Goal: Feedback & Contribution: Contribute content

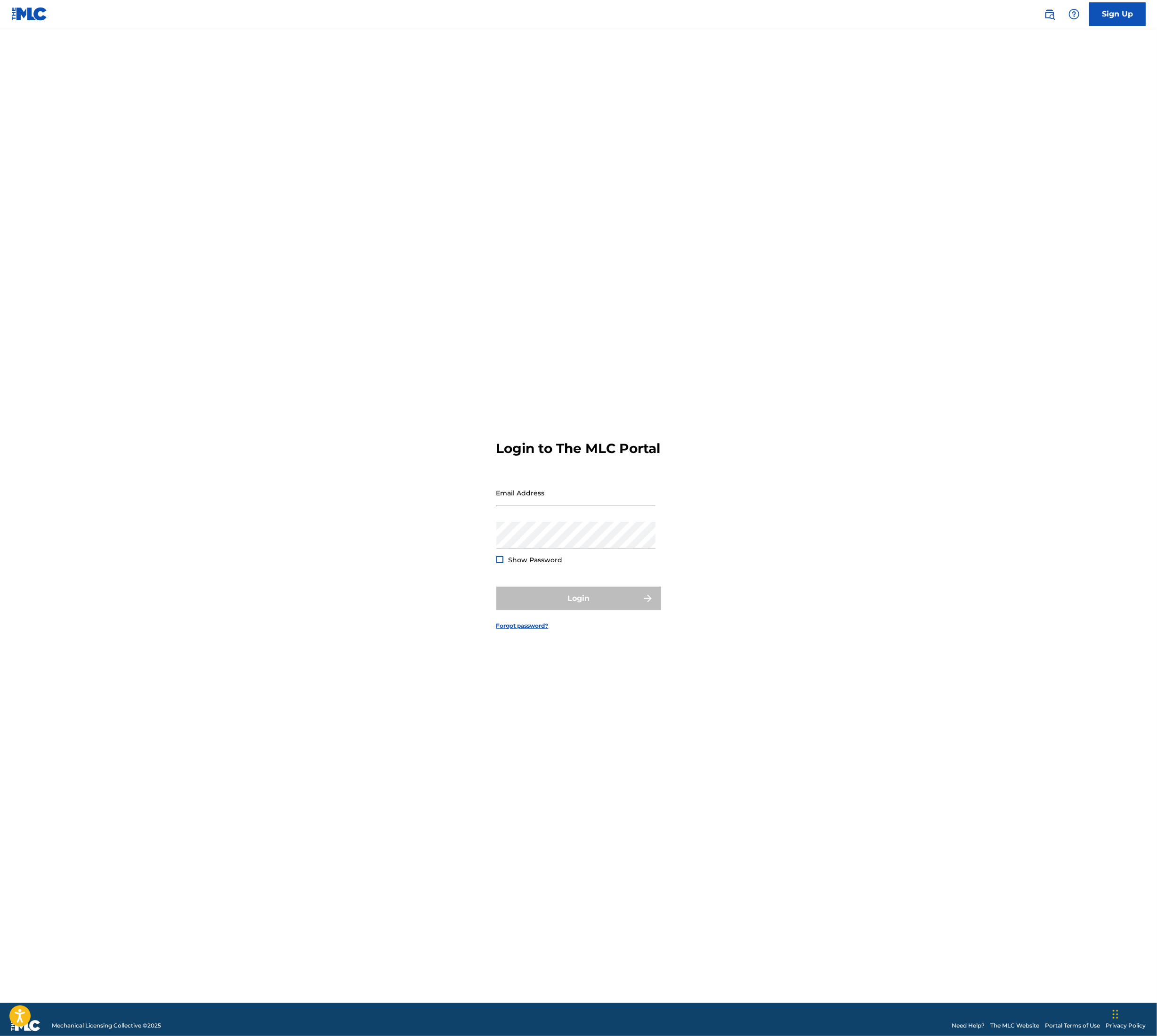
click at [586, 501] on input "Email Address" at bounding box center [576, 493] width 159 height 27
type input "[EMAIL_ADDRESS][DOMAIN_NAME]"
click at [551, 605] on button "Login" at bounding box center [579, 598] width 165 height 24
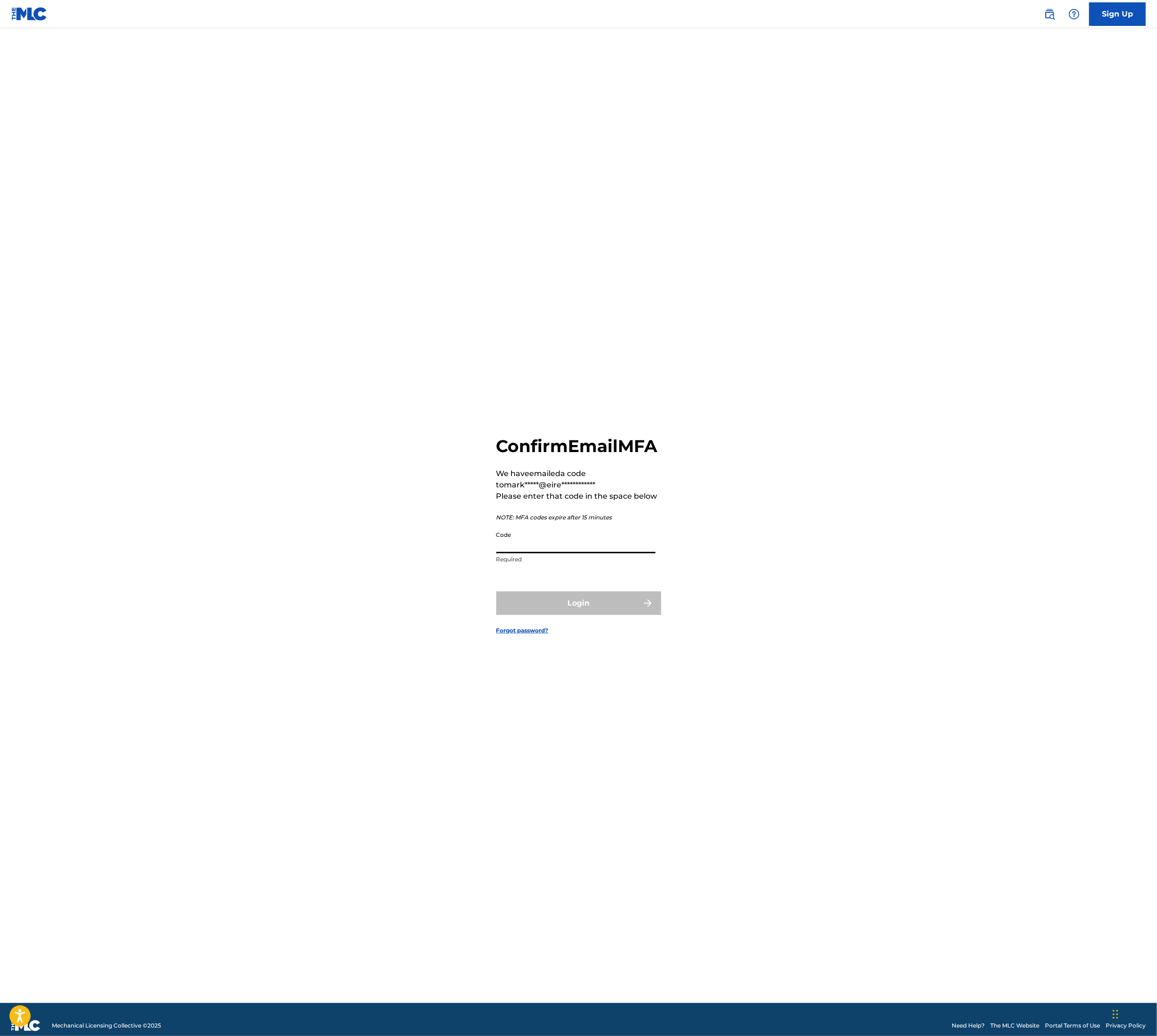
click at [539, 543] on input "Code" at bounding box center [576, 540] width 159 height 27
type input "478254"
click at [599, 610] on button "Login" at bounding box center [579, 603] width 165 height 24
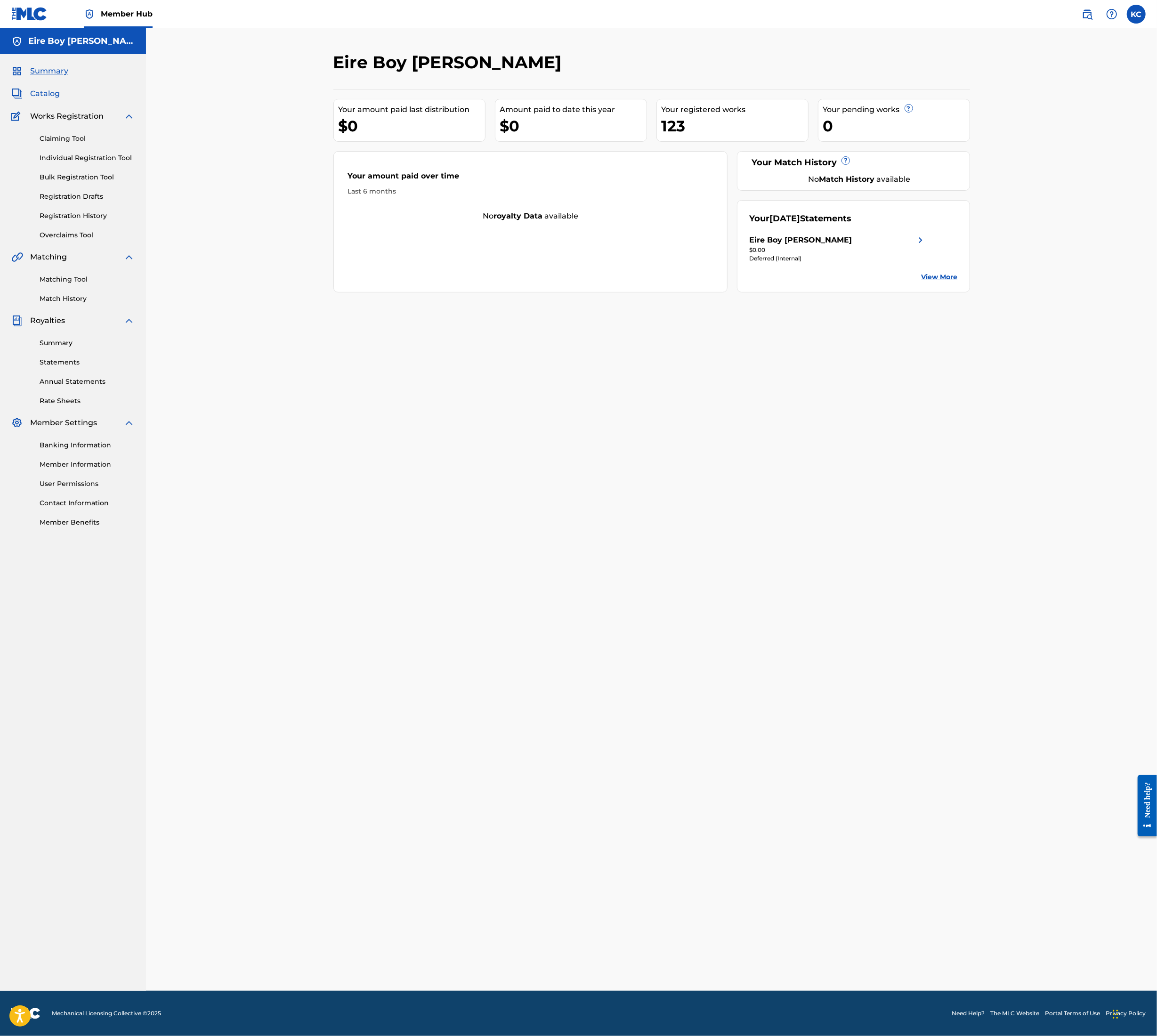
click at [53, 94] on span "Catalog" at bounding box center [45, 93] width 30 height 11
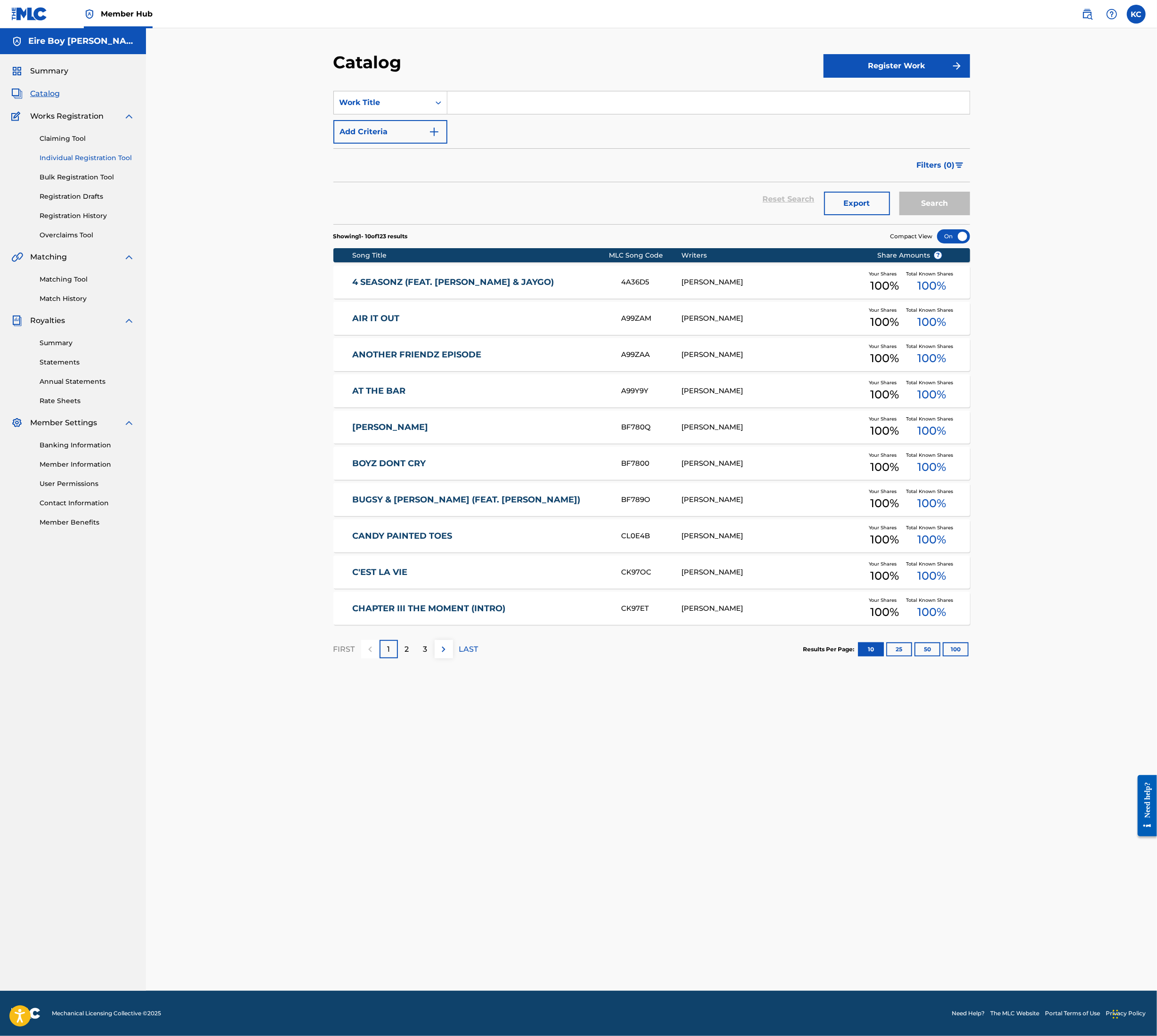
click at [105, 161] on link "Individual Registration Tool" at bounding box center [87, 158] width 95 height 10
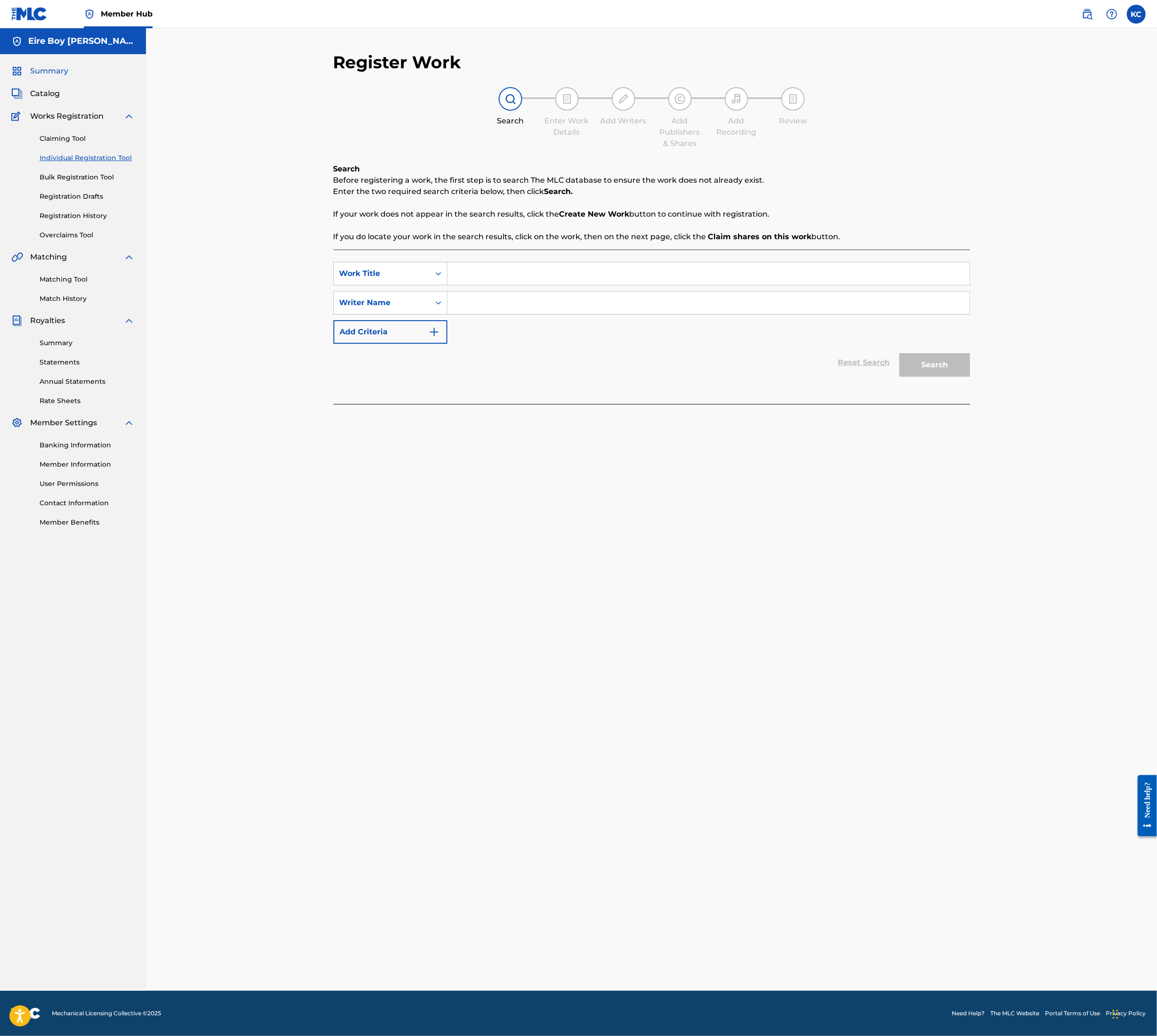
click at [59, 70] on span "Summary" at bounding box center [50, 71] width 38 height 11
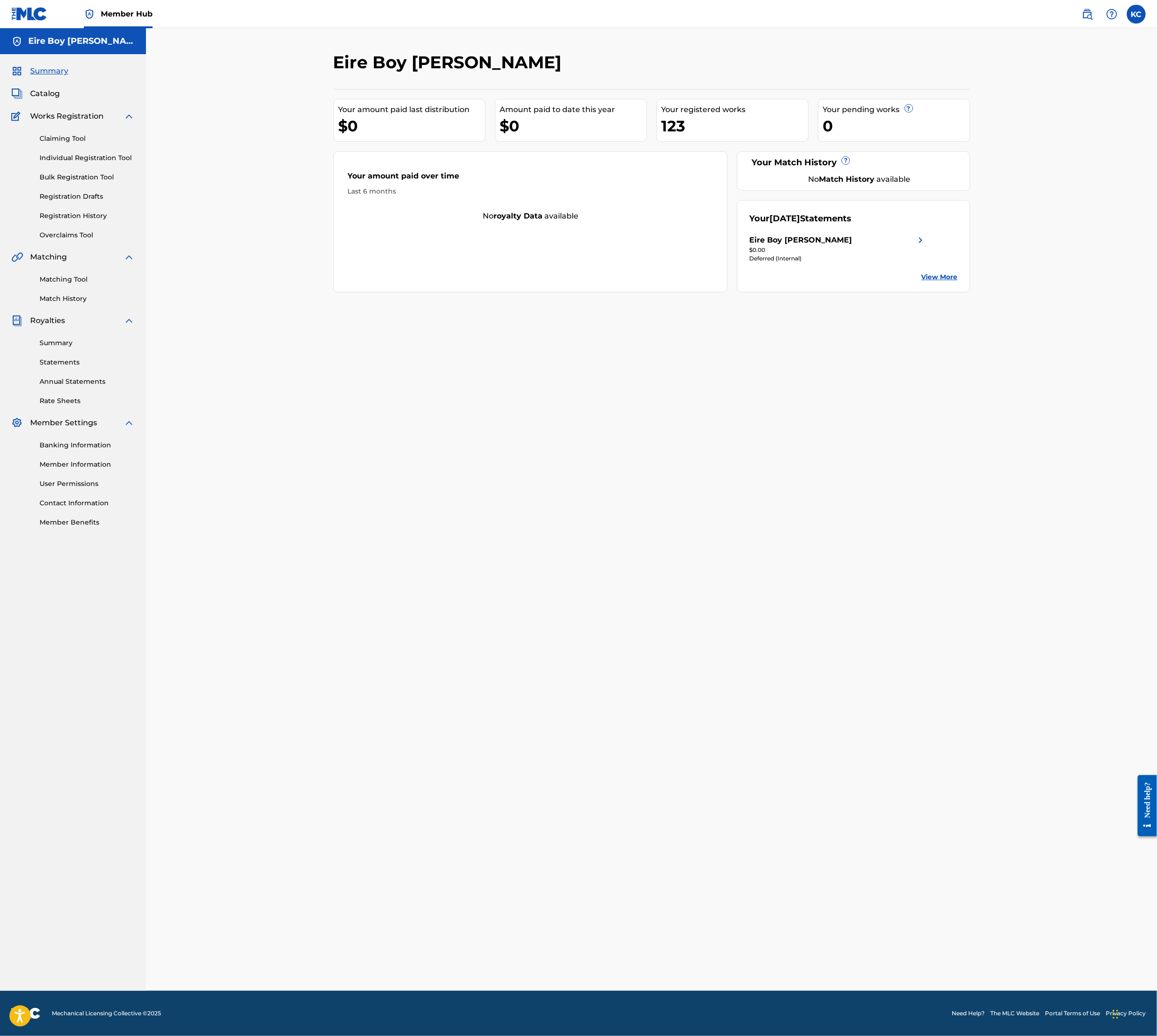
click at [709, 110] on div "Your registered works" at bounding box center [735, 110] width 147 height 11
click at [664, 136] on div "123" at bounding box center [735, 126] width 147 height 21
click at [51, 95] on span "Catalog" at bounding box center [45, 93] width 30 height 11
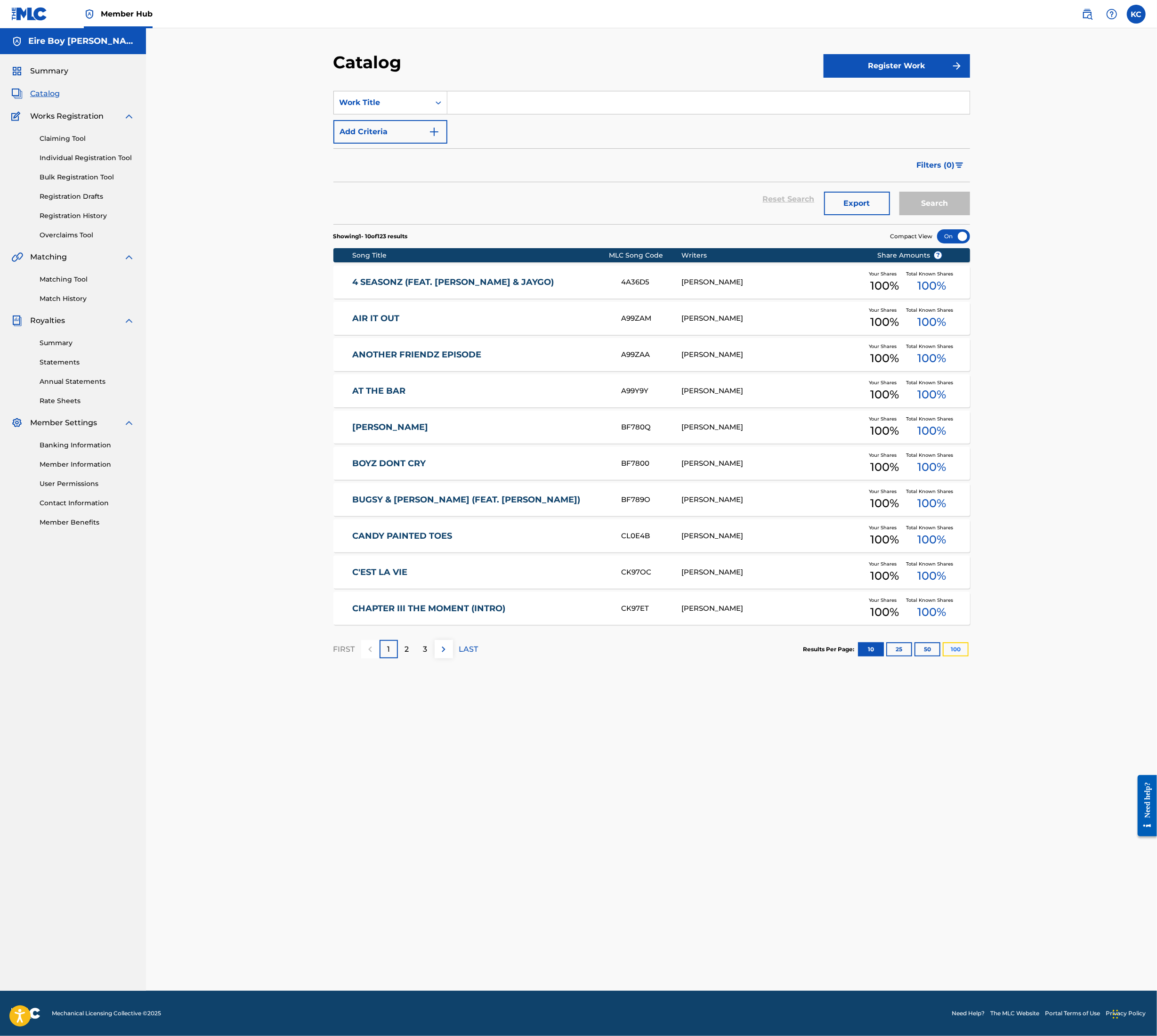
click at [963, 651] on button "100" at bounding box center [956, 649] width 26 height 14
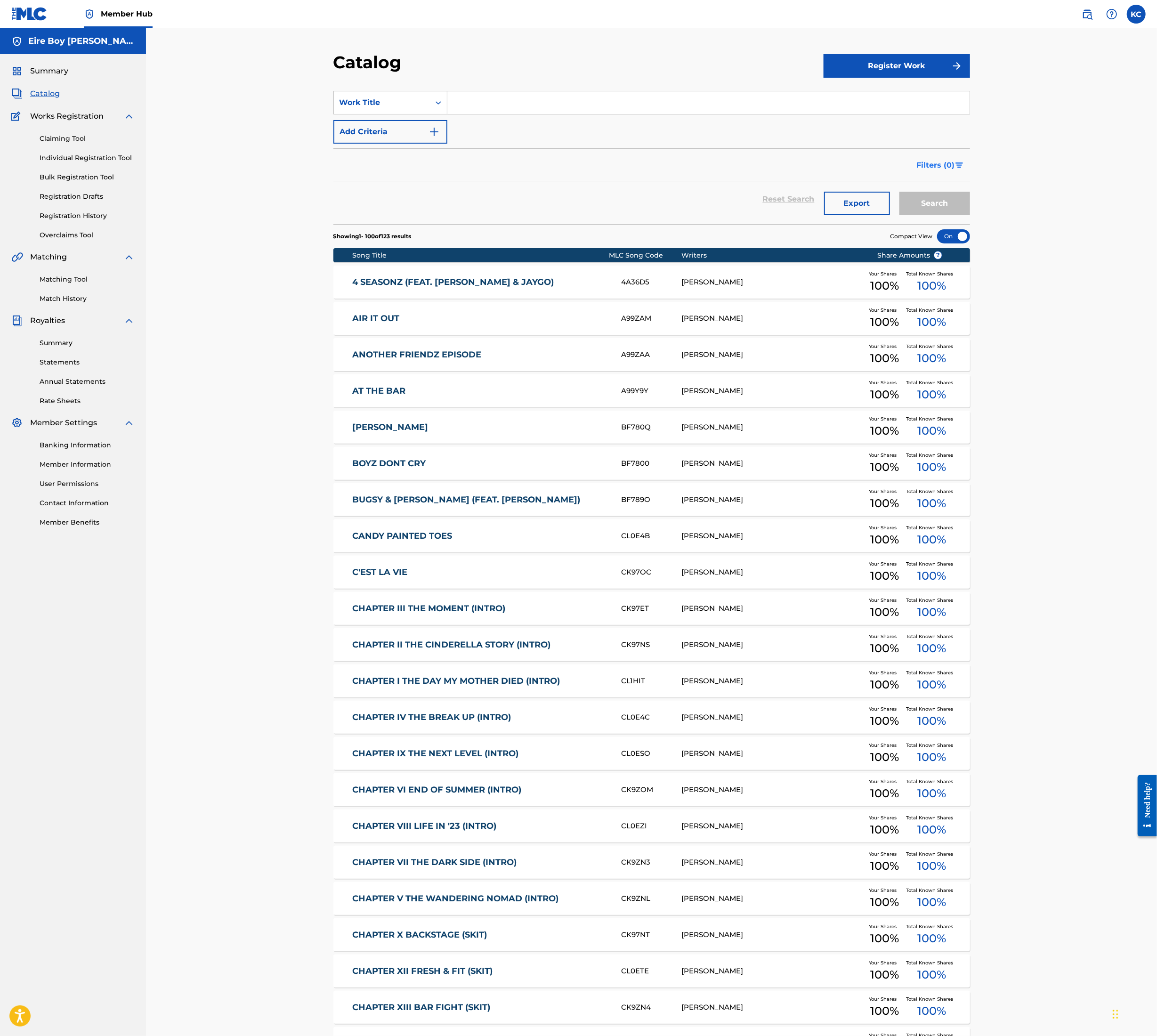
click at [957, 160] on button "Filters ( 0 )" at bounding box center [940, 165] width 59 height 24
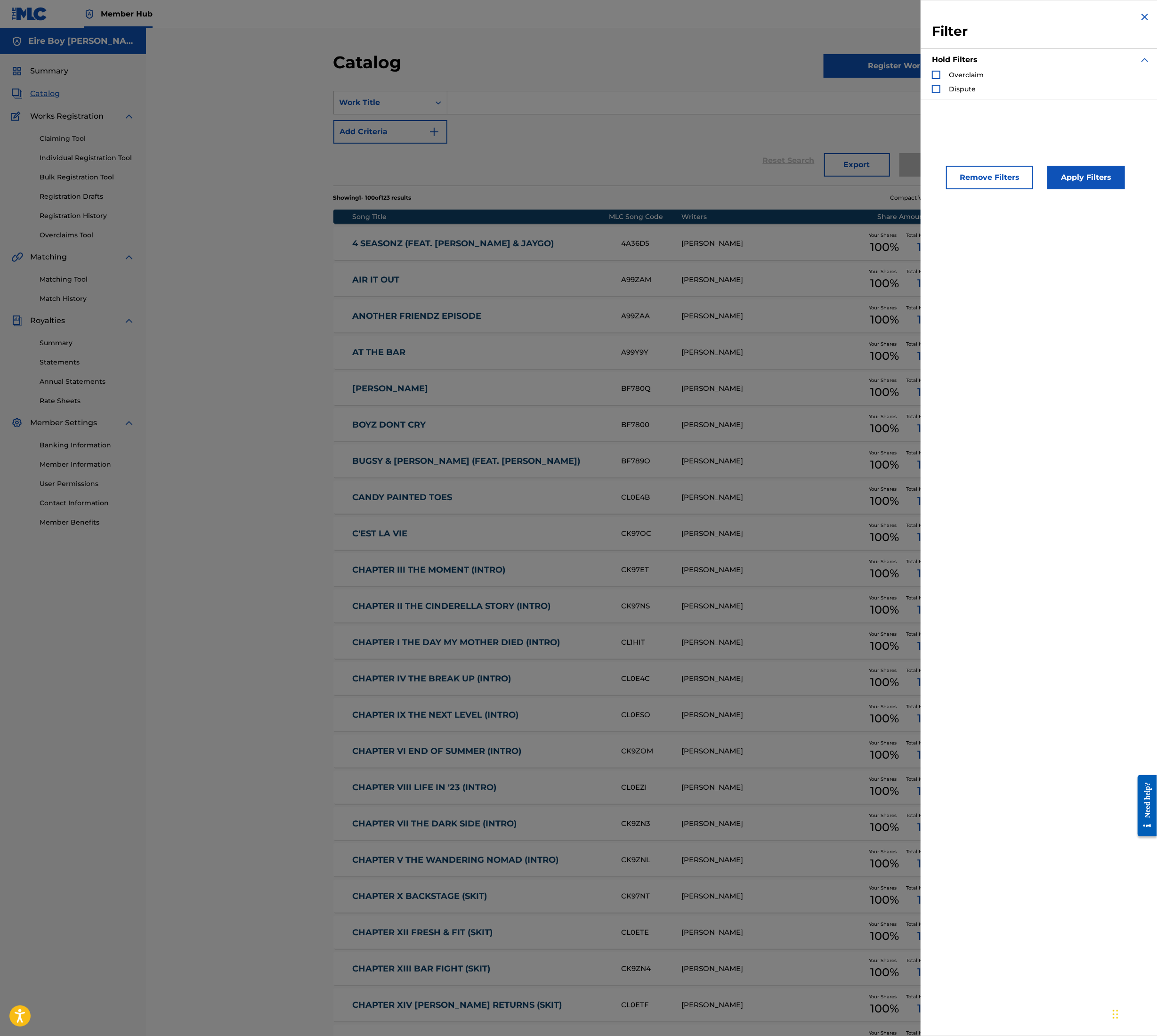
click at [1141, 20] on img "Search Form" at bounding box center [1145, 17] width 11 height 11
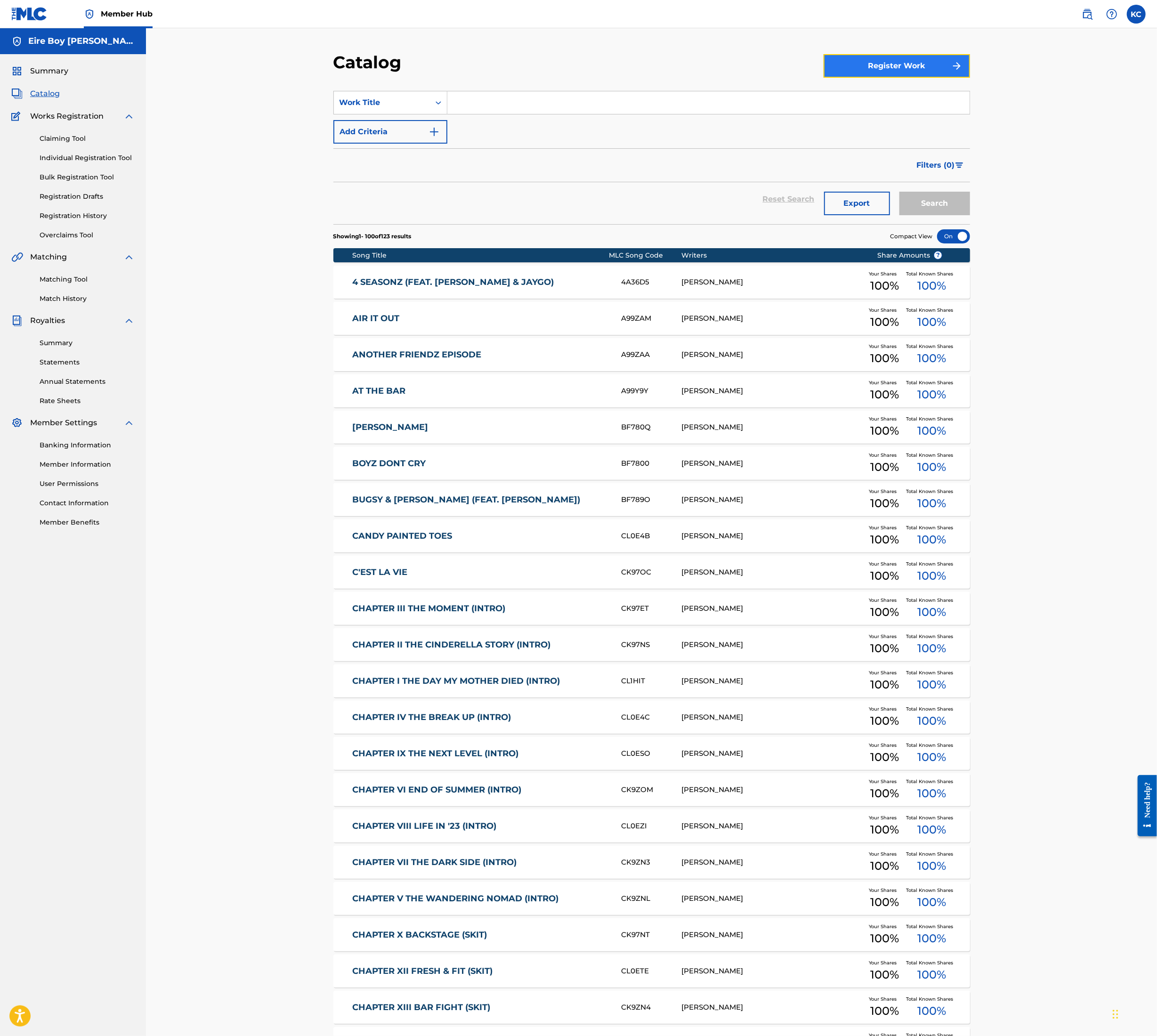
click at [947, 64] on button "Register Work" at bounding box center [897, 66] width 147 height 24
click at [892, 90] on link "Individual" at bounding box center [897, 97] width 147 height 23
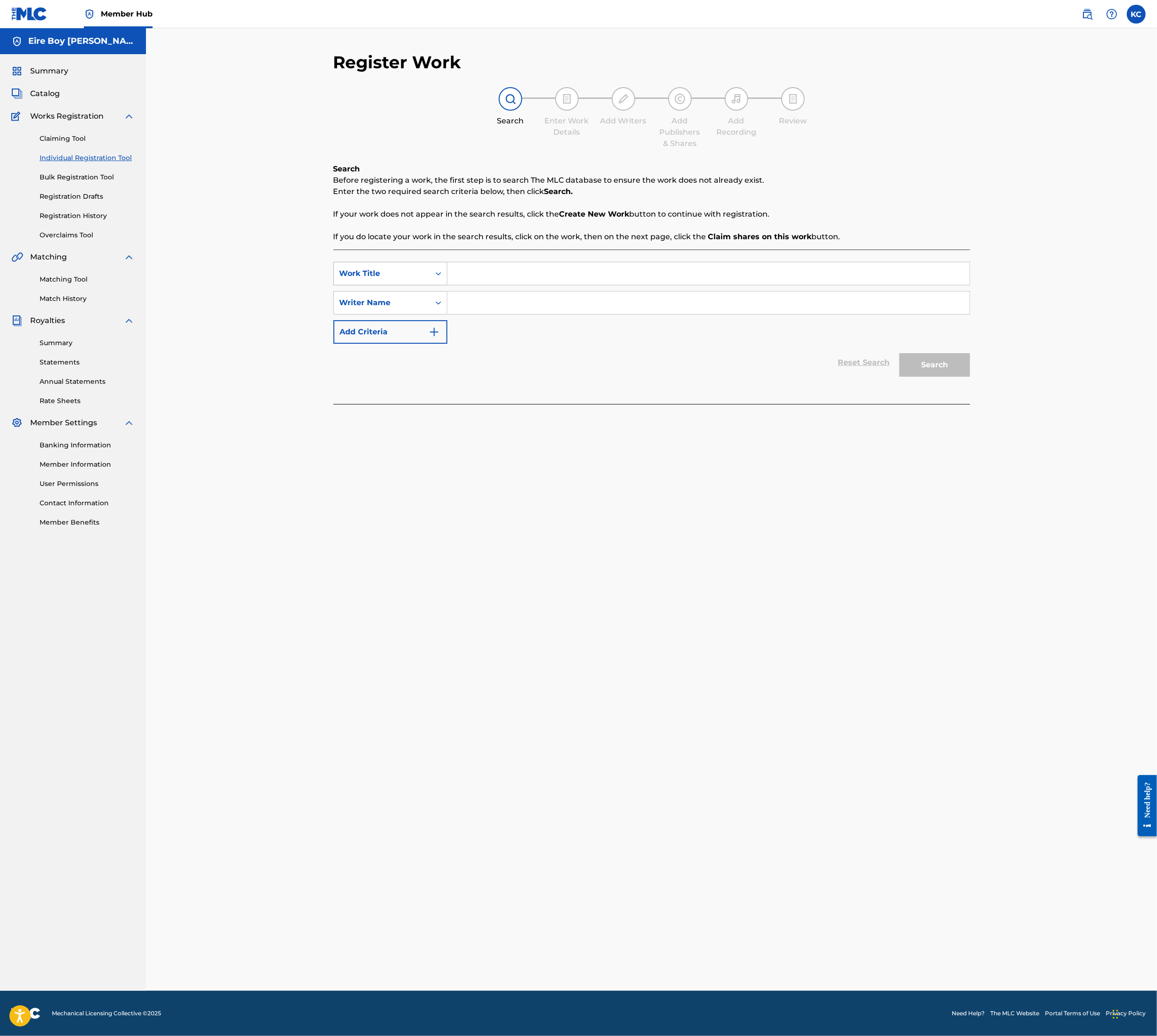
click at [424, 271] on div "Work Title" at bounding box center [382, 274] width 85 height 11
click at [401, 293] on div "ISWC" at bounding box center [390, 297] width 113 height 24
click at [431, 300] on div "Search Form" at bounding box center [438, 303] width 17 height 17
click at [434, 300] on icon "Search Form" at bounding box center [438, 303] width 9 height 9
click at [422, 347] on div "Publisher Name" at bounding box center [390, 350] width 113 height 24
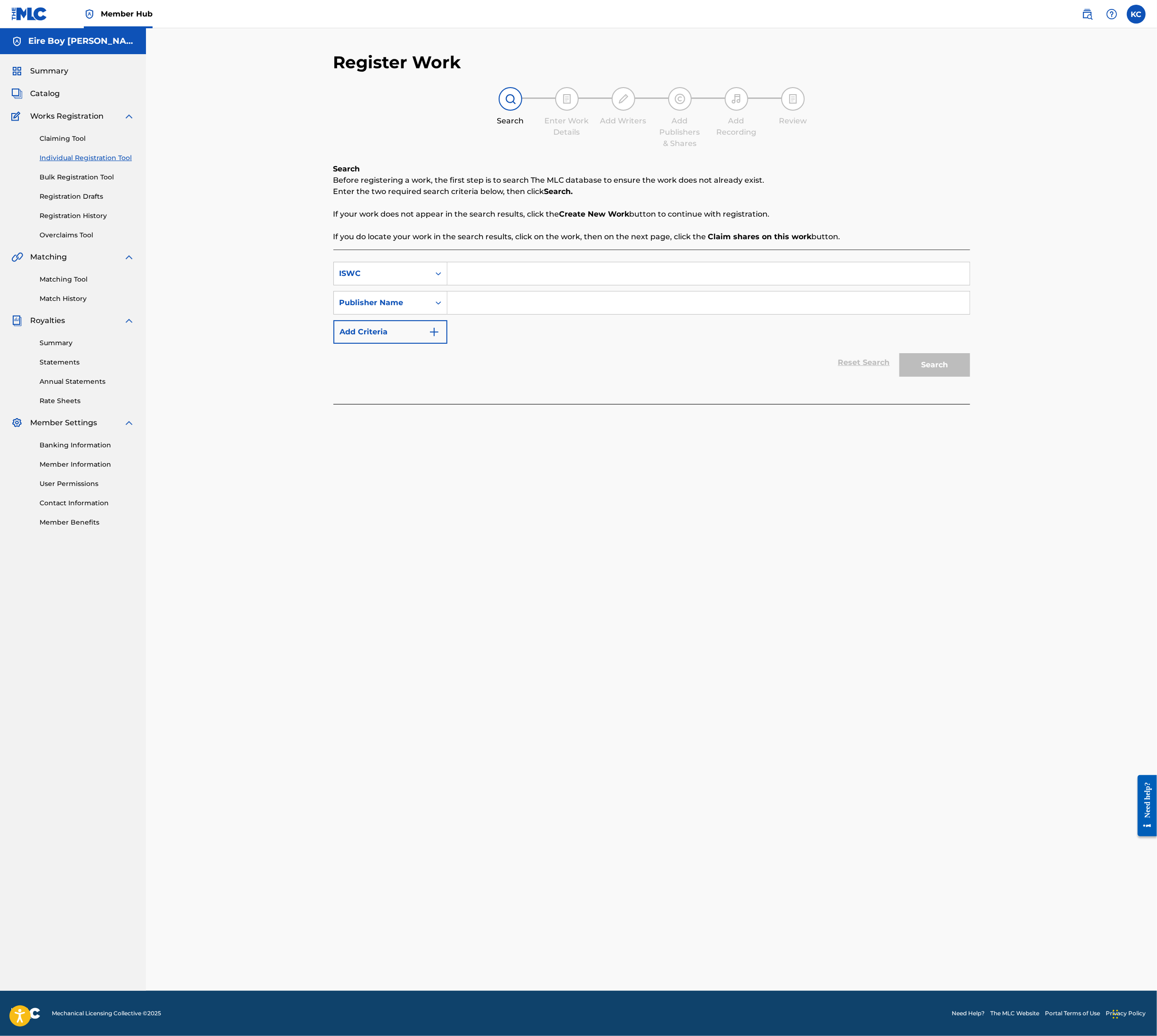
click at [469, 300] on input "Search Form" at bounding box center [709, 303] width 522 height 23
click at [432, 302] on div "Search Form" at bounding box center [438, 303] width 17 height 17
click at [440, 276] on icon "Search Form" at bounding box center [438, 273] width 9 height 9
click at [383, 365] on div "Writer IPI" at bounding box center [390, 368] width 113 height 24
click at [426, 300] on div "Publisher Name" at bounding box center [381, 303] width 96 height 18
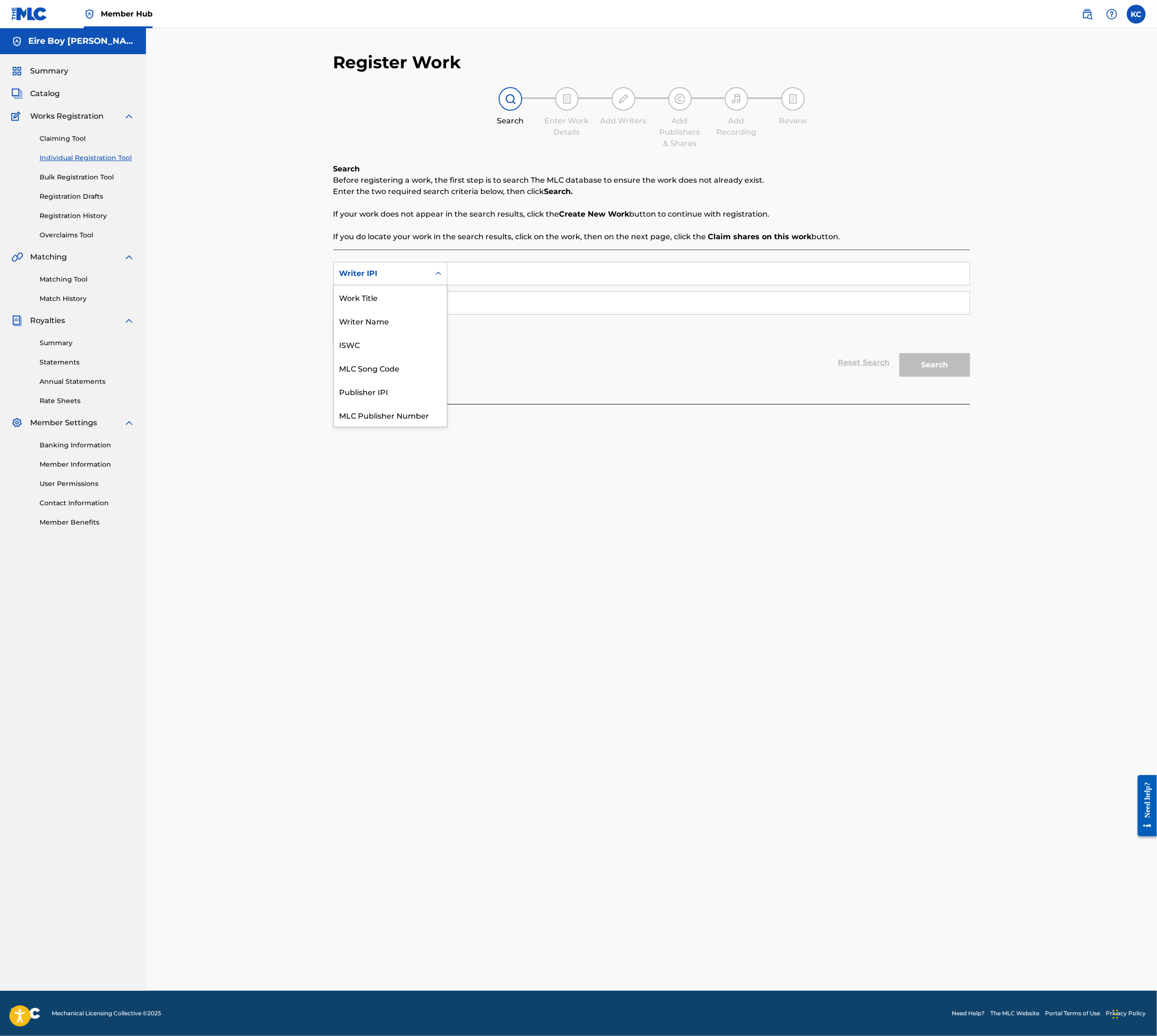
click at [440, 267] on div "Search Form" at bounding box center [438, 273] width 17 height 17
click at [391, 310] on div "ISWC" at bounding box center [390, 321] width 113 height 24
click at [434, 305] on icon "Search Form" at bounding box center [438, 303] width 9 height 9
drag, startPoint x: 391, startPoint y: 343, endPoint x: 423, endPoint y: 332, distance: 33.8
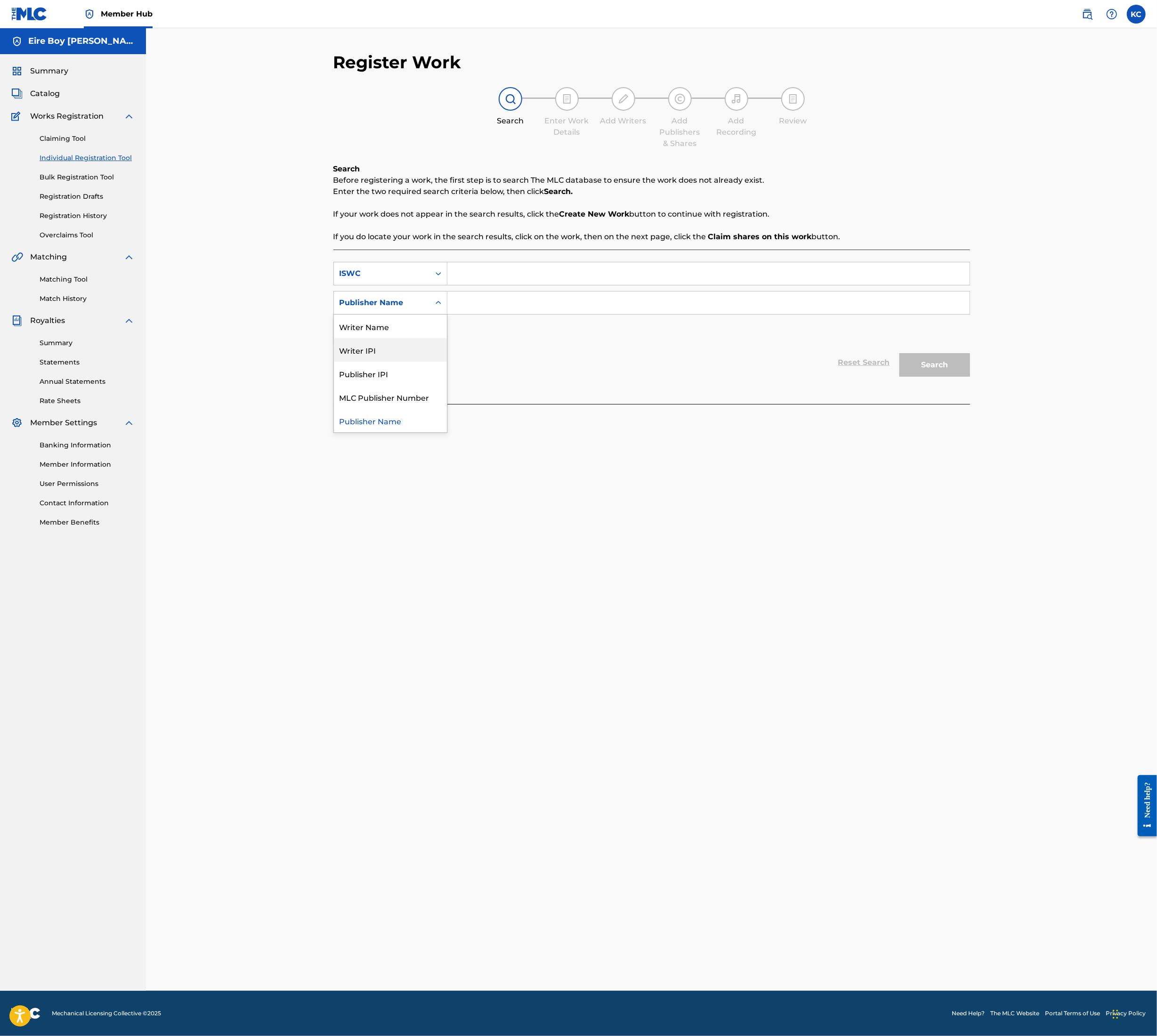
click at [391, 345] on div "Writer IPI" at bounding box center [390, 350] width 113 height 24
click at [471, 300] on input "Search Form" at bounding box center [709, 303] width 522 height 23
paste input "1305291972"
type input "1305291972"
click at [495, 267] on input "Search Form" at bounding box center [709, 274] width 522 height 23
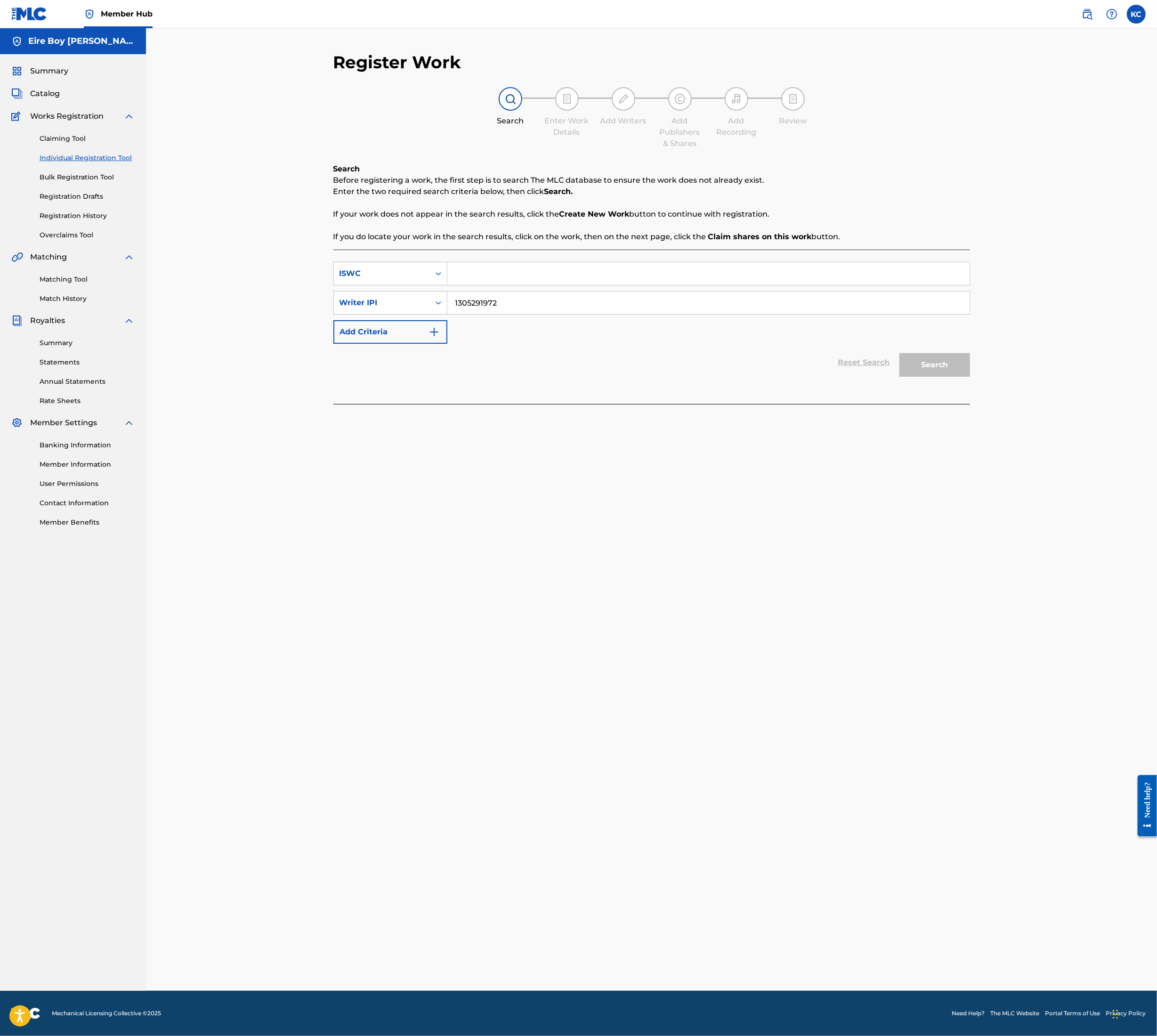
paste input "T3348023967"
type input "T3348023967"
click at [927, 352] on div "Search" at bounding box center [933, 362] width 76 height 38
click at [931, 365] on button "Search" at bounding box center [935, 365] width 71 height 24
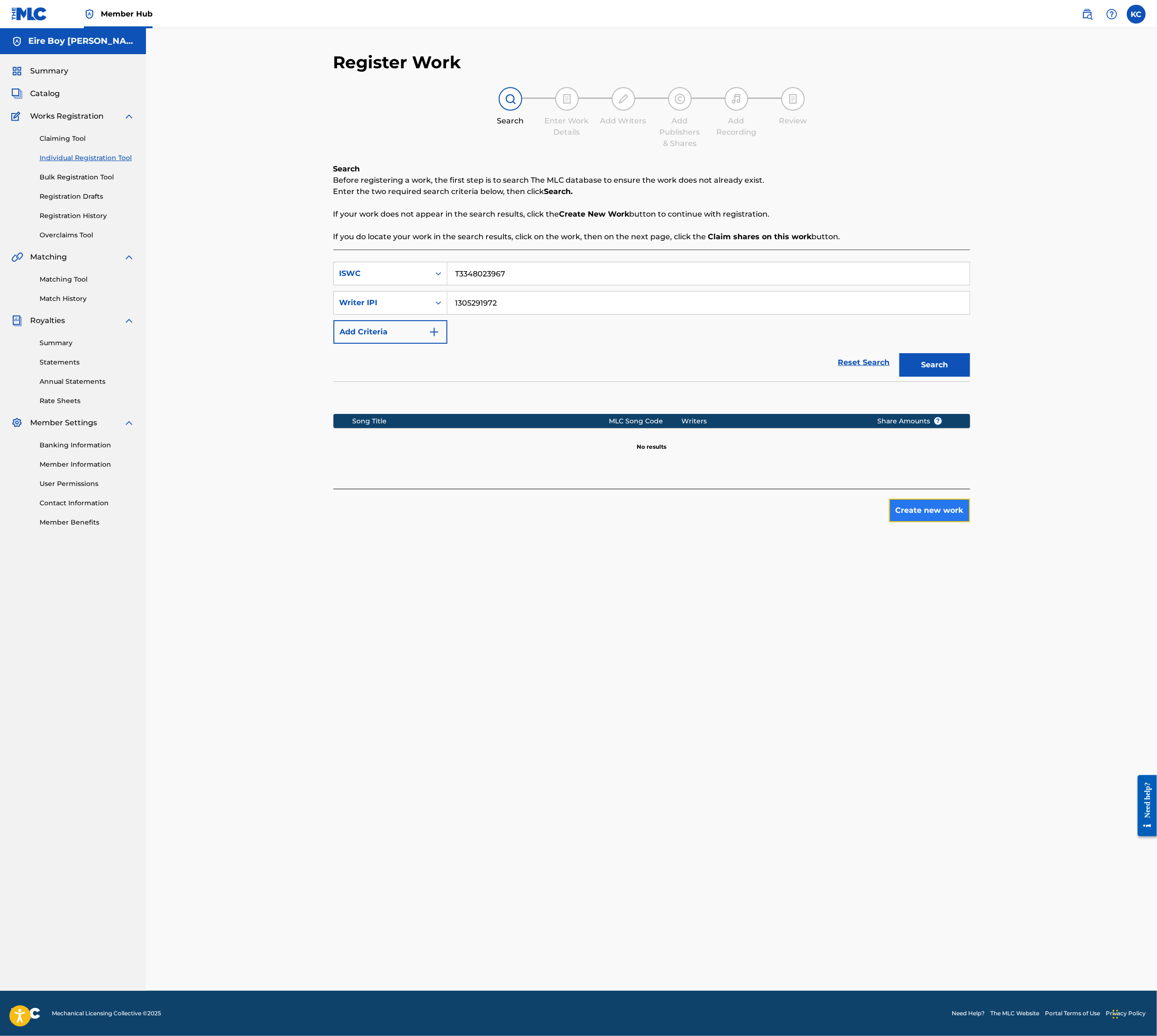
click at [937, 499] on button "Create new work" at bounding box center [930, 511] width 81 height 24
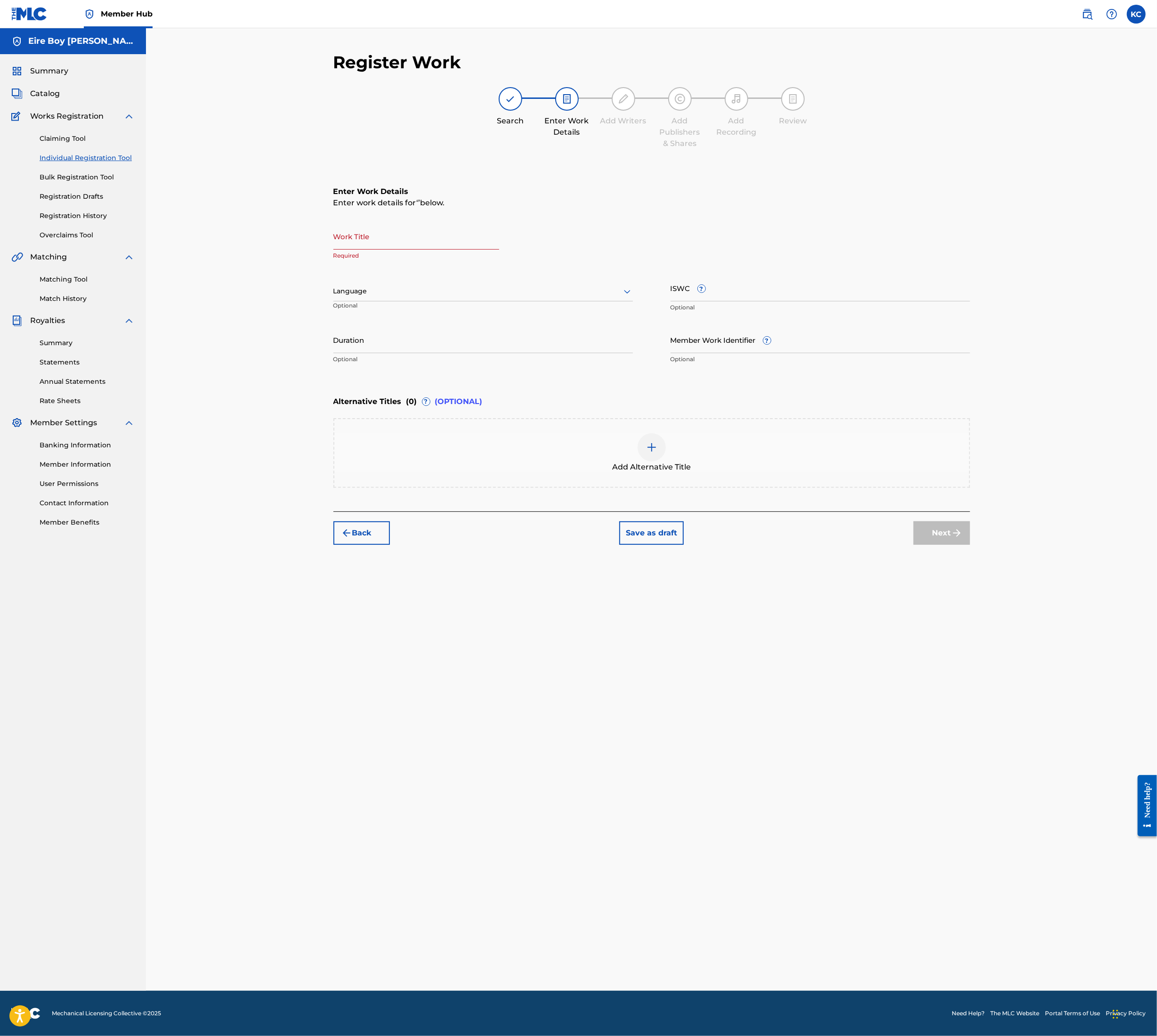
click at [394, 230] on input "Work Title" at bounding box center [417, 236] width 166 height 27
paste input "DANCE ABOUT IT (CLEAN VERSION)"
type input "DANCE ABOUT IT (CLEAN VERSION)"
click at [424, 293] on div at bounding box center [483, 291] width 300 height 12
click at [388, 314] on div "English" at bounding box center [483, 312] width 298 height 21
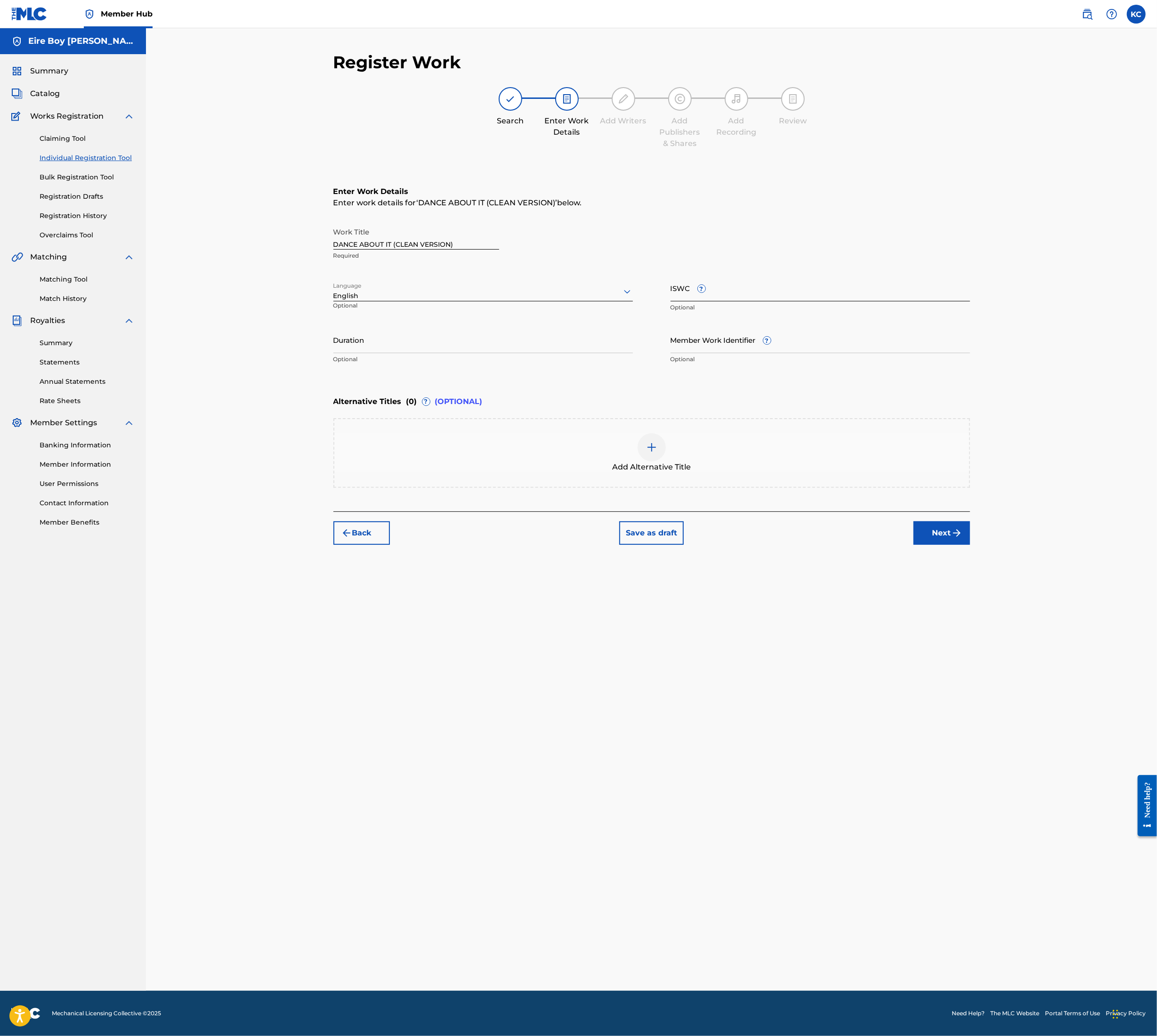
click at [756, 281] on input "ISWC ?" at bounding box center [821, 288] width 300 height 27
paste input "T3348023967"
type input "T3348023967"
click at [950, 529] on button "Next" at bounding box center [942, 533] width 56 height 24
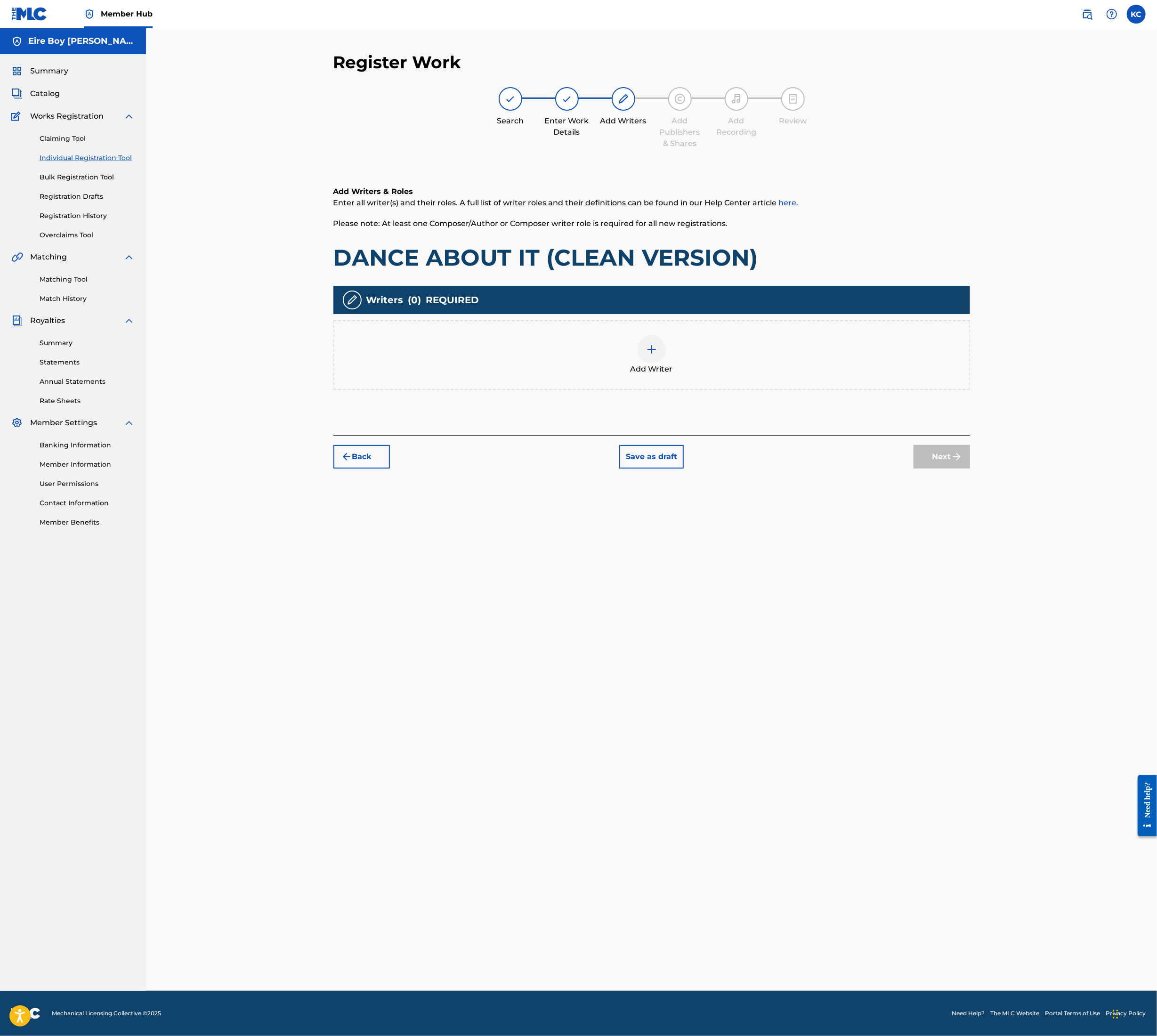
click at [662, 343] on div at bounding box center [652, 350] width 28 height 28
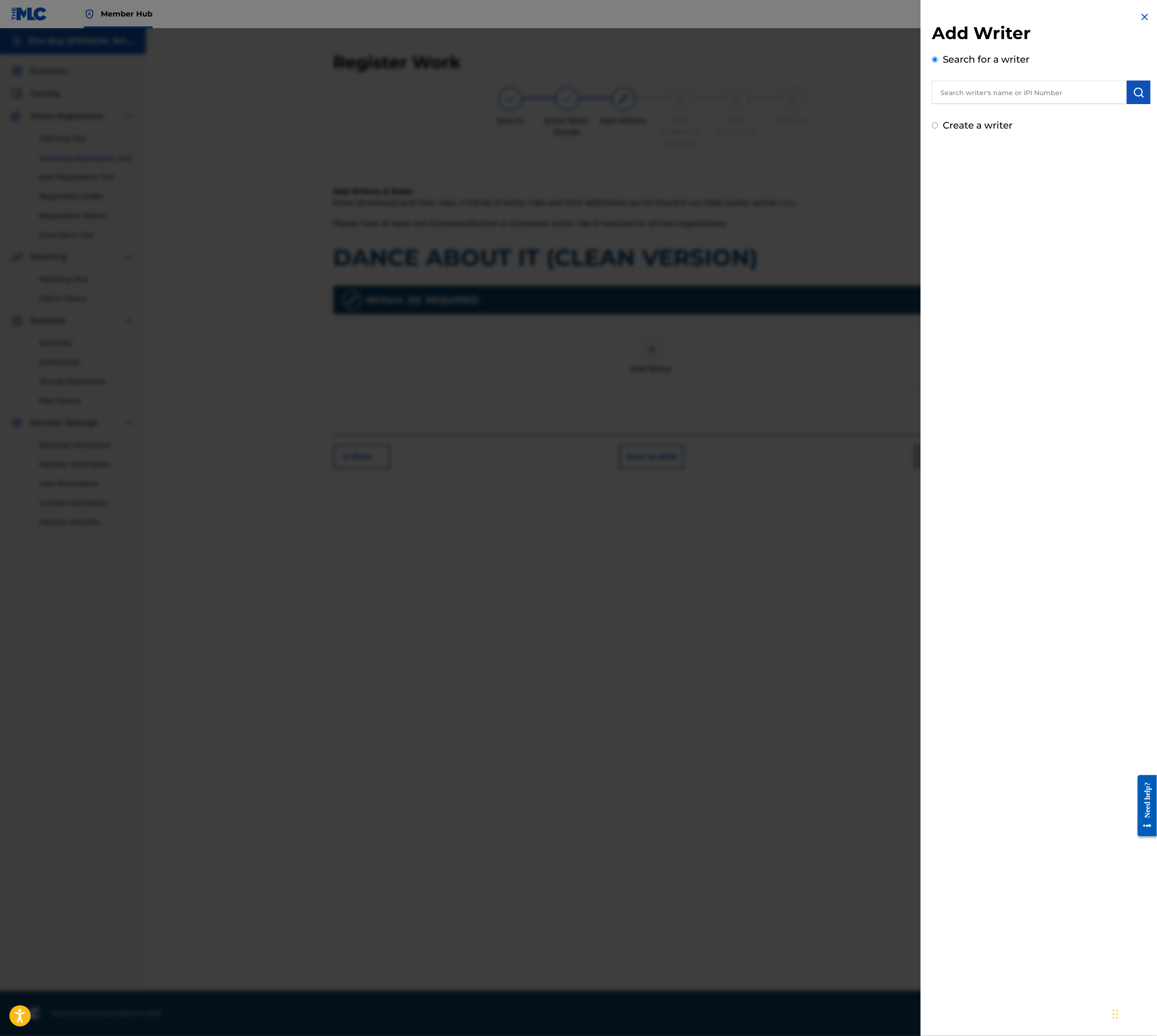
click at [986, 85] on input "text" at bounding box center [1029, 92] width 195 height 24
click at [1019, 113] on span "rran" at bounding box center [1027, 114] width 16 height 9
type input "[PERSON_NAME]"
click at [1134, 85] on button "submit" at bounding box center [1139, 92] width 24 height 24
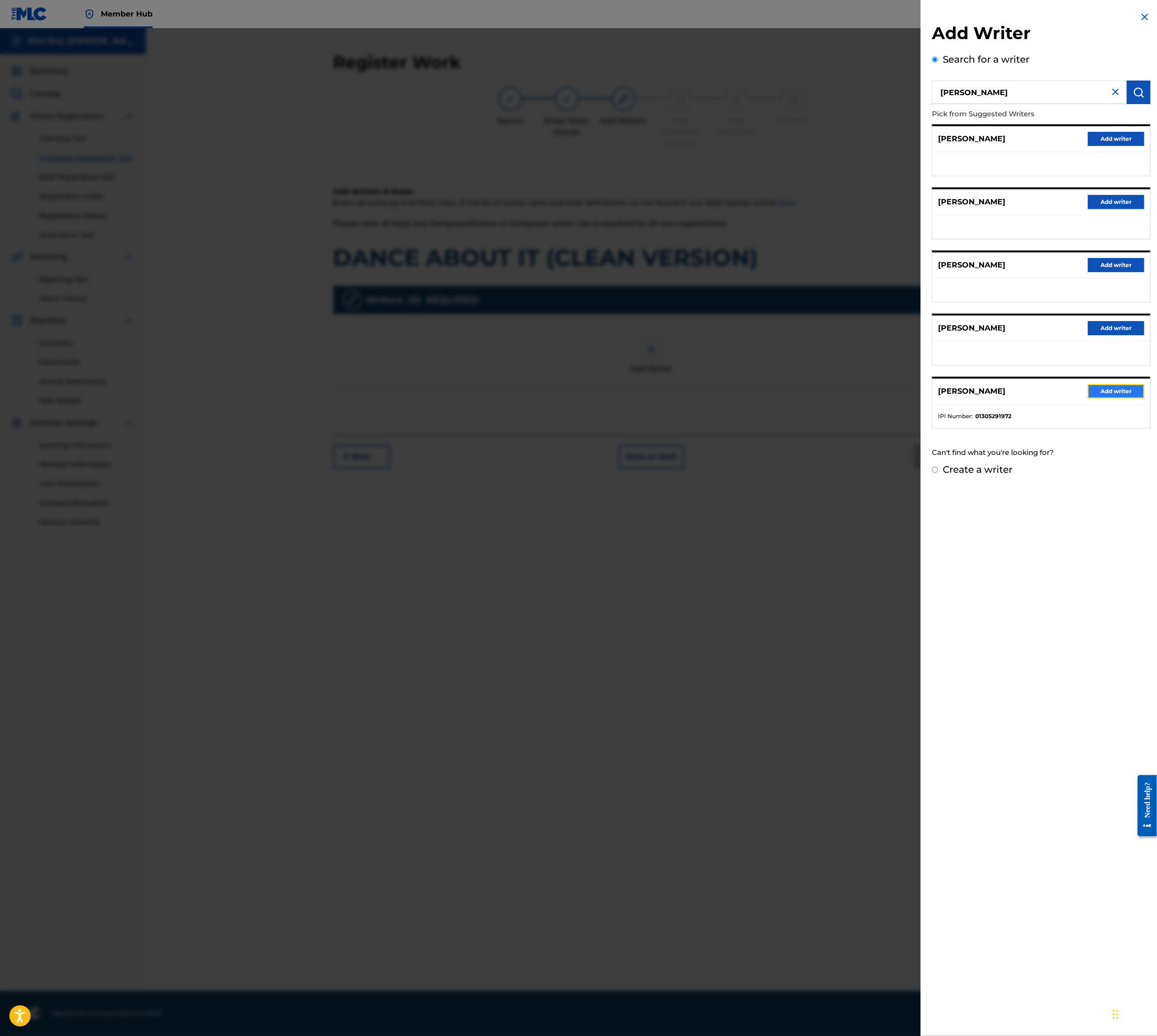
click at [1116, 388] on button "Add writer" at bounding box center [1116, 391] width 56 height 14
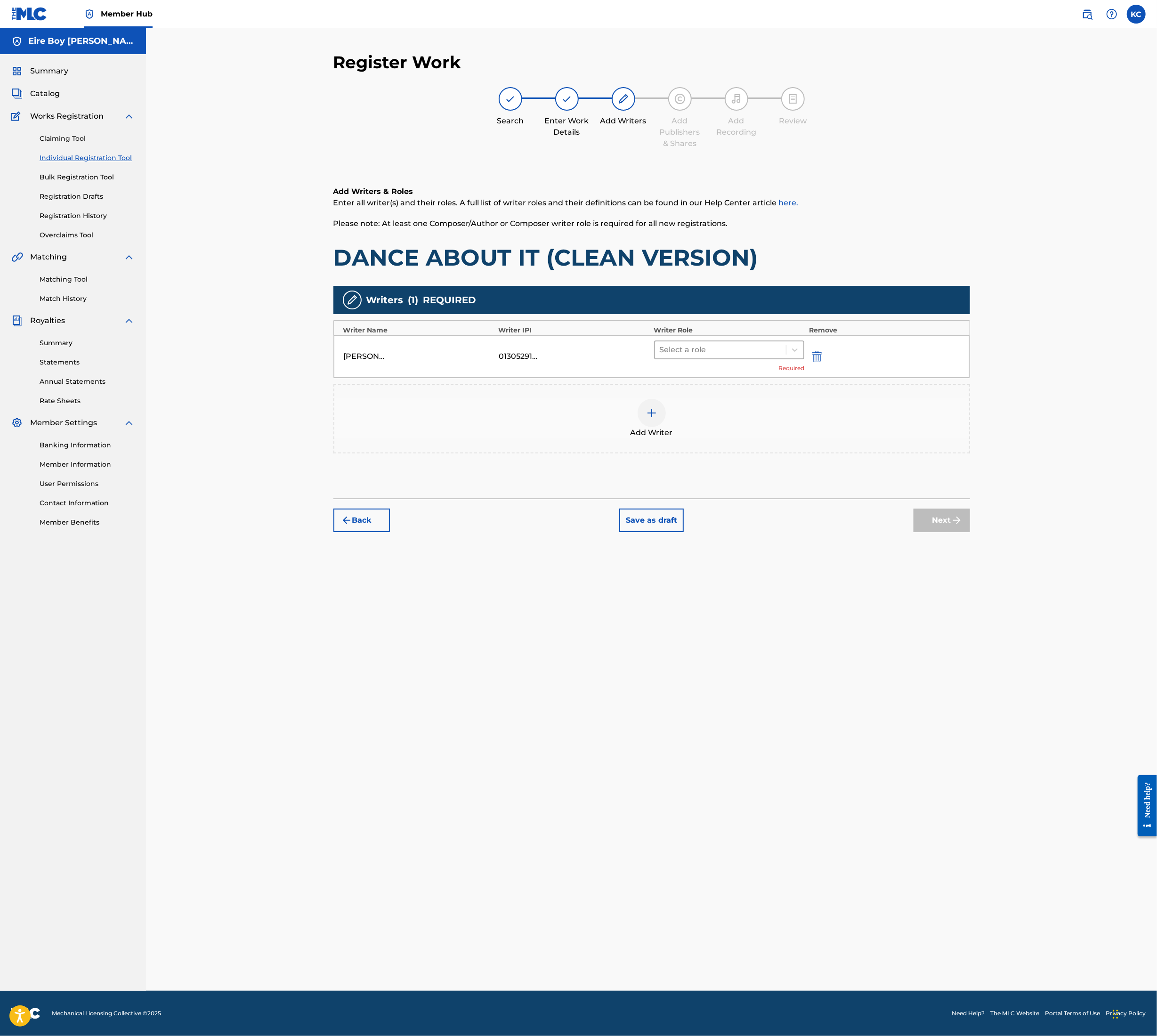
drag, startPoint x: 719, startPoint y: 362, endPoint x: 716, endPoint y: 352, distance: 10.4
click at [718, 362] on div "Select a role Required" at bounding box center [729, 356] width 150 height 32
click at [720, 345] on div at bounding box center [721, 350] width 122 height 13
click at [715, 369] on div "Composer/Author" at bounding box center [729, 374] width 150 height 19
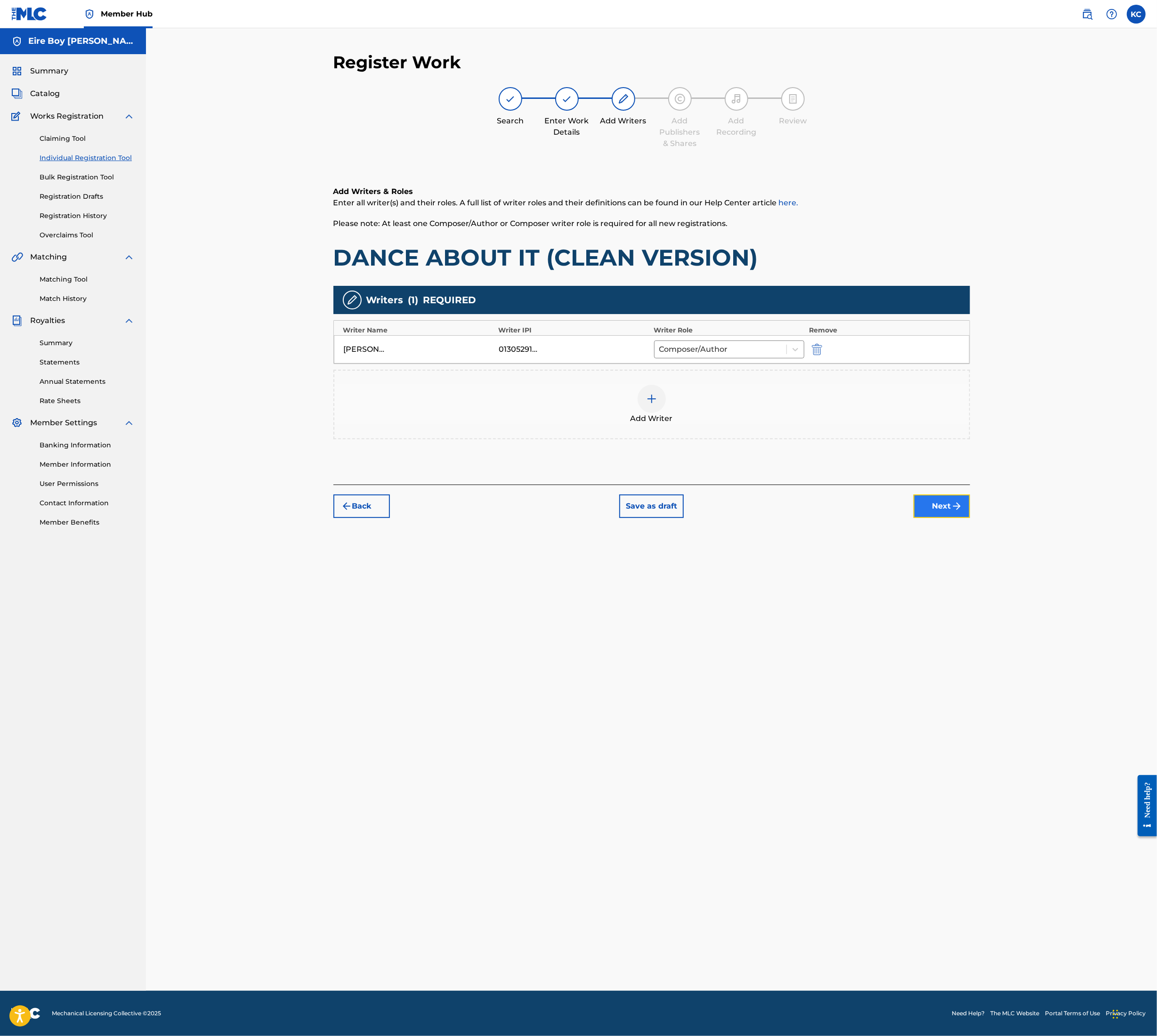
click at [938, 511] on button "Next" at bounding box center [942, 506] width 56 height 24
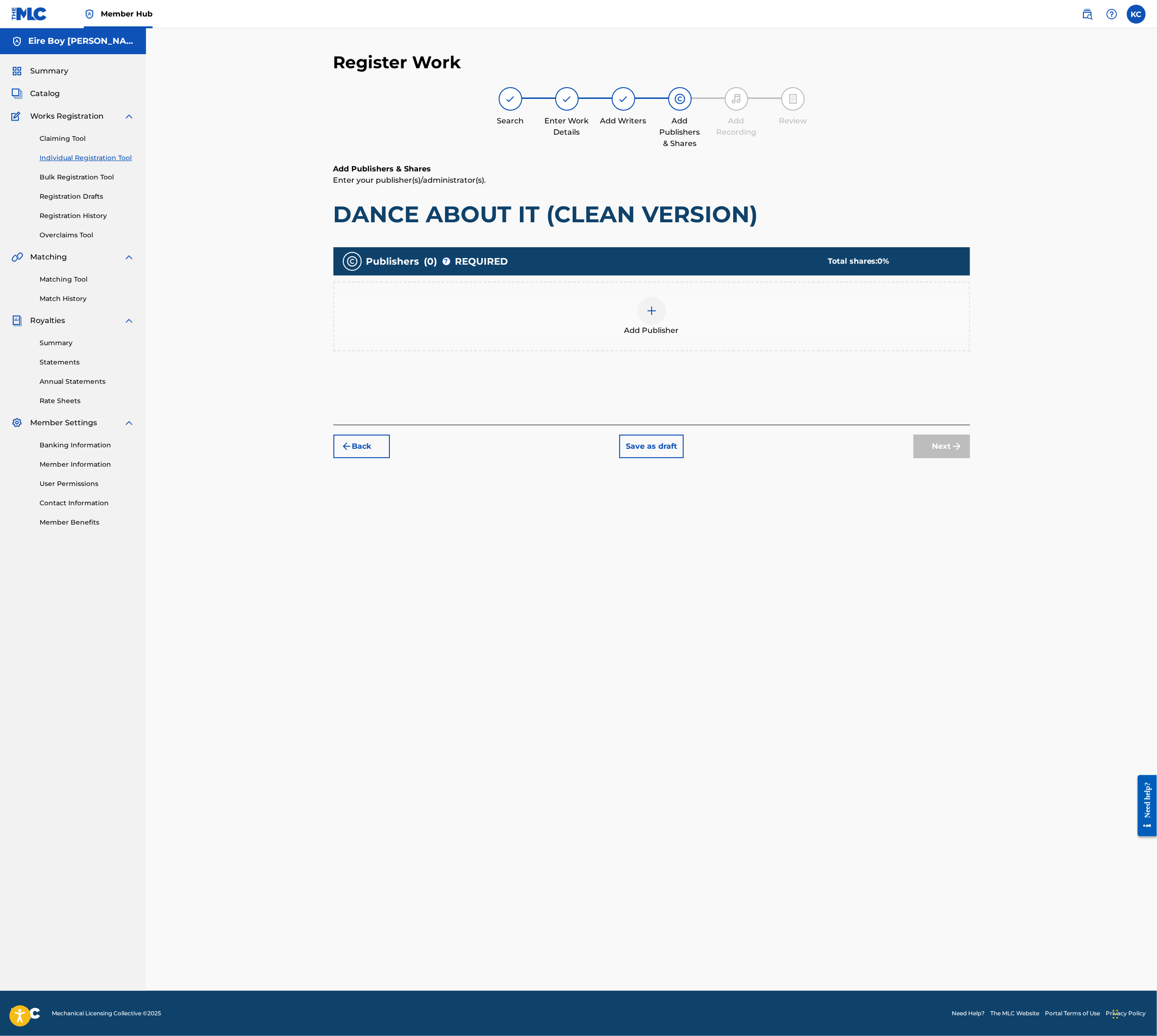
click at [663, 306] on div at bounding box center [652, 311] width 28 height 28
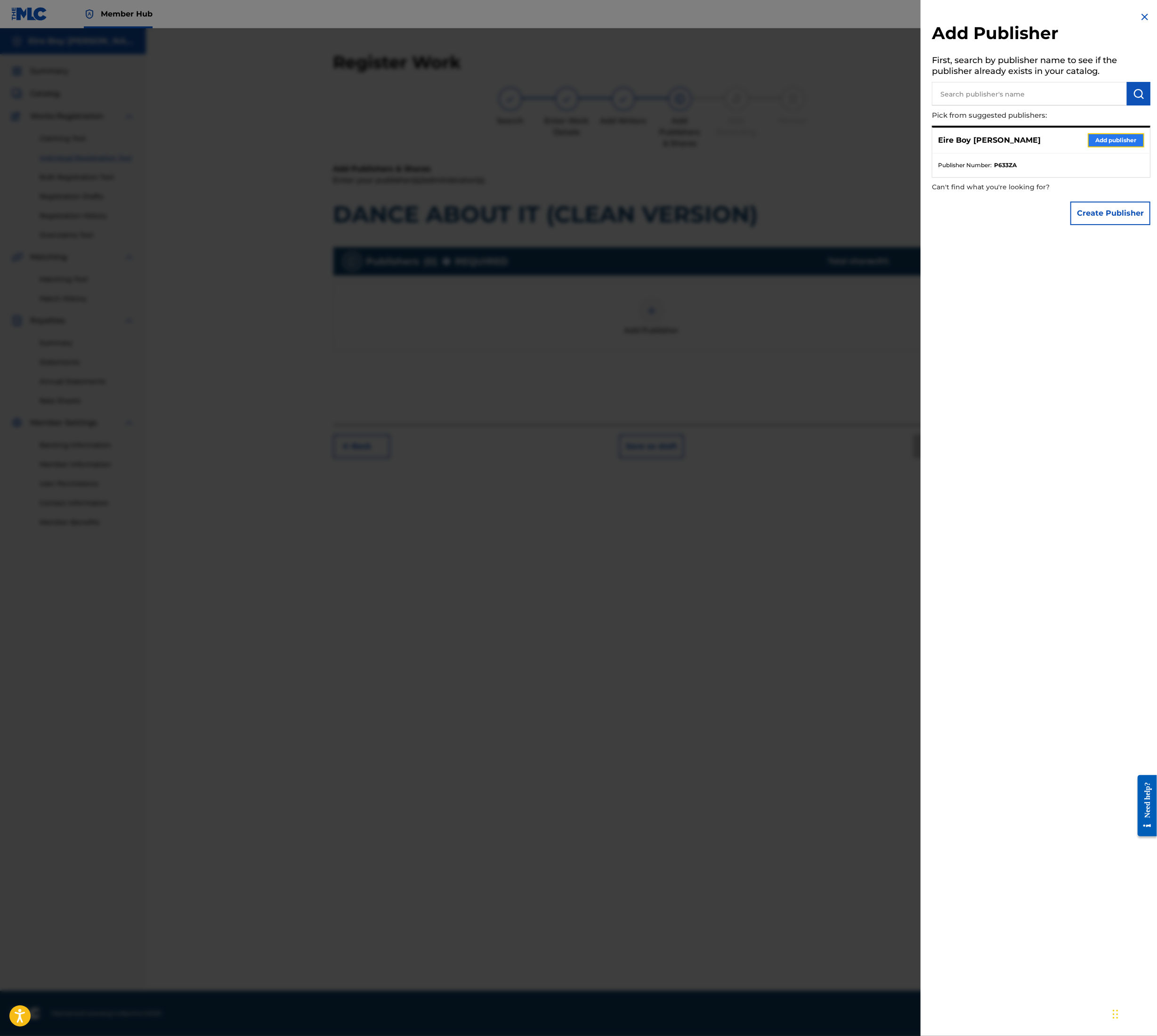
click at [1120, 140] on button "Add publisher" at bounding box center [1116, 140] width 56 height 14
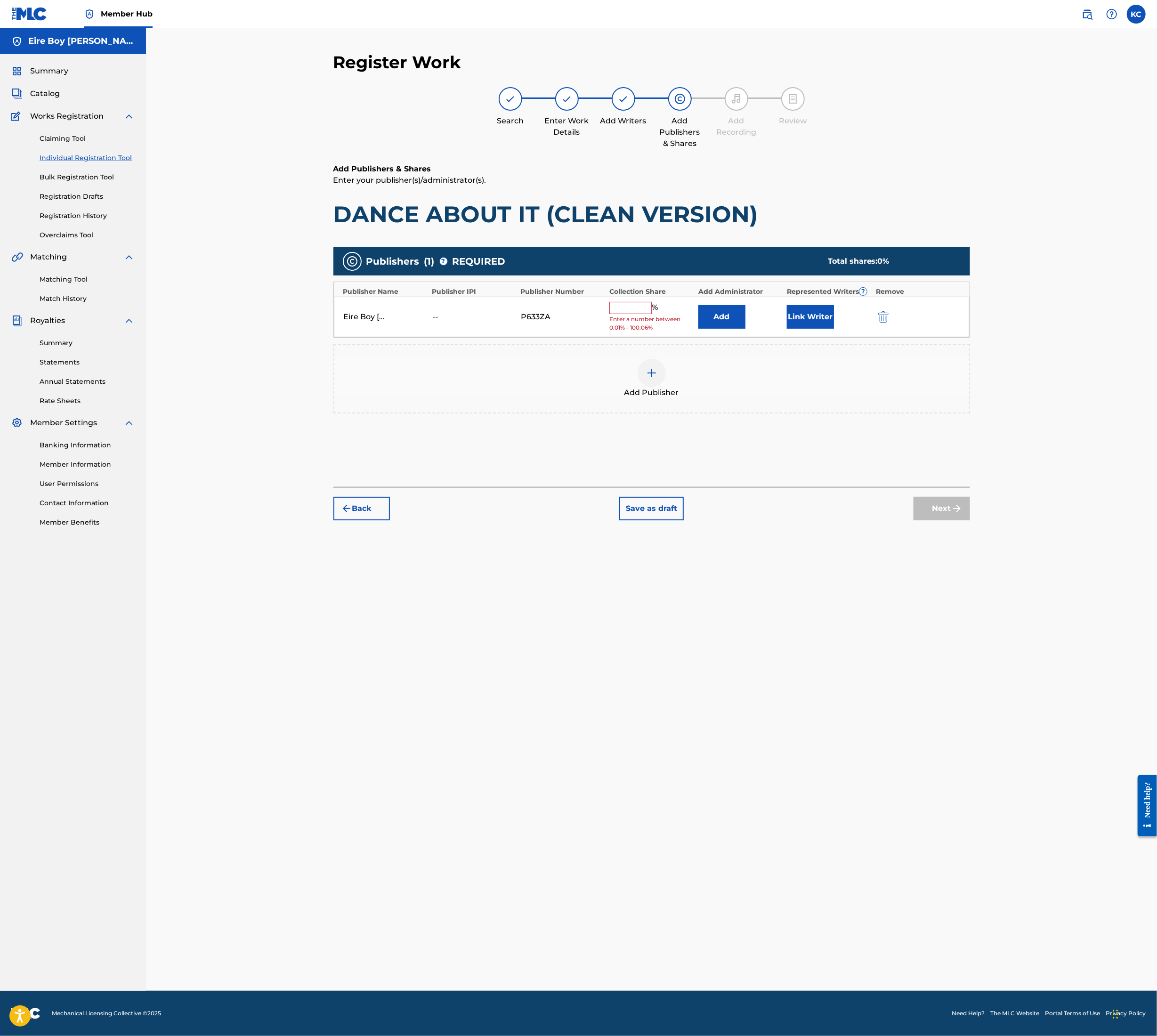
click at [623, 310] on input "text" at bounding box center [631, 308] width 42 height 12
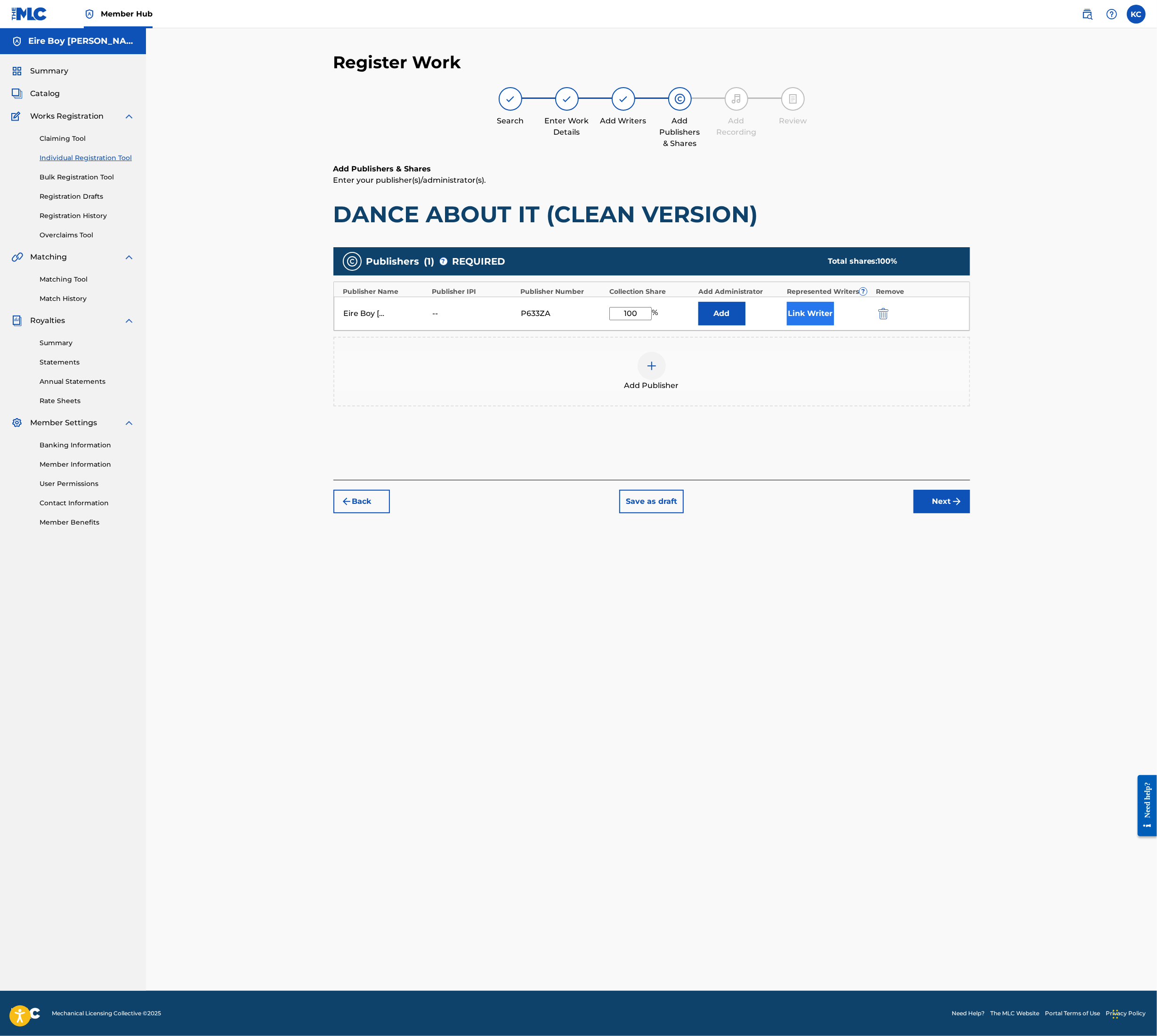
type input "100"
click at [812, 316] on button "Link Writer" at bounding box center [810, 314] width 47 height 24
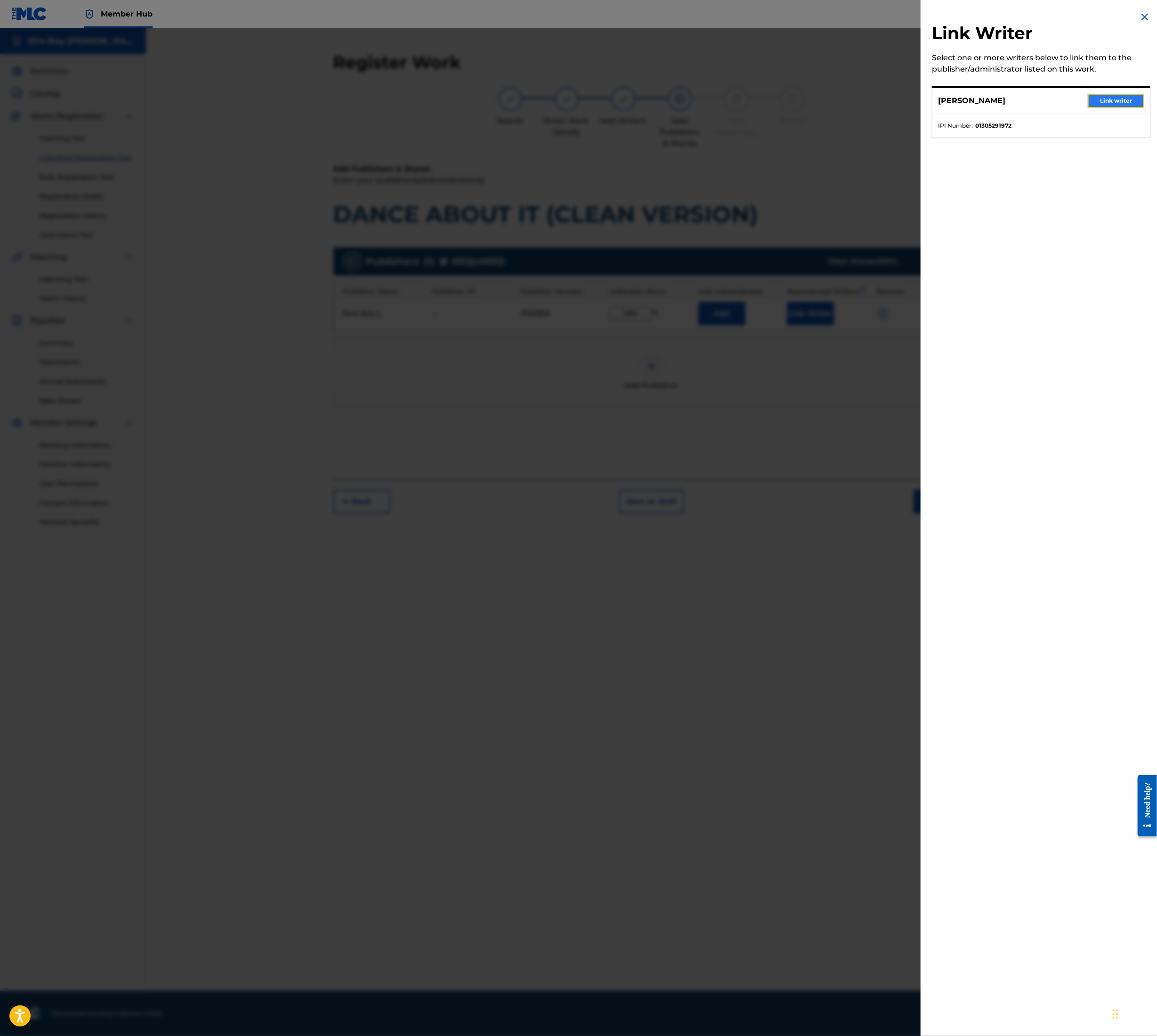
click at [1114, 102] on button "Link writer" at bounding box center [1116, 100] width 56 height 14
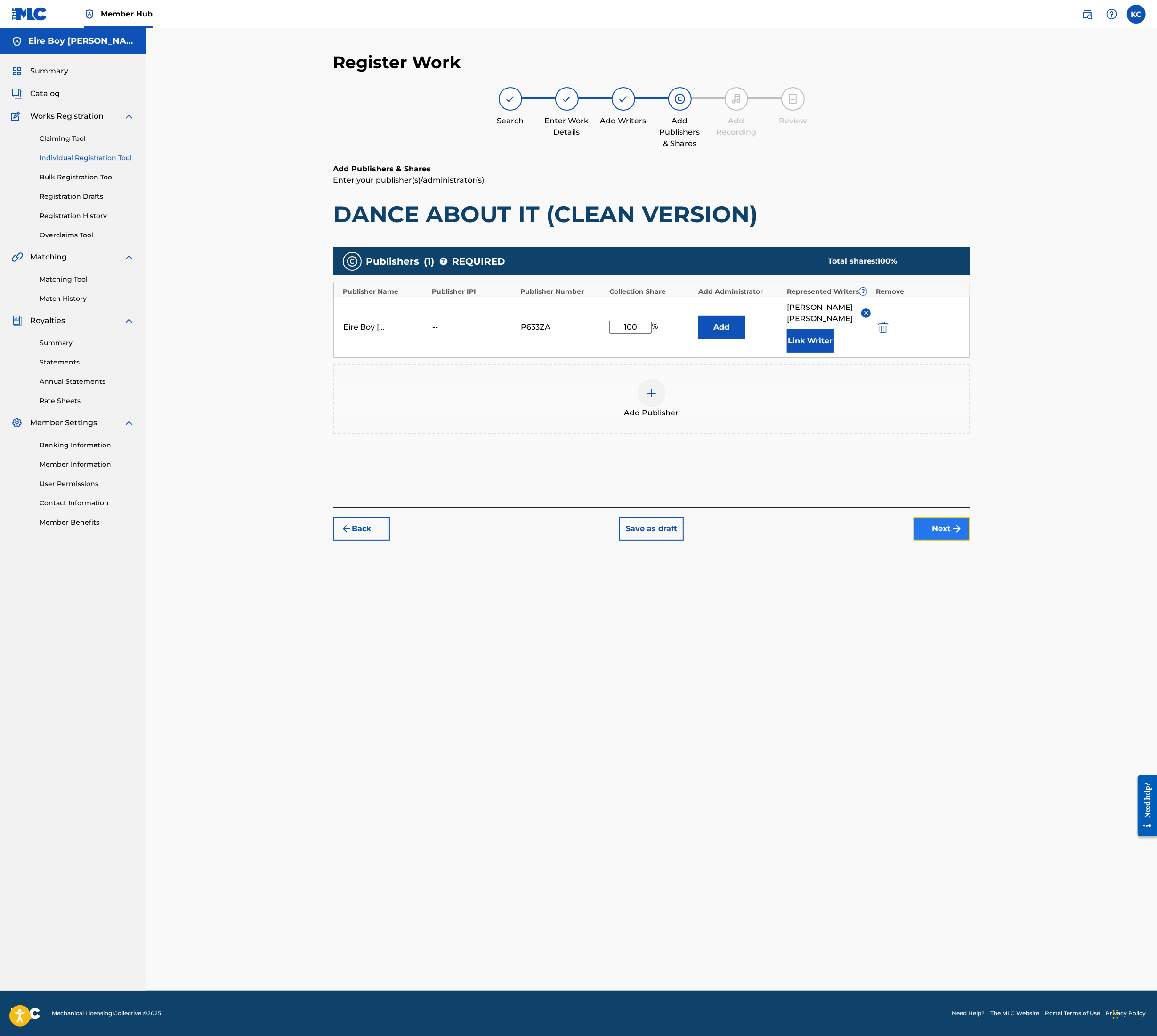
click at [950, 521] on button "Next" at bounding box center [942, 529] width 56 height 24
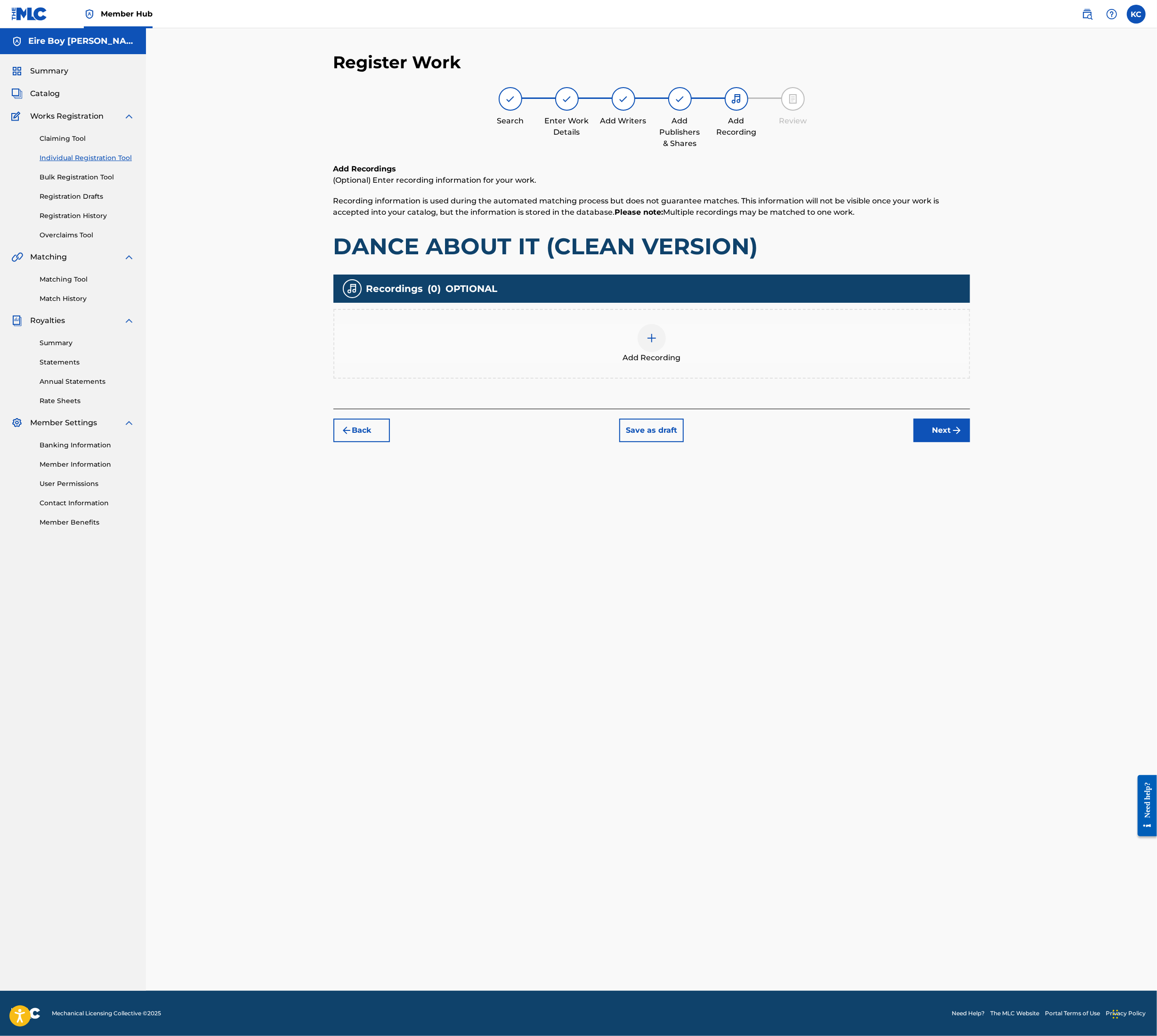
click at [659, 340] on div at bounding box center [652, 338] width 28 height 28
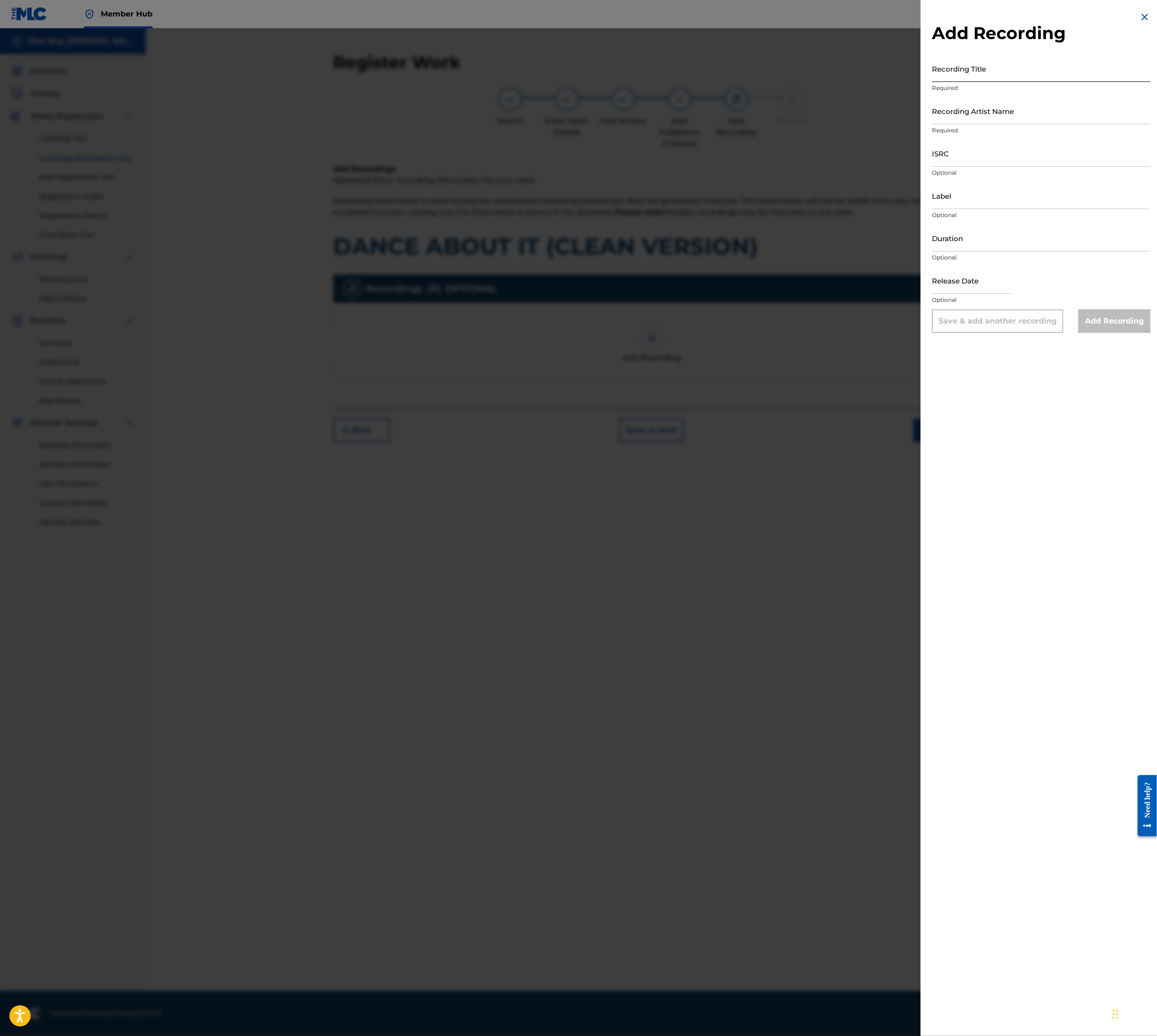
click at [986, 63] on input "Recording Title" at bounding box center [1041, 68] width 219 height 27
paste input "DANCE ABOUT IT (CLEAN VERSION)"
type input "DANCE ABOUT IT (CLEAN VERSION)"
click at [1000, 115] on input "Recording Artist Name" at bounding box center [1041, 111] width 219 height 27
type input "MAL€K"
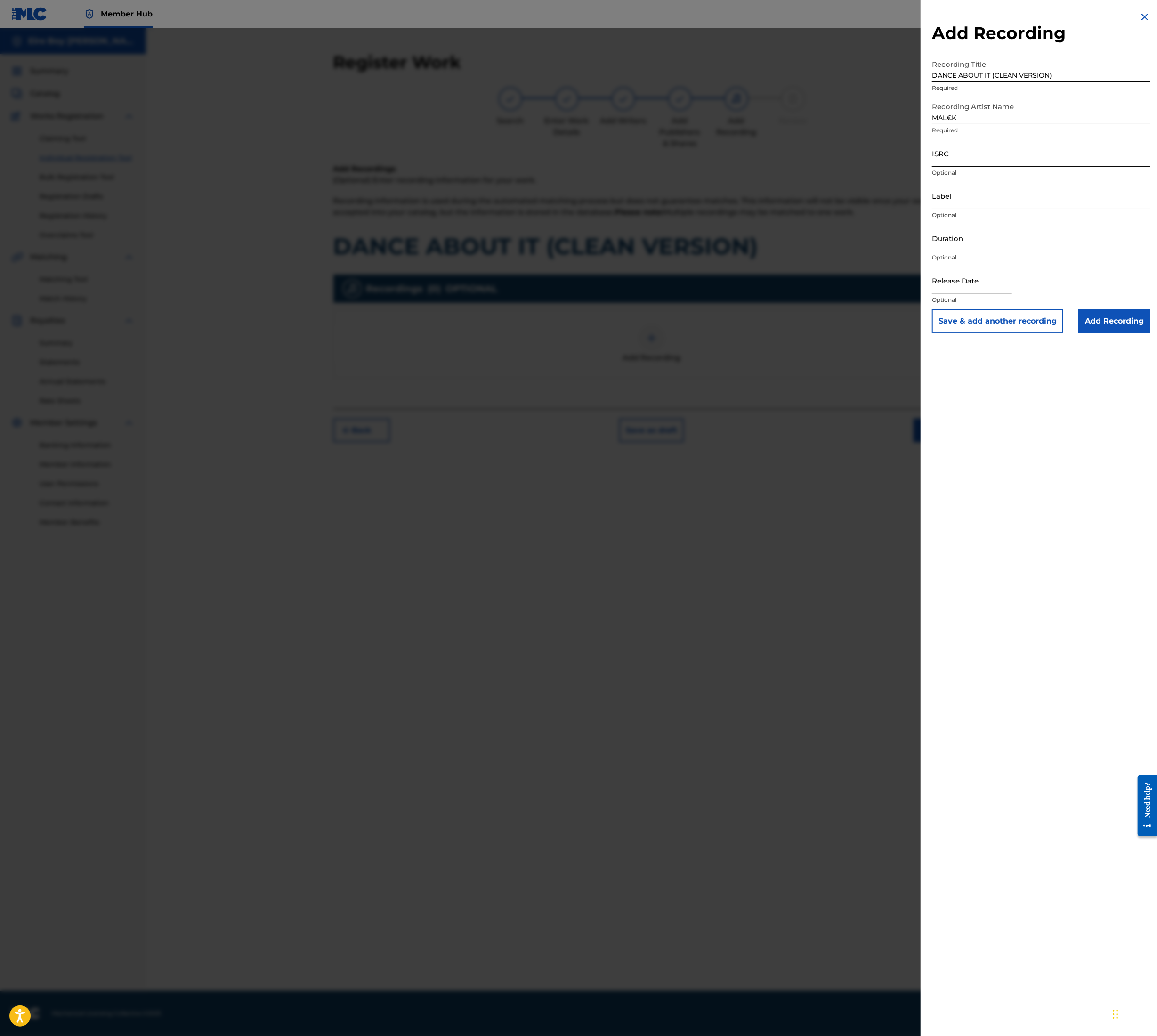
click at [1005, 152] on input "ISRC" at bounding box center [1041, 153] width 219 height 27
paste input "QZZ7L2530705"
type input "QZZ7L2530705"
click at [1100, 328] on input "Add Recording" at bounding box center [1114, 321] width 72 height 24
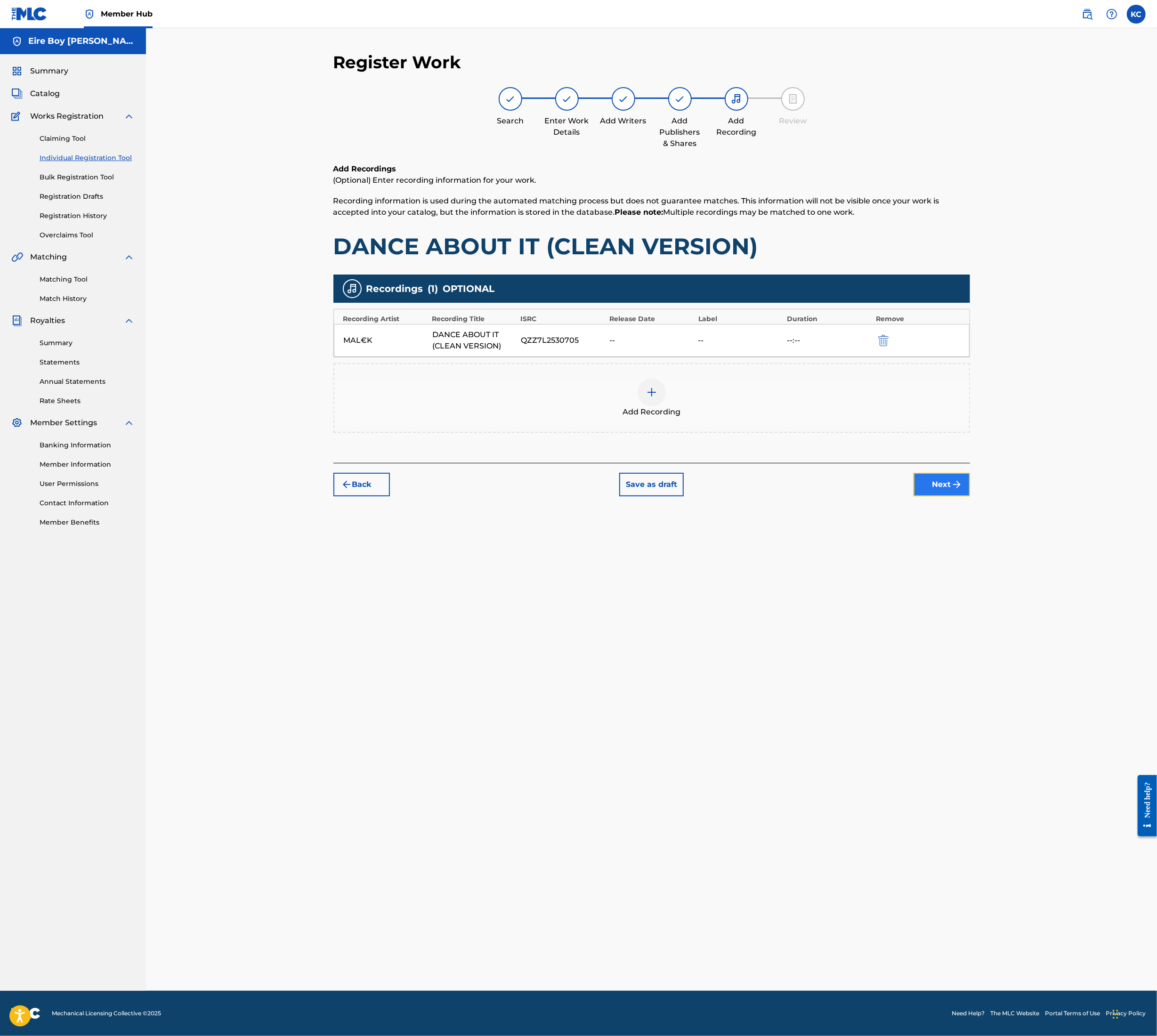
click at [945, 479] on button "Next" at bounding box center [942, 485] width 56 height 24
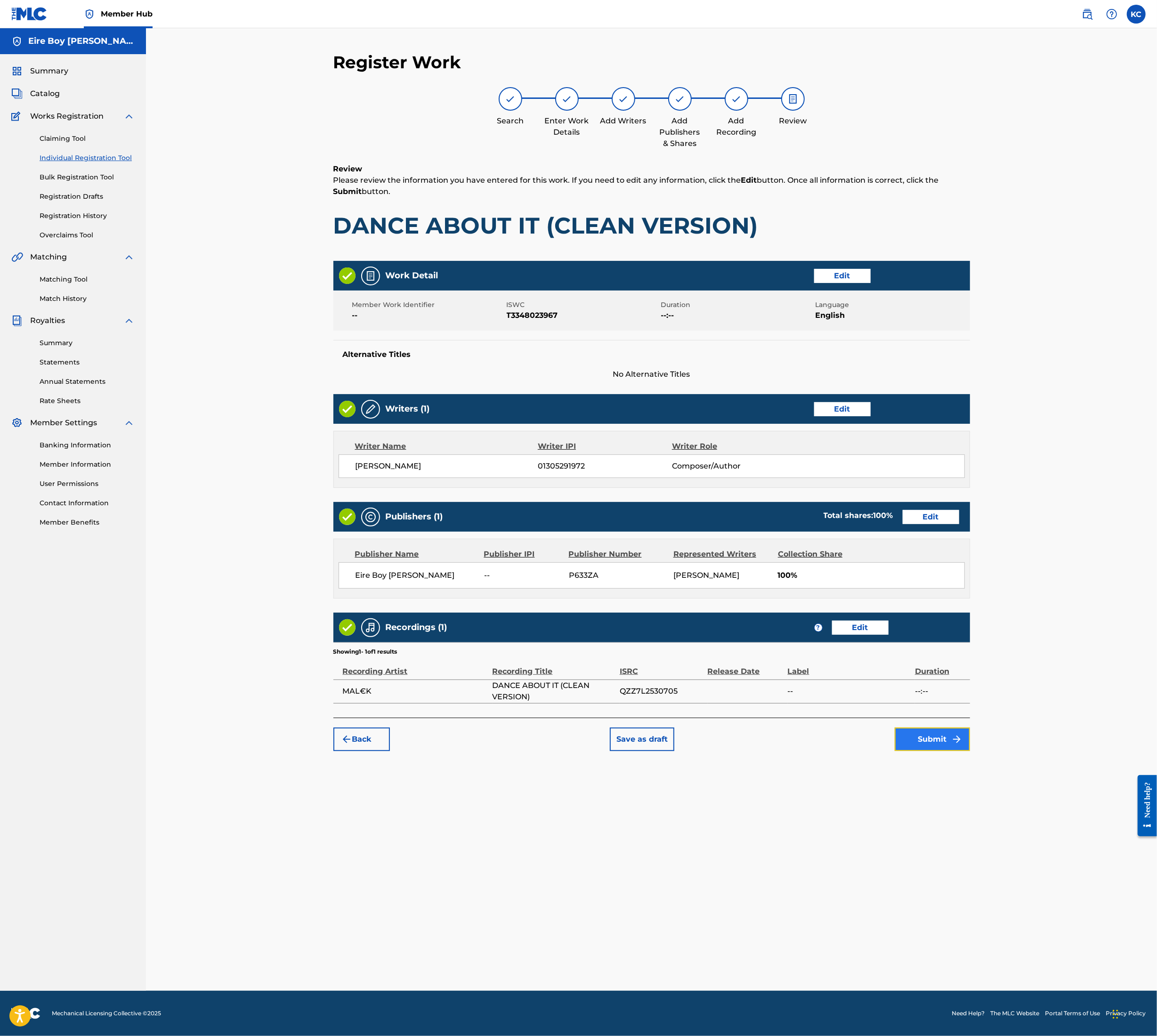
click at [952, 745] on img "submit" at bounding box center [957, 739] width 11 height 11
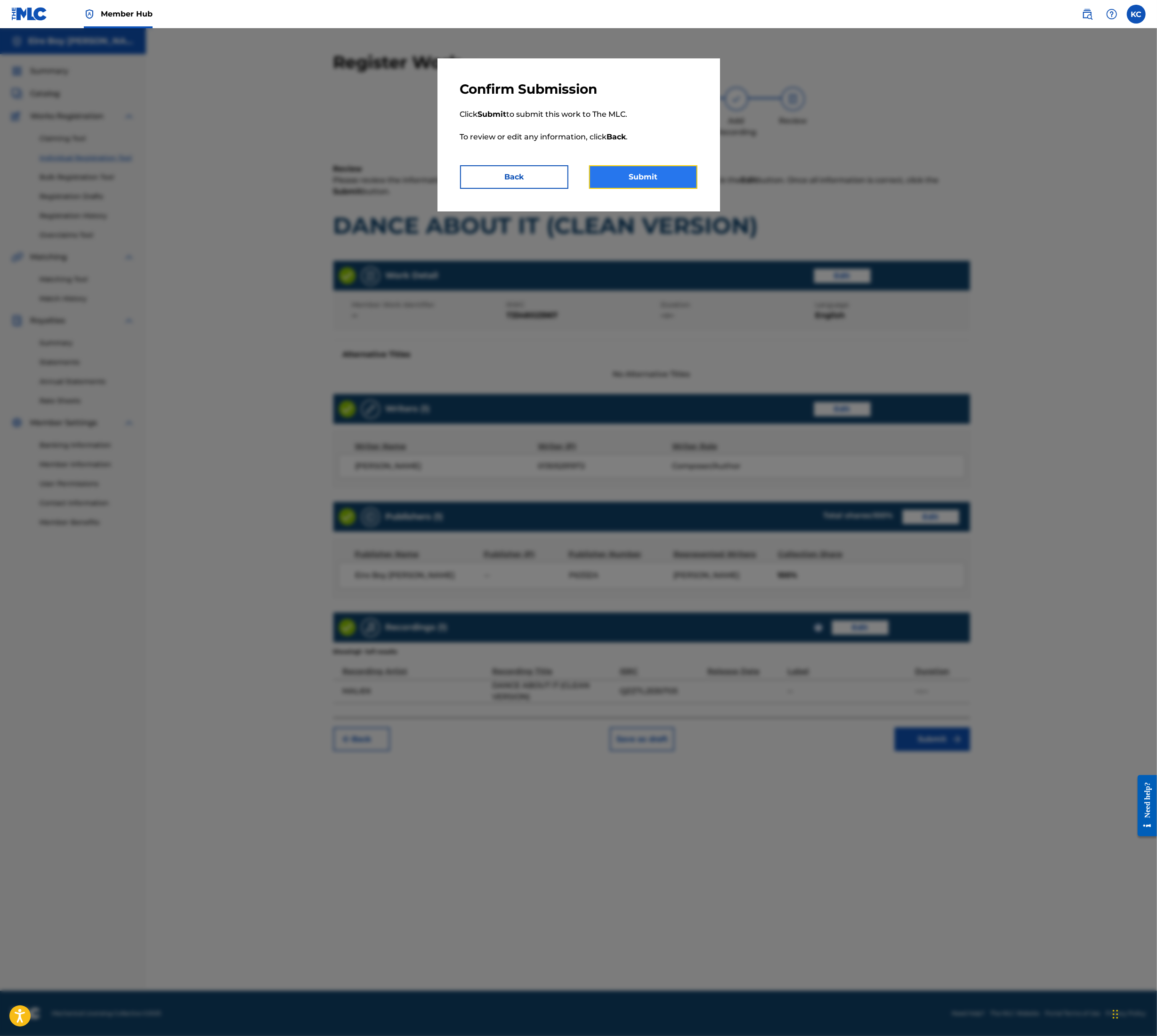
click at [634, 172] on button "Submit" at bounding box center [643, 177] width 108 height 24
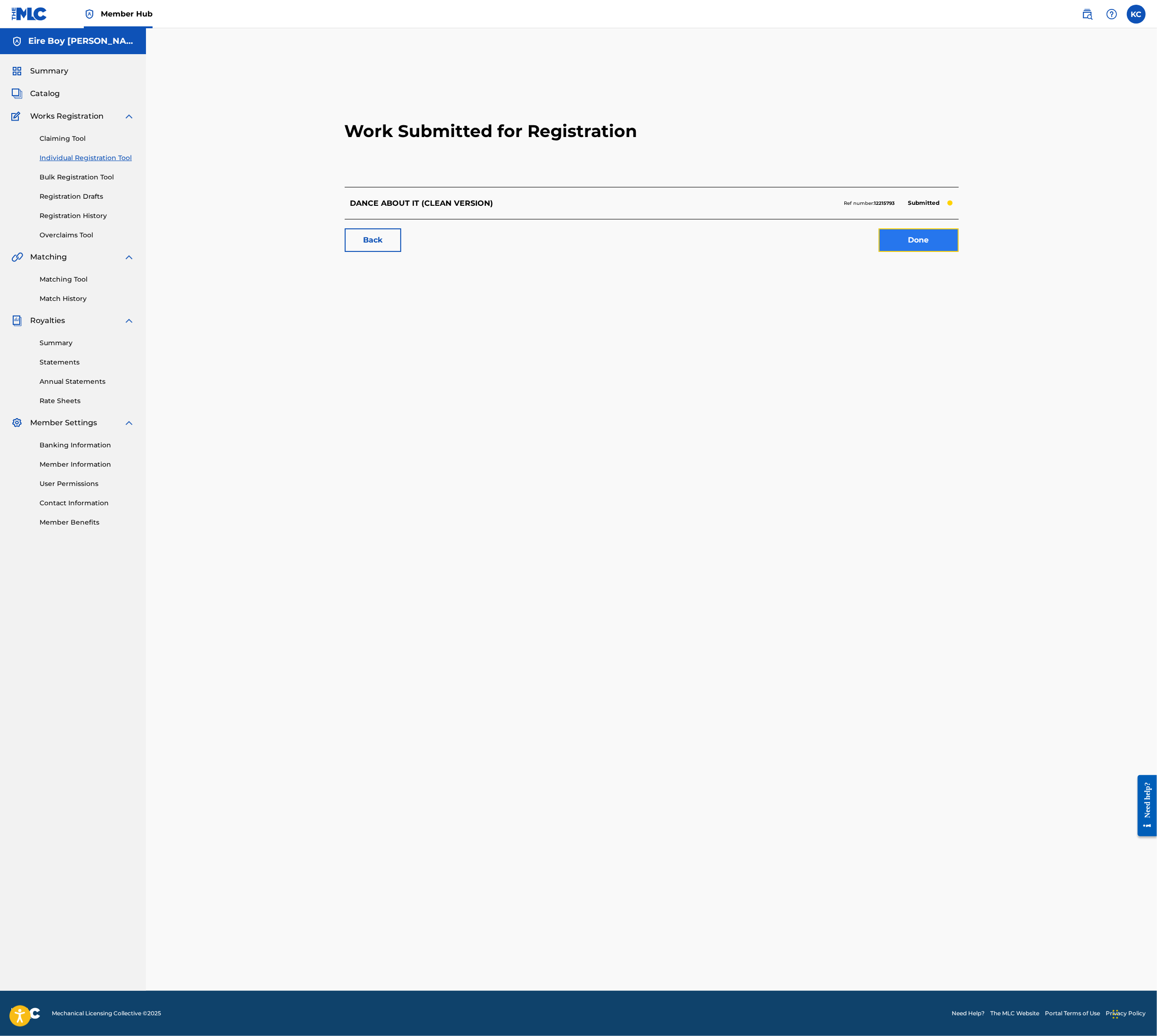
click at [907, 249] on link "Done" at bounding box center [919, 240] width 80 height 24
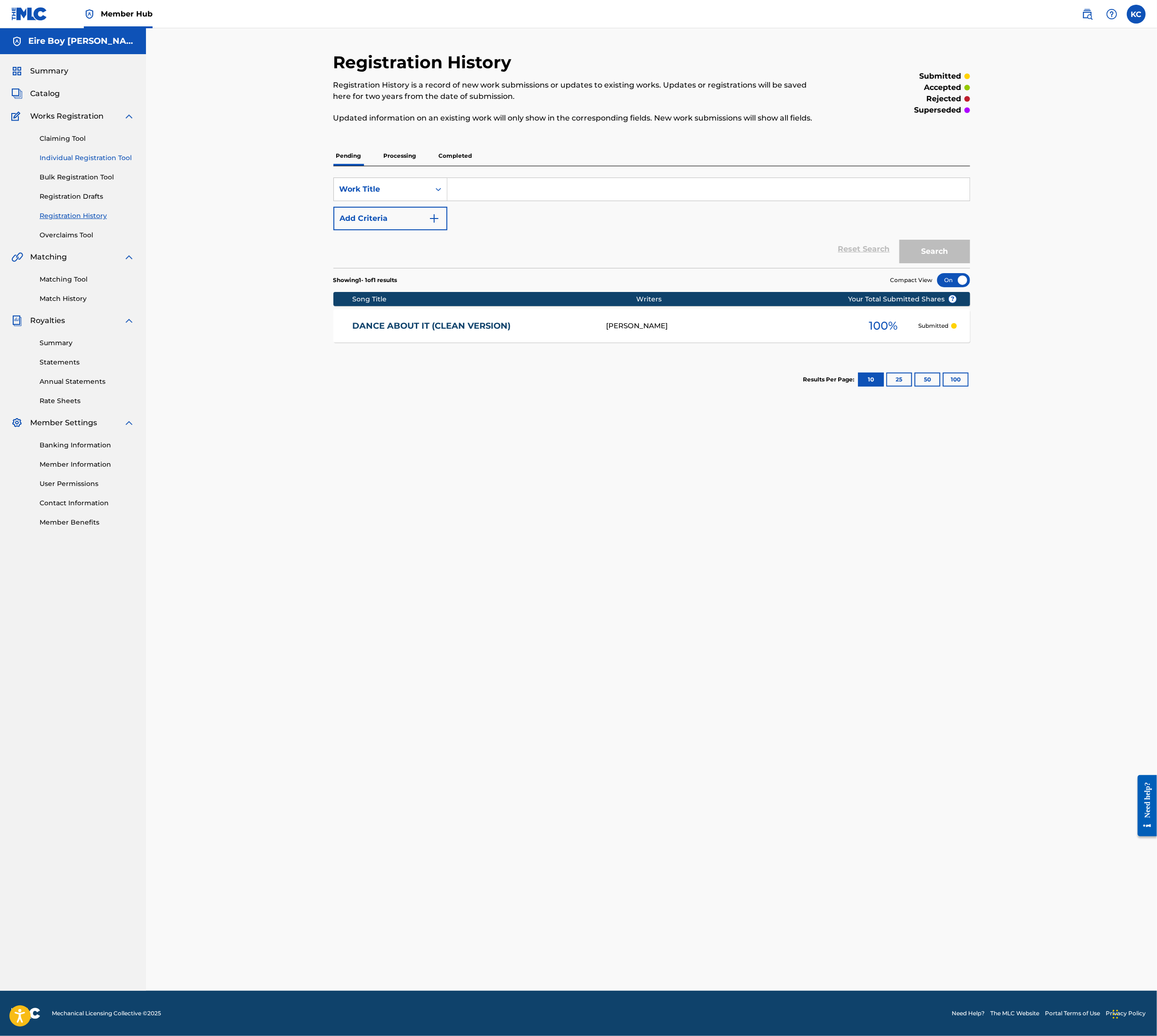
click at [58, 157] on link "Individual Registration Tool" at bounding box center [87, 158] width 95 height 10
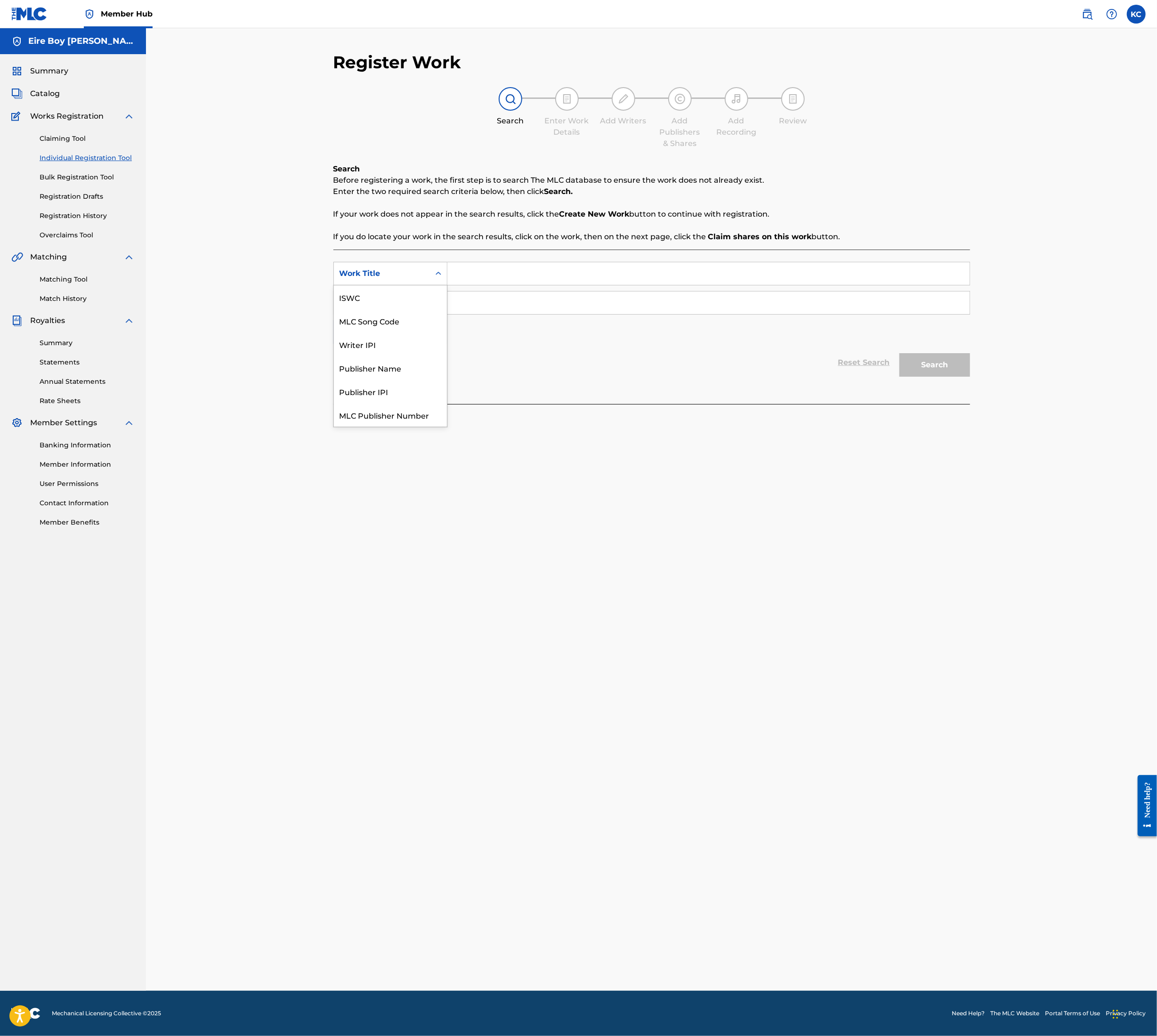
click at [443, 267] on div "Search Form" at bounding box center [438, 273] width 17 height 17
click at [396, 296] on div "ISWC" at bounding box center [390, 297] width 113 height 24
click at [438, 300] on icon "Search Form" at bounding box center [438, 303] width 9 height 9
click at [403, 326] on div "Writer IPI" at bounding box center [390, 326] width 113 height 24
drag, startPoint x: 485, startPoint y: 269, endPoint x: 472, endPoint y: 283, distance: 19.1
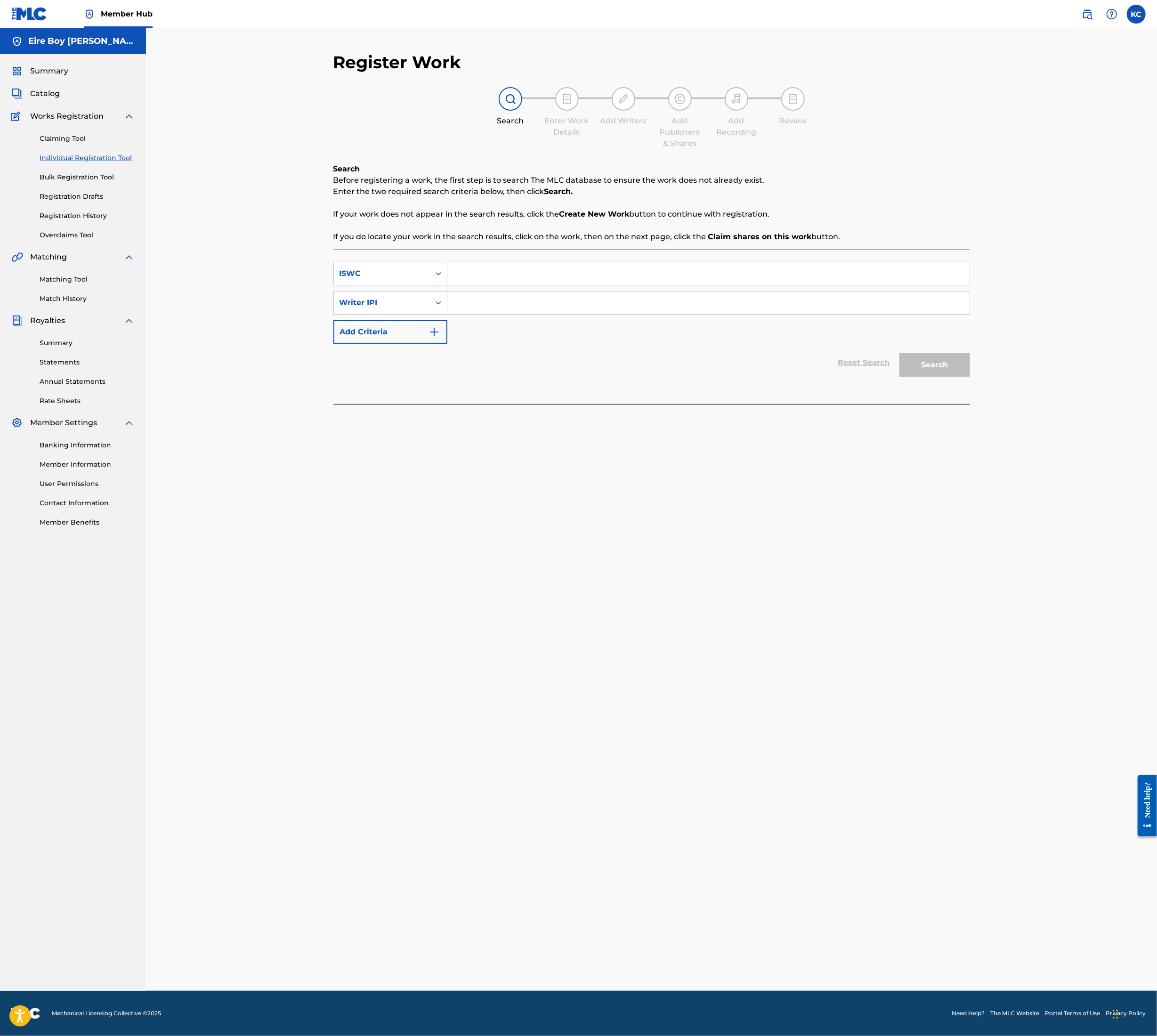
click at [485, 269] on input "Search Form" at bounding box center [709, 274] width 522 height 23
paste input "T3348024040"
type input "T3348024040"
click at [527, 298] on input "Search Form" at bounding box center [709, 303] width 522 height 23
paste input "1305291972"
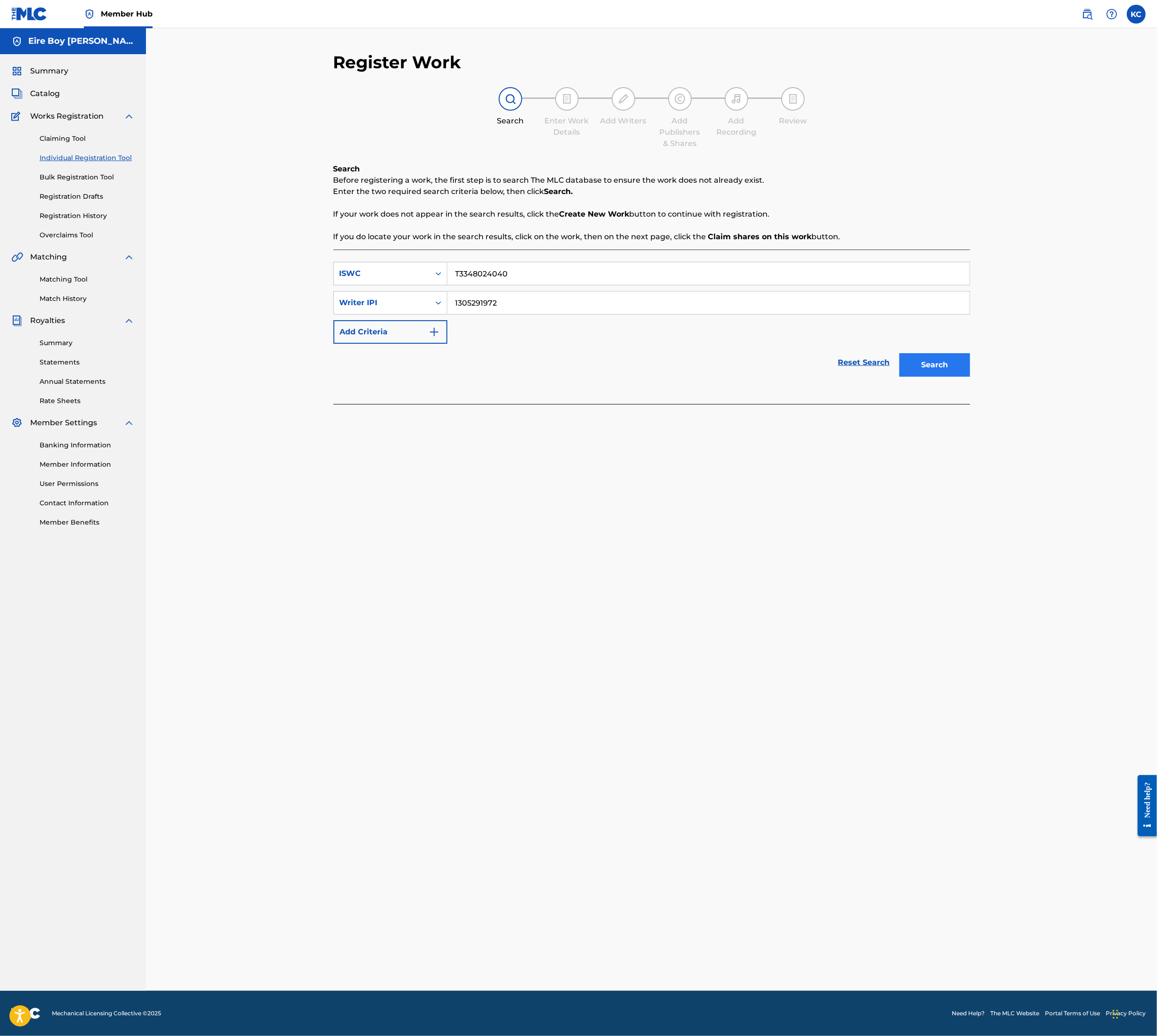
type input "1305291972"
click at [913, 363] on button "Search" at bounding box center [935, 365] width 71 height 24
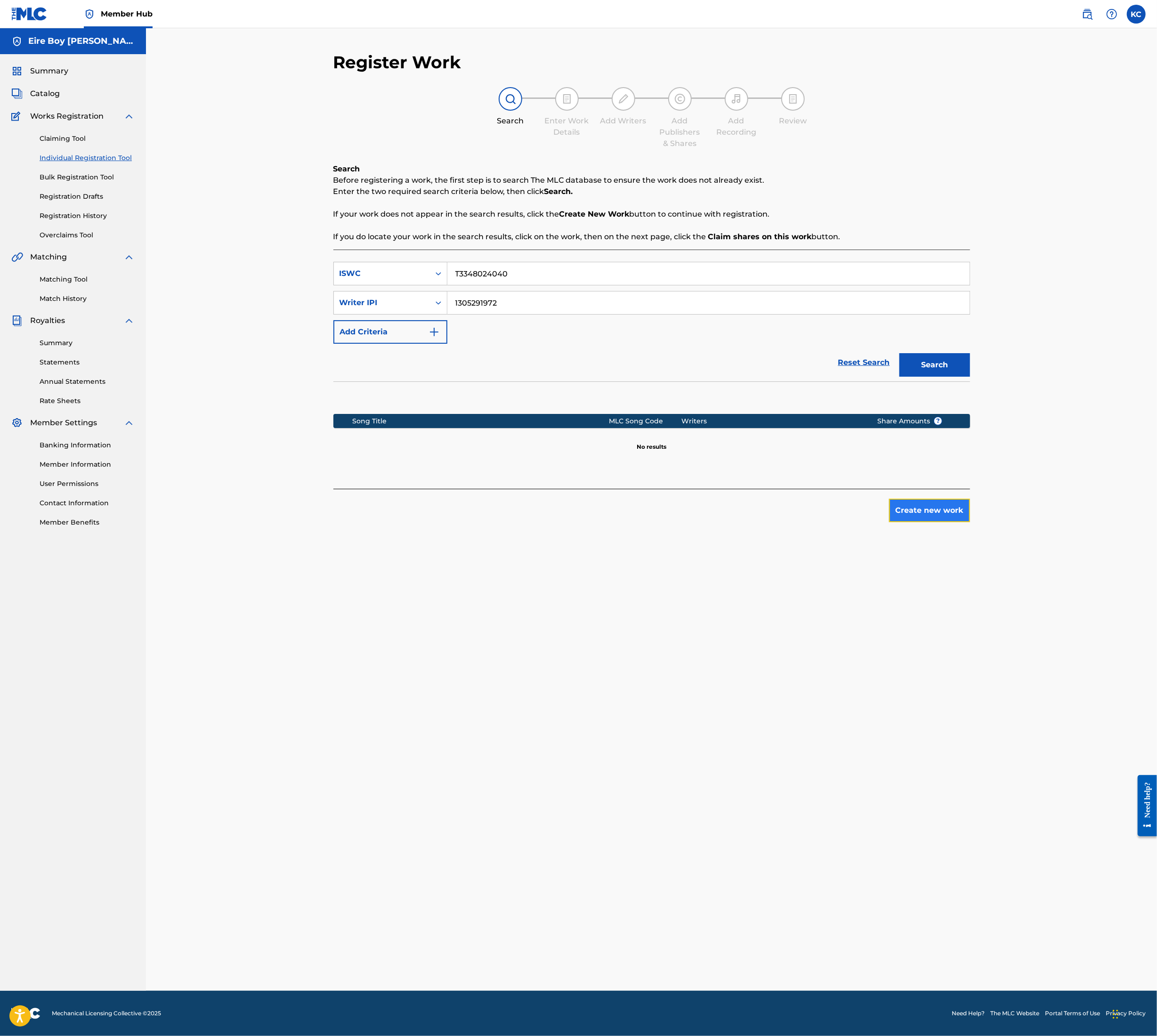
click at [927, 509] on button "Create new work" at bounding box center [930, 511] width 81 height 24
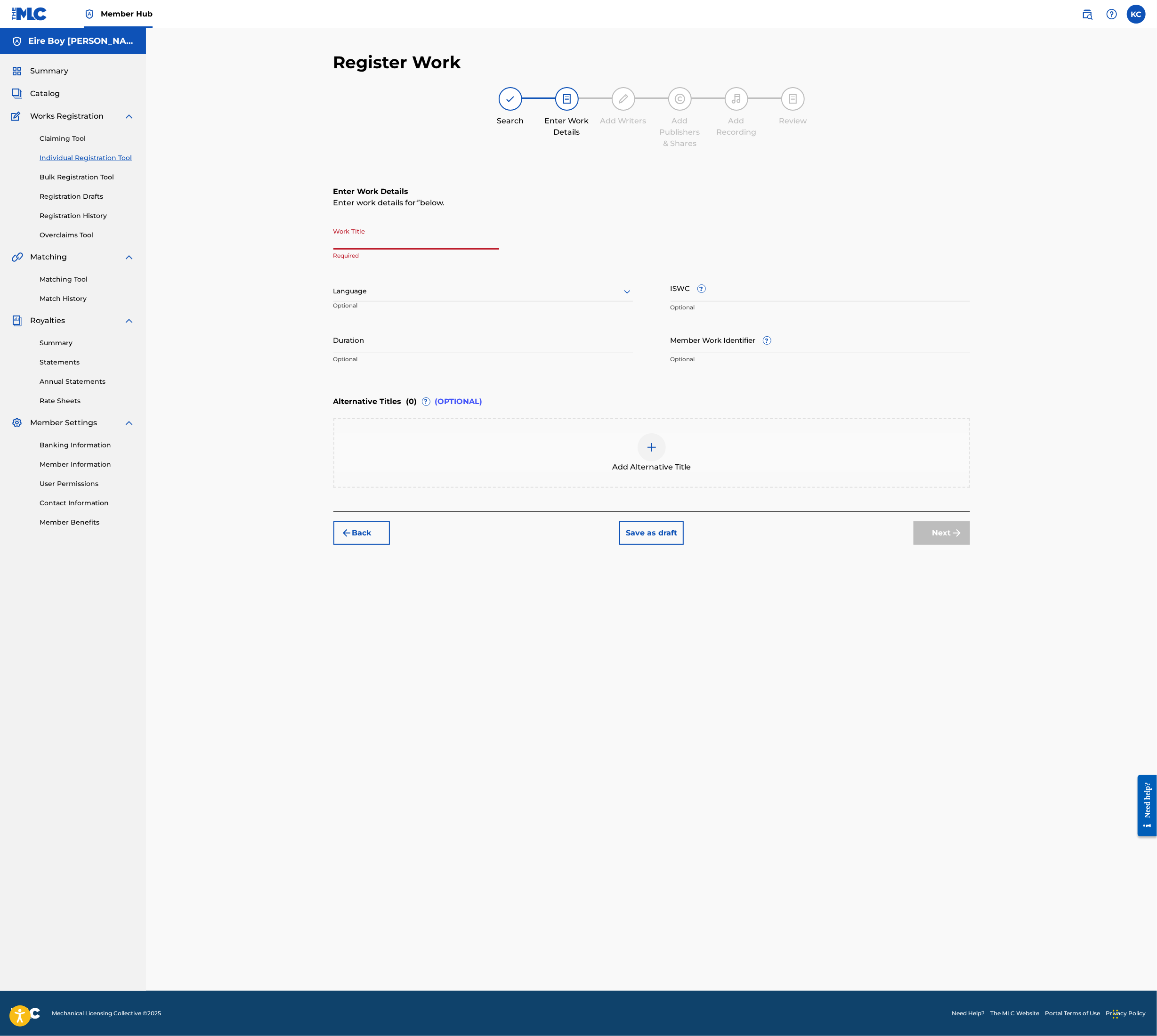
click at [388, 234] on input "Work Title" at bounding box center [417, 236] width 166 height 27
paste input "DANCE ABOUT IT"
type input "DANCE ABOUT IT"
click at [394, 289] on div at bounding box center [483, 291] width 300 height 12
click at [399, 308] on div "English" at bounding box center [483, 312] width 298 height 21
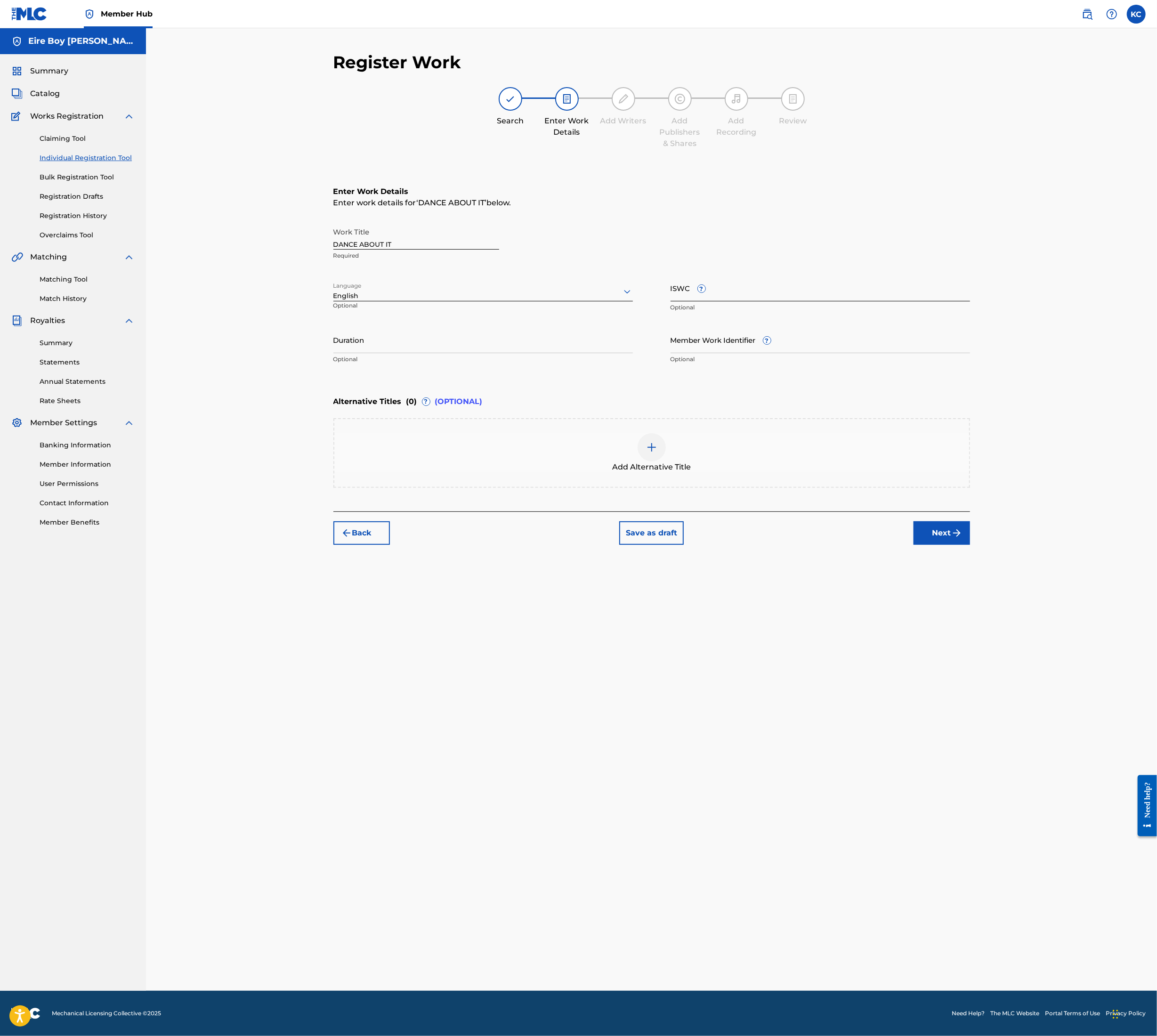
click at [785, 290] on input "ISWC ?" at bounding box center [821, 288] width 300 height 27
paste input "T3348024040"
type input "T3348024040"
click at [922, 524] on button "Next" at bounding box center [942, 533] width 56 height 24
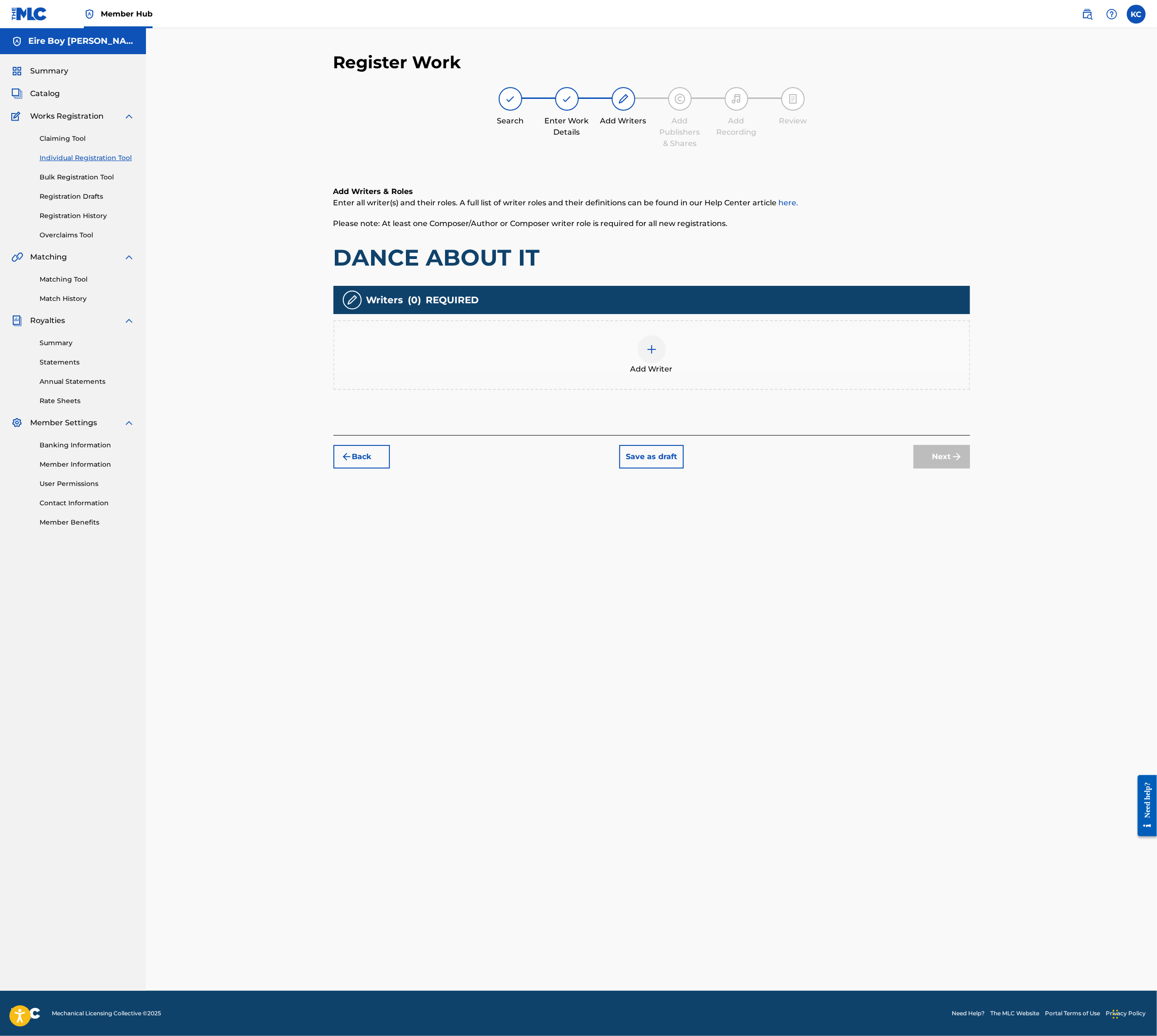
click at [643, 352] on div at bounding box center [652, 350] width 28 height 28
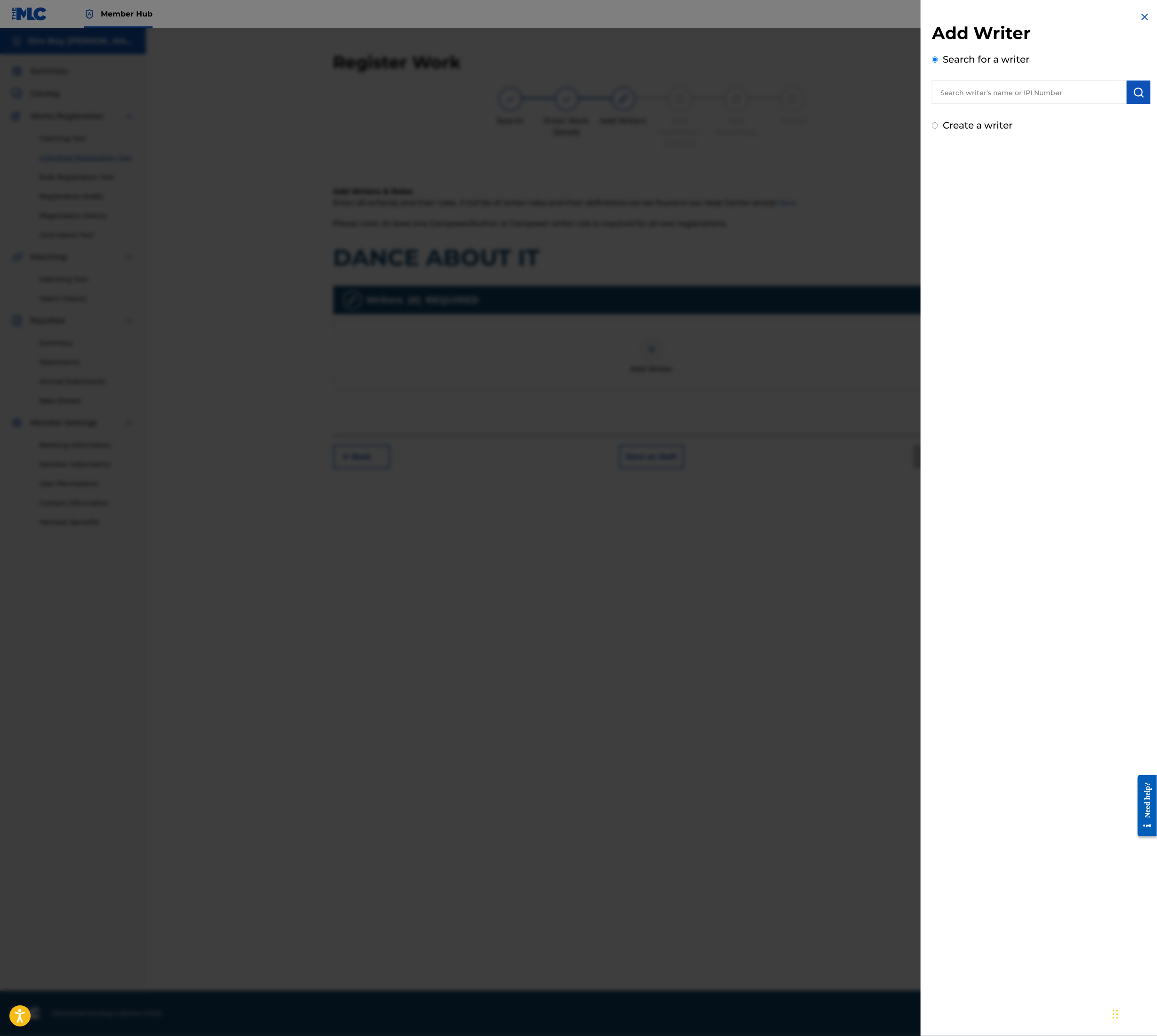
click at [999, 95] on input "text" at bounding box center [1029, 92] width 195 height 24
type input "[PERSON_NAME]"
click at [1145, 87] on button "submit" at bounding box center [1139, 92] width 24 height 24
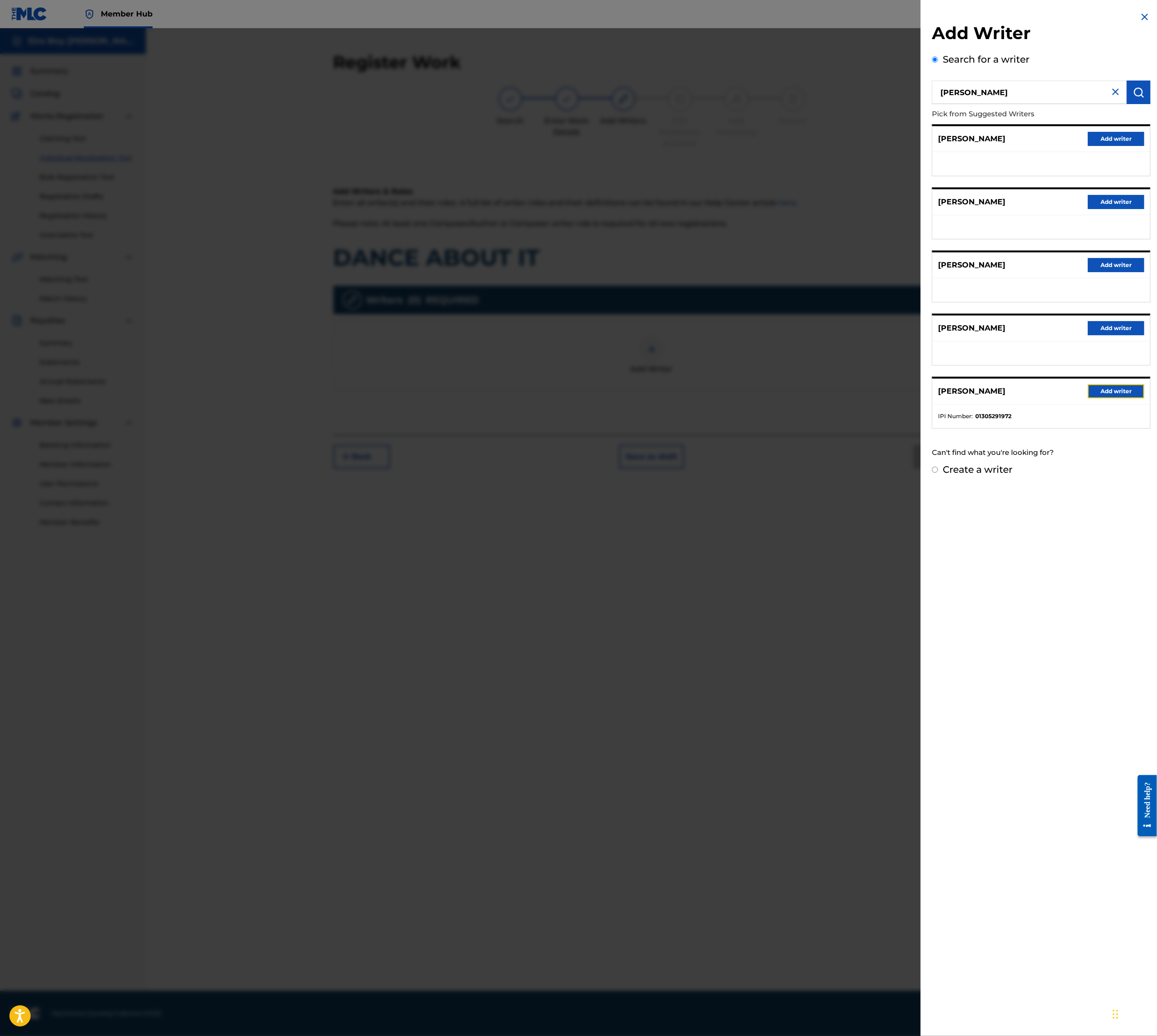
drag, startPoint x: 1130, startPoint y: 386, endPoint x: 1124, endPoint y: 389, distance: 6.7
click at [1125, 389] on button "Add writer" at bounding box center [1116, 391] width 56 height 14
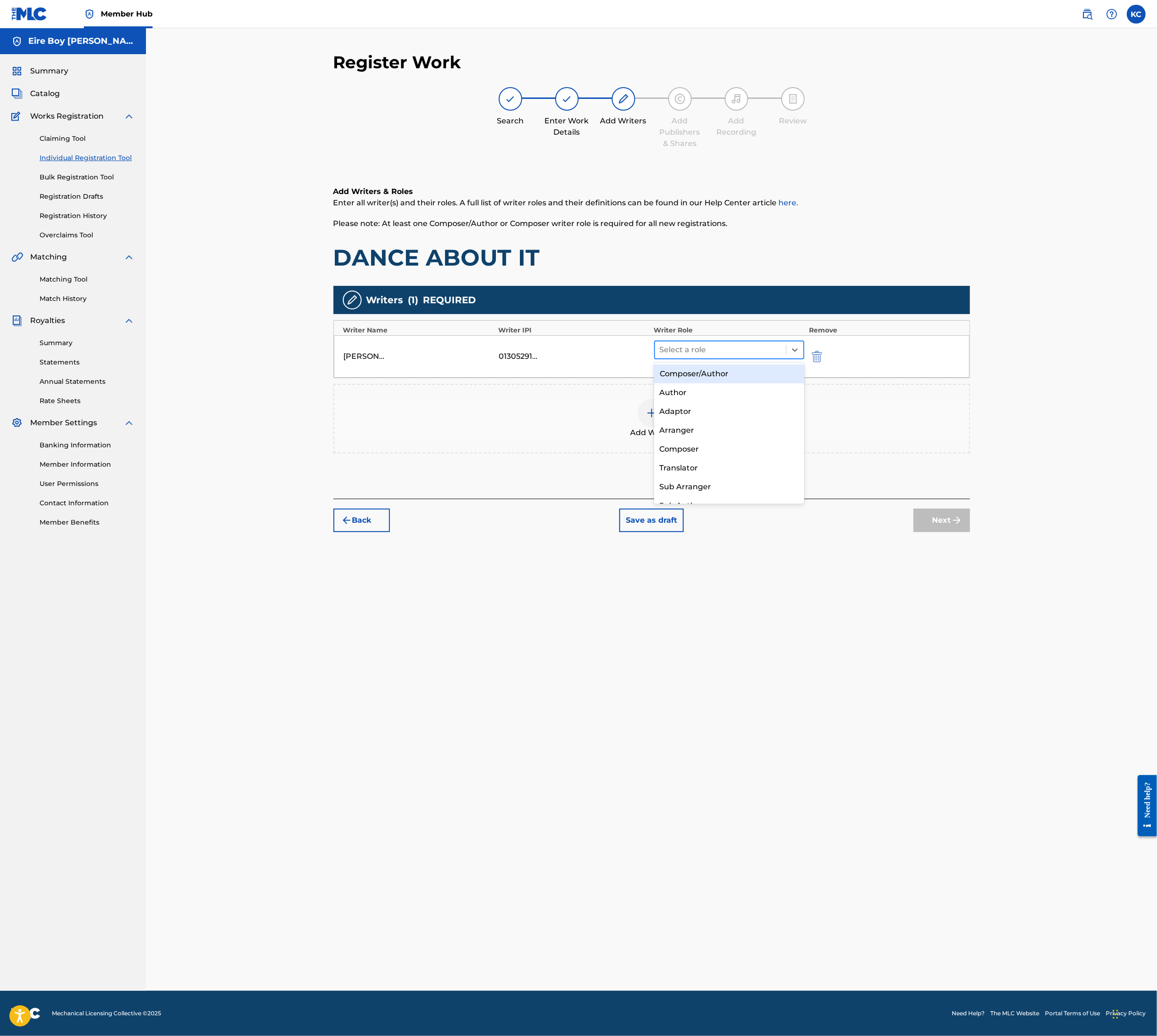
click at [733, 351] on div at bounding box center [721, 350] width 122 height 13
click at [722, 378] on div "Composer/Author" at bounding box center [729, 374] width 150 height 19
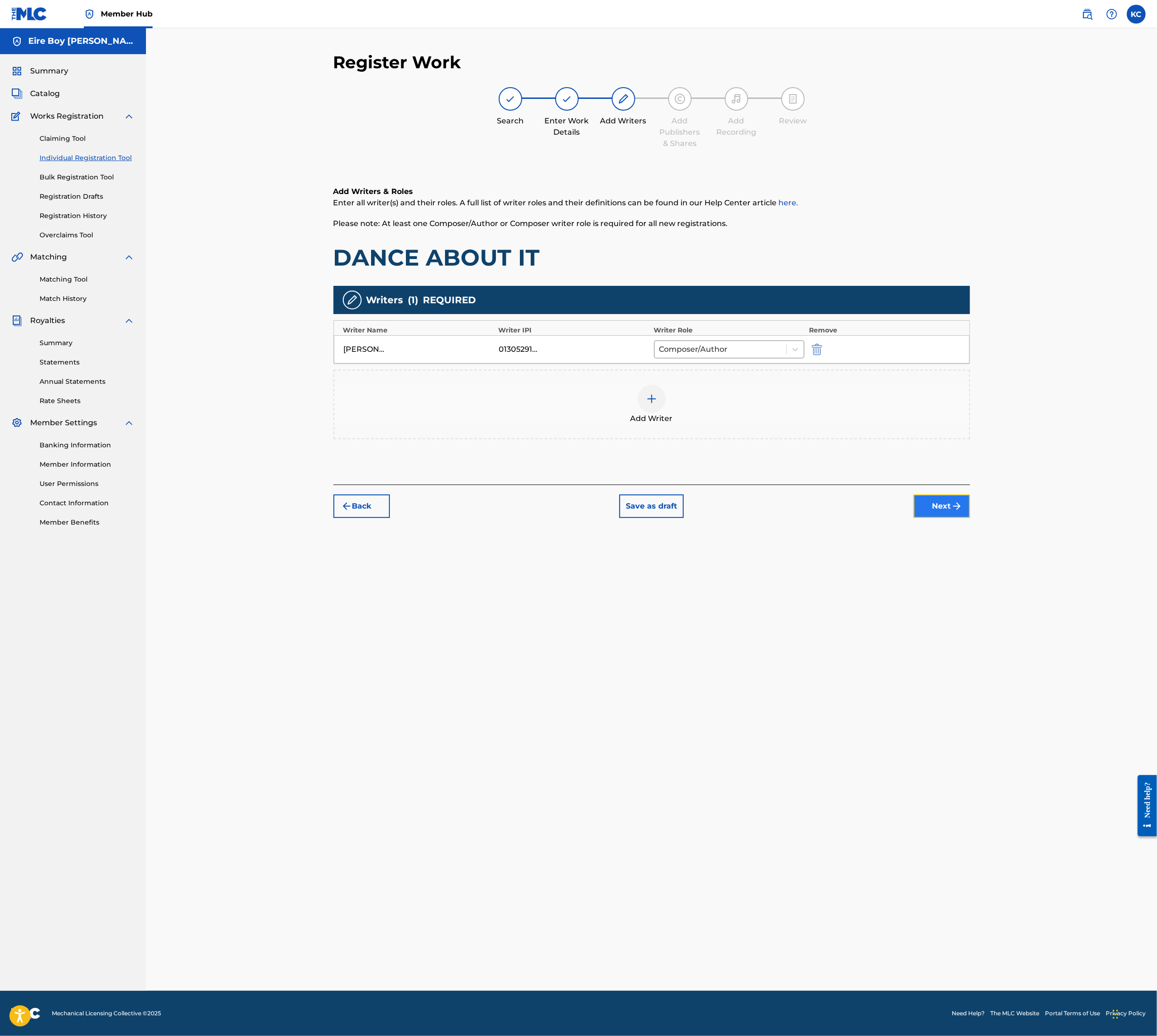
click at [938, 509] on button "Next" at bounding box center [942, 506] width 56 height 24
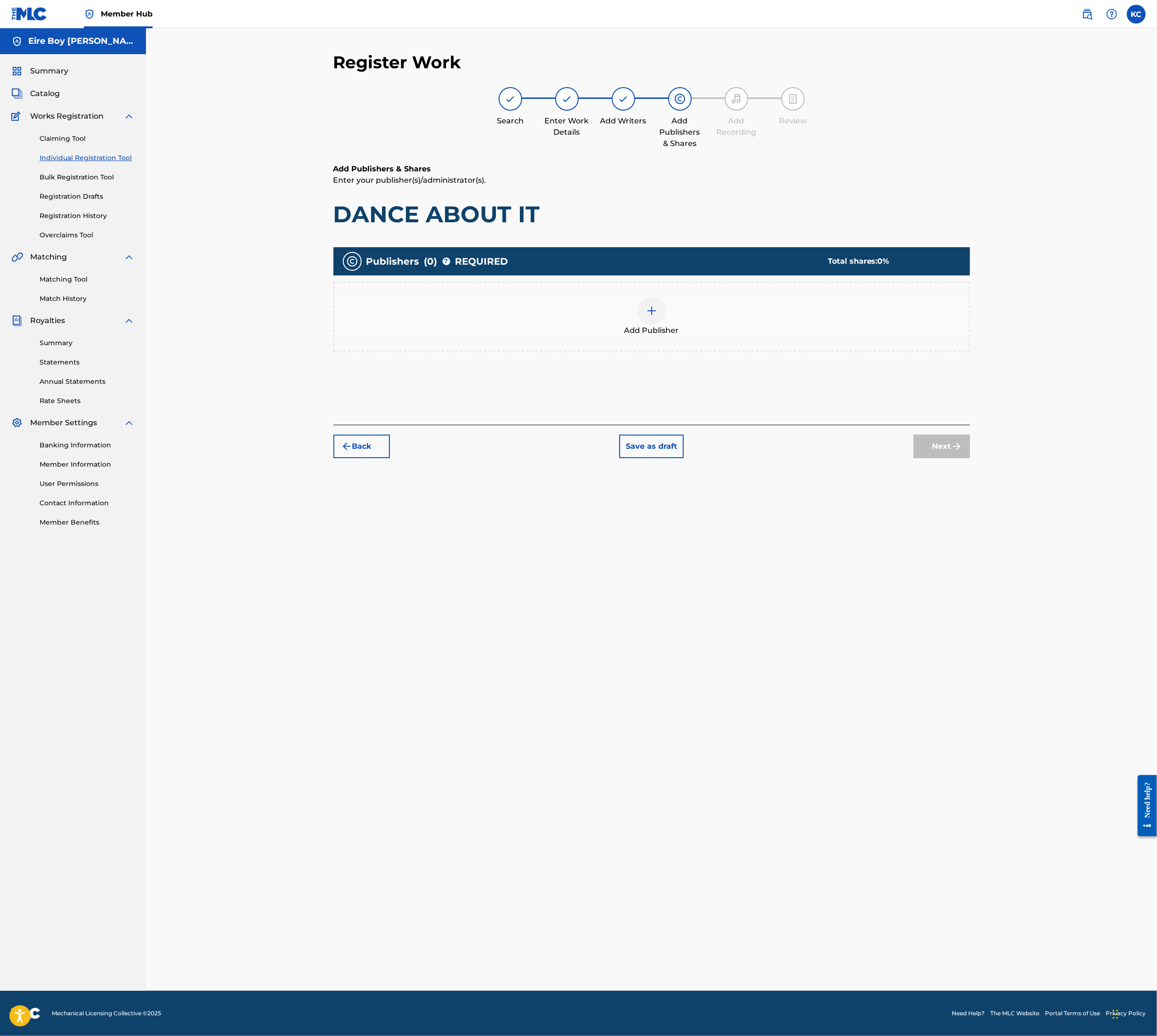
click at [660, 317] on div at bounding box center [652, 311] width 28 height 28
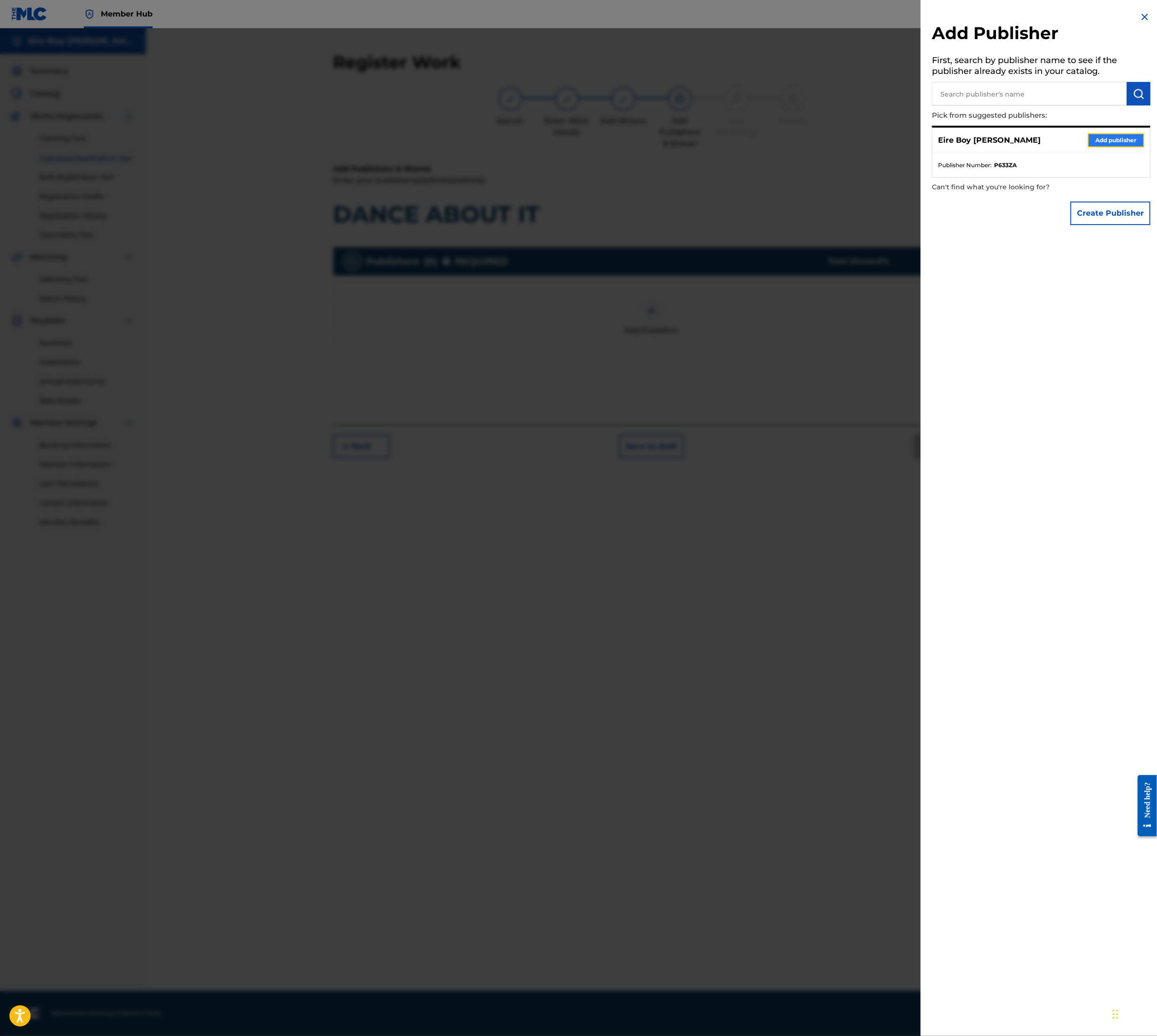
click at [1106, 134] on button "Add publisher" at bounding box center [1116, 140] width 56 height 14
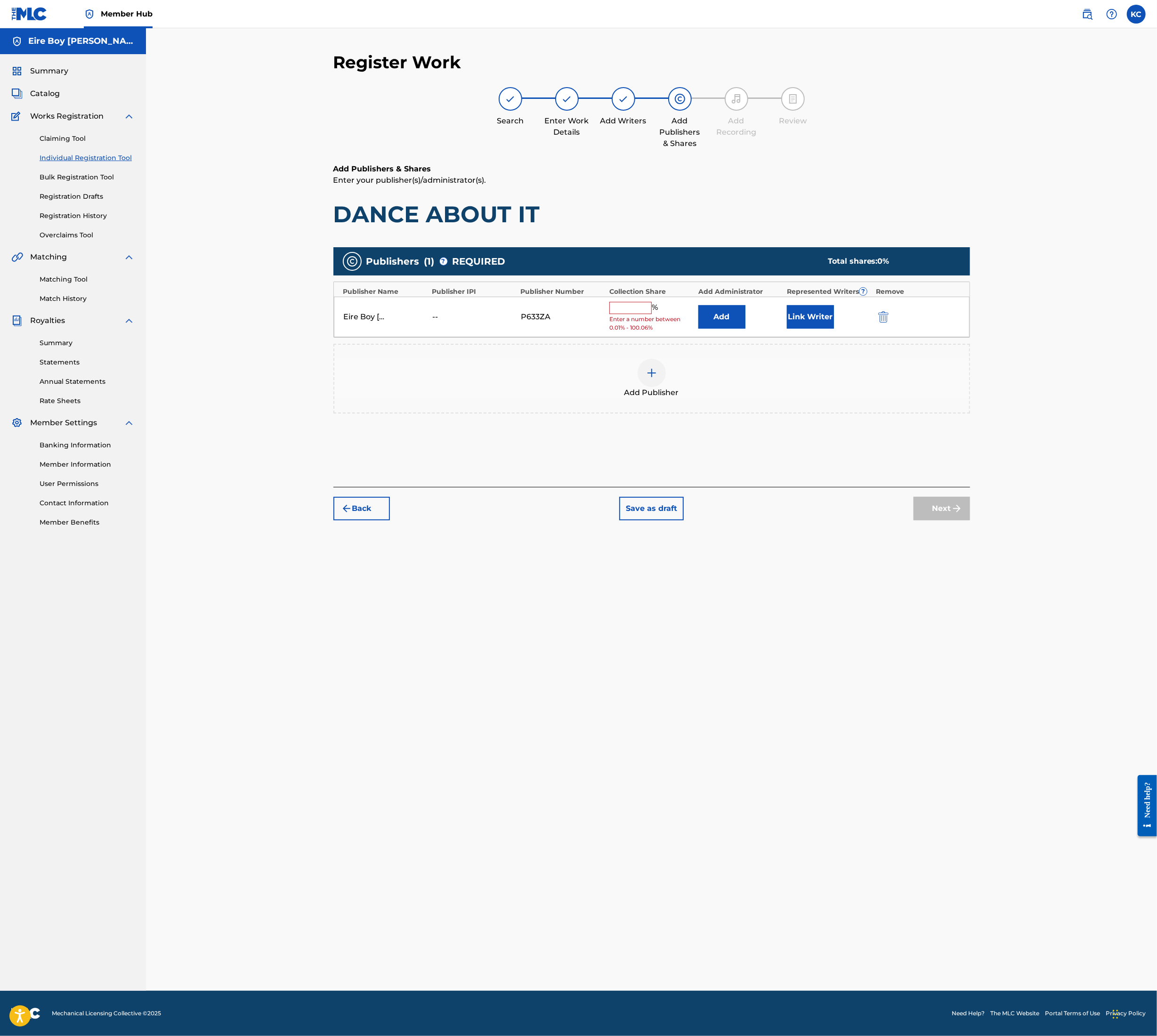
drag, startPoint x: 626, startPoint y: 306, endPoint x: 628, endPoint y: 312, distance: 6.3
click at [626, 306] on input "text" at bounding box center [631, 308] width 42 height 12
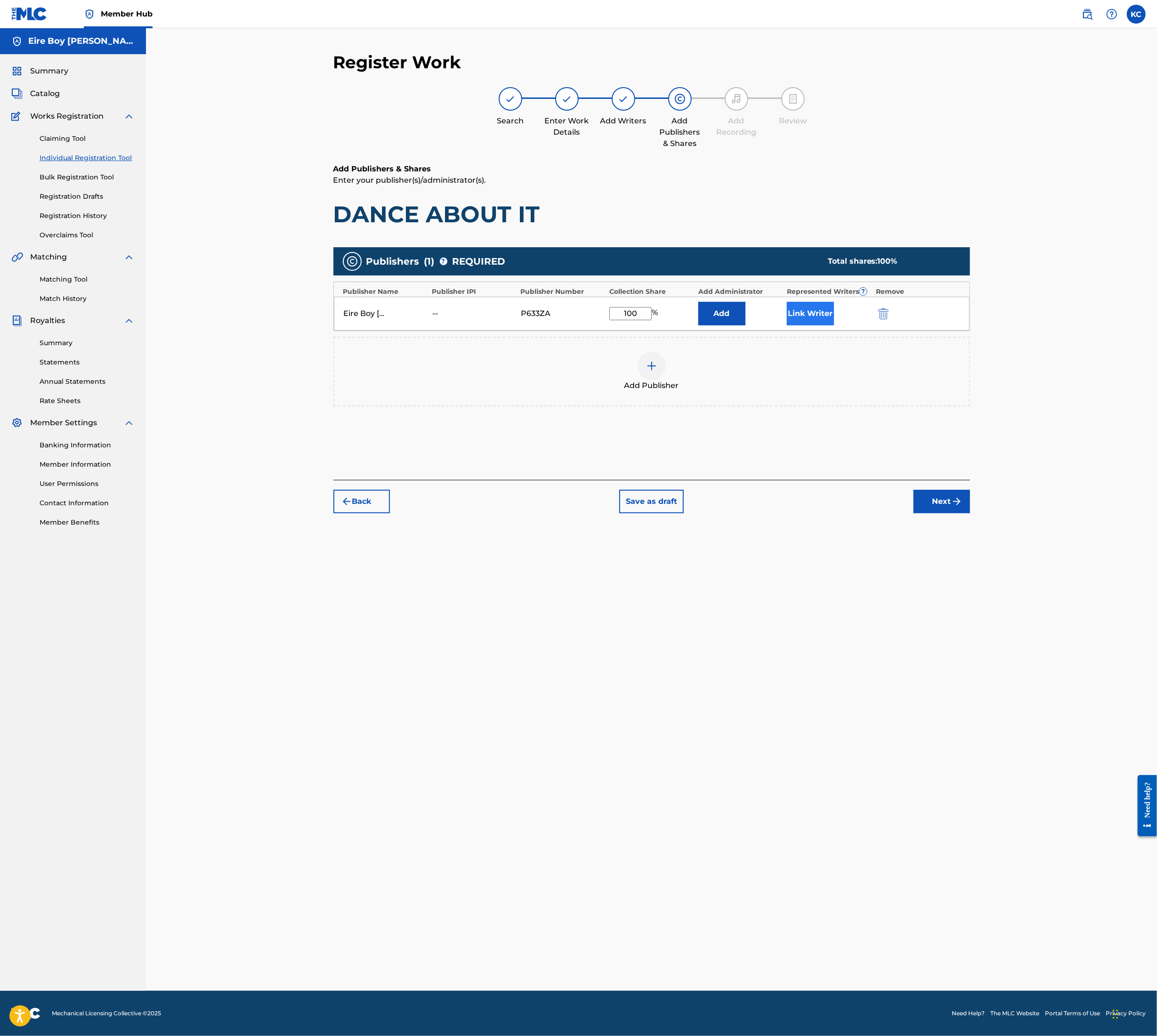
type input "100"
click at [804, 308] on button "Link Writer" at bounding box center [810, 314] width 47 height 24
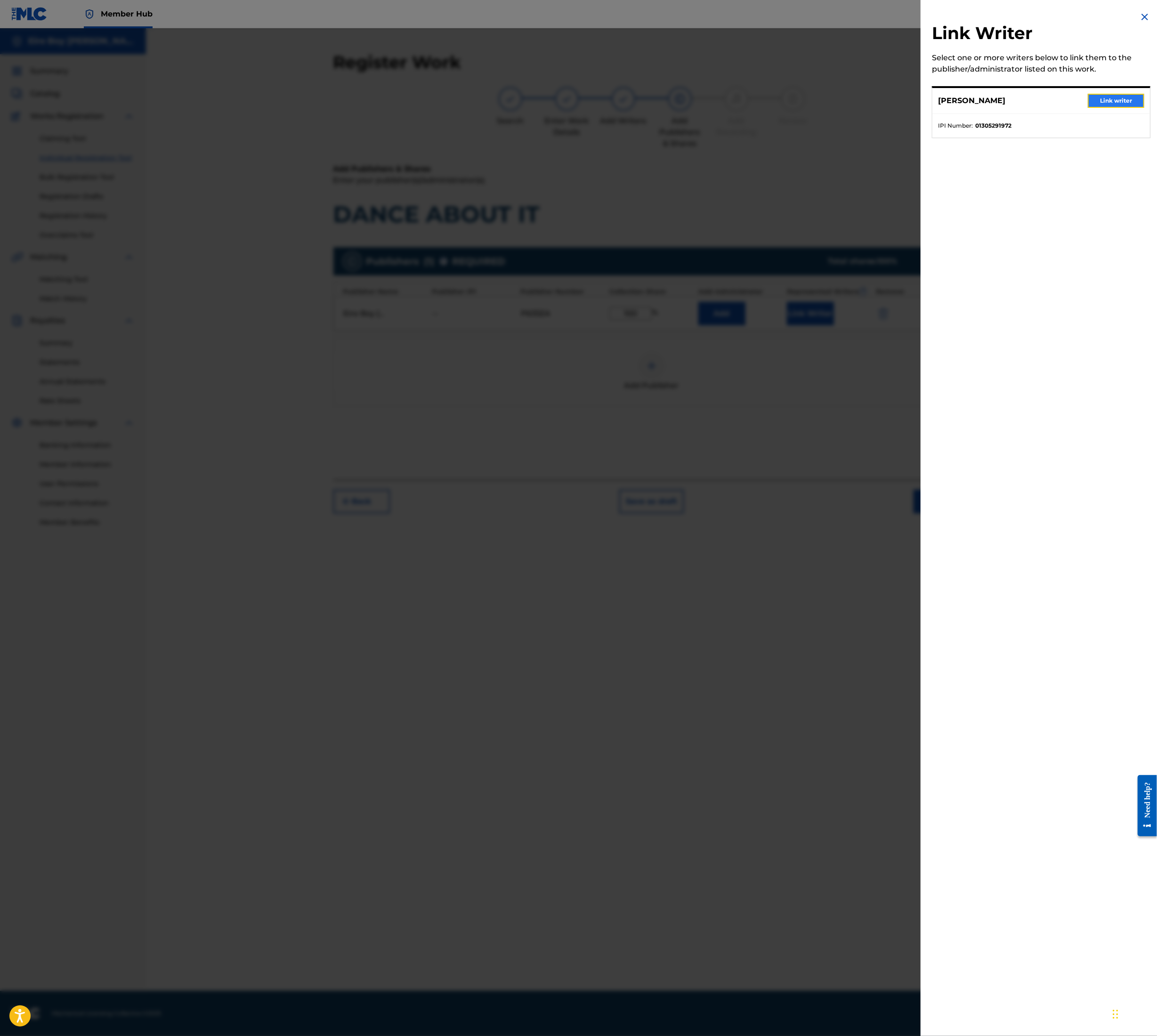
click at [1114, 103] on button "Link writer" at bounding box center [1116, 100] width 56 height 14
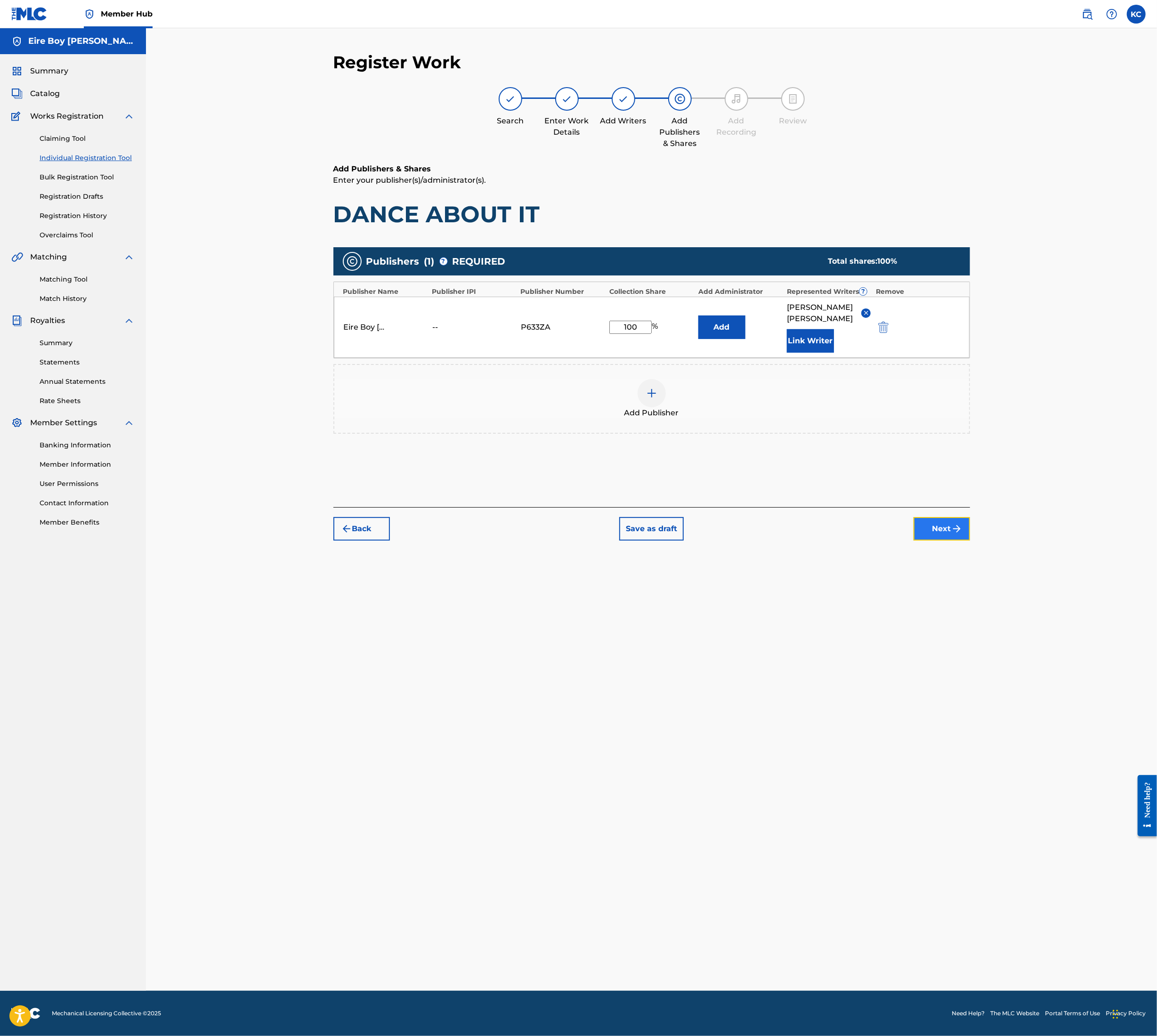
click at [956, 523] on img "submit" at bounding box center [957, 529] width 11 height 11
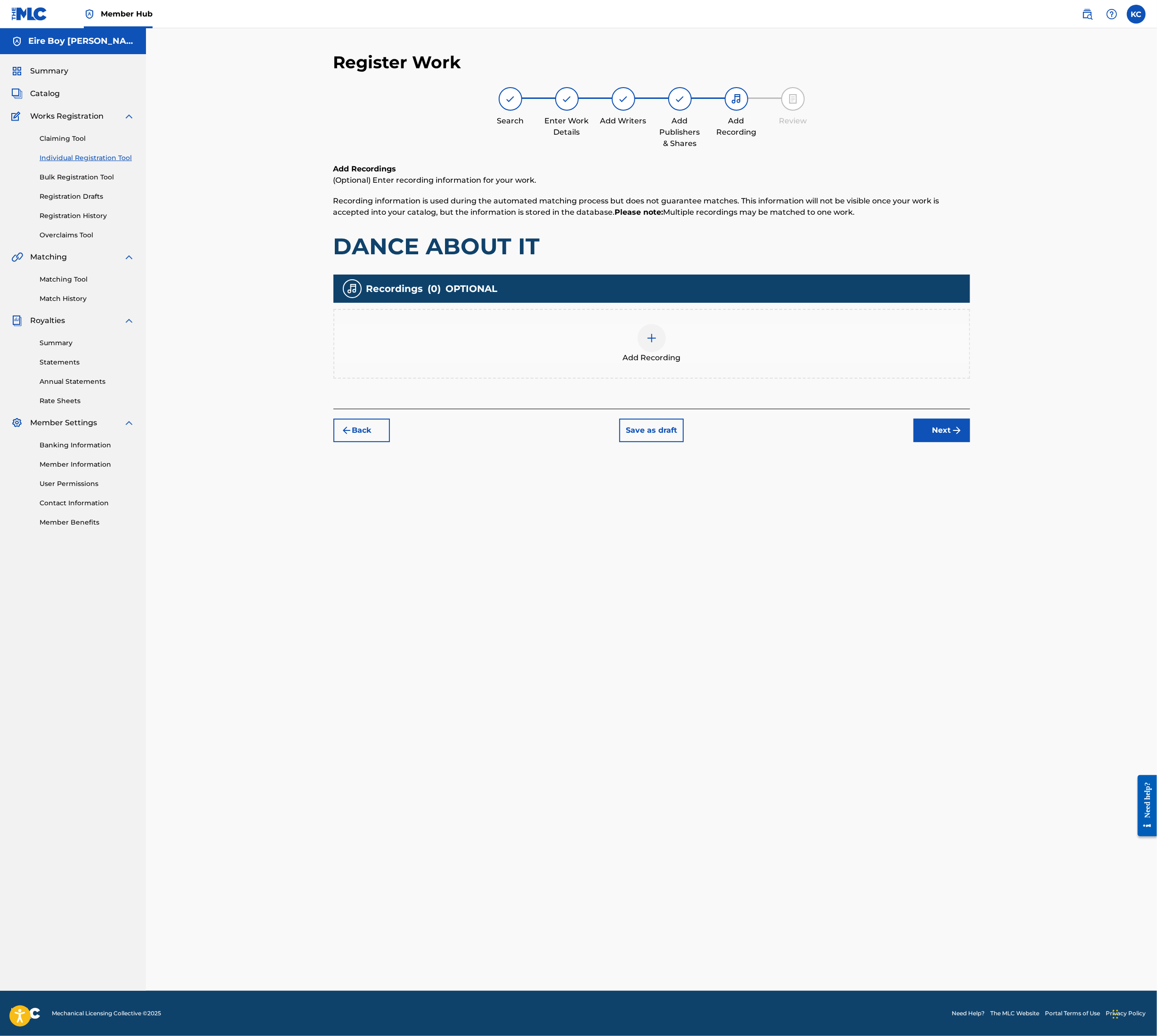
click at [662, 334] on div at bounding box center [652, 338] width 28 height 28
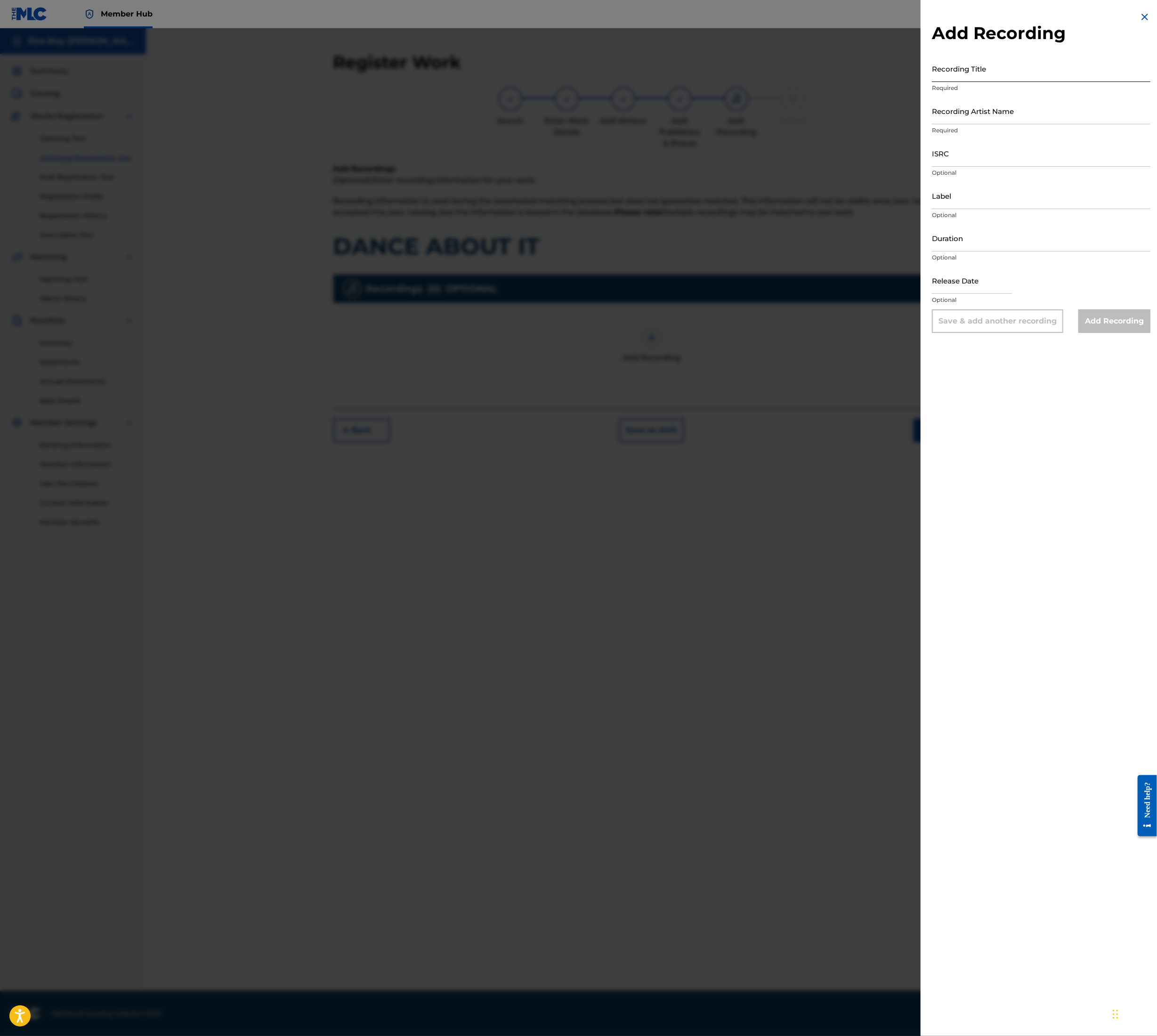
click at [970, 68] on input "Recording Title" at bounding box center [1041, 68] width 219 height 27
paste input "DANCE ABOUT IT"
type input "DANCE ABOUT IT"
click at [986, 103] on input "Recording Artist Name" at bounding box center [1041, 111] width 219 height 27
type input "MAL€K"
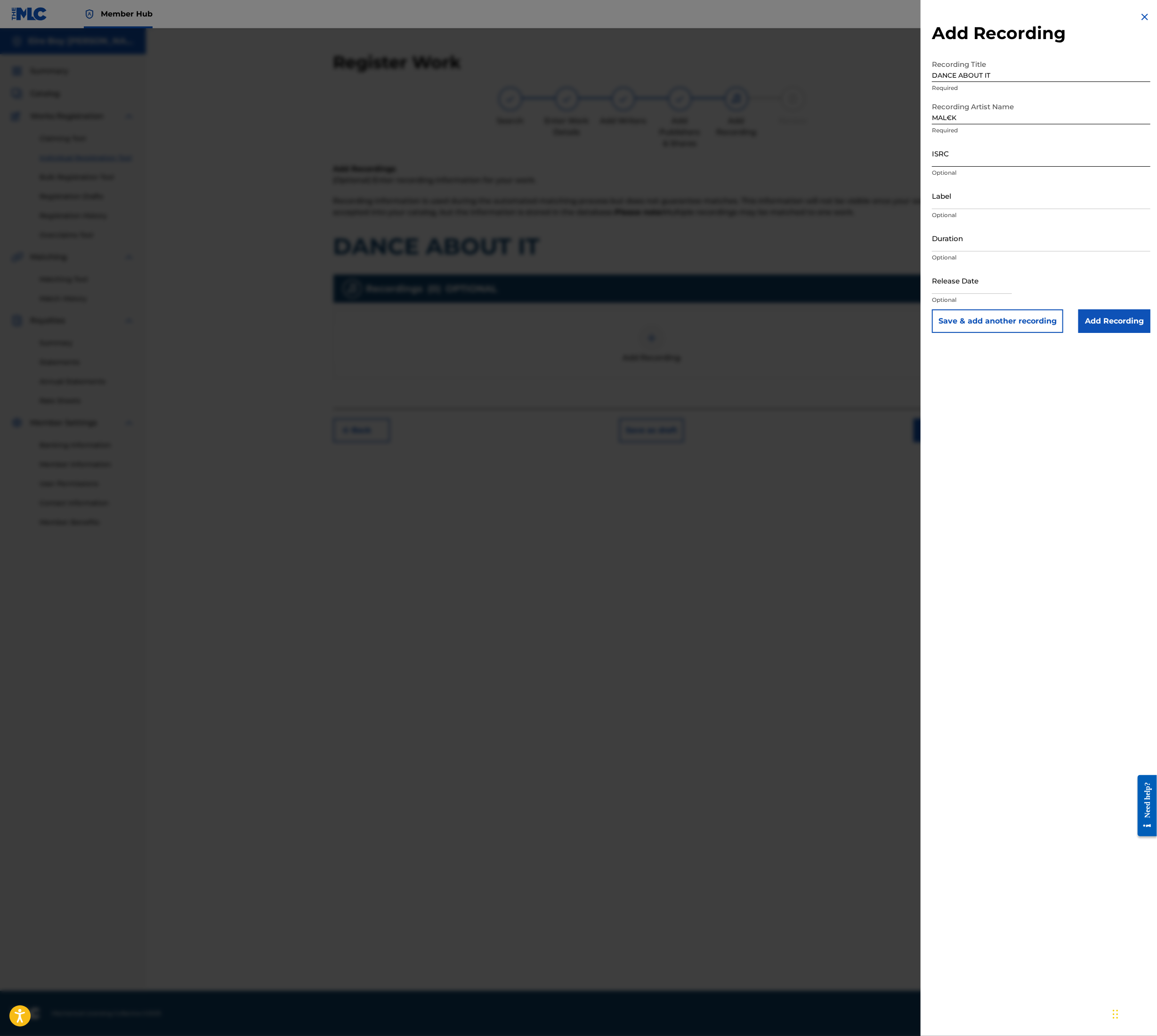
click at [963, 159] on input "ISRC" at bounding box center [1041, 153] width 219 height 27
paste input "QZZ7L2530650"
type input "QZZ7L2530650"
click at [1097, 329] on input "Add Recording" at bounding box center [1114, 321] width 72 height 24
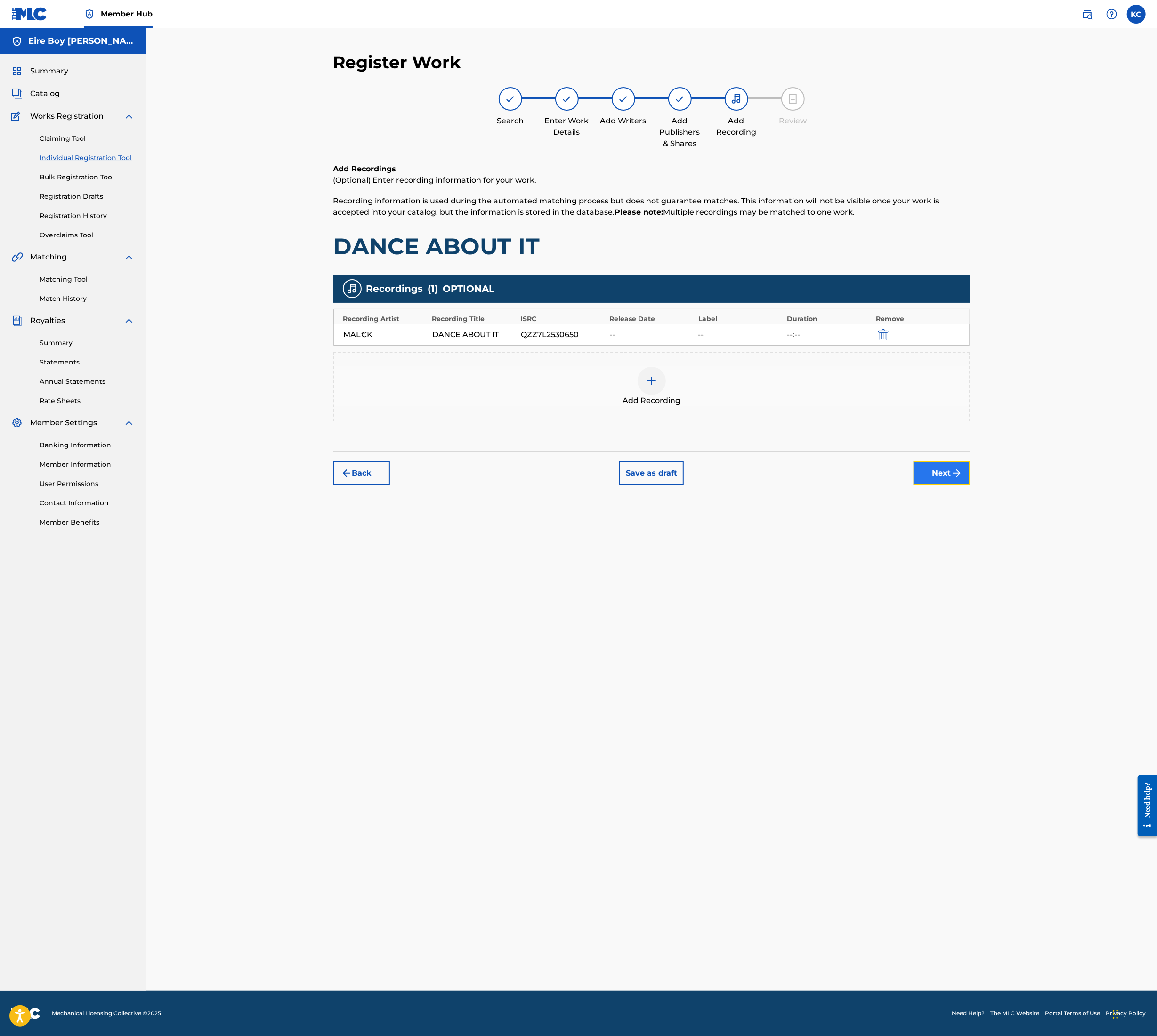
click at [938, 483] on button "Next" at bounding box center [942, 473] width 56 height 24
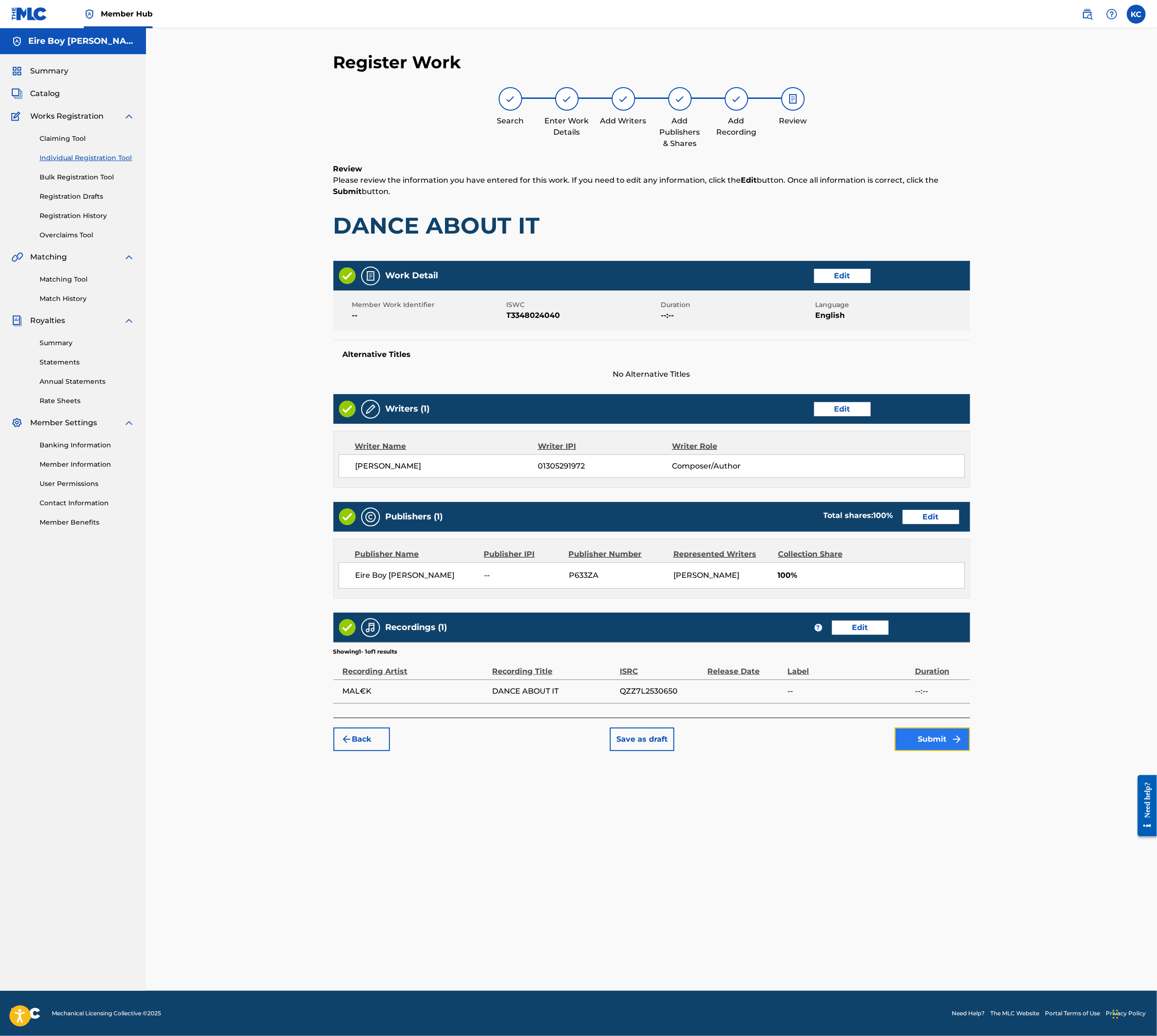
click at [921, 741] on button "Submit" at bounding box center [933, 740] width 76 height 24
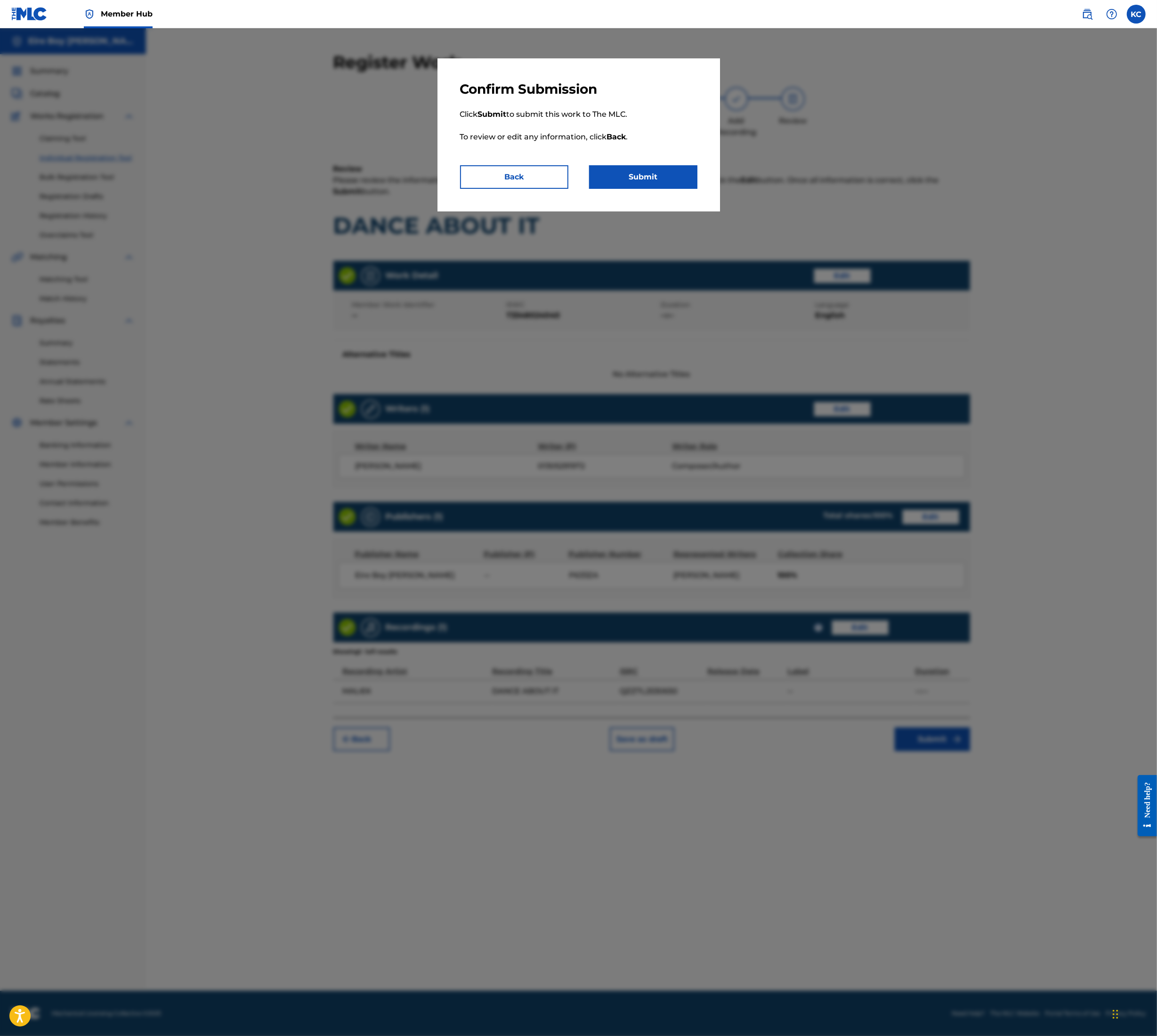
click at [668, 190] on div "Confirm Submission Click Submit to submit this work to The MLC. To review or ed…" at bounding box center [579, 134] width 283 height 153
click at [671, 178] on button "Submit" at bounding box center [643, 177] width 108 height 24
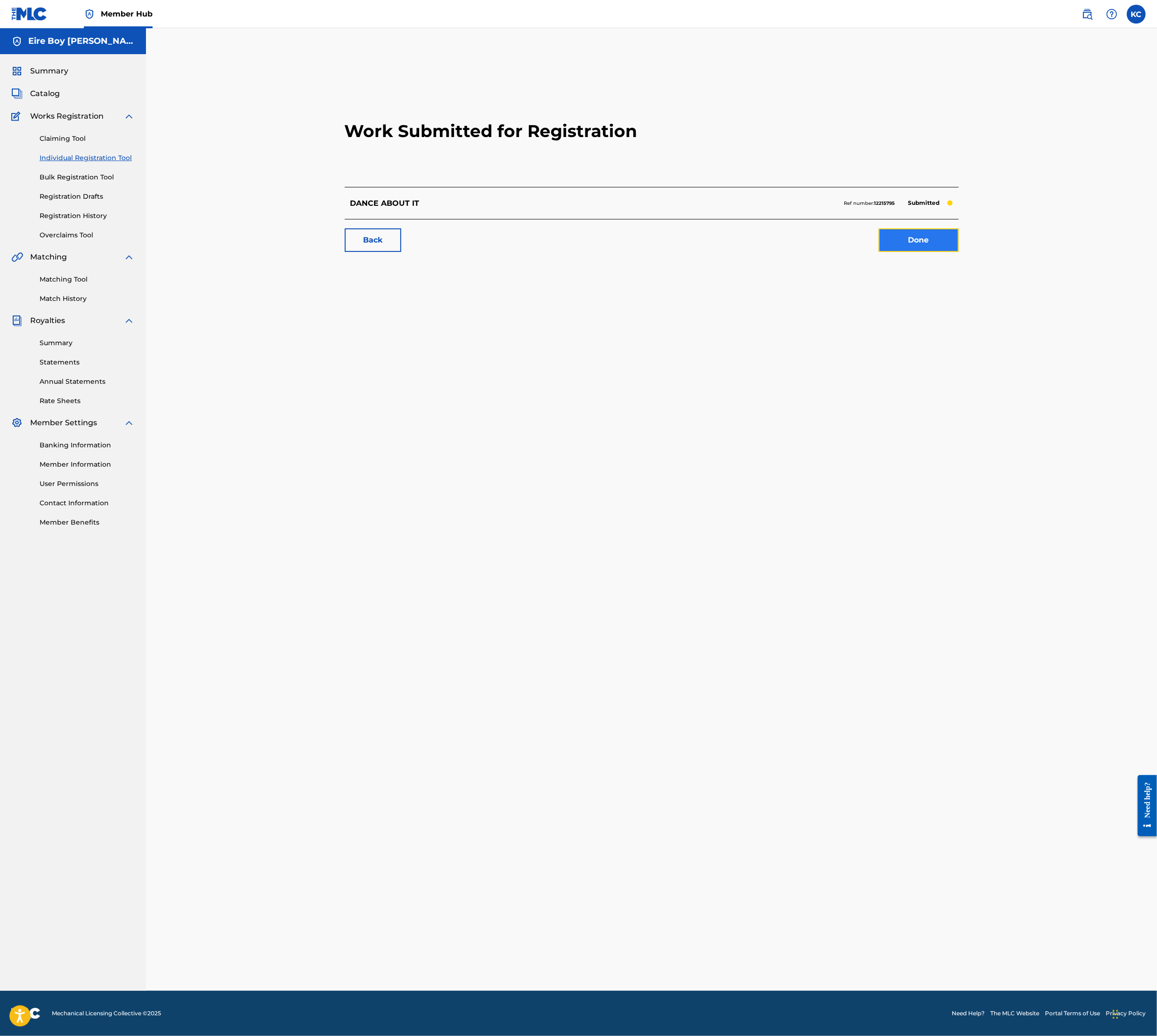
click at [917, 241] on link "Done" at bounding box center [919, 240] width 80 height 24
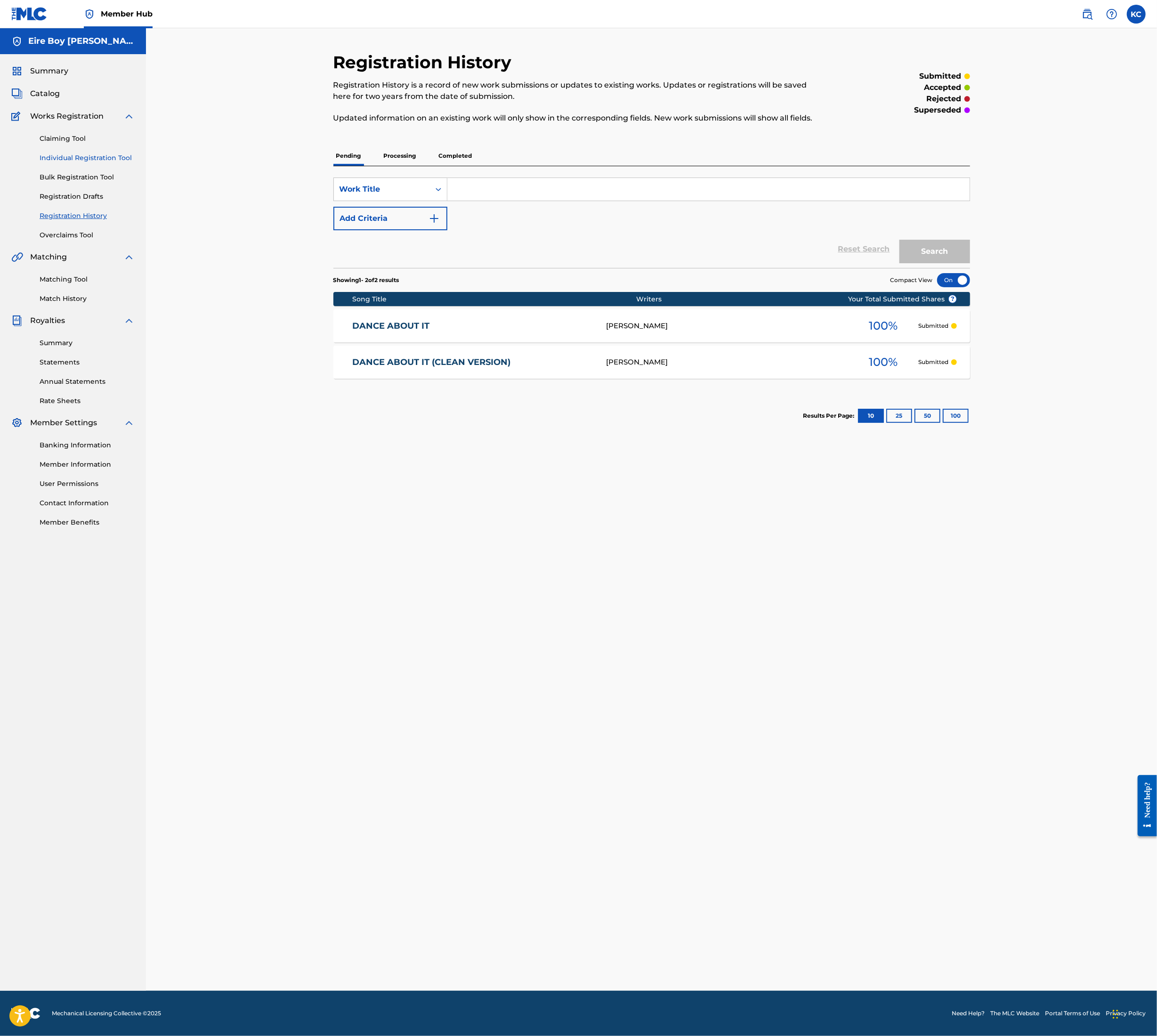
click at [71, 157] on link "Individual Registration Tool" at bounding box center [87, 158] width 95 height 10
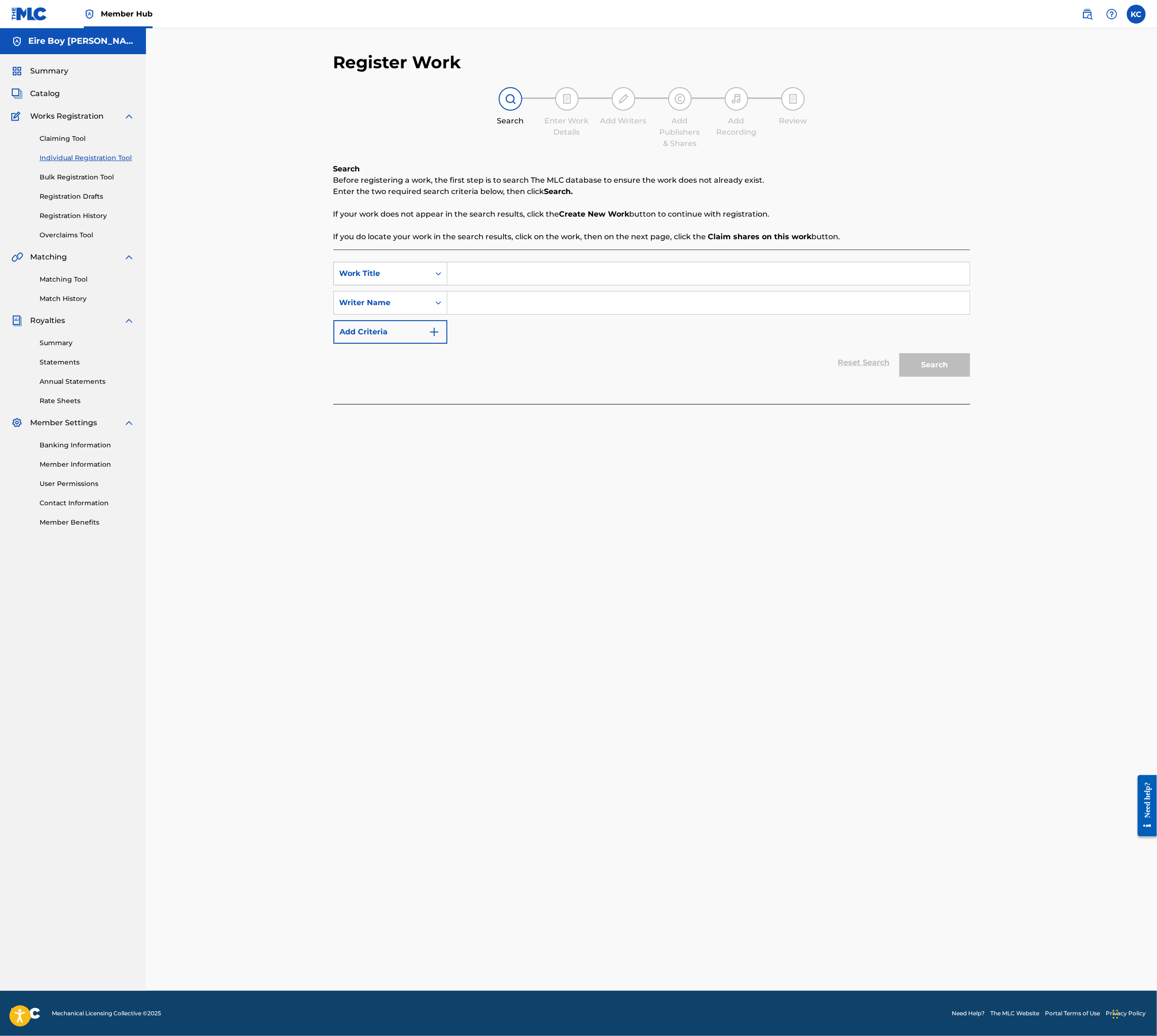
drag, startPoint x: 438, startPoint y: 276, endPoint x: 440, endPoint y: 283, distance: 7.3
click at [438, 276] on icon "Search Form" at bounding box center [438, 273] width 9 height 9
click at [383, 302] on div "ISWC" at bounding box center [390, 297] width 113 height 24
click at [445, 298] on div "Search Form" at bounding box center [438, 303] width 17 height 17
click at [415, 322] on div "Writer IPI" at bounding box center [390, 326] width 113 height 24
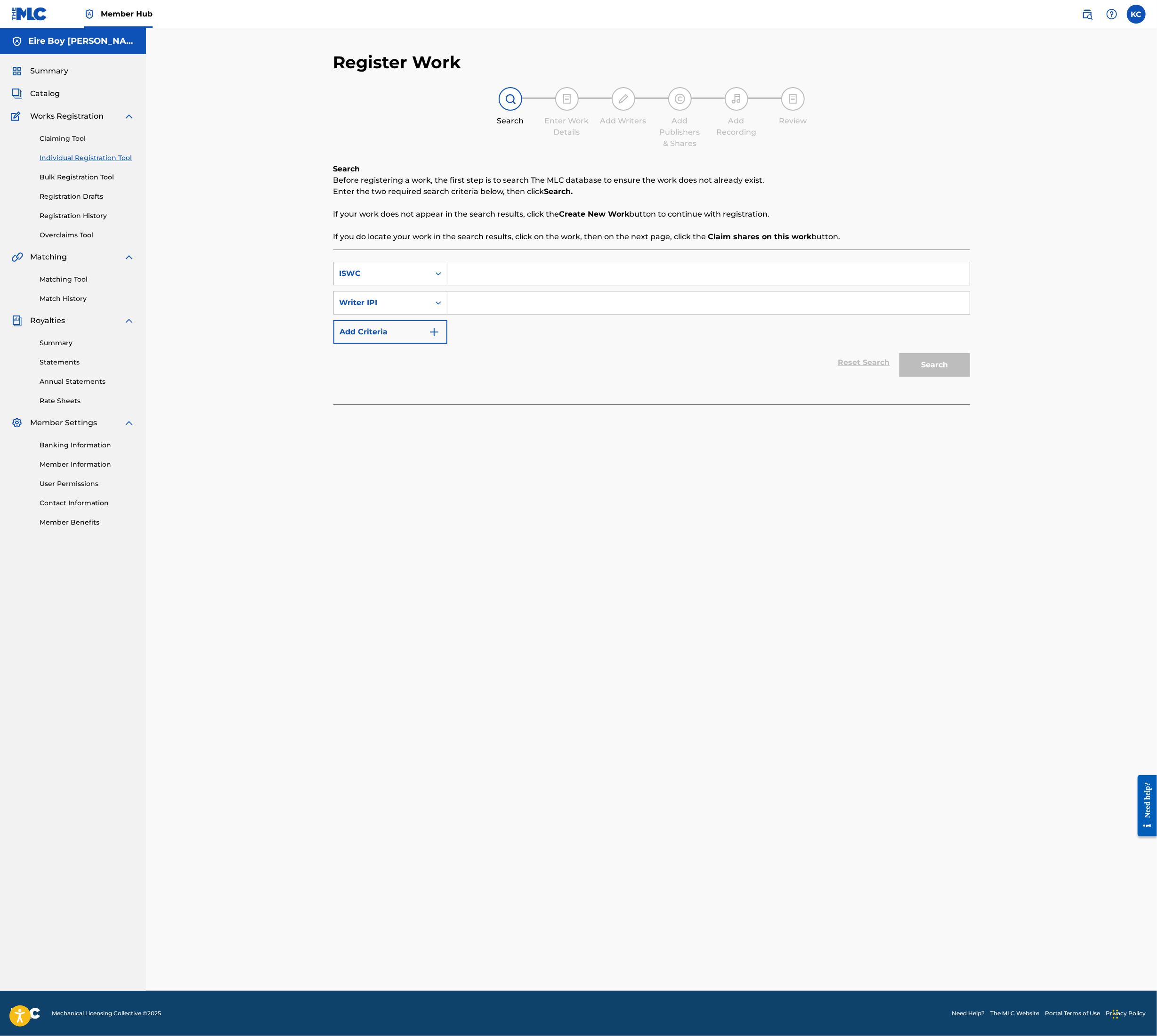
click at [498, 278] on input "Search Form" at bounding box center [709, 274] width 522 height 23
type input "1"
click at [545, 298] on input "Search Form" at bounding box center [709, 303] width 522 height 23
type input "1"
click at [963, 356] on button "Search" at bounding box center [935, 365] width 71 height 24
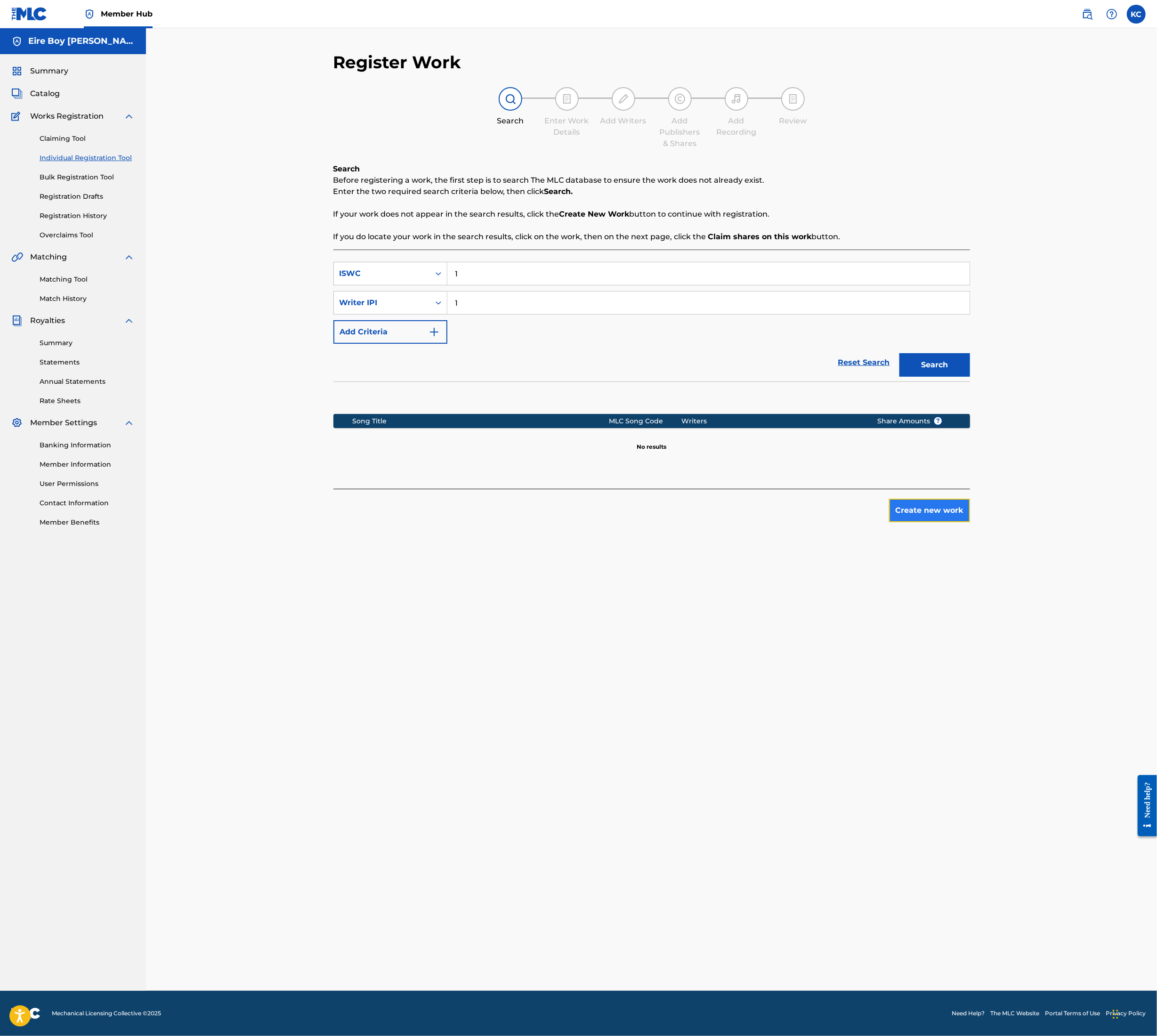
click at [940, 506] on button "Create new work" at bounding box center [930, 511] width 81 height 24
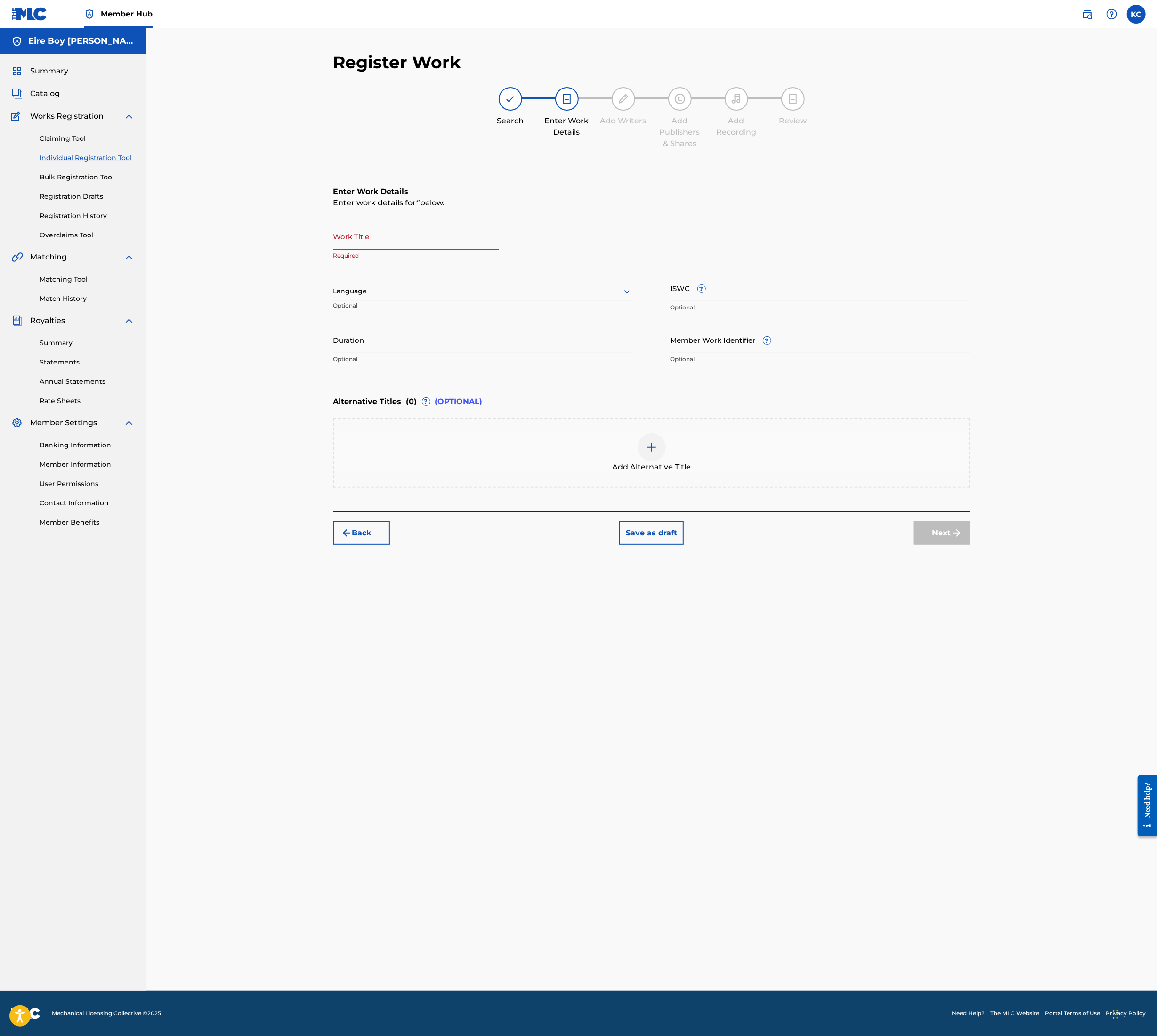
click at [383, 226] on input "Work Title" at bounding box center [417, 236] width 166 height 27
paste input "[PERSON_NAME] (FEAT. [PERSON_NAME])"
type input "[PERSON_NAME] (FEAT. [PERSON_NAME])"
click at [399, 287] on div at bounding box center [483, 291] width 300 height 12
click at [398, 314] on div "English" at bounding box center [483, 312] width 298 height 21
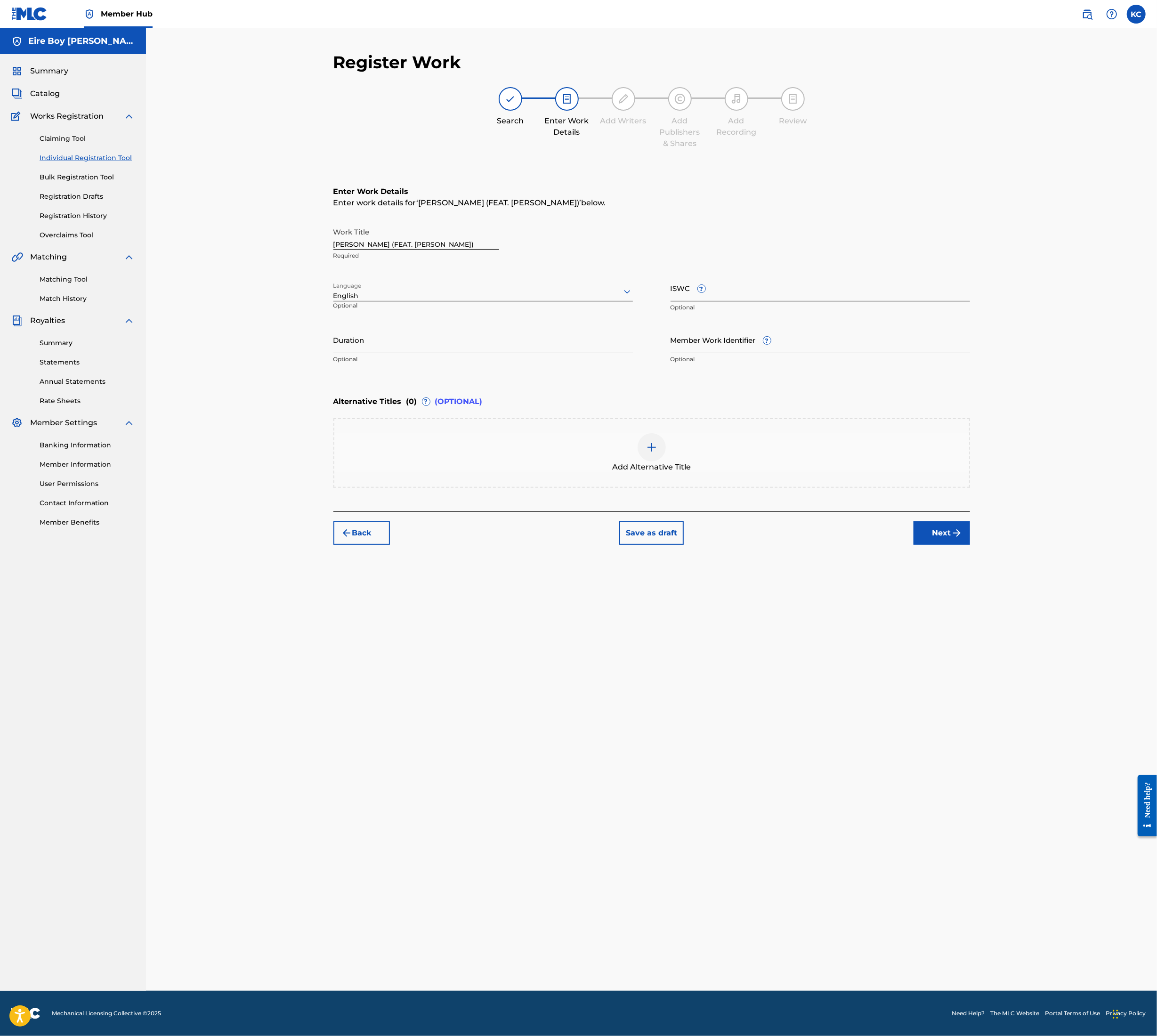
click at [765, 293] on input "ISWC ?" at bounding box center [821, 288] width 300 height 27
paste input "T3351878729"
type input "T3351878729"
click at [947, 530] on button "Next" at bounding box center [942, 533] width 56 height 24
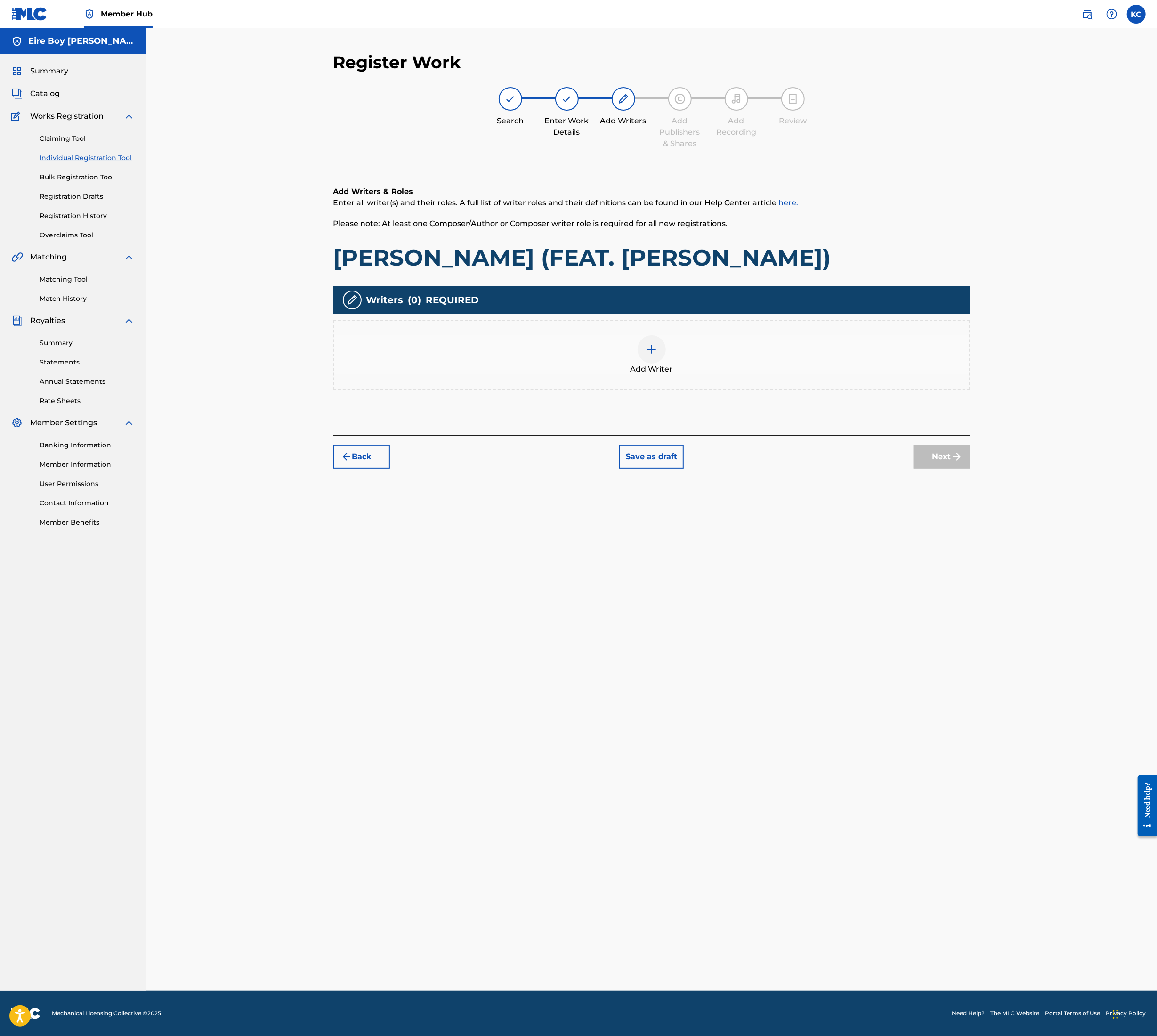
click at [653, 350] on img at bounding box center [652, 349] width 11 height 11
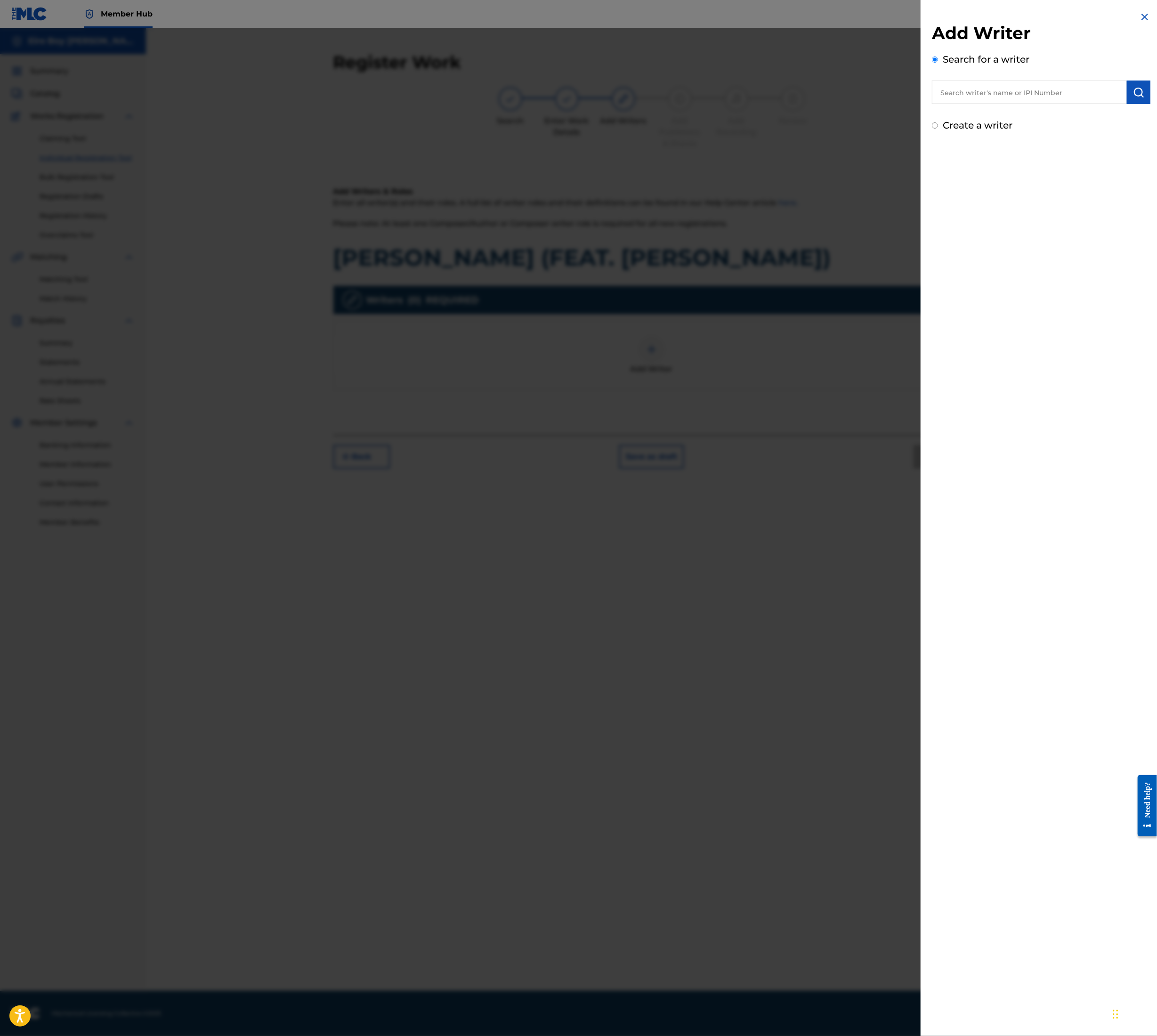
click at [950, 98] on input "text" at bounding box center [1029, 92] width 195 height 24
type input "[PERSON_NAME]"
click at [1133, 97] on img "submit" at bounding box center [1139, 92] width 11 height 11
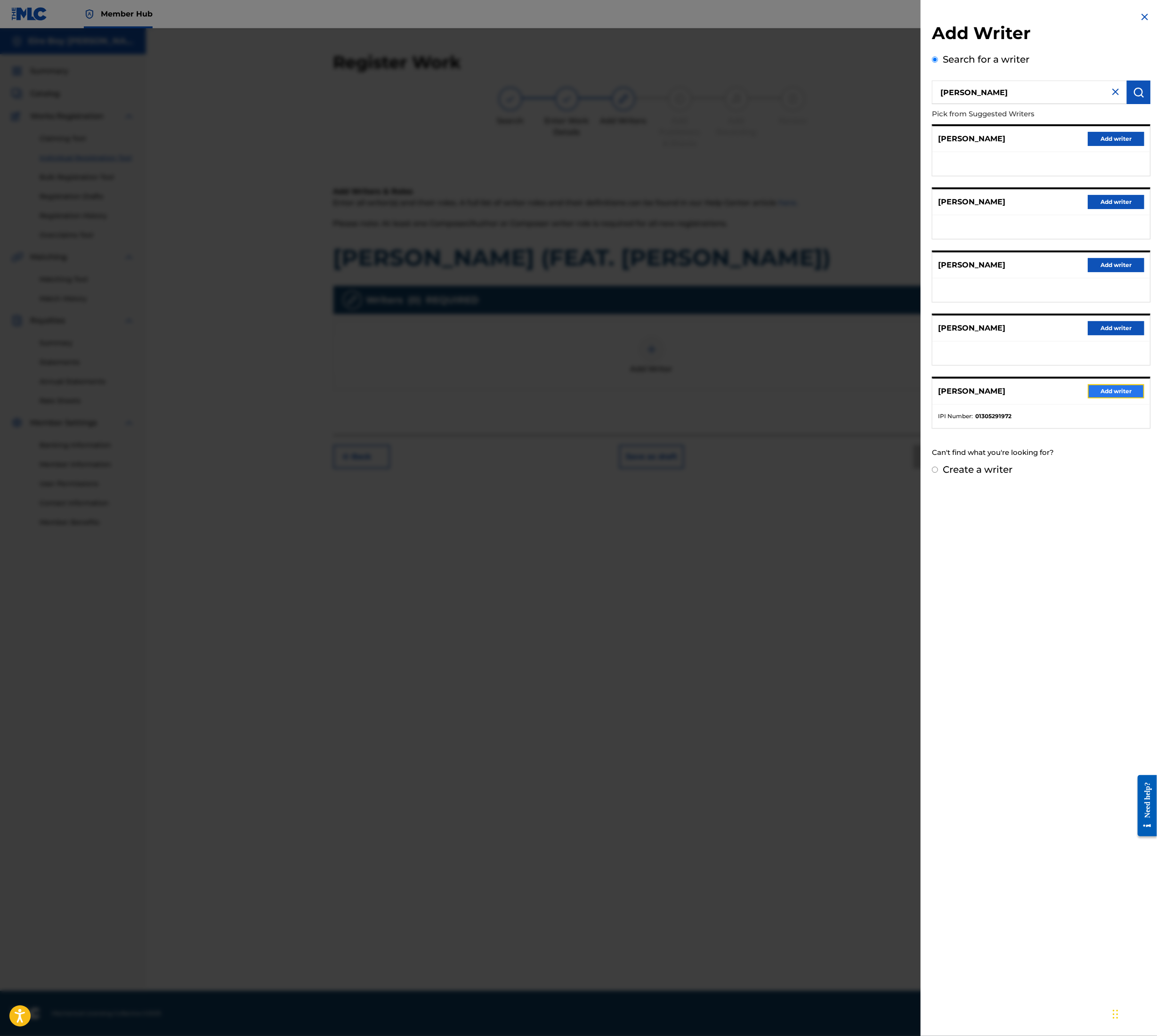
click at [1119, 394] on button "Add writer" at bounding box center [1116, 391] width 56 height 14
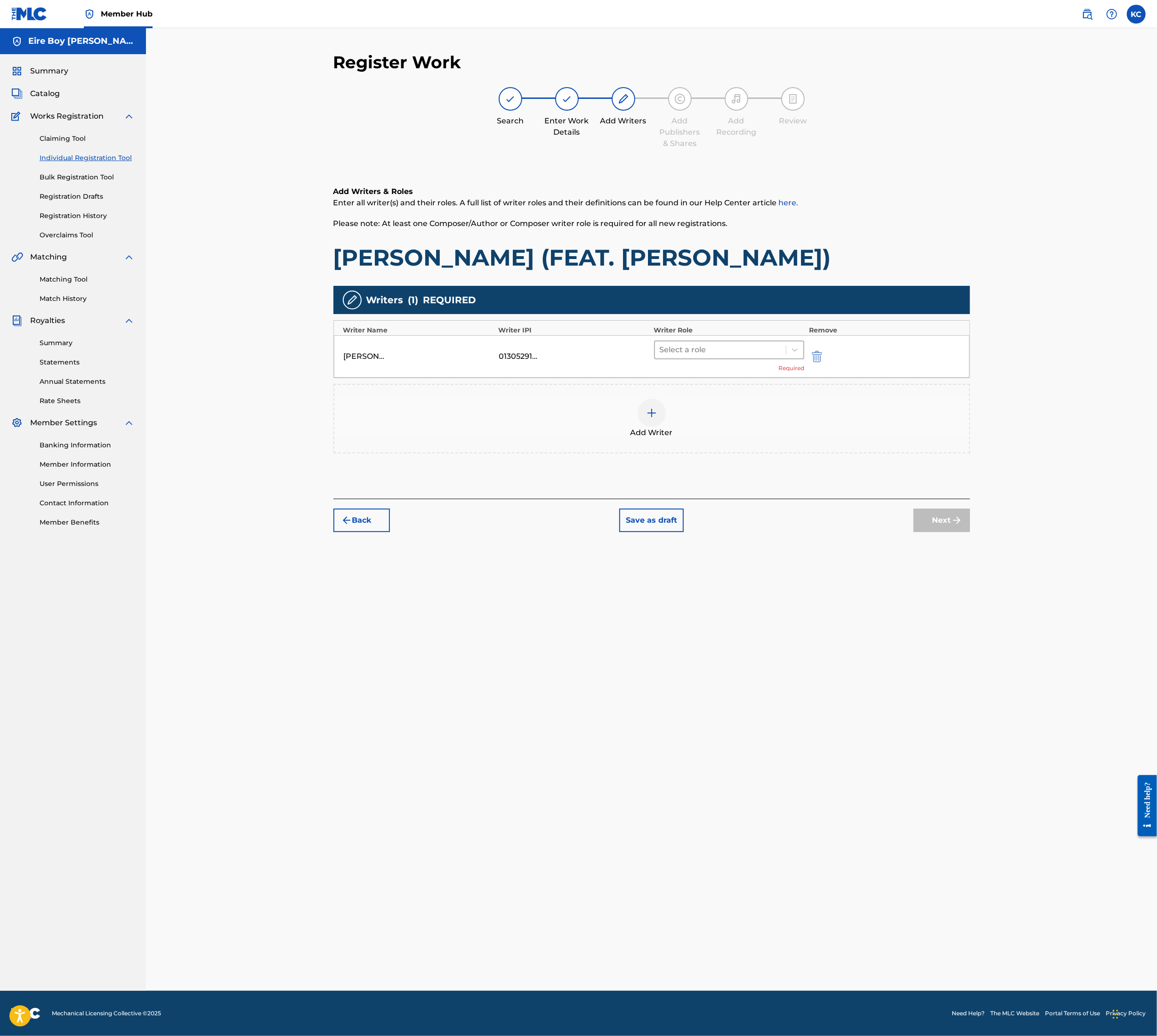
click at [680, 352] on div at bounding box center [721, 350] width 122 height 13
click at [703, 375] on div "Composer/Author" at bounding box center [729, 374] width 150 height 19
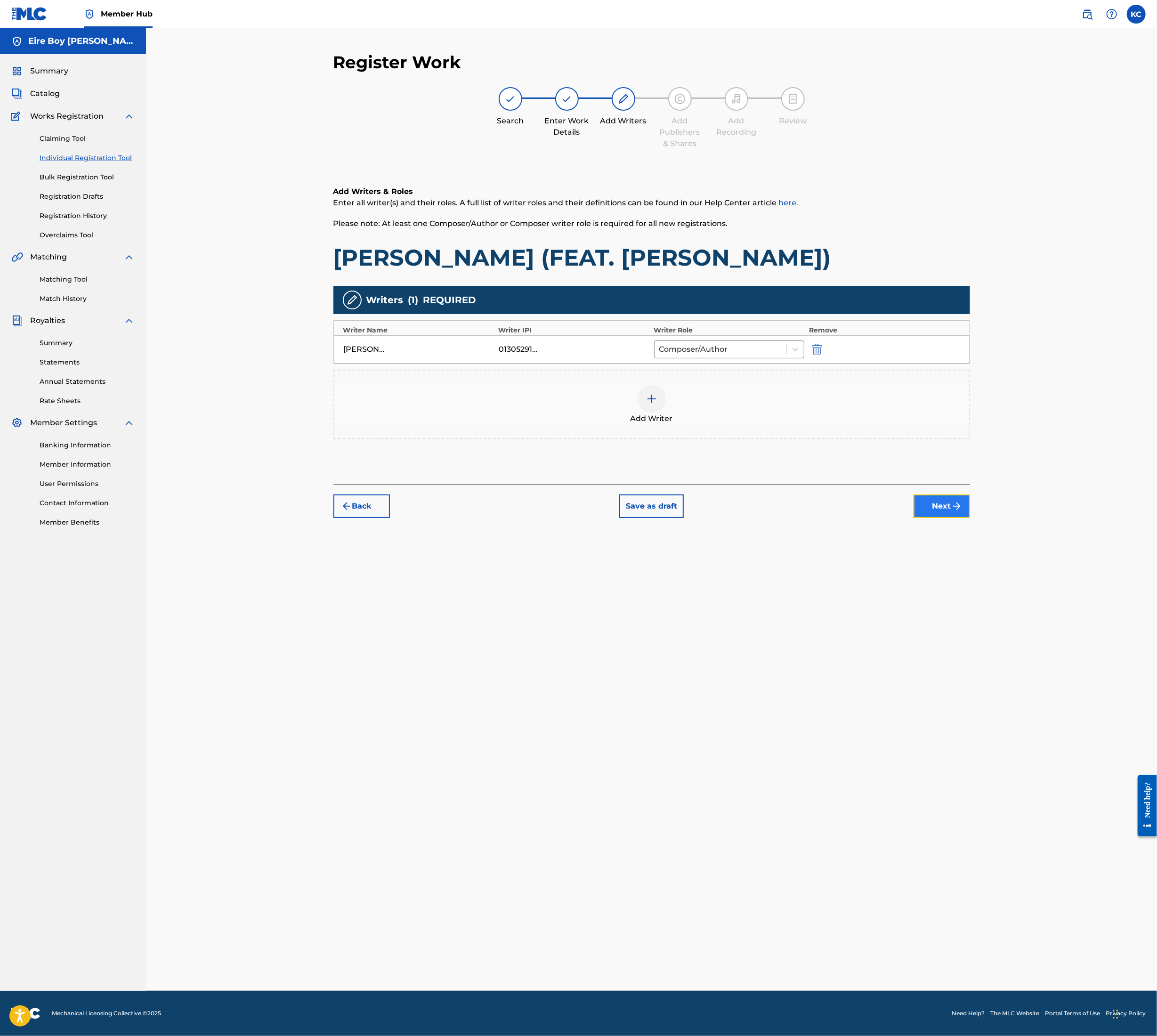
click at [945, 505] on button "Next" at bounding box center [942, 506] width 56 height 24
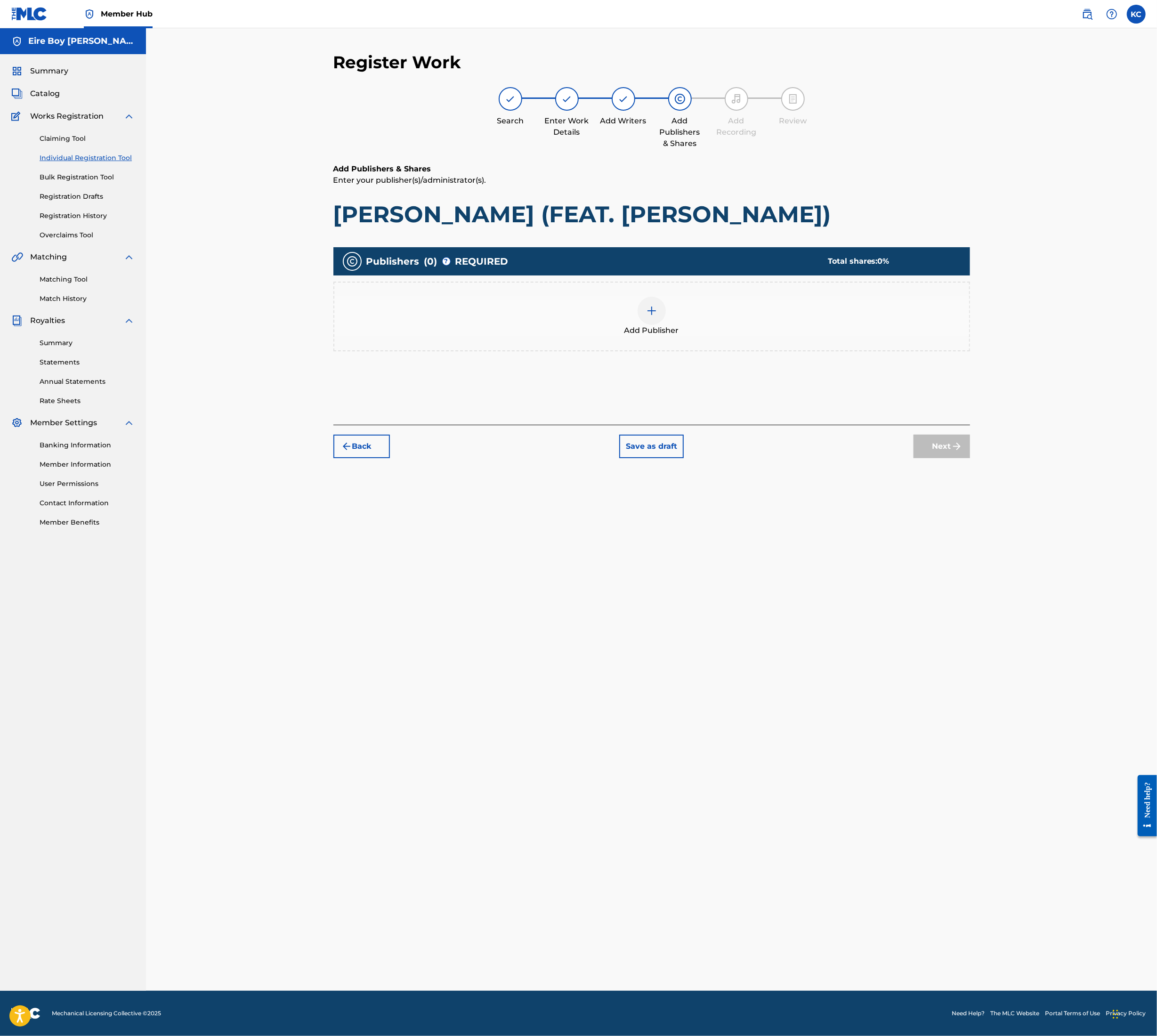
click at [662, 306] on div at bounding box center [652, 311] width 28 height 28
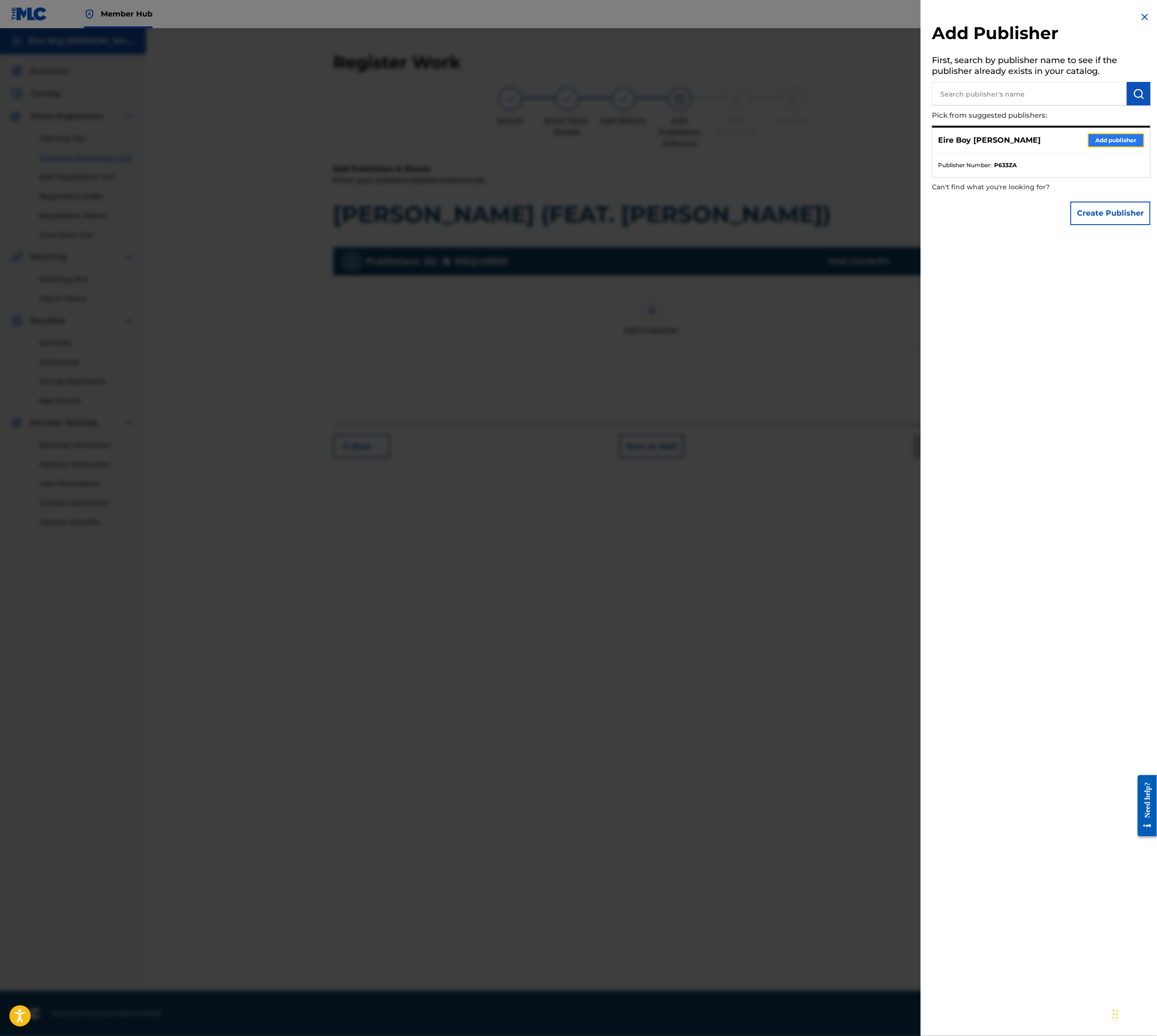
click at [1109, 133] on button "Add publisher" at bounding box center [1116, 140] width 56 height 14
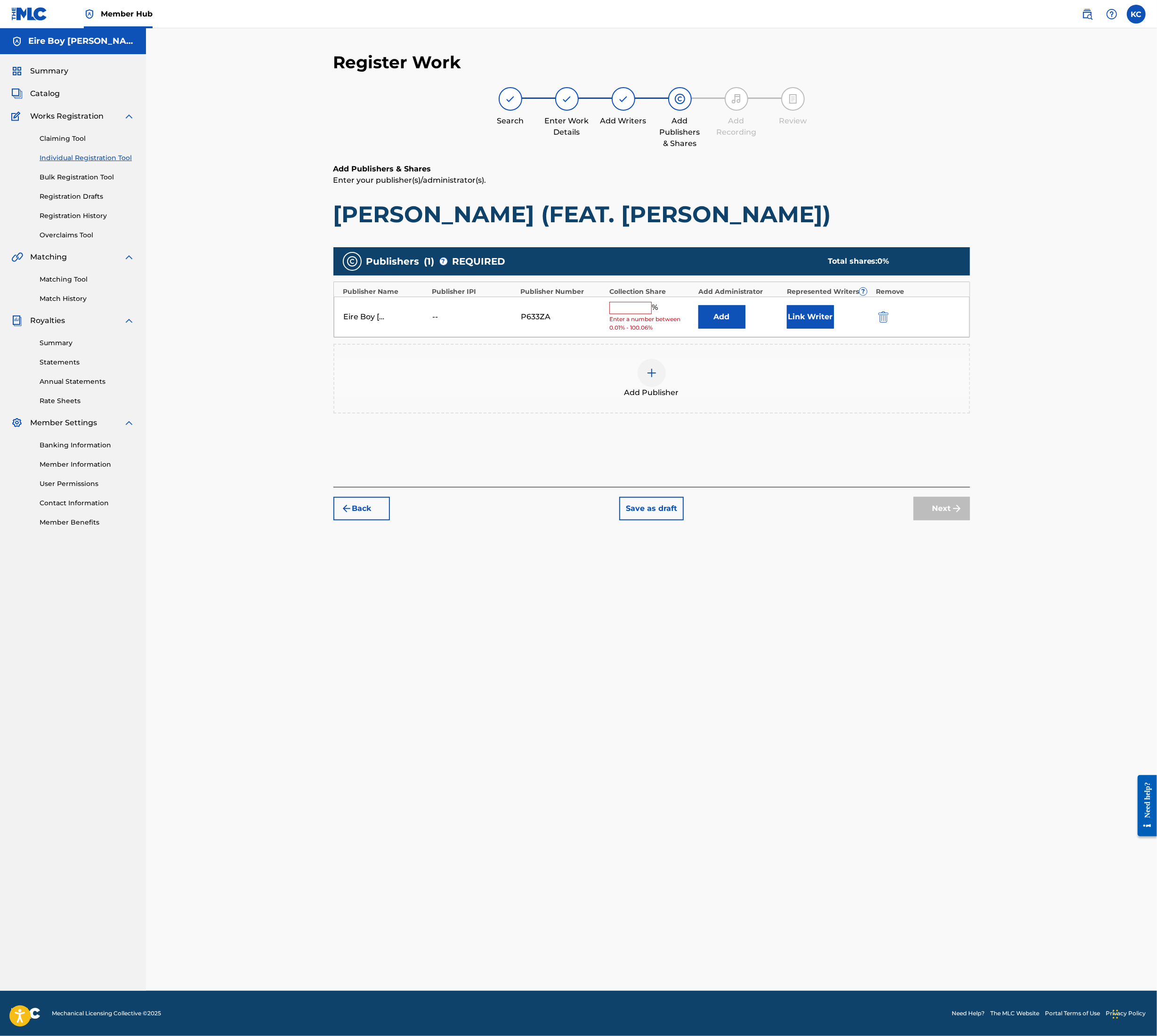
click at [618, 313] on input "text" at bounding box center [631, 308] width 42 height 12
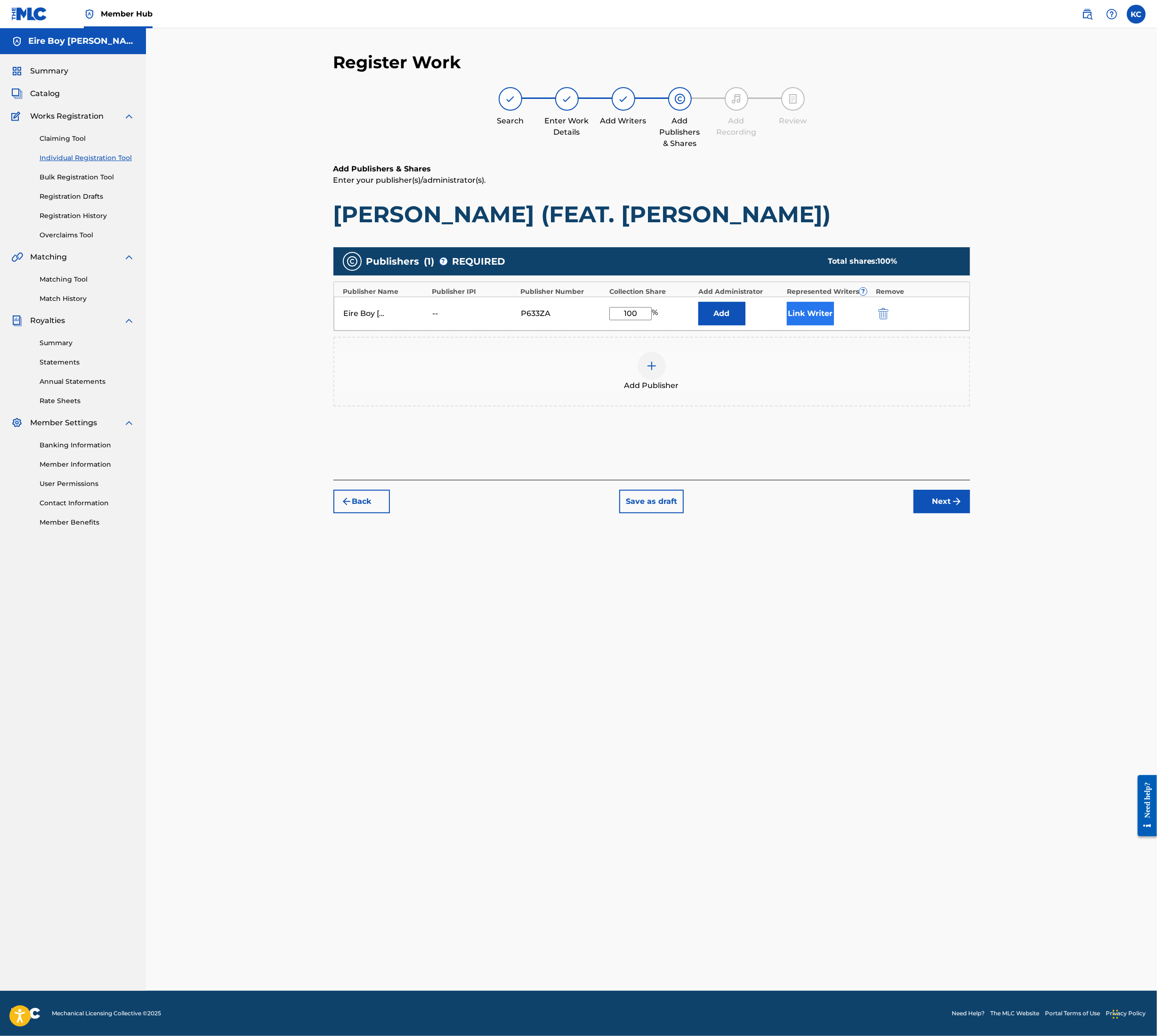
type input "100"
click at [807, 308] on button "Link Writer" at bounding box center [810, 314] width 47 height 24
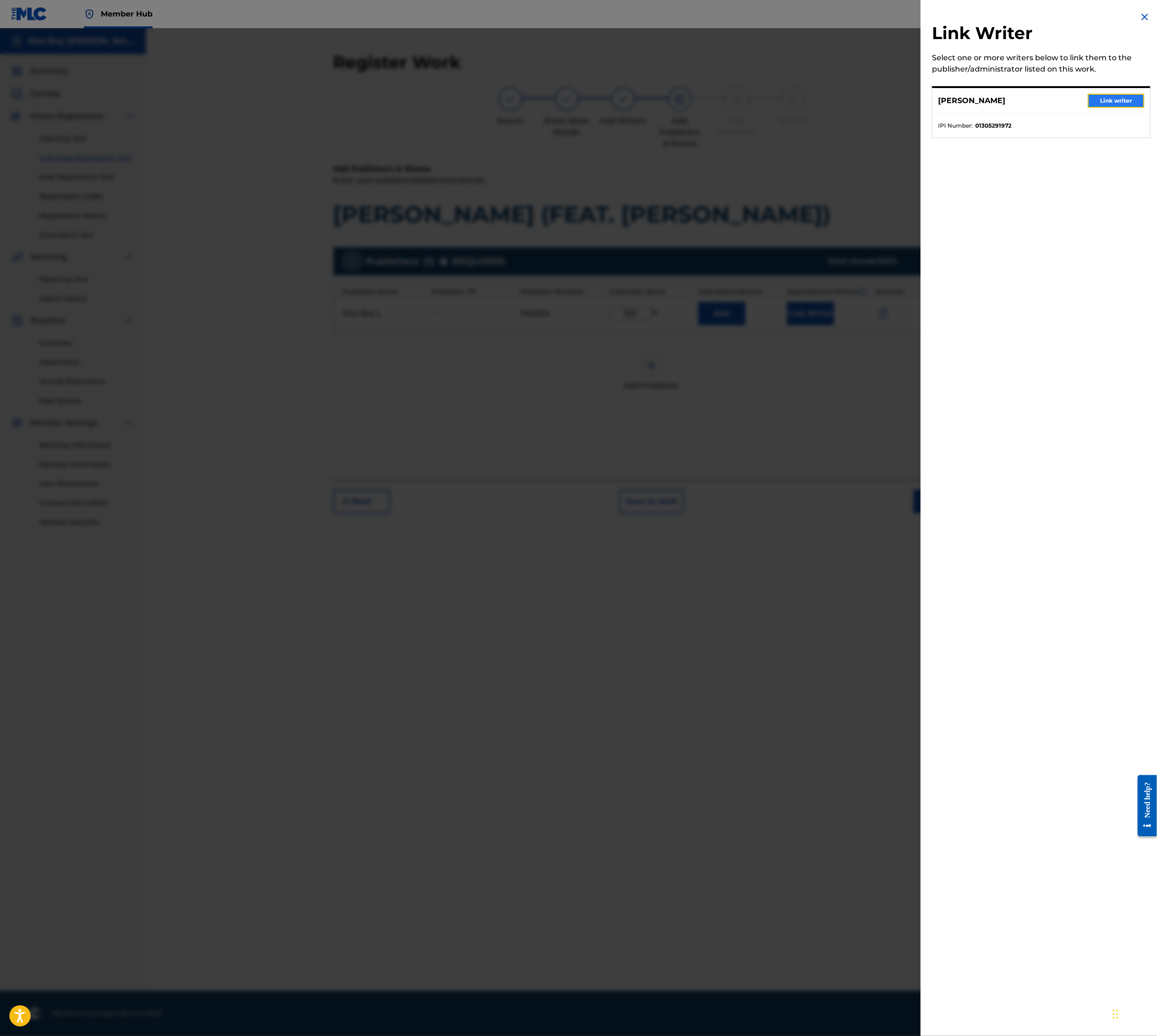
click at [1120, 97] on button "Link writer" at bounding box center [1116, 100] width 56 height 14
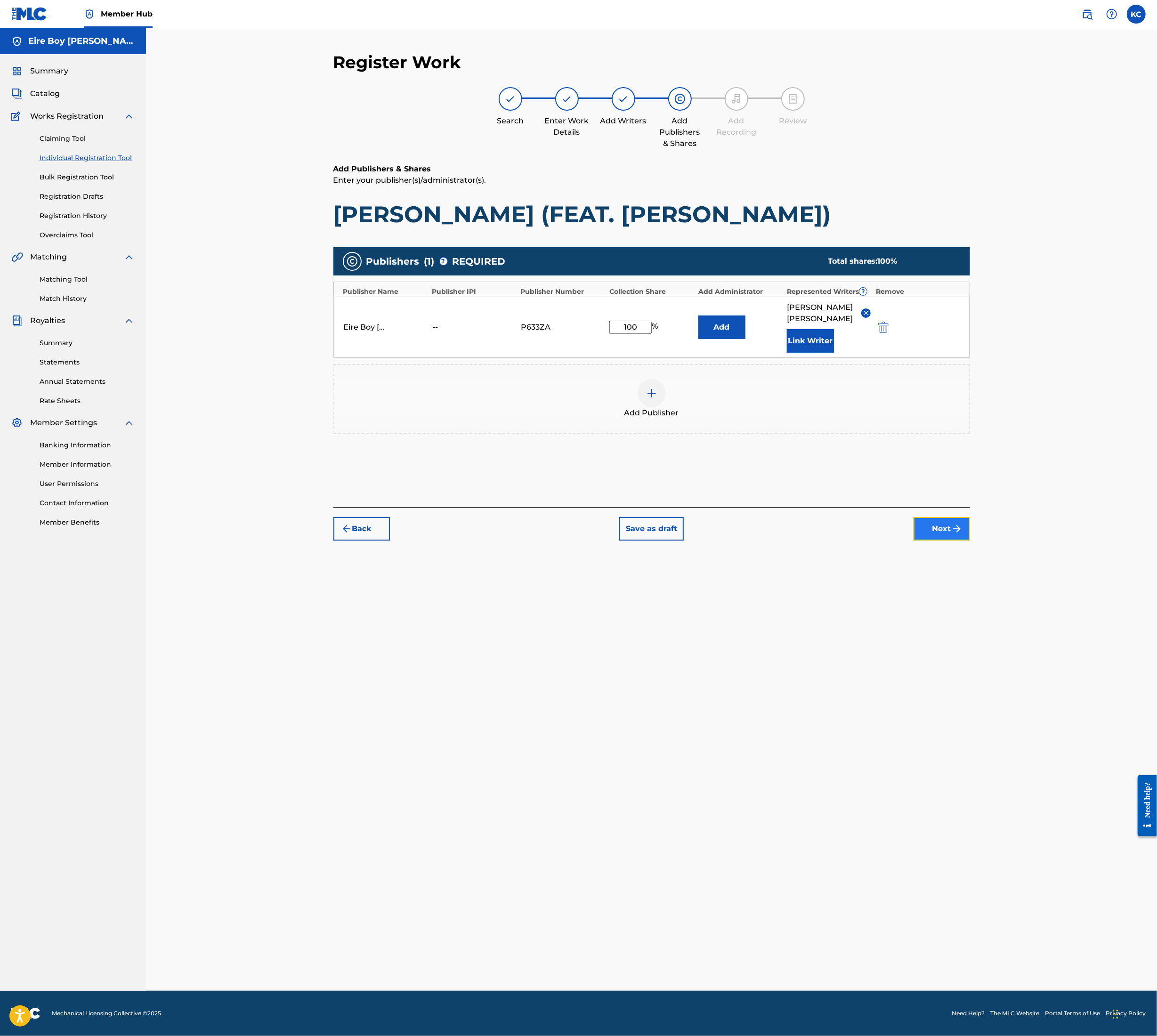
click at [943, 519] on button "Next" at bounding box center [942, 529] width 56 height 24
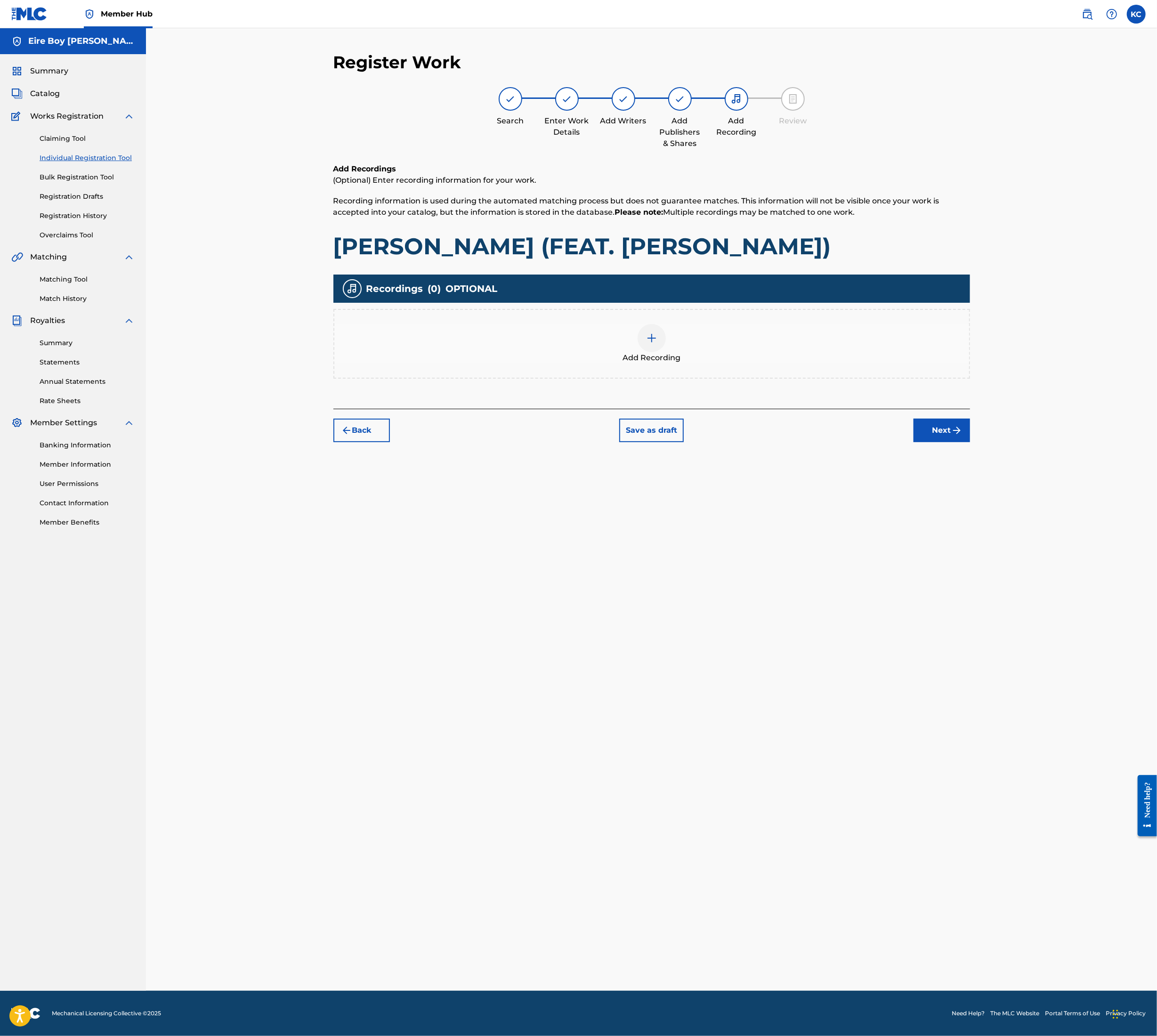
click at [656, 342] on img at bounding box center [652, 338] width 11 height 11
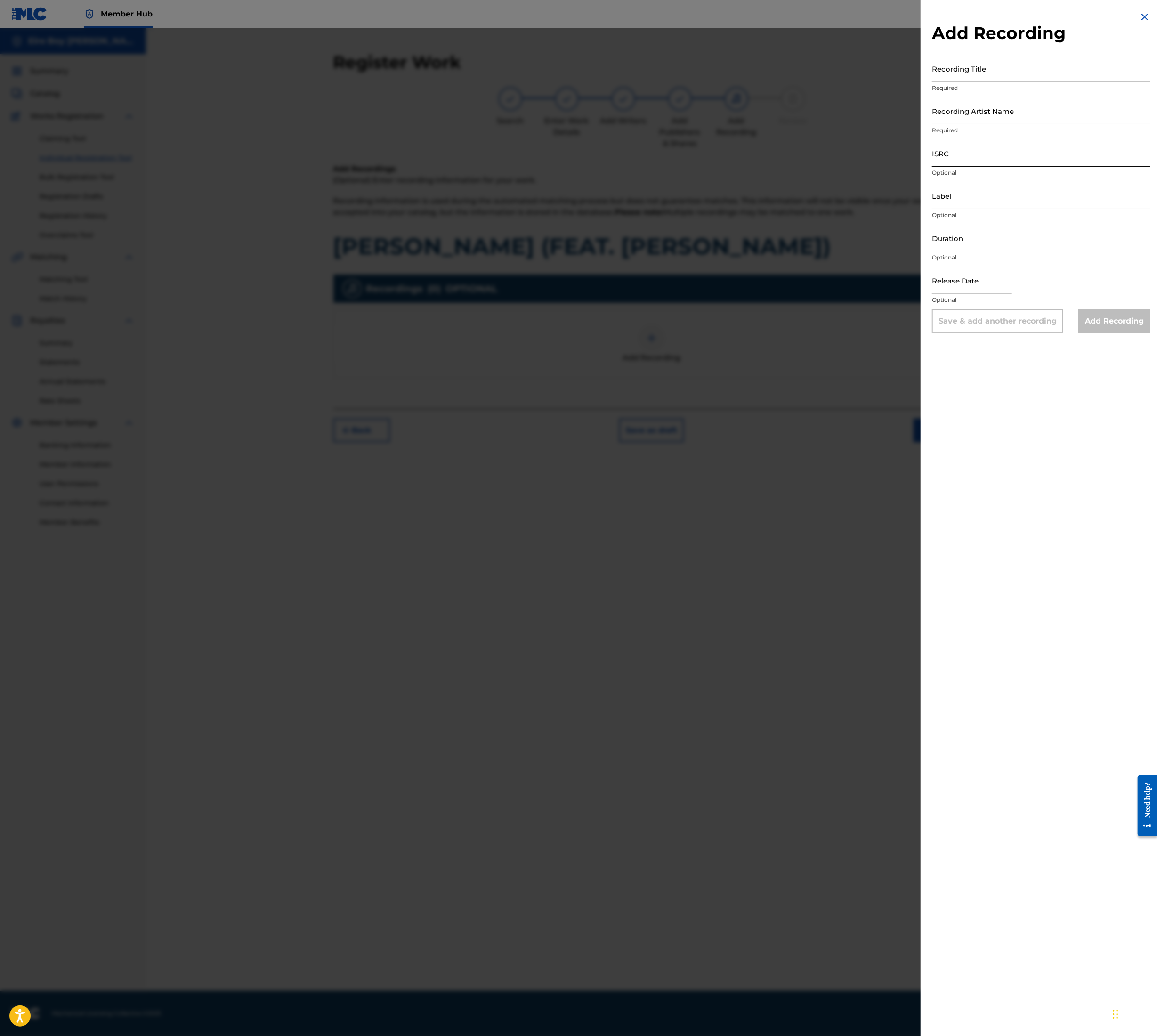
click at [955, 164] on input "ISRC" at bounding box center [1041, 153] width 219 height 27
paste input "QZZ7V2527603"
type input "QZZ7V2527603"
click at [1044, 63] on input "Recording Title" at bounding box center [1041, 68] width 219 height 27
paste input "[PERSON_NAME] (FEAT. [PERSON_NAME])"
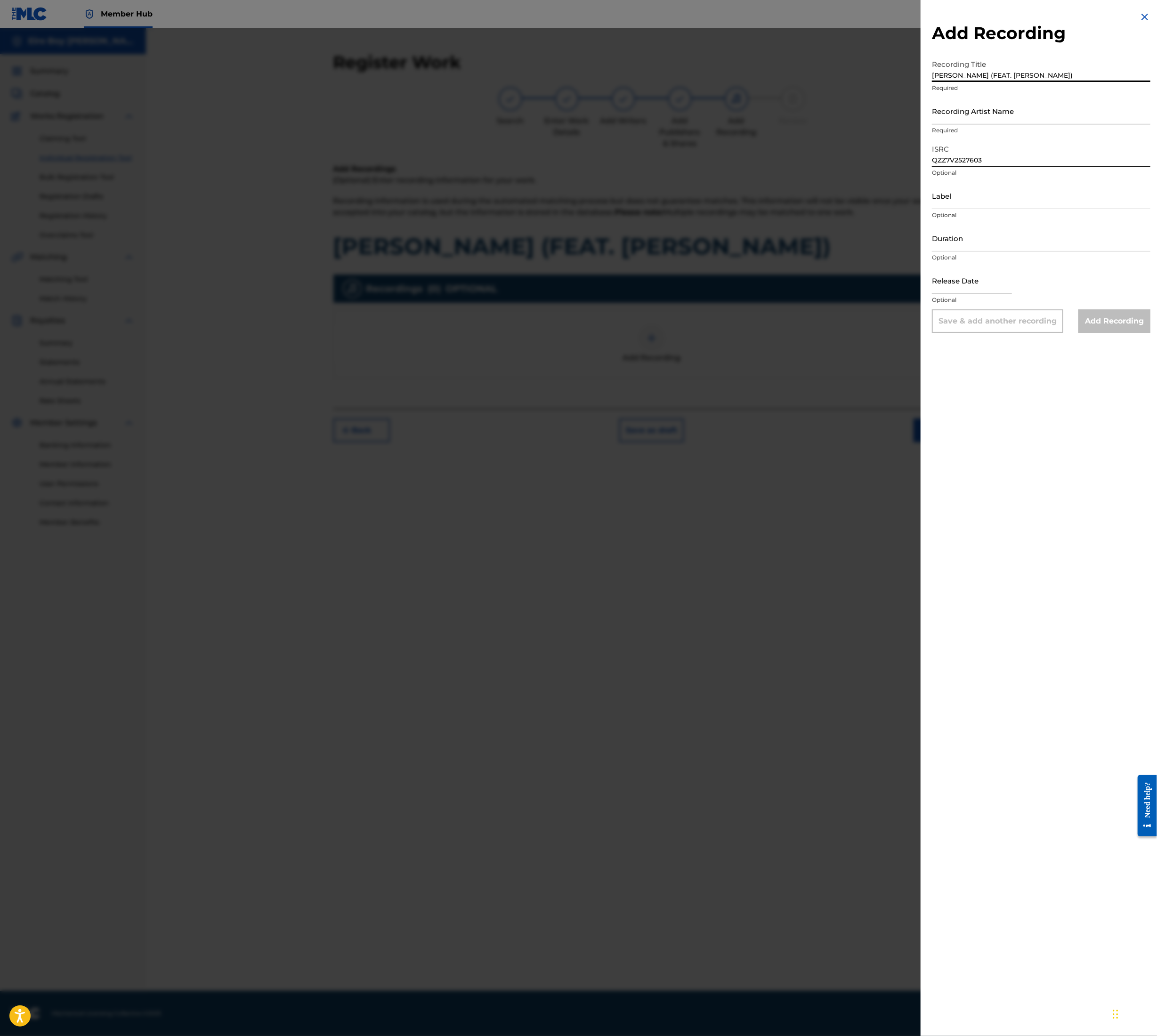
type input "[PERSON_NAME] (FEAT. [PERSON_NAME])"
click at [1025, 102] on input "Recording Artist Name" at bounding box center [1041, 111] width 219 height 27
type input "MAL€K"
click at [1106, 334] on div "Add Recording Recording Title [PERSON_NAME] (FEAT. [PERSON_NAME]) Required Reco…" at bounding box center [1042, 172] width 241 height 344
click at [1104, 328] on input "Add Recording" at bounding box center [1114, 321] width 72 height 24
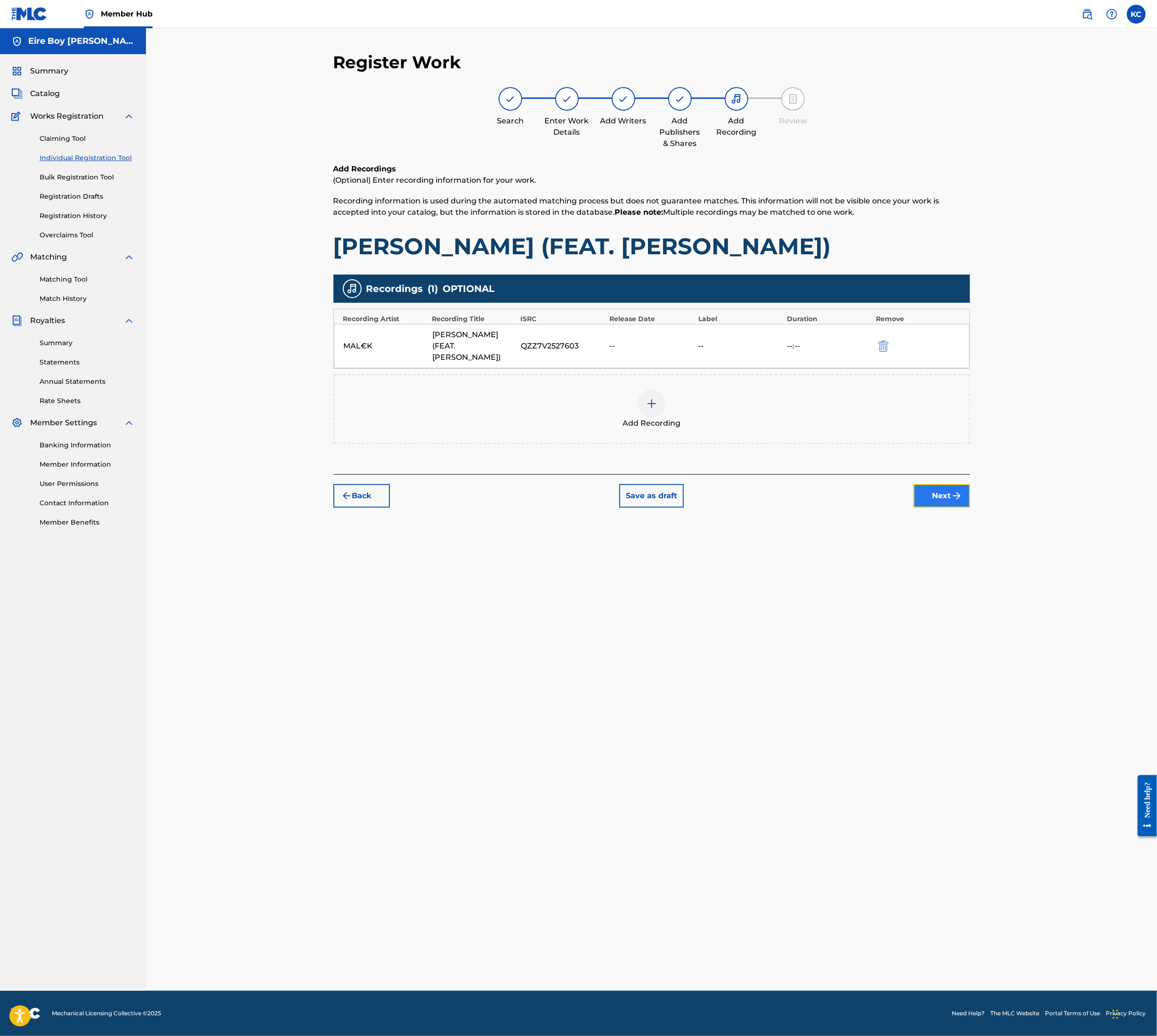
click at [948, 486] on button "Next" at bounding box center [942, 496] width 56 height 24
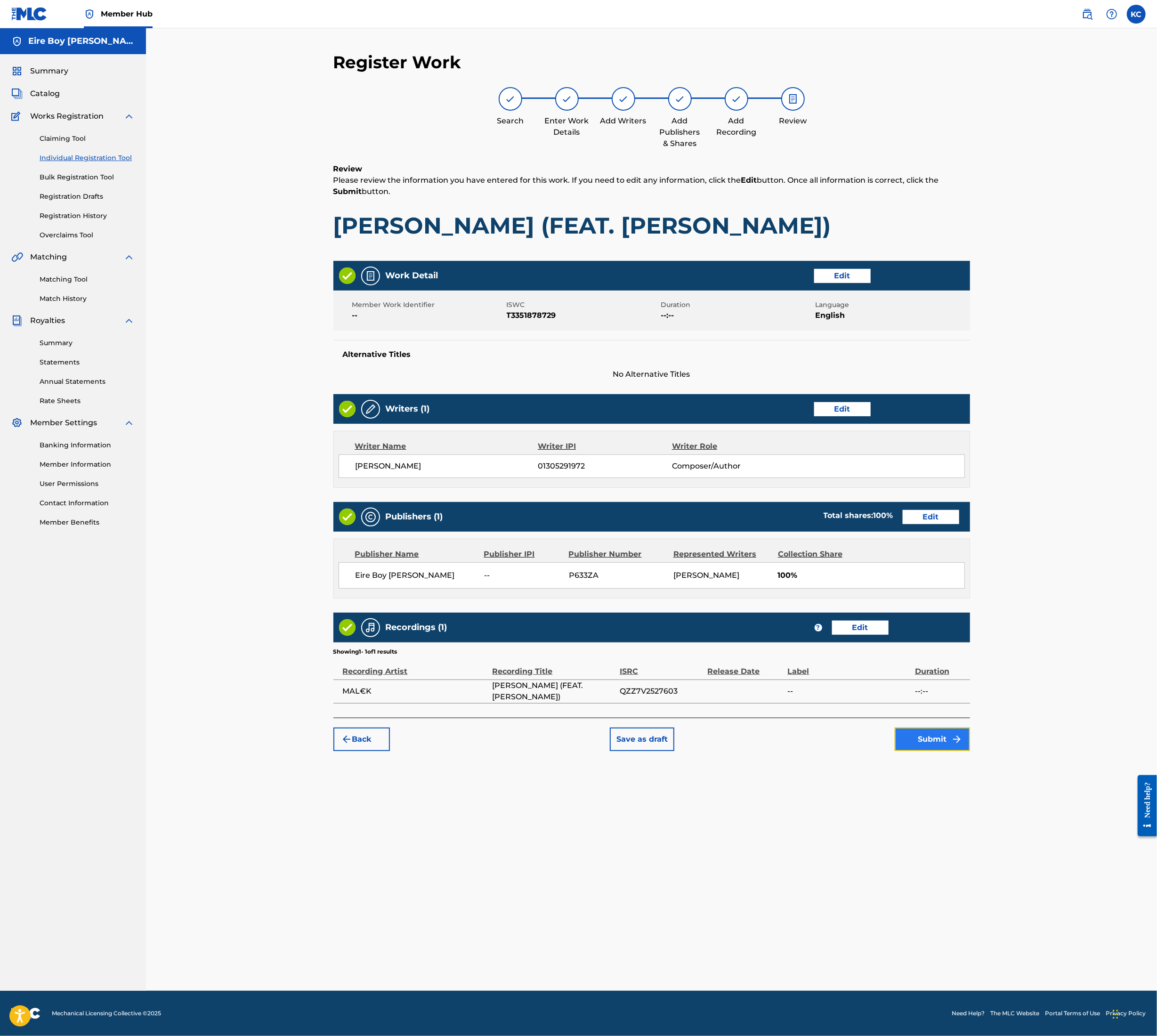
click at [927, 738] on button "Submit" at bounding box center [933, 740] width 76 height 24
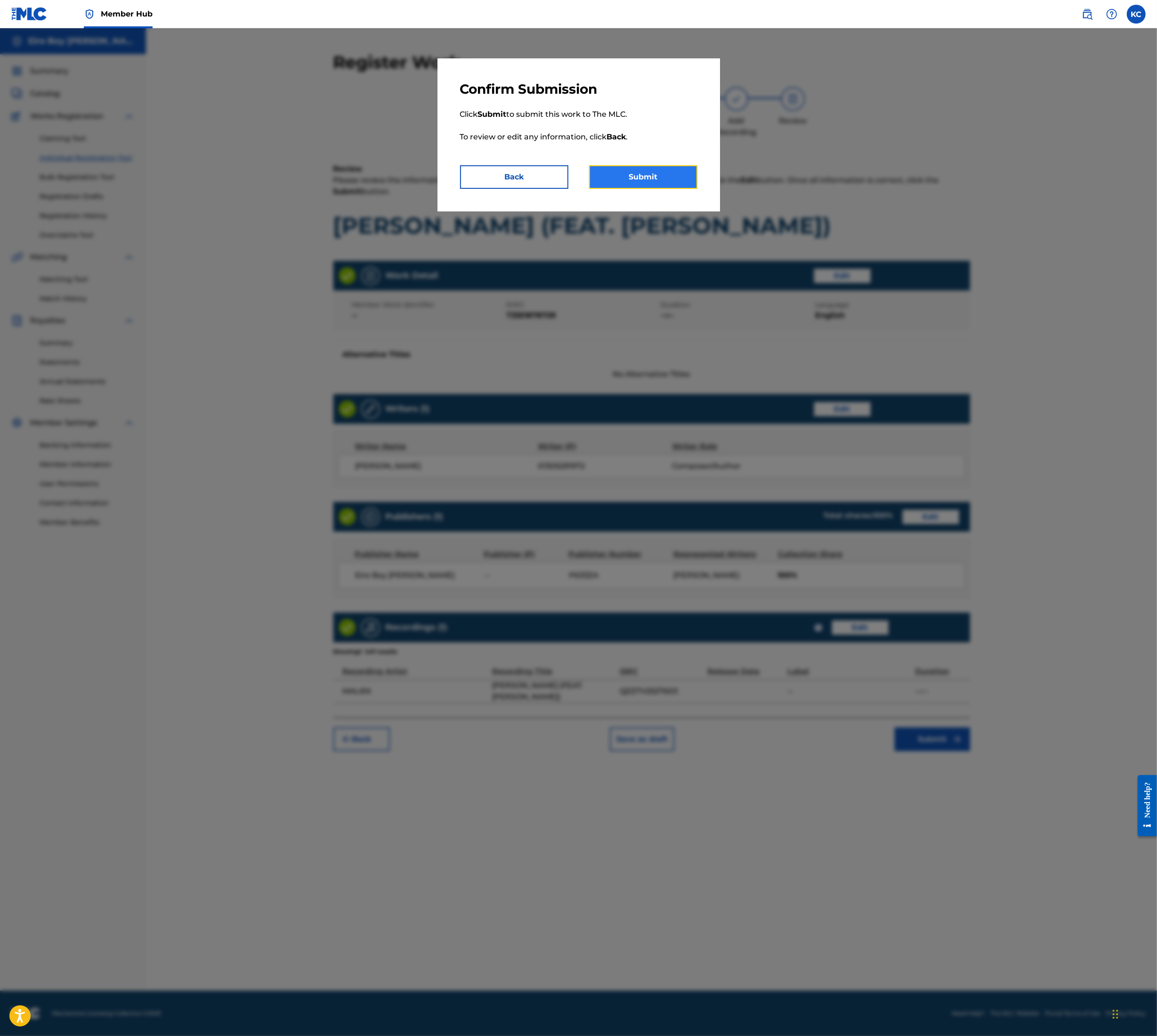
click at [671, 178] on button "Submit" at bounding box center [643, 177] width 108 height 24
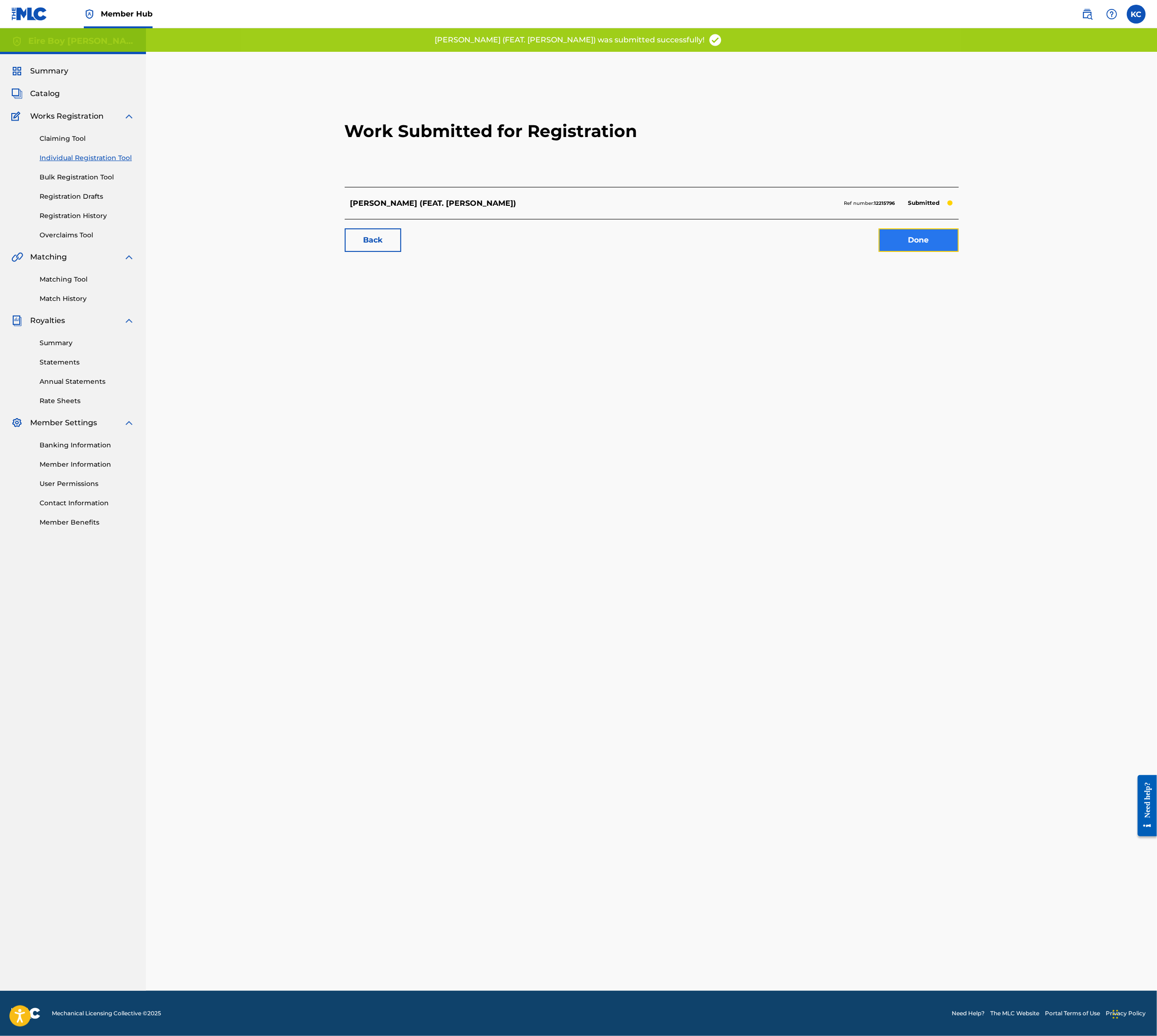
click at [938, 236] on link "Done" at bounding box center [919, 240] width 80 height 24
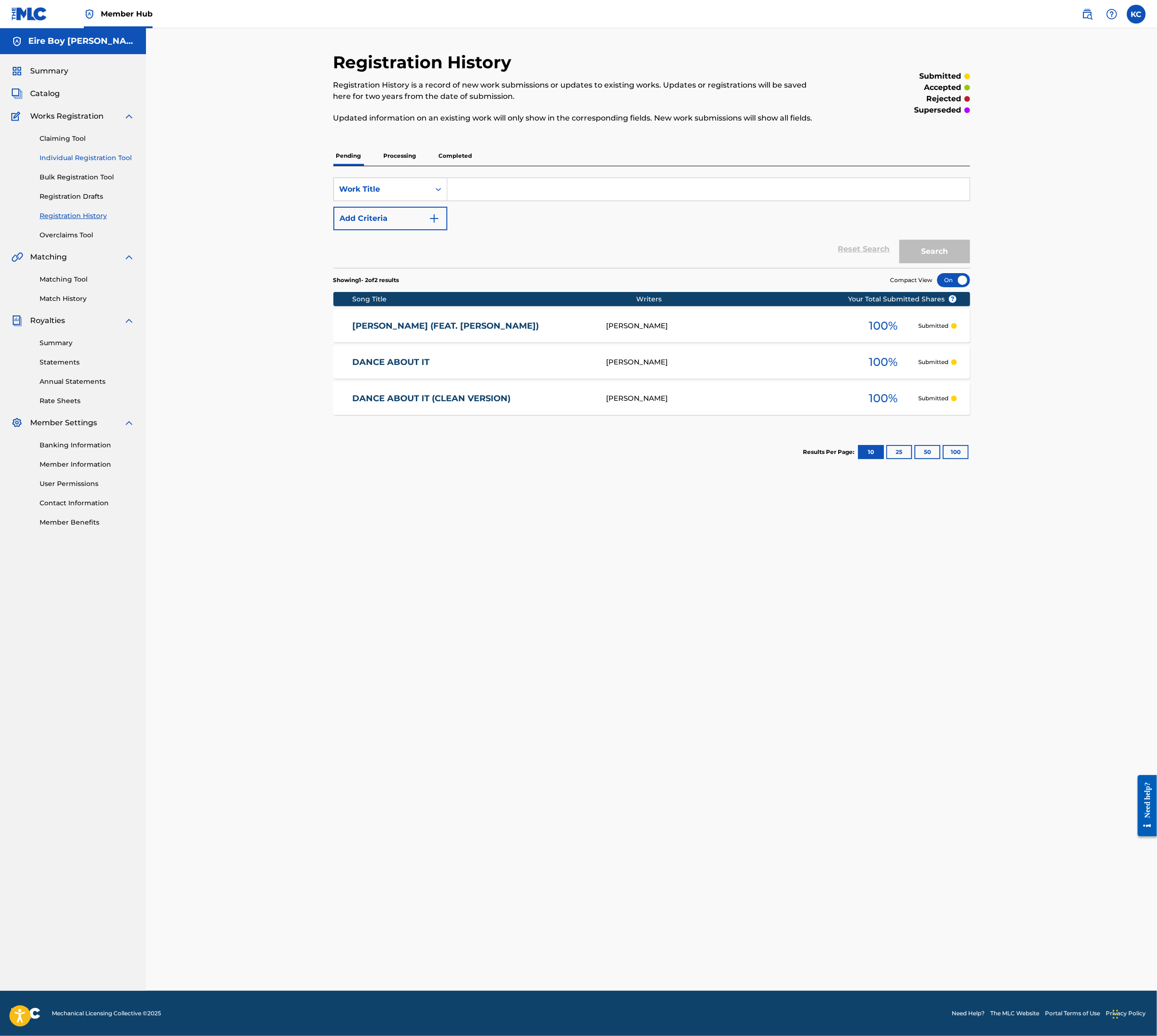
click at [59, 157] on link "Individual Registration Tool" at bounding box center [87, 158] width 95 height 10
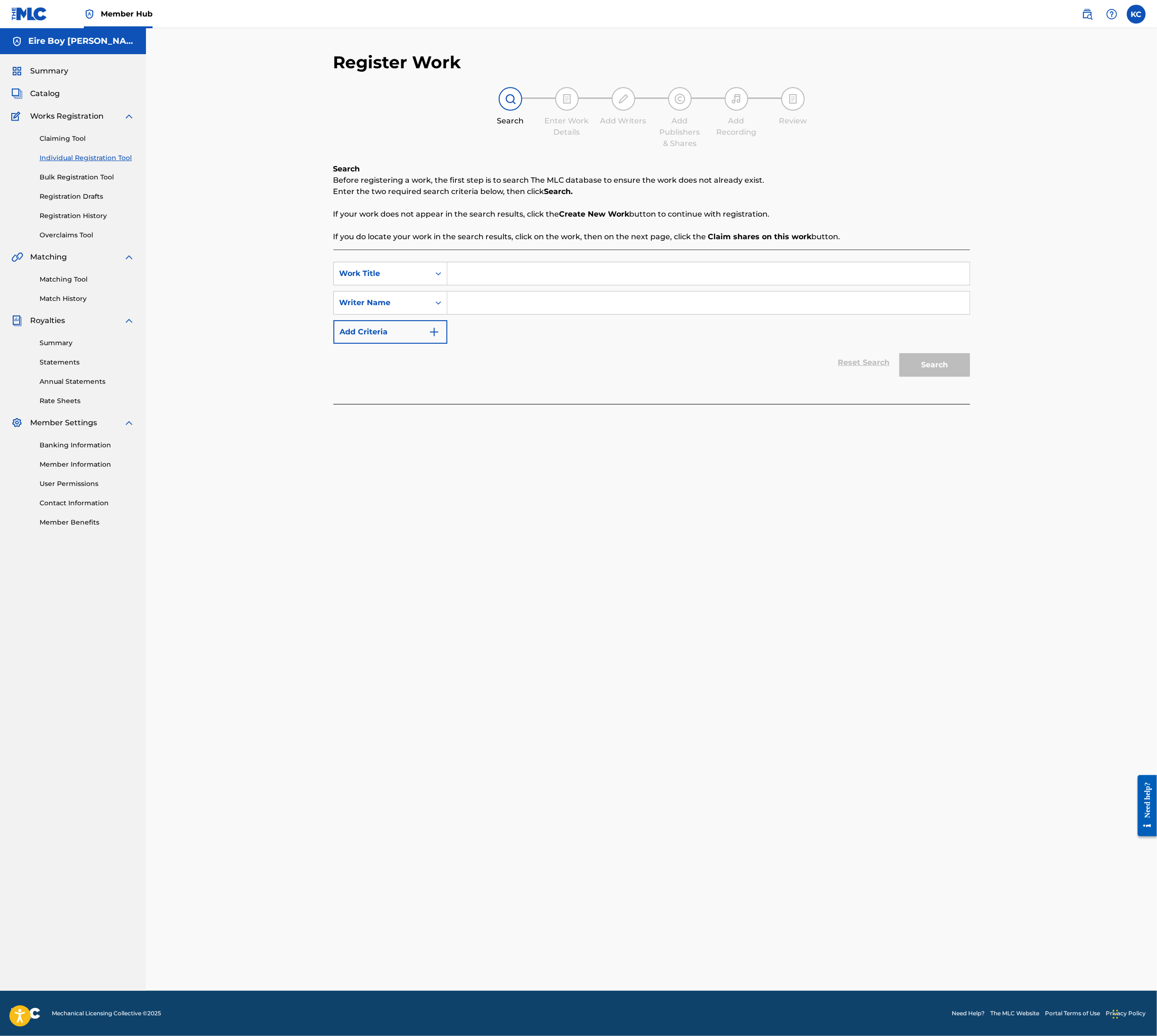
click at [495, 263] on input "Search Form" at bounding box center [709, 274] width 522 height 23
type input "s"
click at [495, 302] on input "Search Form" at bounding box center [709, 303] width 522 height 23
type input "s"
click at [922, 362] on button "Search" at bounding box center [935, 365] width 71 height 24
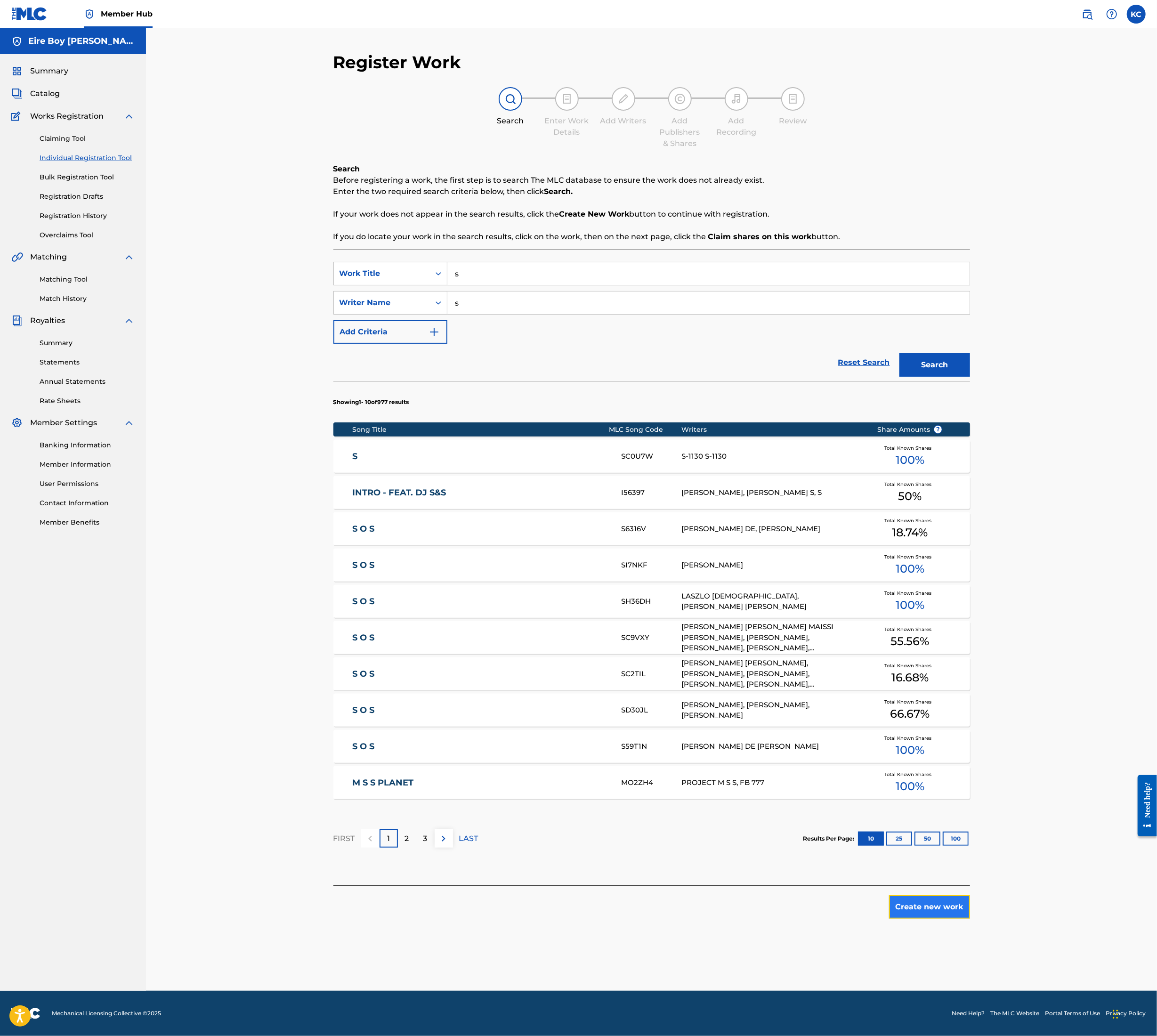
click at [943, 905] on button "Create new work" at bounding box center [930, 907] width 81 height 24
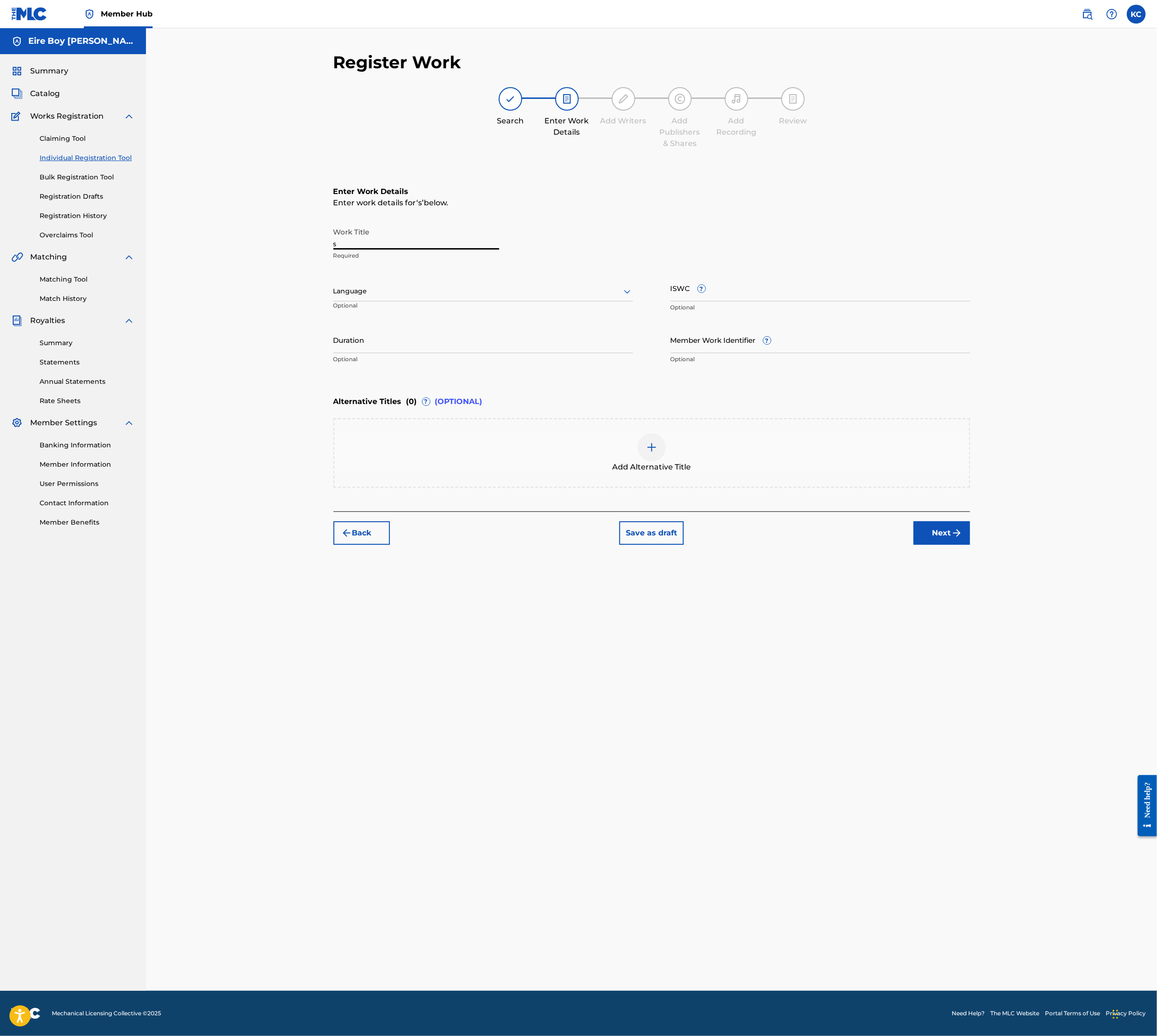
drag, startPoint x: 342, startPoint y: 241, endPoint x: 302, endPoint y: 240, distance: 40.0
click at [303, 240] on div "Register Work Search Enter Work Details Add Writers Add Publishers & Shares Add…" at bounding box center [652, 509] width 1012 height 962
paste input "MS. PERFECT"
type input "MS. PERFECT"
click at [385, 296] on div at bounding box center [483, 291] width 300 height 12
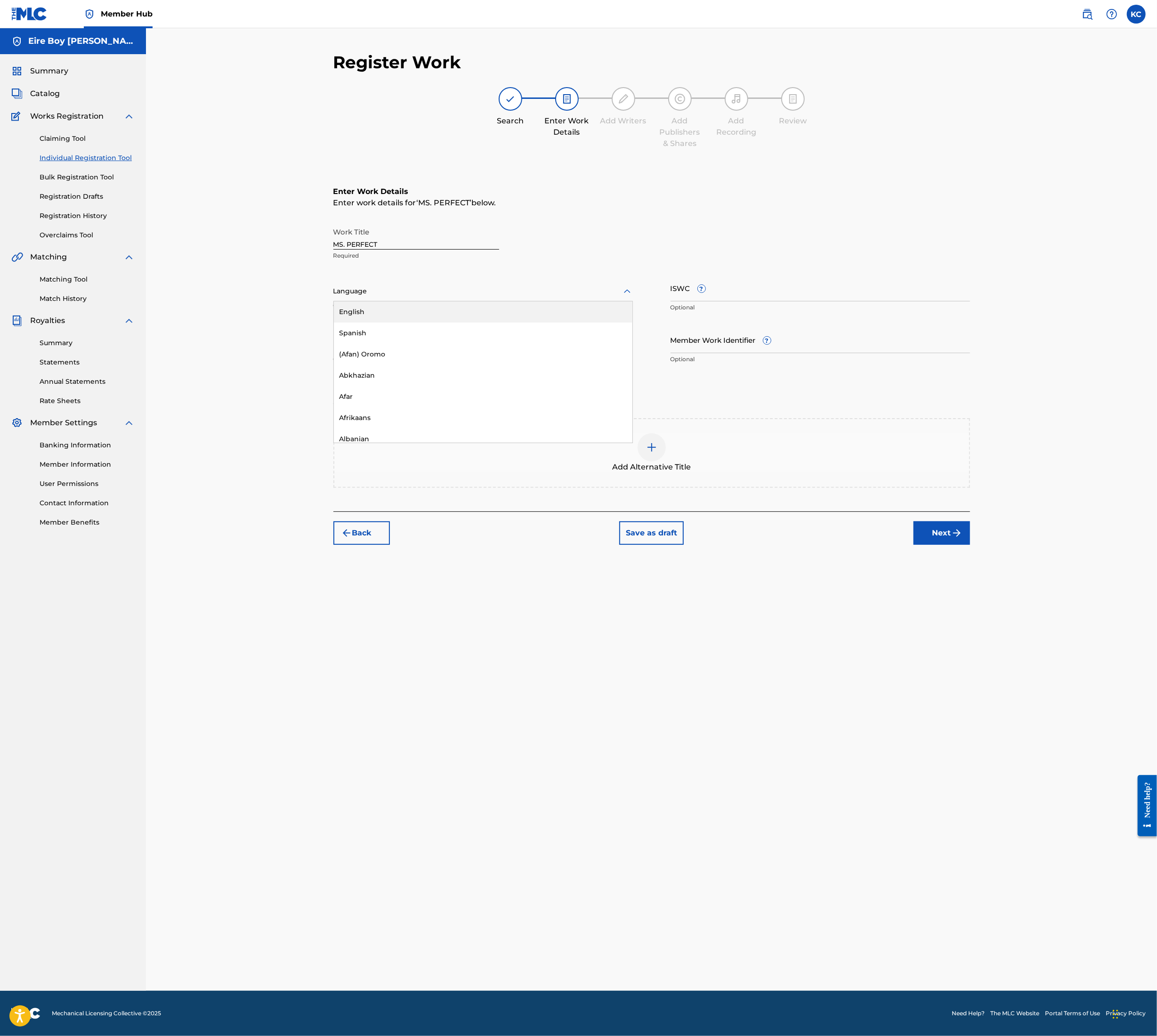
click at [387, 316] on div "English" at bounding box center [483, 312] width 298 height 21
click at [664, 287] on div "Work Title MS. PERFECT Required Language option English, selected. English Opti…" at bounding box center [652, 296] width 637 height 146
click at [726, 285] on input "ISWC ?" at bounding box center [821, 288] width 300 height 27
paste input "T3354488812"
type input "T3354488812"
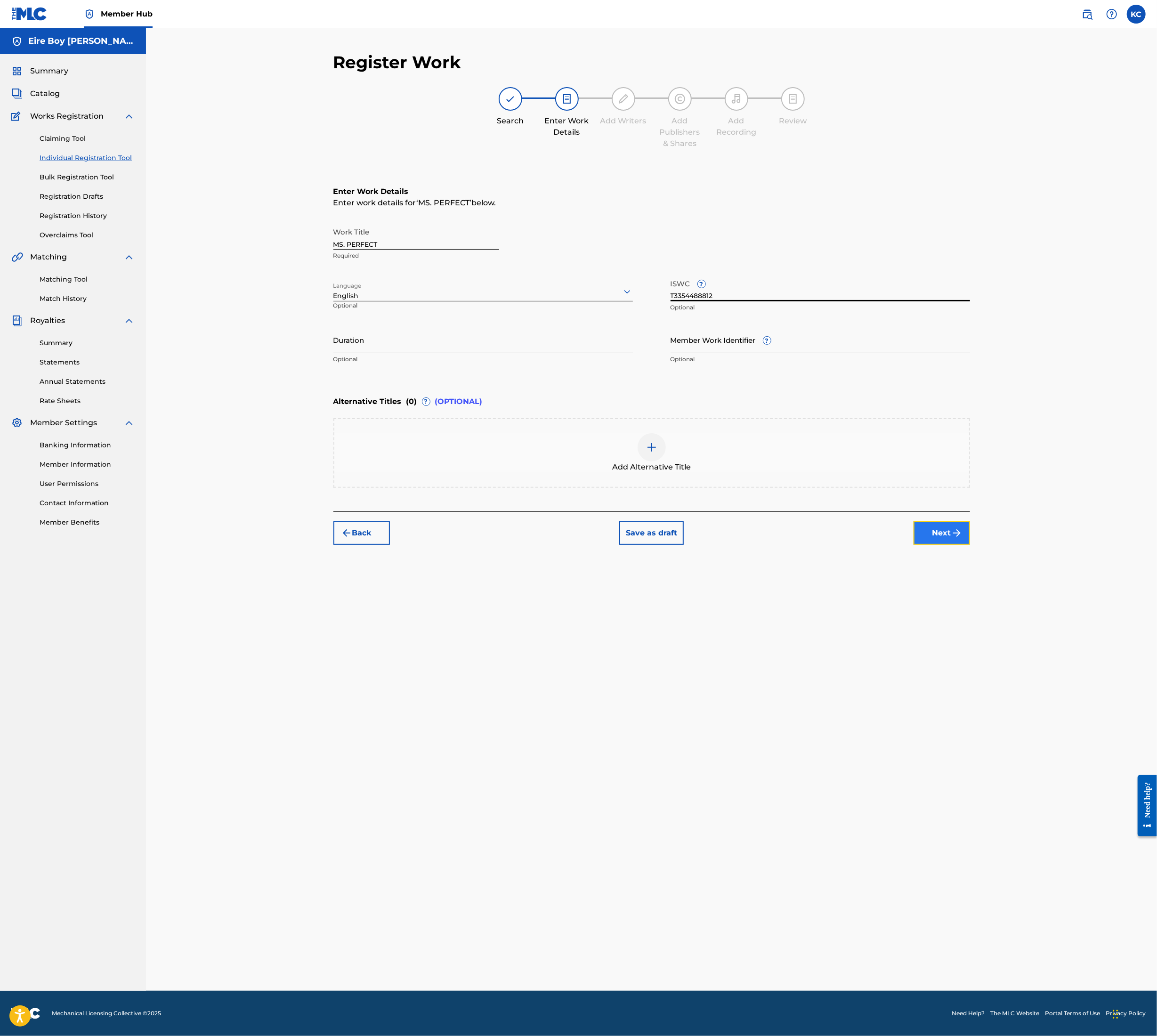
click at [947, 529] on button "Next" at bounding box center [942, 533] width 56 height 24
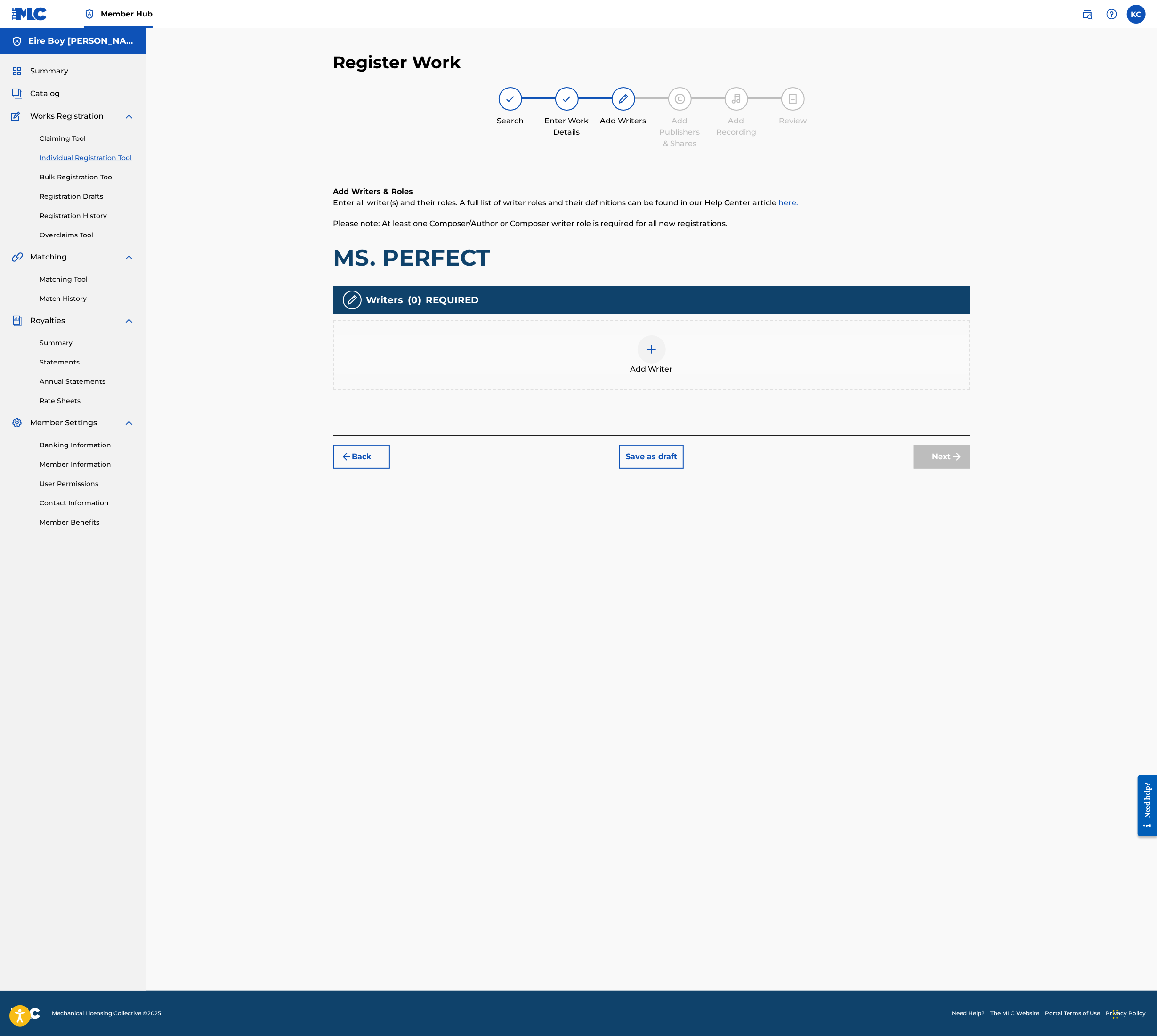
drag, startPoint x: 647, startPoint y: 338, endPoint x: 650, endPoint y: 343, distance: 5.8
click at [650, 343] on div at bounding box center [652, 350] width 28 height 28
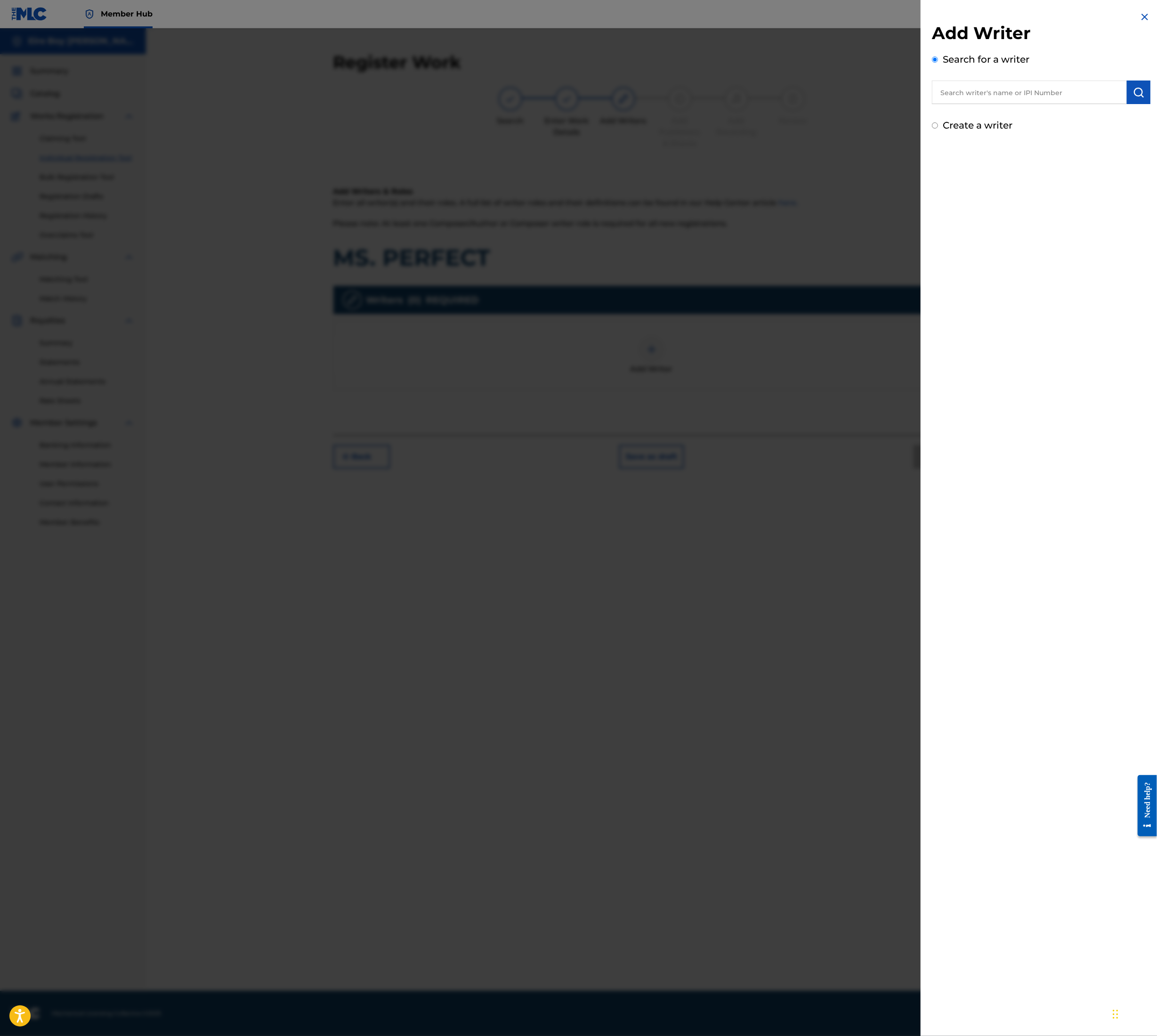
click at [994, 88] on input "text" at bounding box center [1029, 92] width 195 height 24
click at [958, 116] on strong "[PERSON_NAME]" at bounding box center [974, 114] width 67 height 9
type input "[PERSON_NAME]"
click at [1133, 91] on img "submit" at bounding box center [1139, 92] width 11 height 11
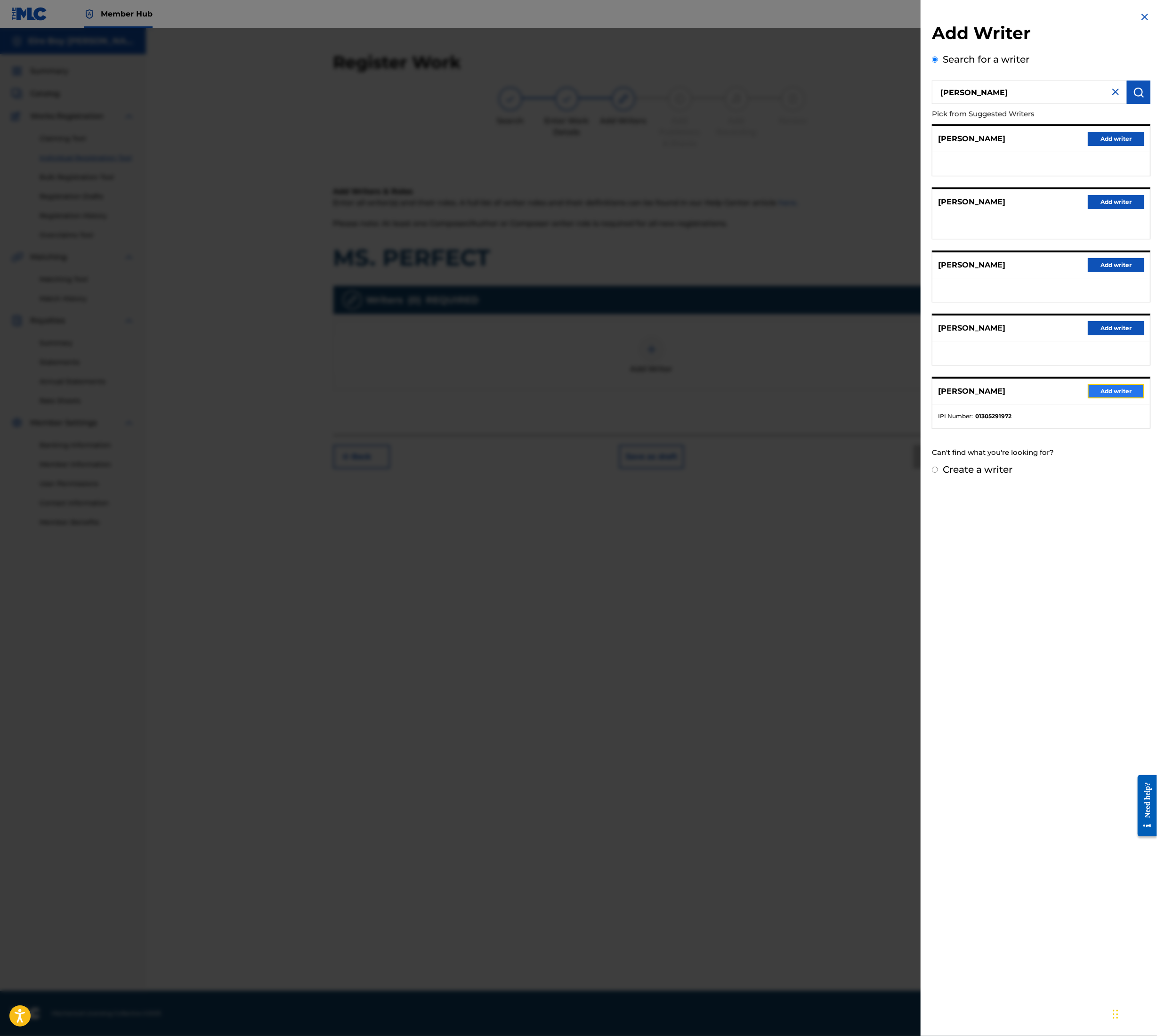
click at [1112, 396] on button "Add writer" at bounding box center [1116, 391] width 56 height 14
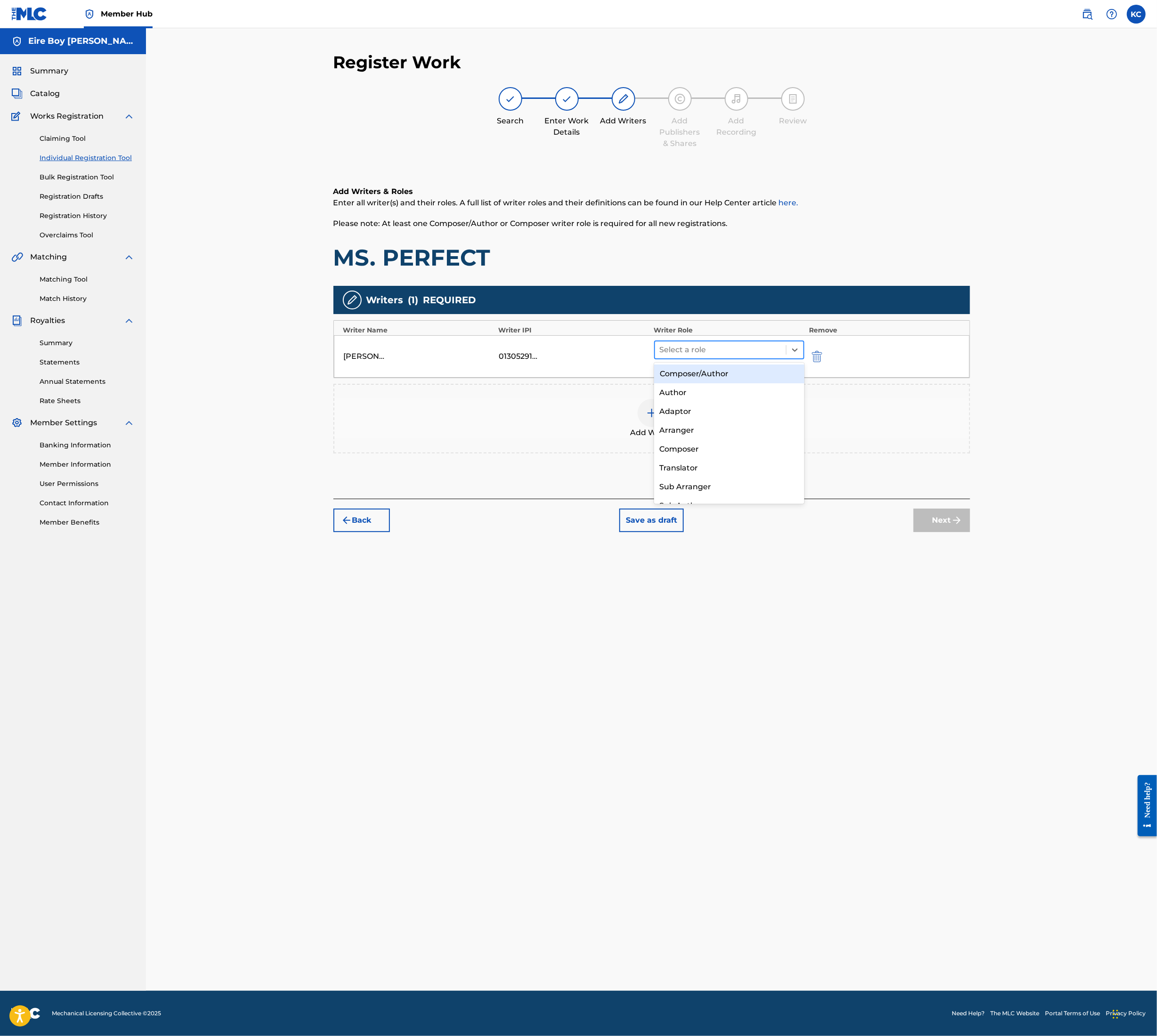
click at [720, 352] on div at bounding box center [721, 350] width 122 height 13
click at [706, 375] on div "Composer/Author" at bounding box center [729, 374] width 150 height 19
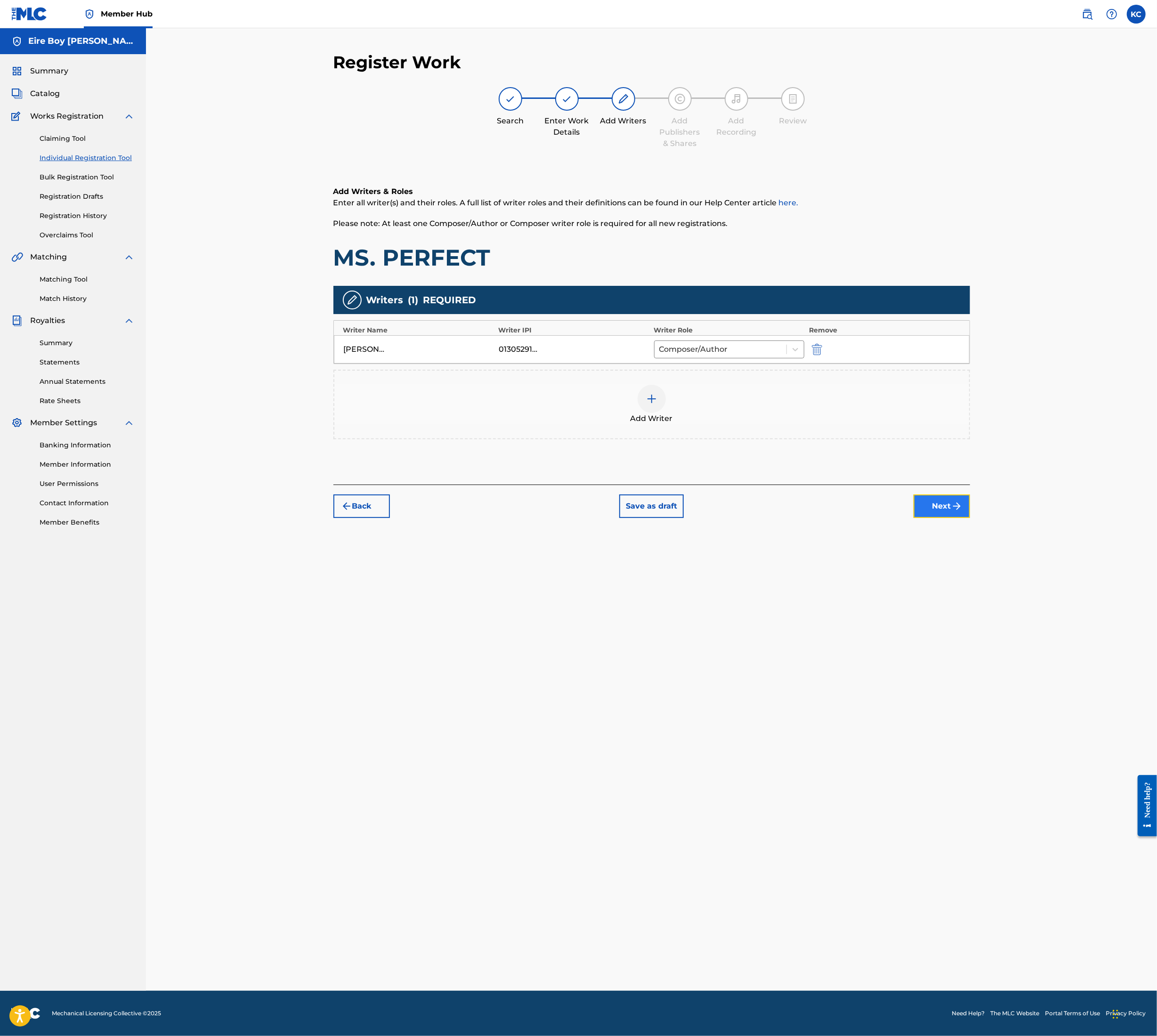
click at [950, 503] on button "Next" at bounding box center [942, 506] width 56 height 24
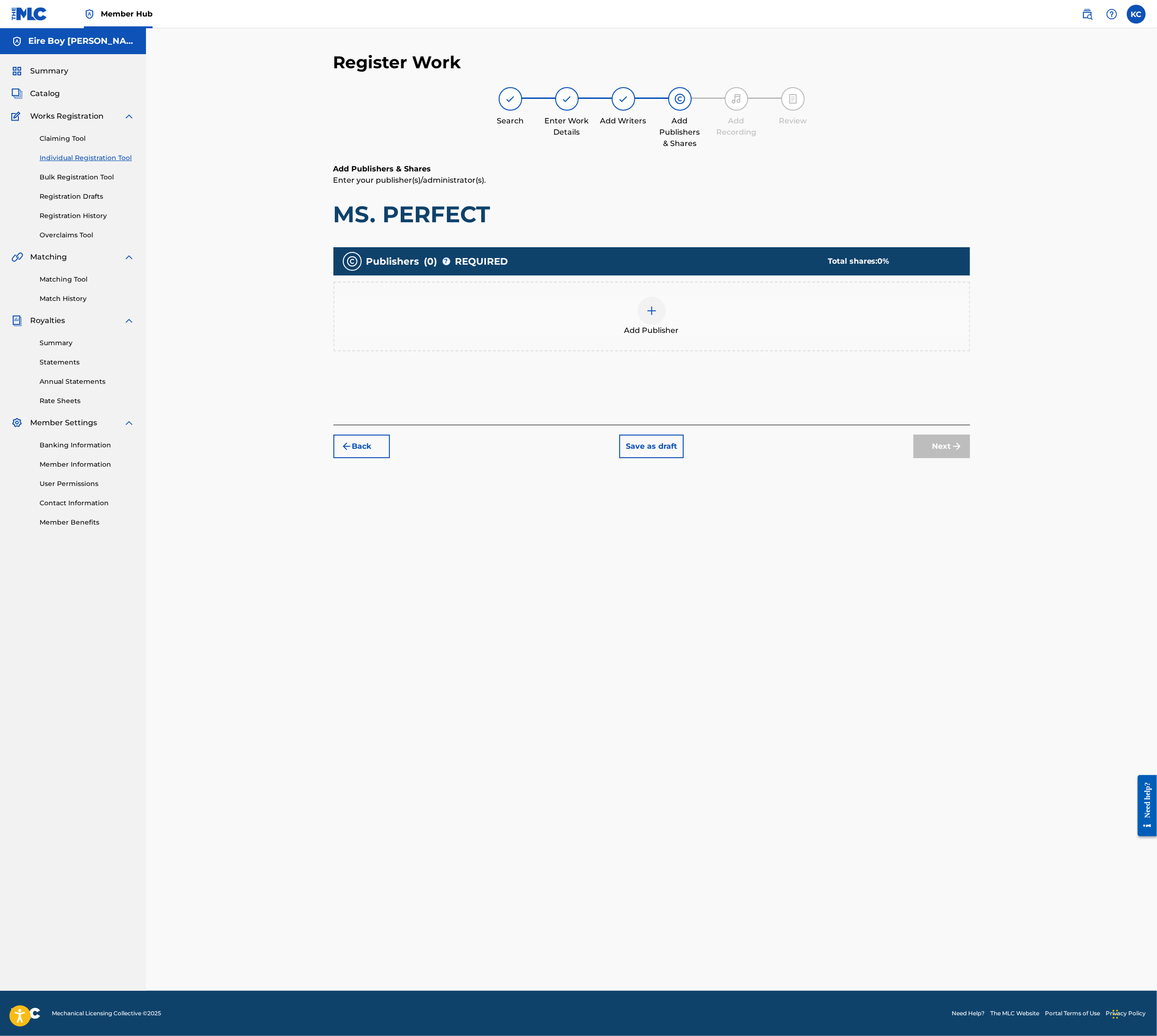
click at [665, 308] on div at bounding box center [652, 311] width 28 height 28
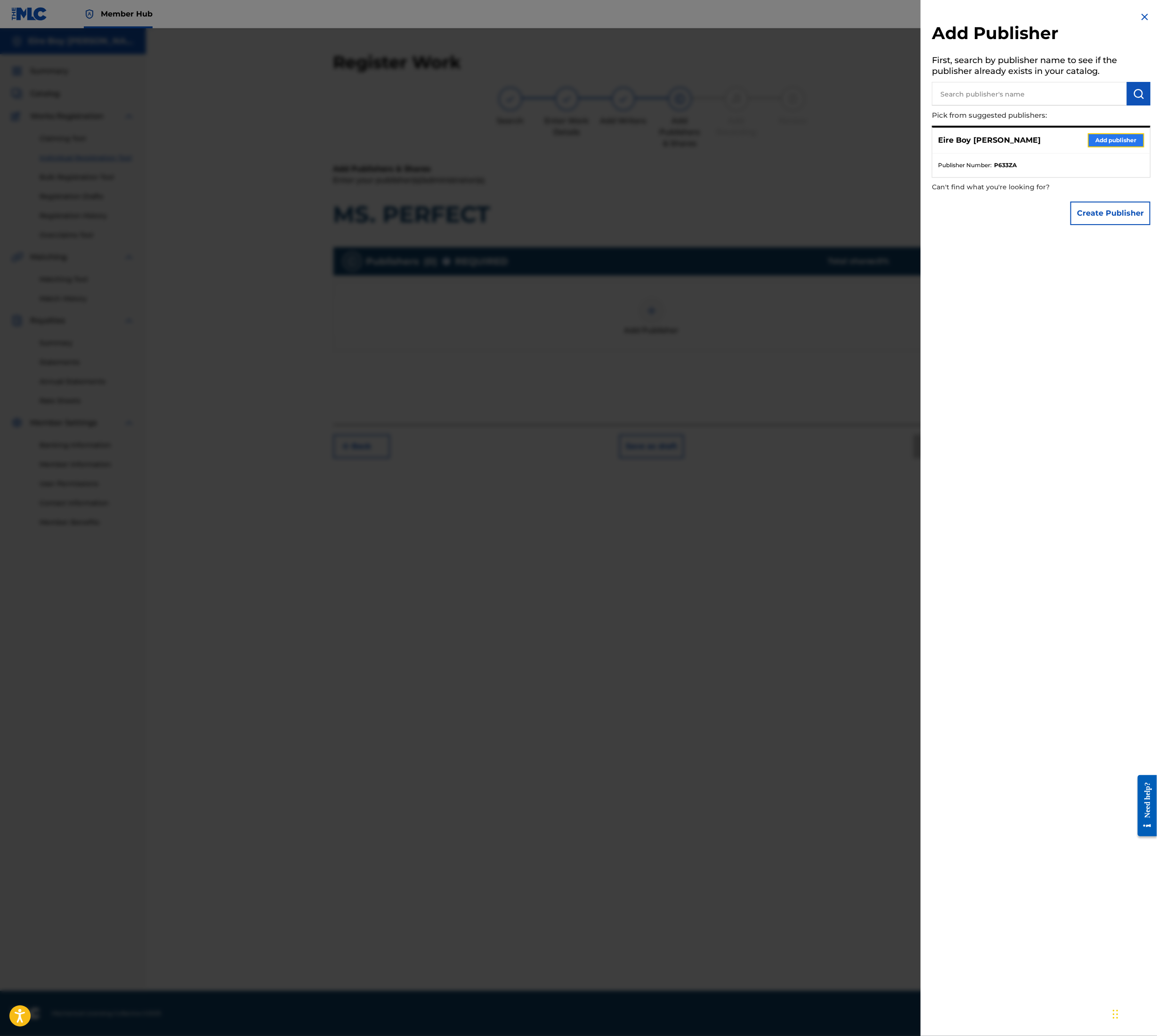
click at [1124, 140] on button "Add publisher" at bounding box center [1116, 140] width 56 height 14
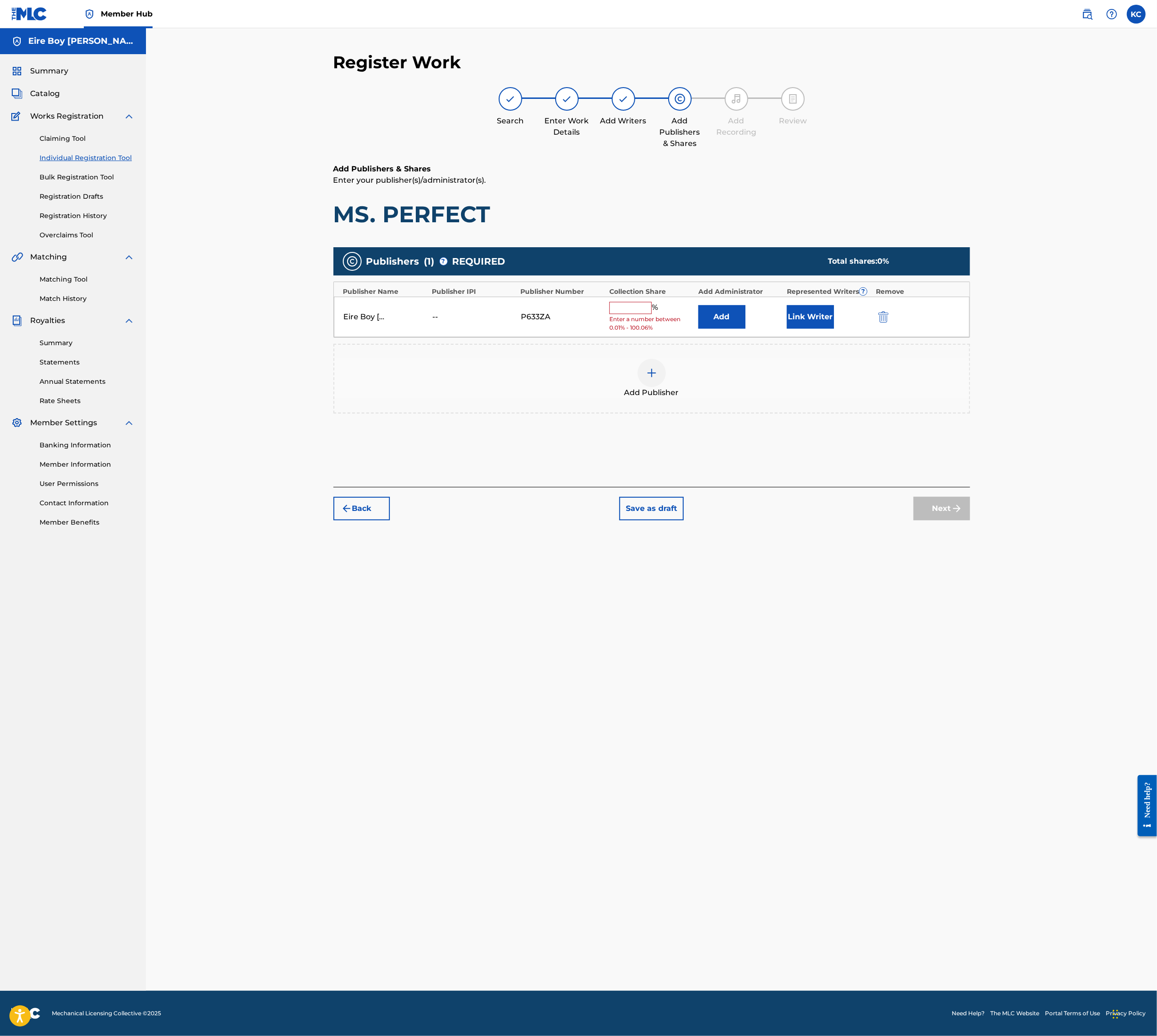
click at [626, 300] on div "Eire Boy [PERSON_NAME] -- P633ZA % Enter a number between 0.01% - 100.06% Add L…" at bounding box center [651, 317] width 636 height 41
click at [624, 305] on input "text" at bounding box center [631, 308] width 42 height 12
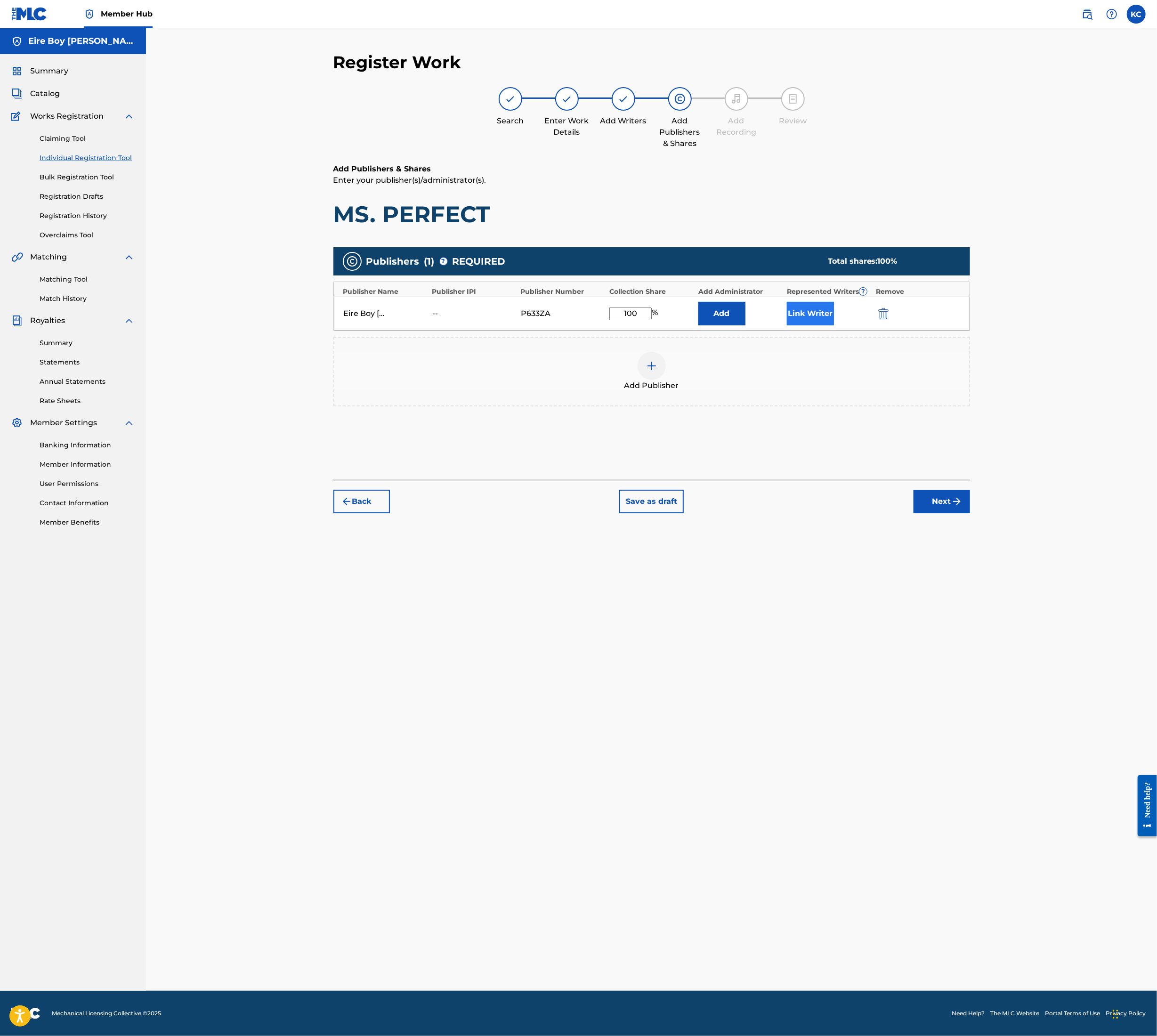
type input "100"
click at [794, 310] on button "Link Writer" at bounding box center [810, 314] width 47 height 24
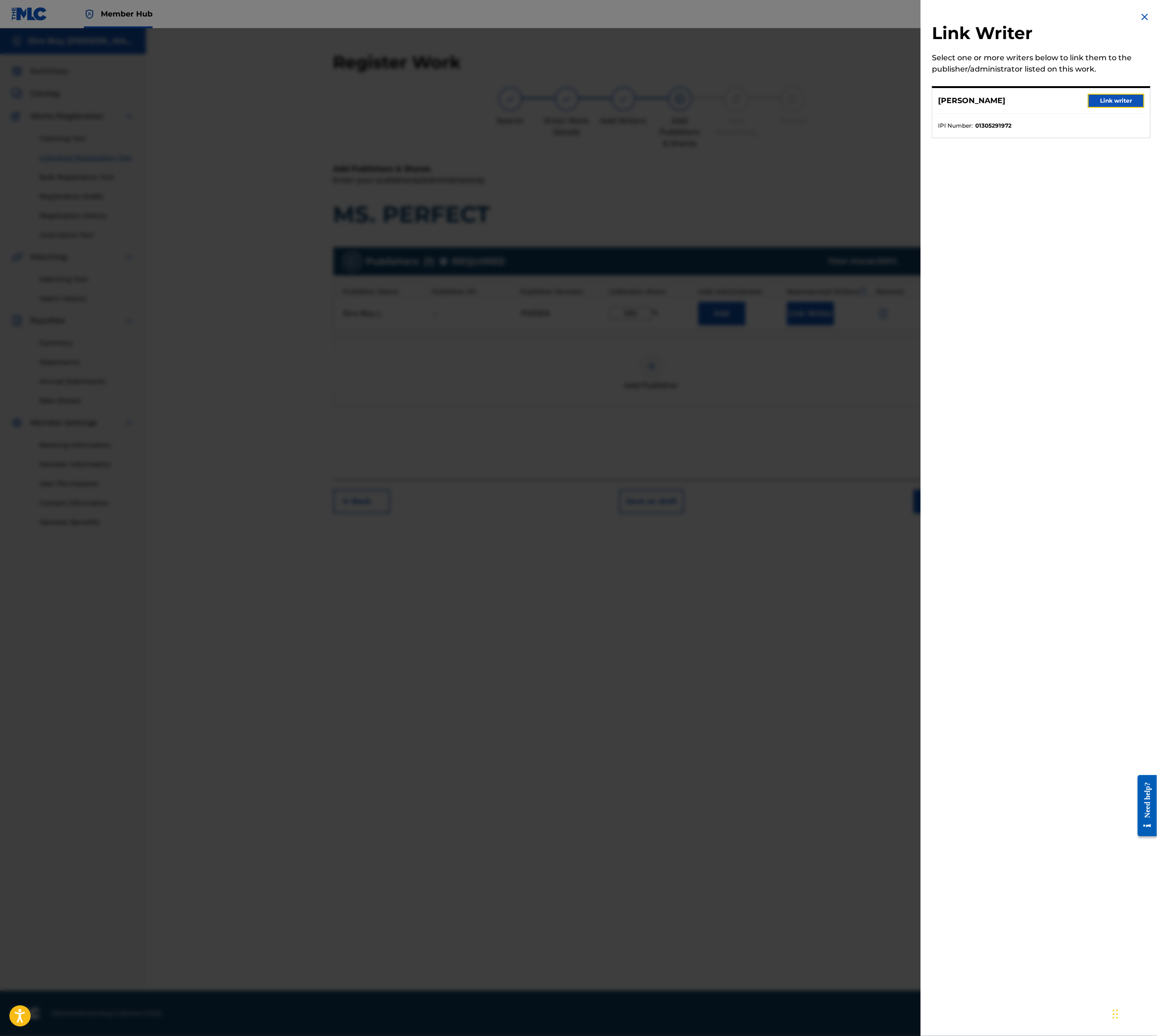
drag, startPoint x: 1104, startPoint y: 105, endPoint x: 1099, endPoint y: 101, distance: 6.4
click at [1103, 101] on button "Link writer" at bounding box center [1116, 100] width 56 height 14
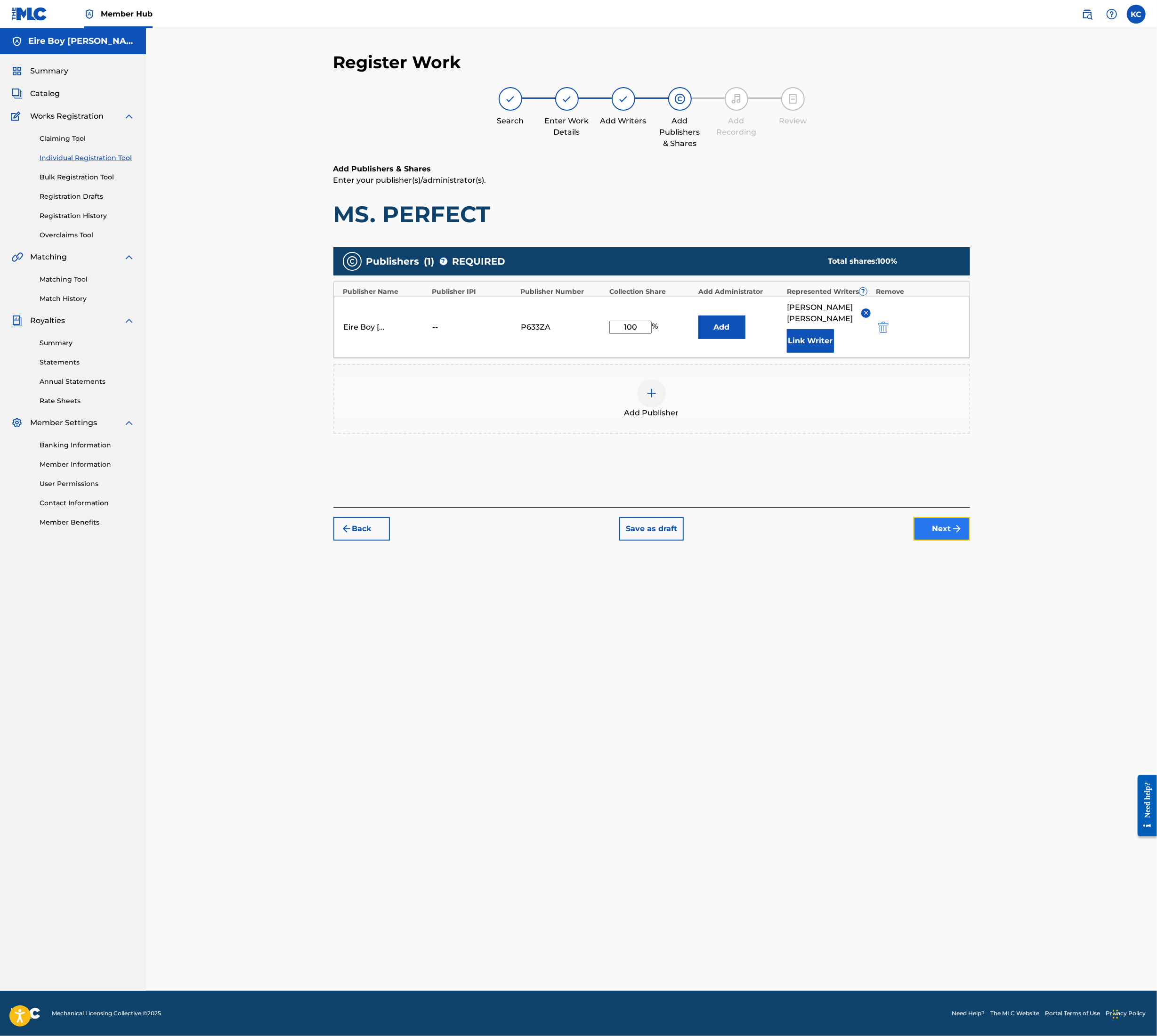
click at [935, 520] on button "Next" at bounding box center [942, 529] width 56 height 24
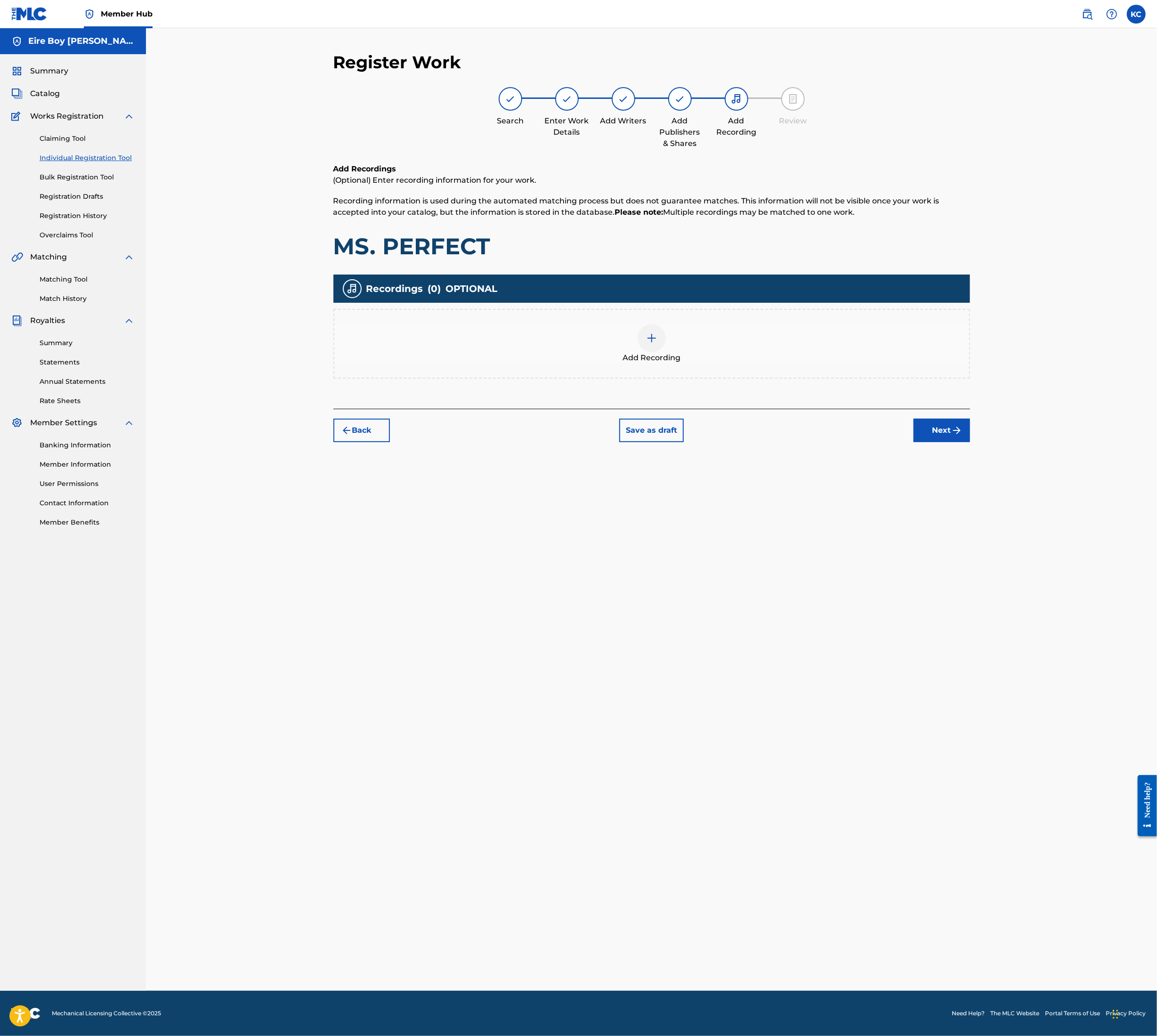
click at [663, 335] on div at bounding box center [652, 338] width 28 height 28
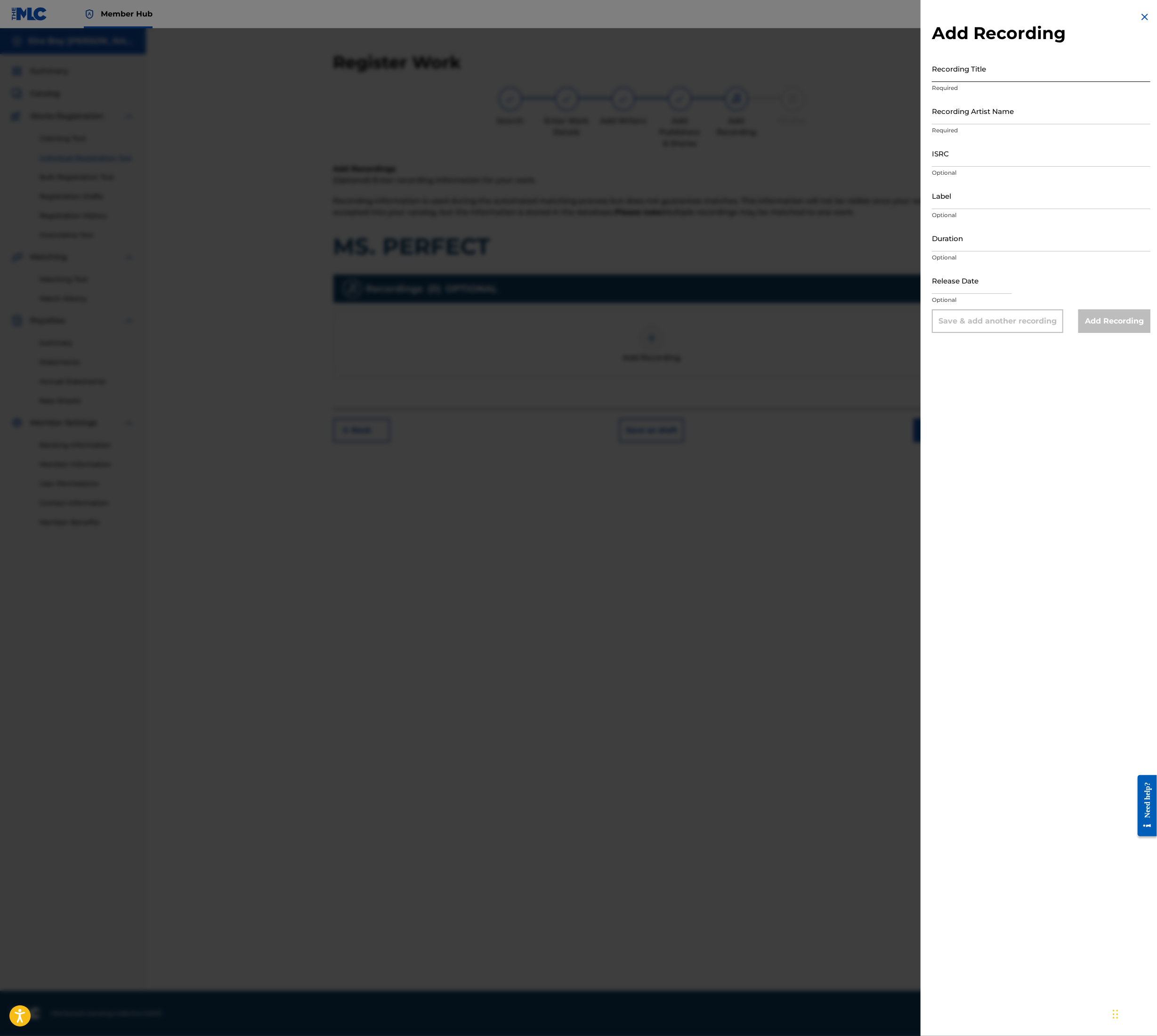
click at [984, 70] on input "Recording Title" at bounding box center [1041, 68] width 219 height 27
paste input "MS. PERFECT"
type input "MS. PERFECT"
click at [996, 102] on input "Recording Artist Name" at bounding box center [1041, 111] width 219 height 27
type input "MAL€K"
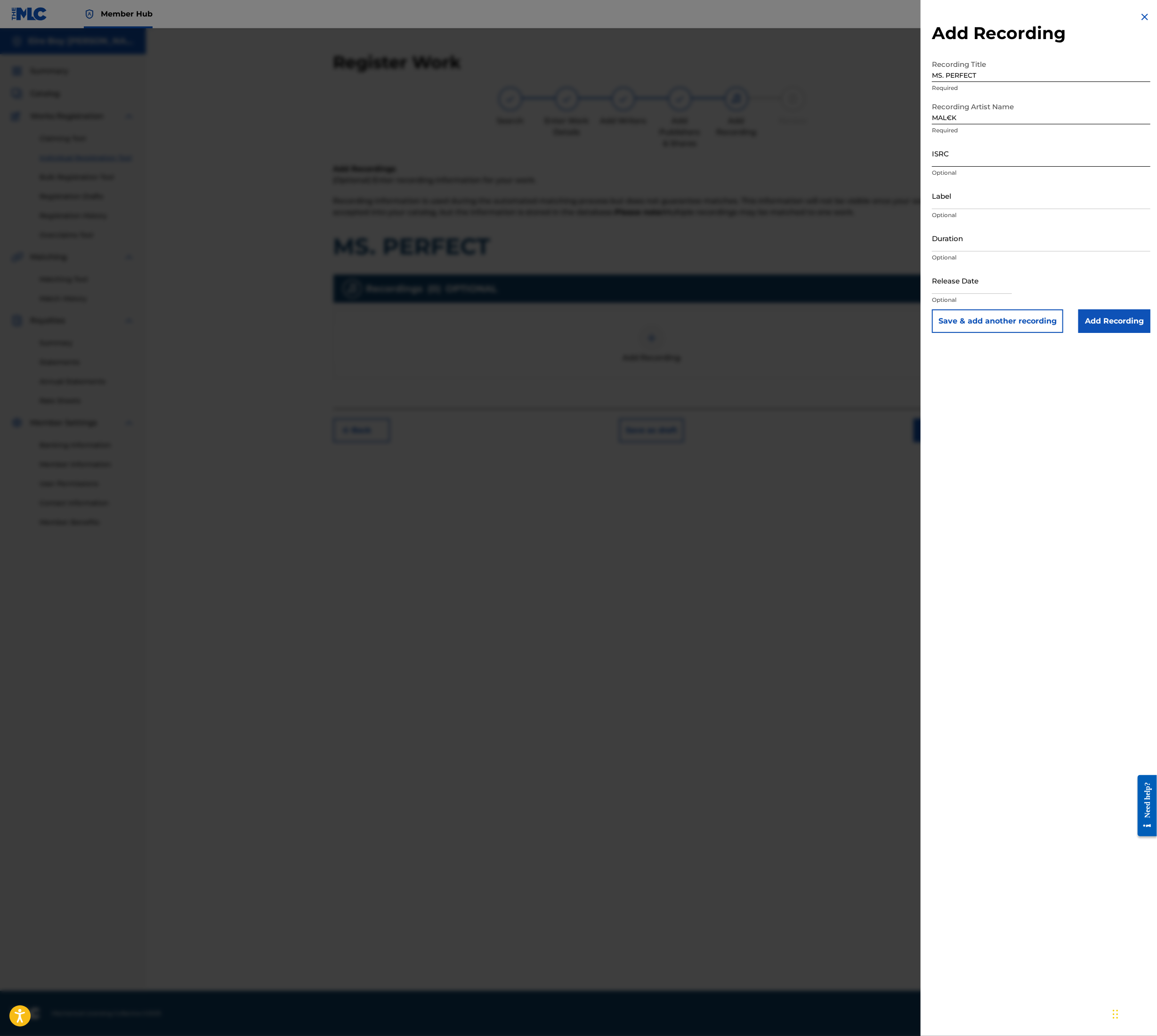
click at [973, 155] on input "ISRC" at bounding box center [1041, 153] width 219 height 27
paste input "QT3F22507181"
type input "QT3F22507181"
click at [1101, 321] on input "Add Recording" at bounding box center [1114, 321] width 72 height 24
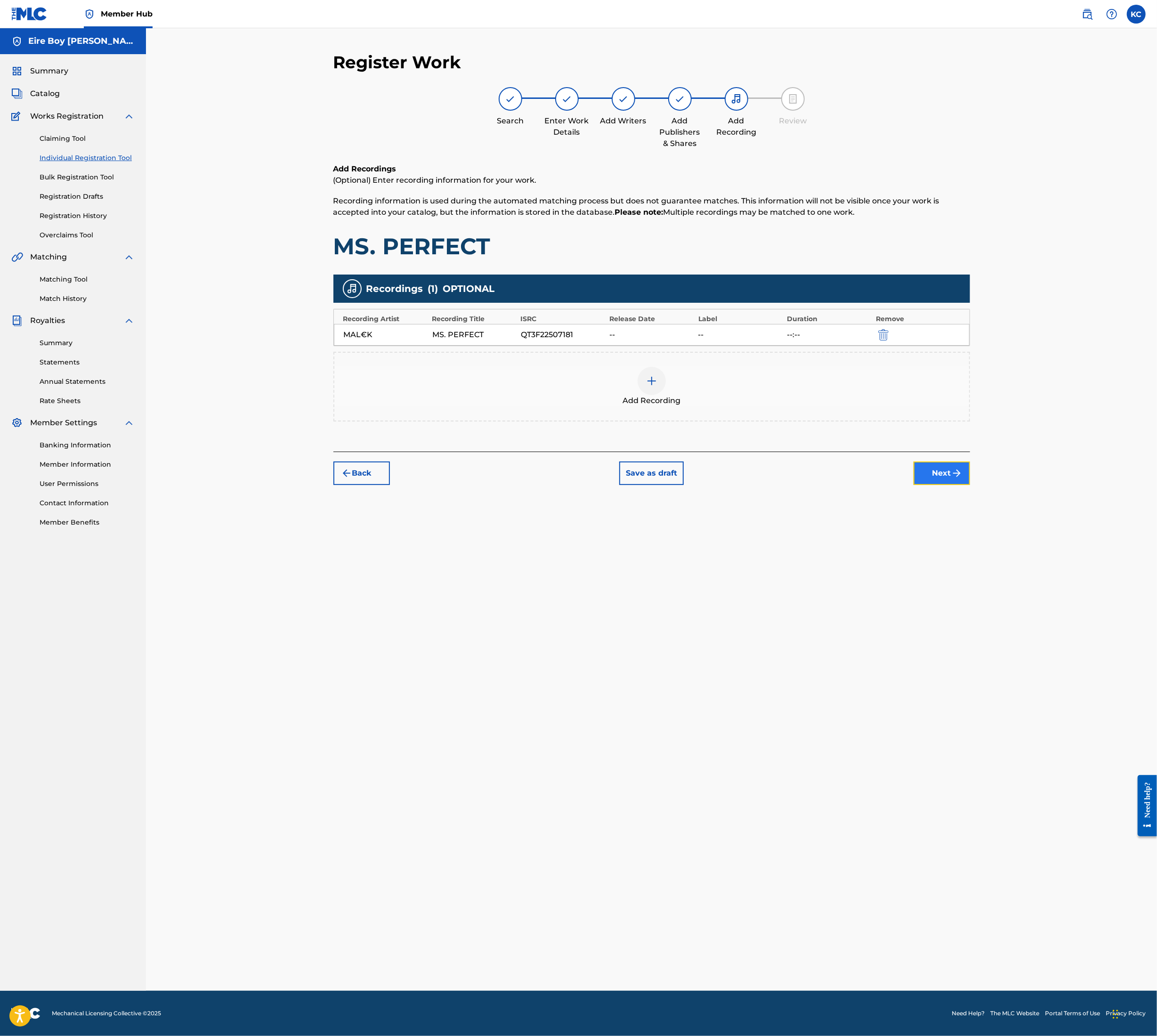
click at [950, 477] on button "Next" at bounding box center [942, 473] width 56 height 24
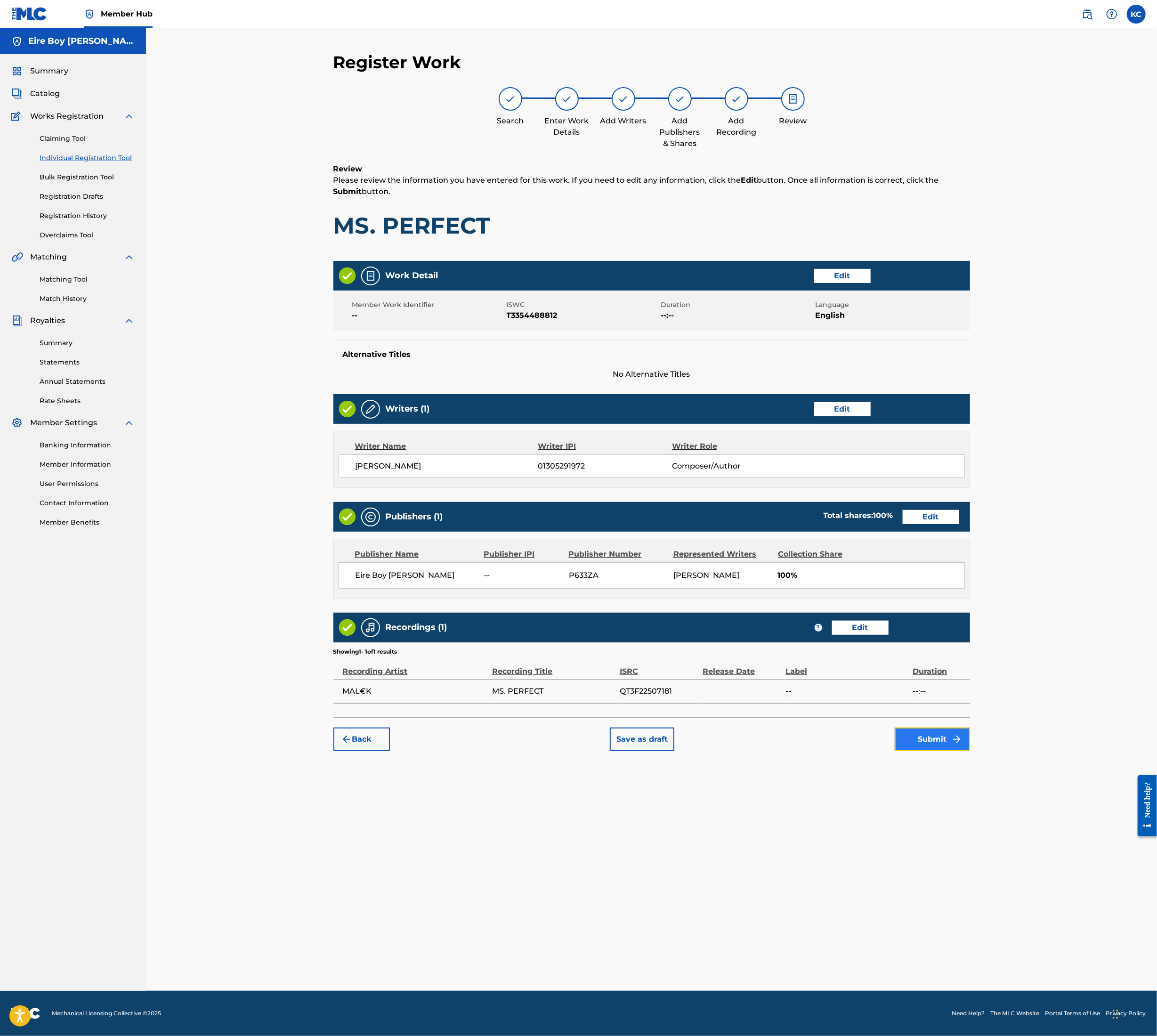
click at [935, 740] on button "Submit" at bounding box center [933, 740] width 76 height 24
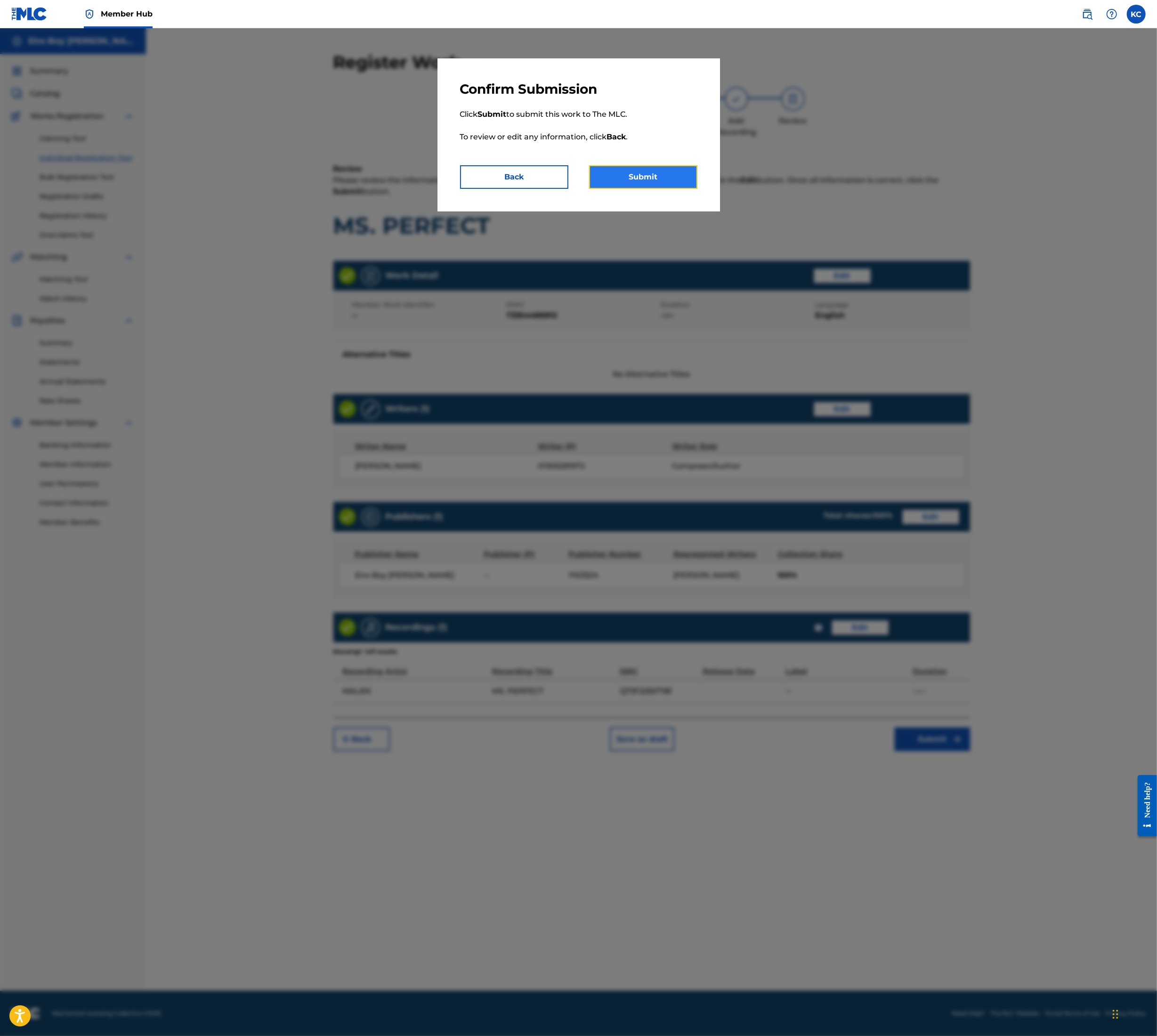
click at [652, 186] on button "Submit" at bounding box center [643, 177] width 108 height 24
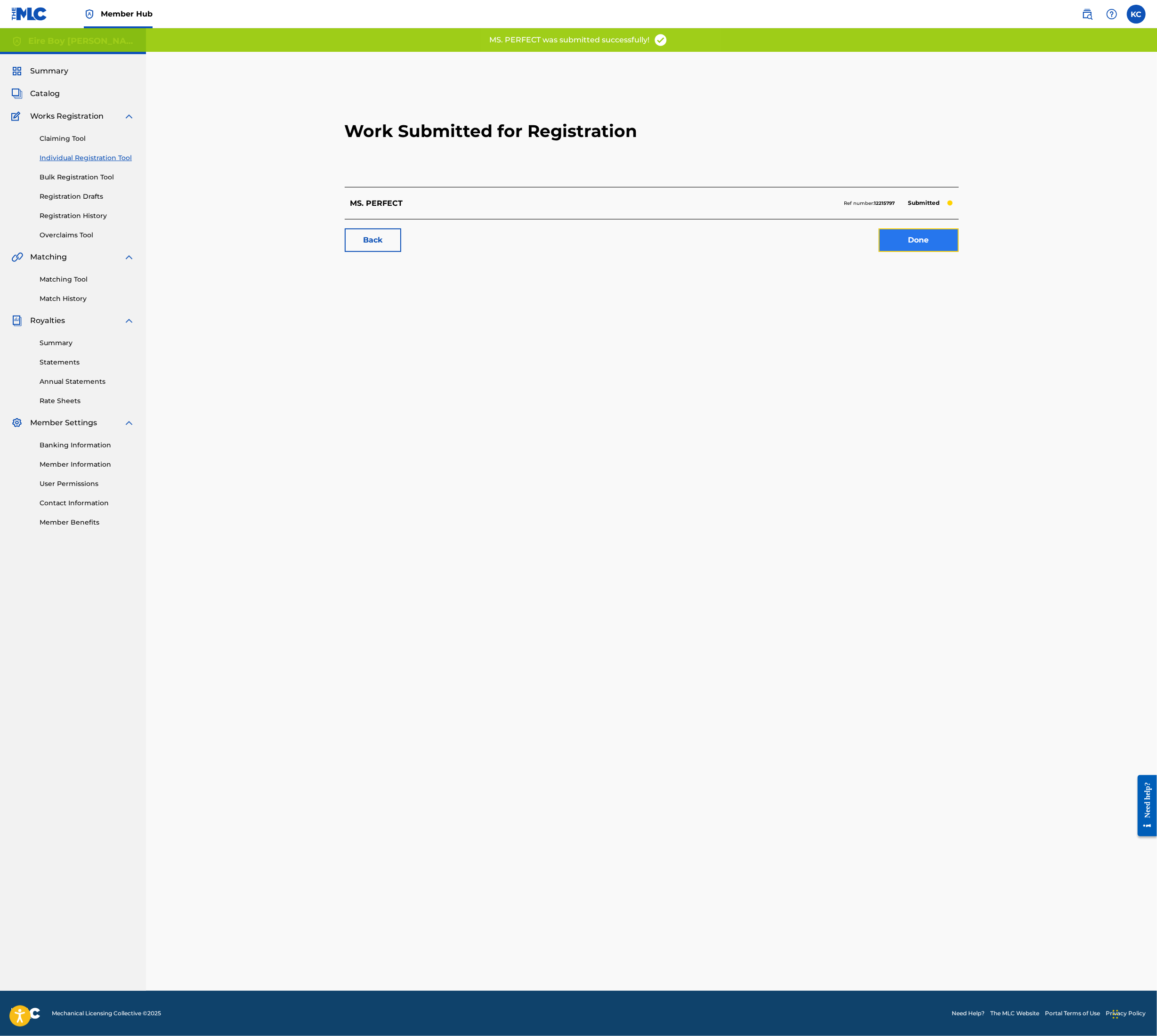
click at [927, 238] on link "Done" at bounding box center [919, 240] width 80 height 24
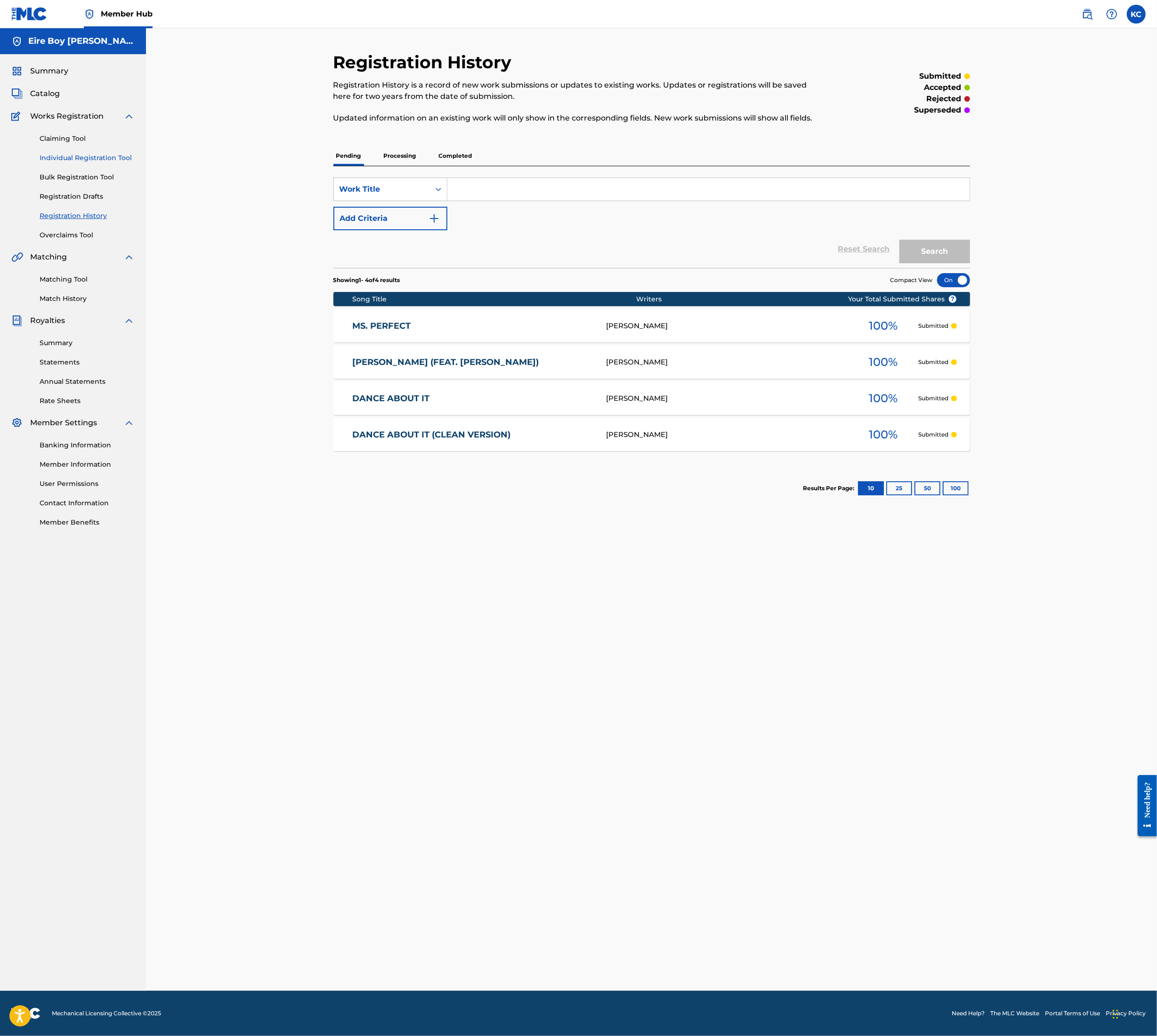
click at [59, 157] on link "Individual Registration Tool" at bounding box center [87, 158] width 95 height 10
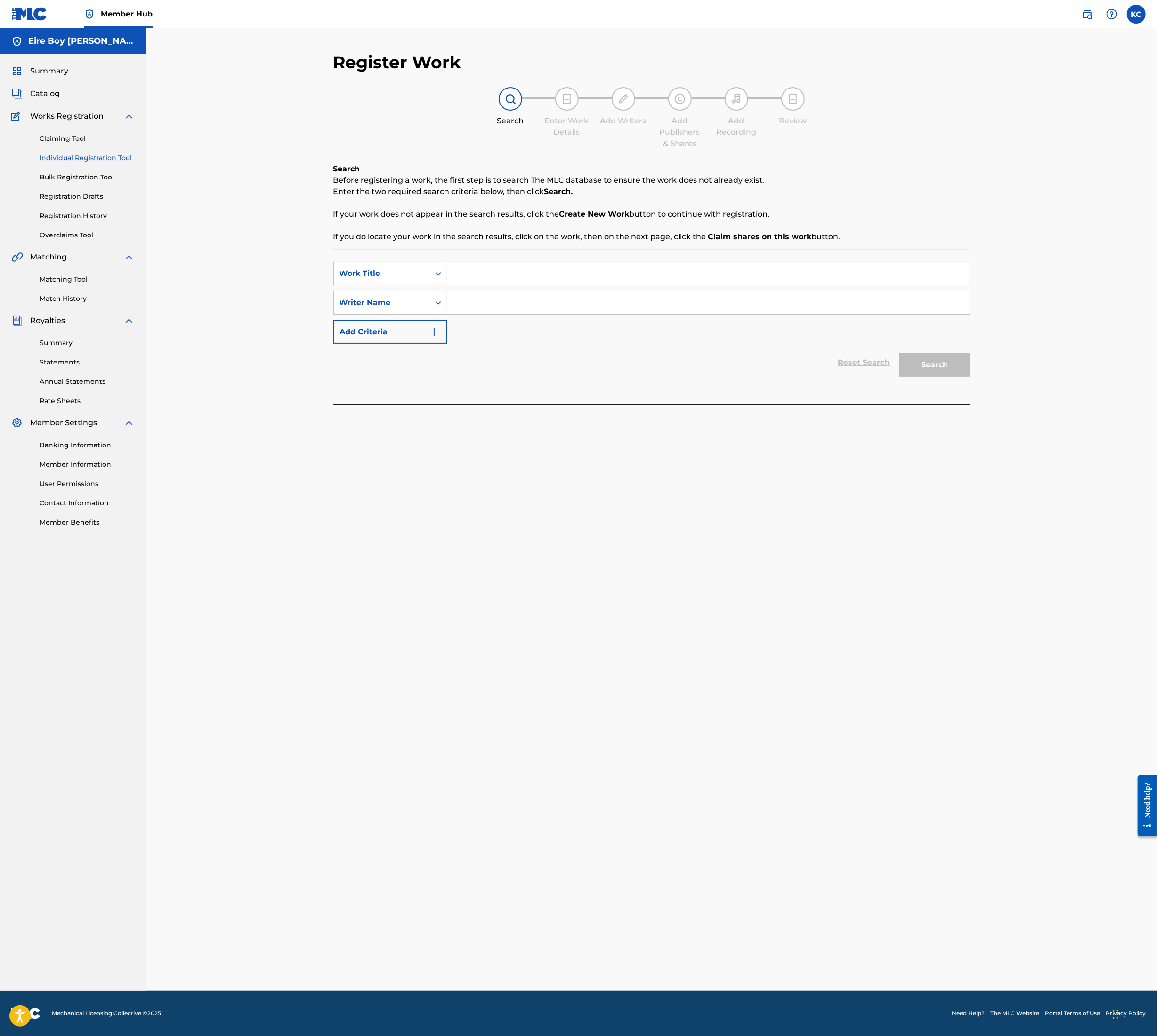
click at [498, 274] on input "Search Form" at bounding box center [709, 274] width 522 height 23
type input "1"
click at [511, 309] on input "Search Form" at bounding box center [709, 303] width 522 height 23
type input "1"
click at [922, 348] on div "Search" at bounding box center [933, 362] width 76 height 38
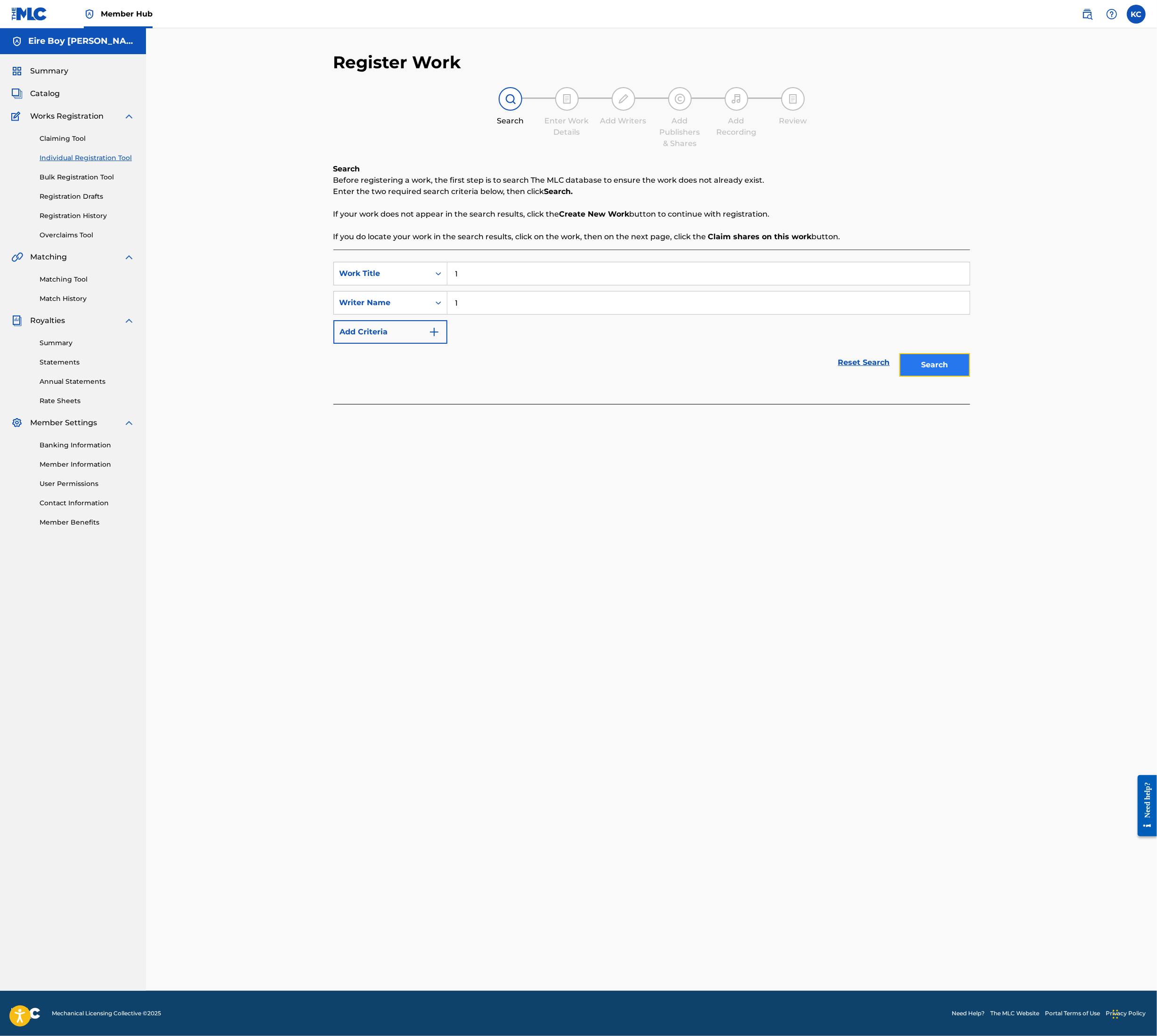
click at [930, 361] on button "Search" at bounding box center [935, 365] width 71 height 24
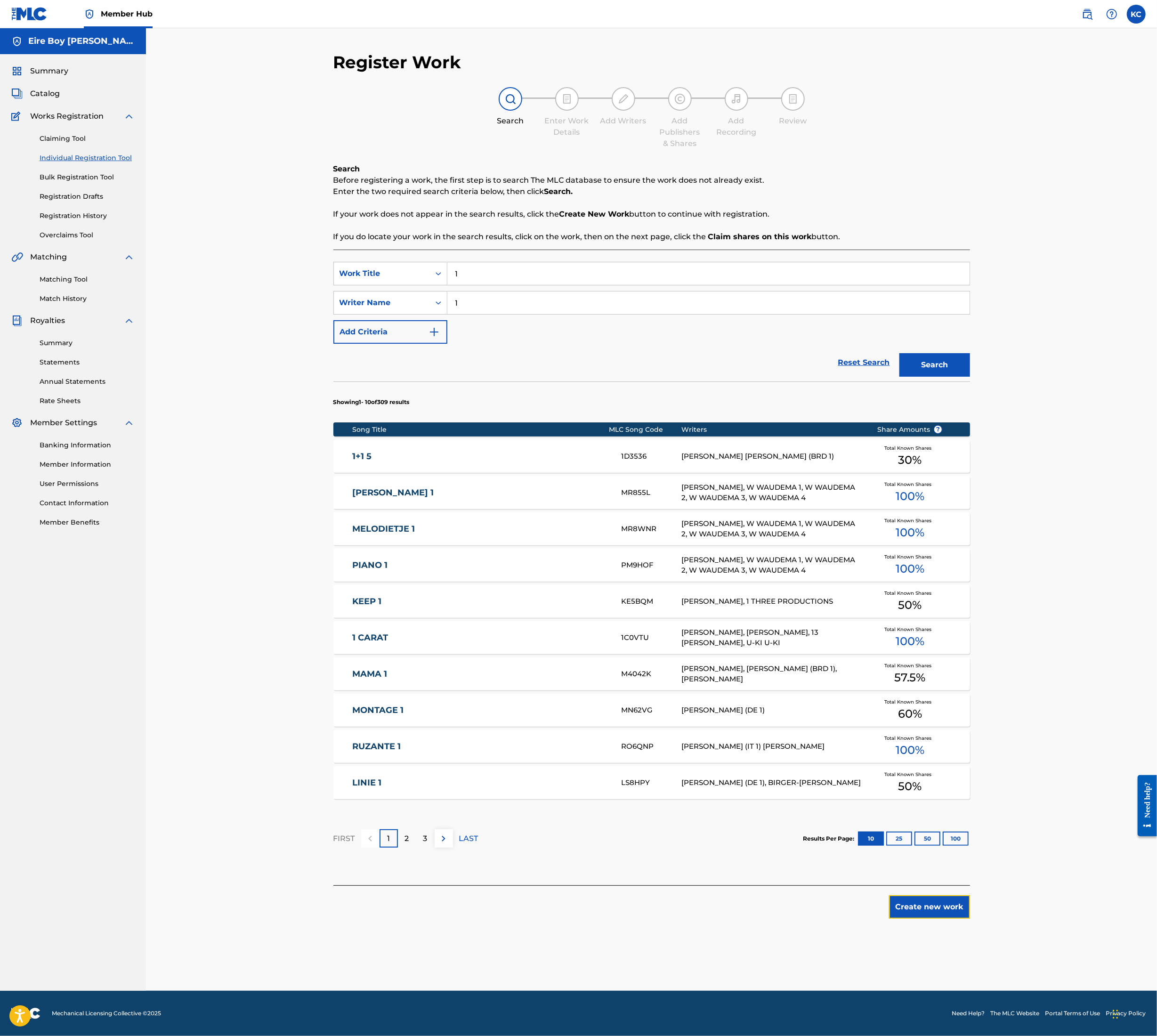
drag, startPoint x: 940, startPoint y: 907, endPoint x: 914, endPoint y: 889, distance: 31.6
click at [938, 907] on button "Create new work" at bounding box center [930, 907] width 81 height 24
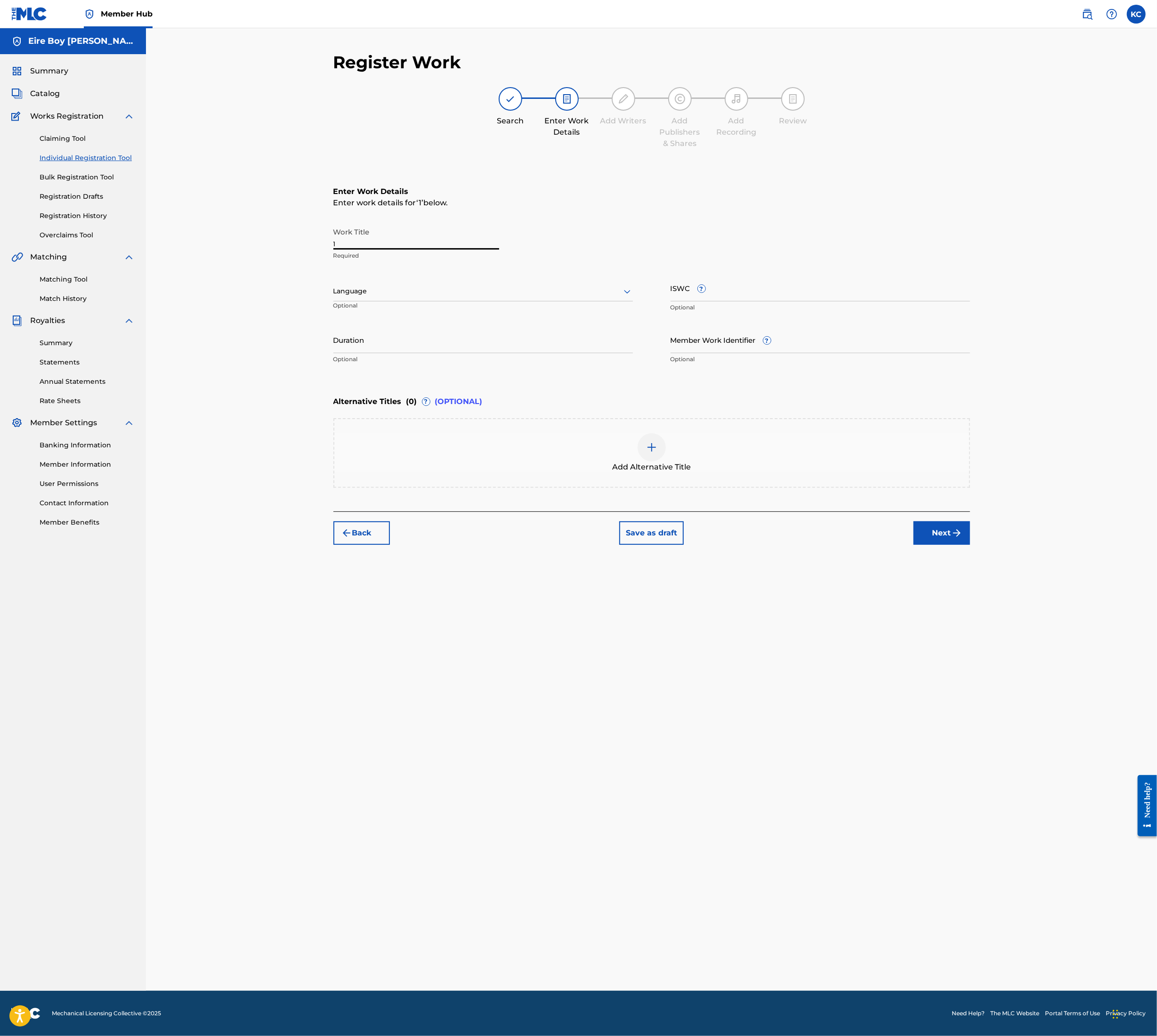
drag, startPoint x: 371, startPoint y: 241, endPoint x: 300, endPoint y: 238, distance: 71.1
click at [300, 238] on div "Register Work Search Enter Work Details Add Writers Add Publishers & Shares Add…" at bounding box center [652, 509] width 1012 height 962
paste input "HOBUSTERS COMMERCIAL"
type input "HOBUSTERS COMMERCIAL"
click at [403, 293] on div at bounding box center [483, 291] width 300 height 12
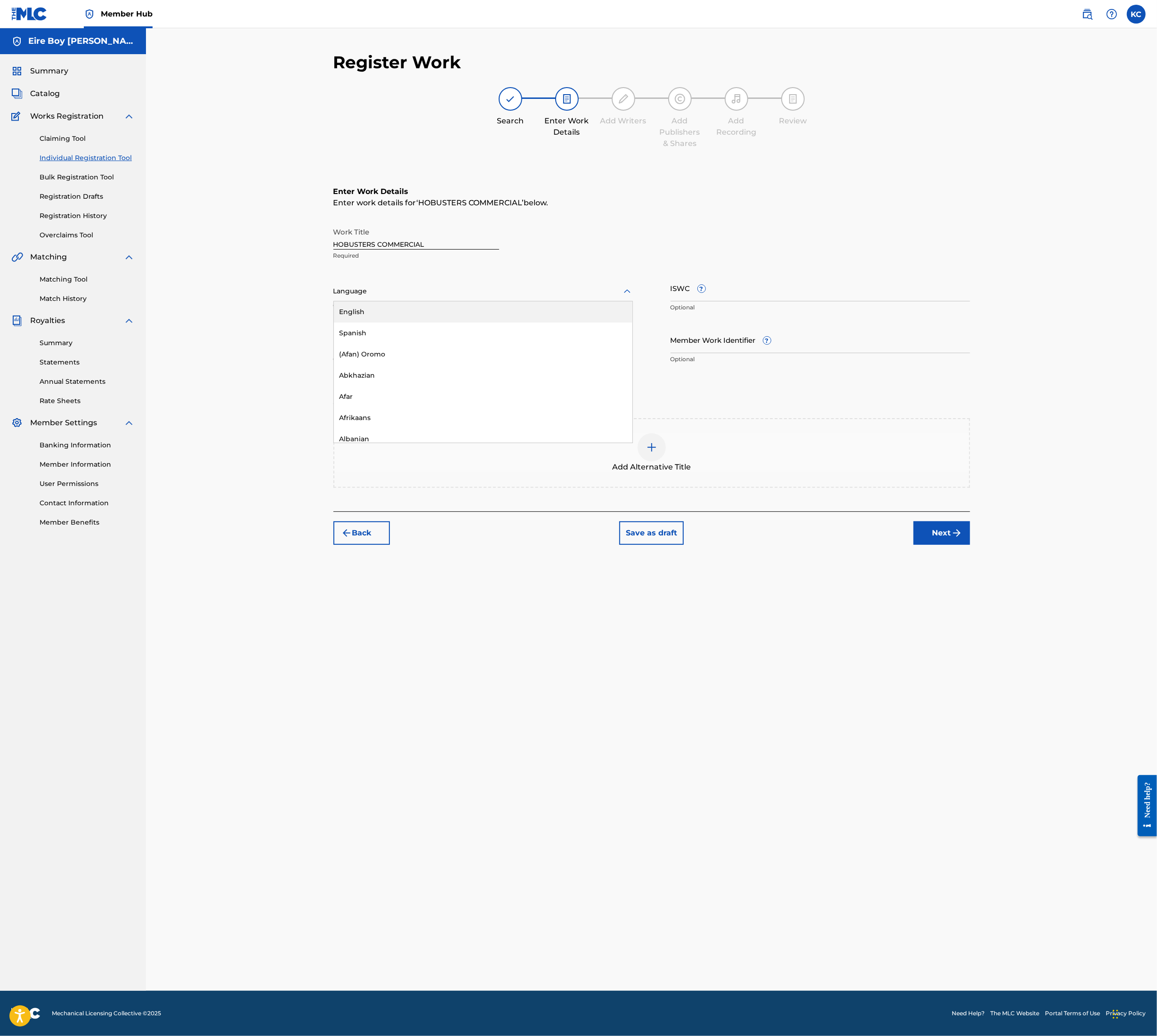
click at [394, 313] on div "English" at bounding box center [483, 312] width 298 height 21
click at [762, 291] on input "ISWC ?" at bounding box center [821, 288] width 300 height 27
paste input "T3354488721"
type input "T3354488721"
click at [946, 529] on button "Next" at bounding box center [942, 533] width 56 height 24
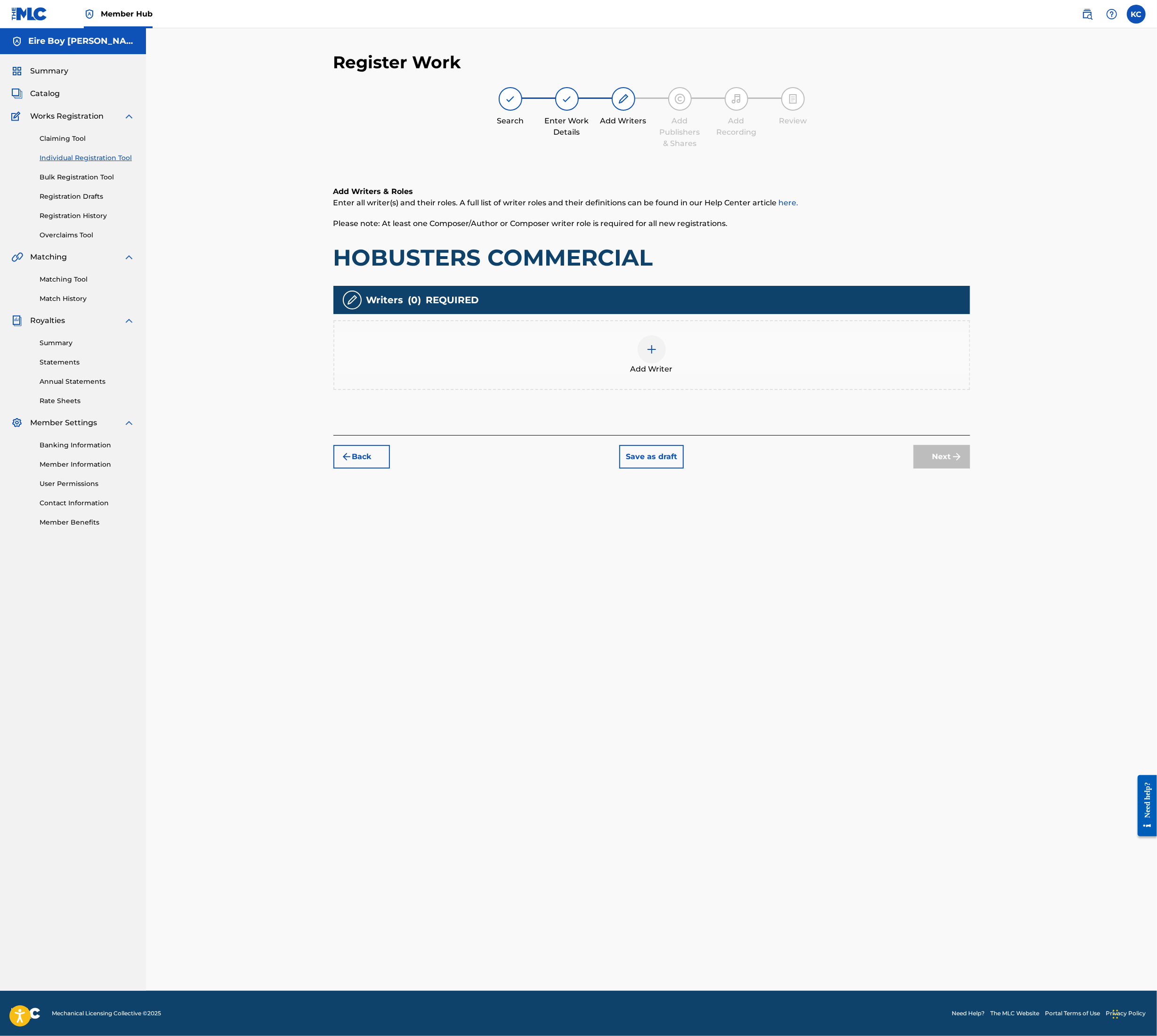
click at [655, 347] on img at bounding box center [652, 349] width 11 height 11
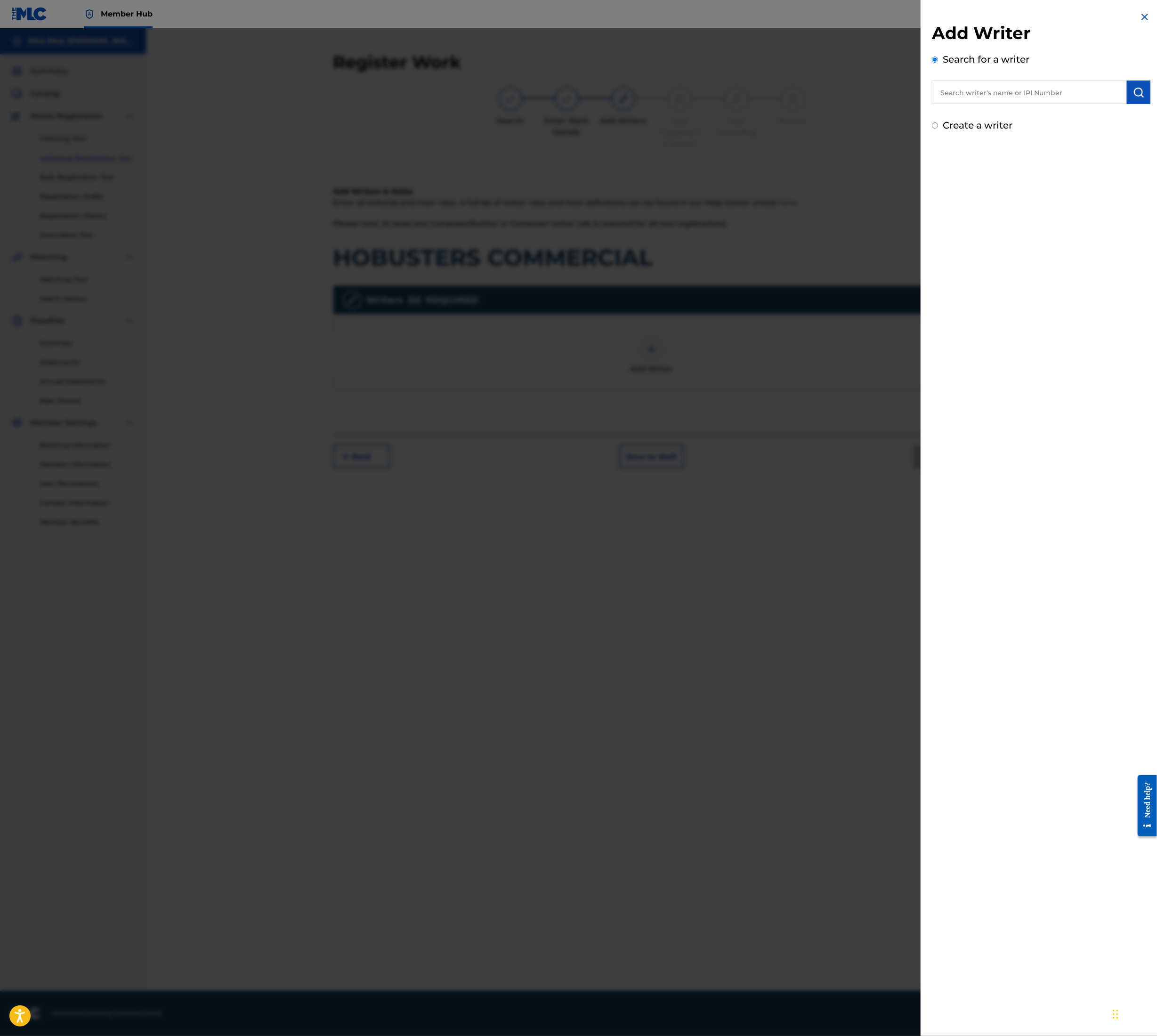
click at [982, 95] on input "text" at bounding box center [1029, 92] width 195 height 24
type input "[PERSON_NAME]"
click at [1138, 92] on img "submit" at bounding box center [1139, 92] width 11 height 11
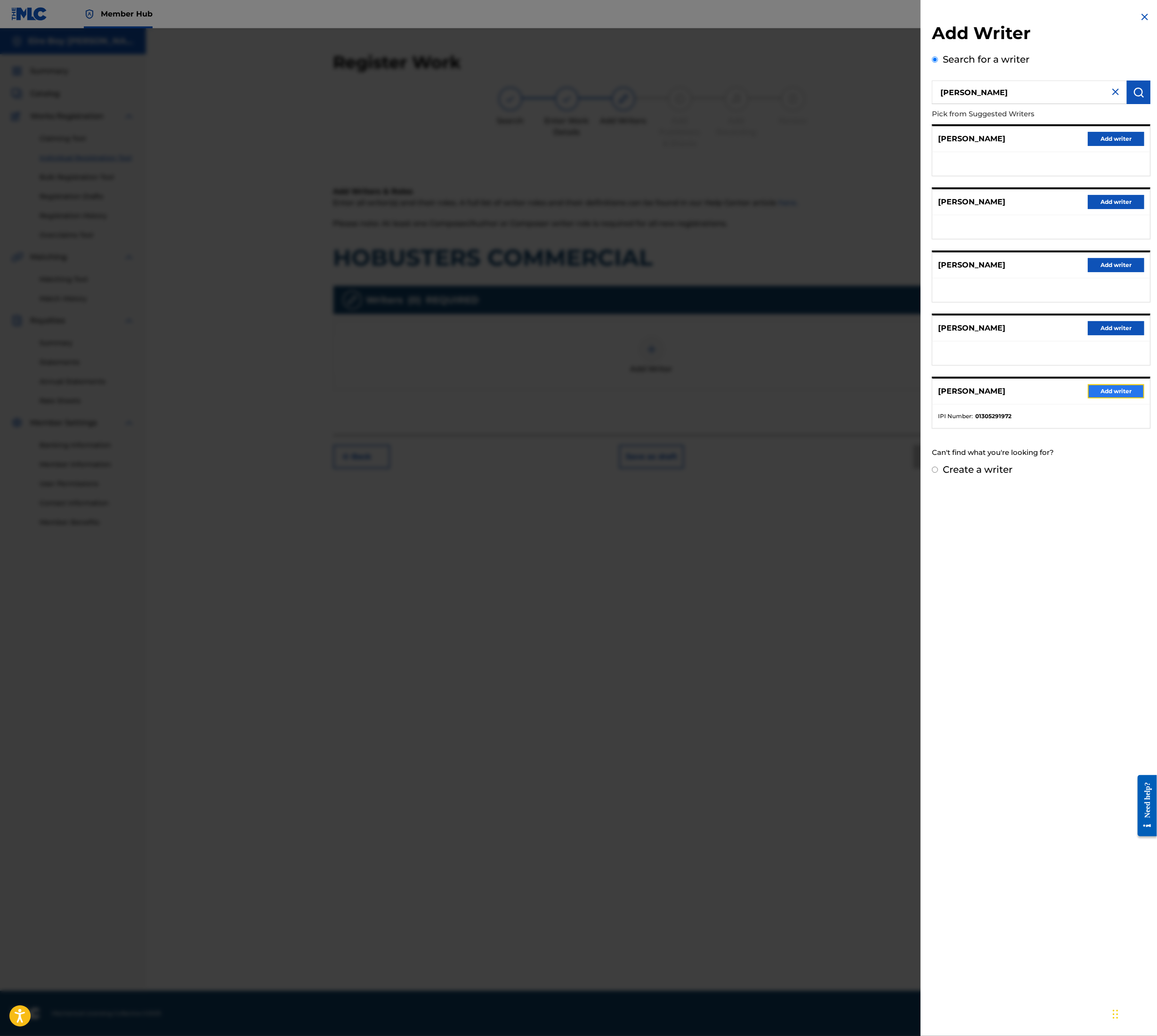
drag, startPoint x: 1120, startPoint y: 392, endPoint x: 1106, endPoint y: 389, distance: 14.3
click at [1118, 392] on button "Add writer" at bounding box center [1116, 391] width 56 height 14
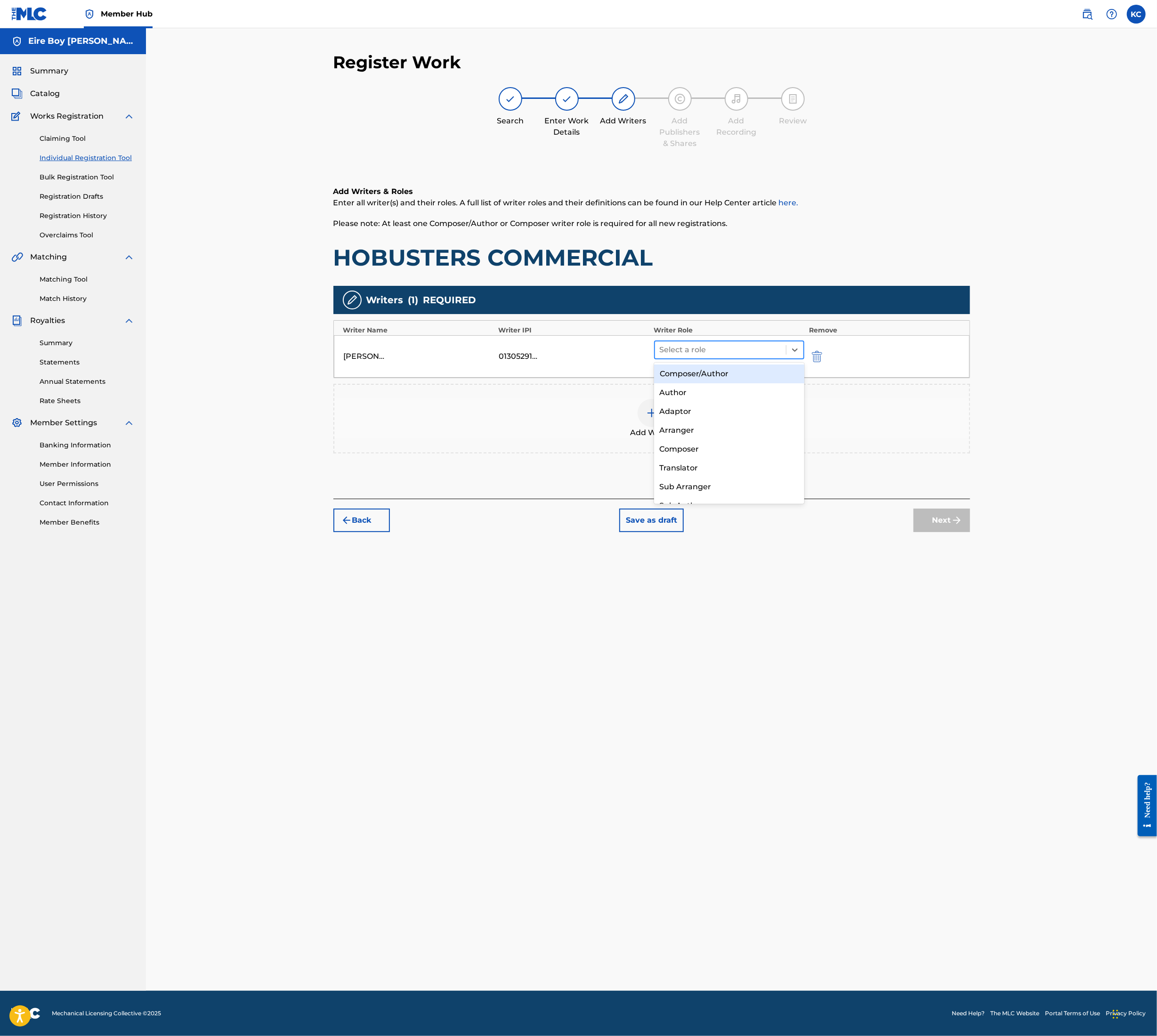
drag, startPoint x: 714, startPoint y: 341, endPoint x: 718, endPoint y: 345, distance: 5.7
click at [716, 343] on div "Select a role" at bounding box center [729, 350] width 150 height 19
click at [715, 377] on div "Composer/Author" at bounding box center [729, 374] width 150 height 19
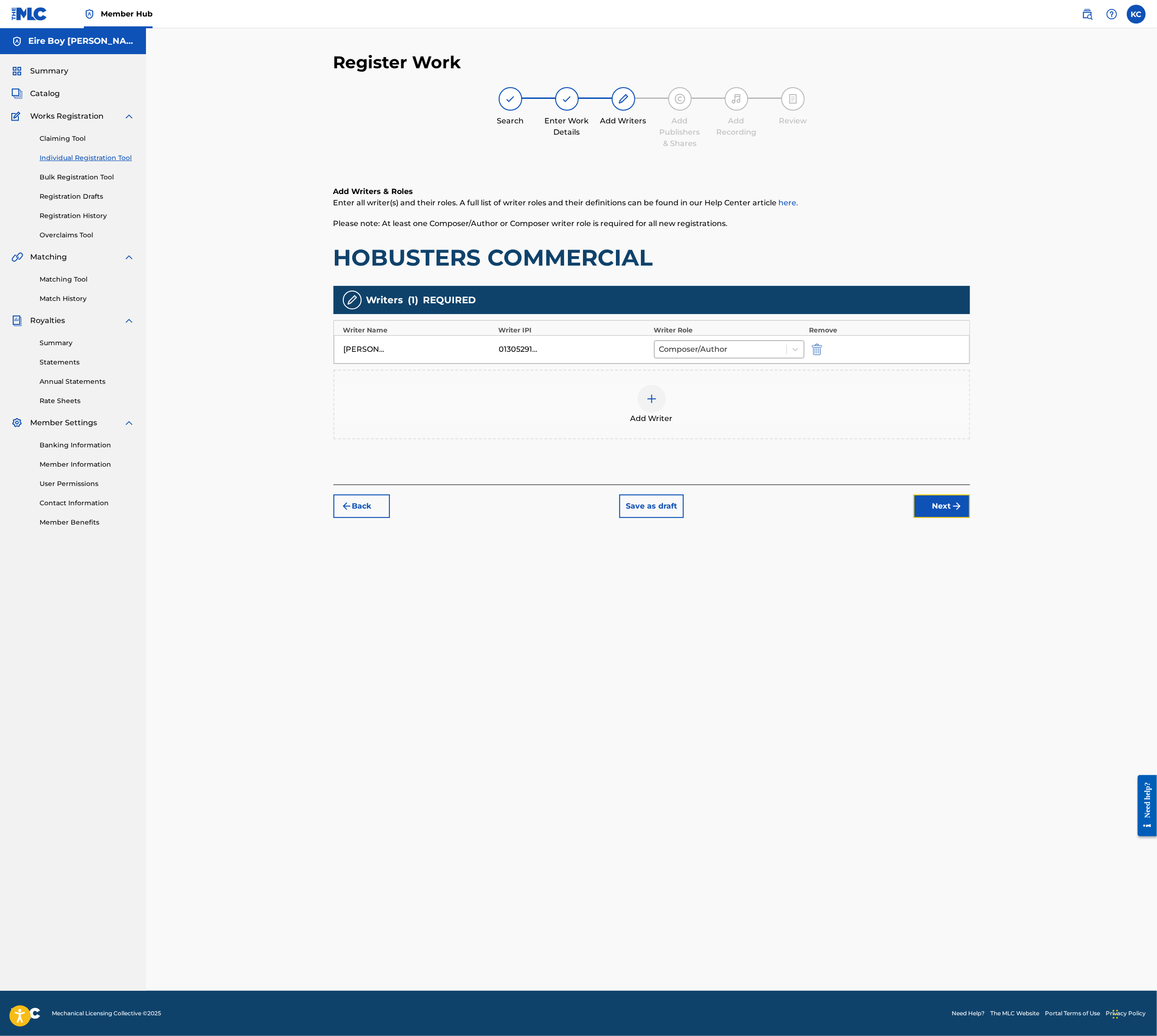
click at [942, 507] on button "Next" at bounding box center [942, 506] width 56 height 24
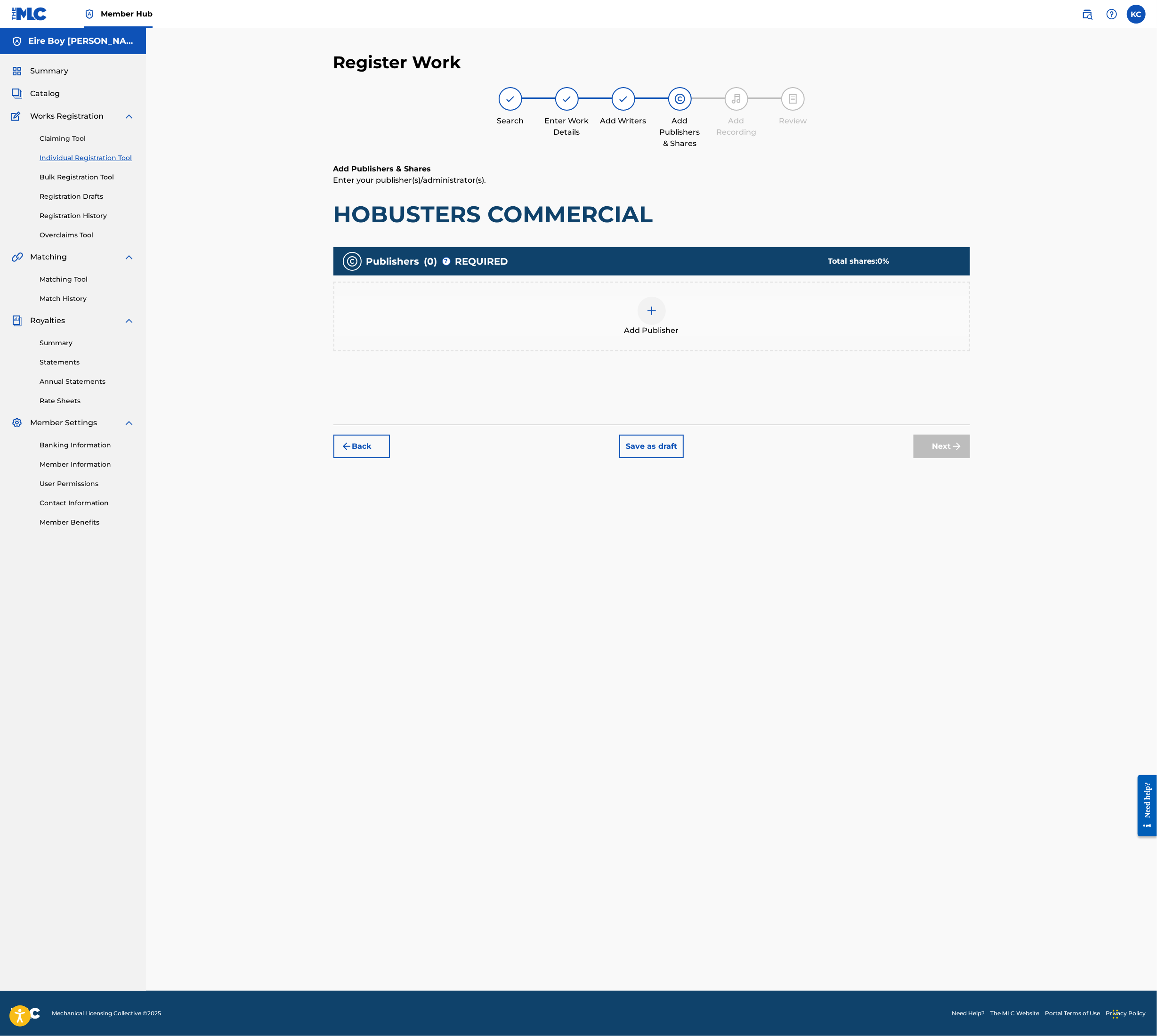
click at [654, 319] on div at bounding box center [652, 311] width 28 height 28
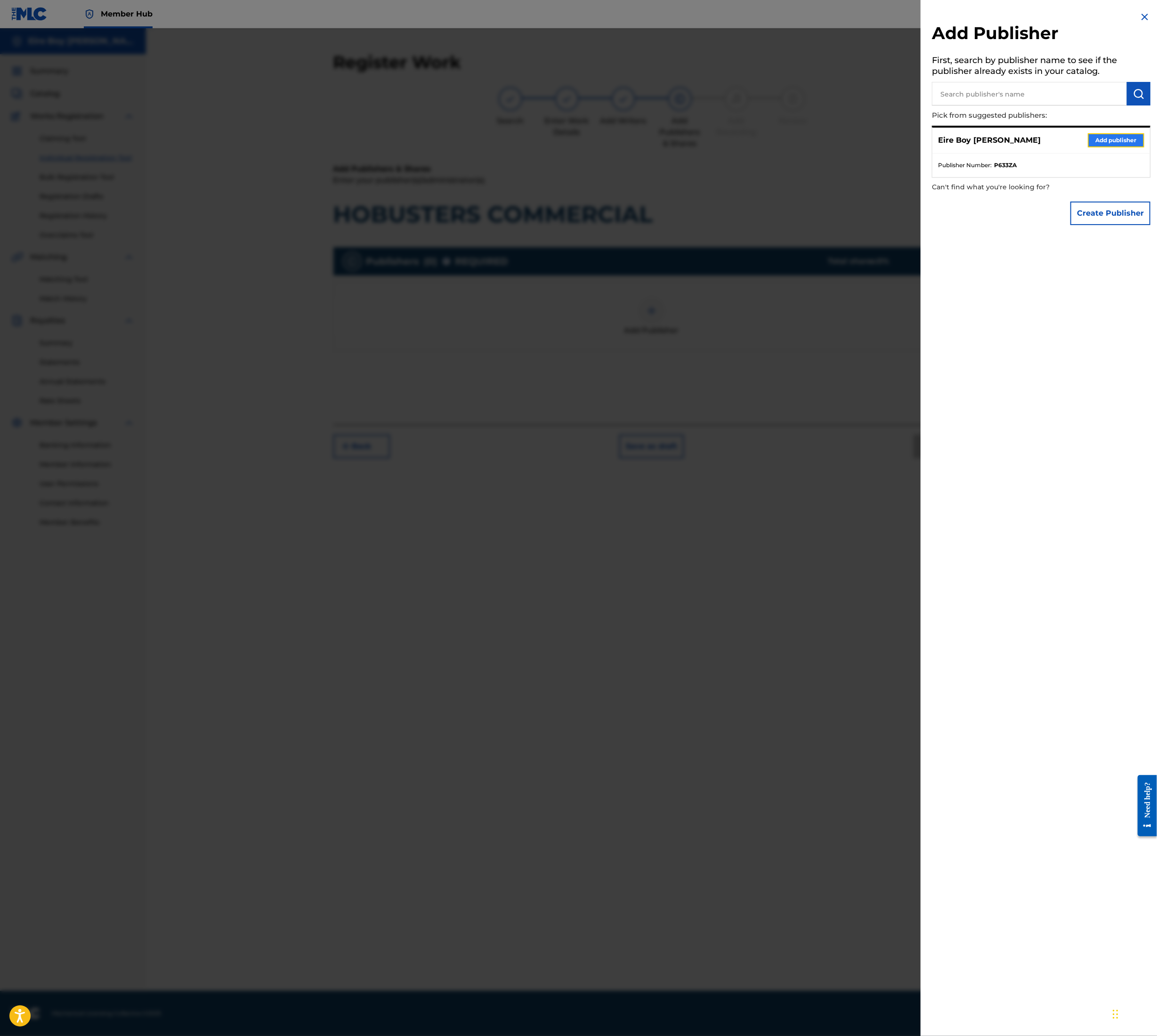
click at [1092, 139] on button "Add publisher" at bounding box center [1116, 140] width 56 height 14
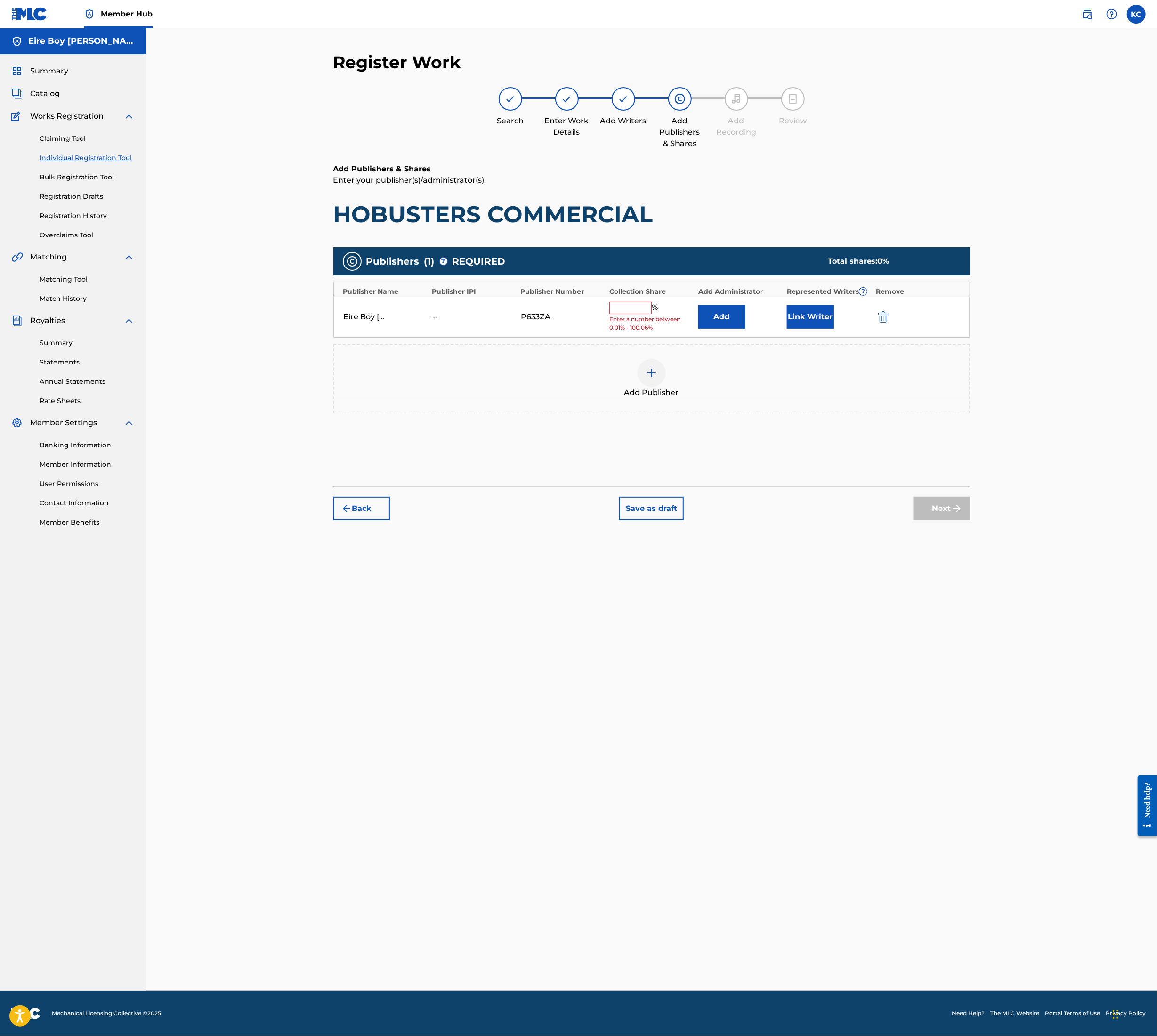
click at [639, 298] on div "Eire Boy [PERSON_NAME] -- P633ZA % Enter a number between 0.01% - 100.06% Add L…" at bounding box center [651, 317] width 636 height 41
click at [639, 312] on input "text" at bounding box center [631, 308] width 42 height 12
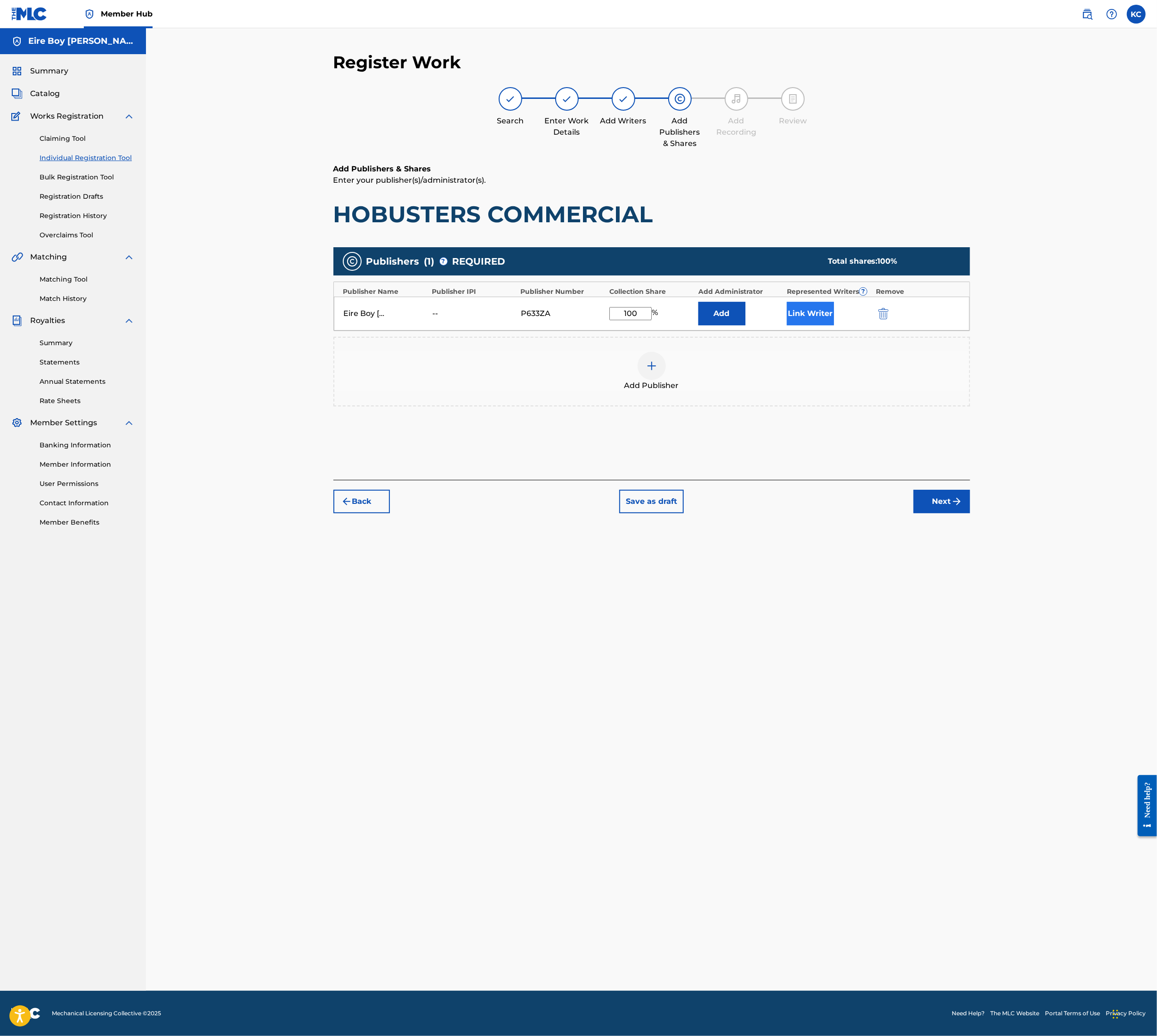
type input "100"
click at [813, 313] on button "Link Writer" at bounding box center [810, 314] width 47 height 24
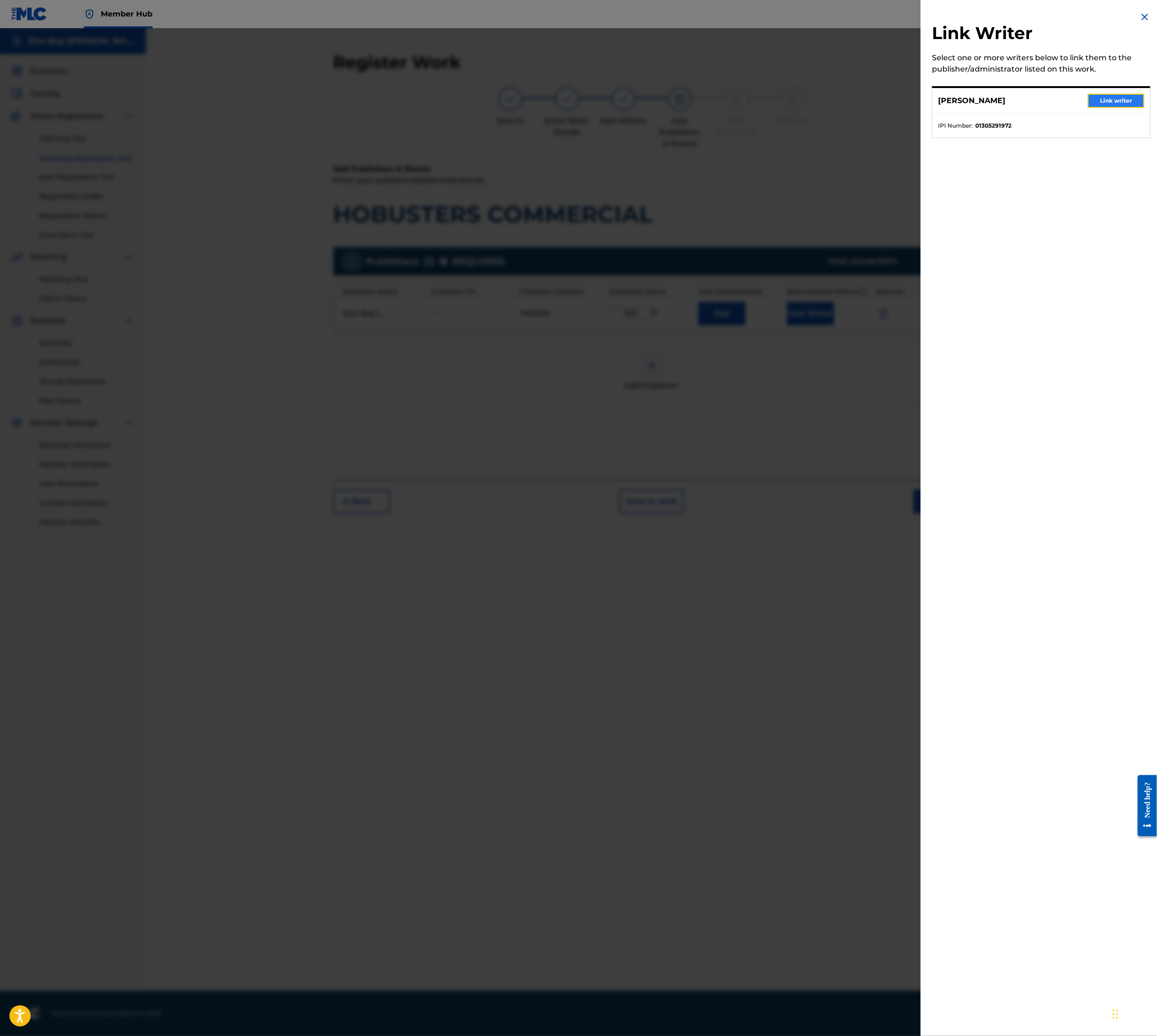
click at [1110, 103] on button "Link writer" at bounding box center [1116, 100] width 56 height 14
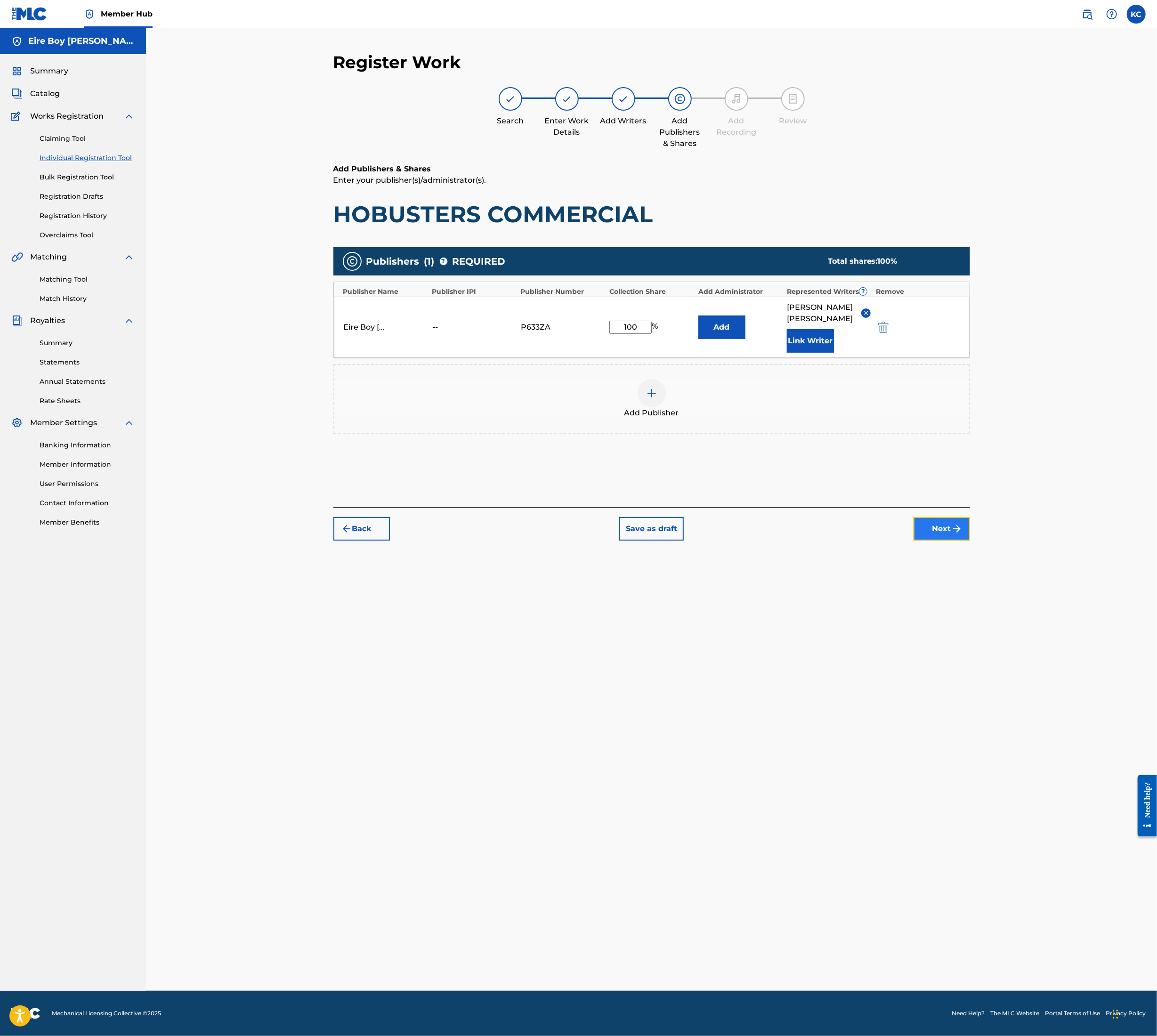
click at [932, 524] on button "Next" at bounding box center [942, 529] width 56 height 24
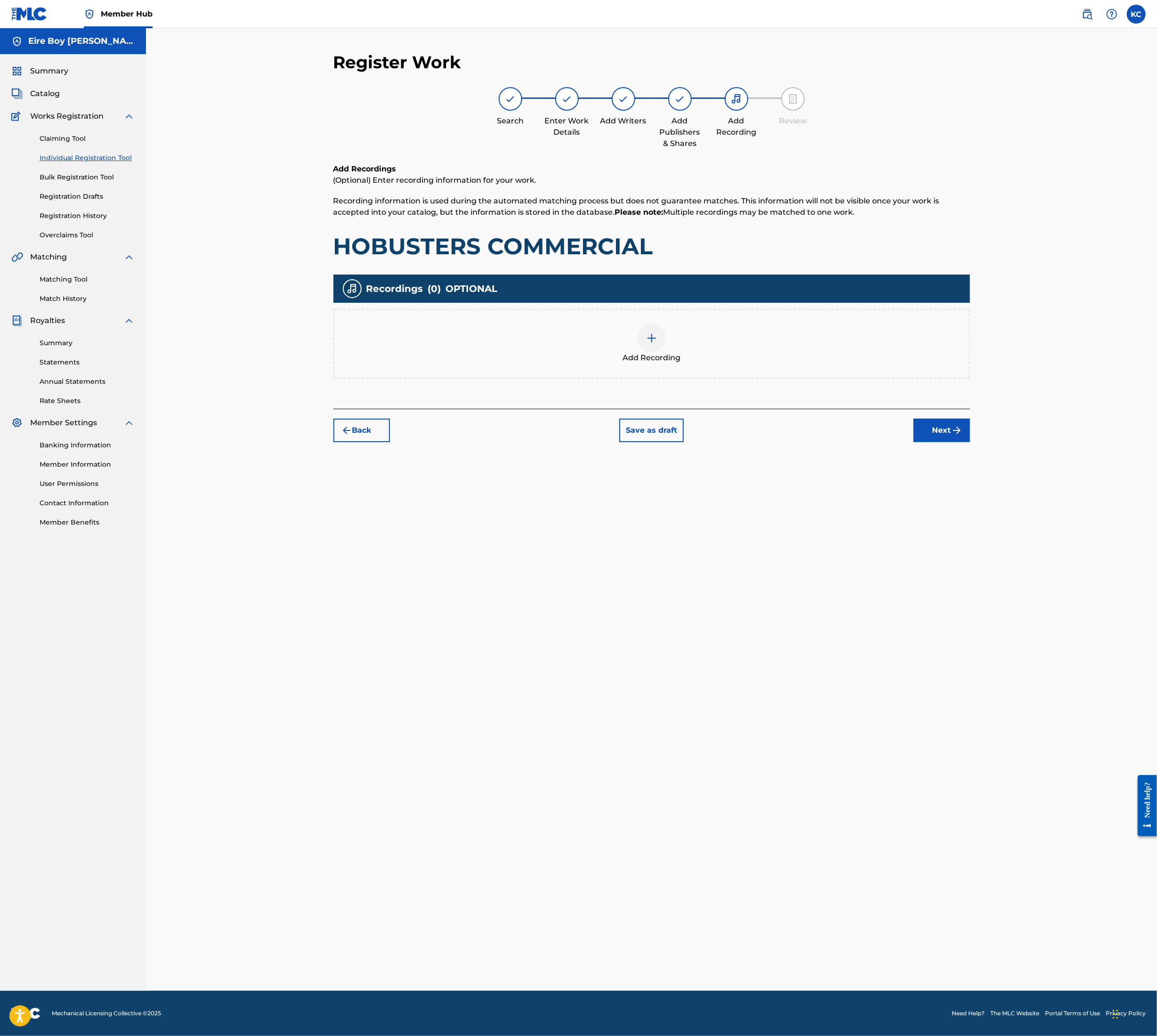
click at [653, 330] on div at bounding box center [652, 338] width 28 height 28
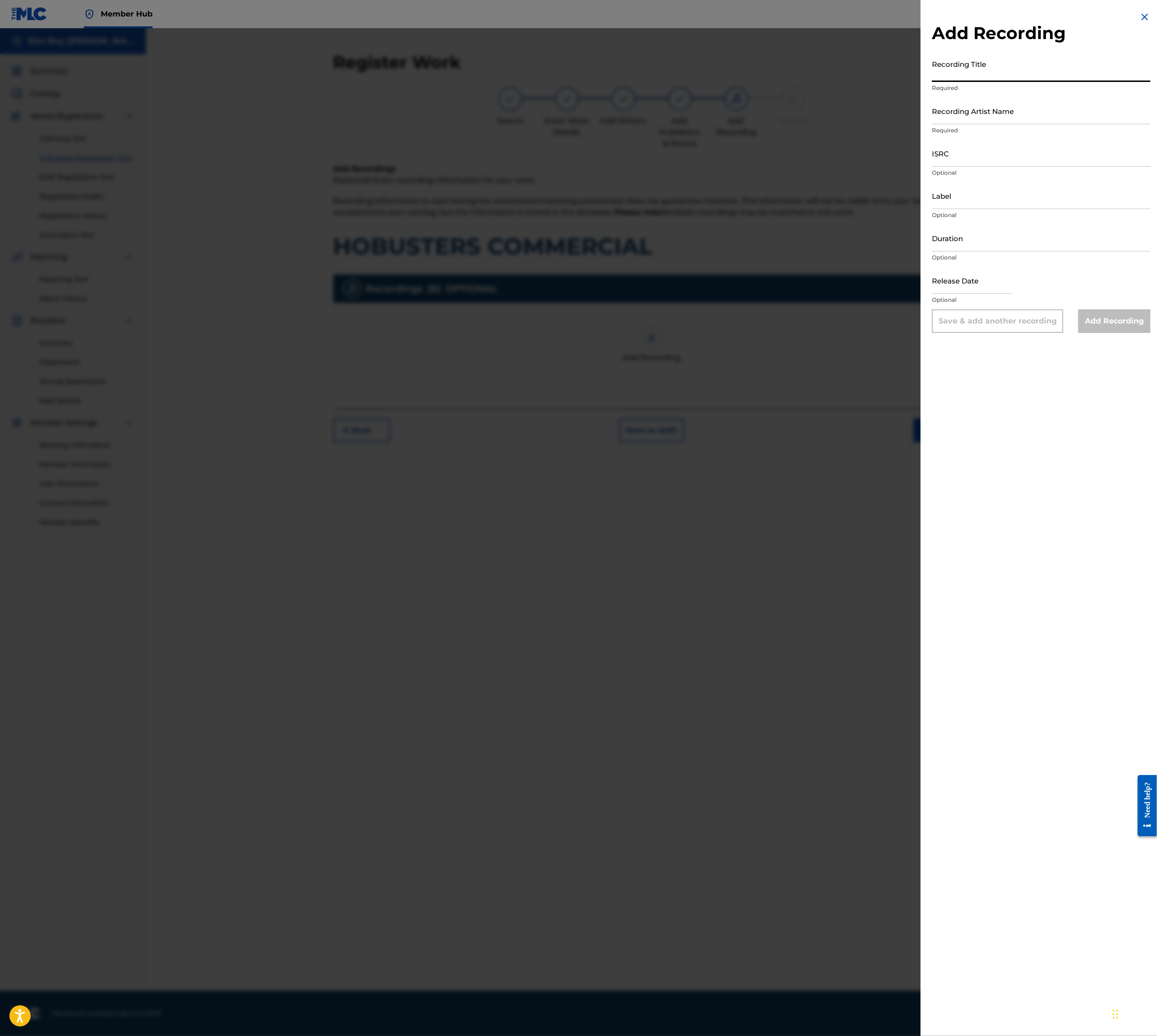
click at [975, 72] on input "Recording Title" at bounding box center [1041, 68] width 219 height 27
click at [1029, 58] on input "Recording Title" at bounding box center [1041, 68] width 219 height 27
paste input "HOBUSTERS COMMERCIAL"
type input "HOBUSTERS COMMERCIAL"
click at [1008, 103] on input "Recording Artist Name" at bounding box center [1041, 111] width 219 height 27
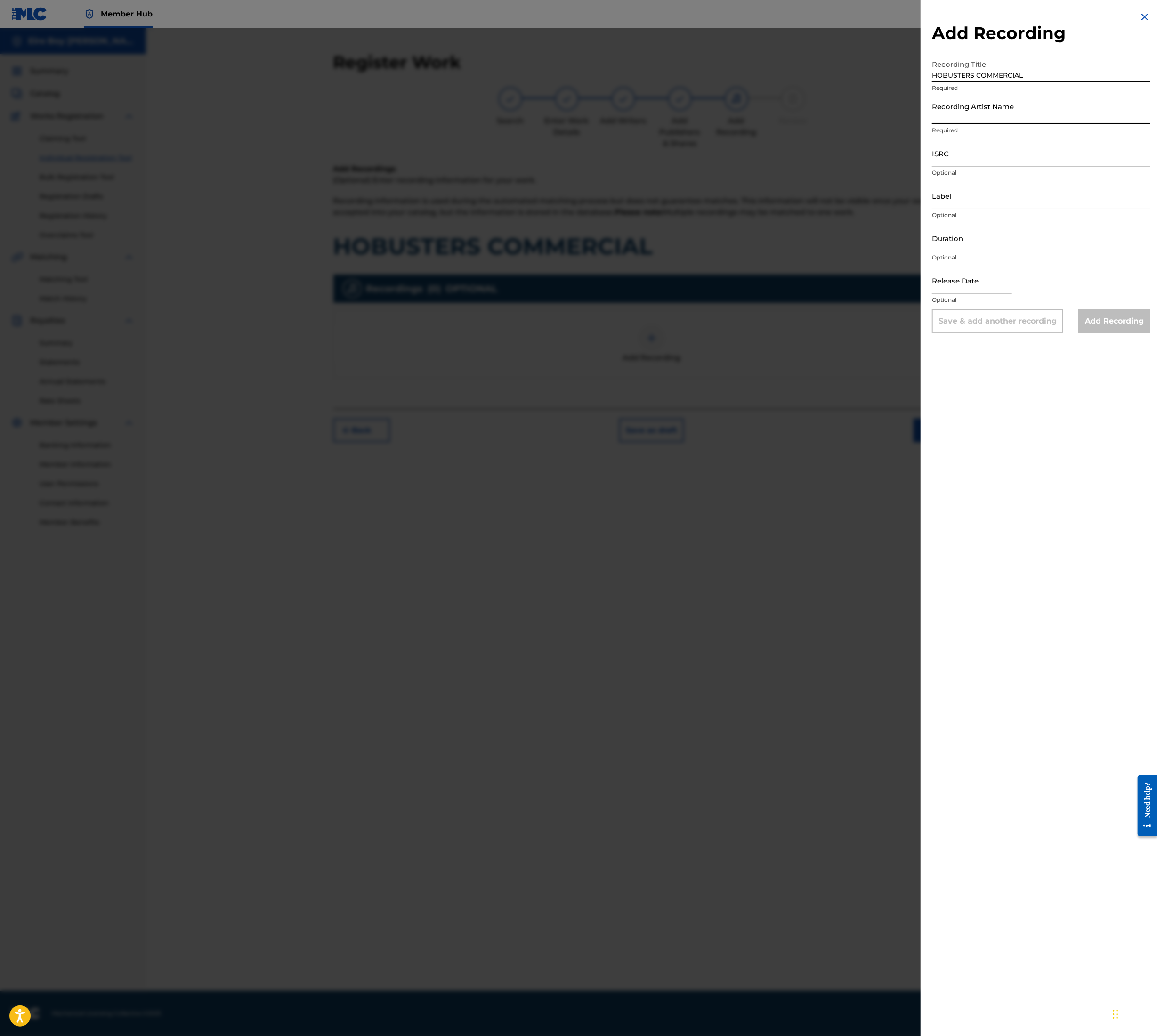
type input "MAL€K"
click at [979, 157] on input "ISRC" at bounding box center [1041, 153] width 219 height 27
paste input "QT3F22507176"
type input "QT3F22507176"
click at [1109, 321] on input "Add Recording" at bounding box center [1114, 321] width 72 height 24
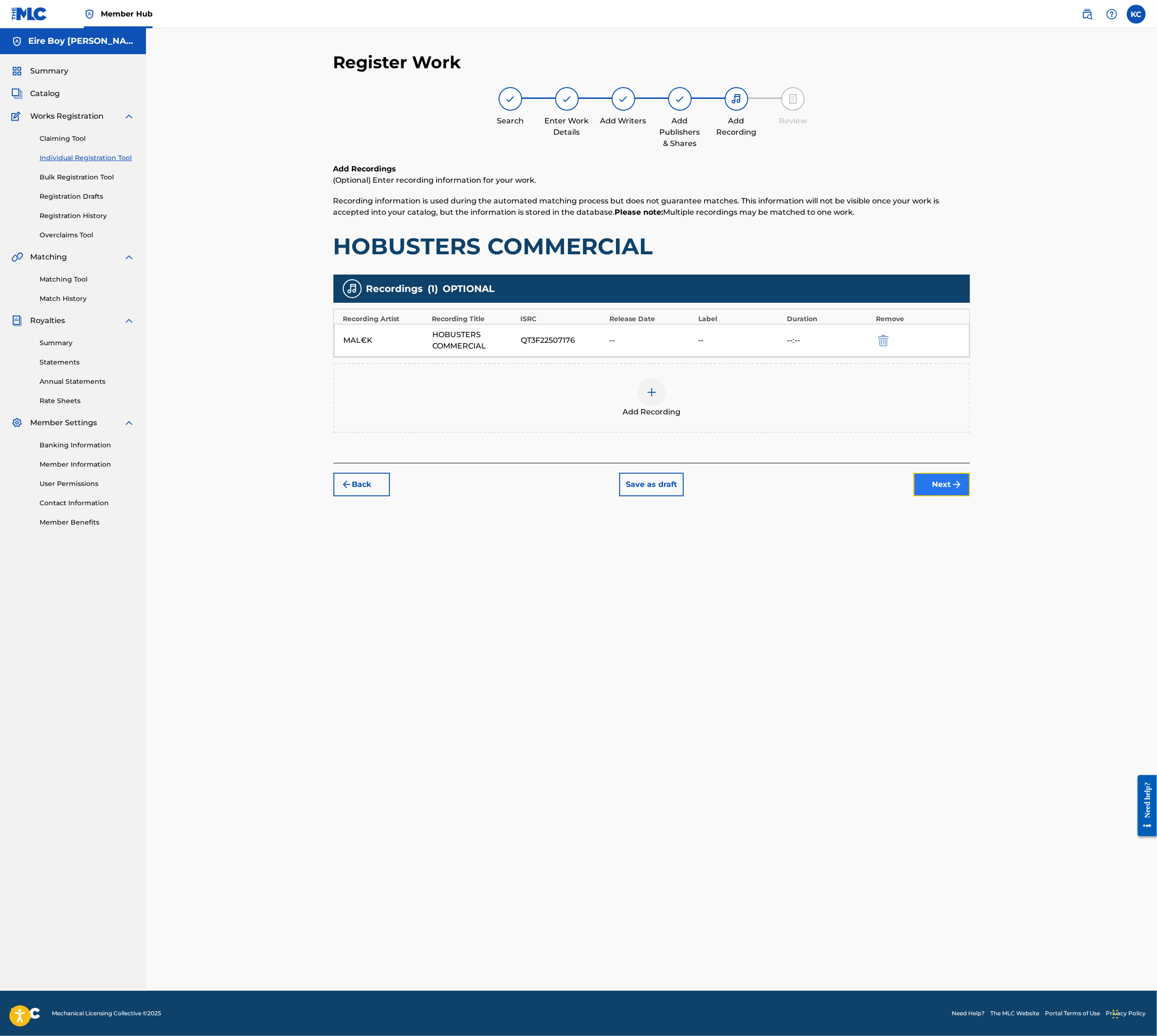
click at [927, 485] on button "Next" at bounding box center [942, 485] width 56 height 24
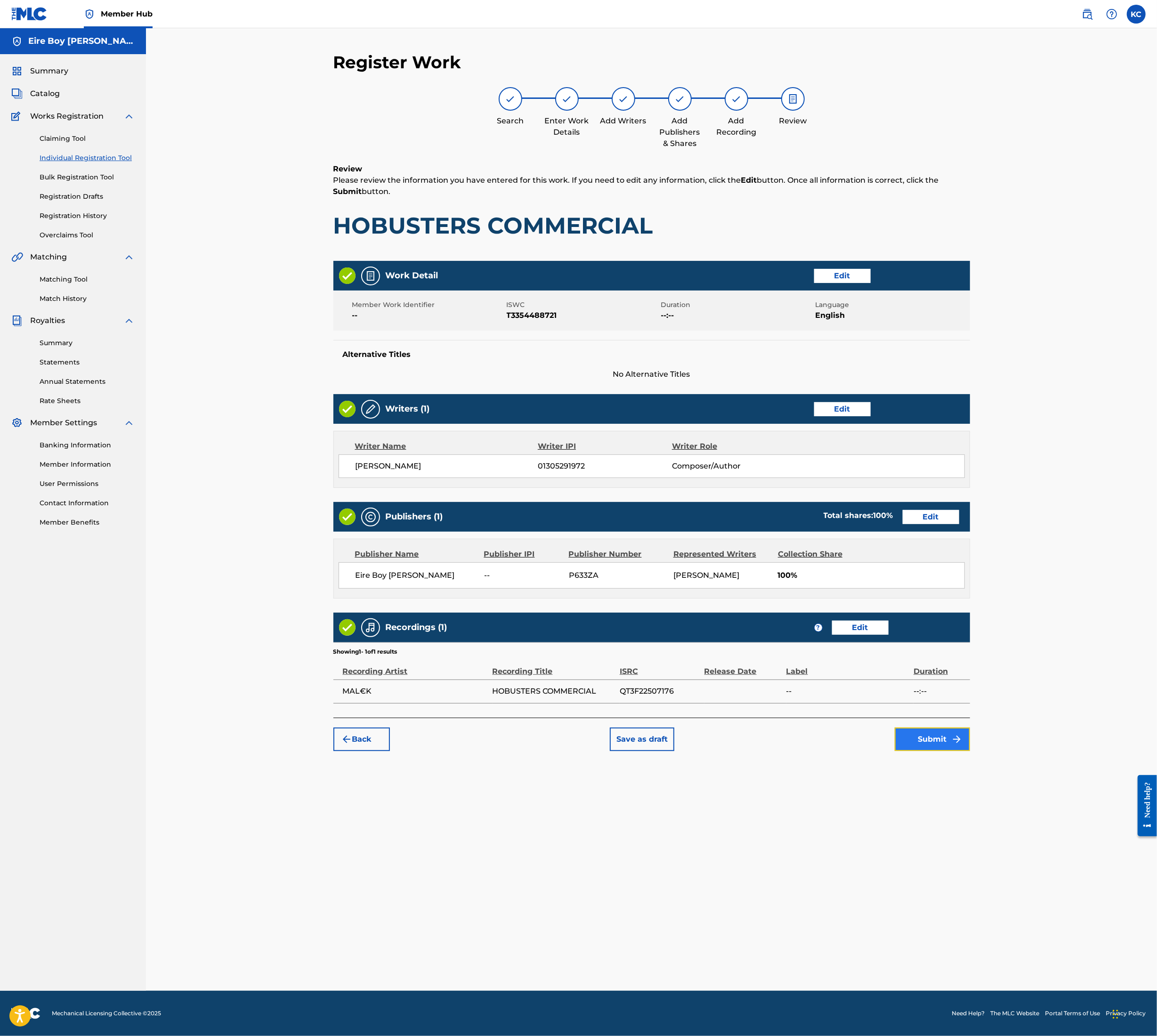
click at [935, 743] on button "Submit" at bounding box center [933, 740] width 76 height 24
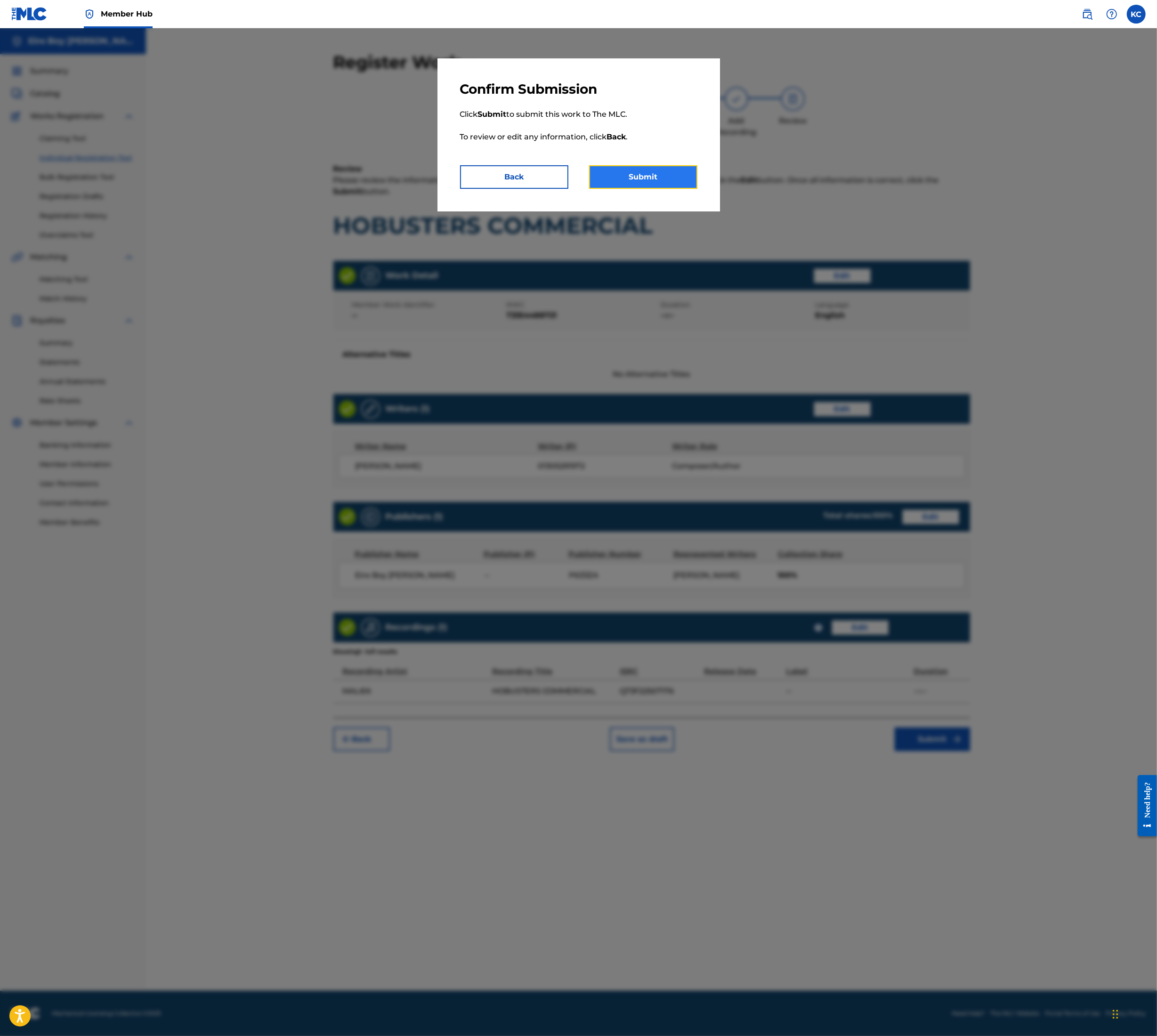
click at [633, 173] on button "Submit" at bounding box center [643, 177] width 108 height 24
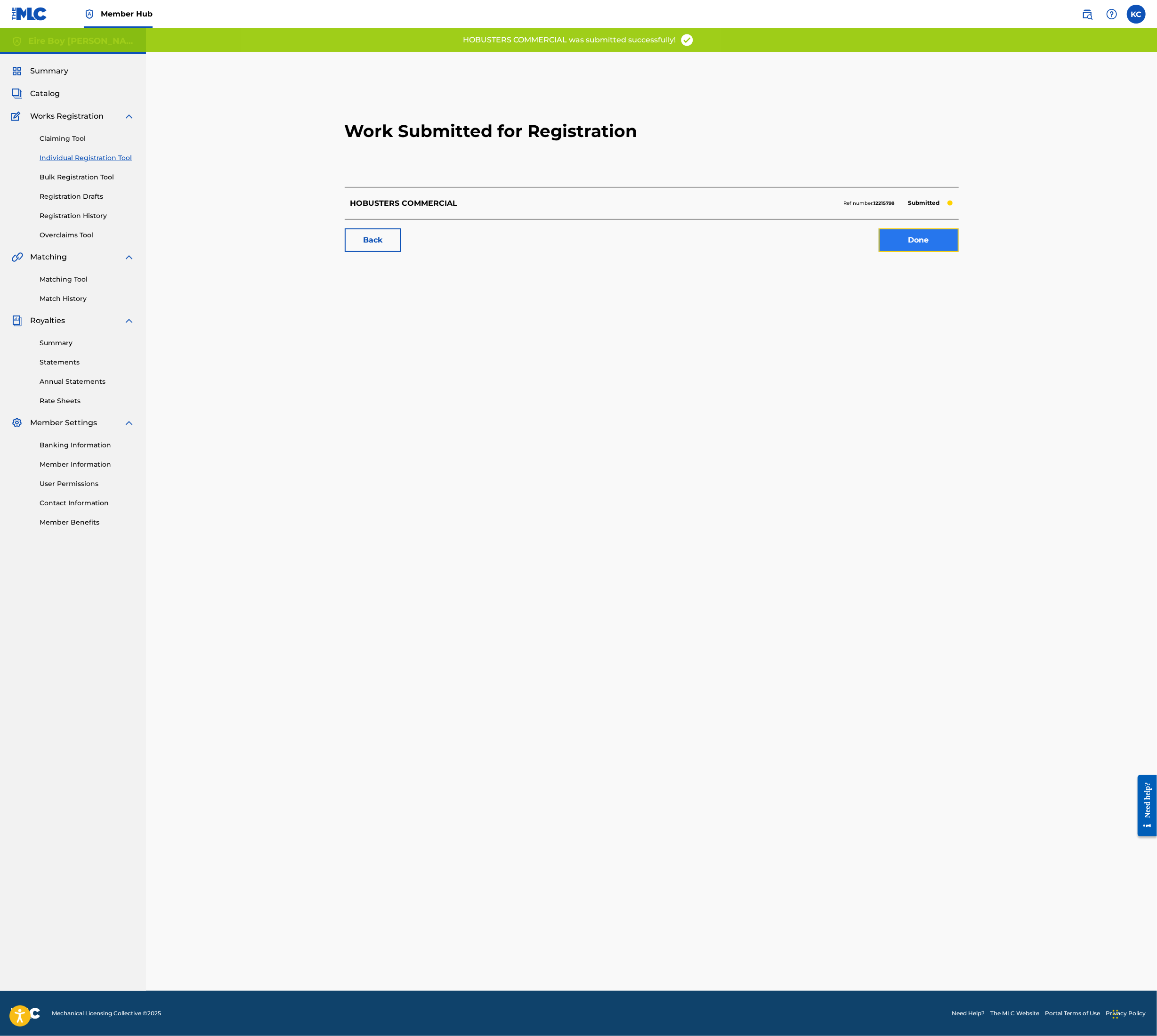
click at [921, 241] on link "Done" at bounding box center [919, 240] width 80 height 24
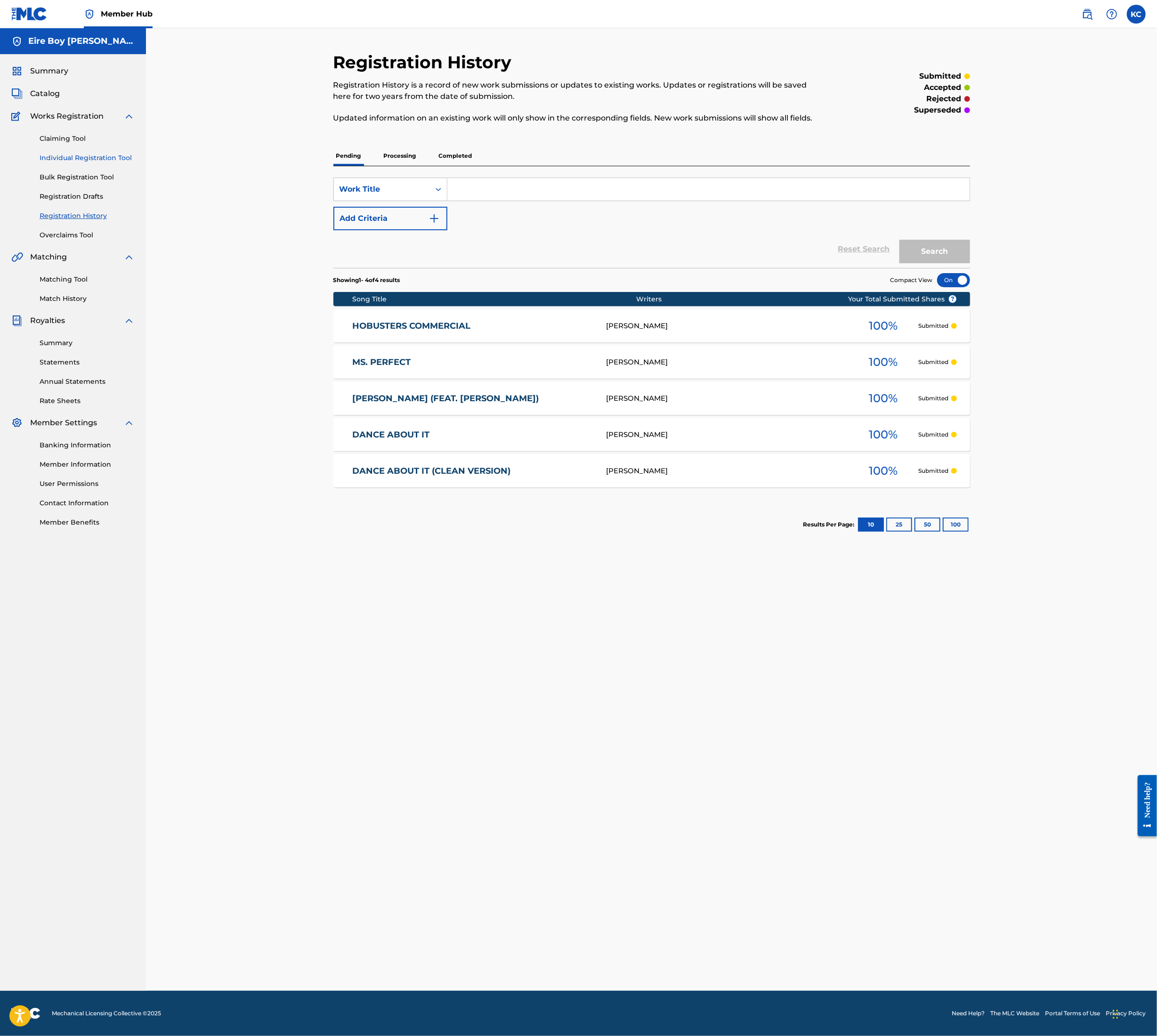
click at [65, 160] on link "Individual Registration Tool" at bounding box center [87, 158] width 95 height 10
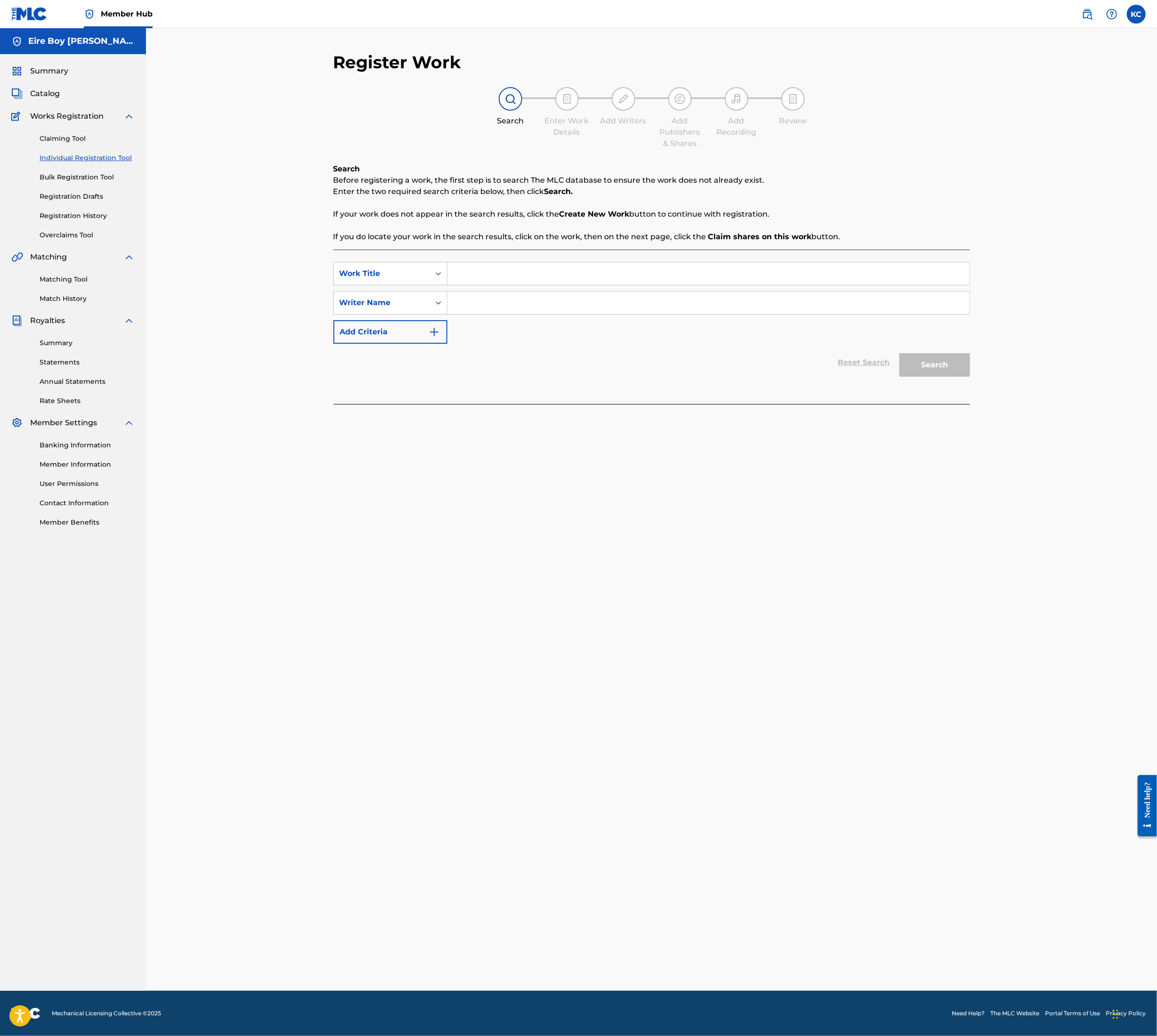
click at [579, 270] on input "Search Form" at bounding box center [709, 274] width 522 height 23
type input "v"
click at [588, 293] on input "Search Form" at bounding box center [709, 303] width 522 height 23
type input "v"
drag, startPoint x: 929, startPoint y: 368, endPoint x: 922, endPoint y: 379, distance: 13.0
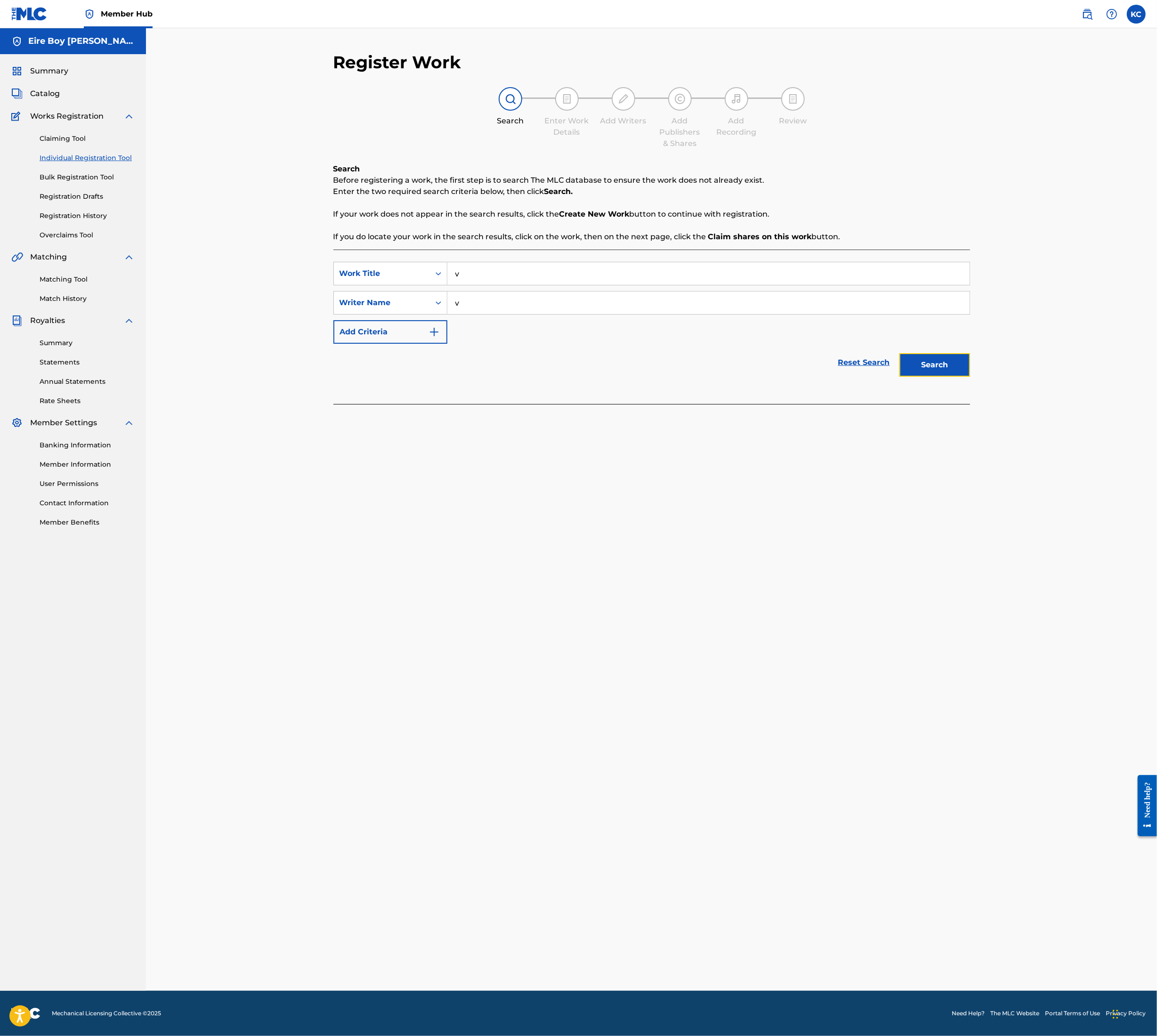
click at [927, 367] on button "Search" at bounding box center [935, 365] width 71 height 24
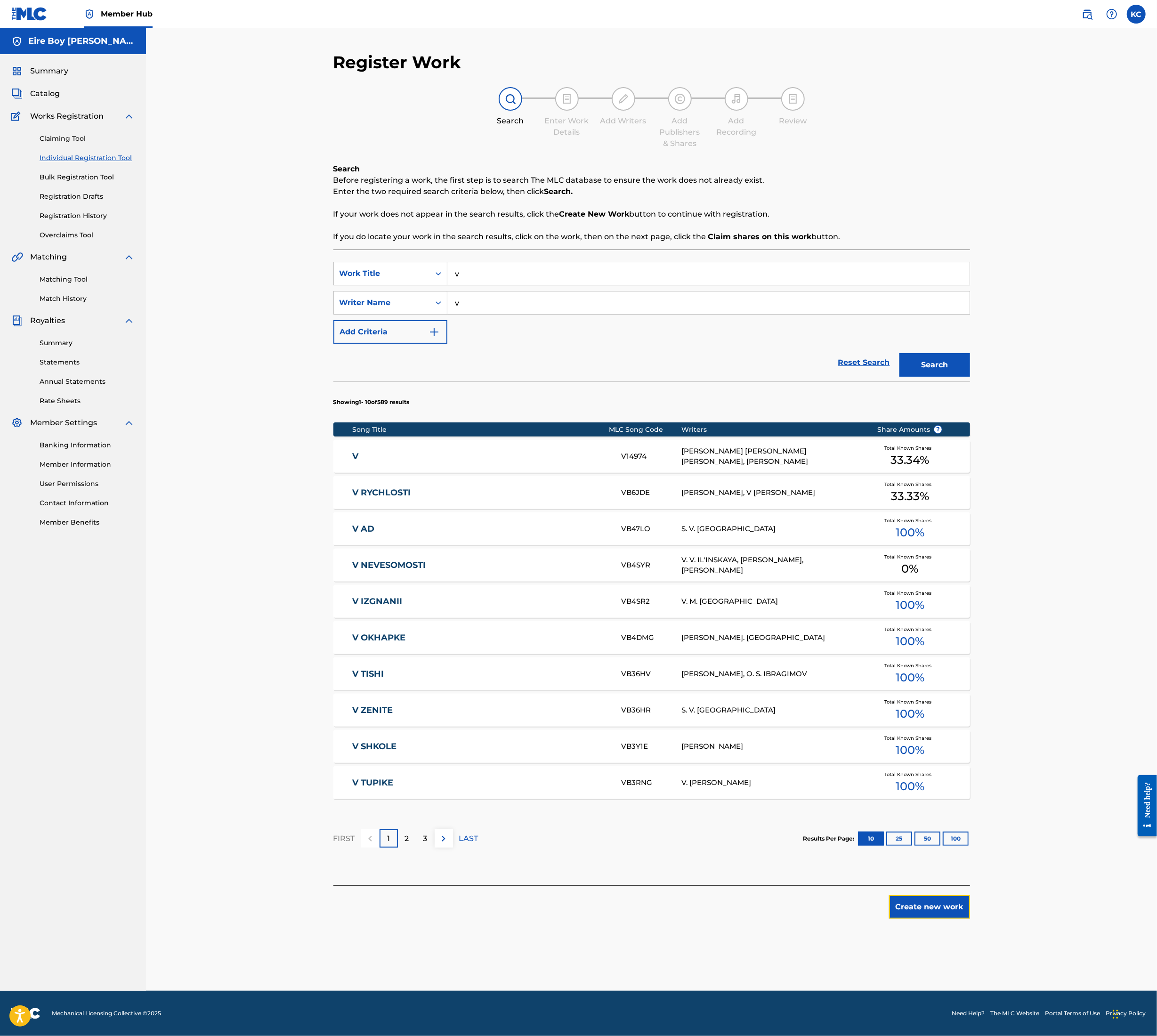
drag, startPoint x: 945, startPoint y: 908, endPoint x: 937, endPoint y: 907, distance: 8.1
click at [943, 908] on button "Create new work" at bounding box center [930, 907] width 81 height 24
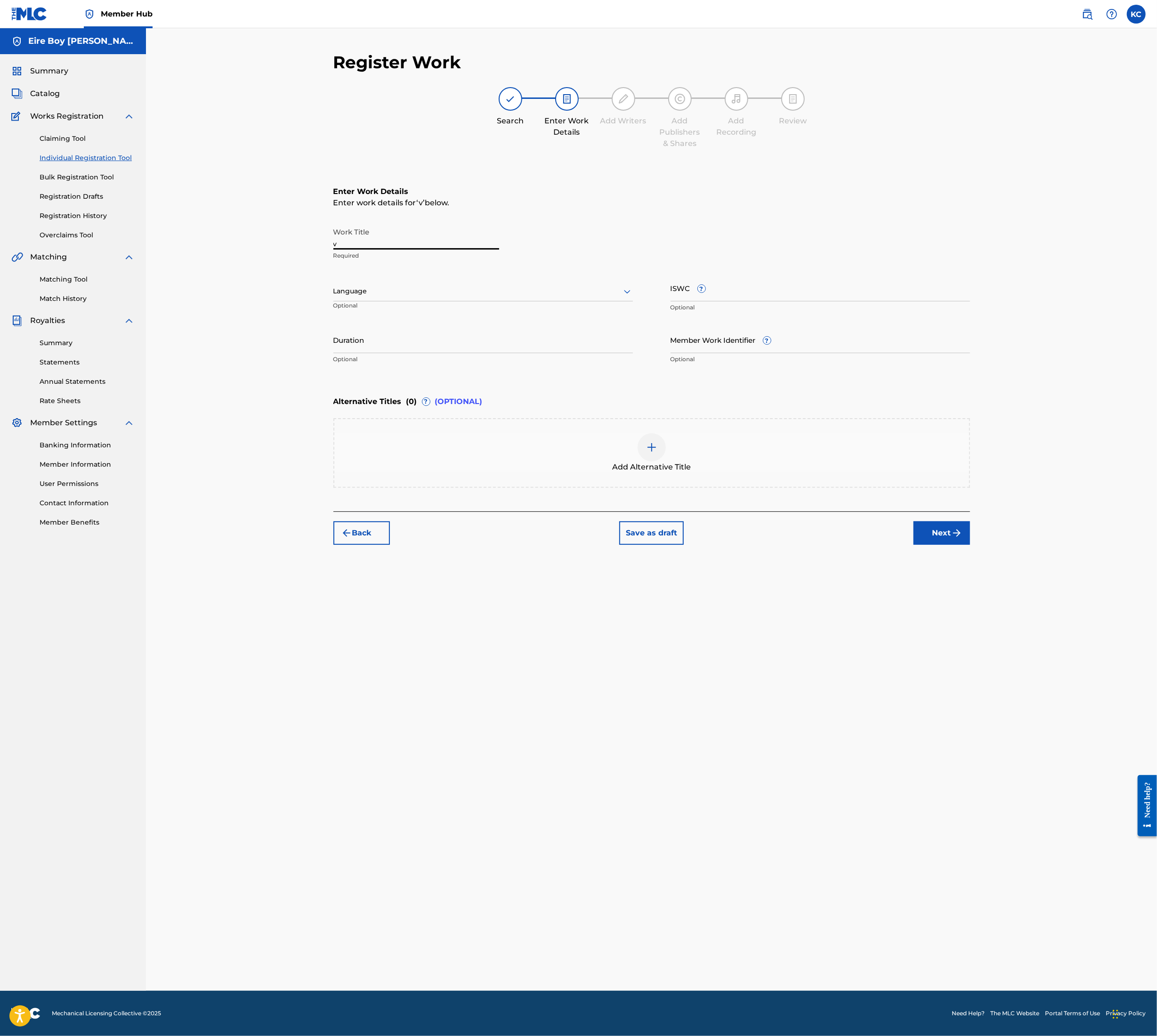
drag, startPoint x: 361, startPoint y: 245, endPoint x: 255, endPoint y: 245, distance: 106.0
click at [255, 245] on div "Register Work Search Enter Work Details Add Writers Add Publishers & Shares Add…" at bounding box center [652, 509] width 1012 height 962
paste input "GOD DAMN (FEAT. BCMG FINESSE)"
type input "GOD DAMN (FEAT. BCMG FINESSE)"
click at [414, 292] on div at bounding box center [483, 291] width 300 height 12
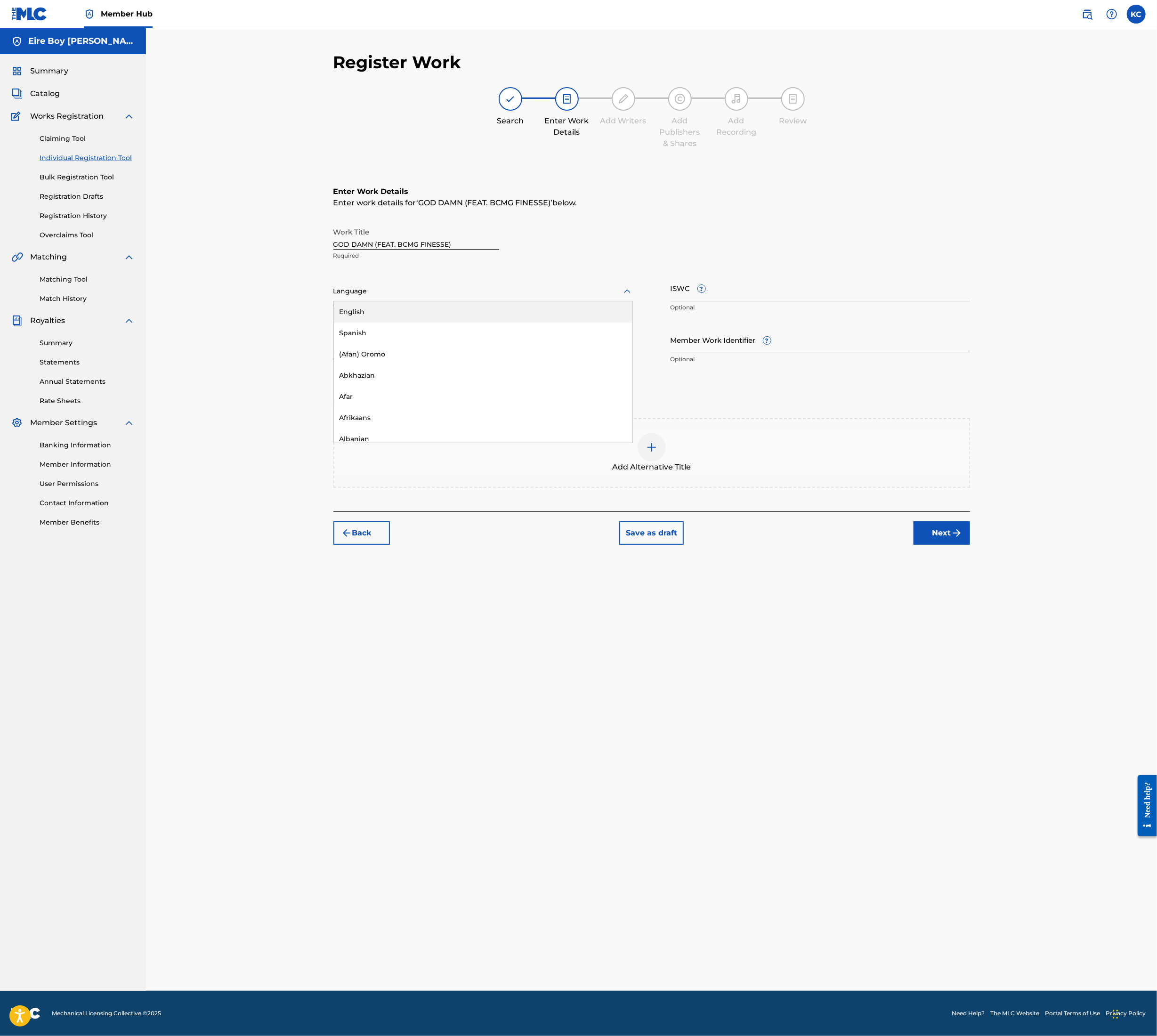
click at [370, 305] on div "English" at bounding box center [483, 312] width 298 height 21
click at [792, 298] on input "ISWC ?" at bounding box center [821, 288] width 300 height 27
paste input "T3354488447"
type input "T3354488447"
click at [928, 527] on button "Next" at bounding box center [942, 533] width 56 height 24
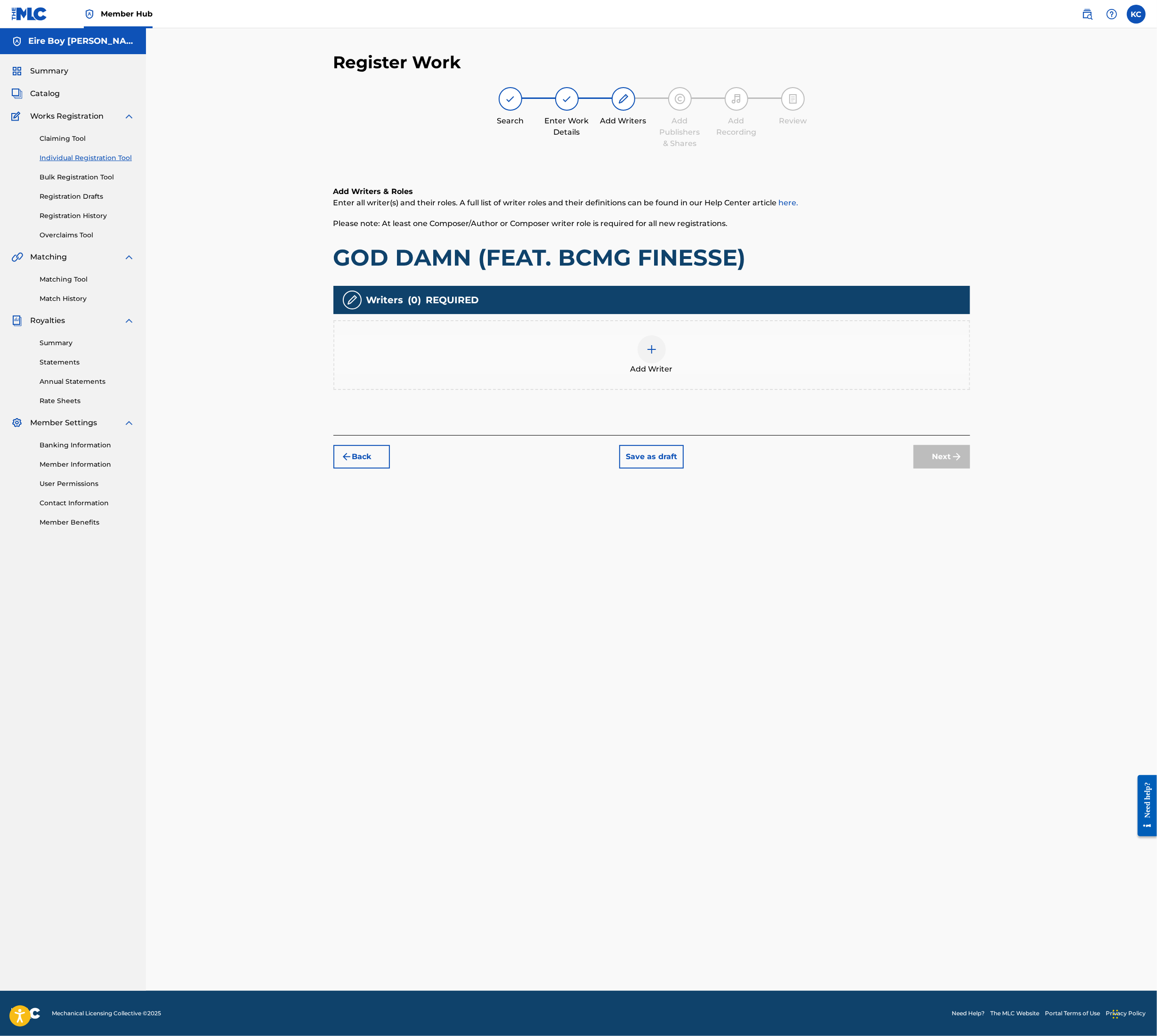
click at [641, 348] on div at bounding box center [652, 350] width 28 height 28
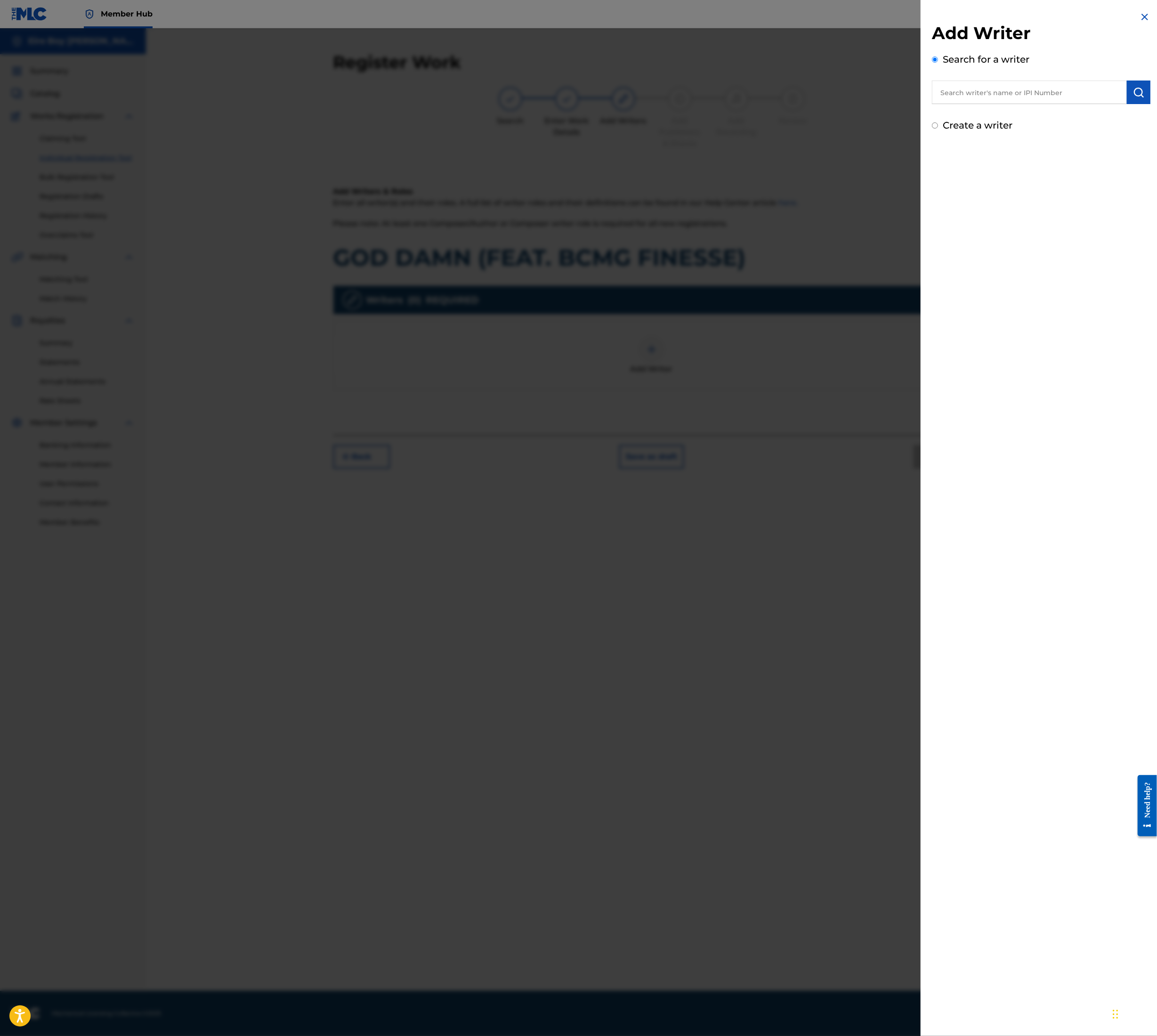
click at [969, 101] on input "text" at bounding box center [1029, 92] width 195 height 24
type input "K"
click at [1000, 110] on div "[PERSON_NAME]" at bounding box center [1029, 113] width 194 height 17
type input "[PERSON_NAME]"
click at [1142, 98] on button "submit" at bounding box center [1139, 92] width 24 height 24
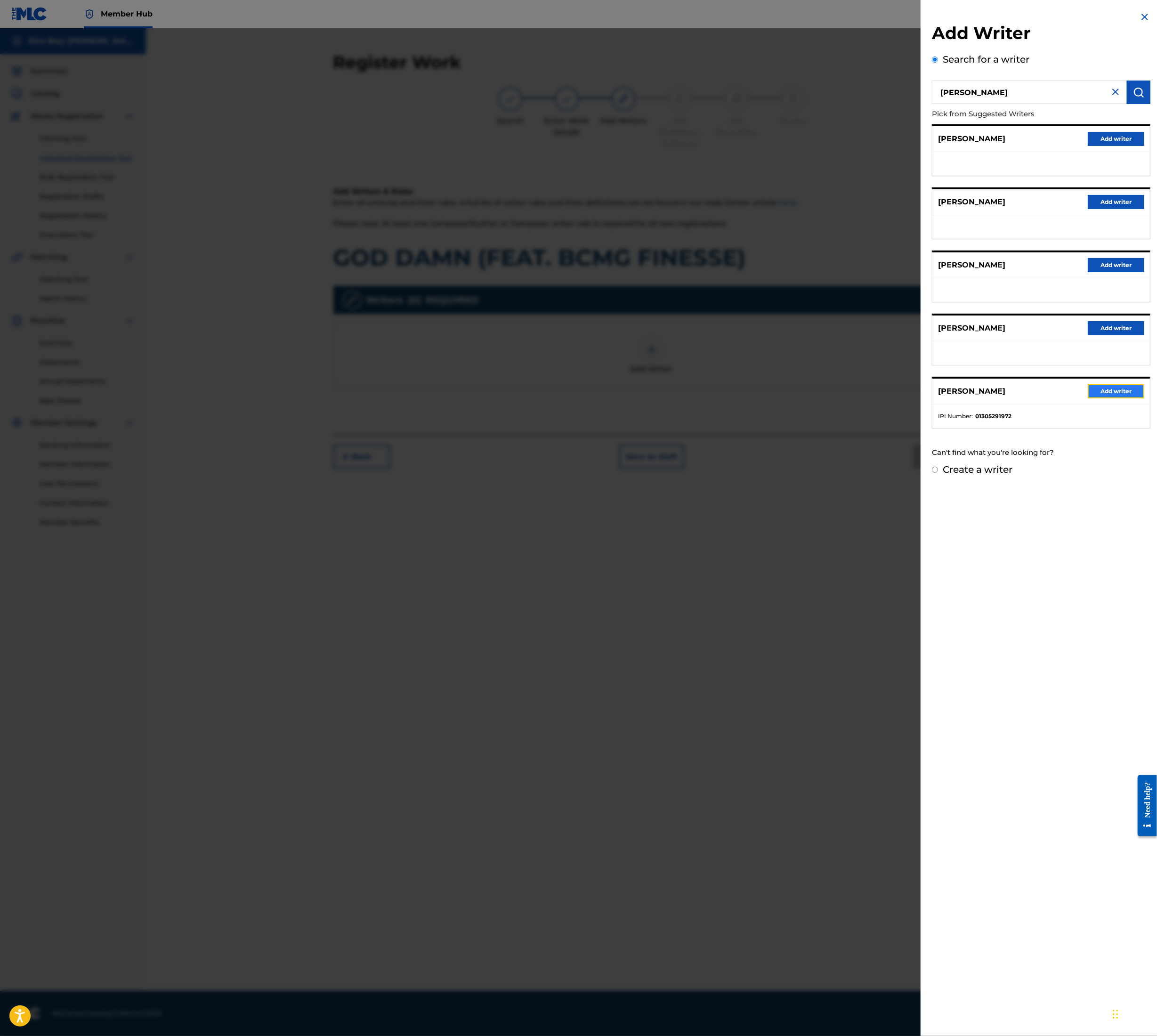
click at [1099, 388] on button "Add writer" at bounding box center [1116, 391] width 56 height 14
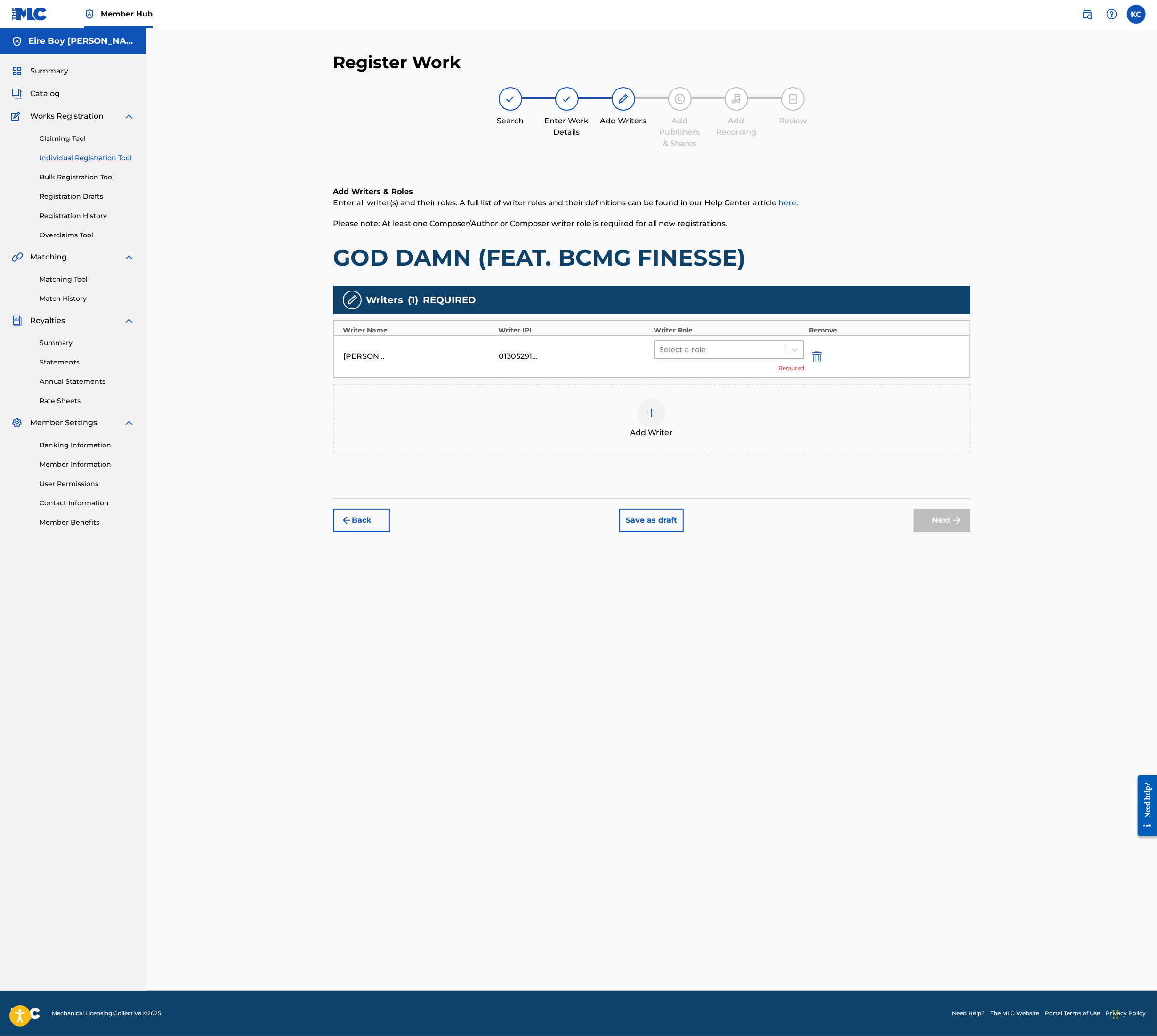
click at [686, 350] on div at bounding box center [721, 350] width 122 height 13
click at [690, 372] on div "Composer/Author" at bounding box center [729, 374] width 150 height 19
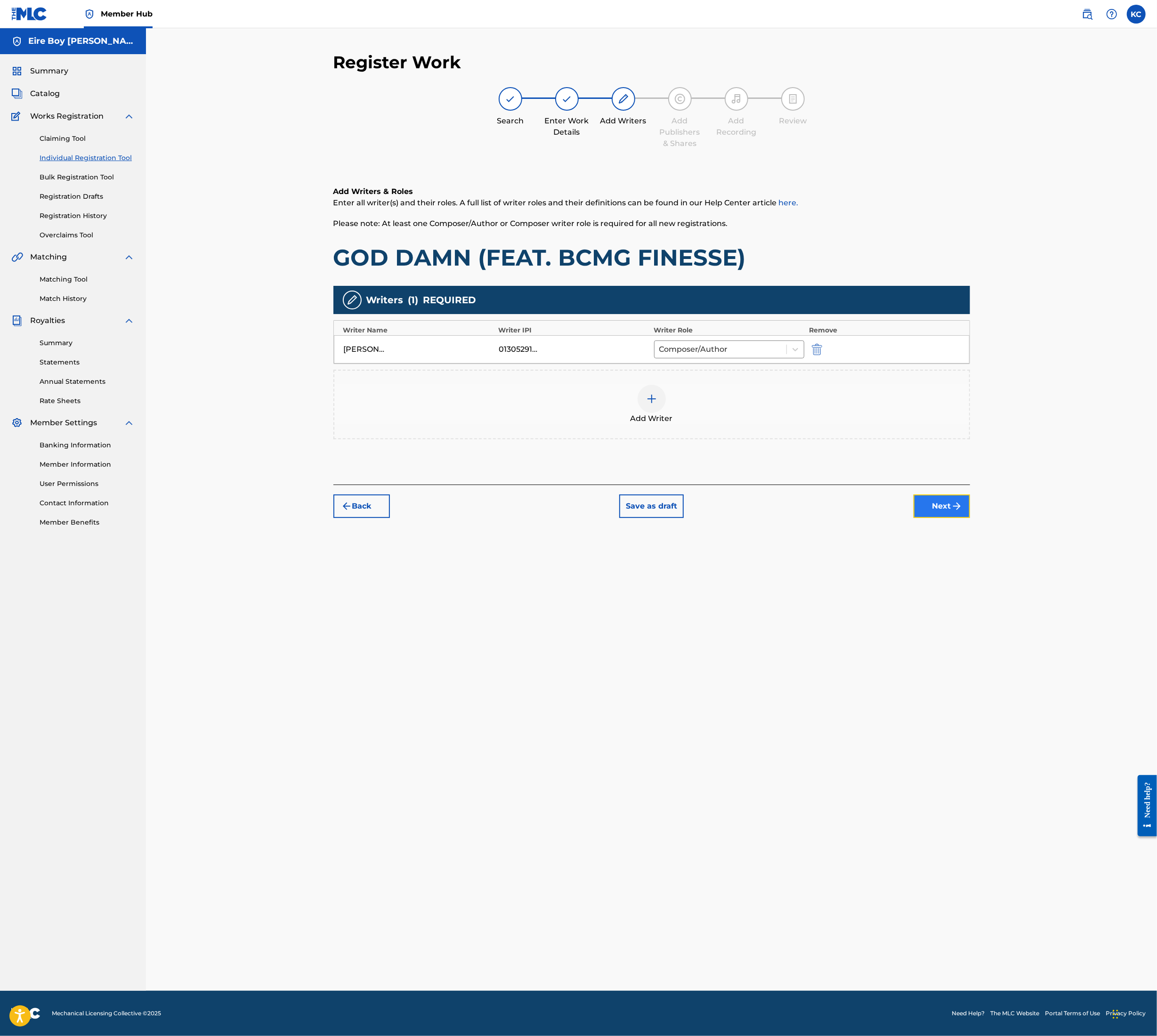
click at [950, 507] on button "Next" at bounding box center [942, 506] width 56 height 24
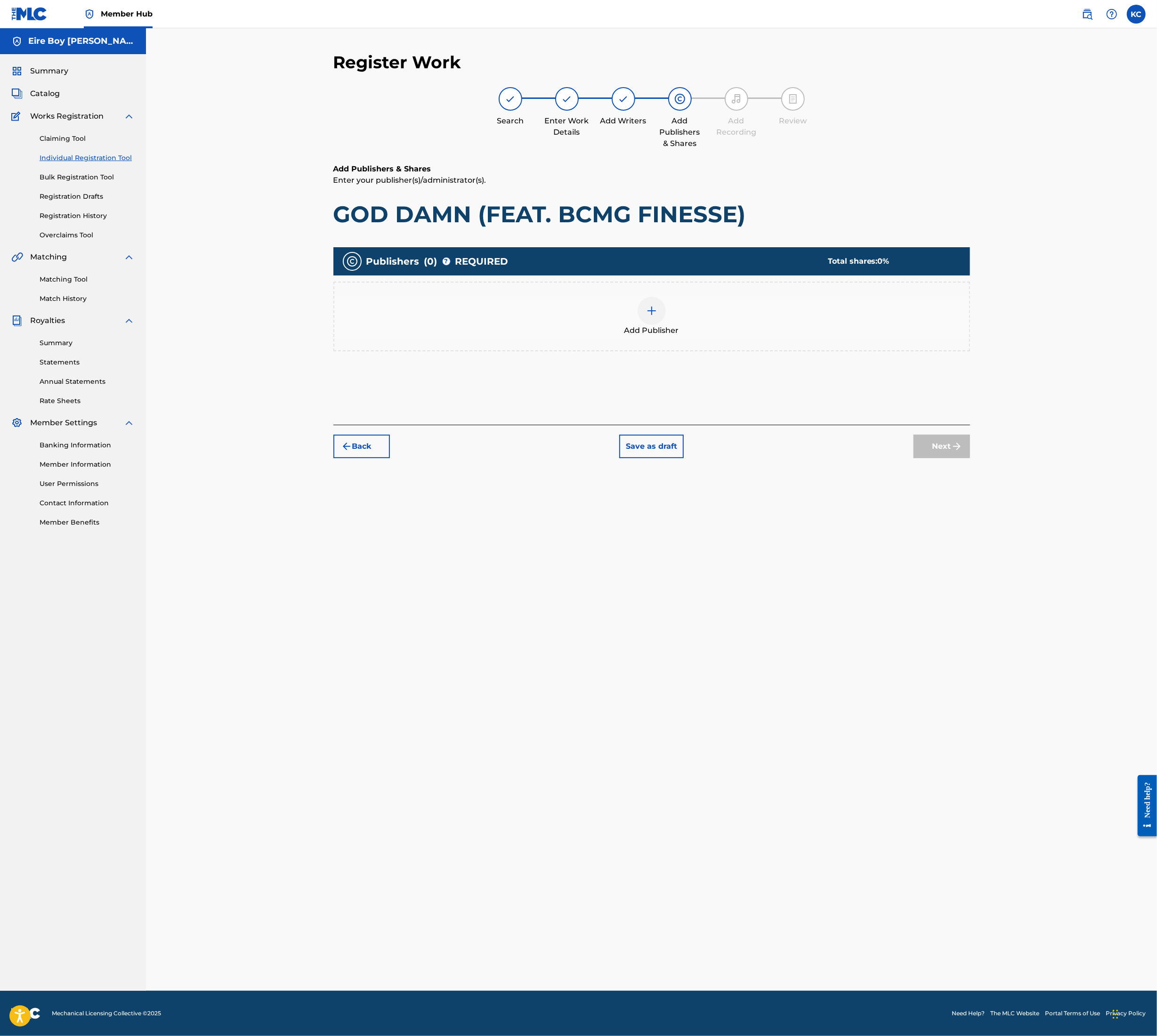
click at [657, 311] on img at bounding box center [652, 311] width 11 height 11
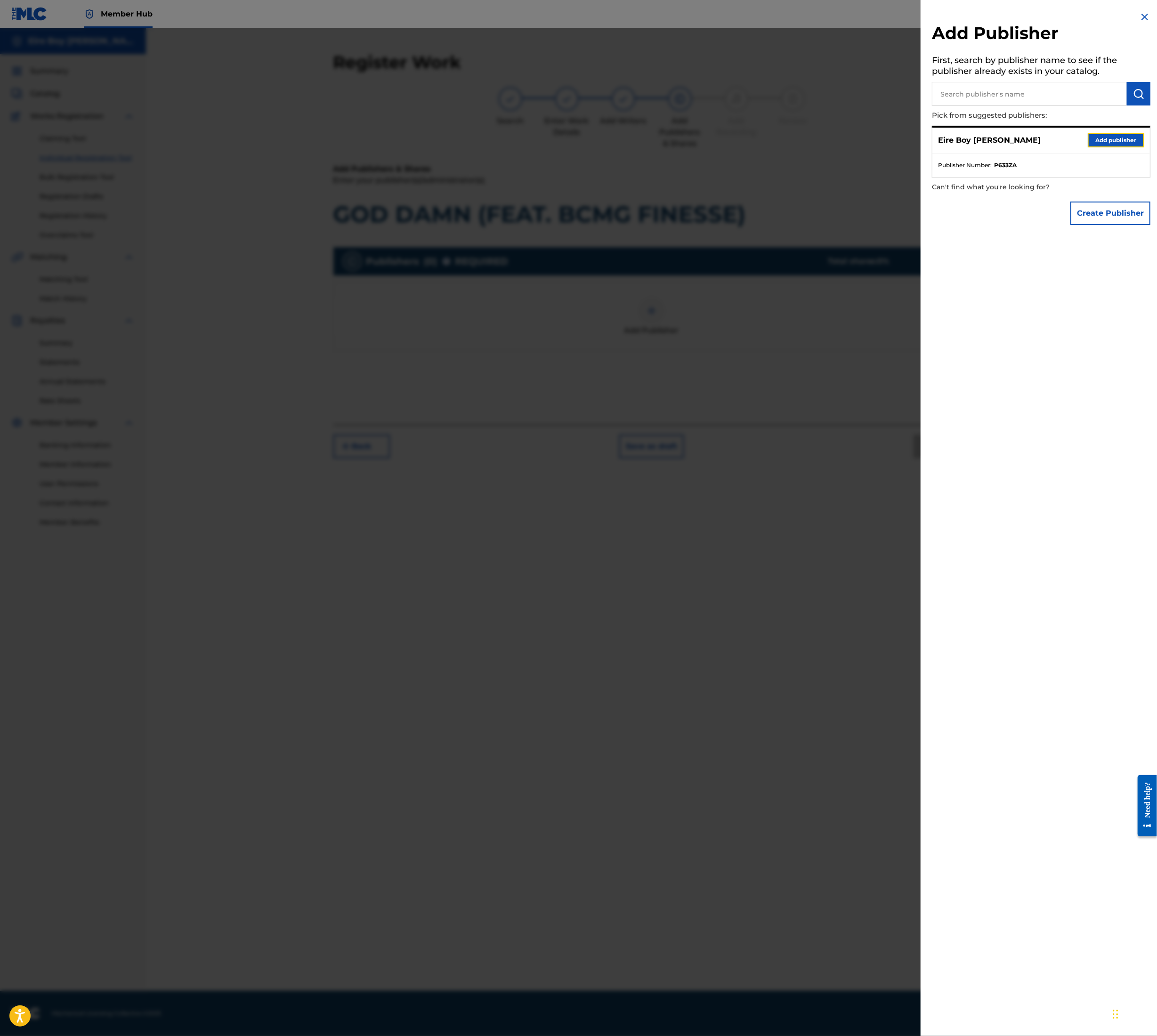
click at [1099, 144] on button "Add publisher" at bounding box center [1116, 140] width 56 height 14
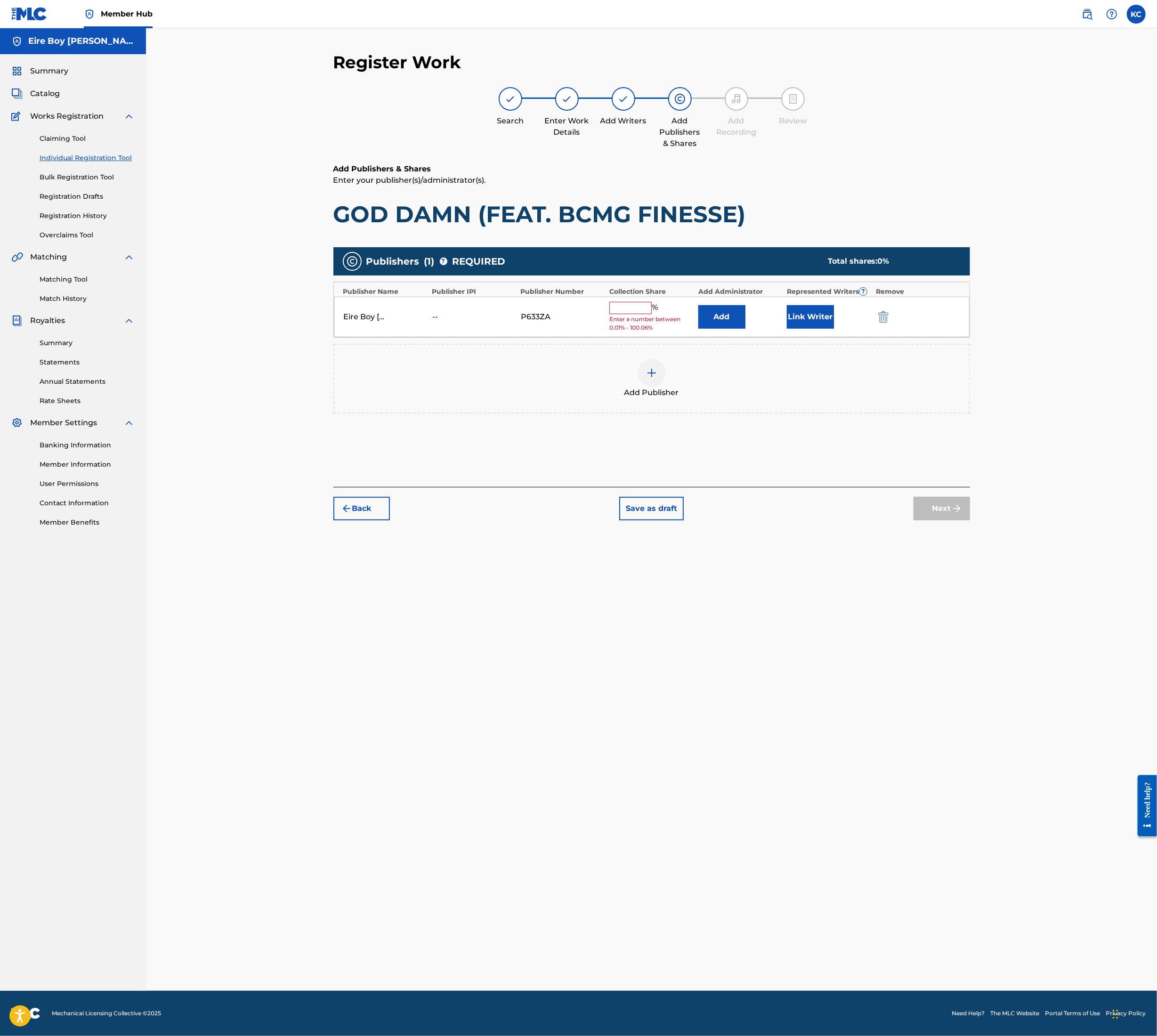
click at [639, 316] on span "Enter a number between 0.01% - 100.06%" at bounding box center [651, 323] width 84 height 17
click at [636, 302] on input "text" at bounding box center [631, 308] width 42 height 12
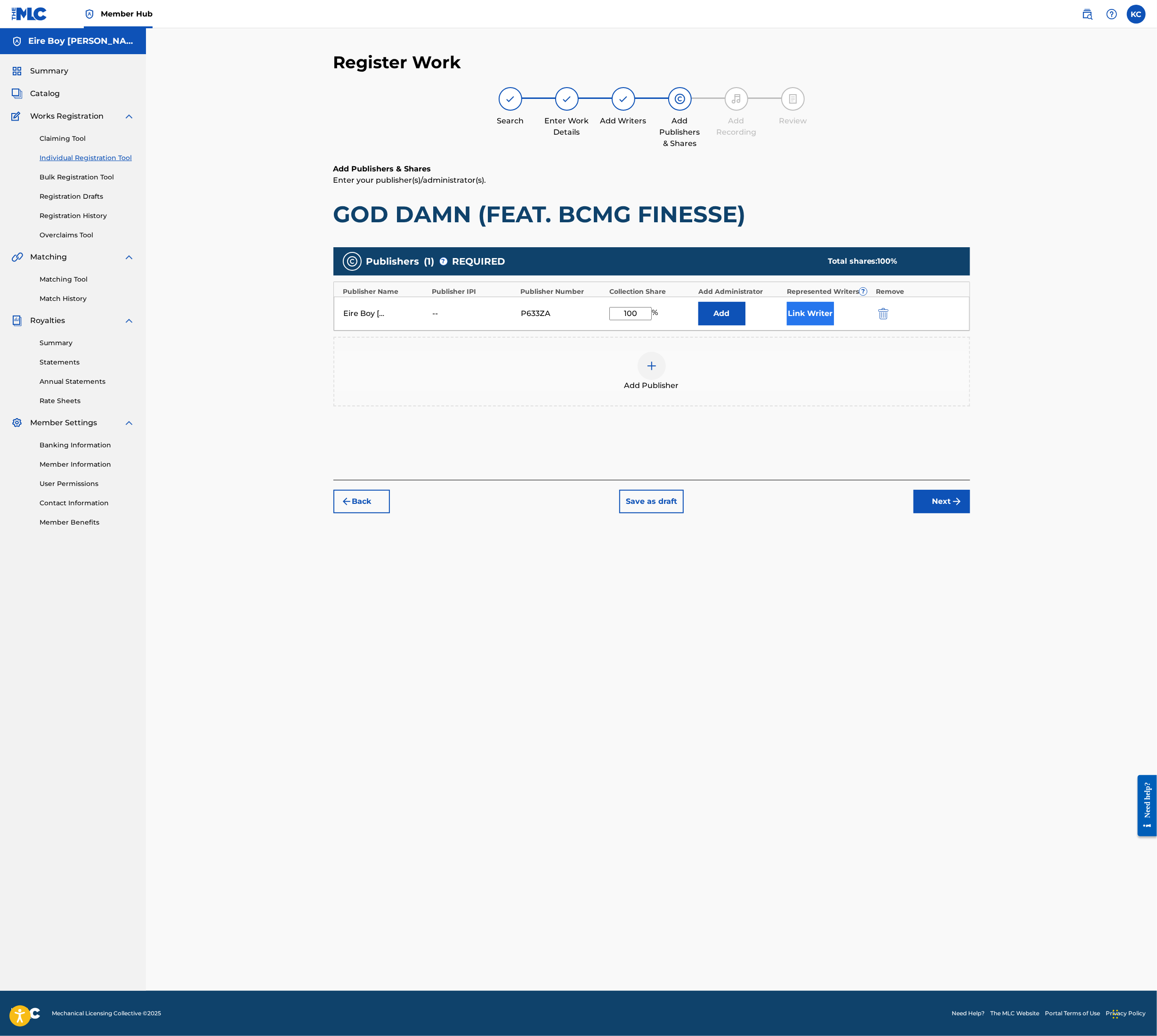
type input "100"
click at [820, 304] on button "Link Writer" at bounding box center [810, 314] width 47 height 24
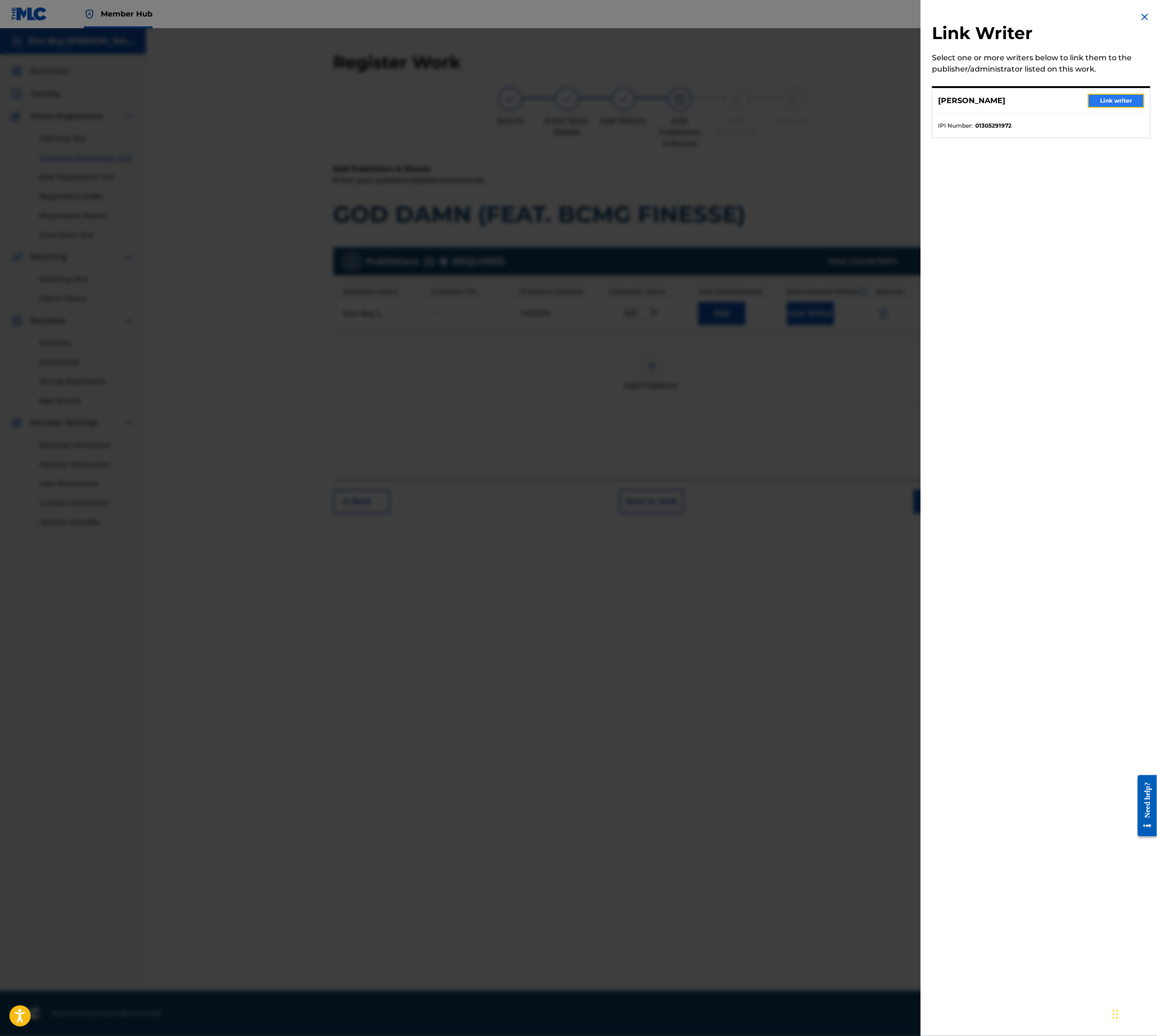
click at [1114, 104] on button "Link writer" at bounding box center [1116, 100] width 56 height 14
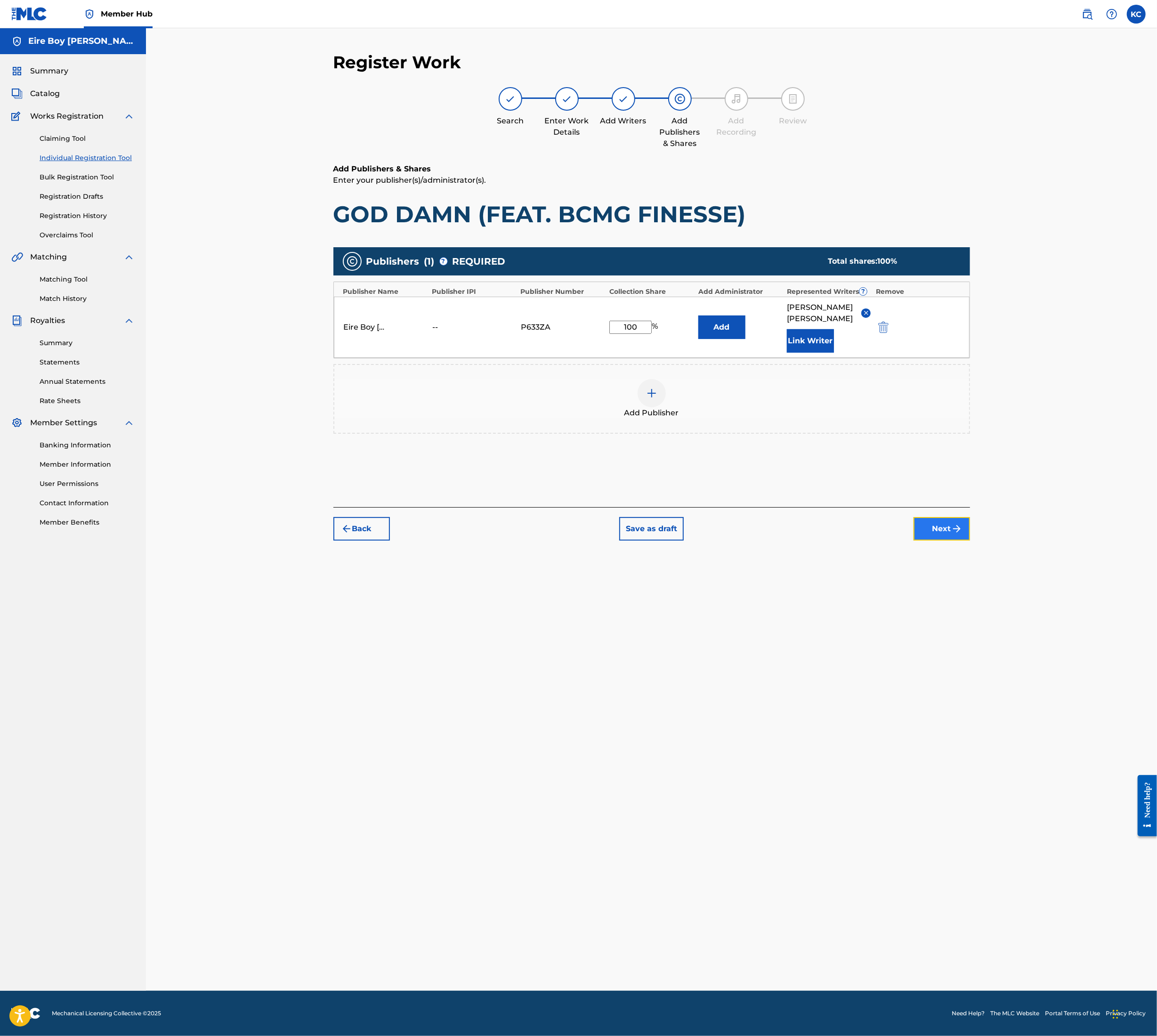
click at [957, 523] on img "submit" at bounding box center [957, 529] width 11 height 11
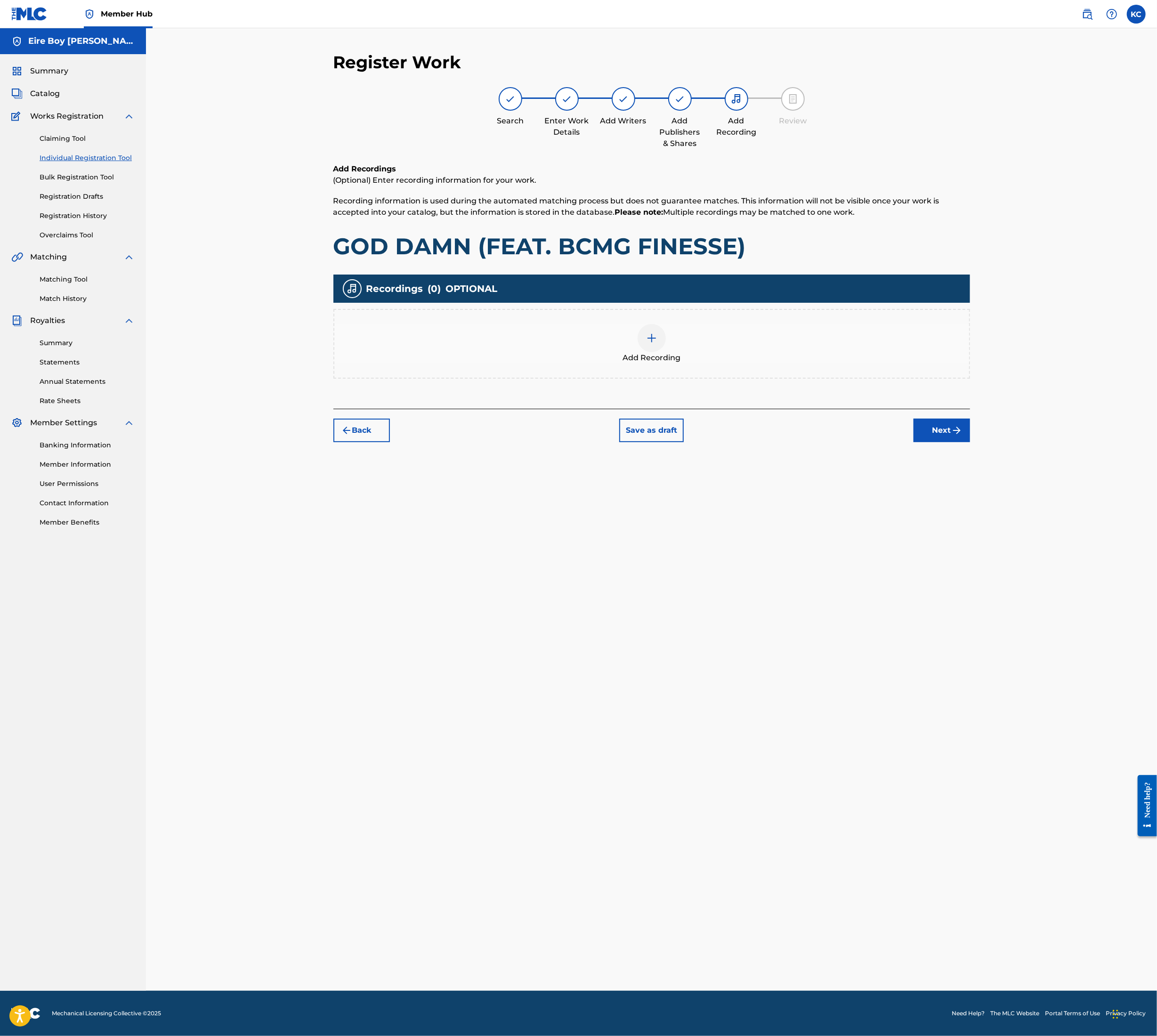
click at [659, 340] on div at bounding box center [652, 338] width 28 height 28
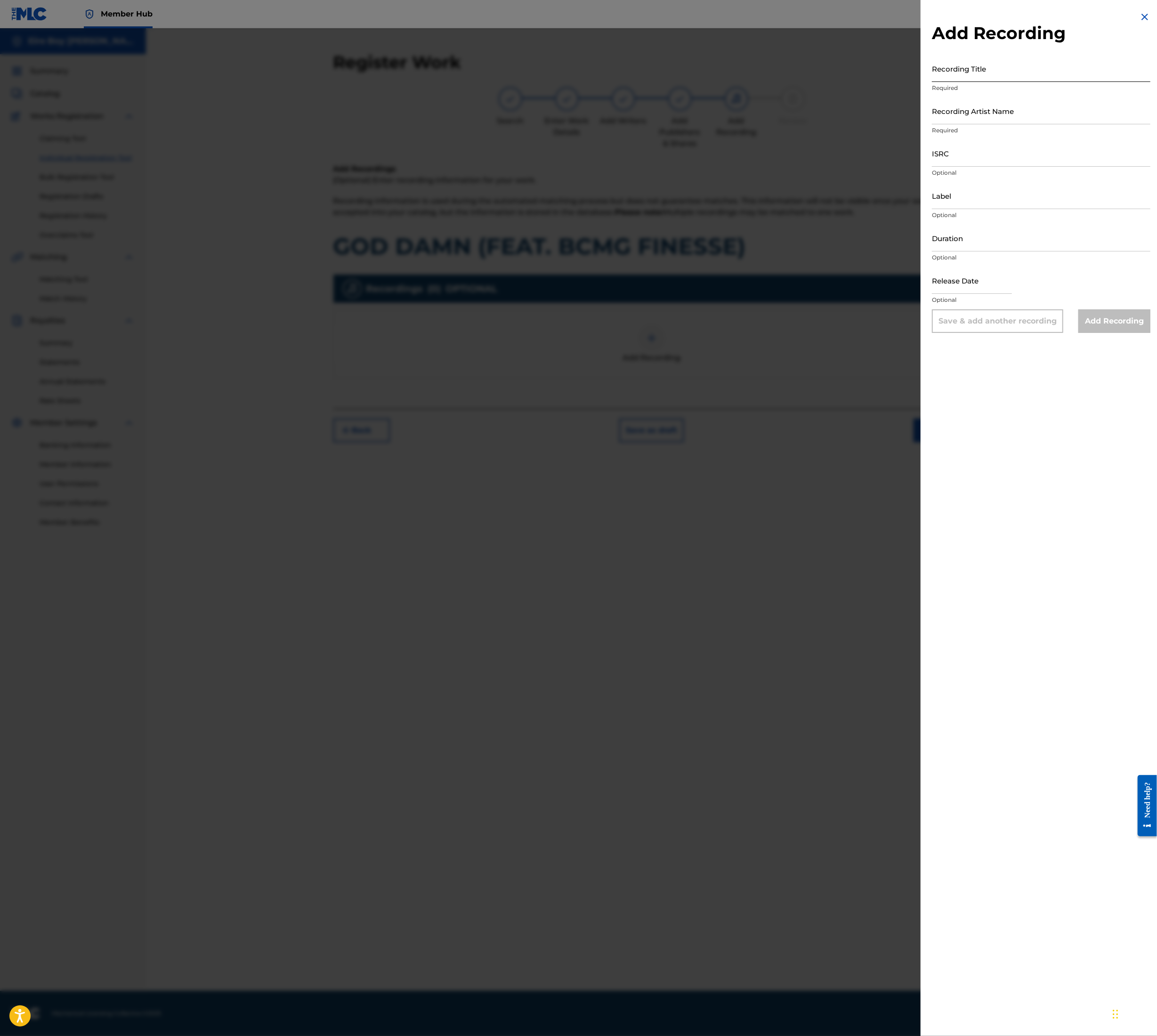
click at [988, 74] on input "Recording Title" at bounding box center [1041, 68] width 219 height 27
click at [986, 72] on input "Recording Title" at bounding box center [1041, 68] width 219 height 27
paste input "GOD DAMN (FEAT. BCMG FINESSE)"
type input "GOD DAMN (FEAT. BCMG FINESSE)"
click at [1047, 108] on input "Recording Artist Name" at bounding box center [1041, 111] width 219 height 27
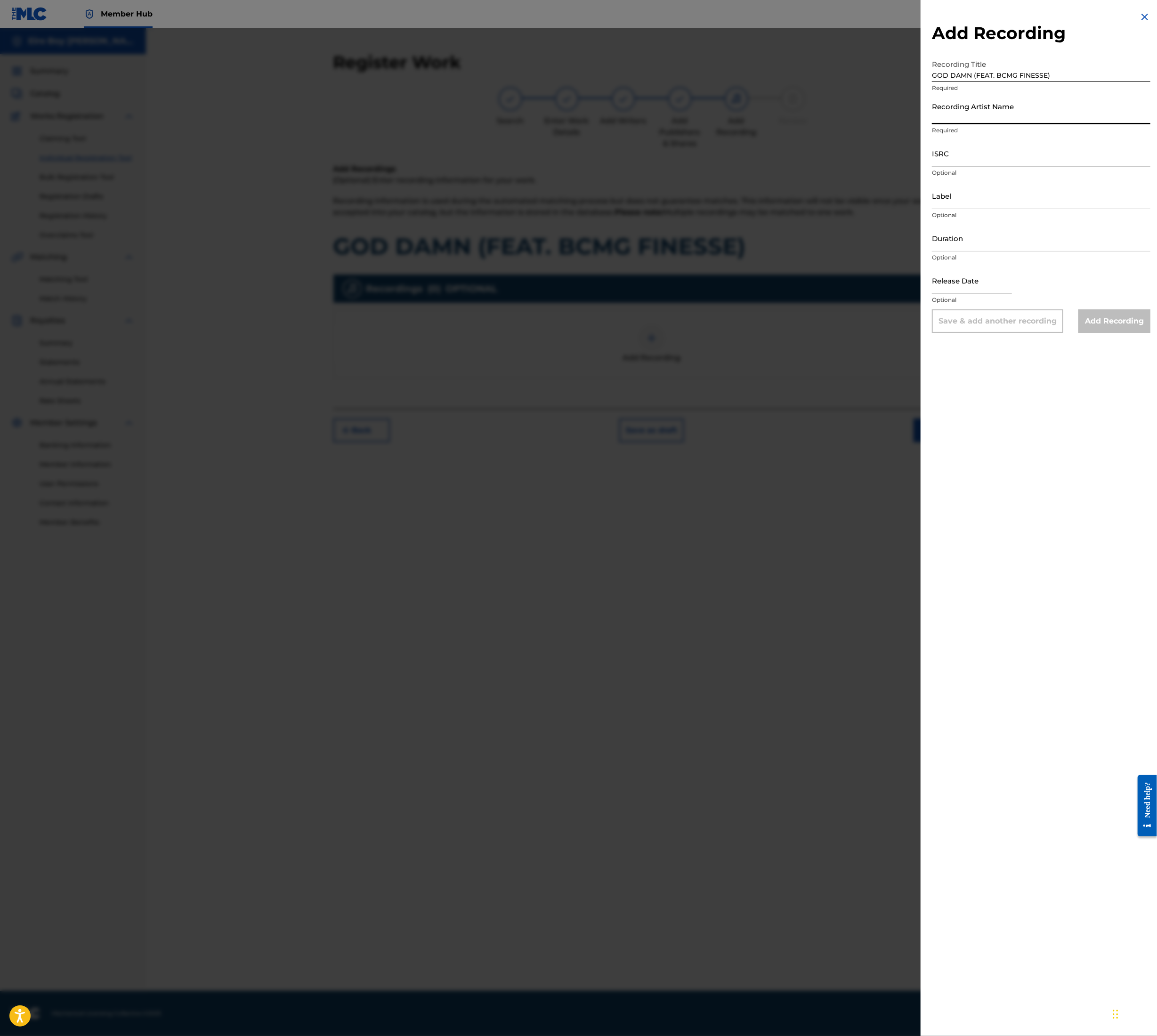
type input "MAL€K"
click at [1000, 155] on input "ISRC" at bounding box center [1041, 153] width 219 height 27
paste input "QT3F22507187"
type input "QT3F22507187"
click at [1097, 321] on input "Add Recording" at bounding box center [1114, 321] width 72 height 24
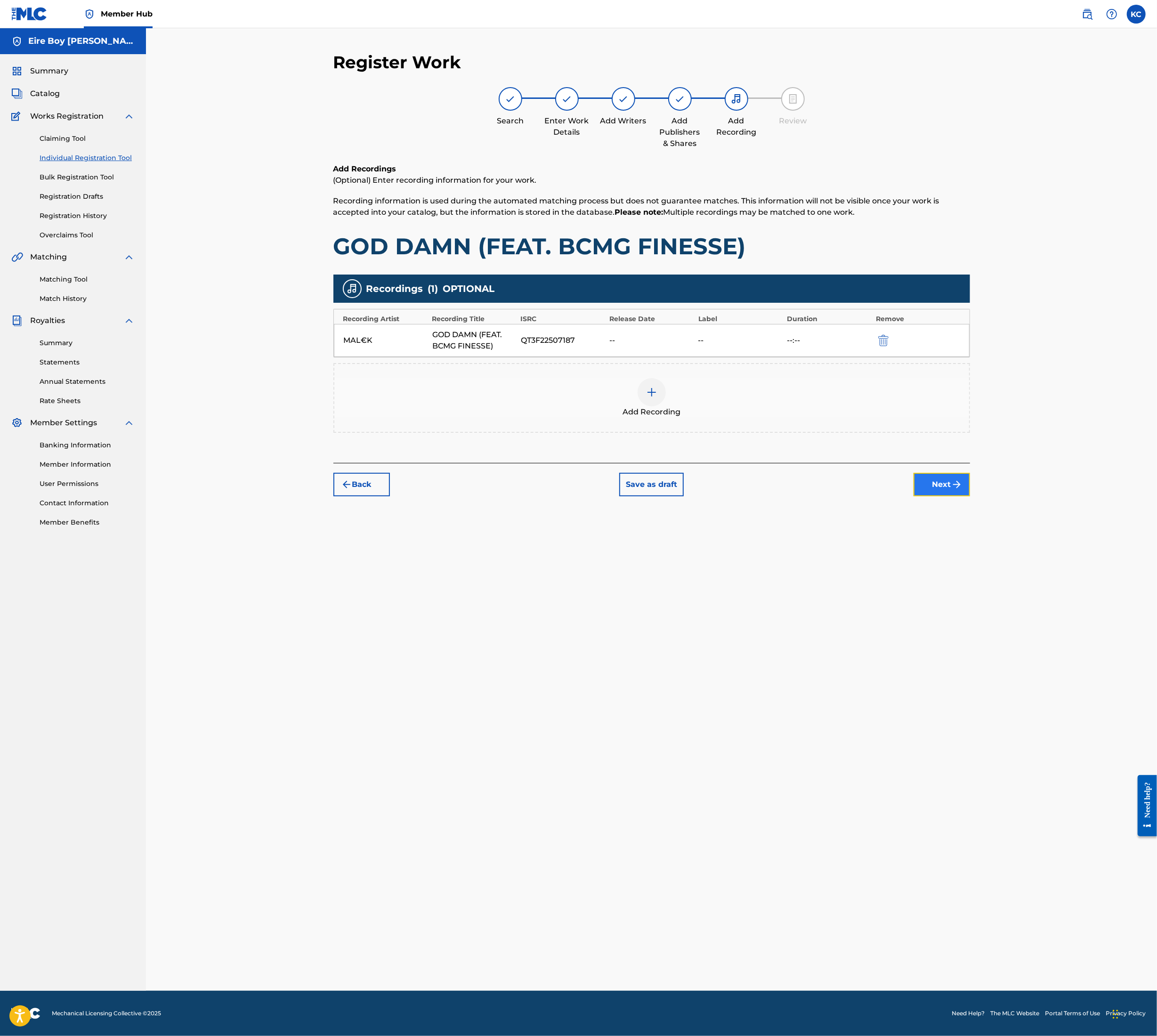
click at [937, 487] on button "Next" at bounding box center [942, 485] width 56 height 24
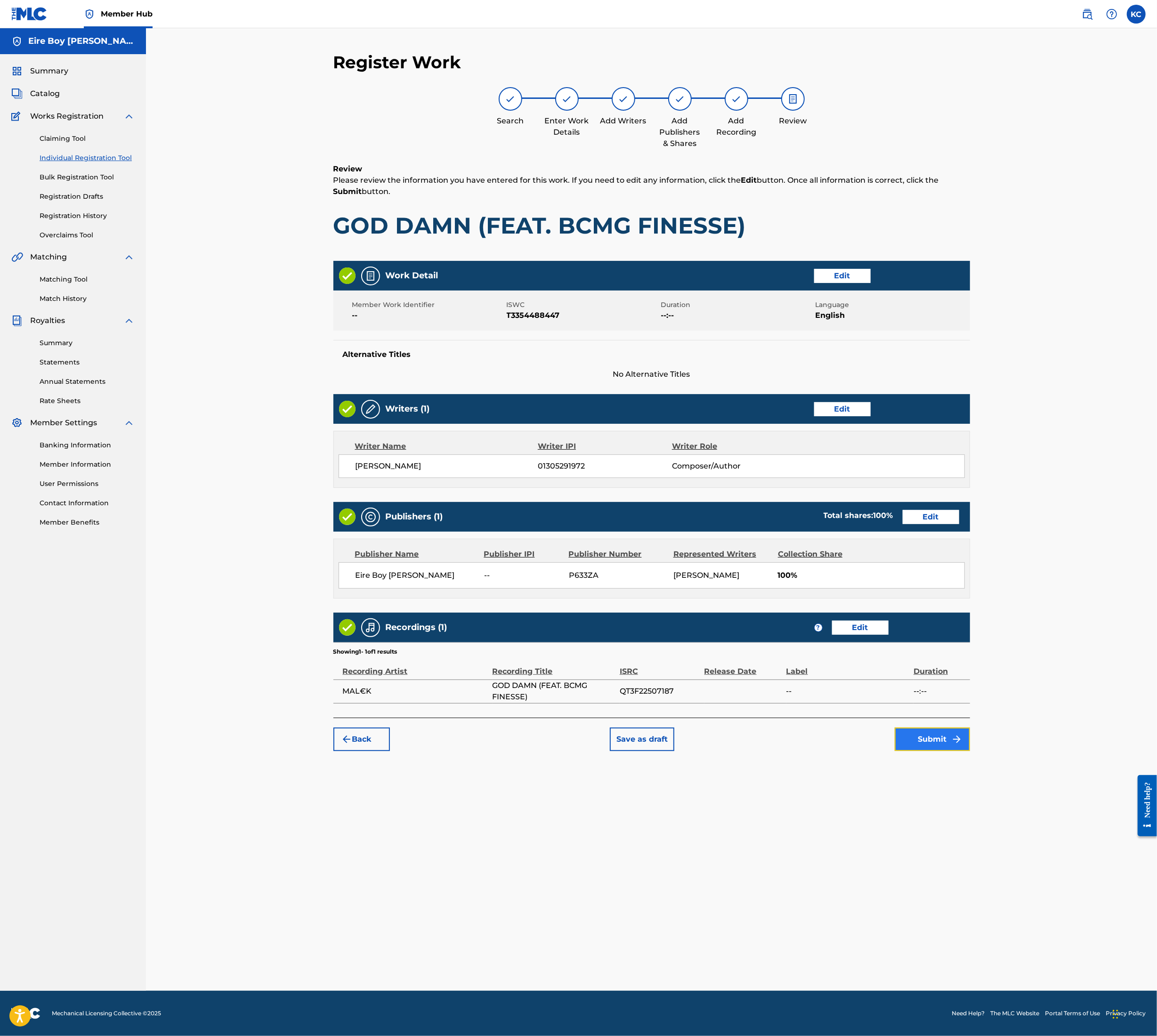
click at [912, 735] on button "Submit" at bounding box center [933, 740] width 76 height 24
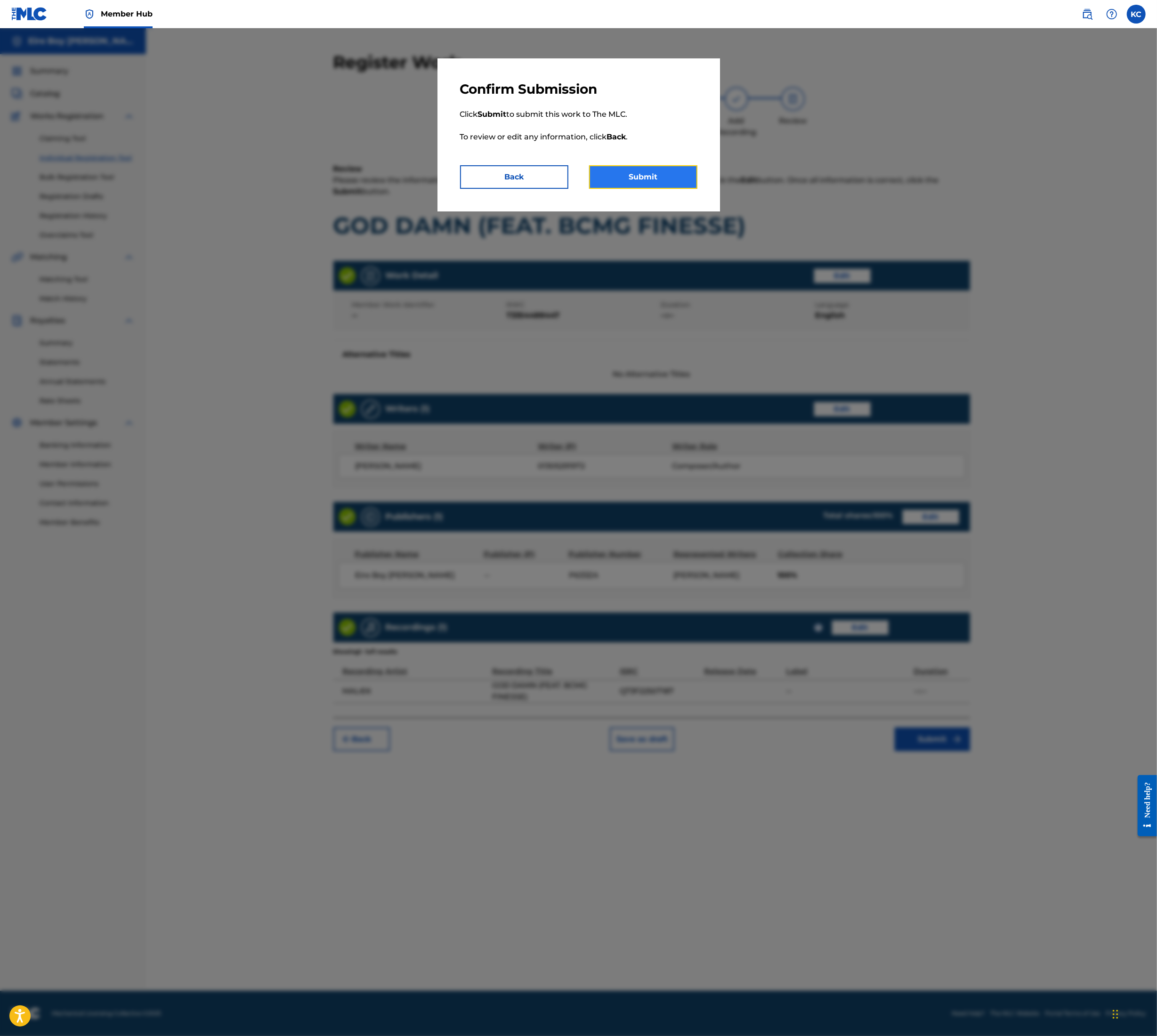
click at [641, 175] on button "Submit" at bounding box center [643, 177] width 108 height 24
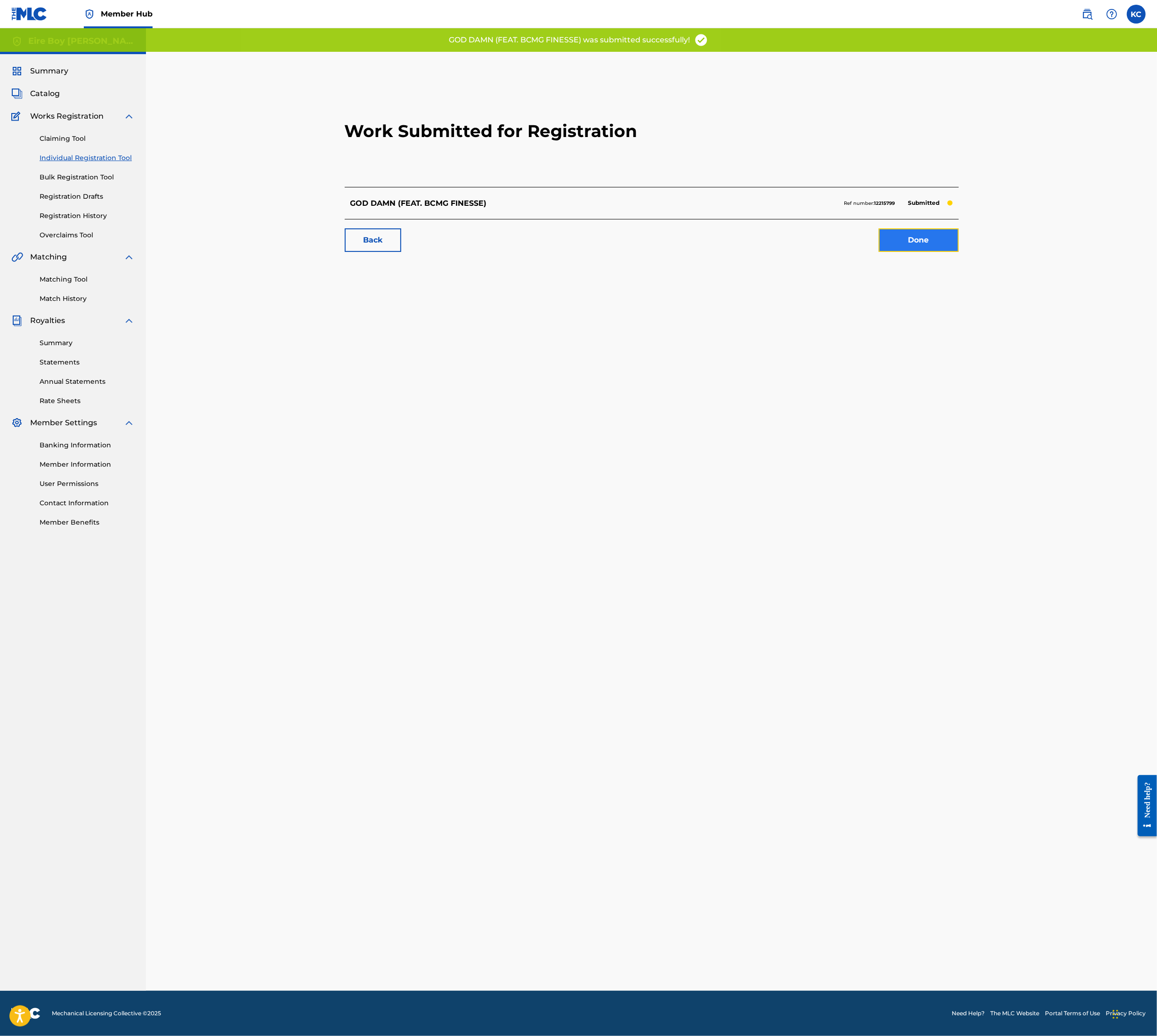
click at [897, 247] on link "Done" at bounding box center [919, 240] width 80 height 24
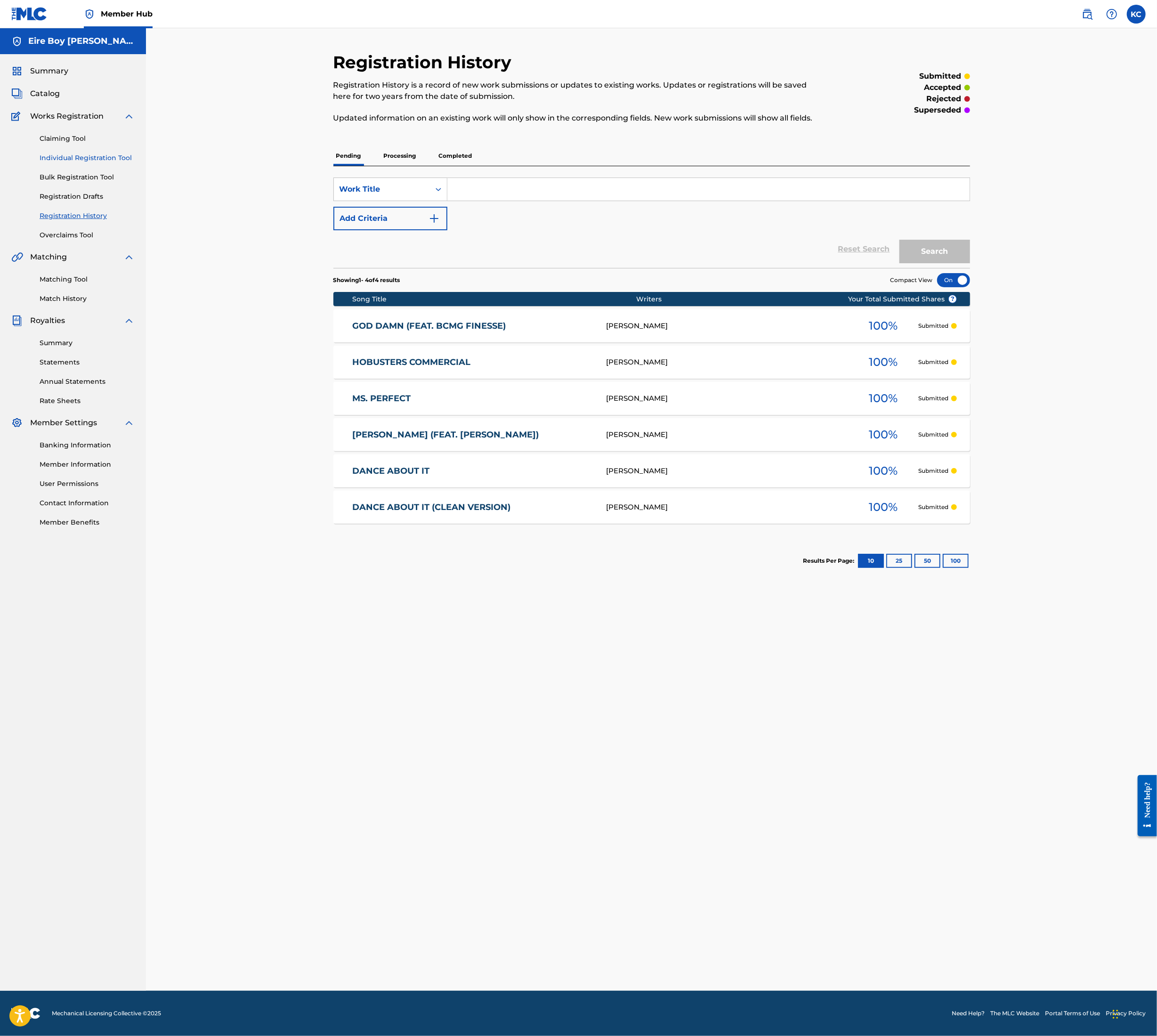
click at [76, 157] on link "Individual Registration Tool" at bounding box center [87, 158] width 95 height 10
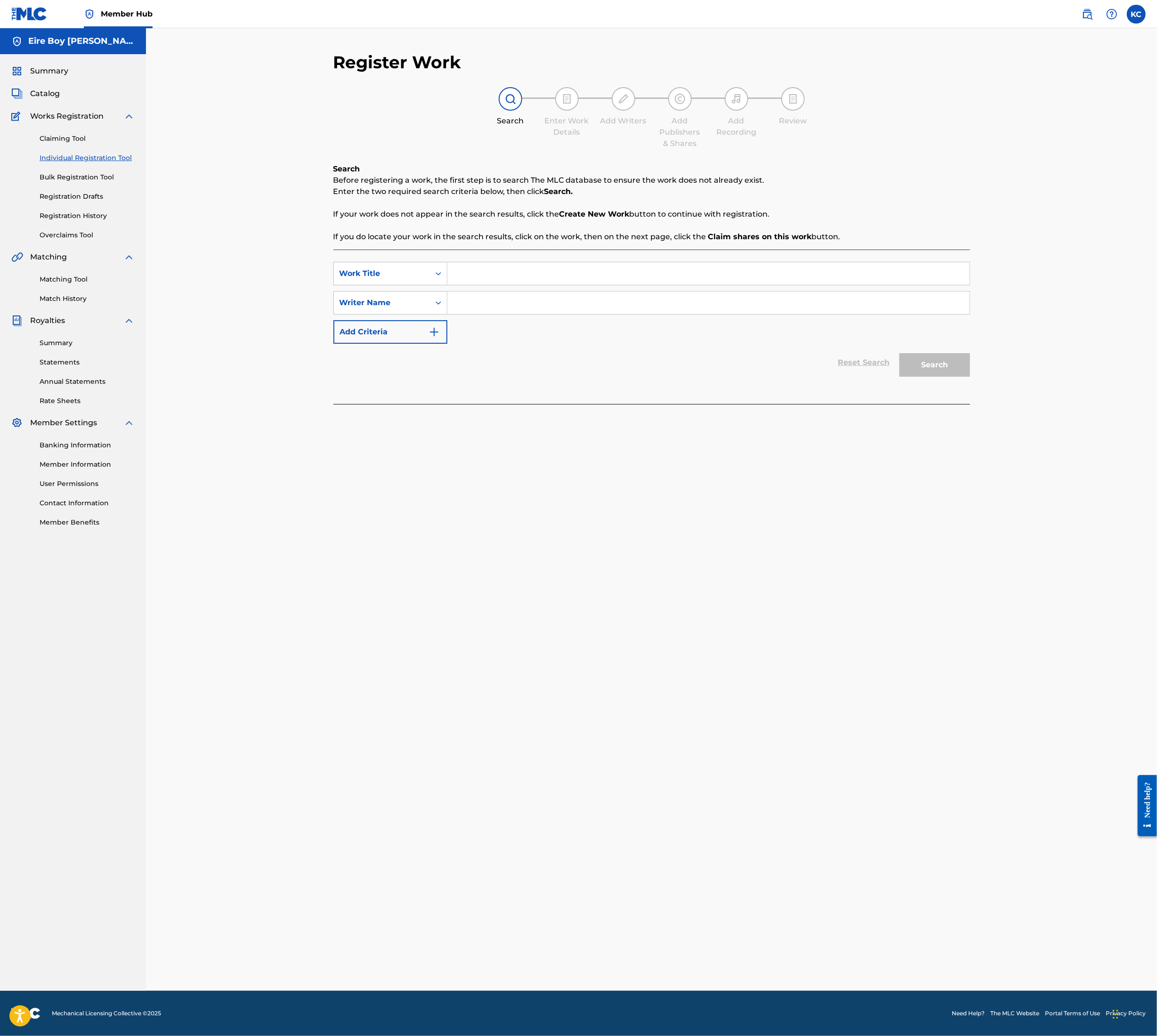
click at [475, 280] on input "Search Form" at bounding box center [709, 274] width 522 height 23
type input "v"
click at [490, 304] on input "Search Form" at bounding box center [709, 303] width 522 height 23
type input "v"
click at [935, 362] on button "Search" at bounding box center [935, 365] width 71 height 24
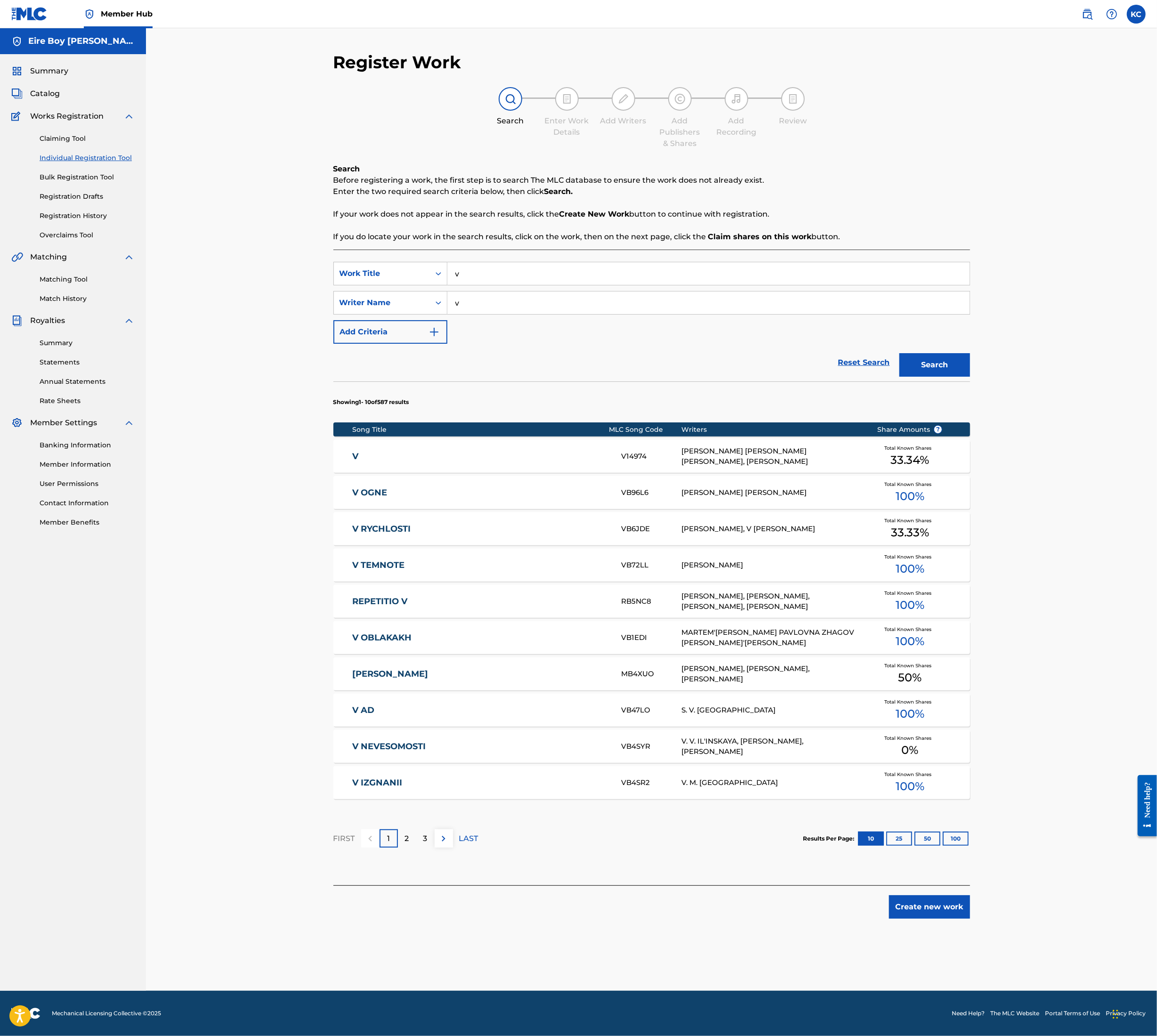
click at [947, 922] on div "Register Work Search Enter Work Details Add Writers Add Publishers & Shares Add…" at bounding box center [651, 521] width 659 height 939
click at [946, 905] on button "Create new work" at bounding box center [930, 907] width 81 height 24
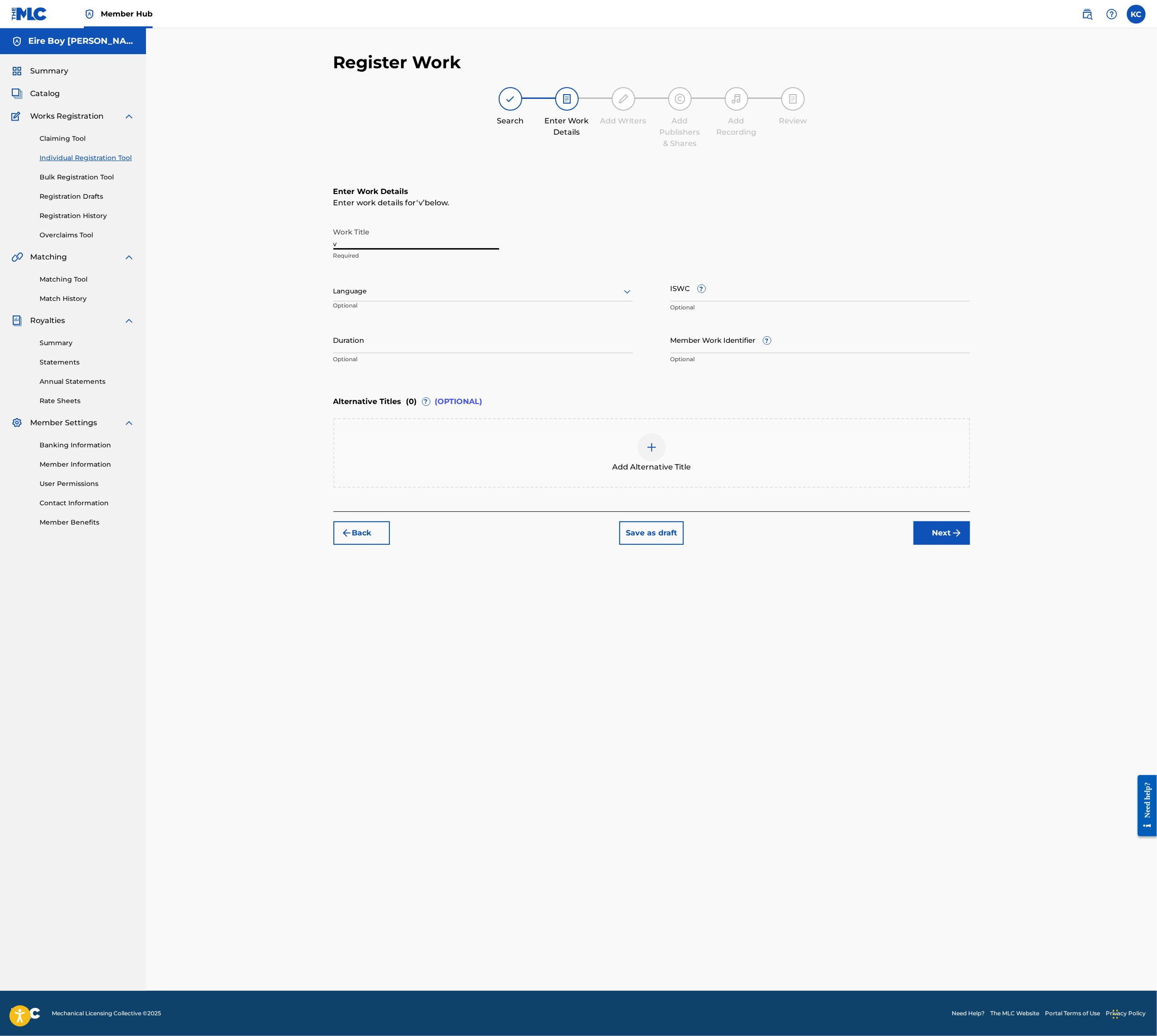
click at [371, 228] on input "v" at bounding box center [417, 236] width 166 height 27
drag, startPoint x: 363, startPoint y: 240, endPoint x: 318, endPoint y: 240, distance: 45.0
click at [318, 240] on div "Register Work Search Enter Work Details Add Writers Add Publishers & Shares Add…" at bounding box center [652, 509] width 1012 height 962
paste input "FUNKTION (FEAT. JAYGO)"
type input "FUNKTION (FEAT. JAYGO)"
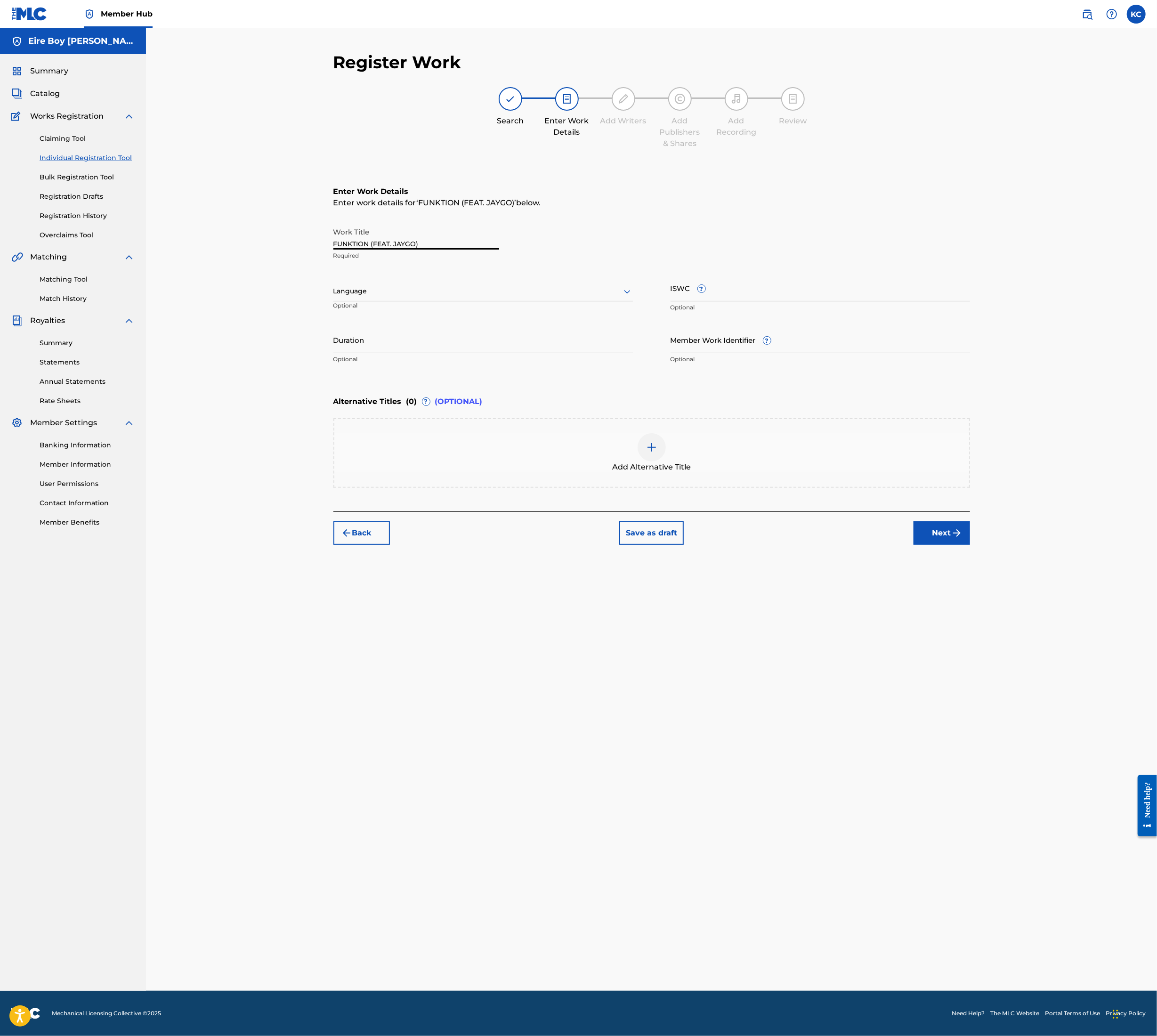
click at [373, 296] on div at bounding box center [483, 291] width 300 height 12
drag, startPoint x: 377, startPoint y: 314, endPoint x: 372, endPoint y: 314, distance: 5.0
click at [375, 313] on div "English" at bounding box center [483, 312] width 298 height 21
click at [752, 287] on input "ISWC ?" at bounding box center [821, 288] width 300 height 27
paste input "T3354488538"
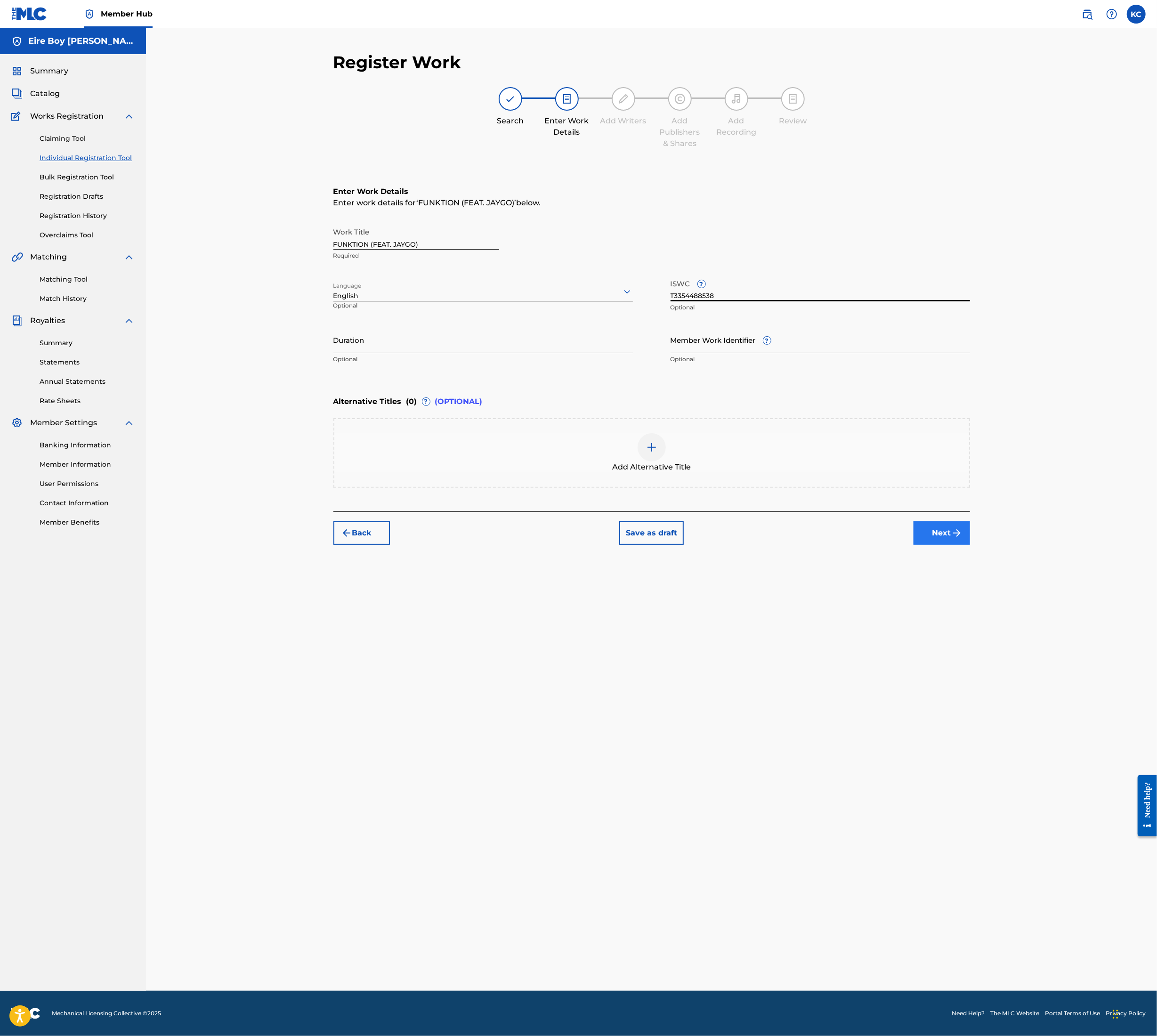
type input "T3354488538"
click at [956, 527] on img "submit" at bounding box center [957, 533] width 11 height 11
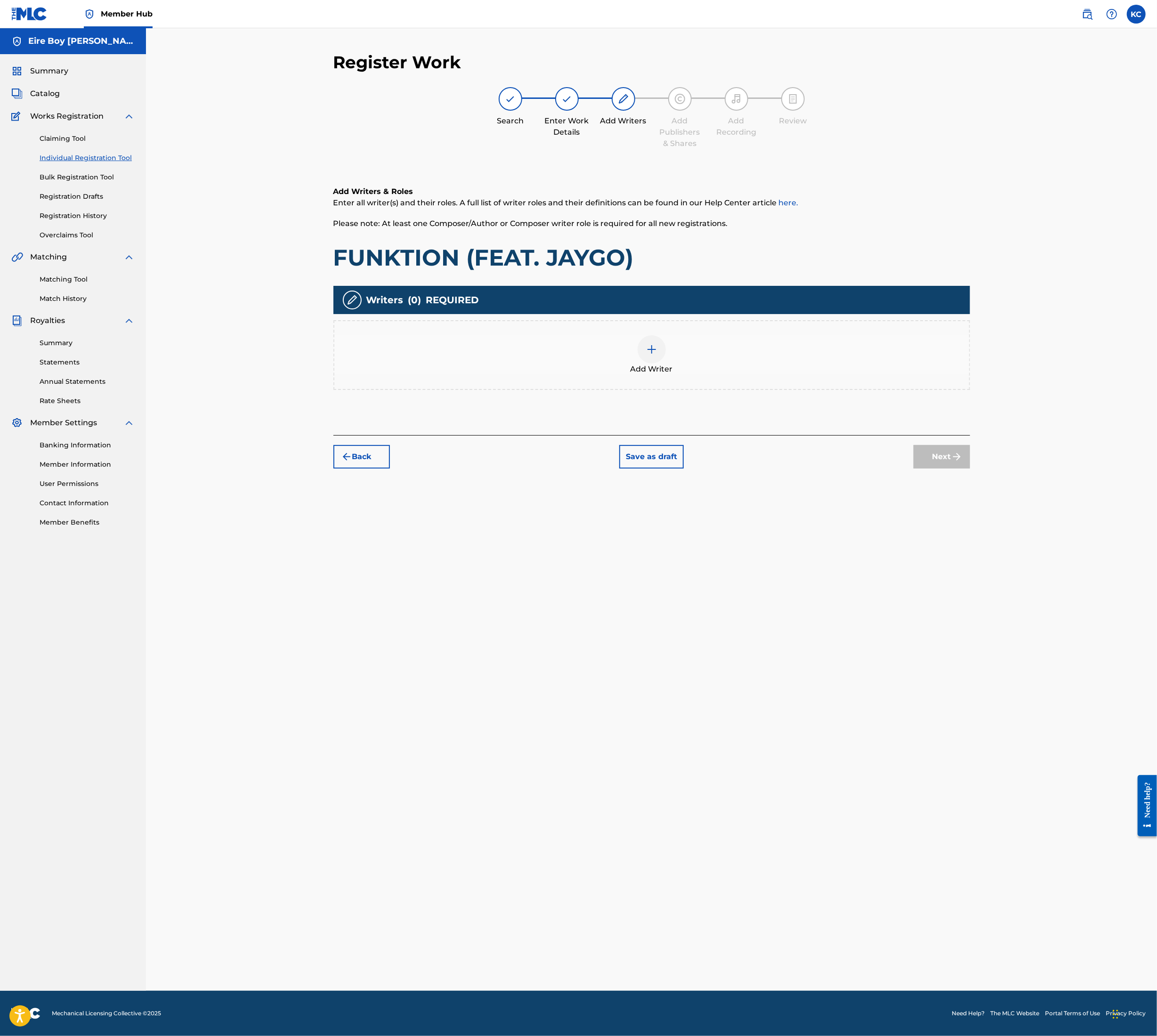
click at [657, 347] on div at bounding box center [652, 350] width 28 height 28
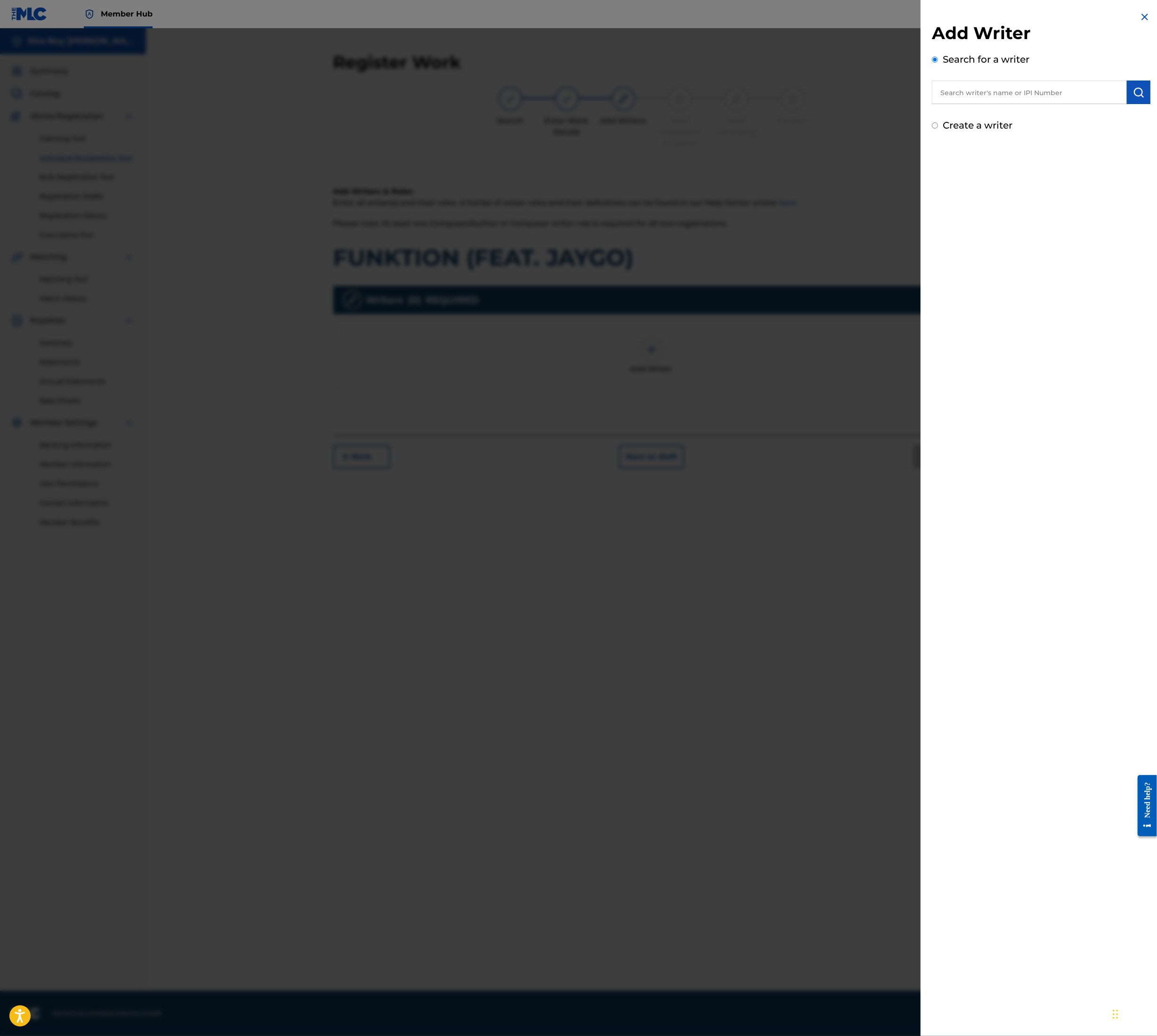
click at [969, 85] on input "text" at bounding box center [1029, 92] width 195 height 24
click at [1016, 112] on div "[PERSON_NAME]" at bounding box center [1029, 113] width 194 height 17
type input "[PERSON_NAME]"
click at [1141, 93] on img "submit" at bounding box center [1139, 92] width 11 height 11
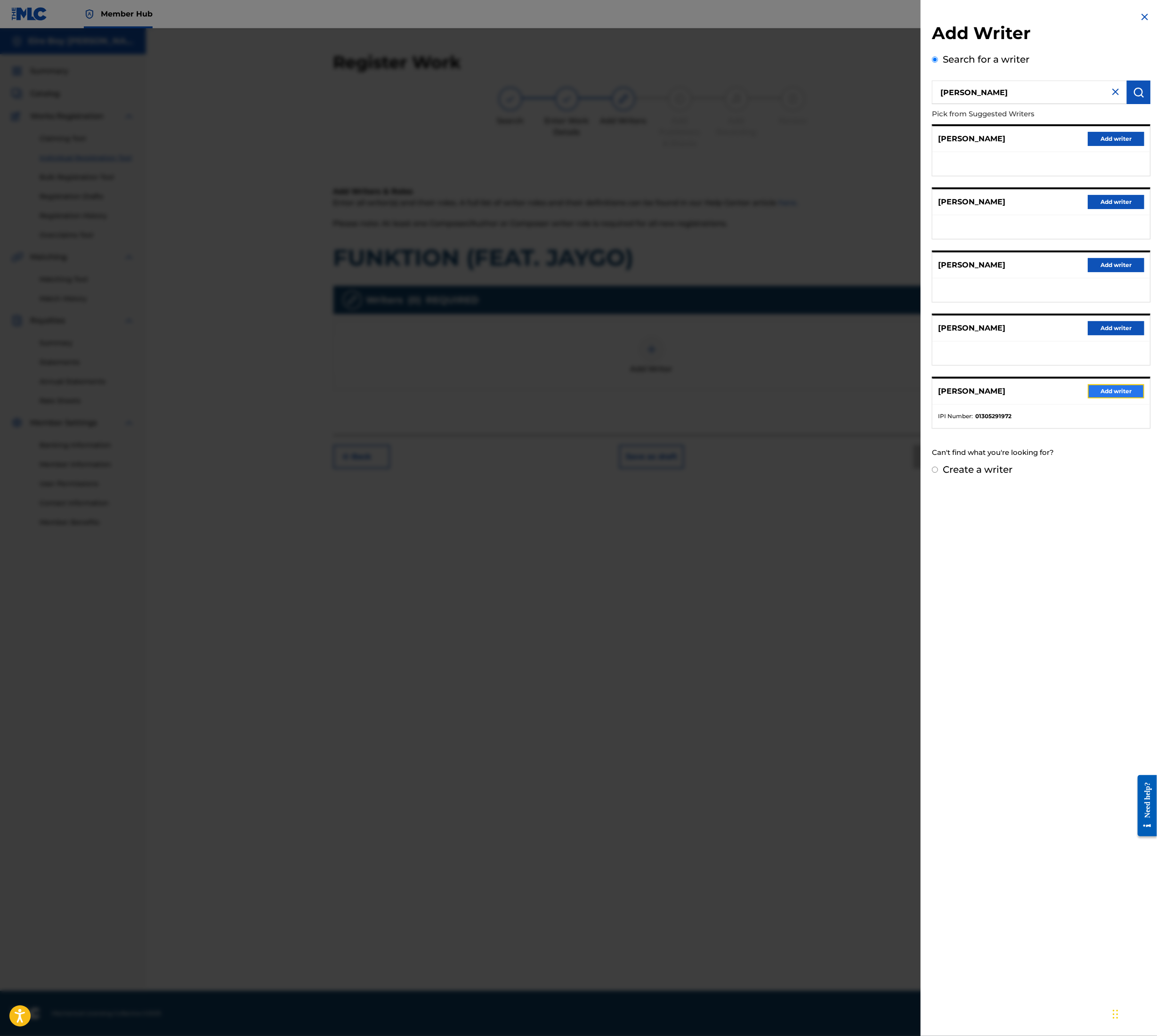
click at [1114, 397] on button "Add writer" at bounding box center [1116, 391] width 56 height 14
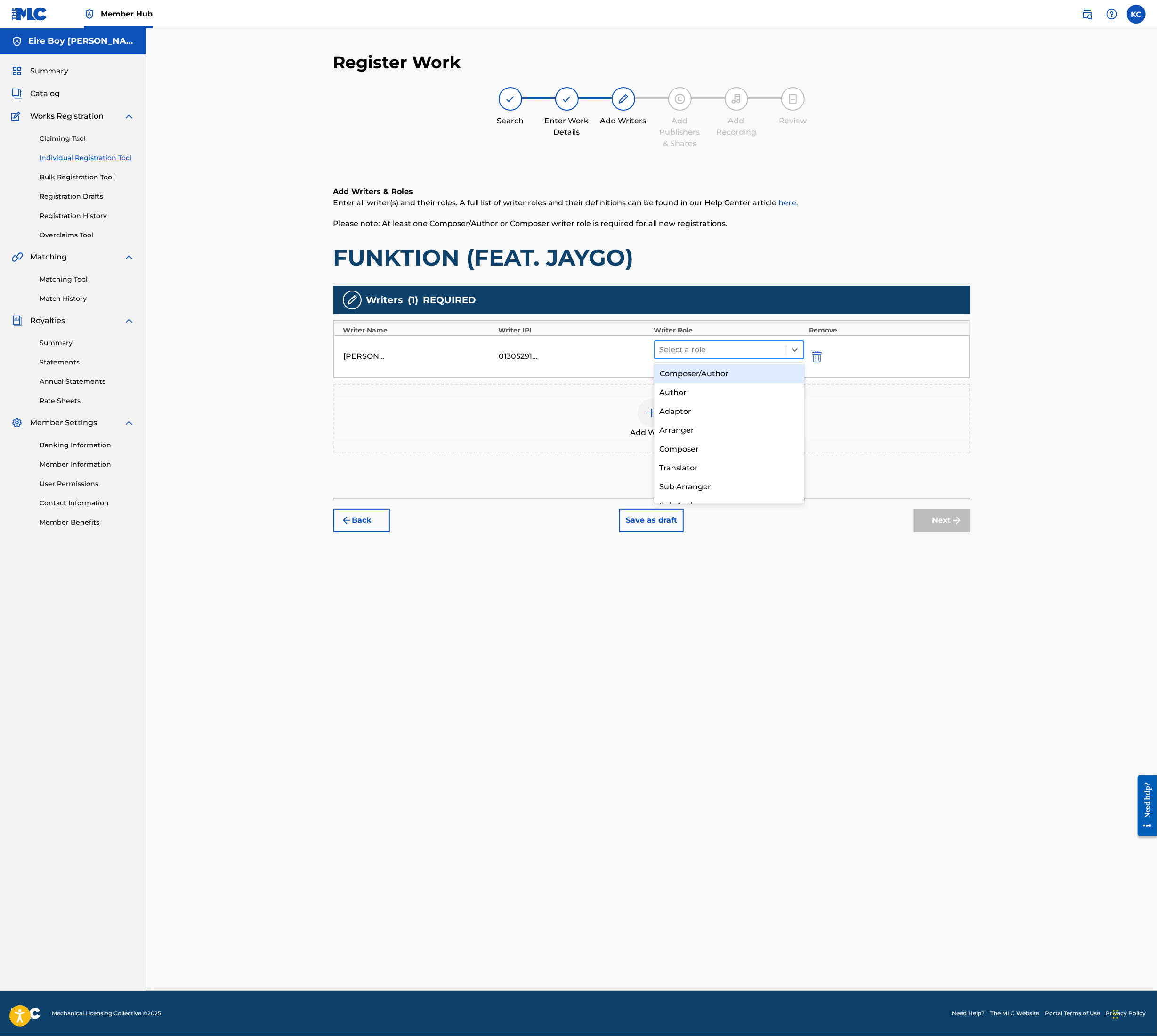
click at [713, 351] on div at bounding box center [721, 350] width 122 height 13
click at [700, 375] on div "Composer/Author" at bounding box center [729, 374] width 150 height 19
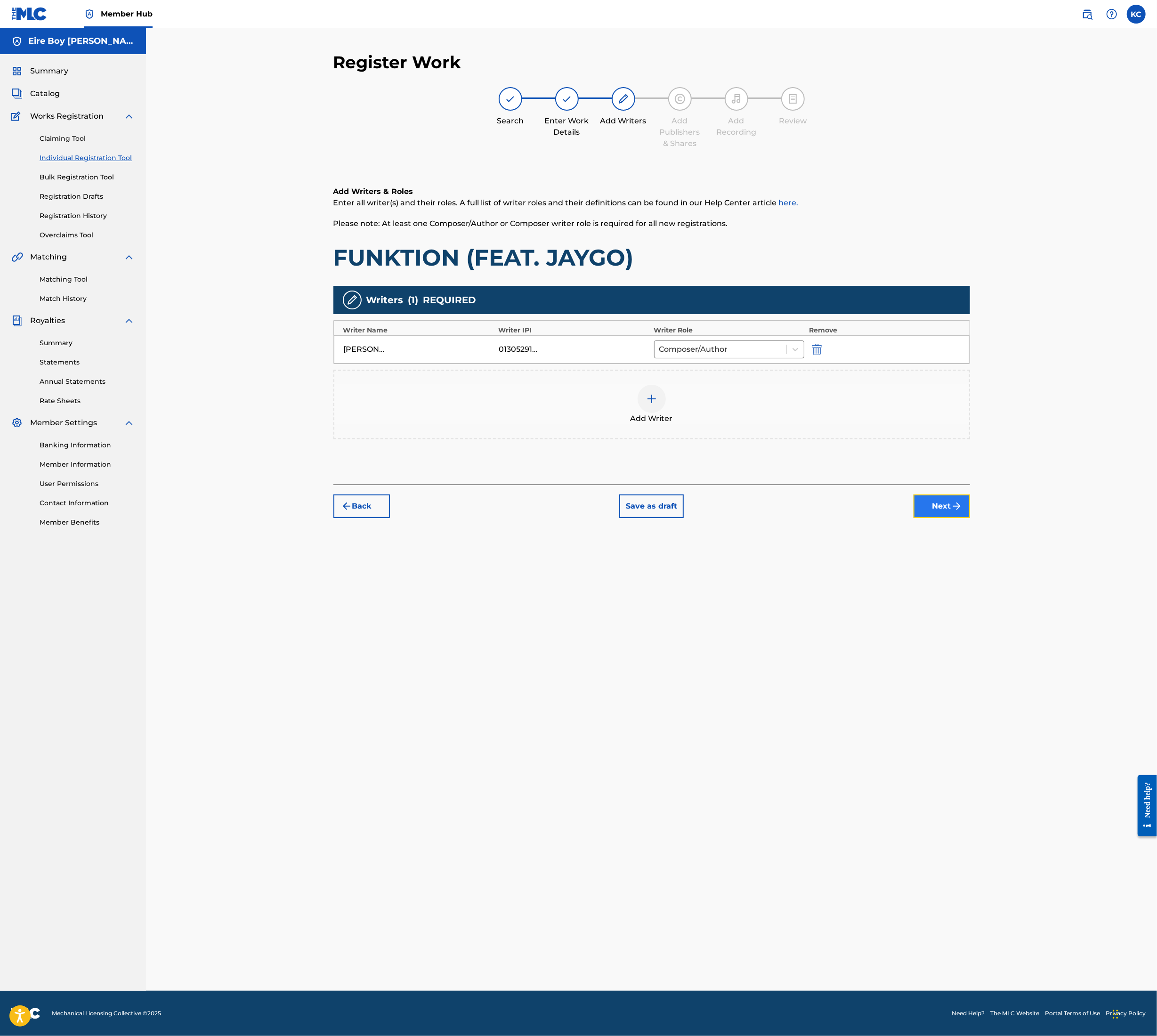
click at [948, 501] on button "Next" at bounding box center [942, 506] width 56 height 24
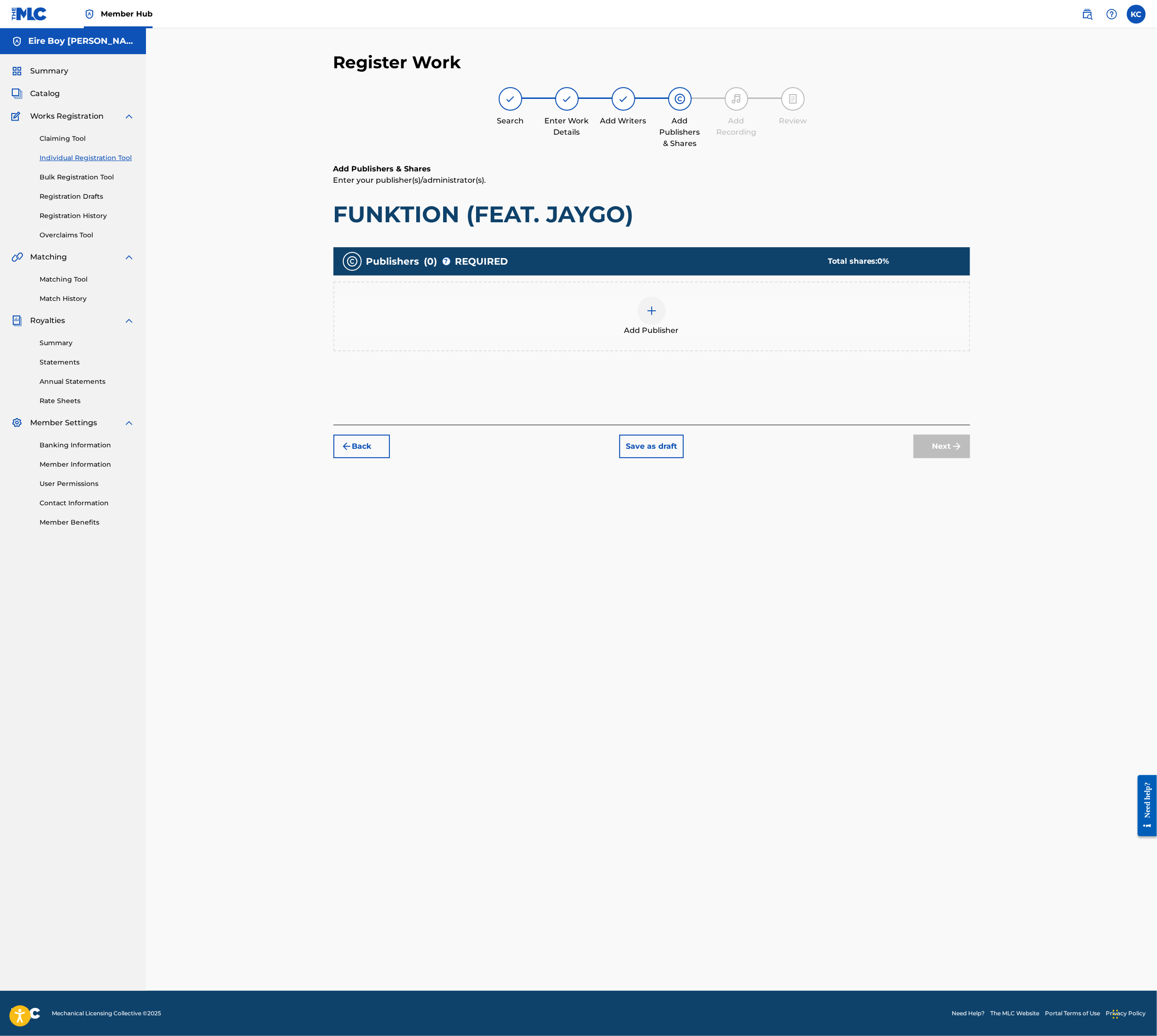
click at [645, 305] on div at bounding box center [652, 311] width 28 height 28
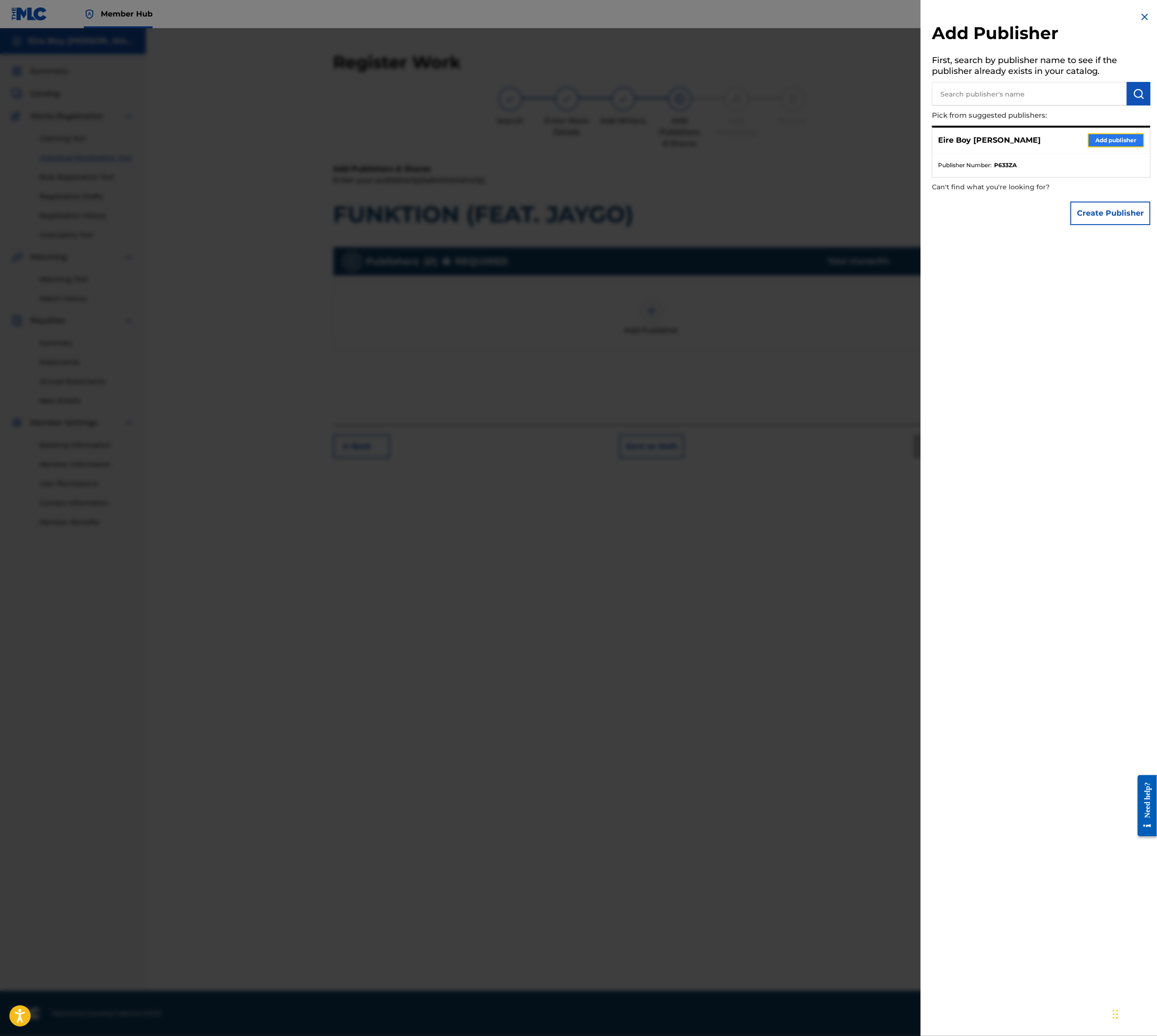
click at [1104, 142] on button "Add publisher" at bounding box center [1116, 140] width 56 height 14
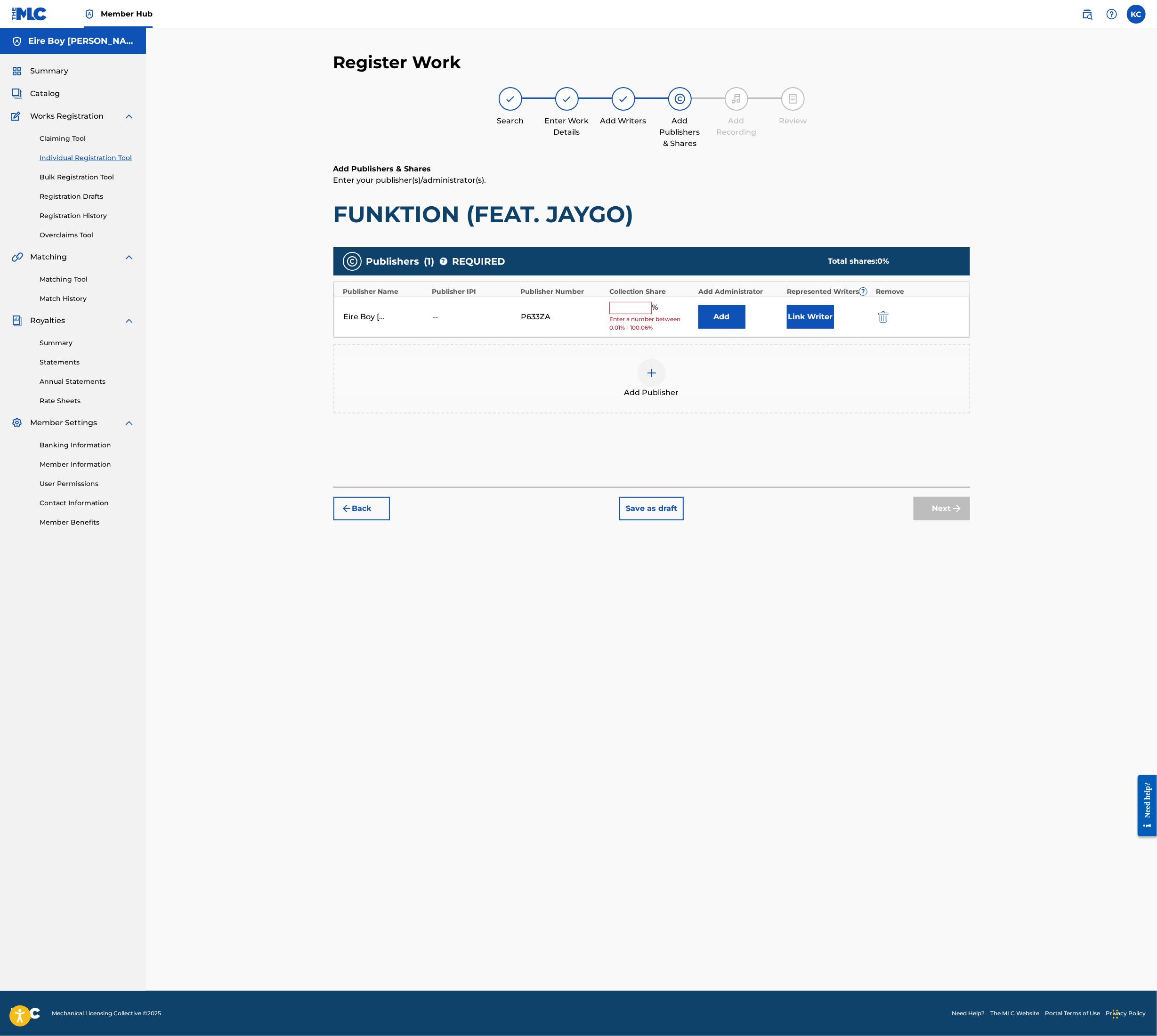
click at [637, 308] on input "text" at bounding box center [631, 308] width 42 height 12
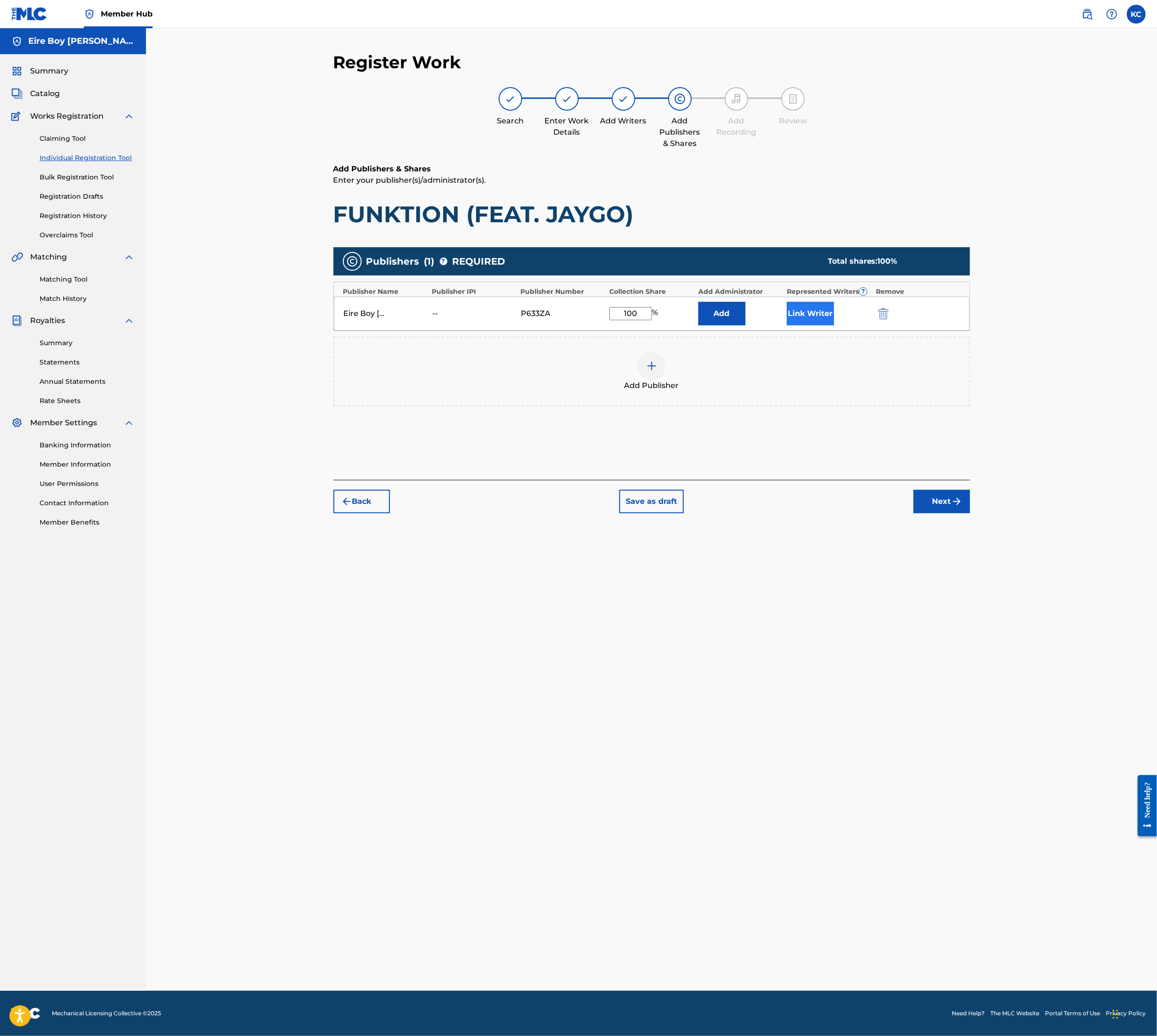
type input "100"
click at [796, 307] on button "Link Writer" at bounding box center [810, 314] width 47 height 24
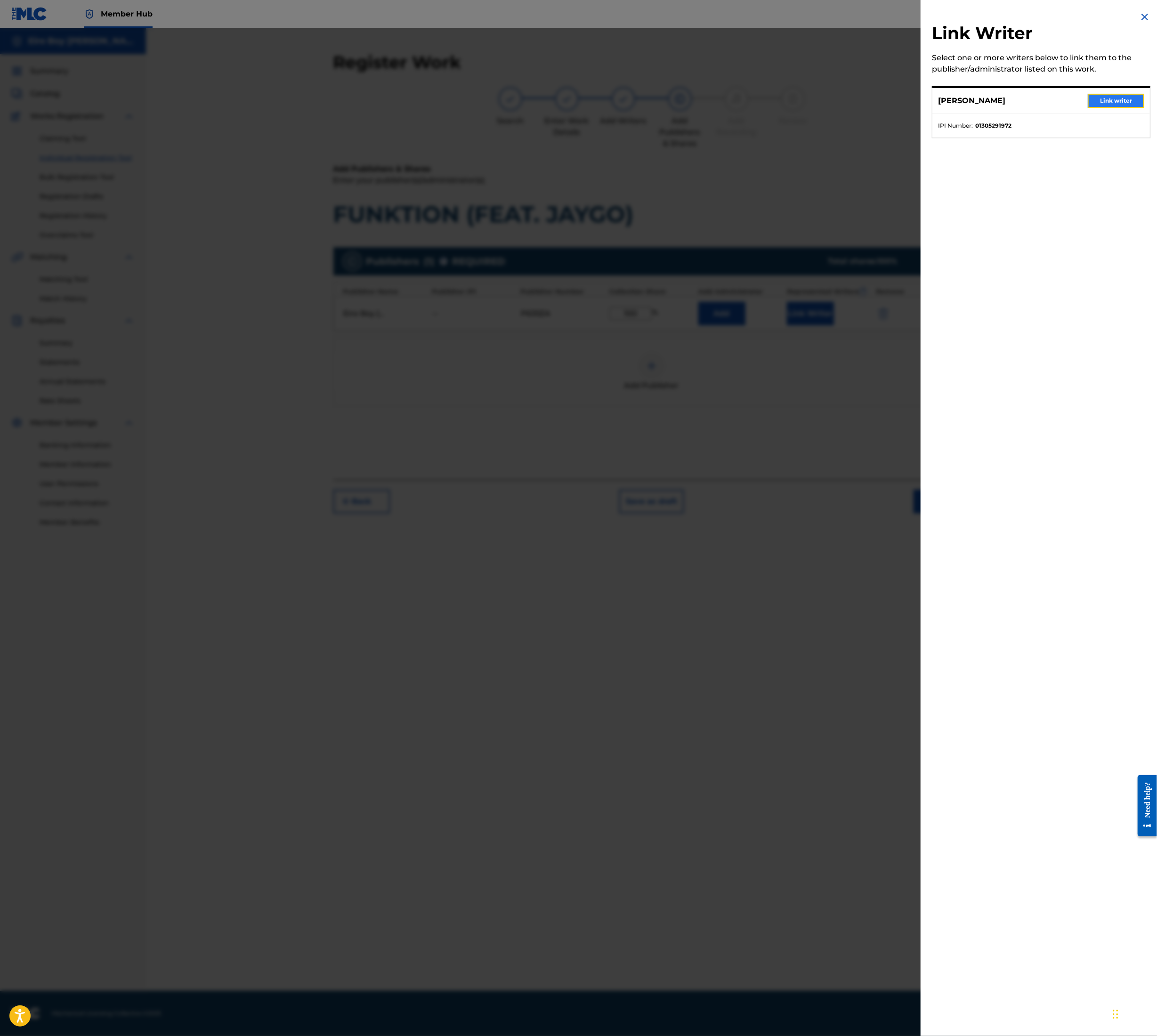
click at [1119, 101] on button "Link writer" at bounding box center [1116, 100] width 56 height 14
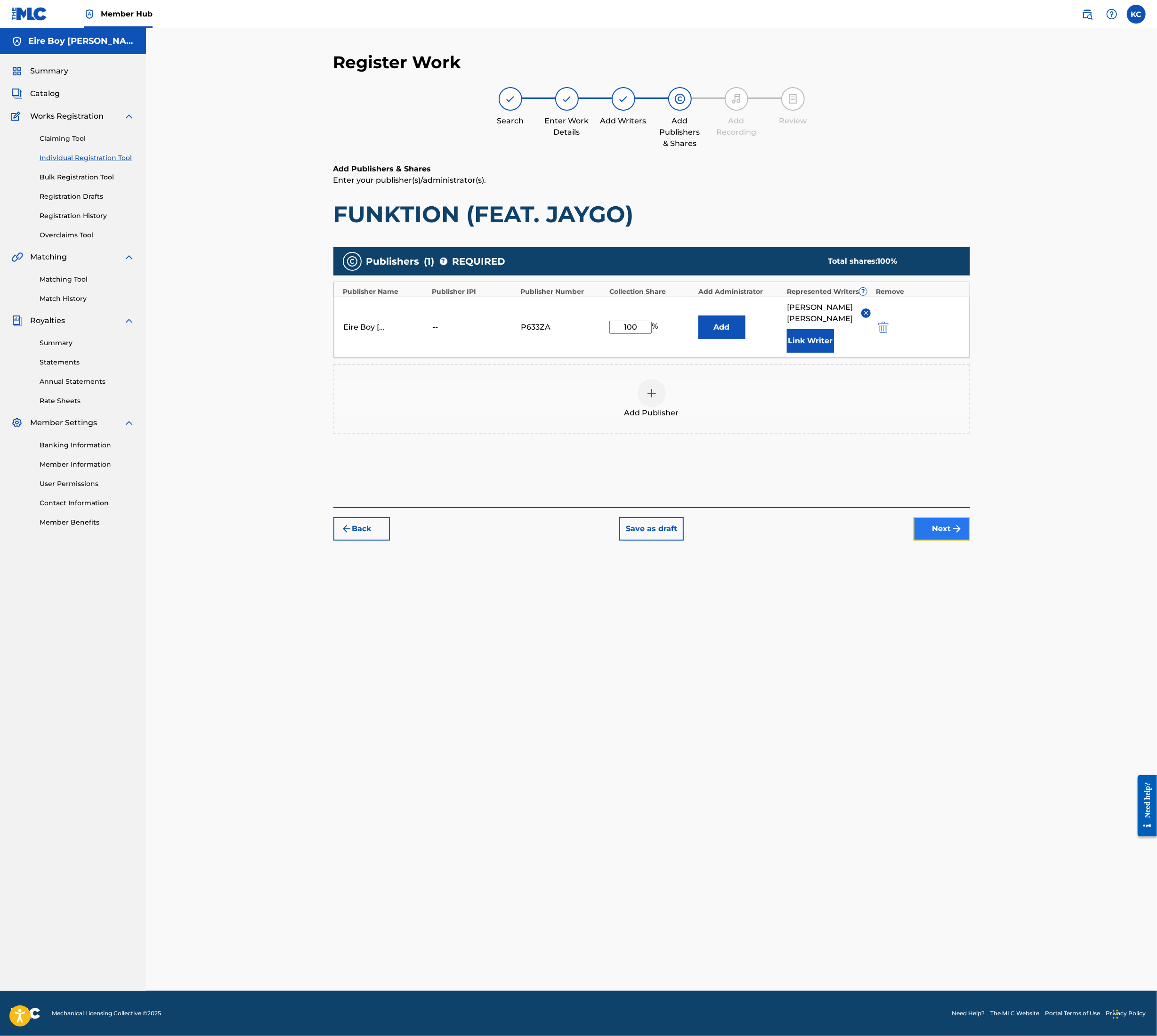
click at [938, 523] on button "Next" at bounding box center [942, 529] width 56 height 24
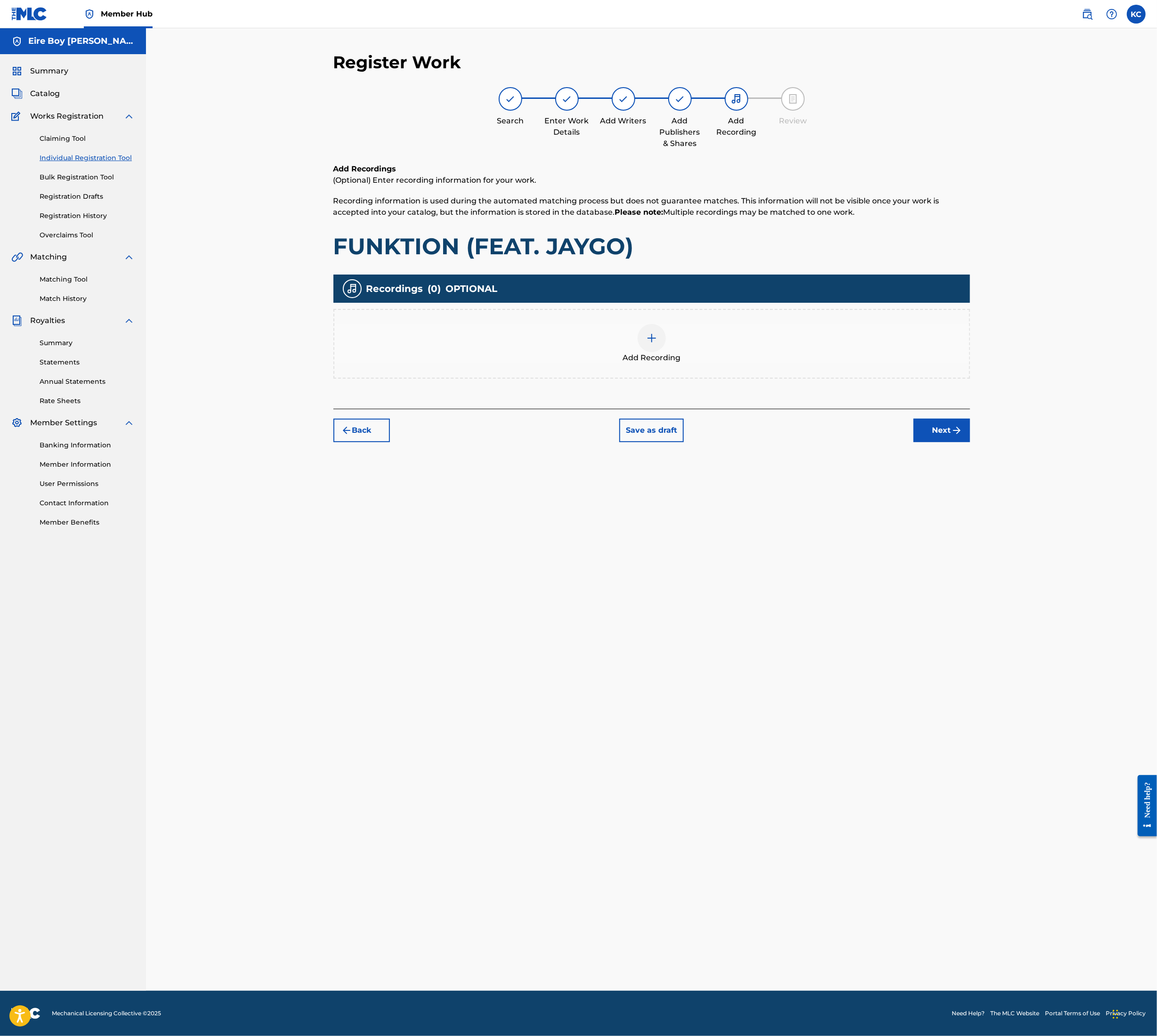
click at [651, 336] on img at bounding box center [652, 338] width 11 height 11
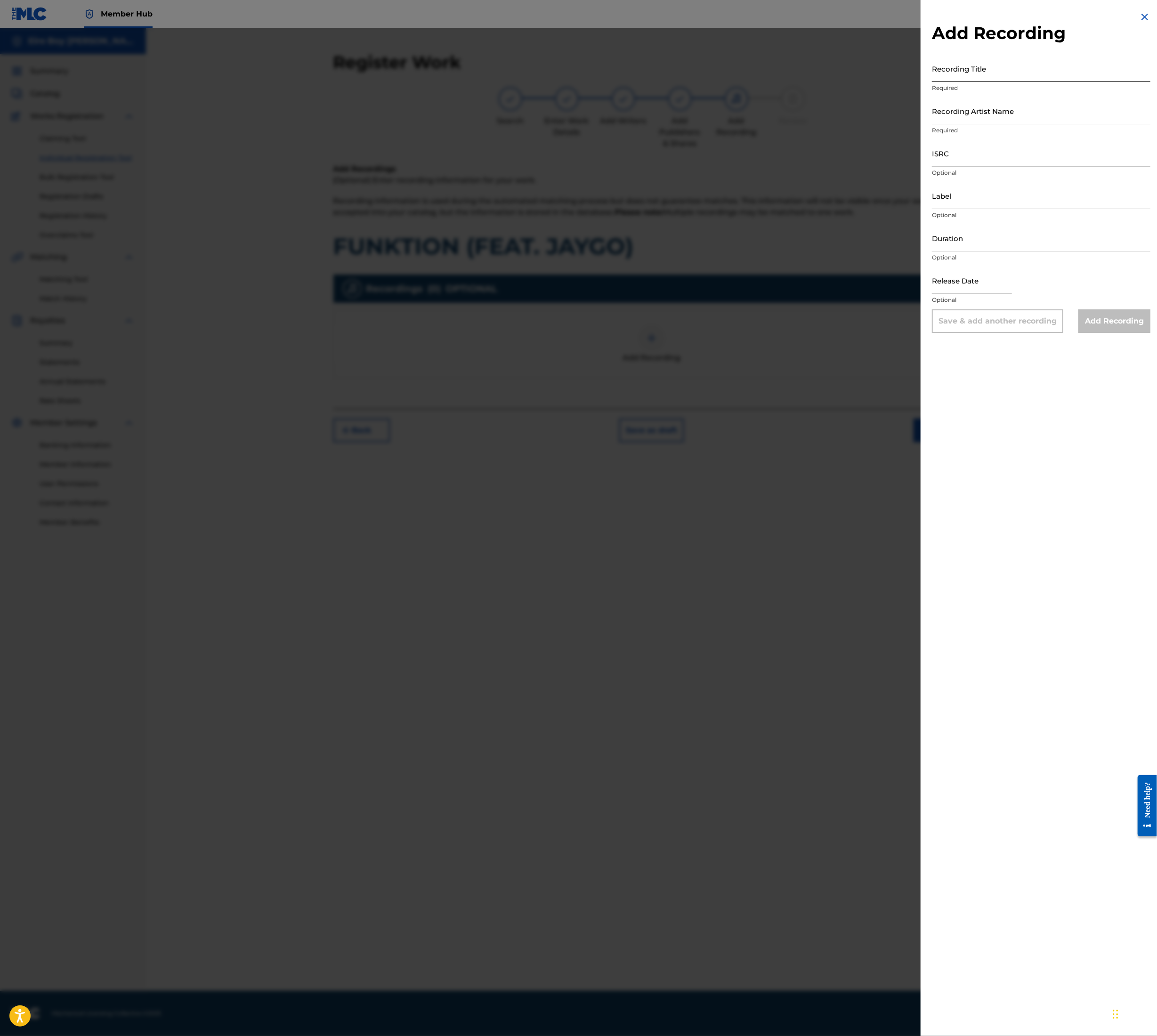
click at [955, 68] on input "Recording Title" at bounding box center [1041, 68] width 219 height 27
paste input "FUNKTION (FEAT. JAYGO)"
type input "FUNKTION (FEAT. JAYGO)"
click at [1000, 107] on input "Recording Artist Name" at bounding box center [1041, 111] width 219 height 27
type input "MAL€K"
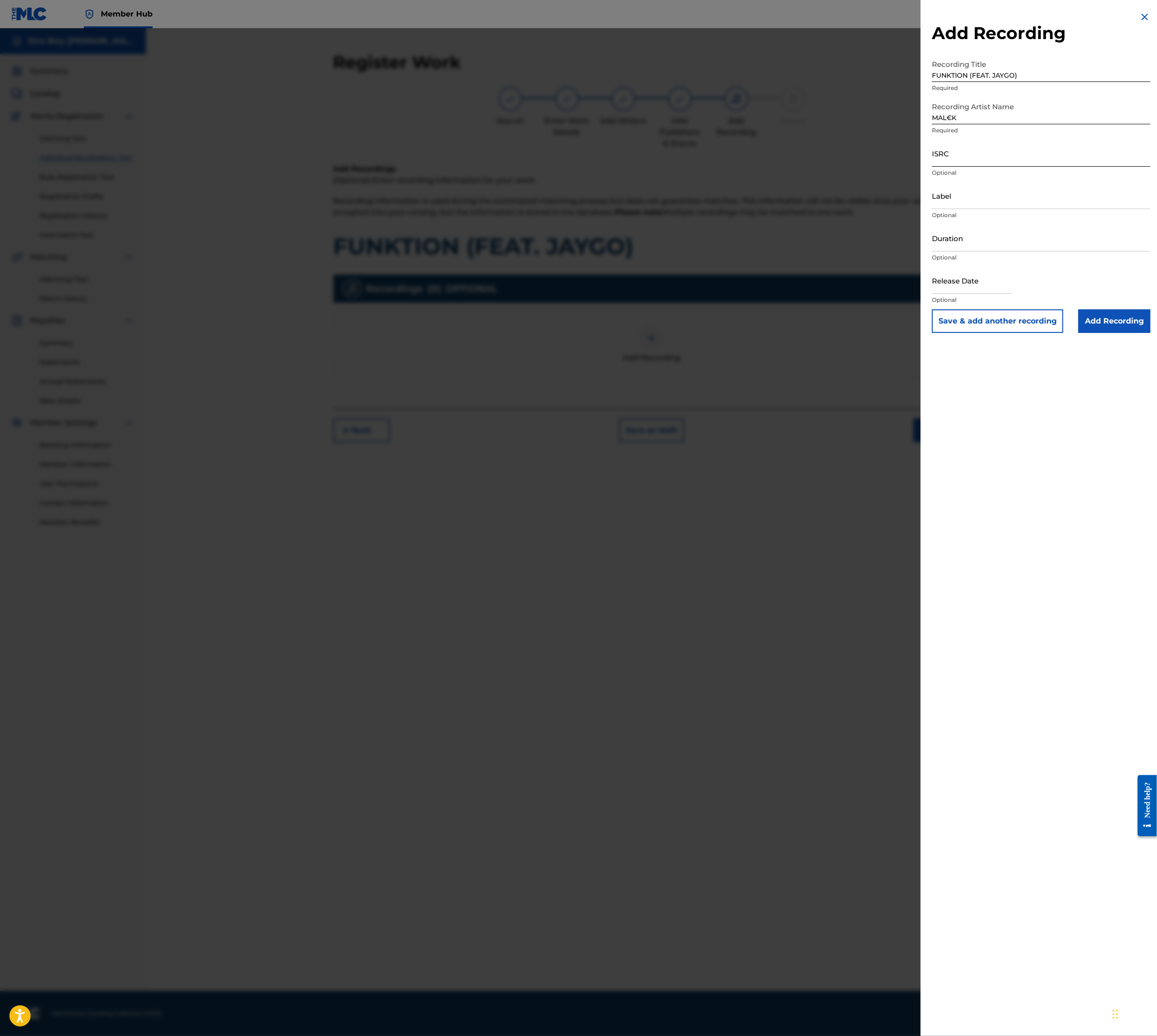
click at [981, 158] on input "ISRC" at bounding box center [1041, 153] width 219 height 27
paste input "QT3F22507180"
type input "QT3F22507180"
click at [1133, 318] on input "Add Recording" at bounding box center [1114, 321] width 72 height 24
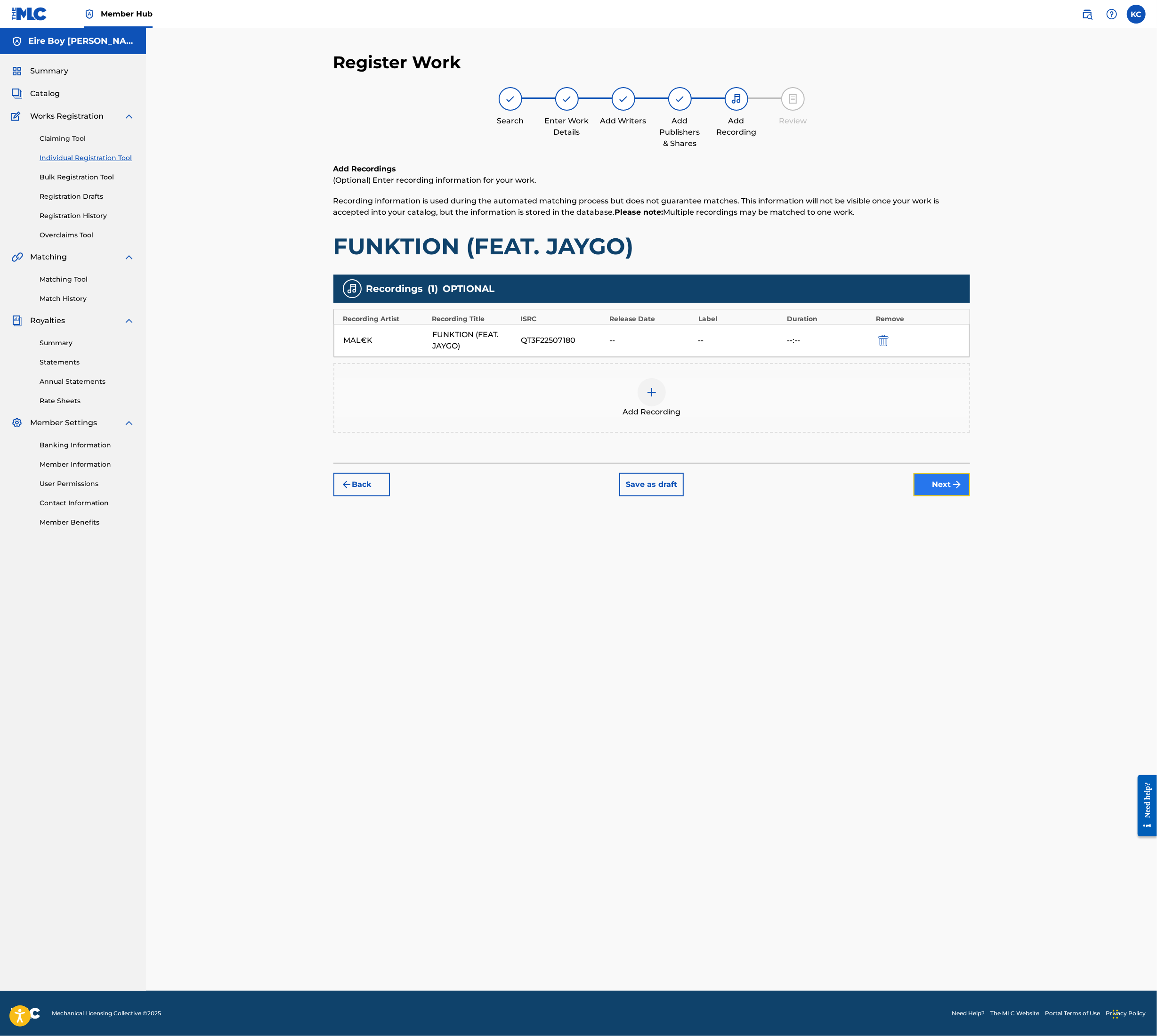
click at [960, 487] on img "submit" at bounding box center [957, 485] width 11 height 11
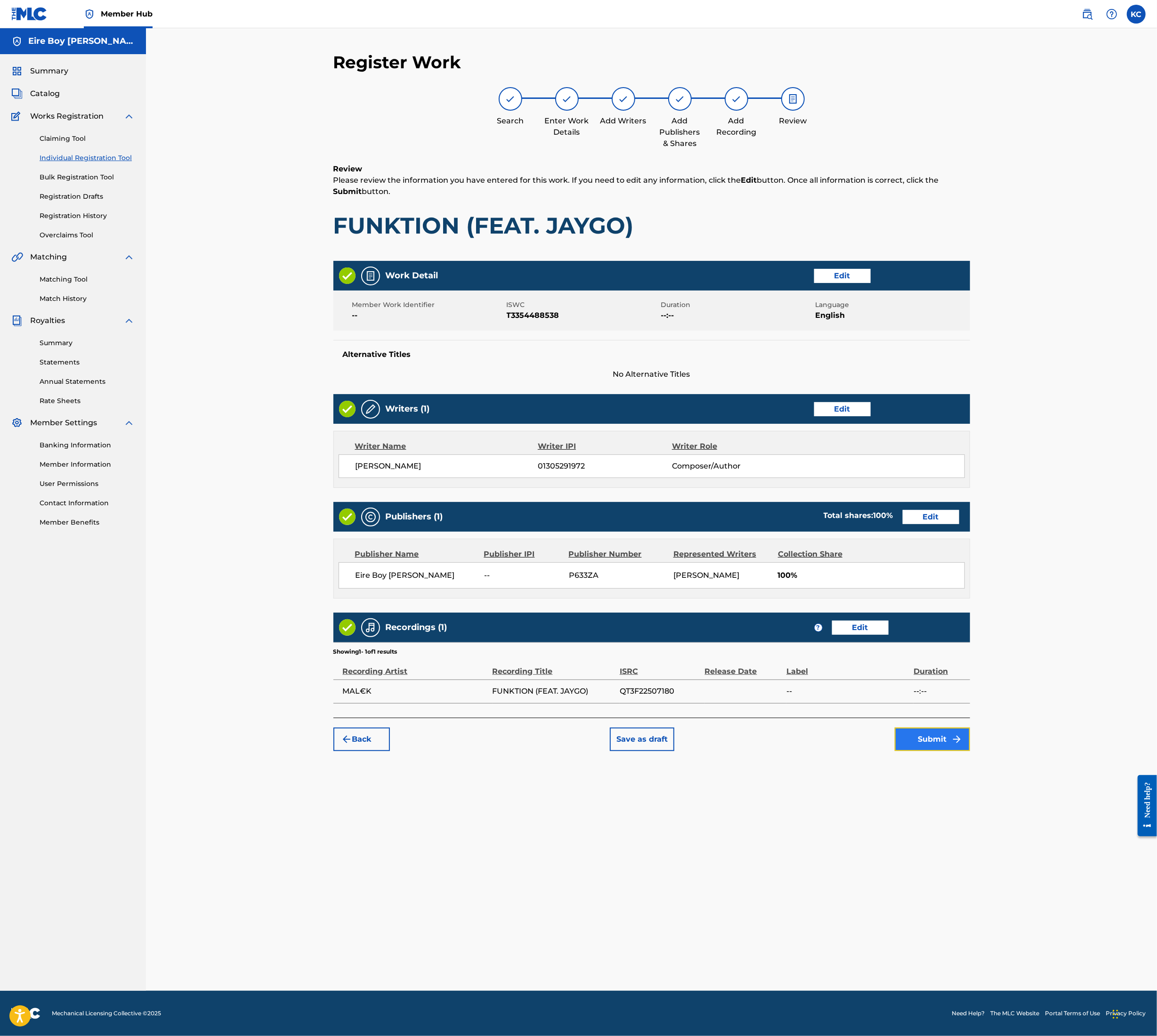
click at [922, 738] on button "Submit" at bounding box center [933, 740] width 76 height 24
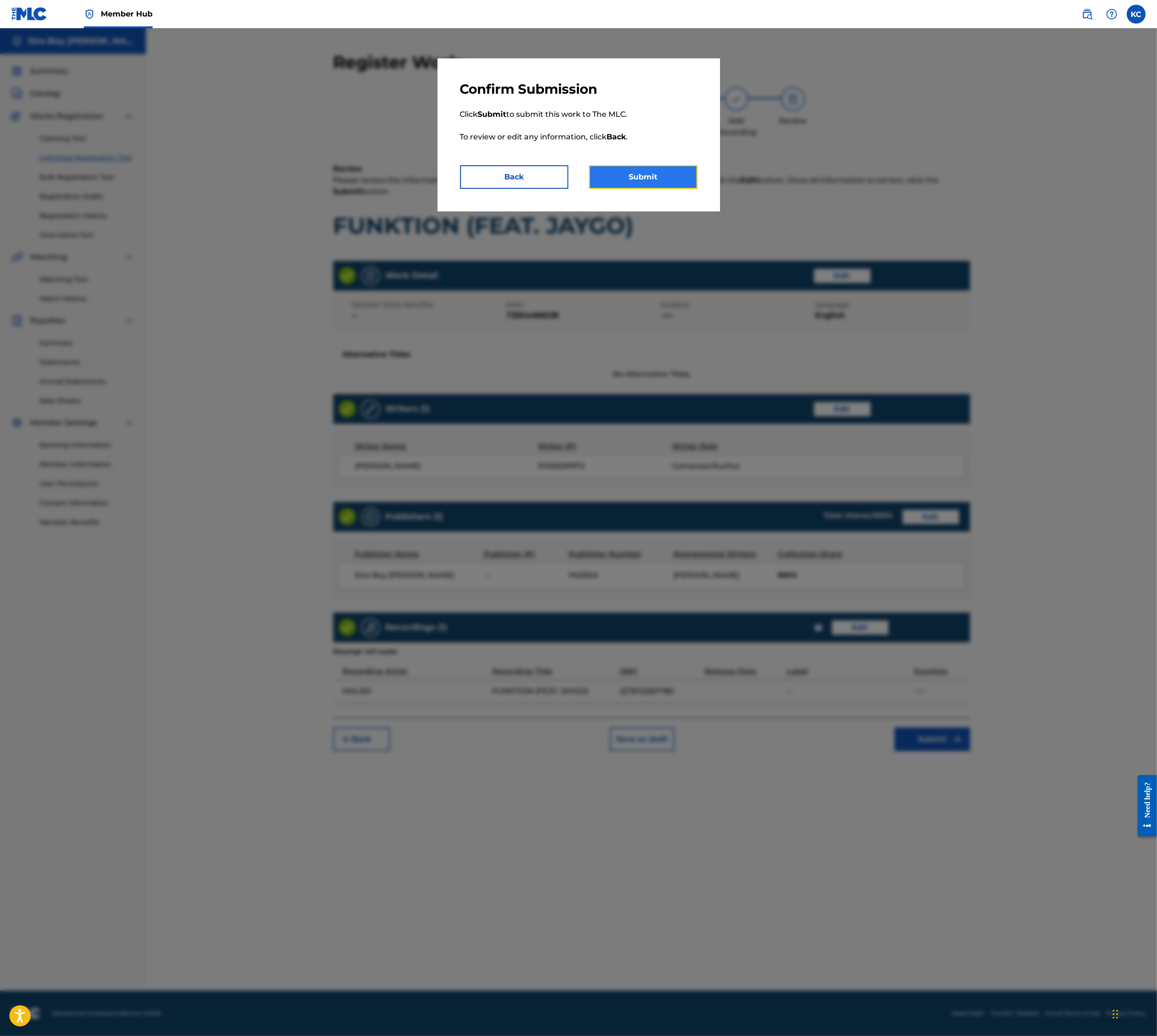
click at [651, 173] on button "Submit" at bounding box center [643, 177] width 108 height 24
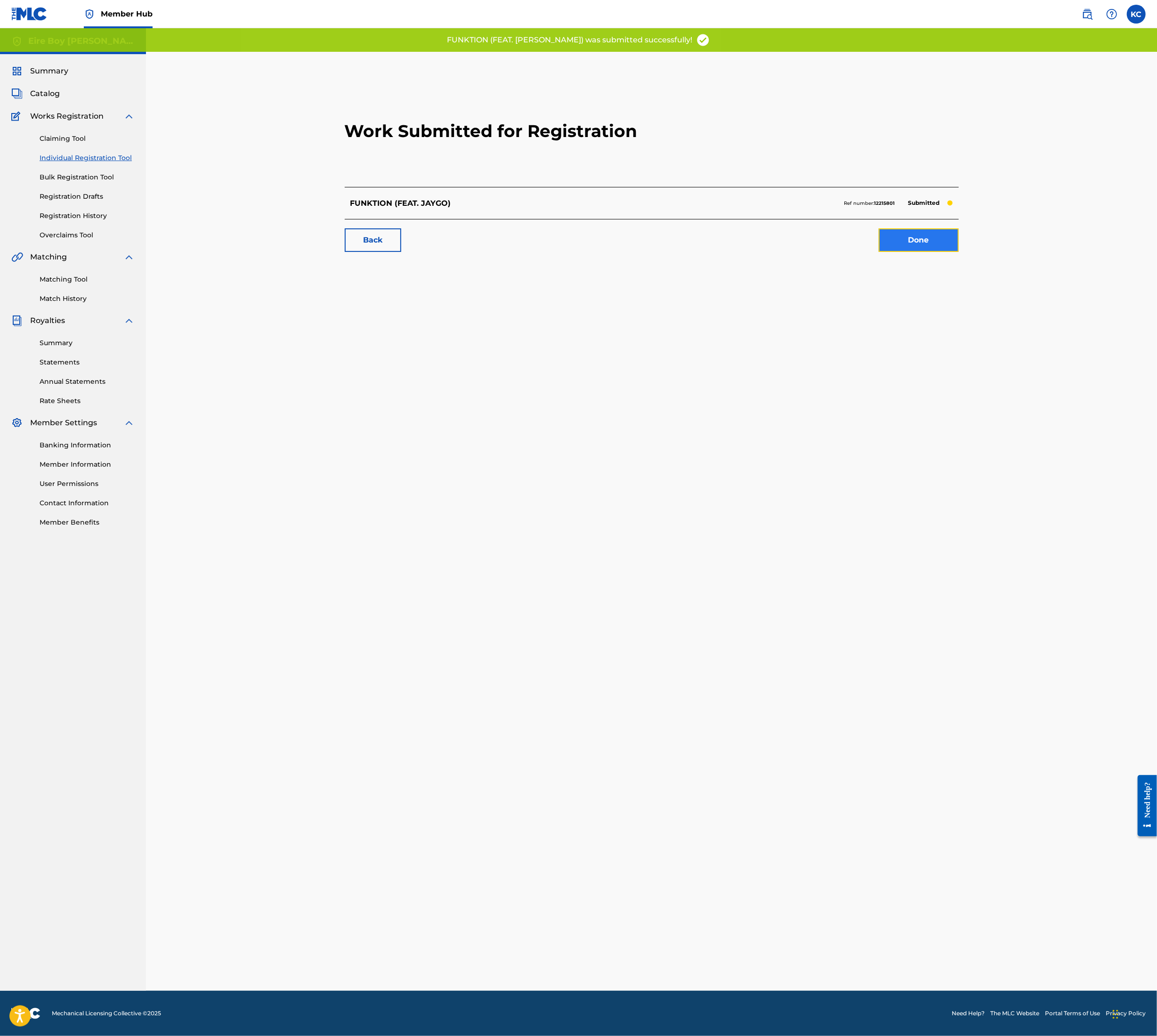
click at [927, 237] on link "Done" at bounding box center [919, 240] width 80 height 24
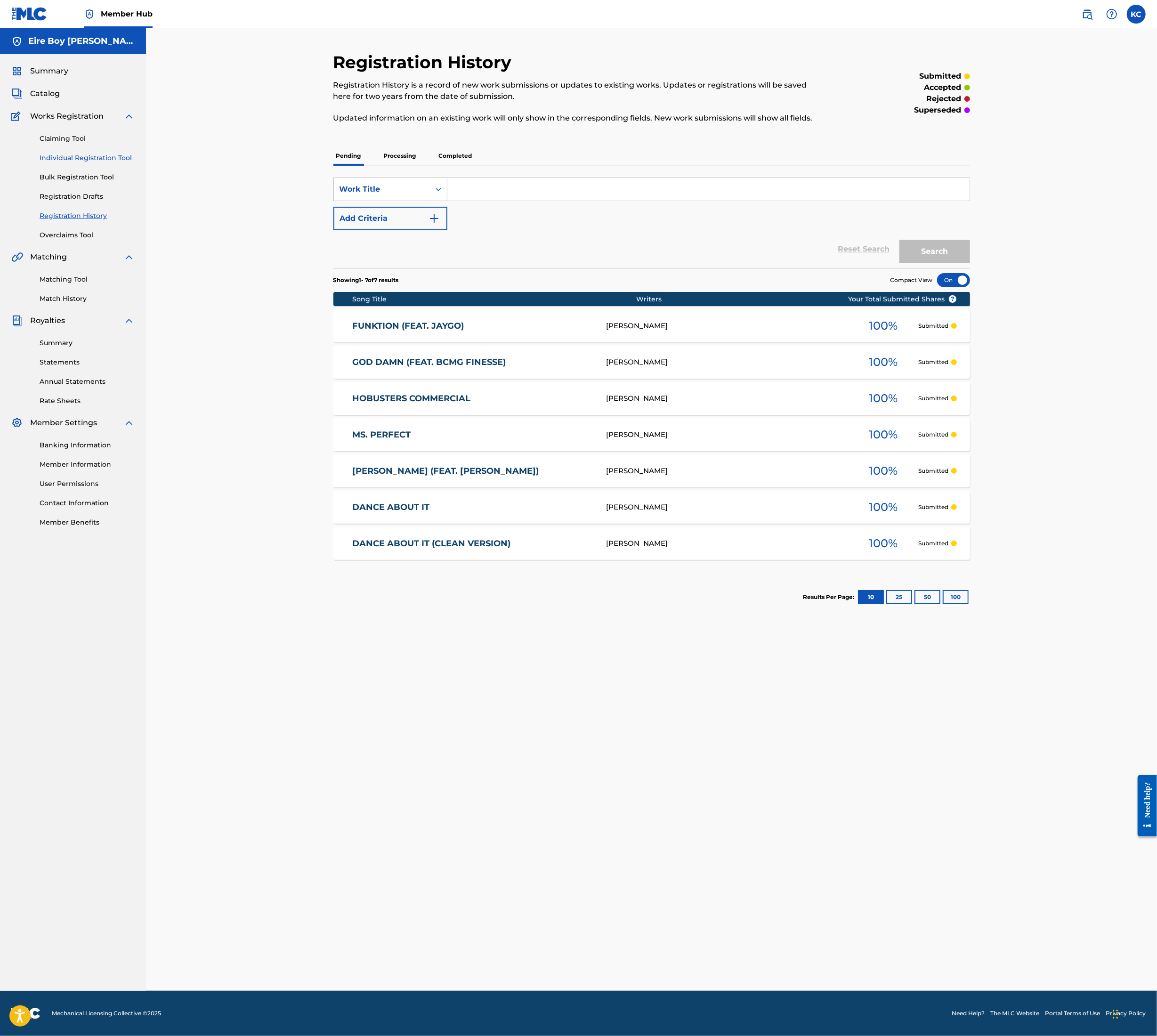
click at [101, 157] on link "Individual Registration Tool" at bounding box center [87, 158] width 95 height 10
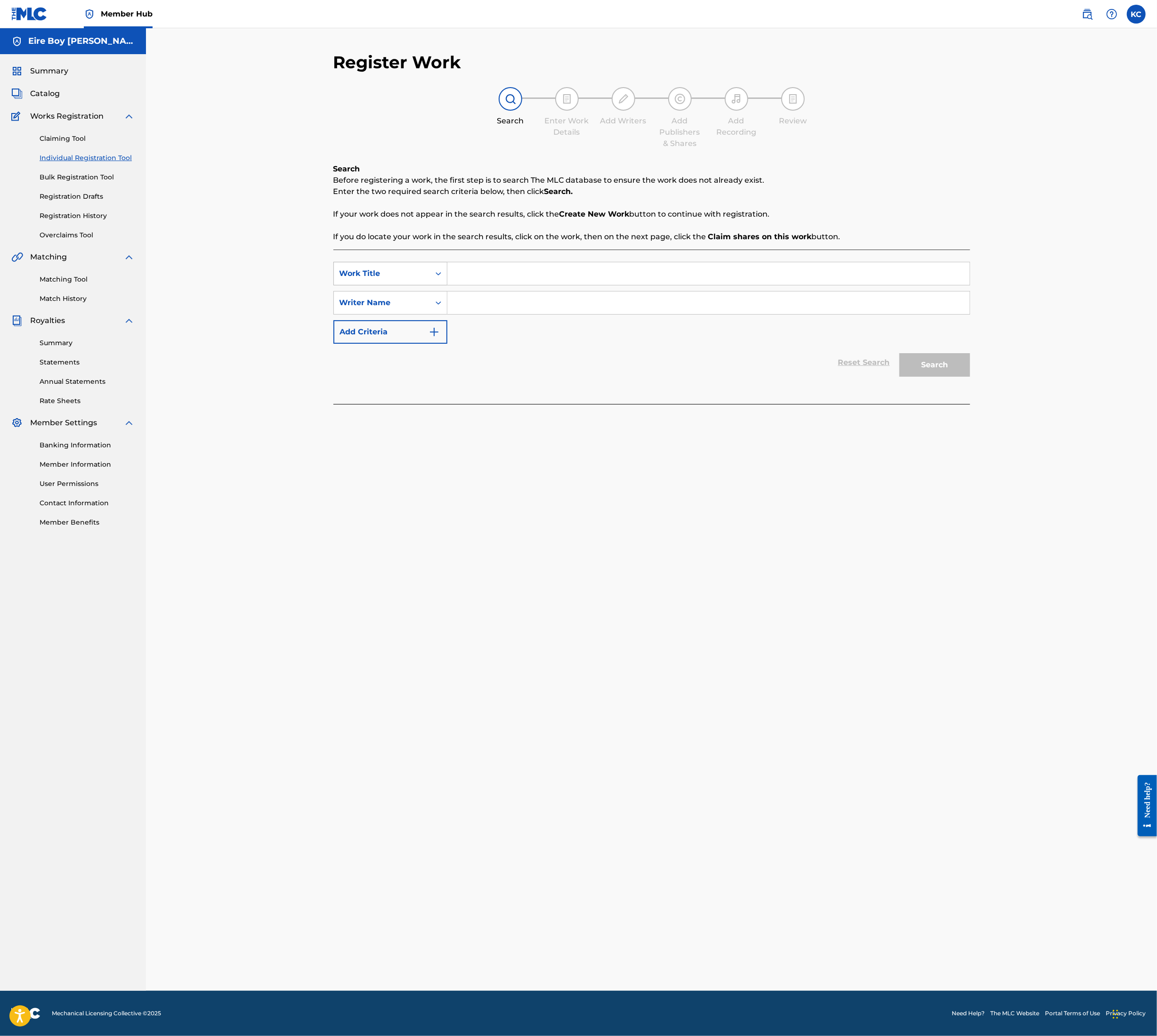
click at [432, 274] on div "Search Form" at bounding box center [438, 273] width 17 height 17
click at [488, 280] on input "Search Form" at bounding box center [709, 274] width 522 height 23
type input "c"
click at [503, 287] on div "SearchWithCriteria763fbc1b-9dd3-4e22-a349-25e2545d64de Work Title c SearchWithC…" at bounding box center [652, 303] width 637 height 82
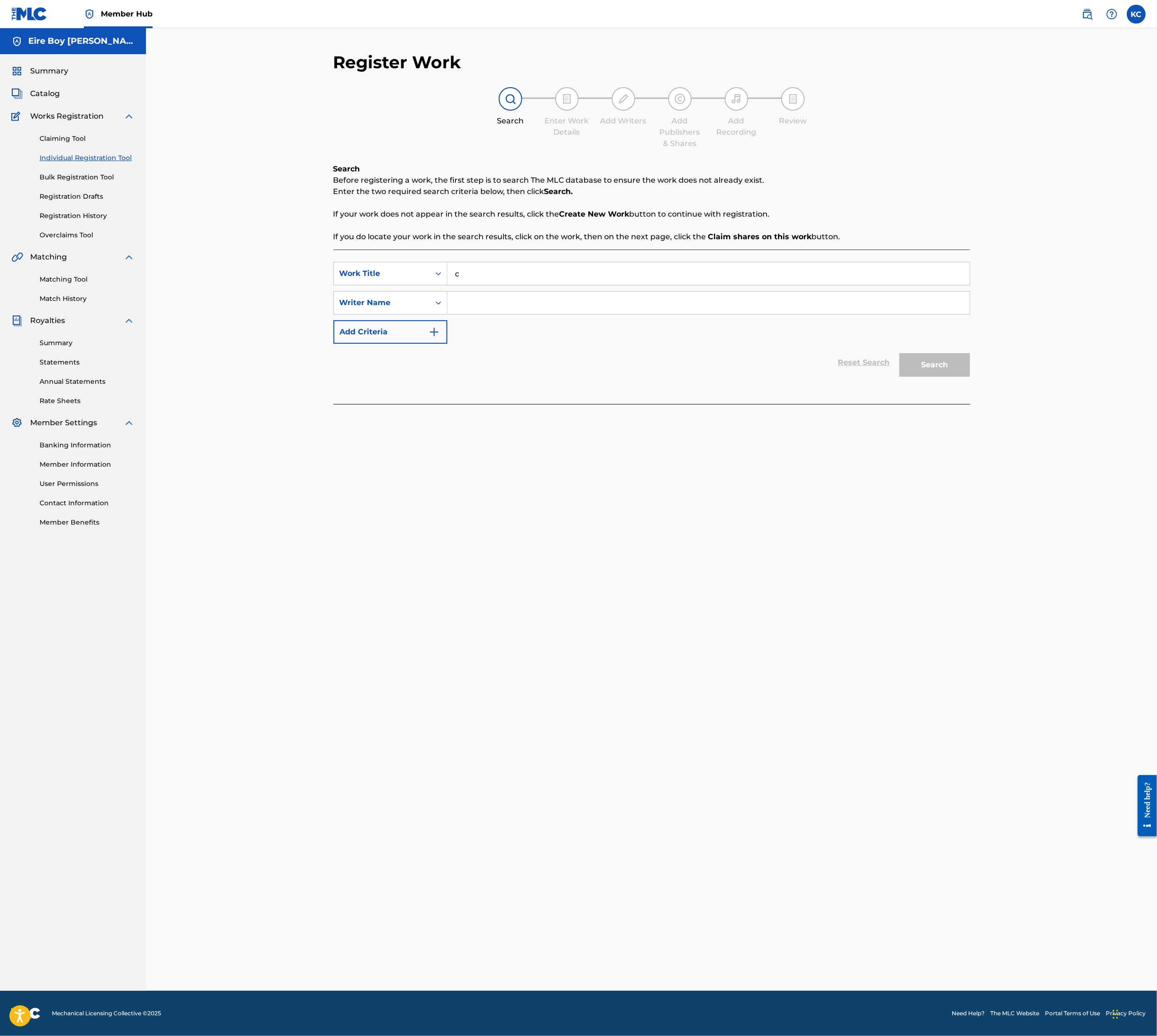
click at [506, 302] on input "Search Form" at bounding box center [709, 303] width 522 height 23
type input "c"
click at [946, 365] on button "Search" at bounding box center [935, 365] width 71 height 24
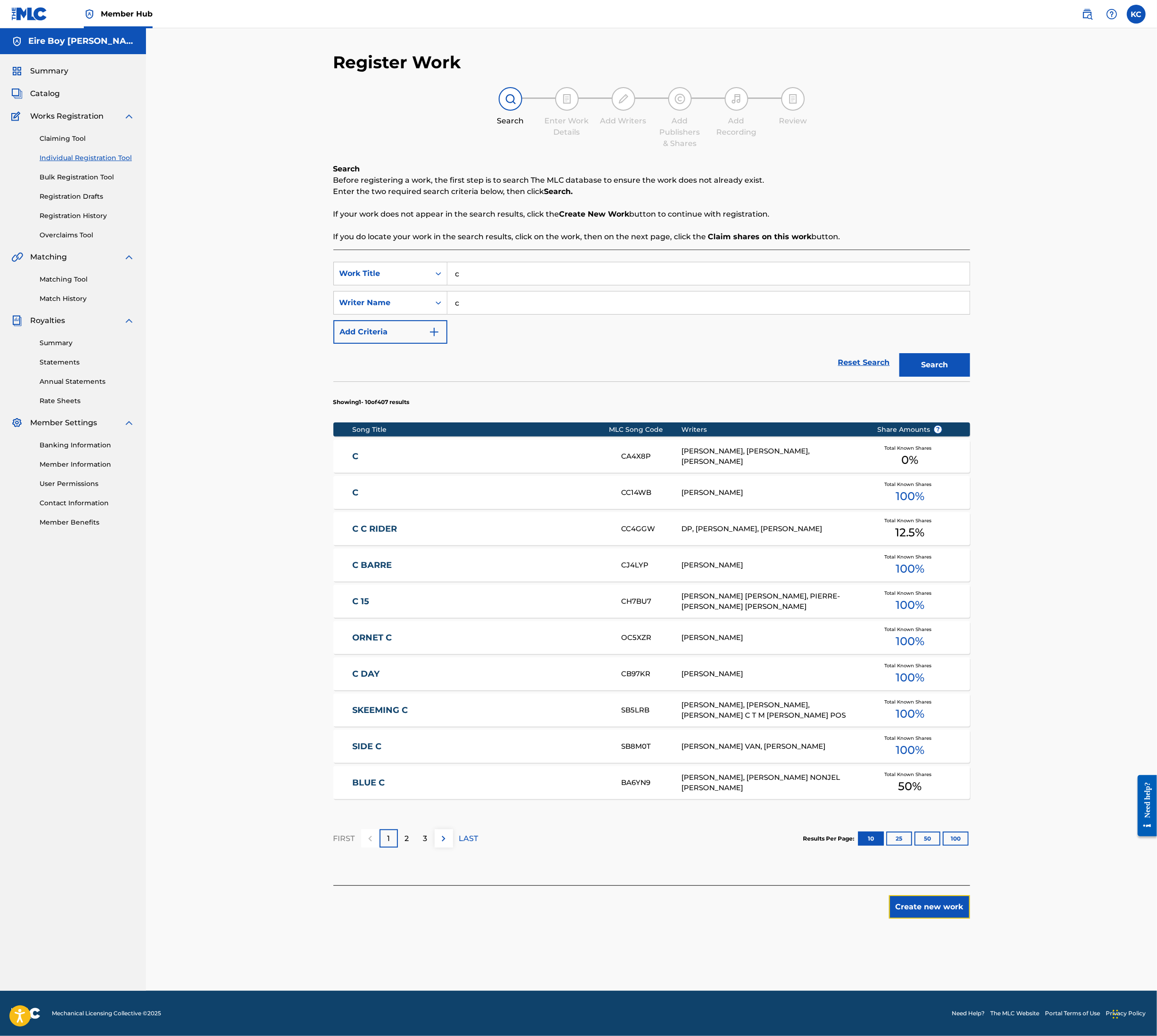
click at [942, 909] on button "Create new work" at bounding box center [930, 907] width 81 height 24
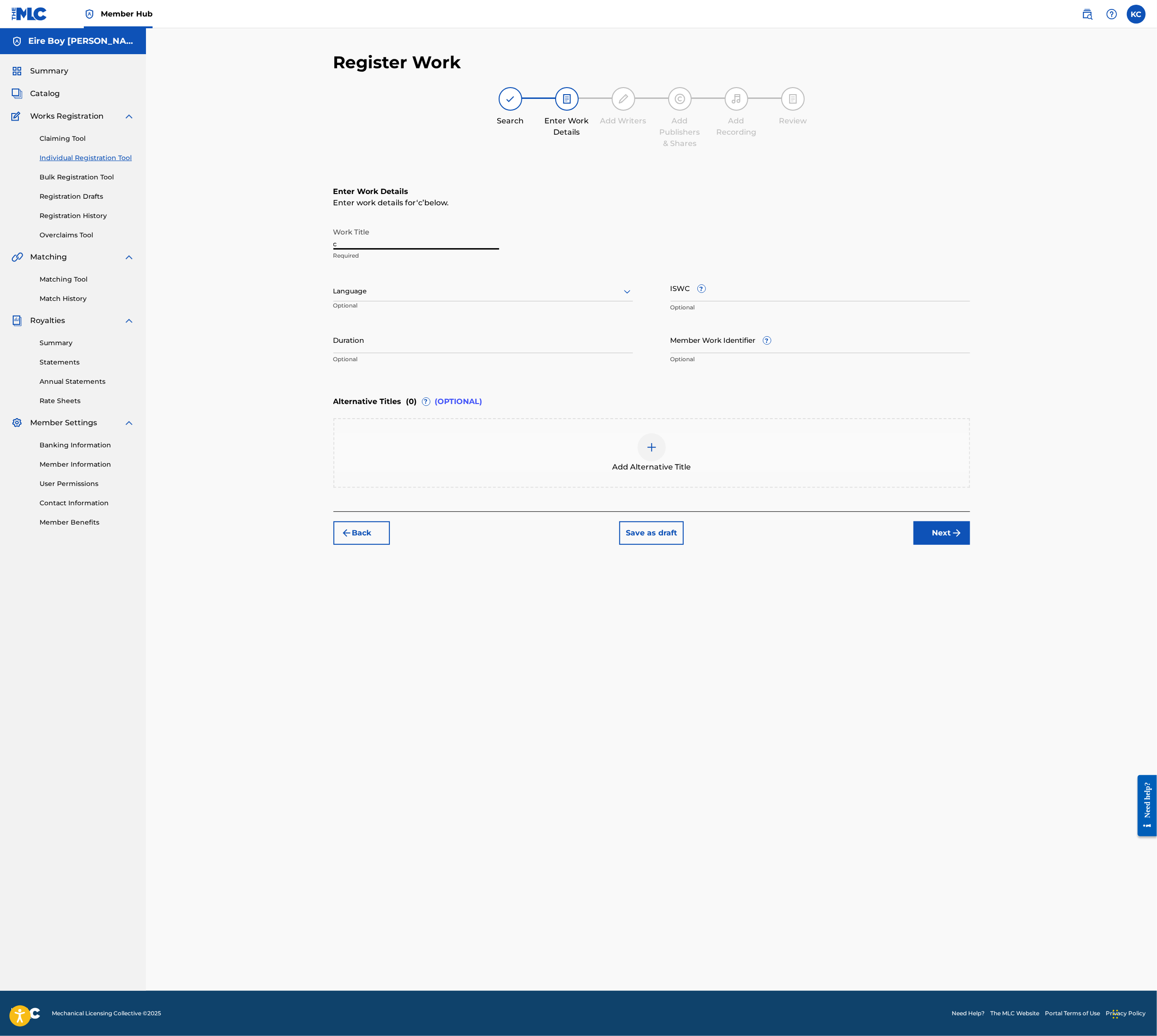
drag, startPoint x: 375, startPoint y: 236, endPoint x: 241, endPoint y: 249, distance: 134.6
click at [241, 249] on div "Register Work Search Enter Work Details Add Writers Add Publishers & Shares Add…" at bounding box center [652, 509] width 1012 height 962
paste input "FREAKIN N' GEEKIN"
type input "FREAKIN N' GEEKIN"
click at [383, 288] on div at bounding box center [483, 291] width 300 height 12
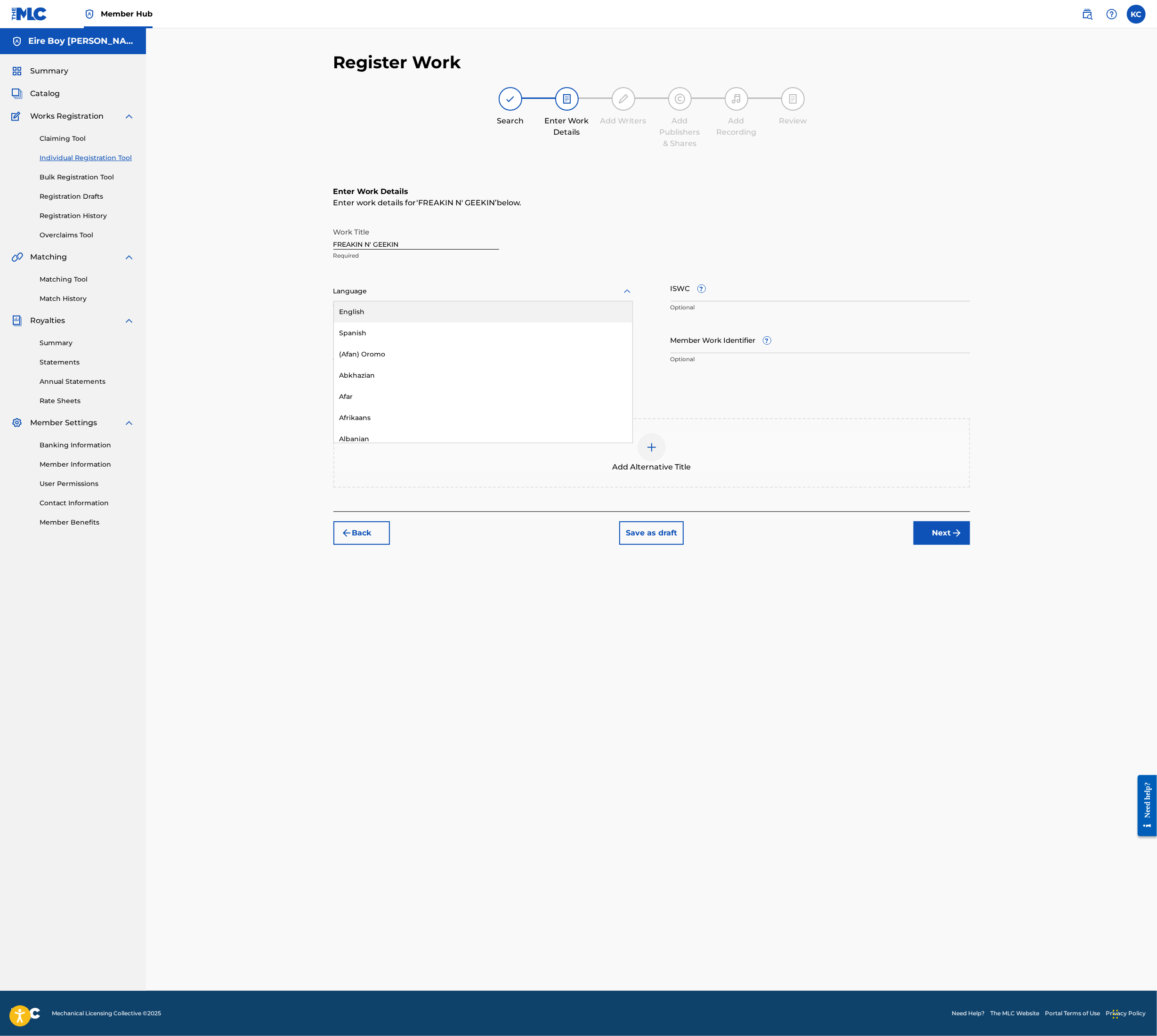
click at [387, 307] on div "English" at bounding box center [483, 312] width 298 height 21
click at [742, 293] on input "ISWC ?" at bounding box center [821, 288] width 300 height 27
paste input "T3354488630"
type input "T3354488630"
click at [953, 533] on img "submit" at bounding box center [957, 533] width 11 height 11
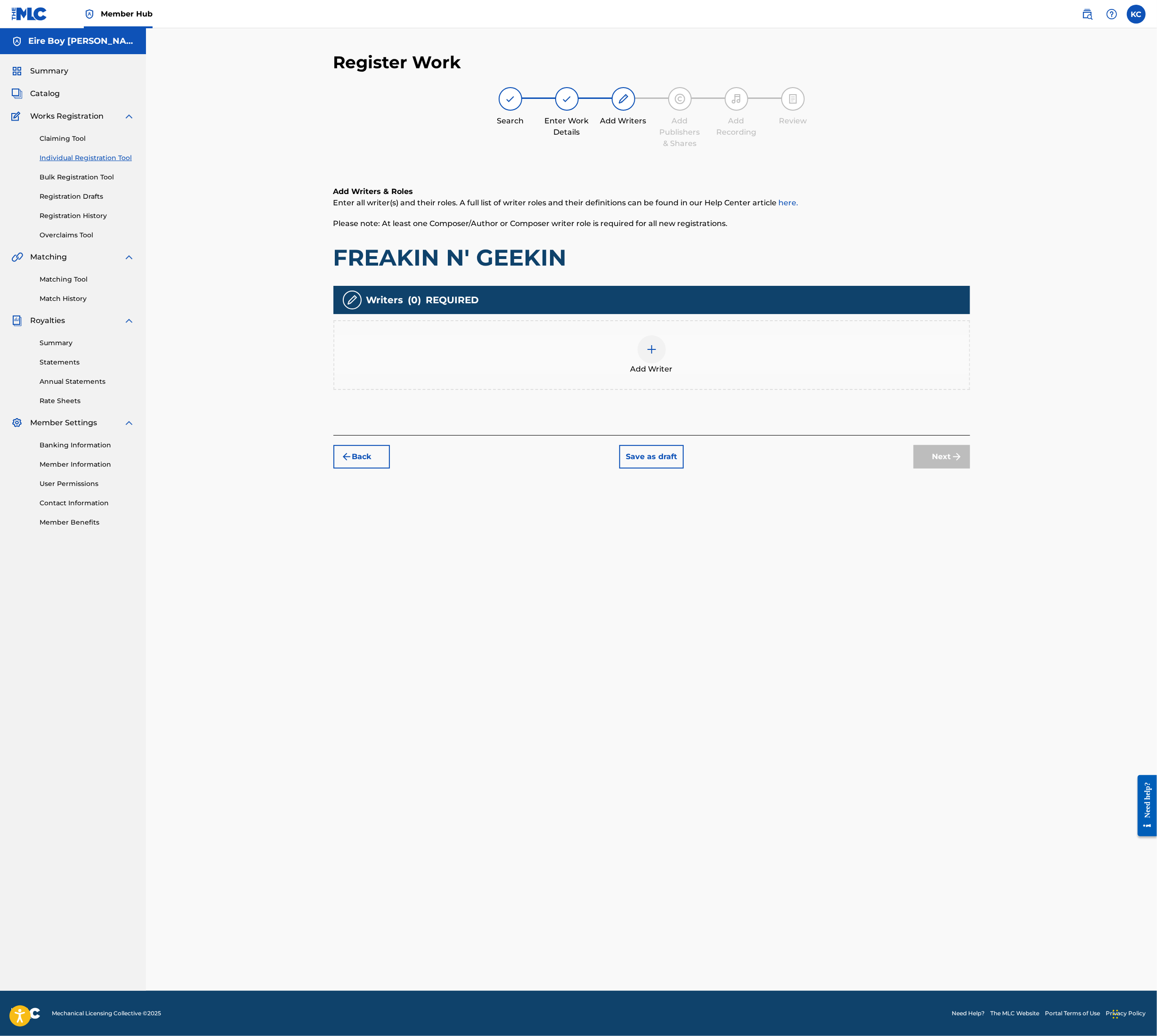
click at [641, 355] on div at bounding box center [652, 350] width 28 height 28
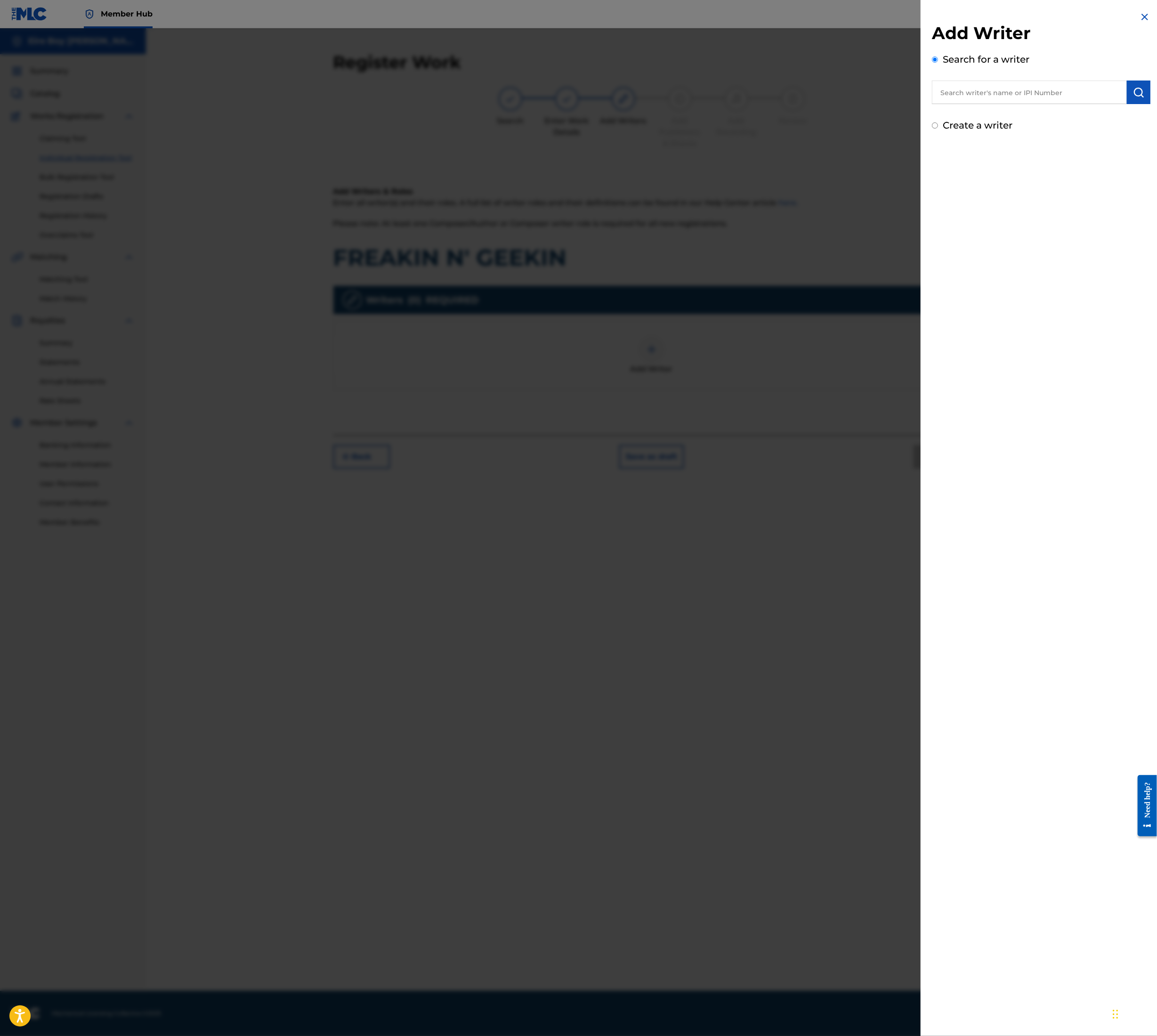
click at [968, 92] on input "text" at bounding box center [1029, 92] width 195 height 24
type input "[PERSON_NAME]"
click at [1133, 100] on button "submit" at bounding box center [1139, 92] width 24 height 24
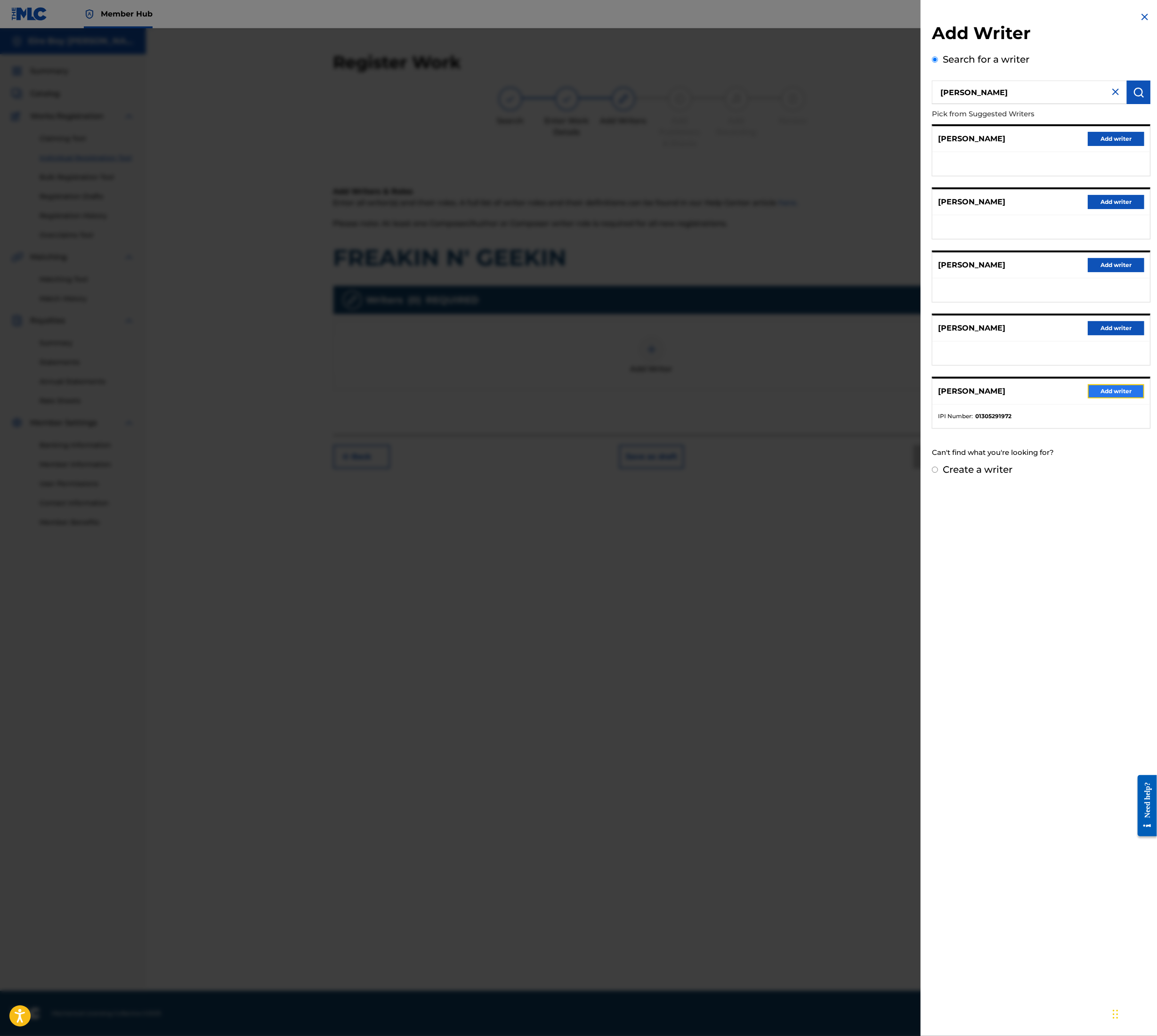
click at [1124, 397] on button "Add writer" at bounding box center [1116, 391] width 56 height 14
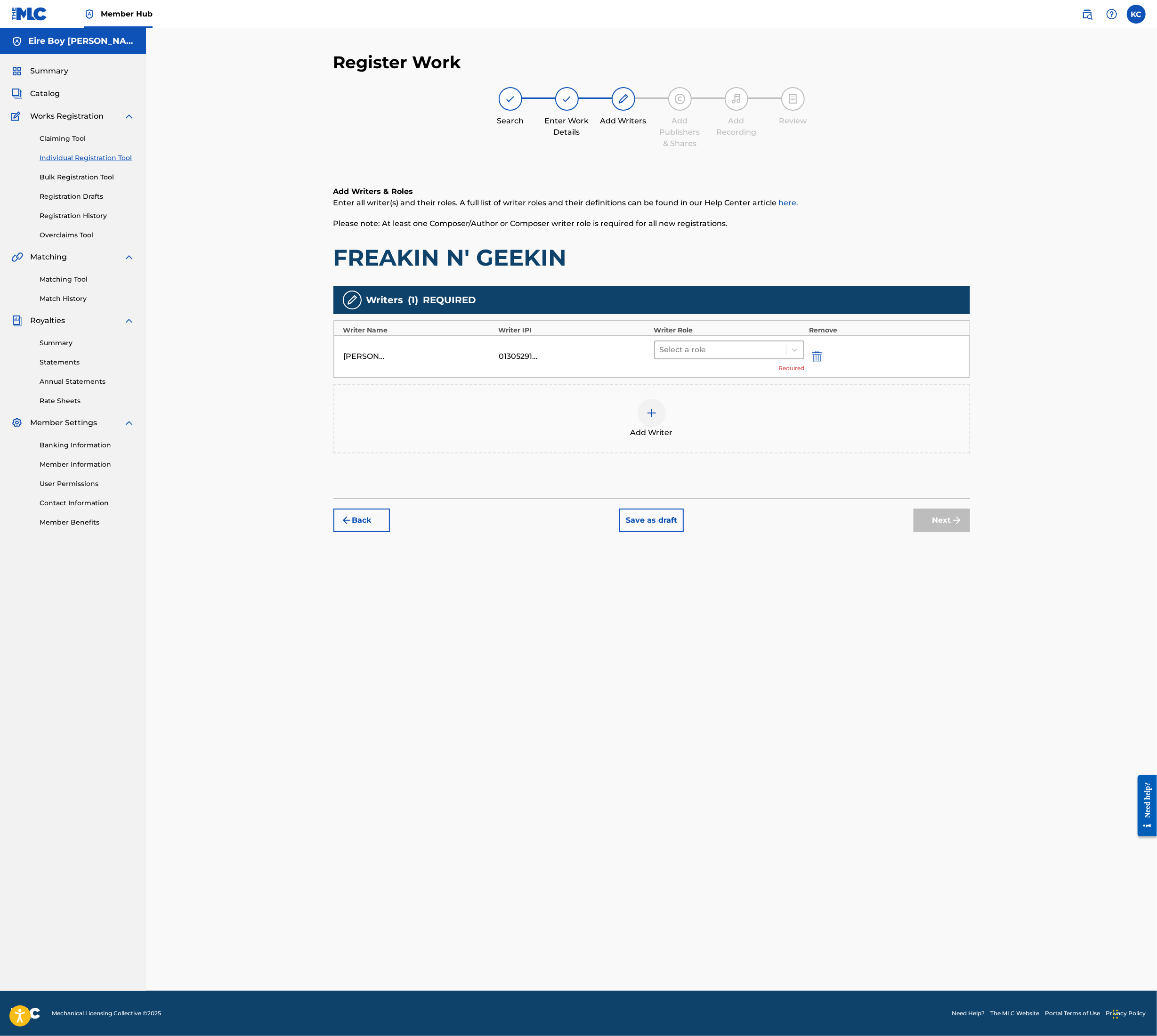
click at [700, 348] on div at bounding box center [721, 350] width 122 height 13
click at [691, 373] on div "Composer/Author" at bounding box center [729, 374] width 150 height 19
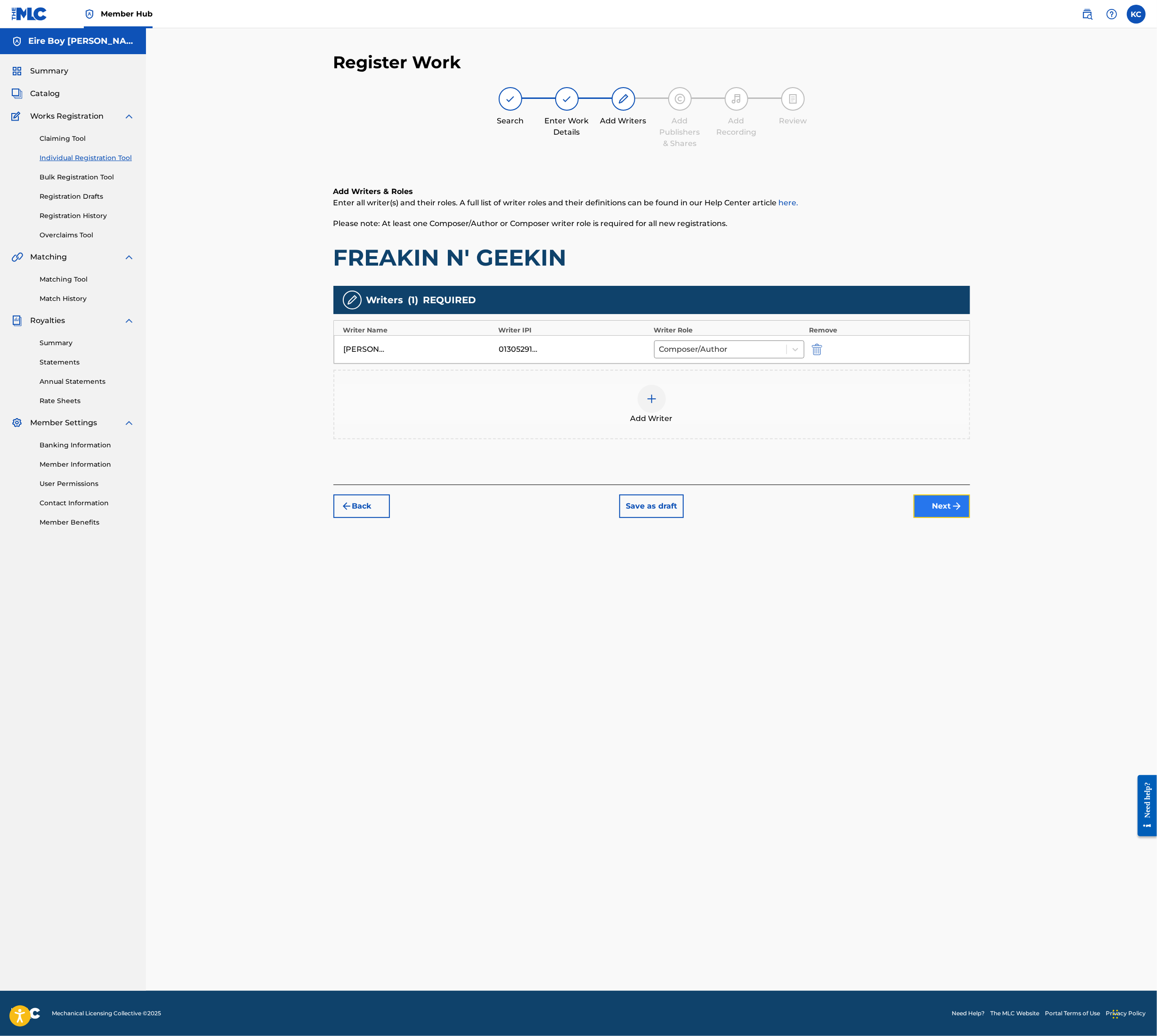
click at [961, 502] on img "submit" at bounding box center [957, 506] width 11 height 11
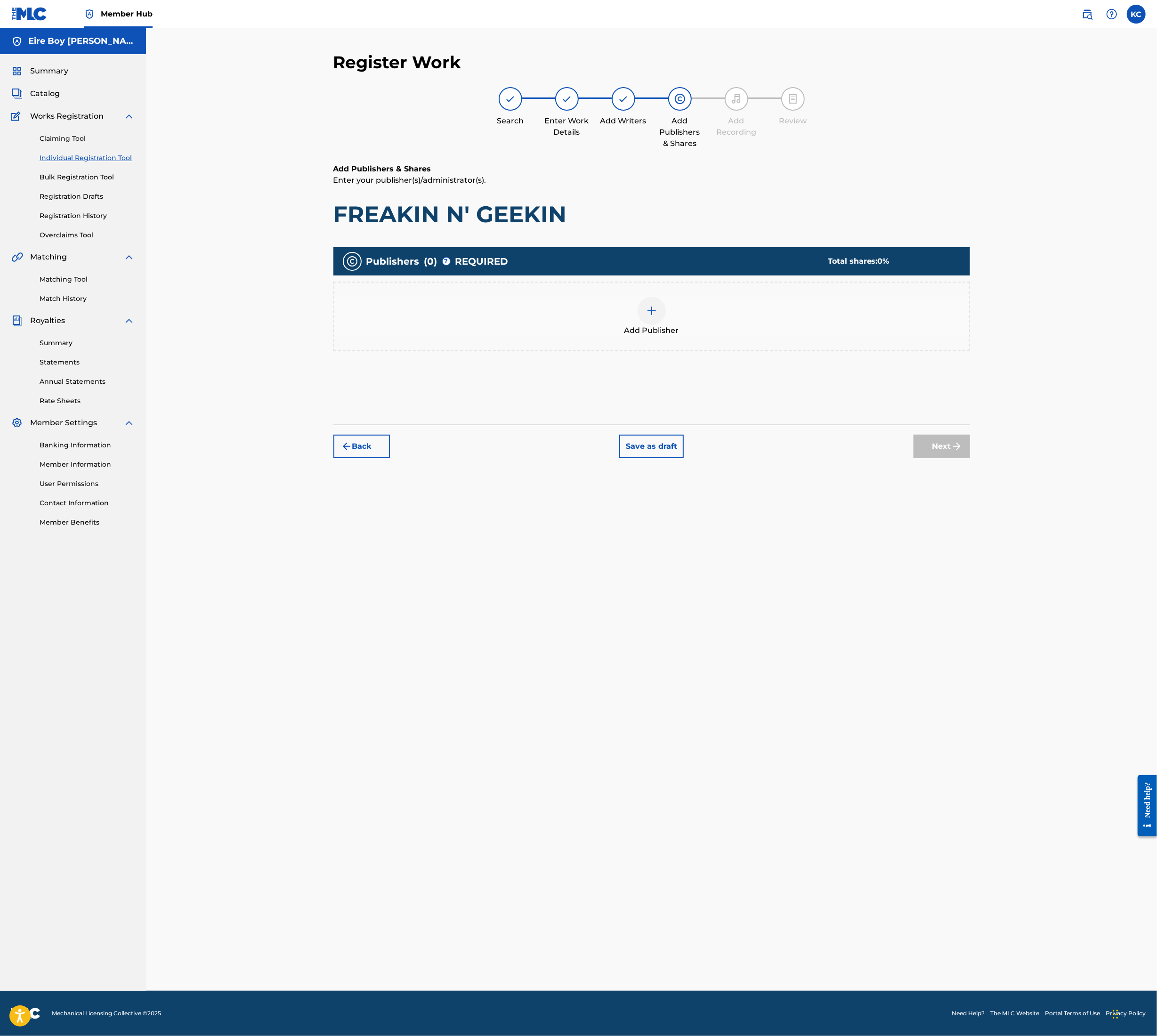
click at [655, 311] on img at bounding box center [652, 311] width 11 height 11
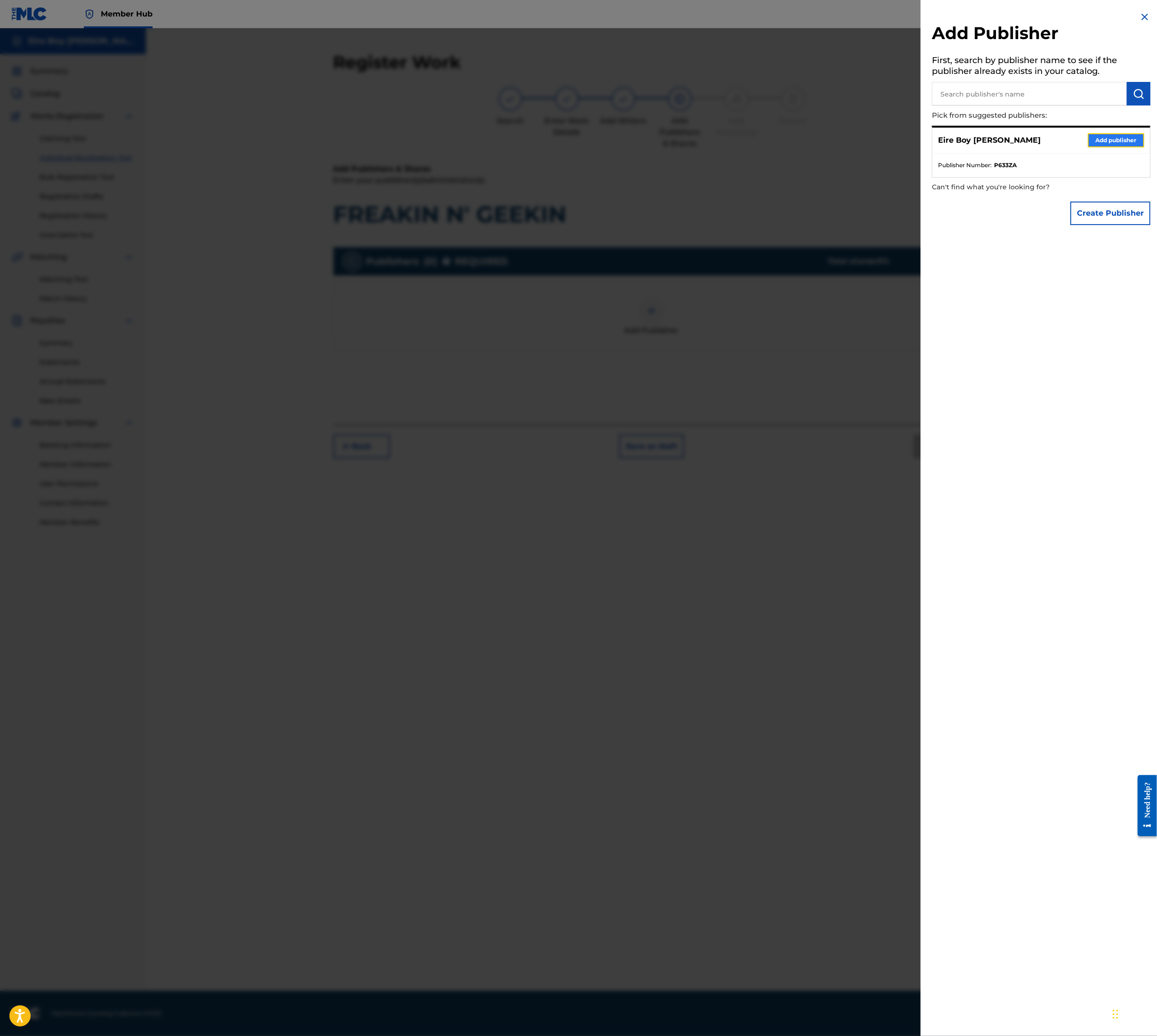
click at [1118, 137] on button "Add publisher" at bounding box center [1116, 140] width 56 height 14
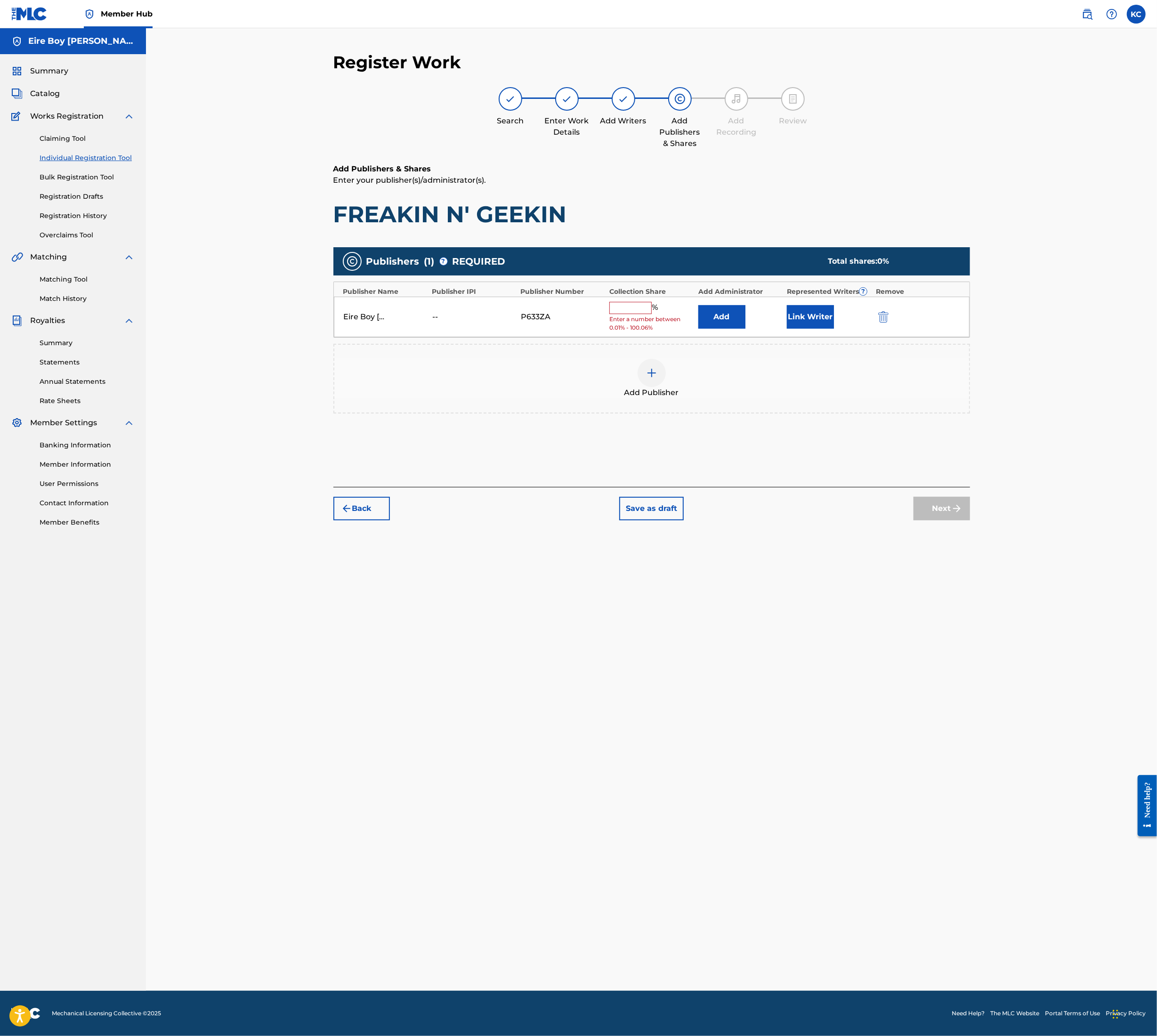
click at [625, 308] on input "text" at bounding box center [631, 308] width 42 height 12
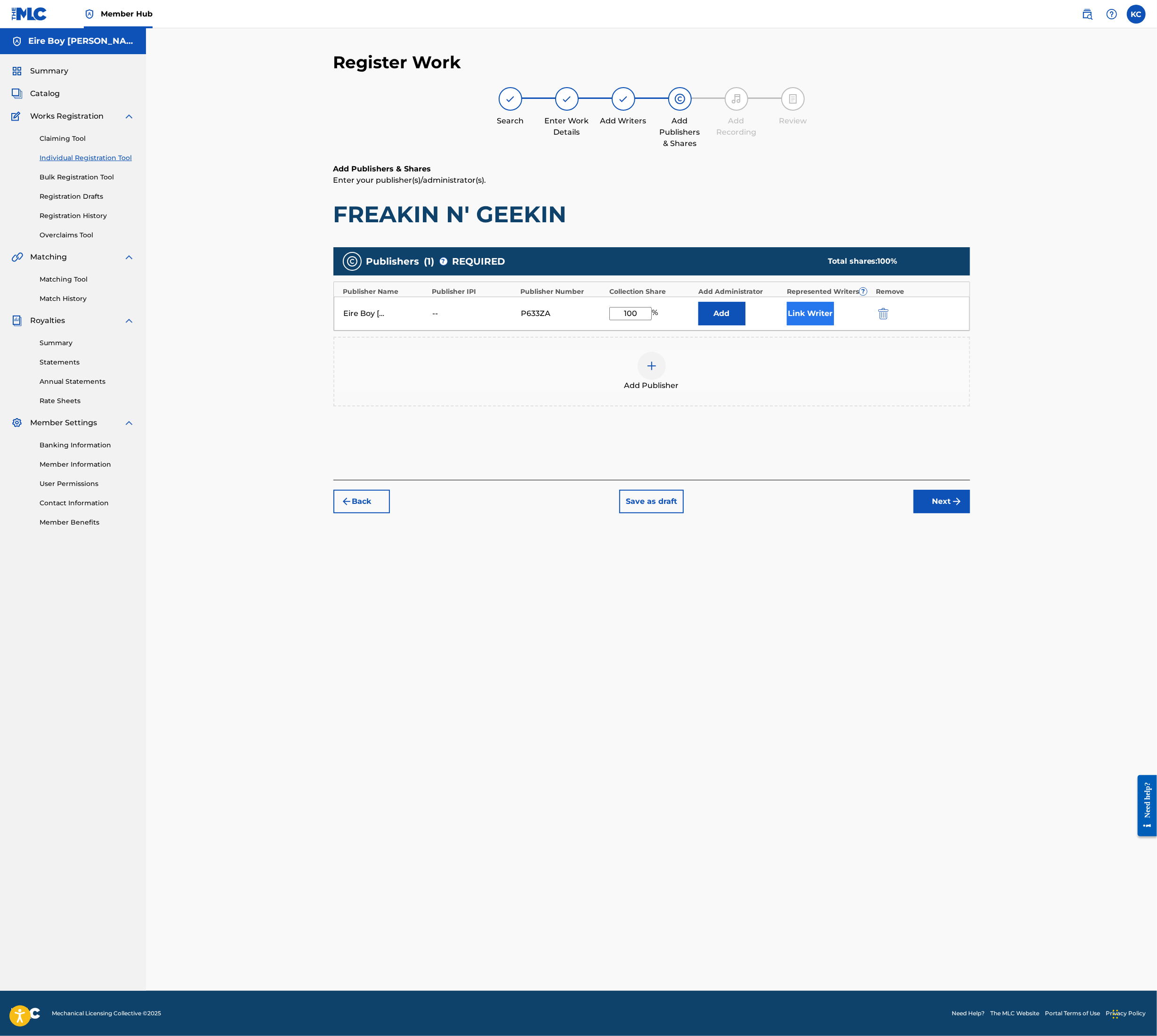
type input "100"
click at [815, 316] on button "Link Writer" at bounding box center [810, 314] width 47 height 24
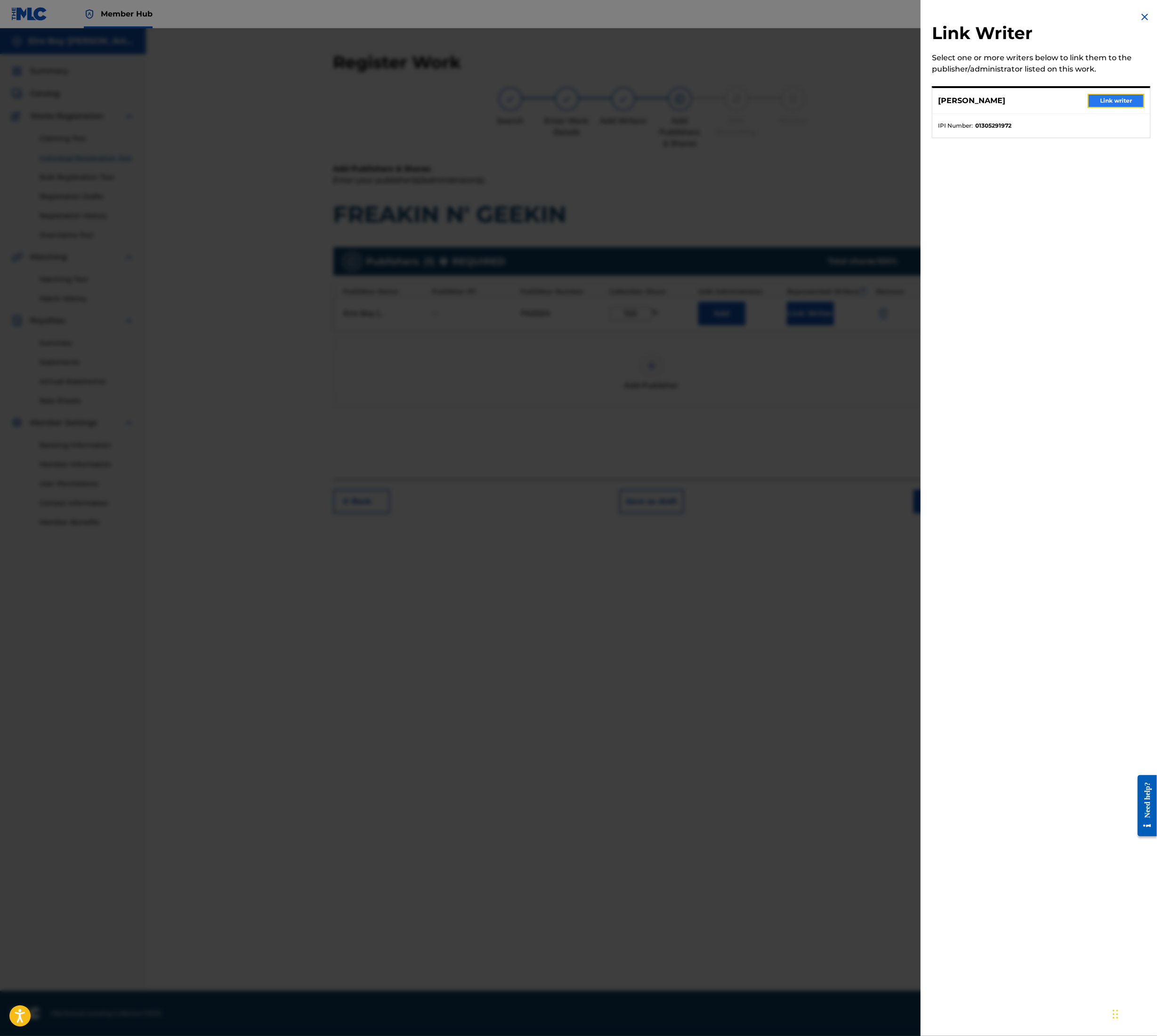
click at [1103, 97] on button "Link writer" at bounding box center [1116, 100] width 56 height 14
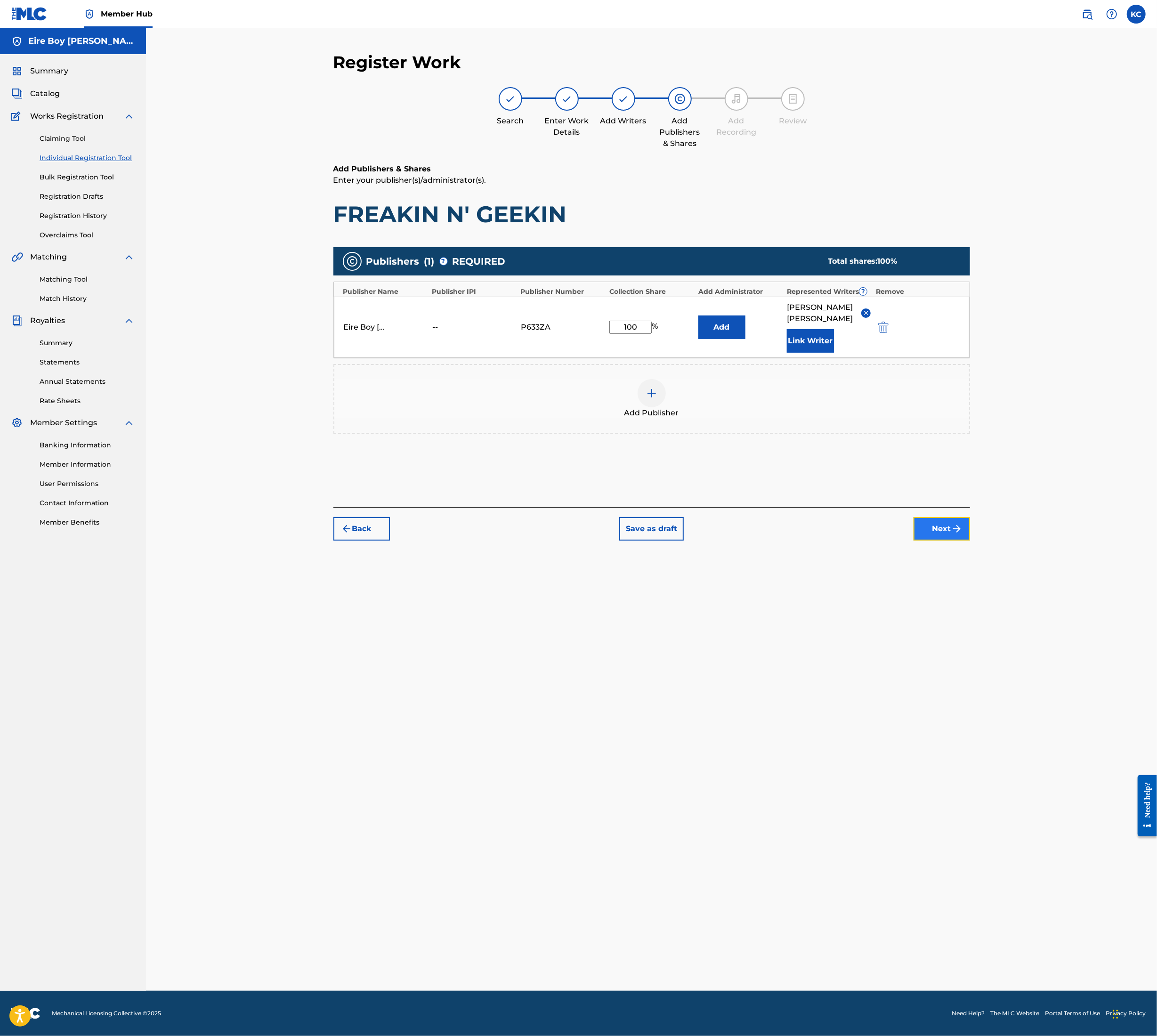
click at [950, 526] on button "Next" at bounding box center [942, 529] width 56 height 24
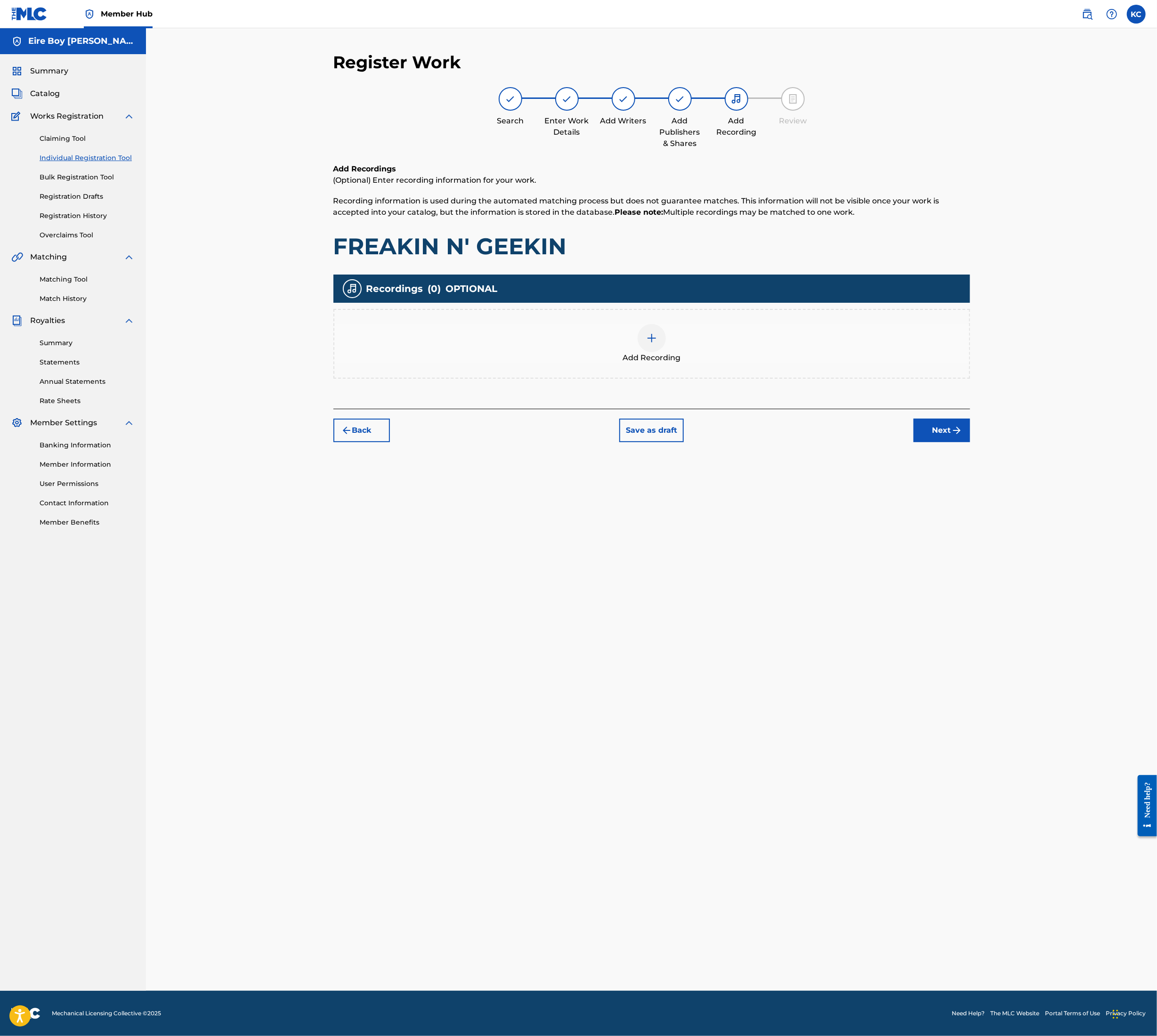
click at [639, 330] on div at bounding box center [652, 338] width 28 height 28
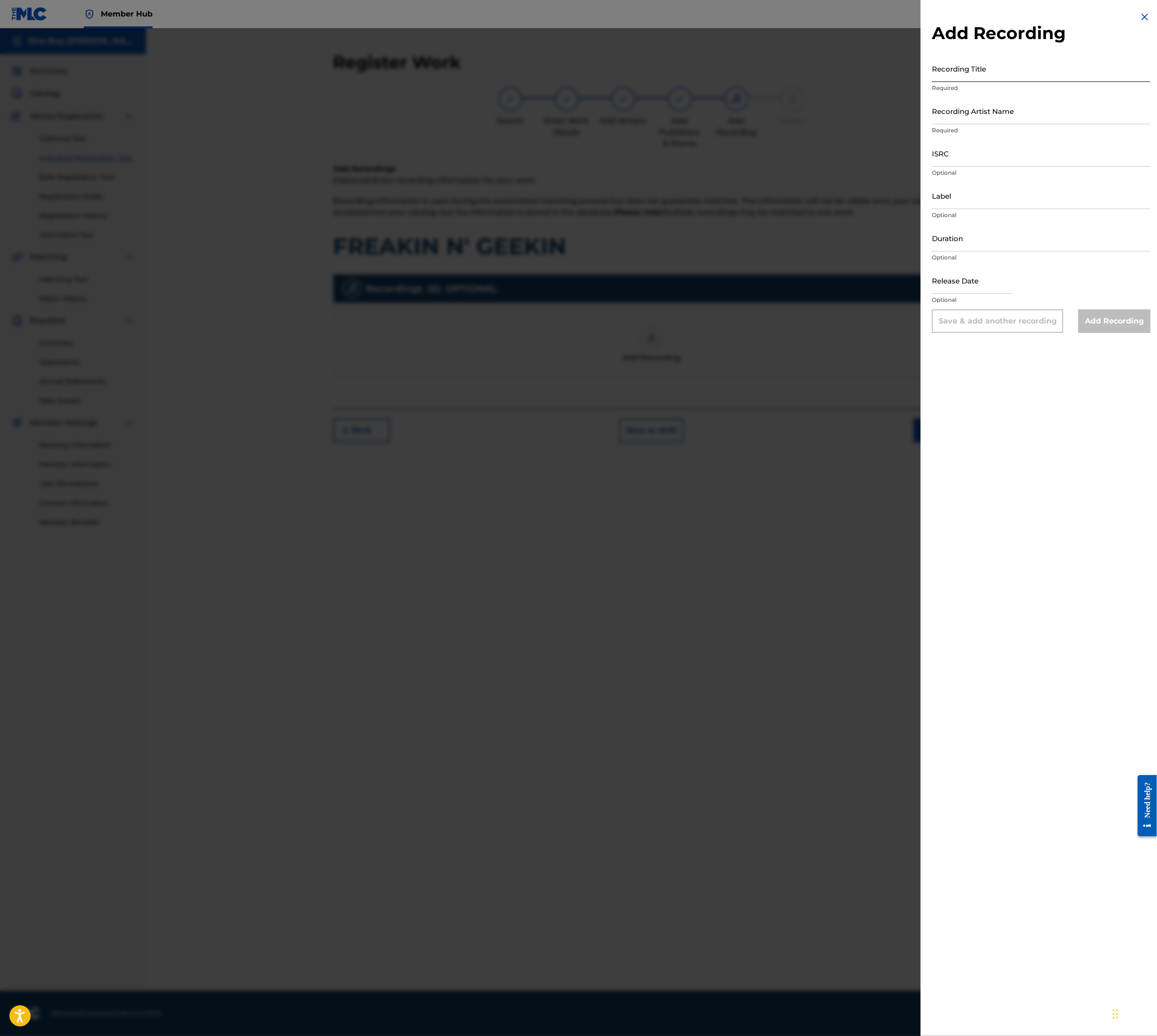
click at [988, 63] on input "Recording Title" at bounding box center [1041, 68] width 219 height 27
paste input "FREAKIN N' GEEKIN"
type input "FREAKIN N' GEEKIN"
click at [995, 106] on input "Recording Artist Name" at bounding box center [1041, 111] width 219 height 27
type input "MAL€K"
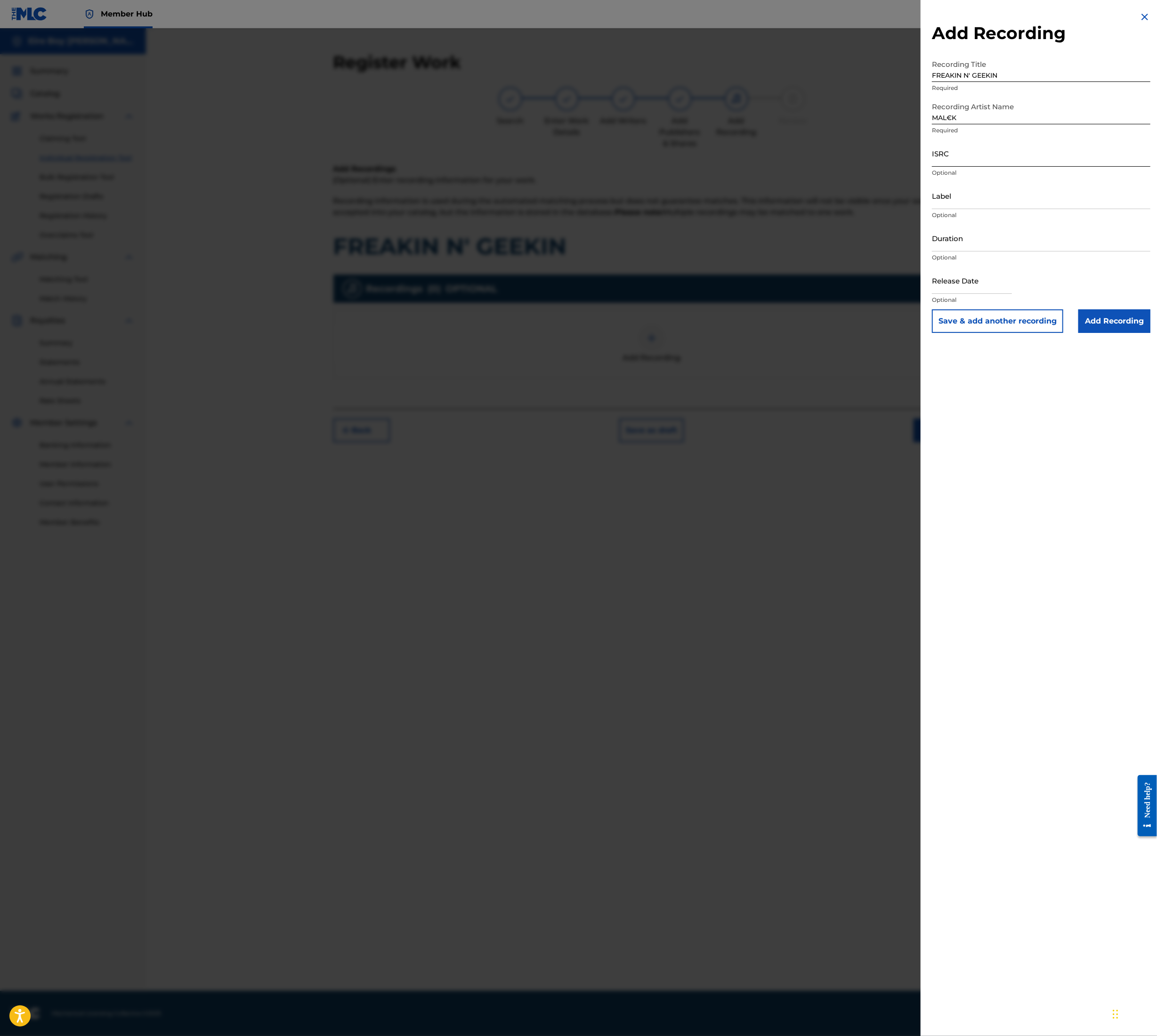
click at [1004, 158] on input "ISRC" at bounding box center [1041, 153] width 219 height 27
paste input "QT3F22507178"
type input "QT3F22507178"
click at [1123, 324] on input "Add Recording" at bounding box center [1114, 321] width 72 height 24
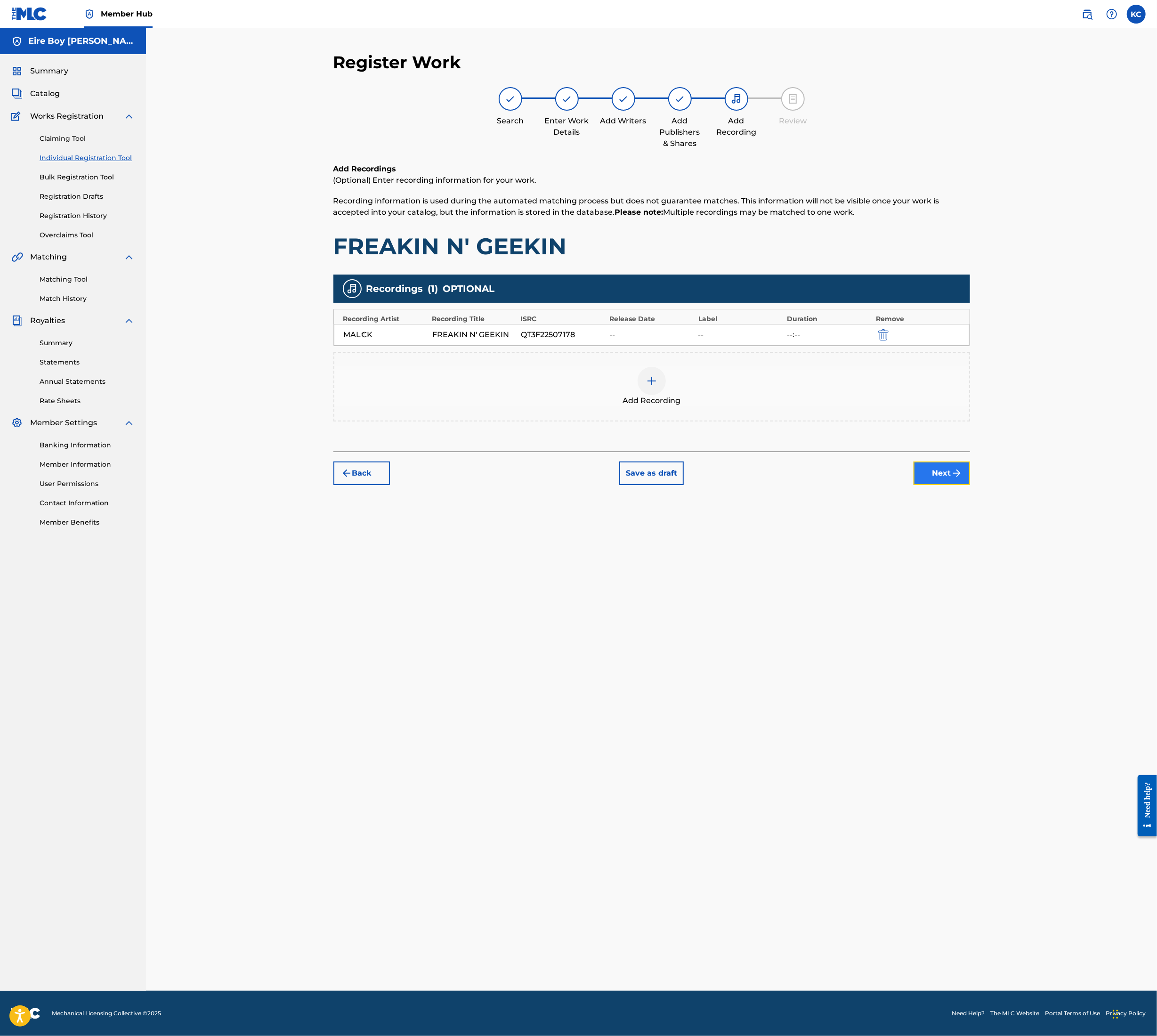
click at [946, 467] on button "Next" at bounding box center [942, 473] width 56 height 24
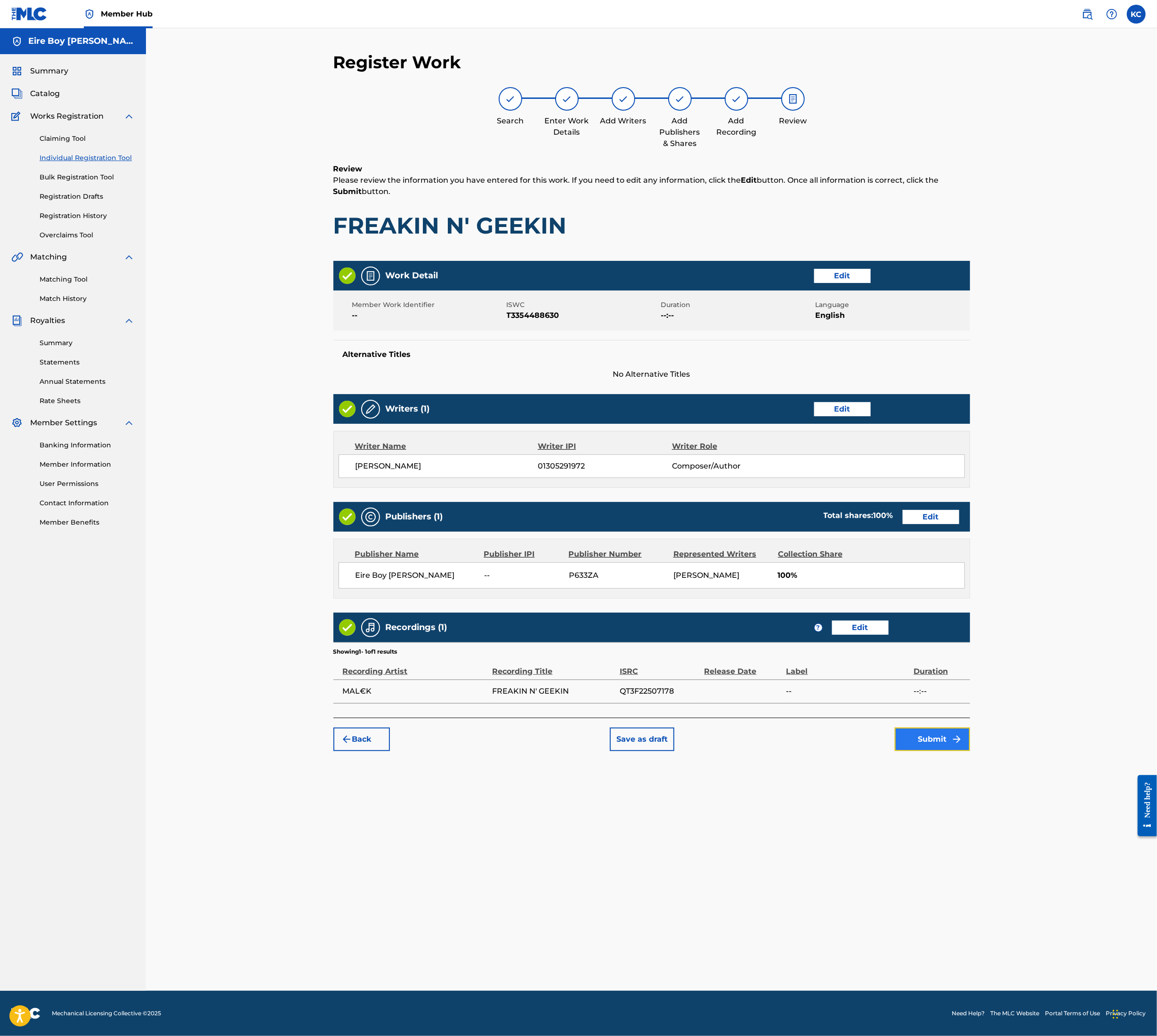
click at [952, 740] on img "submit" at bounding box center [957, 739] width 11 height 11
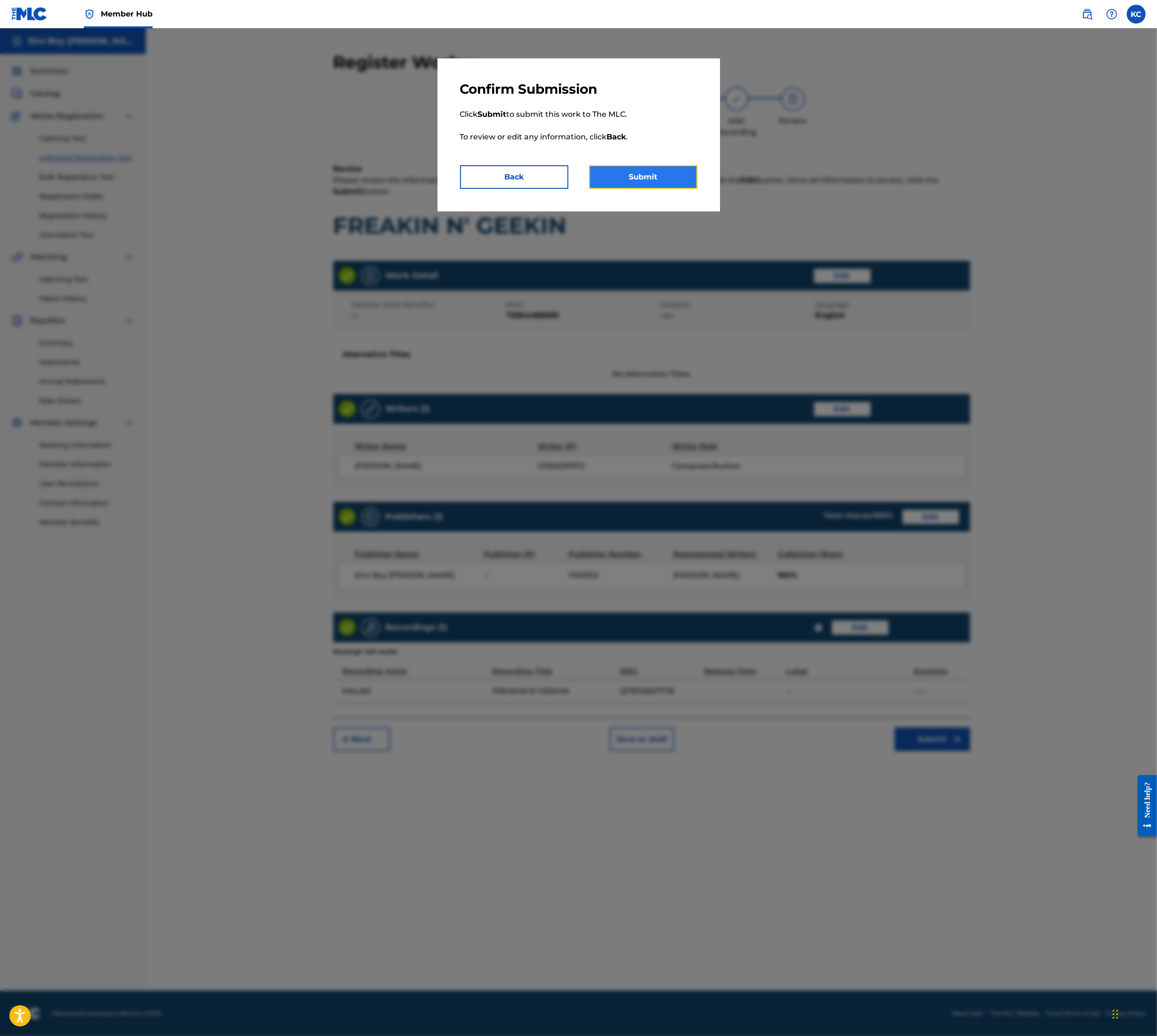
click at [624, 182] on button "Submit" at bounding box center [643, 177] width 108 height 24
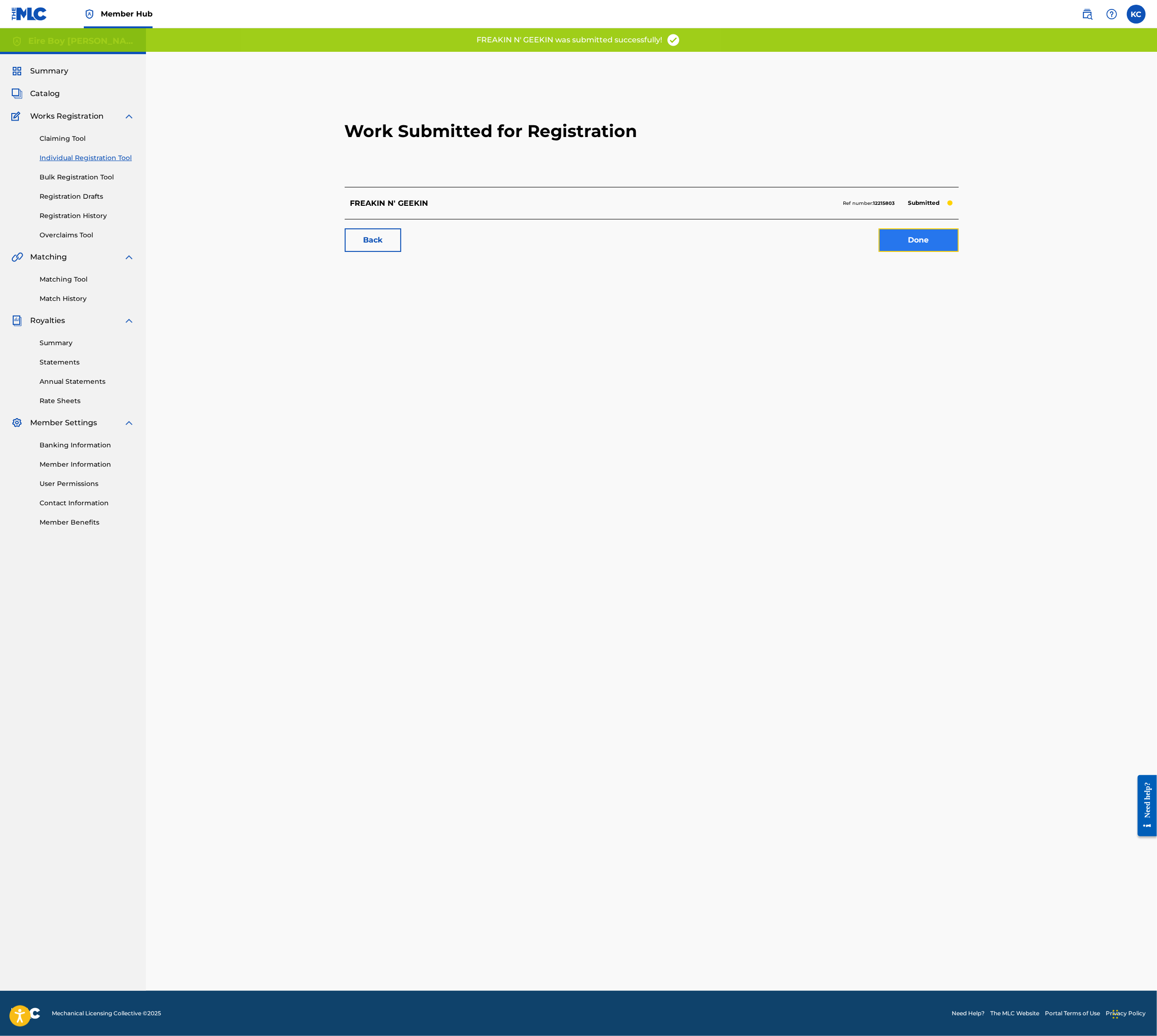
click at [917, 235] on link "Done" at bounding box center [919, 240] width 80 height 24
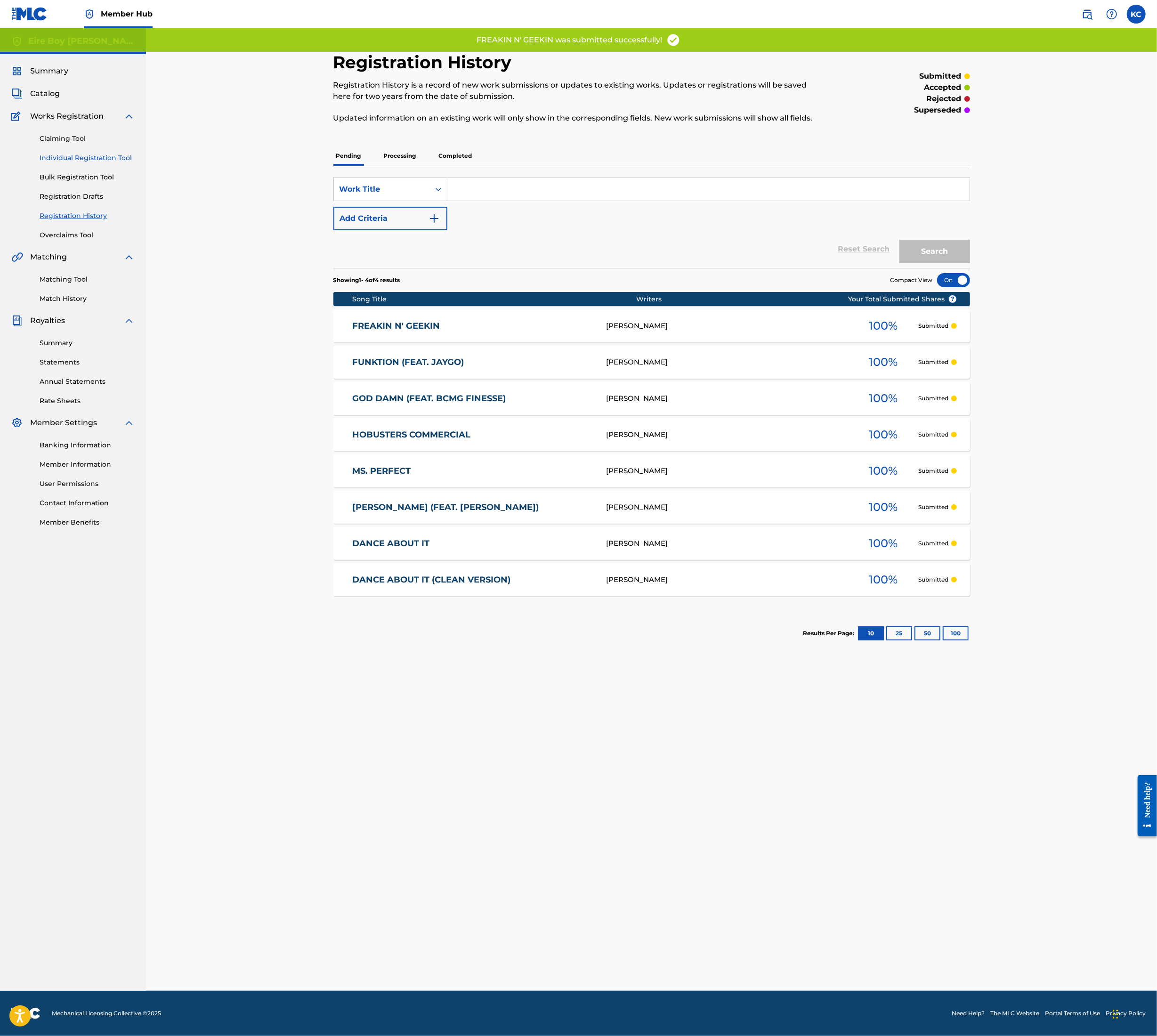
click at [64, 157] on link "Individual Registration Tool" at bounding box center [87, 158] width 95 height 10
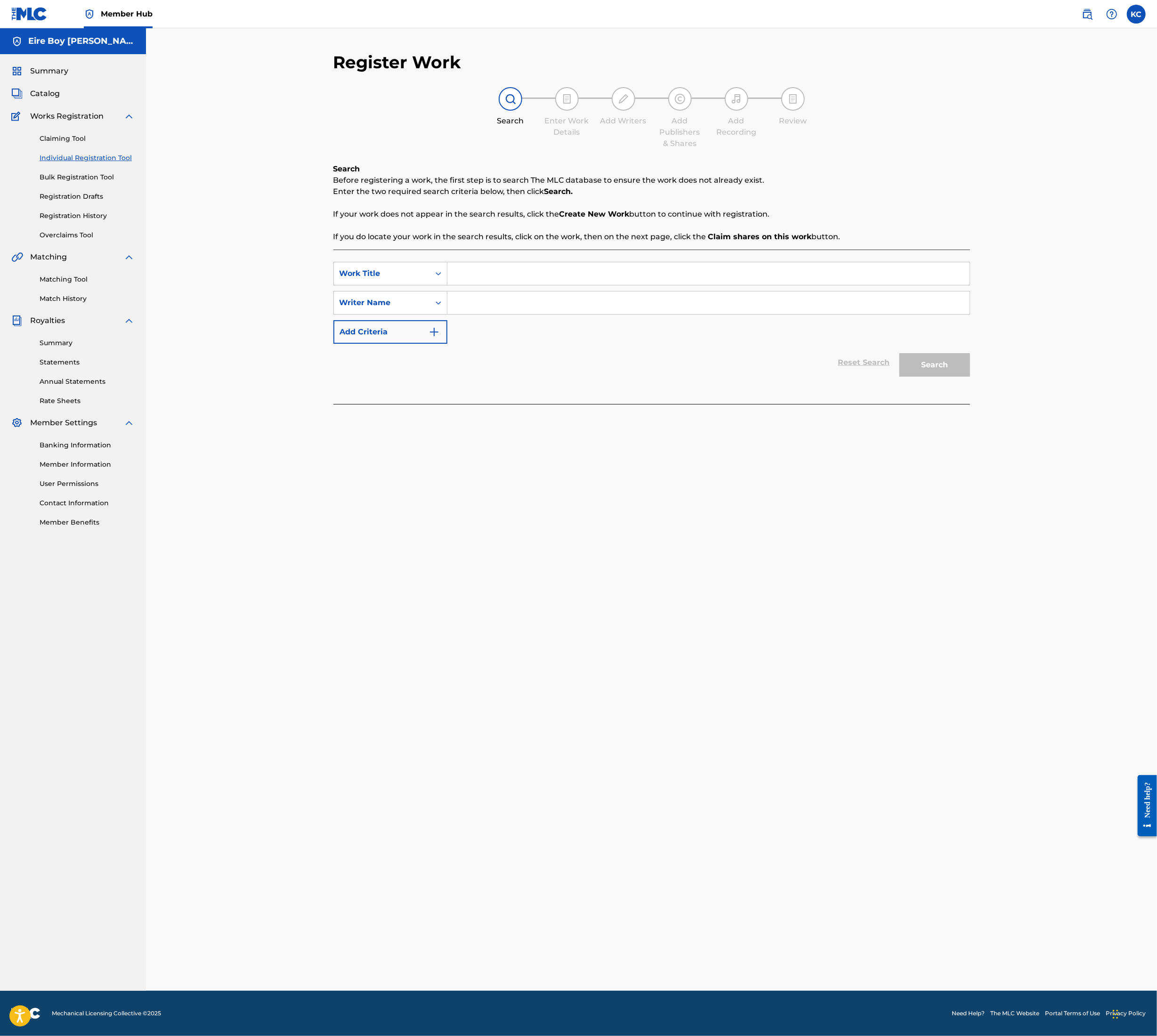
click at [494, 280] on input "Search Form" at bounding box center [709, 274] width 522 height 23
type input "v"
click at [529, 308] on input "Search Form" at bounding box center [709, 303] width 522 height 23
paste input "FOR WHAT? / WICKED SPELLZ"
type input "FOR WHAT? / WICKED SPELLZ"
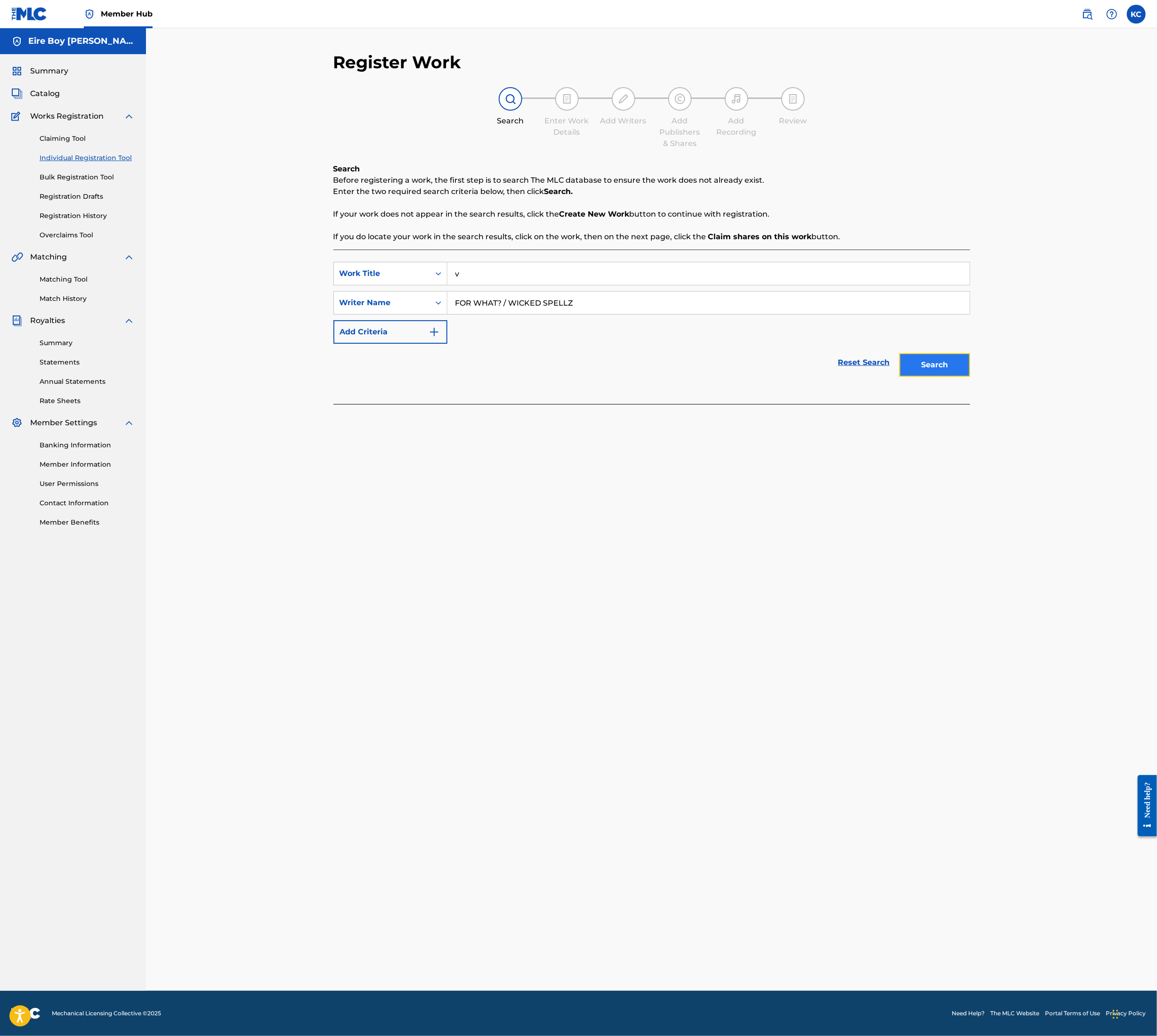
click at [937, 366] on button "Search" at bounding box center [935, 365] width 71 height 24
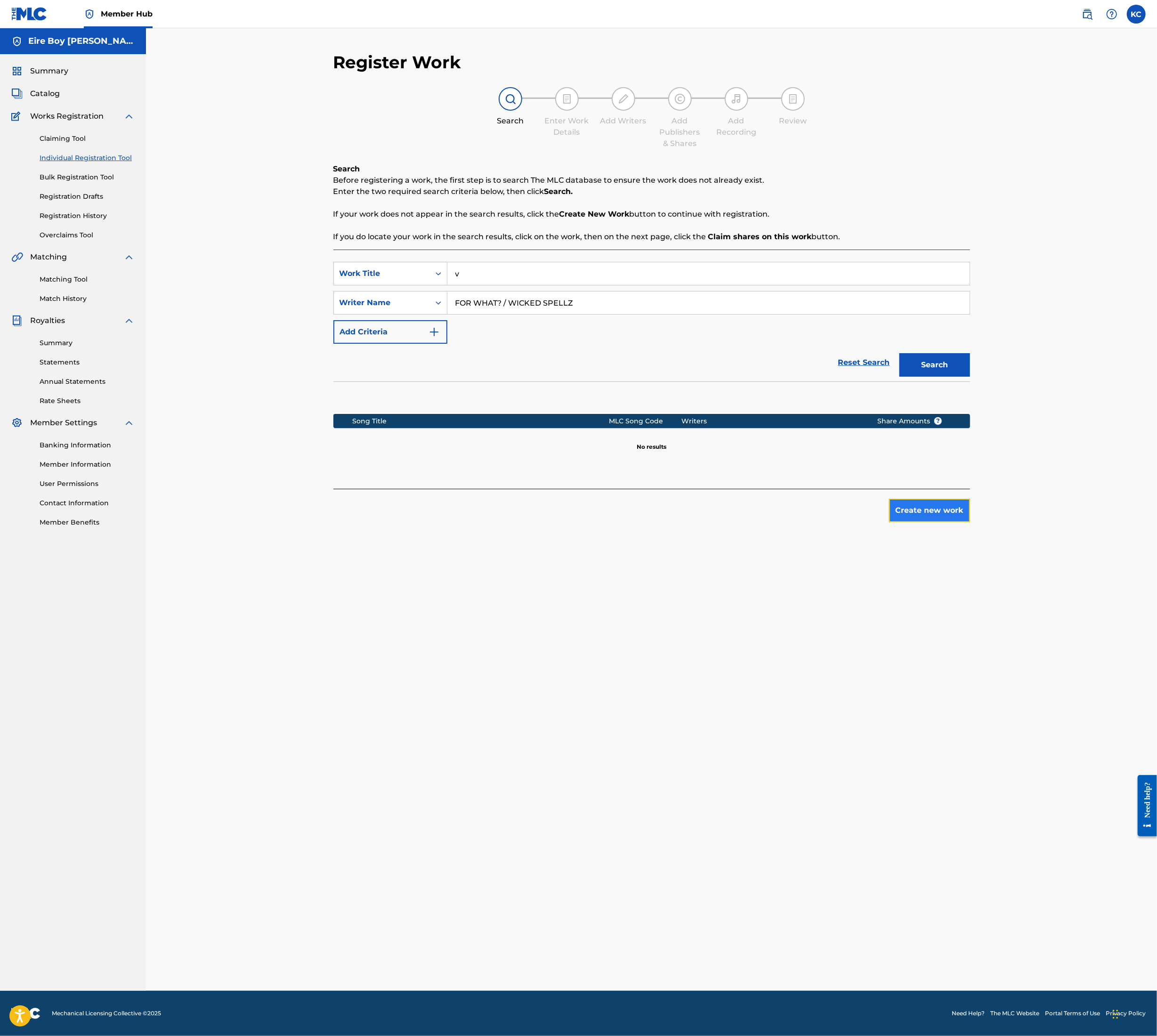
click at [929, 514] on button "Create new work" at bounding box center [930, 511] width 81 height 24
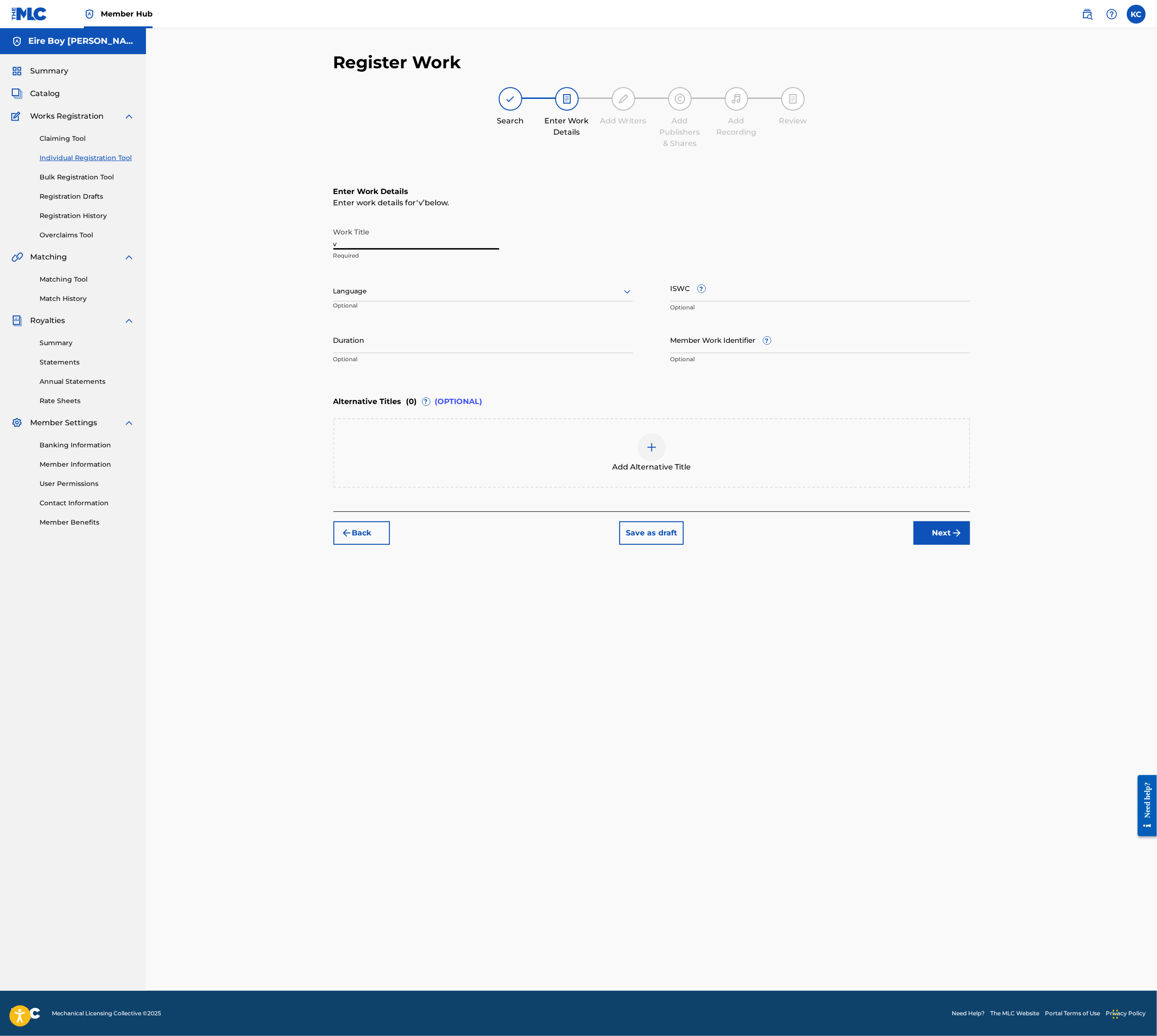
drag, startPoint x: 391, startPoint y: 240, endPoint x: 302, endPoint y: 254, distance: 90.1
click at [302, 254] on div "Register Work Search Enter Work Details Add Writers Add Publishers & Shares Add…" at bounding box center [652, 509] width 1012 height 962
paste input "FOR WHAT? / WICKED SPELLZ"
type input "FOR WHAT? / WICKED SPELLZ"
click at [375, 280] on div "Language Optional" at bounding box center [483, 296] width 300 height 42
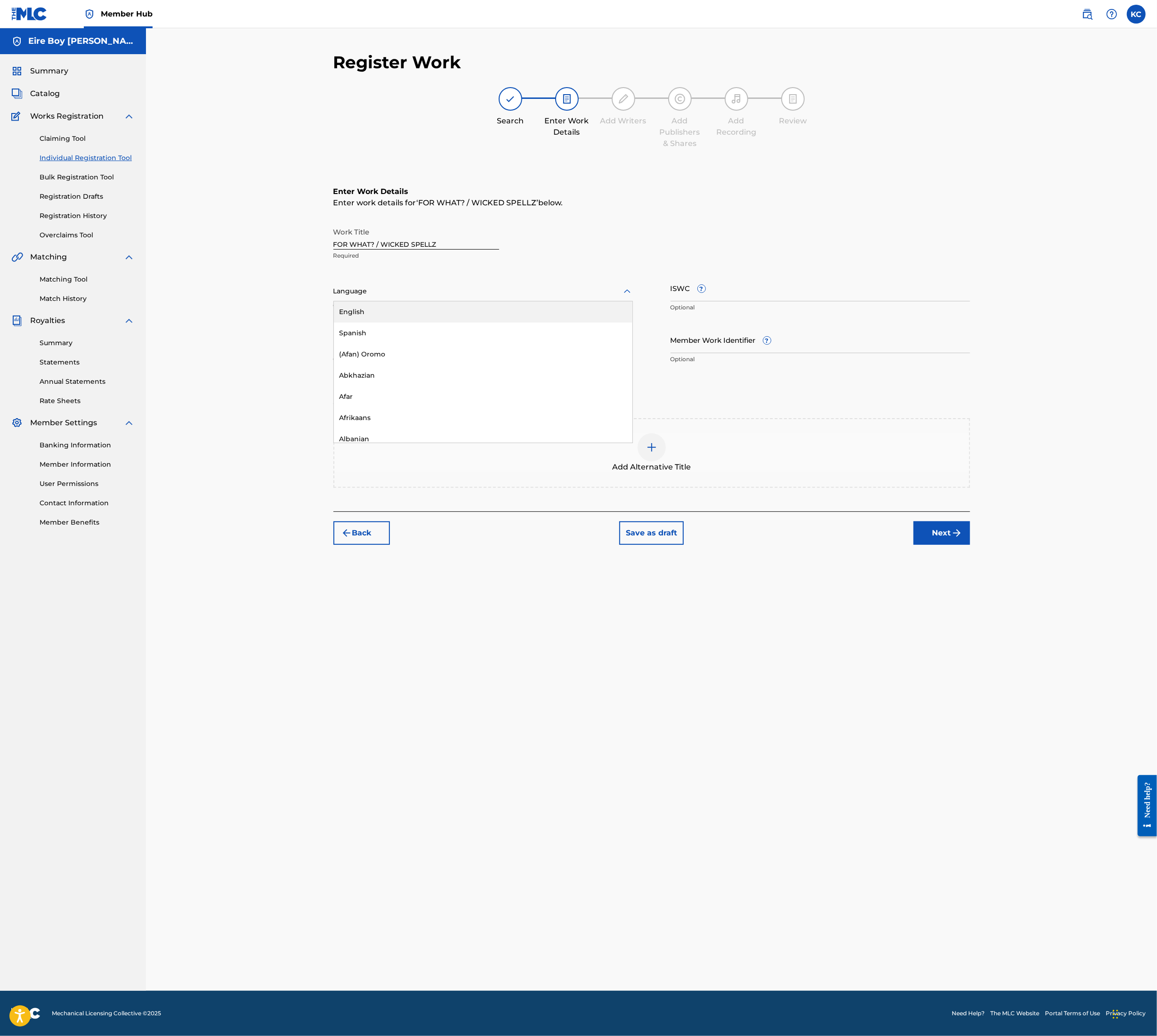
click at [379, 294] on div at bounding box center [483, 291] width 300 height 12
click at [379, 312] on div "English" at bounding box center [483, 312] width 298 height 21
click at [737, 290] on input "ISWC ?" at bounding box center [821, 288] width 300 height 27
paste input "T3354488903"
type input "T3354488903"
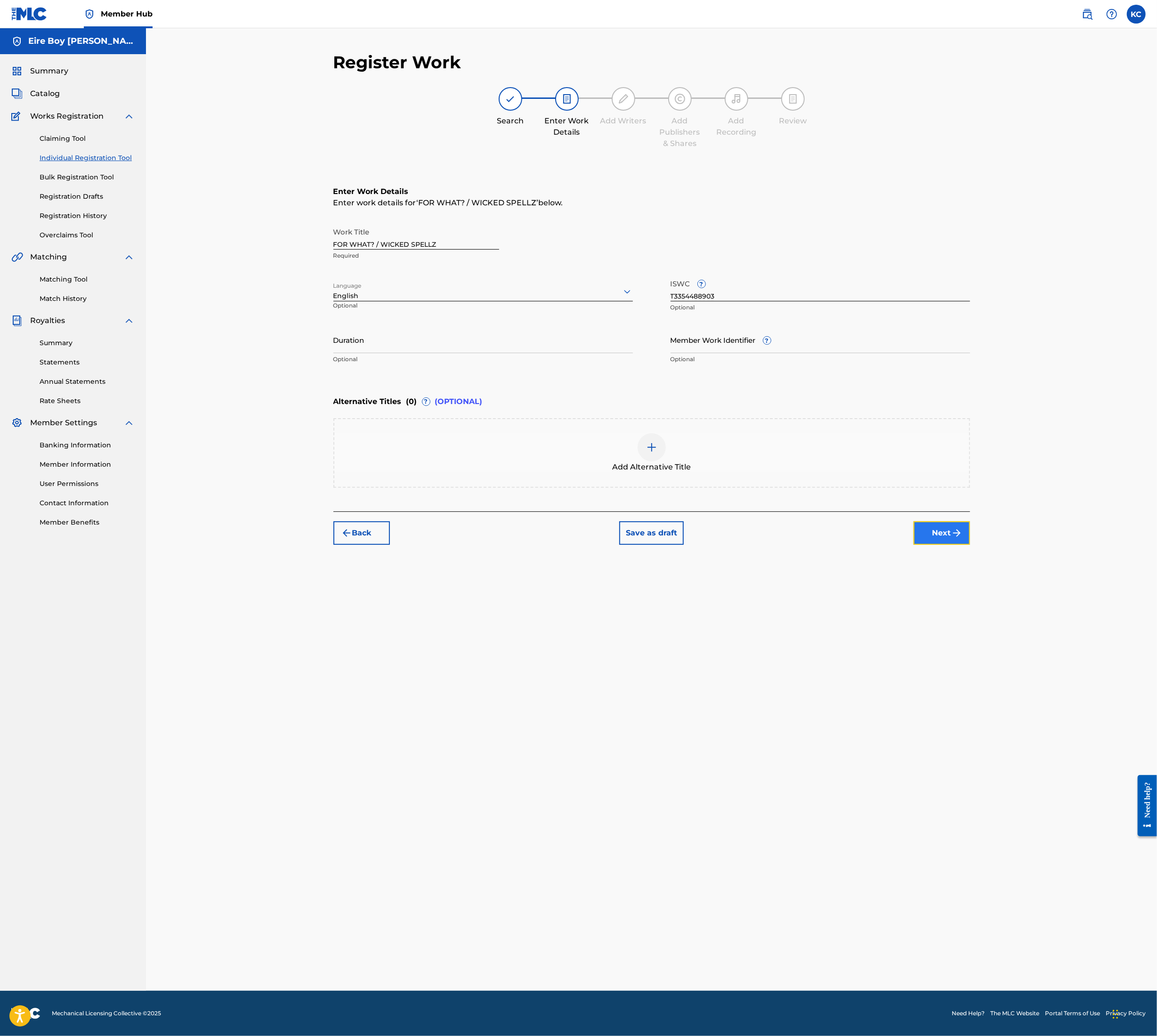
click at [937, 532] on button "Next" at bounding box center [942, 533] width 56 height 24
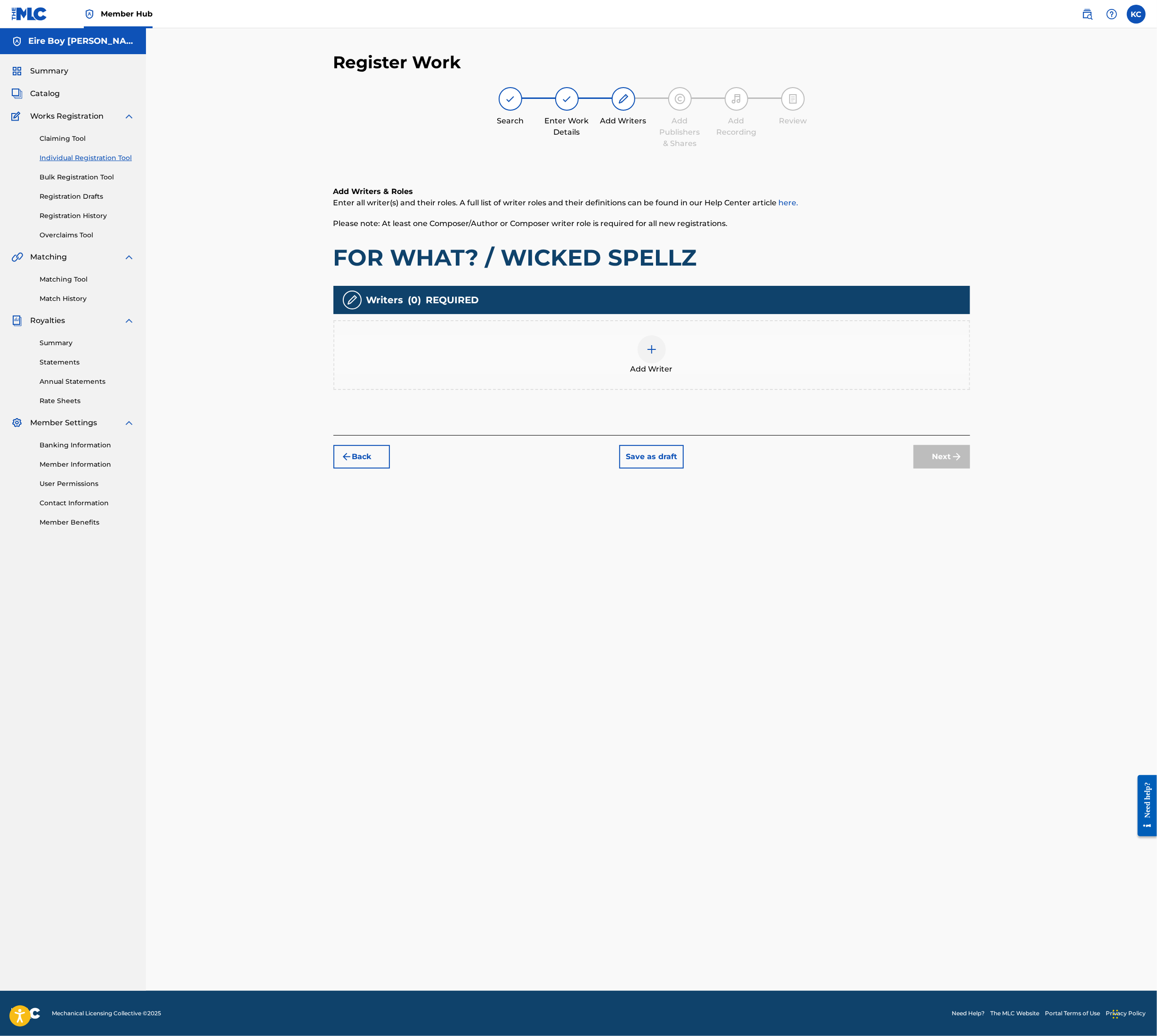
click at [652, 358] on div at bounding box center [652, 350] width 28 height 28
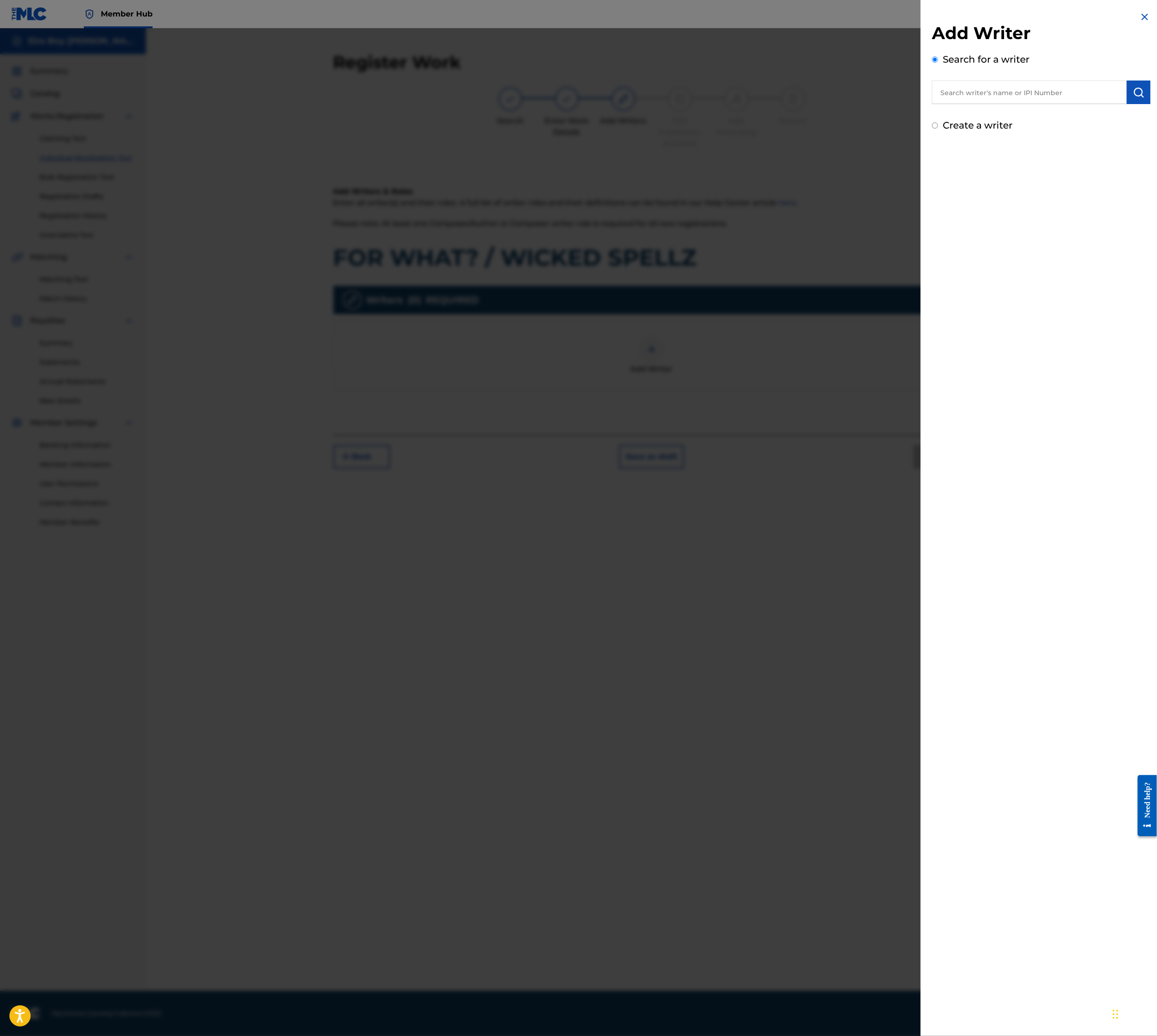
click at [1010, 94] on input "text" at bounding box center [1029, 92] width 195 height 24
type input "[PERSON_NAME]"
click at [1137, 90] on img "submit" at bounding box center [1139, 92] width 11 height 11
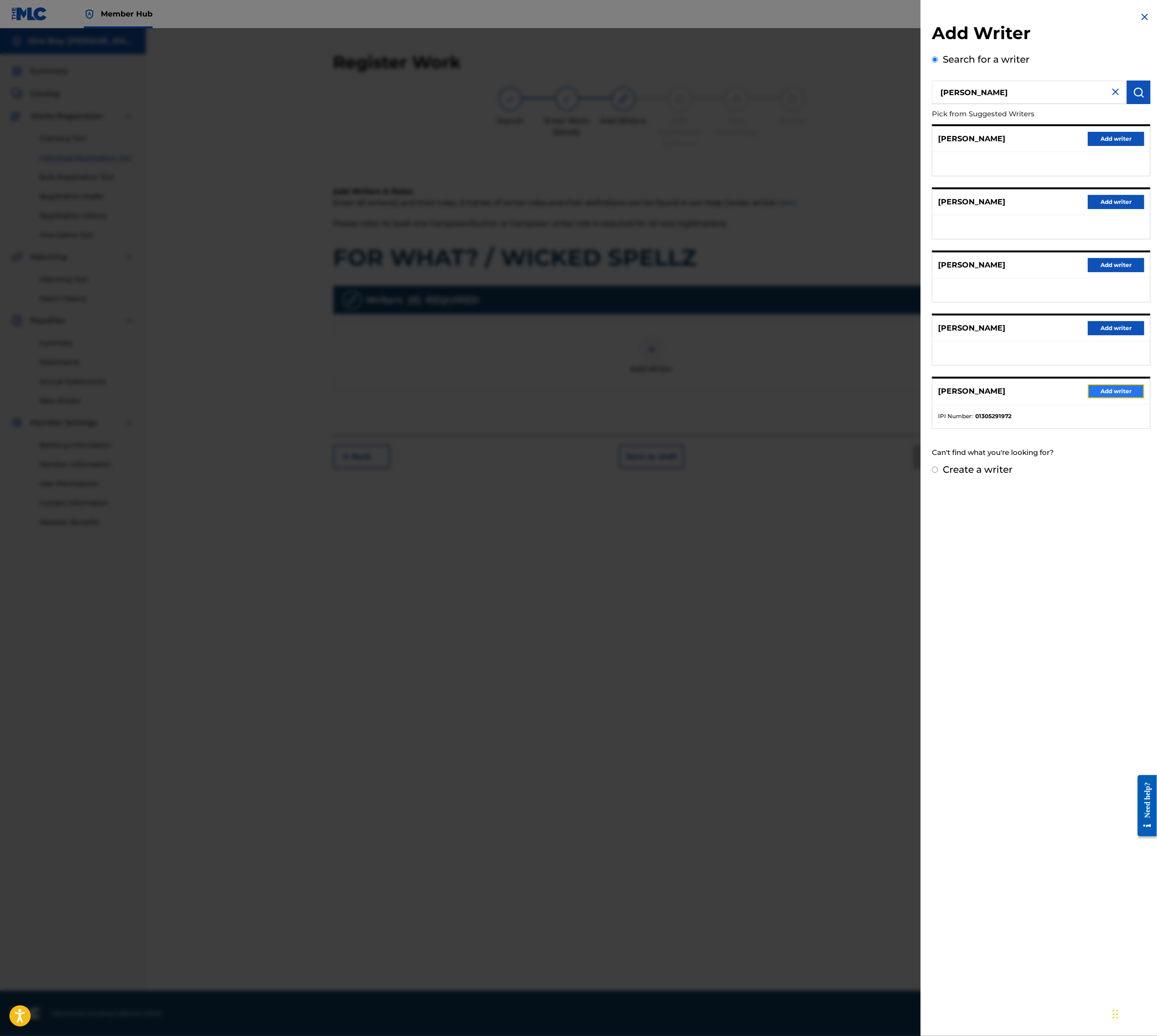
click at [1118, 389] on button "Add writer" at bounding box center [1116, 391] width 56 height 14
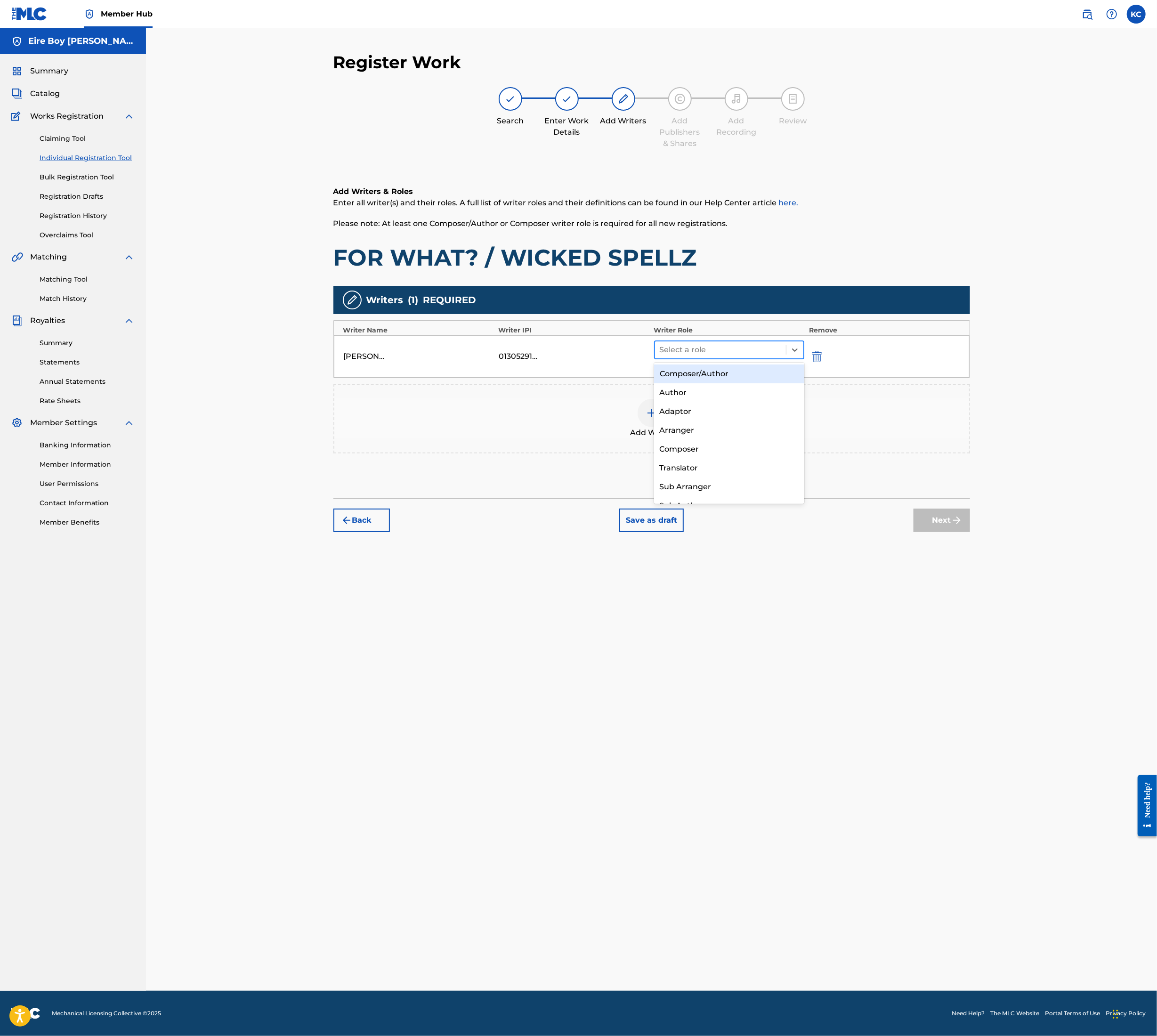
click at [693, 356] on div at bounding box center [721, 350] width 122 height 13
click at [712, 374] on div "Composer/Author" at bounding box center [729, 374] width 150 height 19
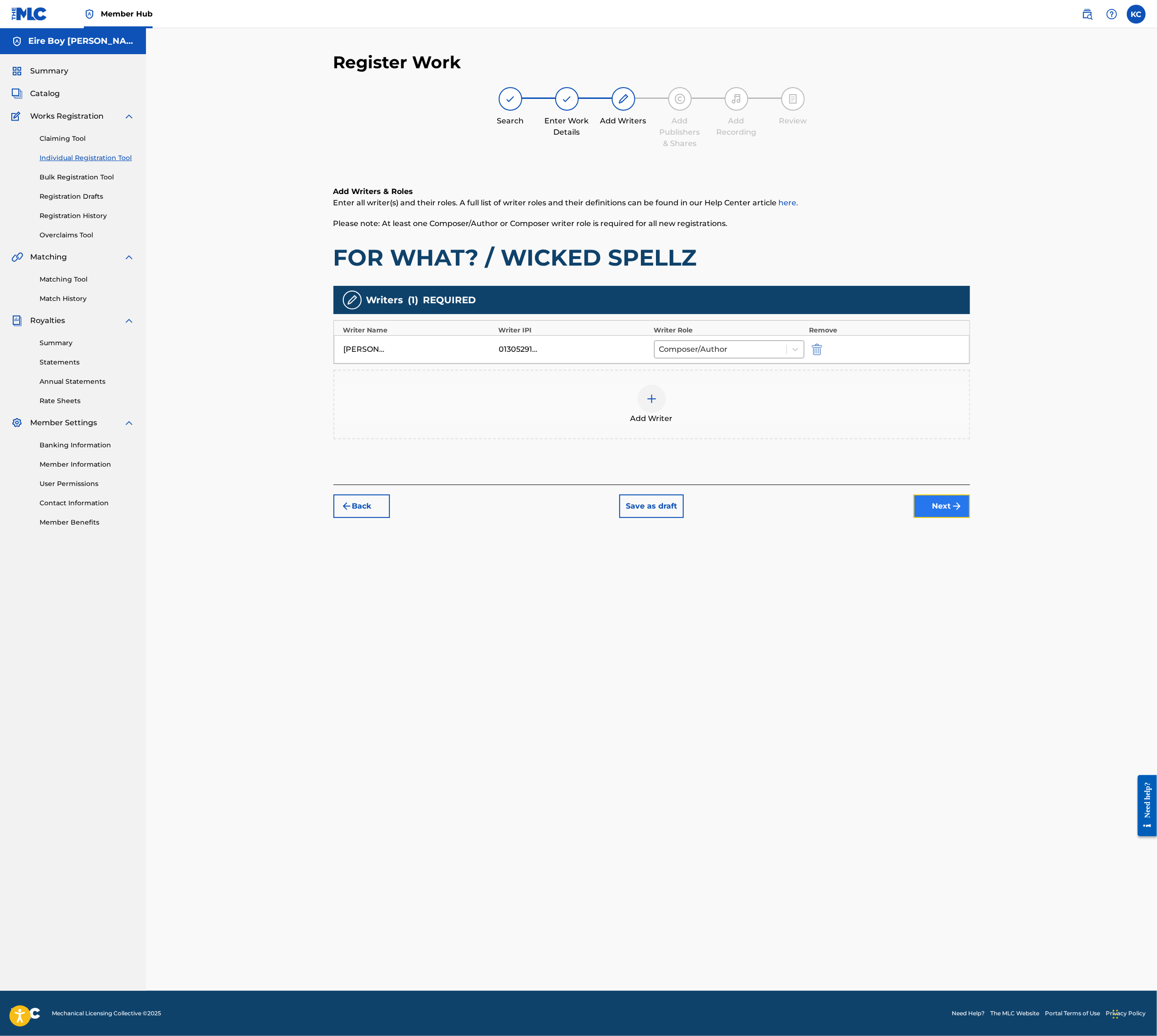
click at [928, 506] on button "Next" at bounding box center [942, 506] width 56 height 24
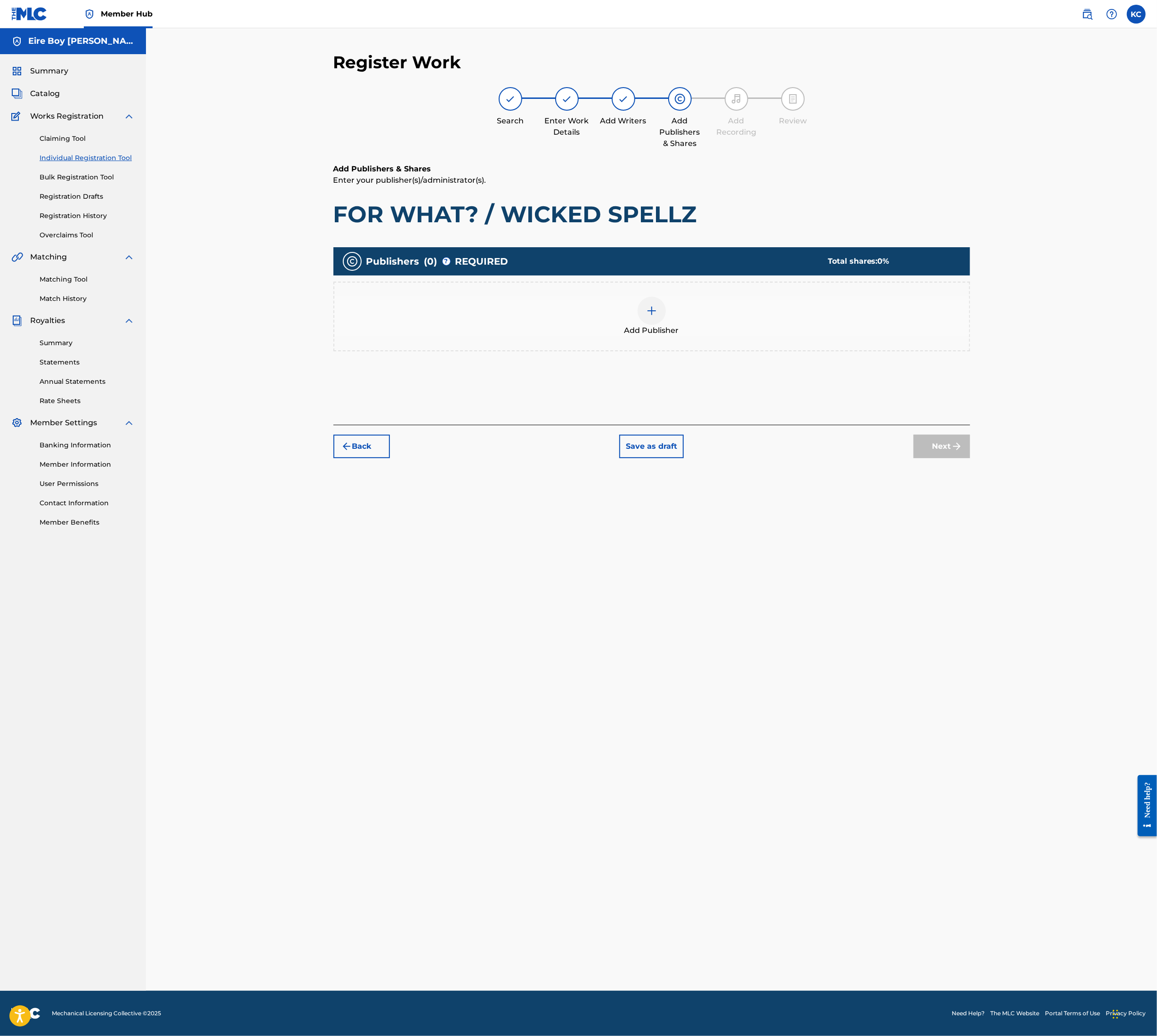
click at [656, 311] on img at bounding box center [652, 311] width 11 height 11
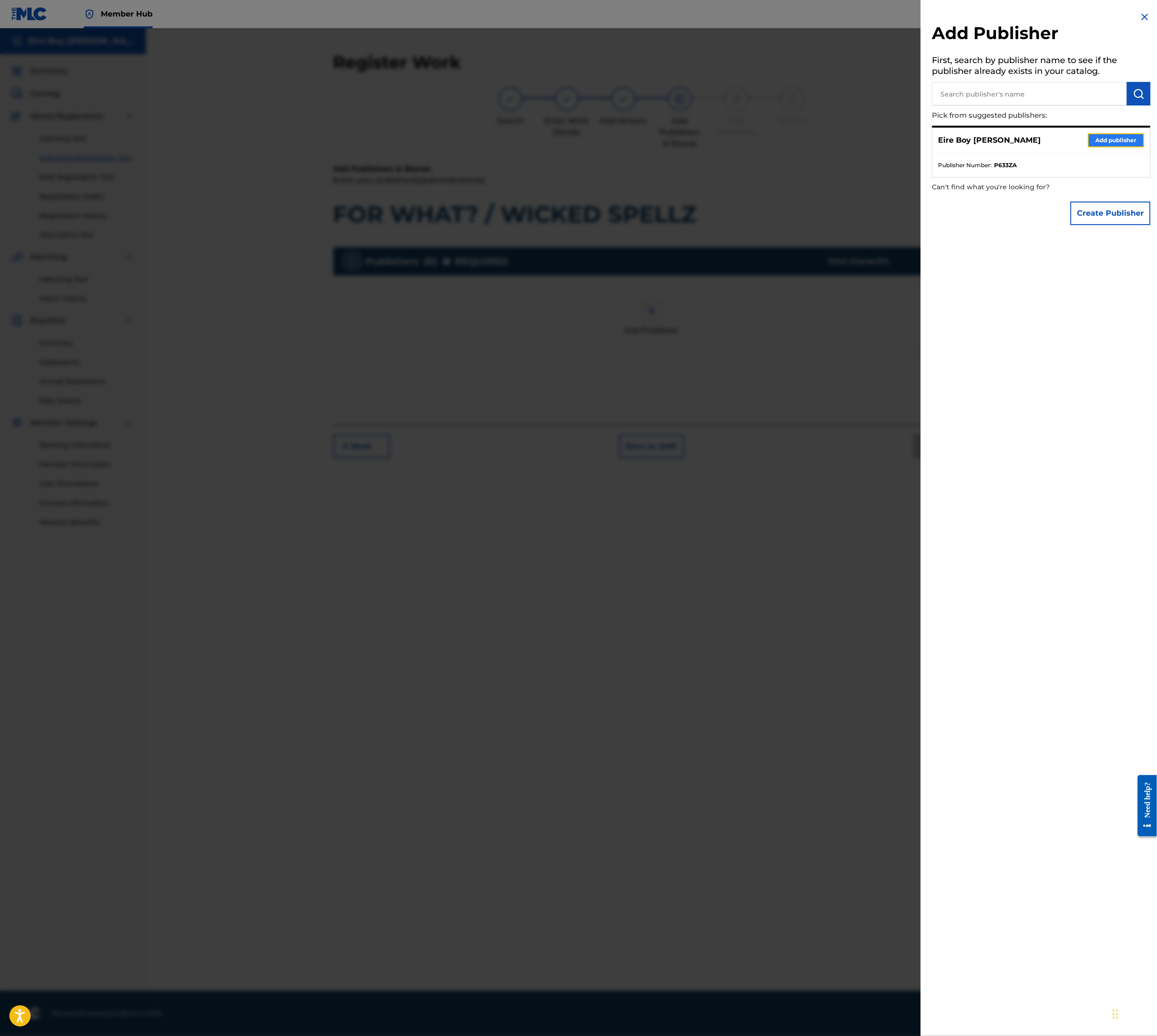
click at [1096, 143] on button "Add publisher" at bounding box center [1116, 140] width 56 height 14
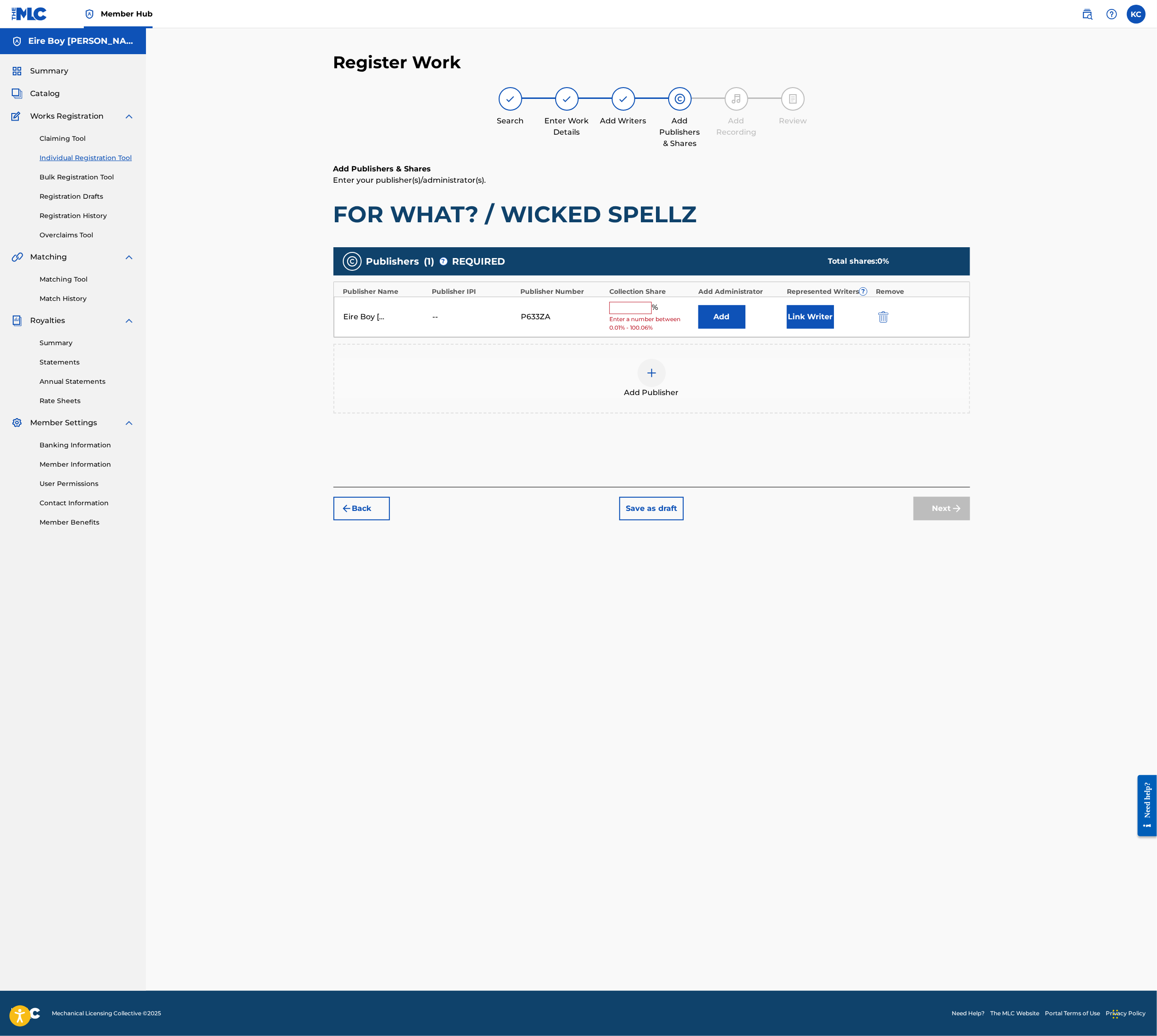
drag, startPoint x: 635, startPoint y: 306, endPoint x: 635, endPoint y: 313, distance: 7.0
click at [635, 307] on input "text" at bounding box center [631, 308] width 42 height 12
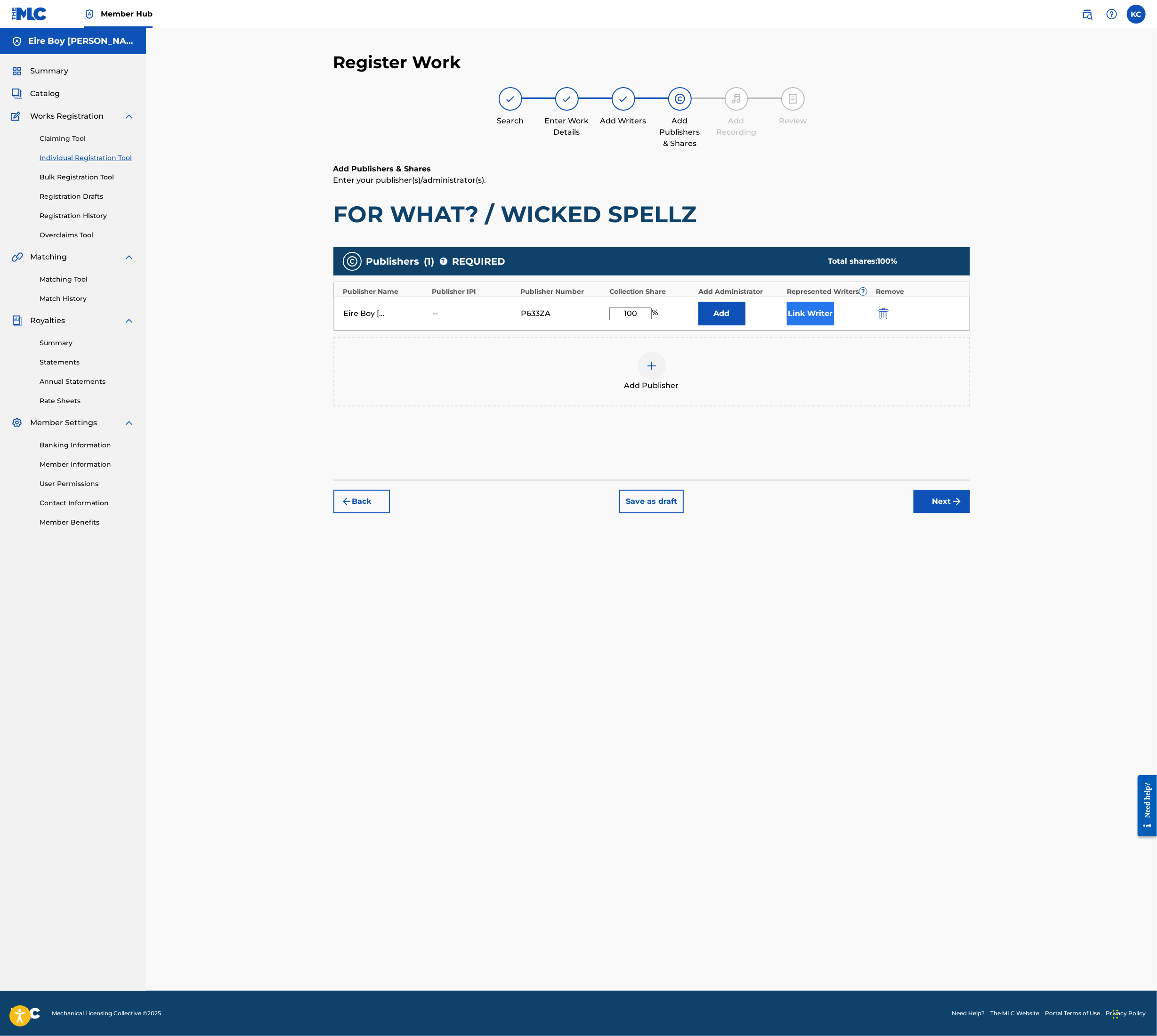
type input "100"
click at [811, 311] on button "Link Writer" at bounding box center [810, 314] width 47 height 24
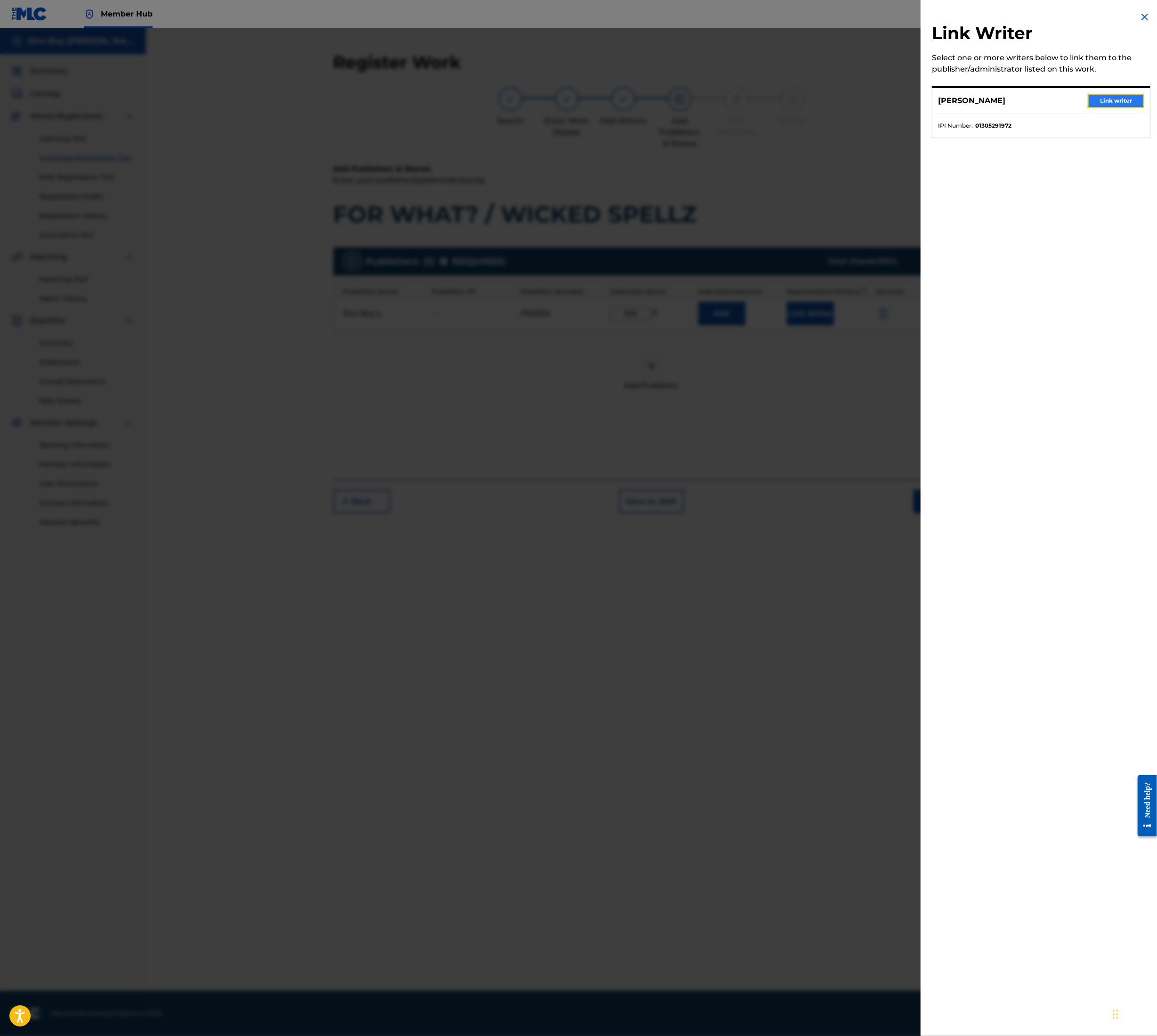
click at [1129, 101] on button "Link writer" at bounding box center [1116, 100] width 56 height 14
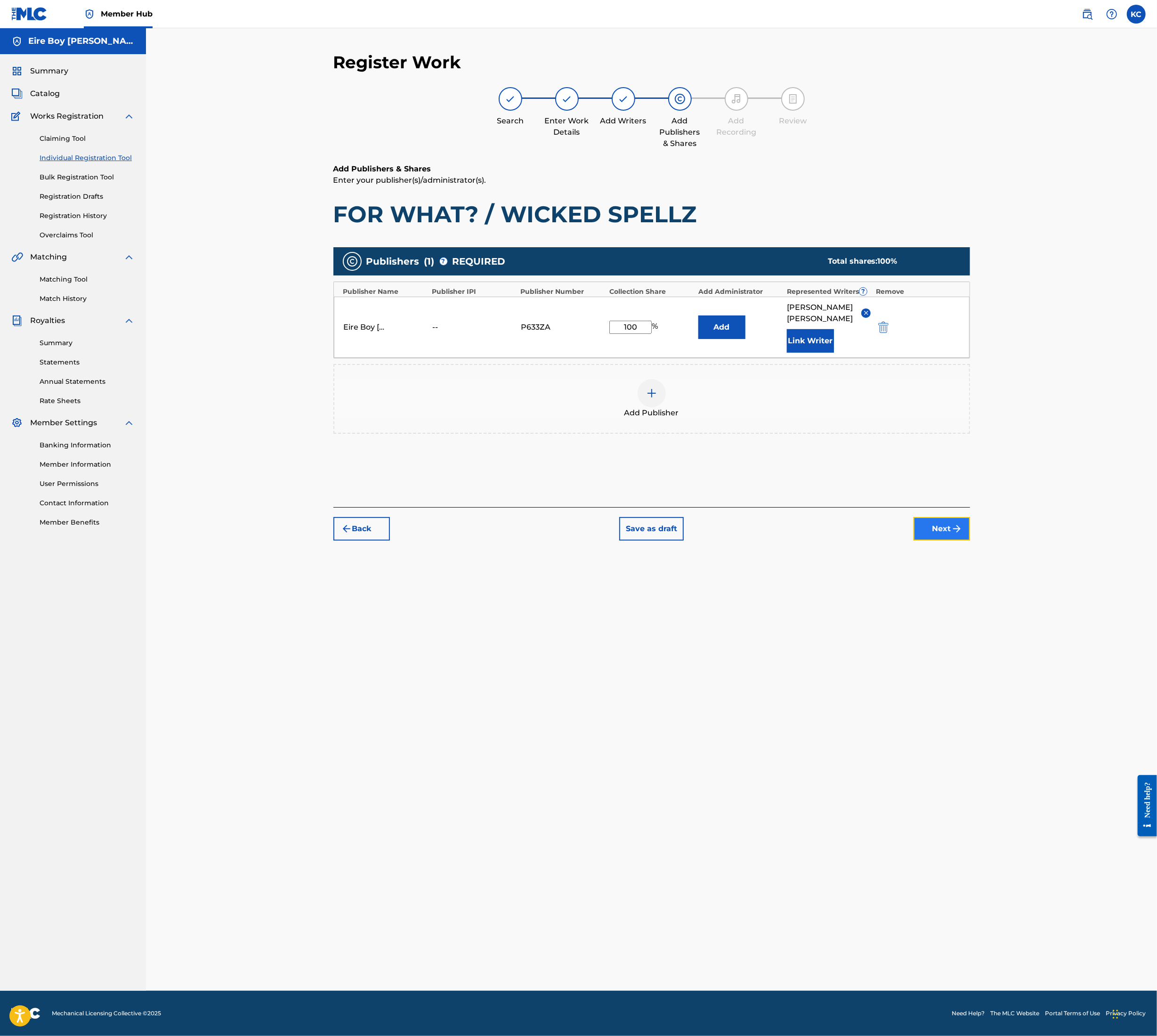
click at [942, 517] on button "Next" at bounding box center [942, 529] width 56 height 24
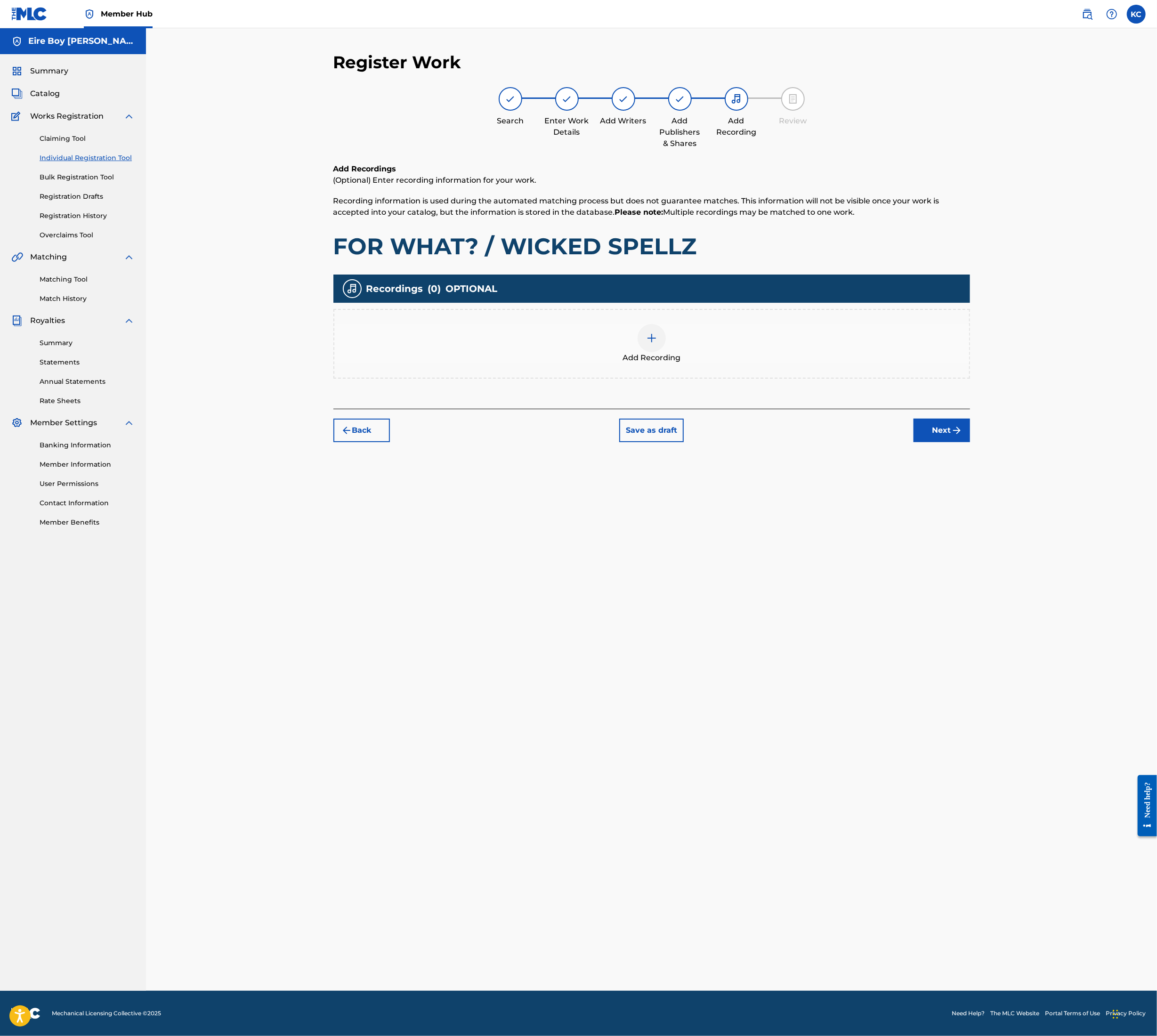
click at [657, 336] on img at bounding box center [652, 338] width 11 height 11
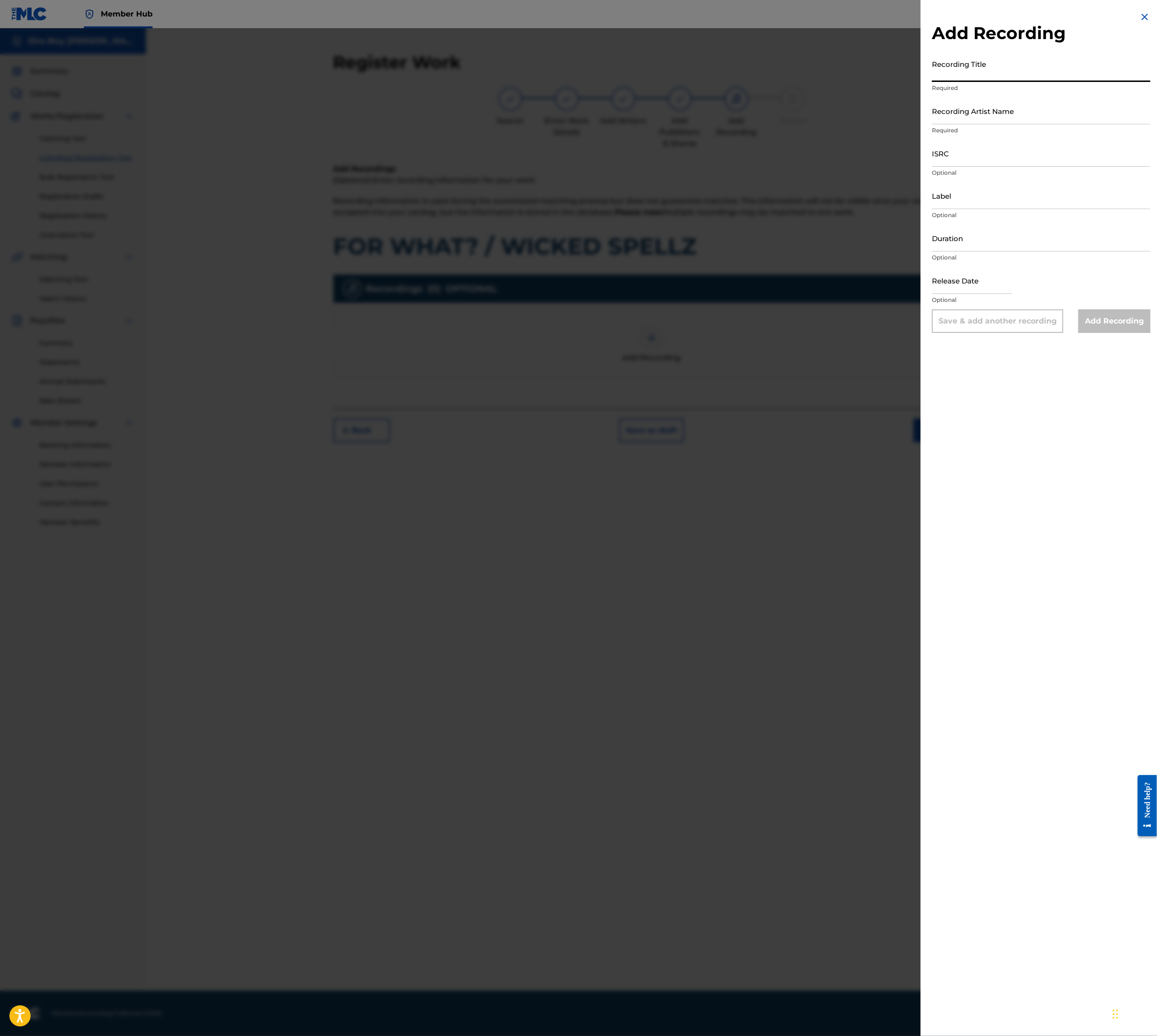
click at [967, 69] on input "Recording Title" at bounding box center [1041, 68] width 219 height 27
paste input "FOR WHAT? / WICKED SPELLZ"
type input "FOR WHAT? / WICKED SPELLZ"
click at [1007, 117] on input "Recording Artist Name" at bounding box center [1041, 111] width 219 height 27
type input "MAL€K"
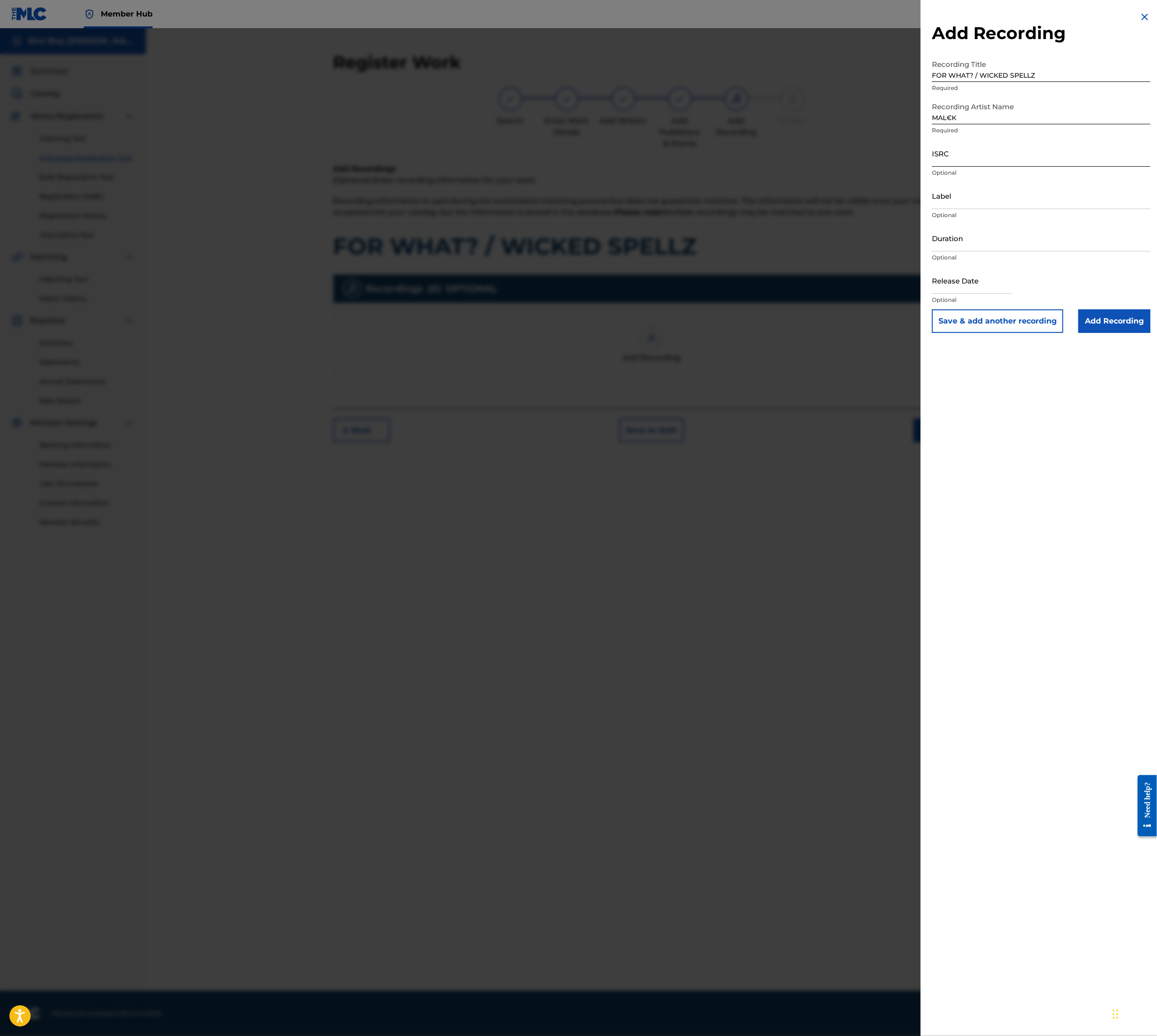
click at [997, 155] on input "ISRC" at bounding box center [1041, 153] width 219 height 27
paste input "QT3F22507174"
type input "QT3F22507174"
click at [1130, 324] on input "Add Recording" at bounding box center [1114, 321] width 72 height 24
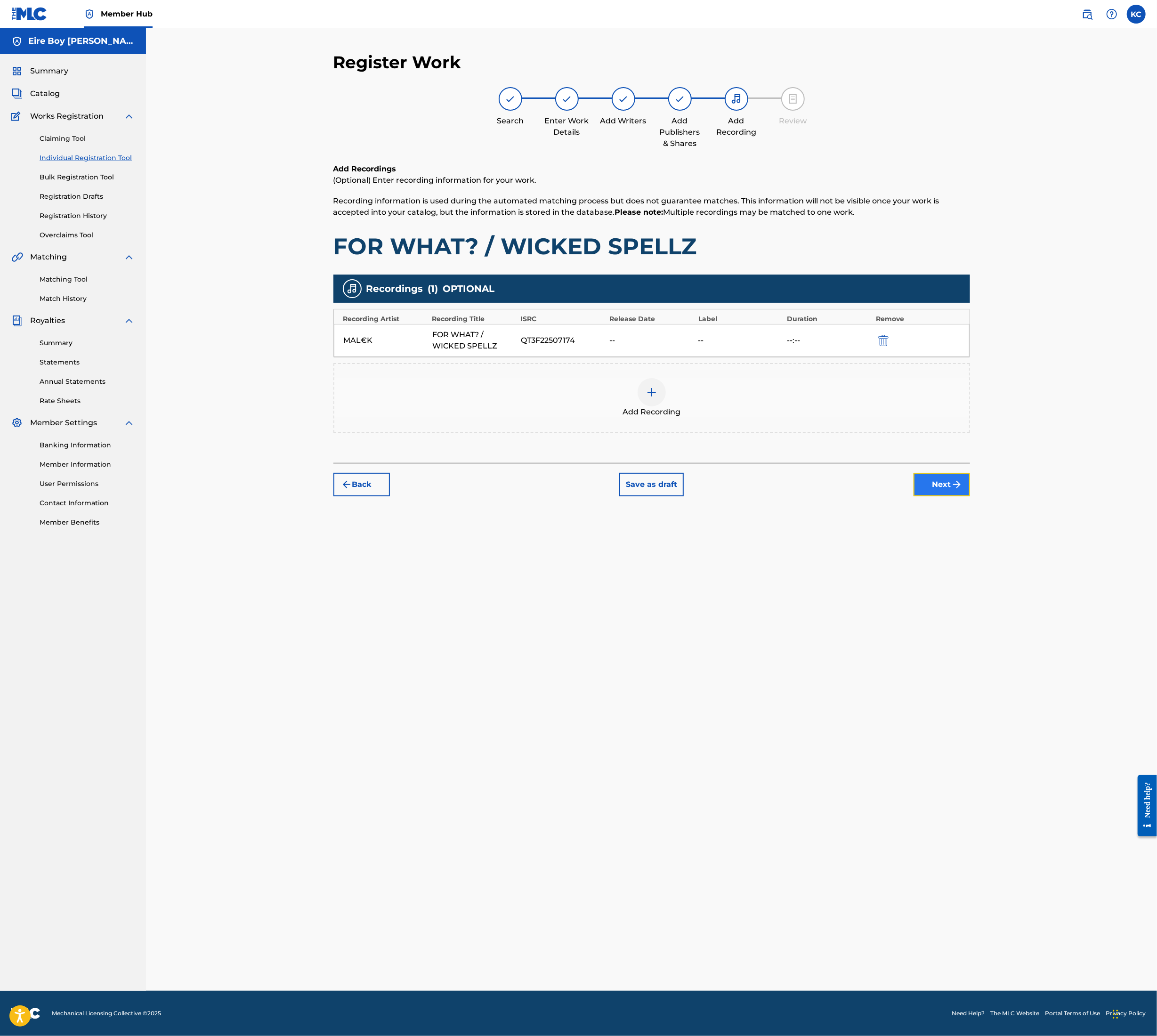
click at [946, 490] on button "Next" at bounding box center [942, 485] width 56 height 24
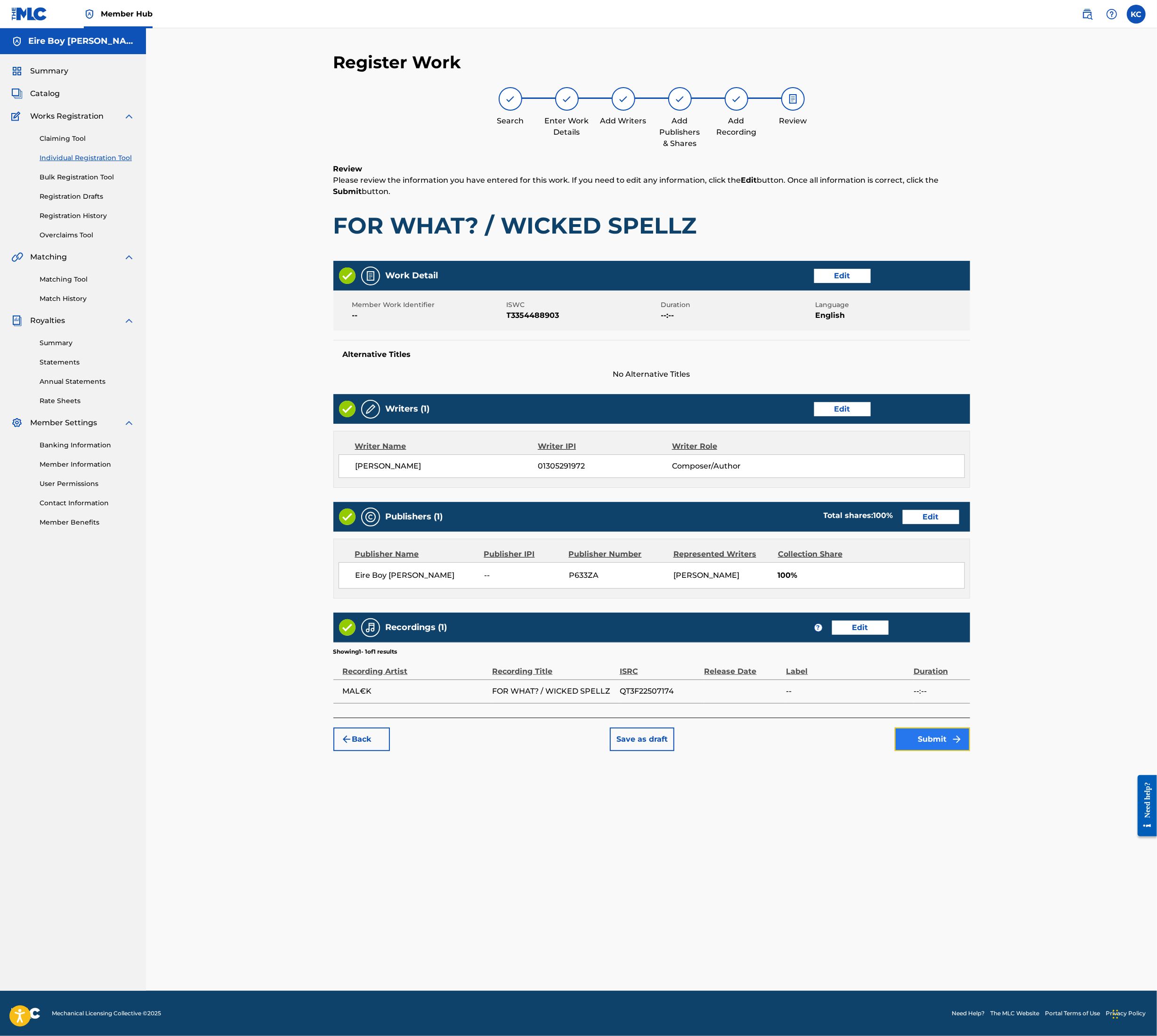
click at [947, 741] on button "Submit" at bounding box center [933, 740] width 76 height 24
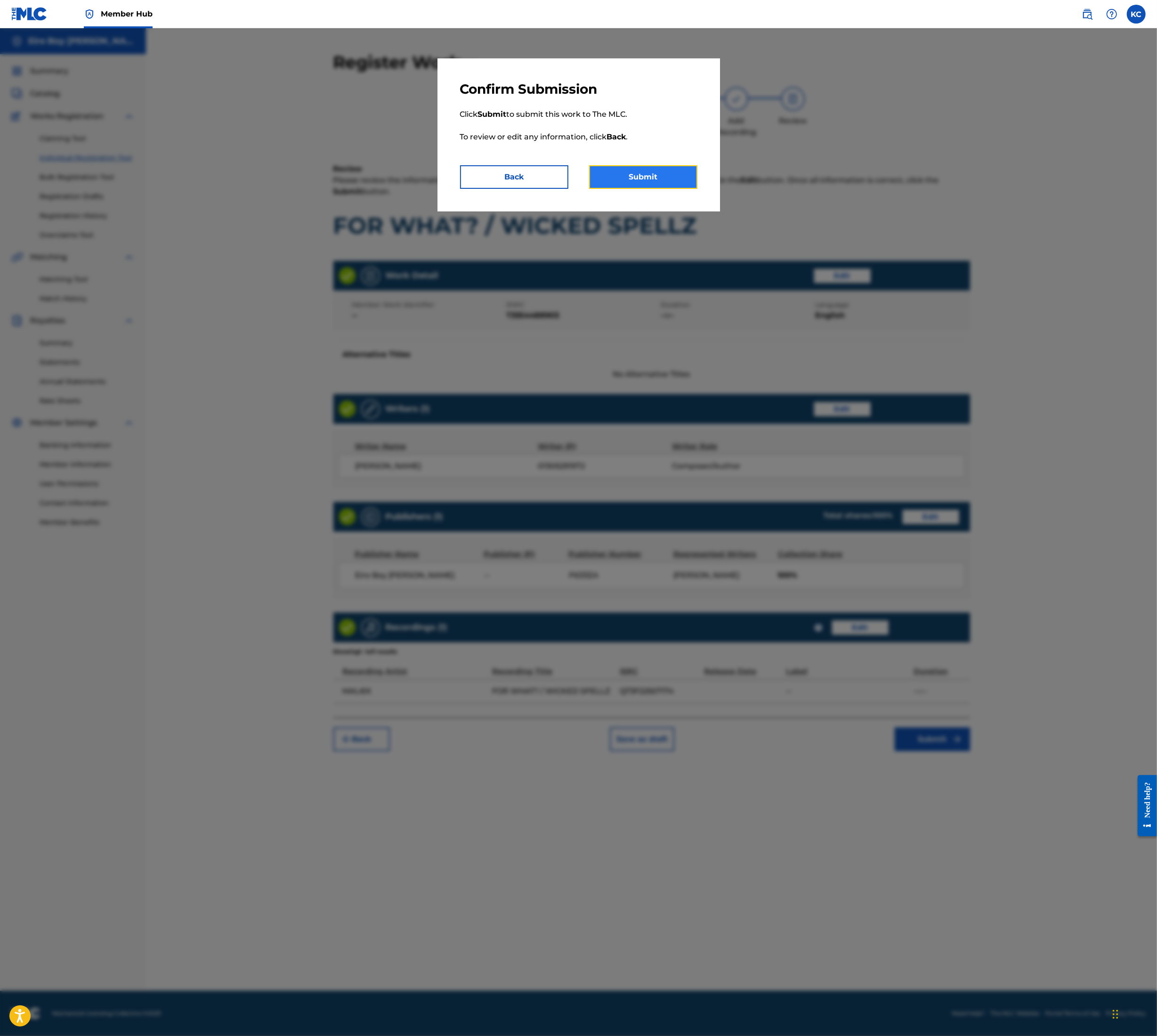
click at [643, 174] on button "Submit" at bounding box center [643, 177] width 108 height 24
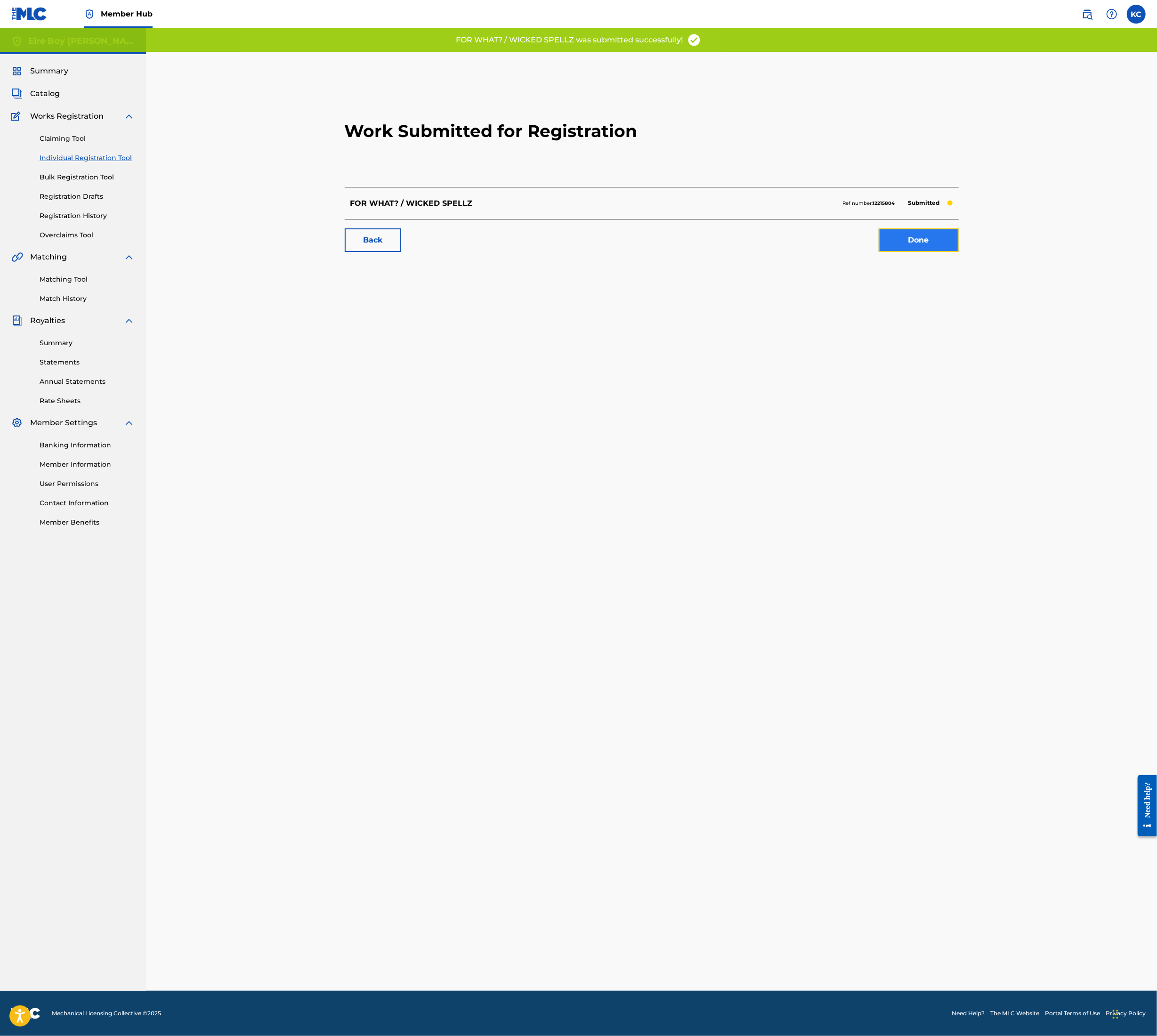
click at [895, 236] on link "Done" at bounding box center [919, 240] width 80 height 24
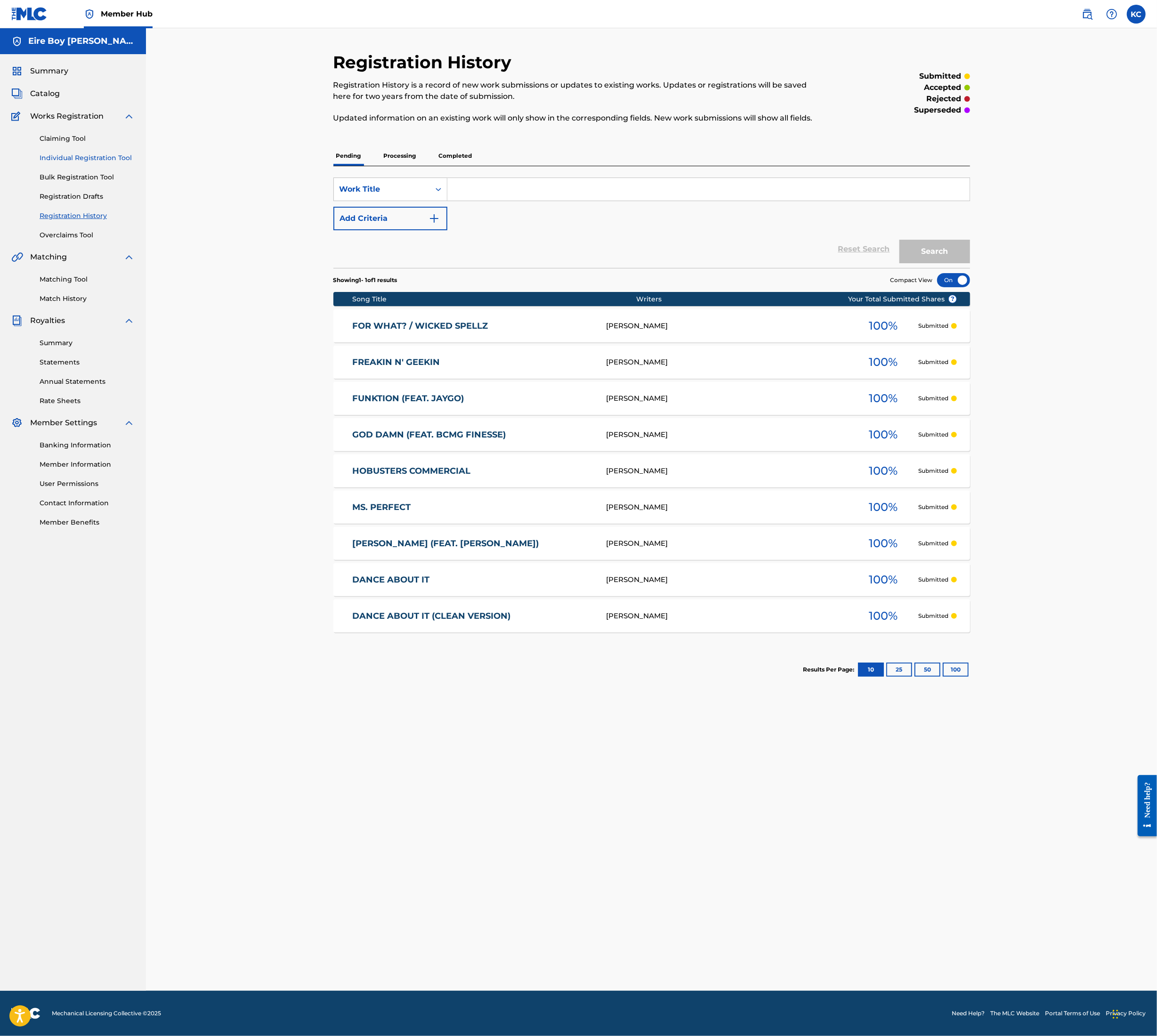
click at [61, 158] on link "Individual Registration Tool" at bounding box center [87, 158] width 95 height 10
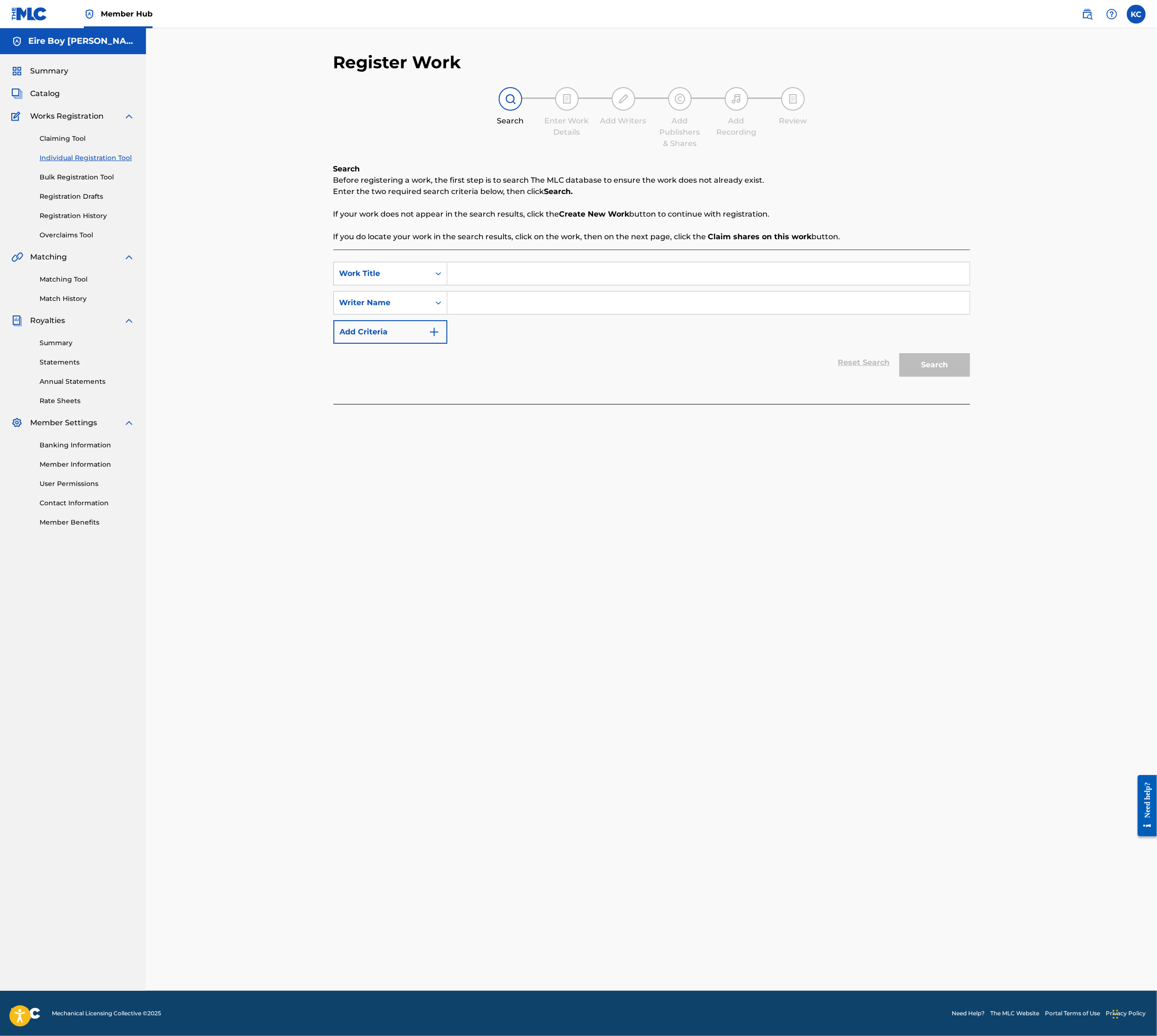
drag, startPoint x: 564, startPoint y: 265, endPoint x: 562, endPoint y: 270, distance: 5.4
click at [563, 267] on input "Search Form" at bounding box center [709, 274] width 522 height 23
paste input "EPISODE V EVERYONES A WINNER (SKIT)"
type input "EPISODE V EVERYONES A WINNER (SKIT)"
click at [513, 302] on input "Search Form" at bounding box center [709, 303] width 522 height 23
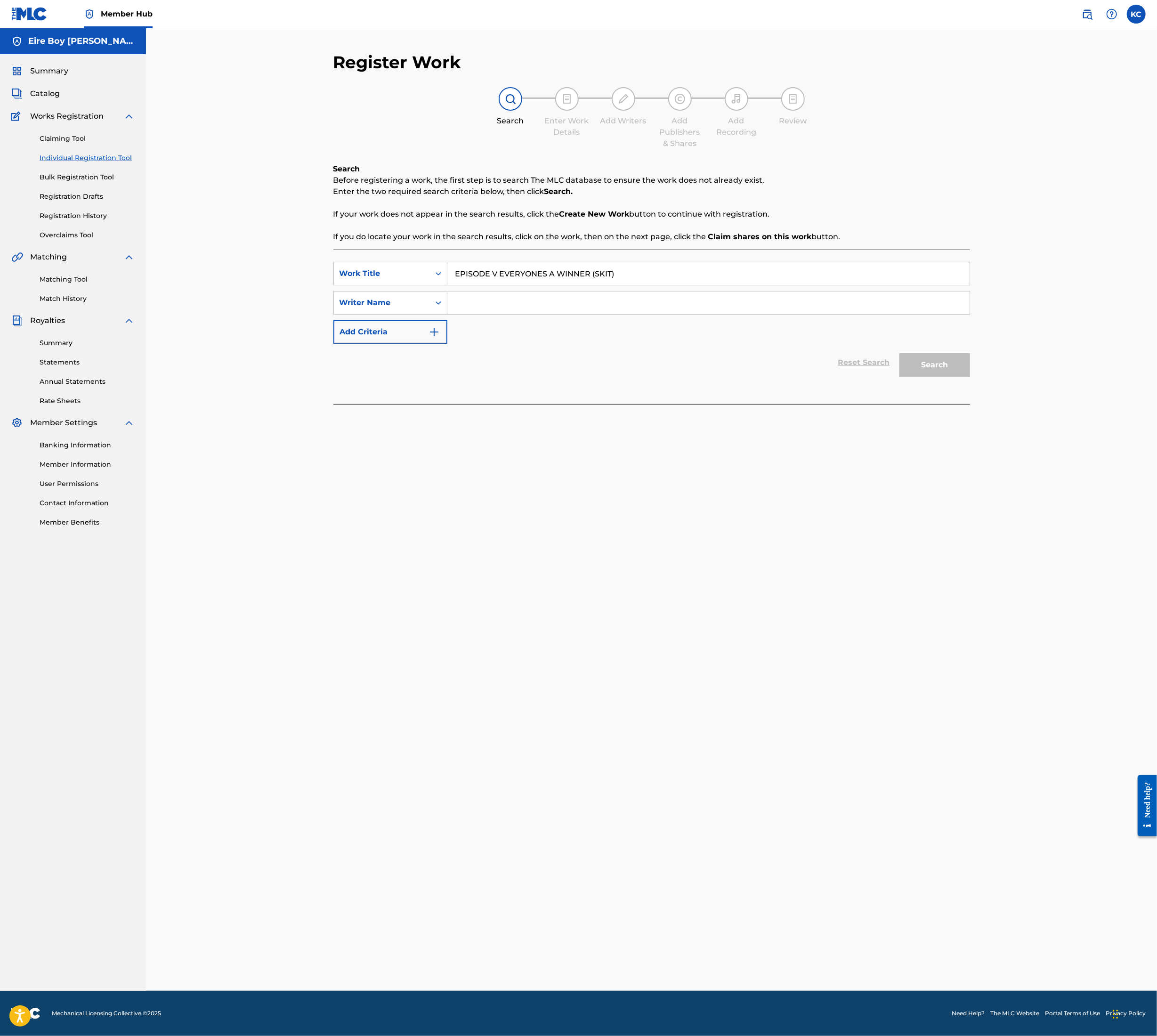
paste input "EPISODE V EVERYONES A WINNER (SKIT)"
type input "EPISODE V EVERYONES A WINNER (SKIT)"
click at [943, 352] on div "Search" at bounding box center [933, 362] width 76 height 38
click at [938, 361] on button "Search" at bounding box center [935, 365] width 71 height 24
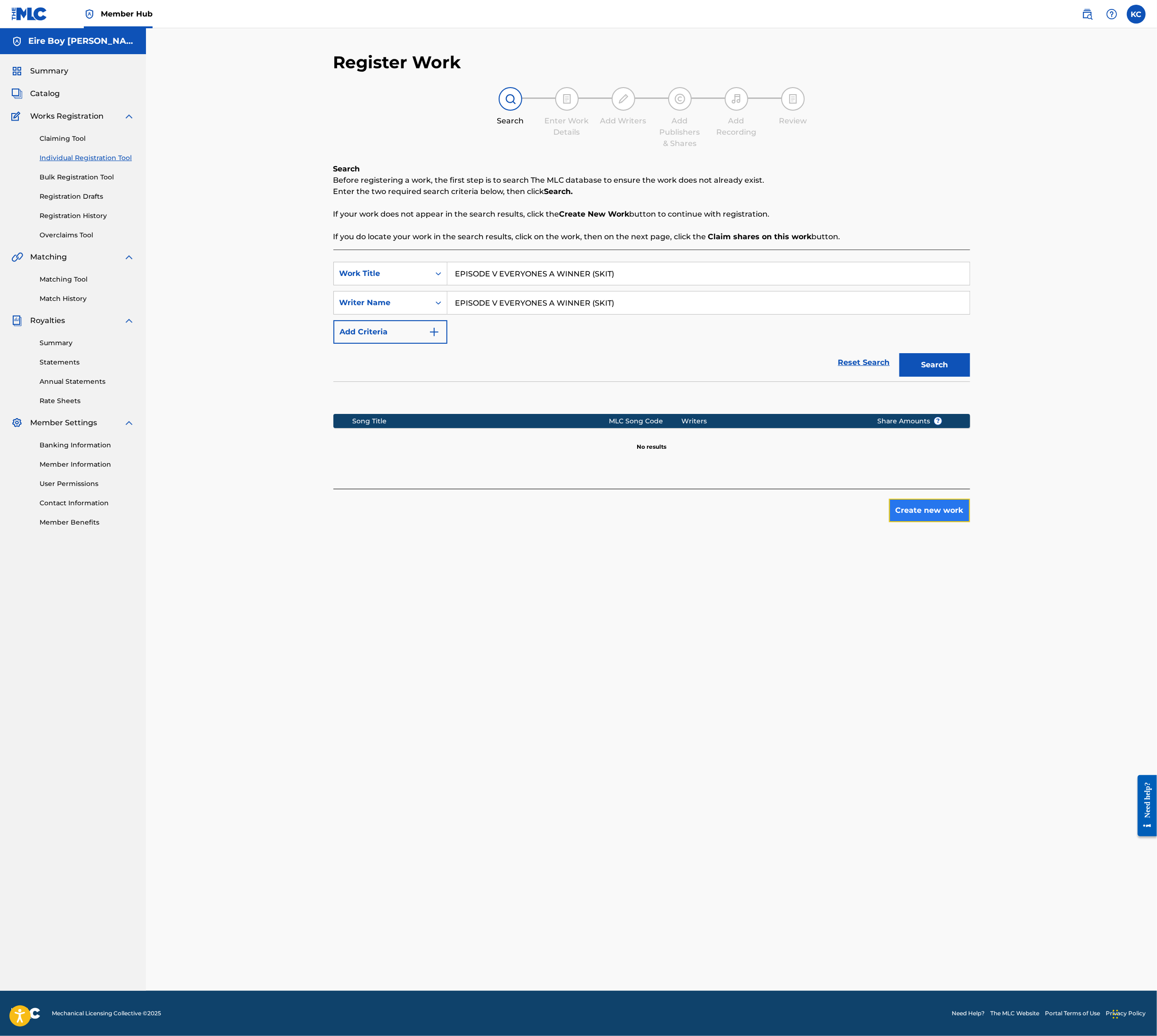
click at [937, 512] on button "Create new work" at bounding box center [930, 511] width 81 height 24
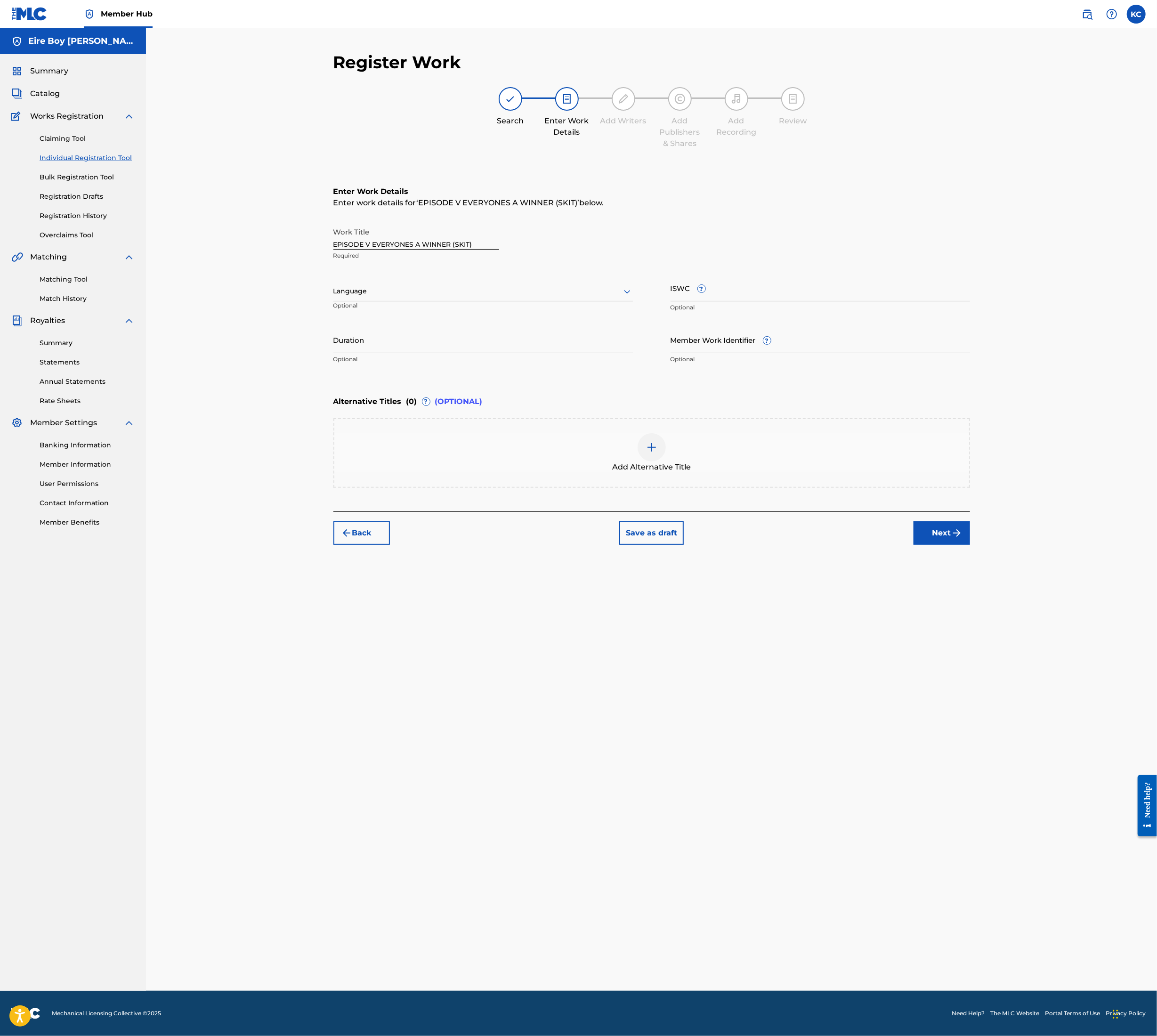
click at [360, 293] on div at bounding box center [483, 291] width 300 height 12
drag, startPoint x: 375, startPoint y: 317, endPoint x: 409, endPoint y: 317, distance: 34.0
click at [375, 317] on div "English" at bounding box center [483, 312] width 298 height 21
click at [781, 288] on input "ISWC ?" at bounding box center [821, 288] width 300 height 27
paste input "T3354488618"
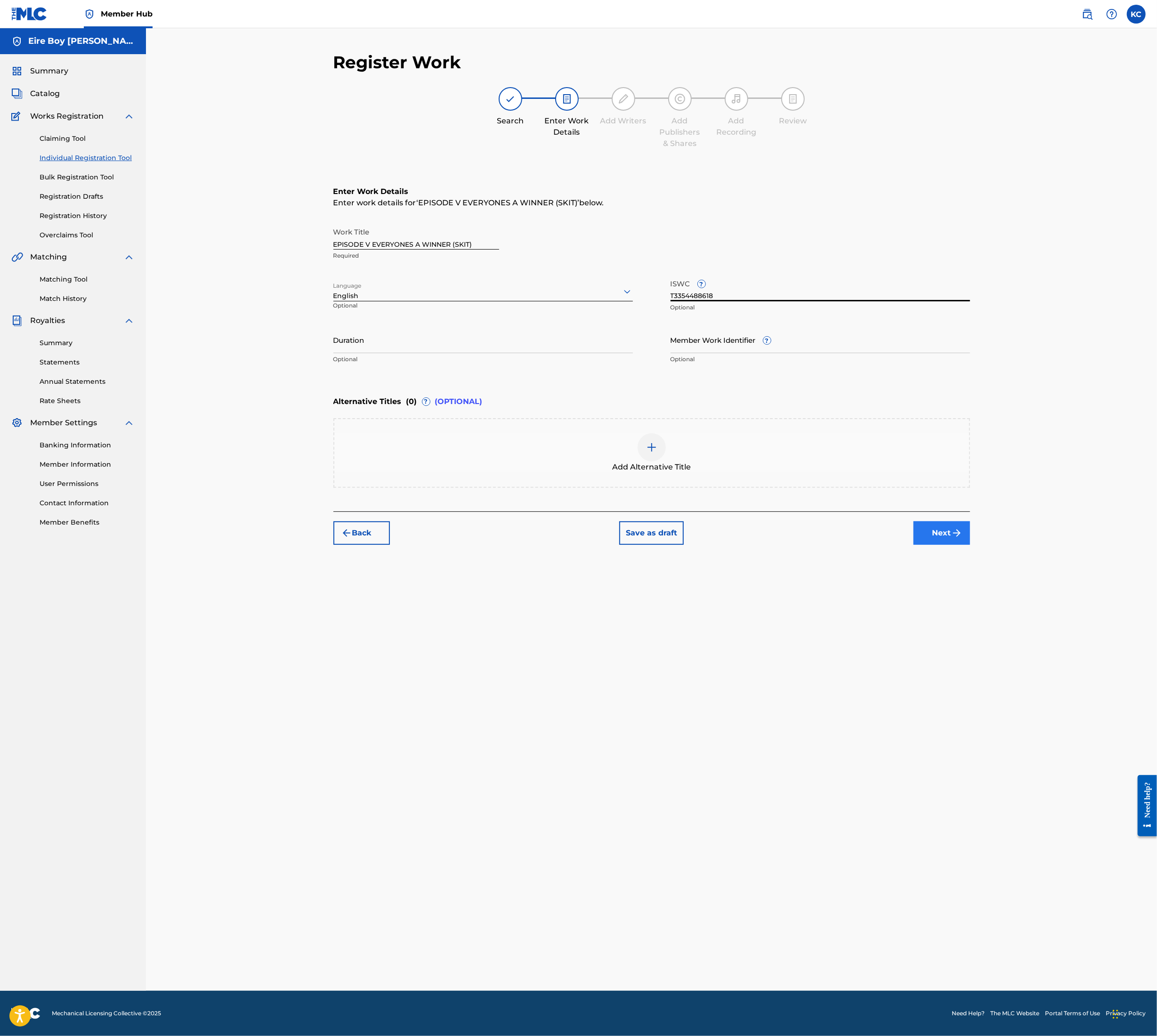
type input "T3354488618"
click at [952, 537] on img "submit" at bounding box center [957, 533] width 11 height 11
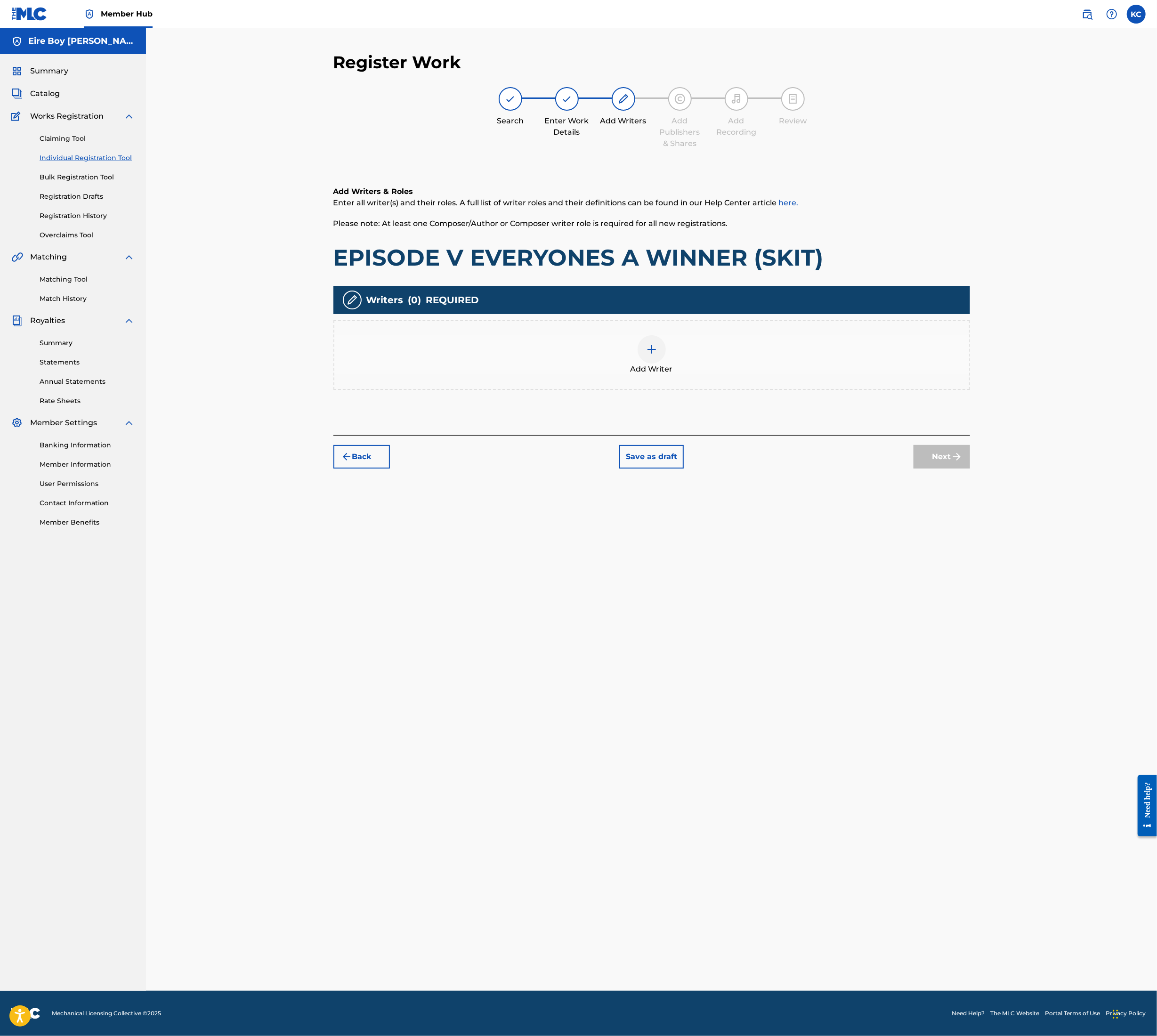
click at [652, 340] on div at bounding box center [652, 350] width 28 height 28
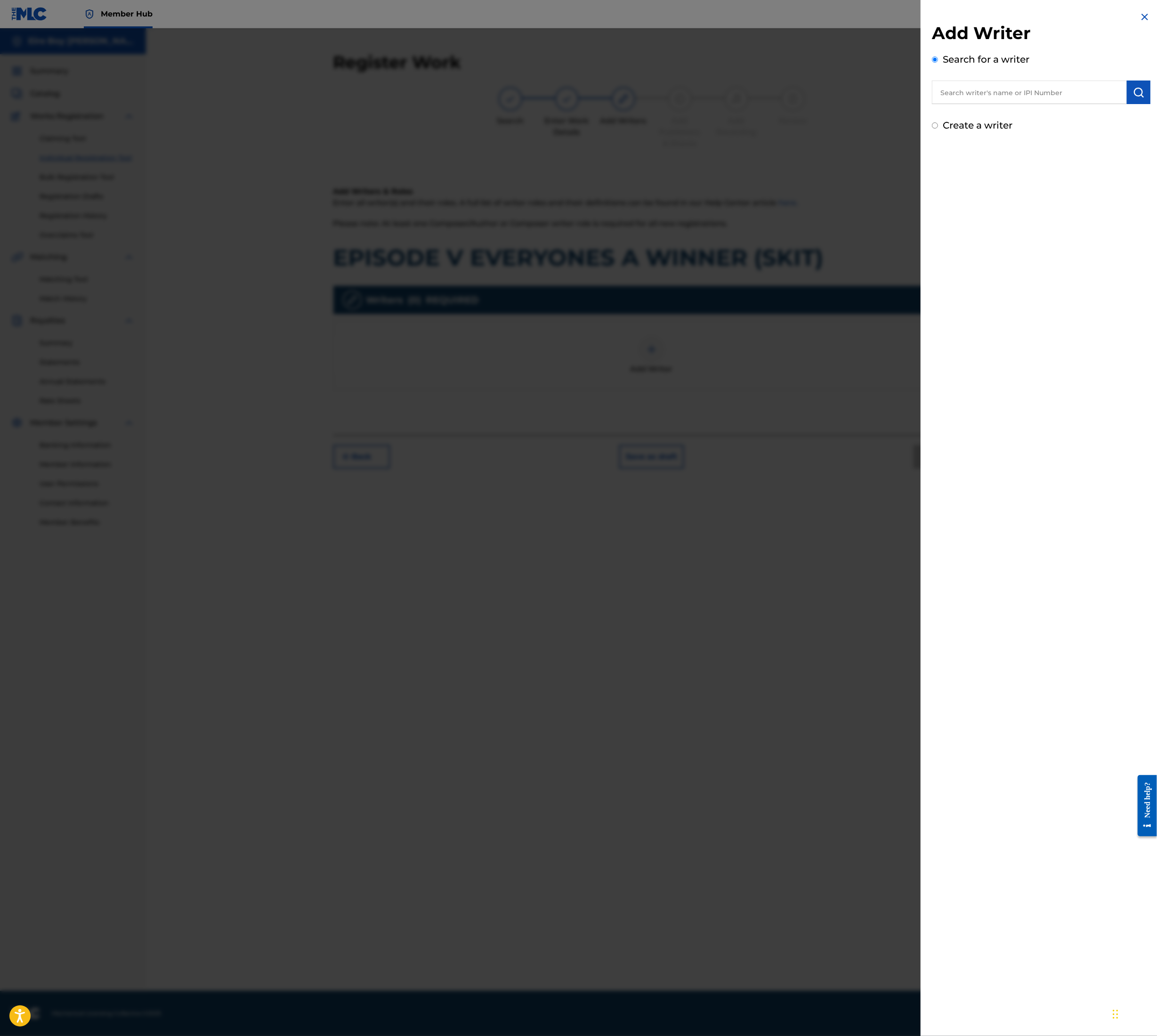
click at [997, 95] on input "text" at bounding box center [1029, 92] width 195 height 24
type input "[PERSON_NAME]"
click at [1134, 85] on button "submit" at bounding box center [1139, 92] width 24 height 24
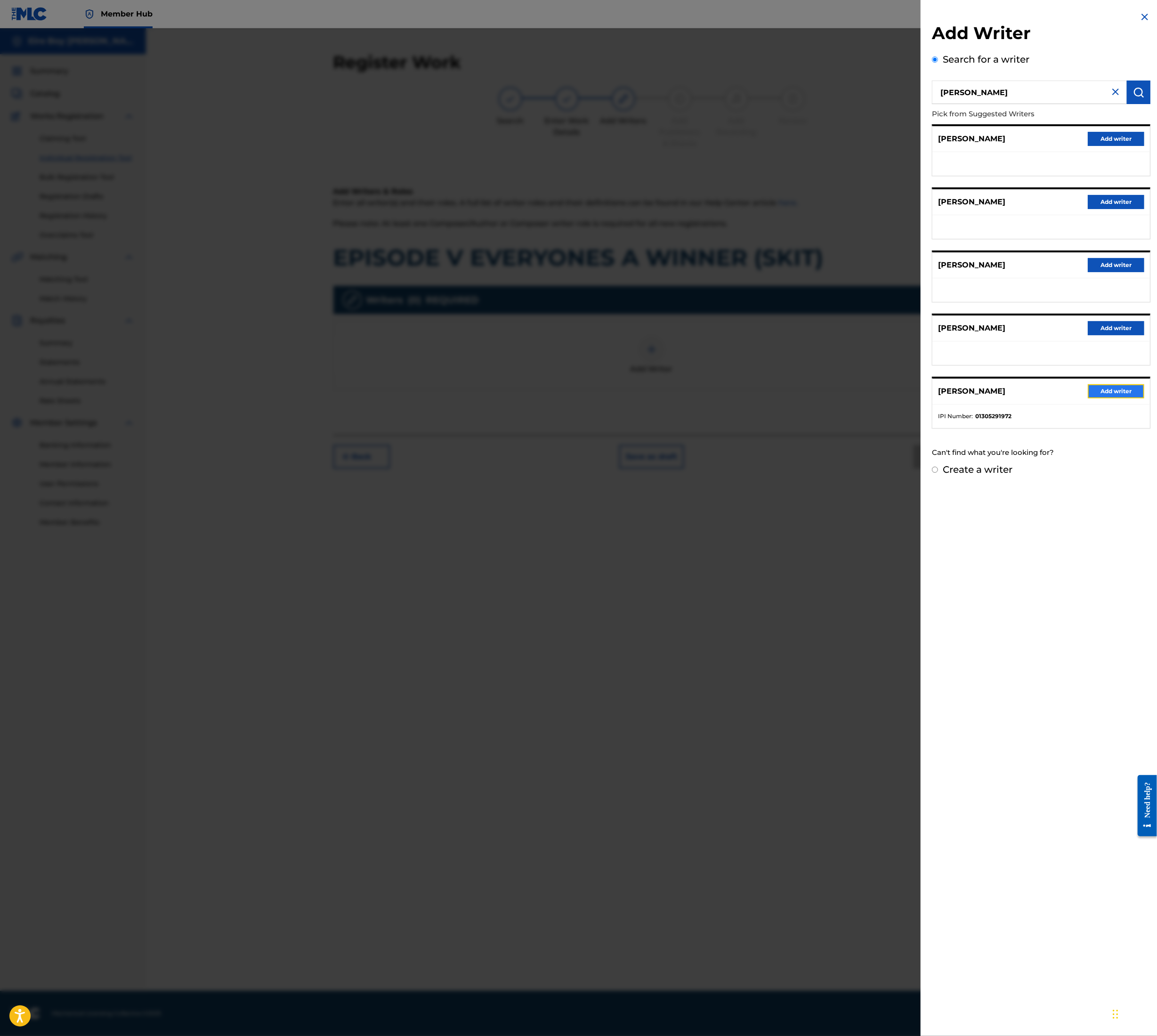
click at [1118, 394] on button "Add writer" at bounding box center [1116, 391] width 56 height 14
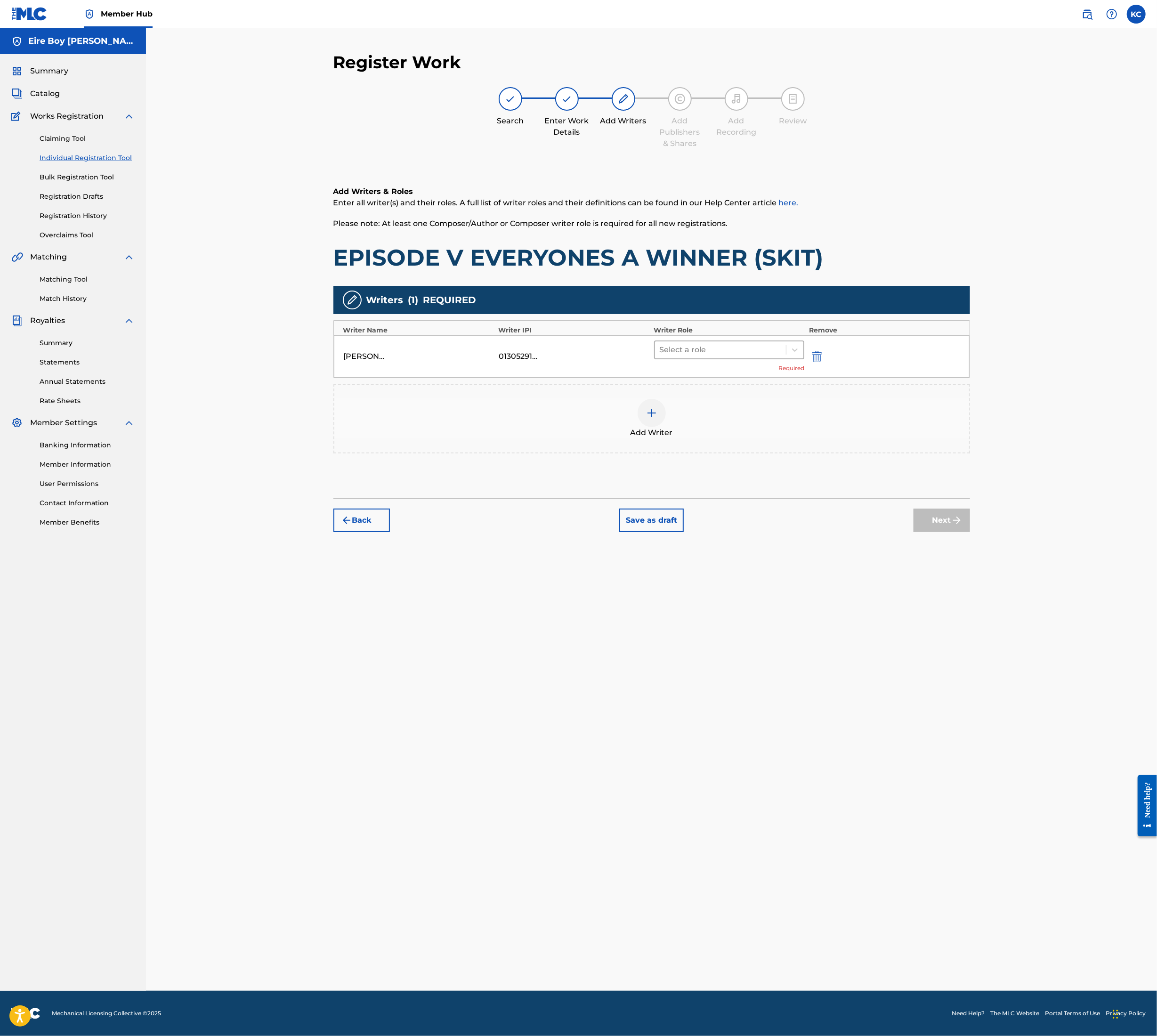
click at [727, 355] on div at bounding box center [721, 350] width 122 height 13
click at [724, 383] on div "Author" at bounding box center [729, 392] width 150 height 19
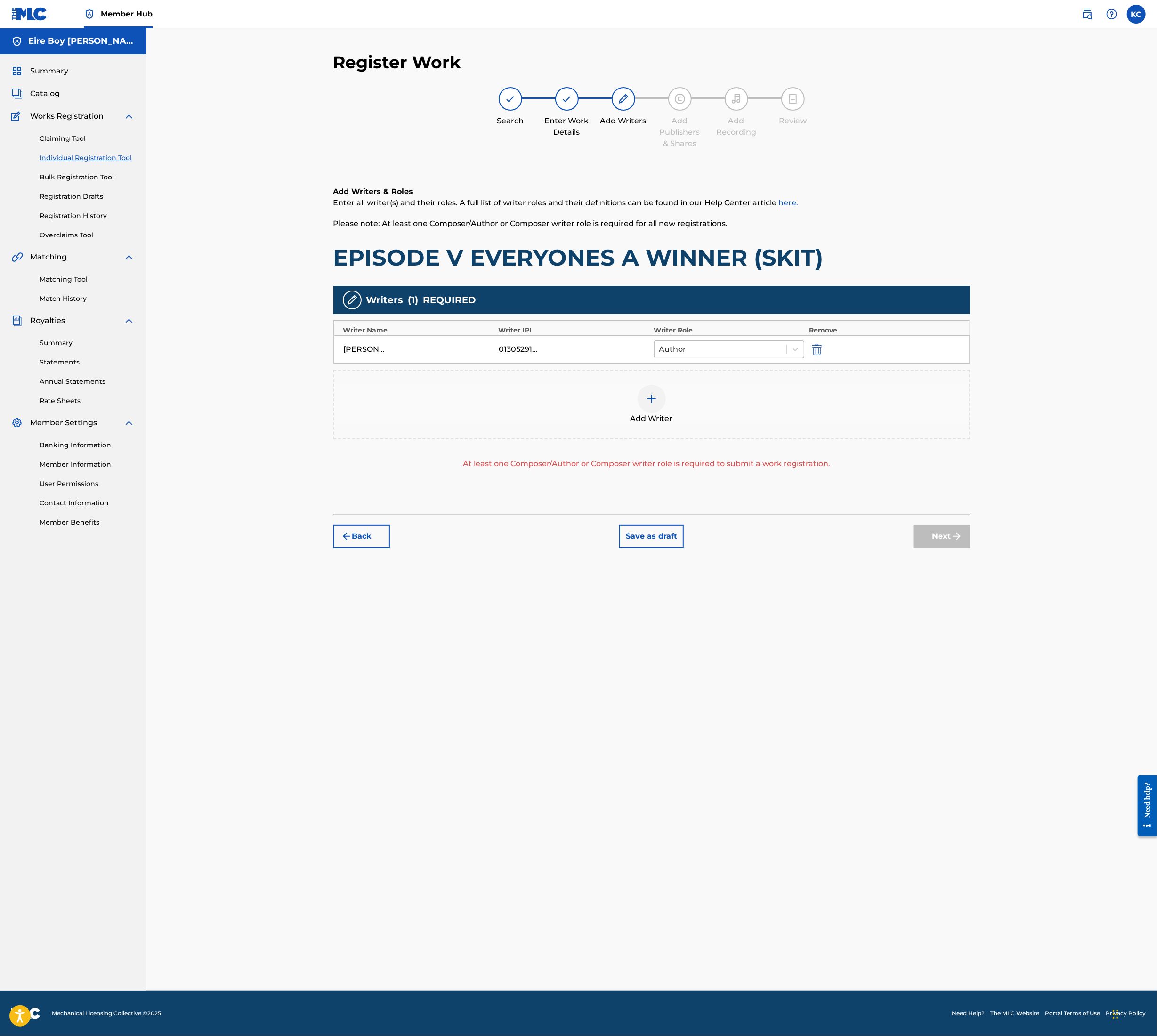
click at [726, 352] on div at bounding box center [721, 349] width 123 height 13
click at [724, 381] on div "Composer/Author" at bounding box center [729, 374] width 150 height 19
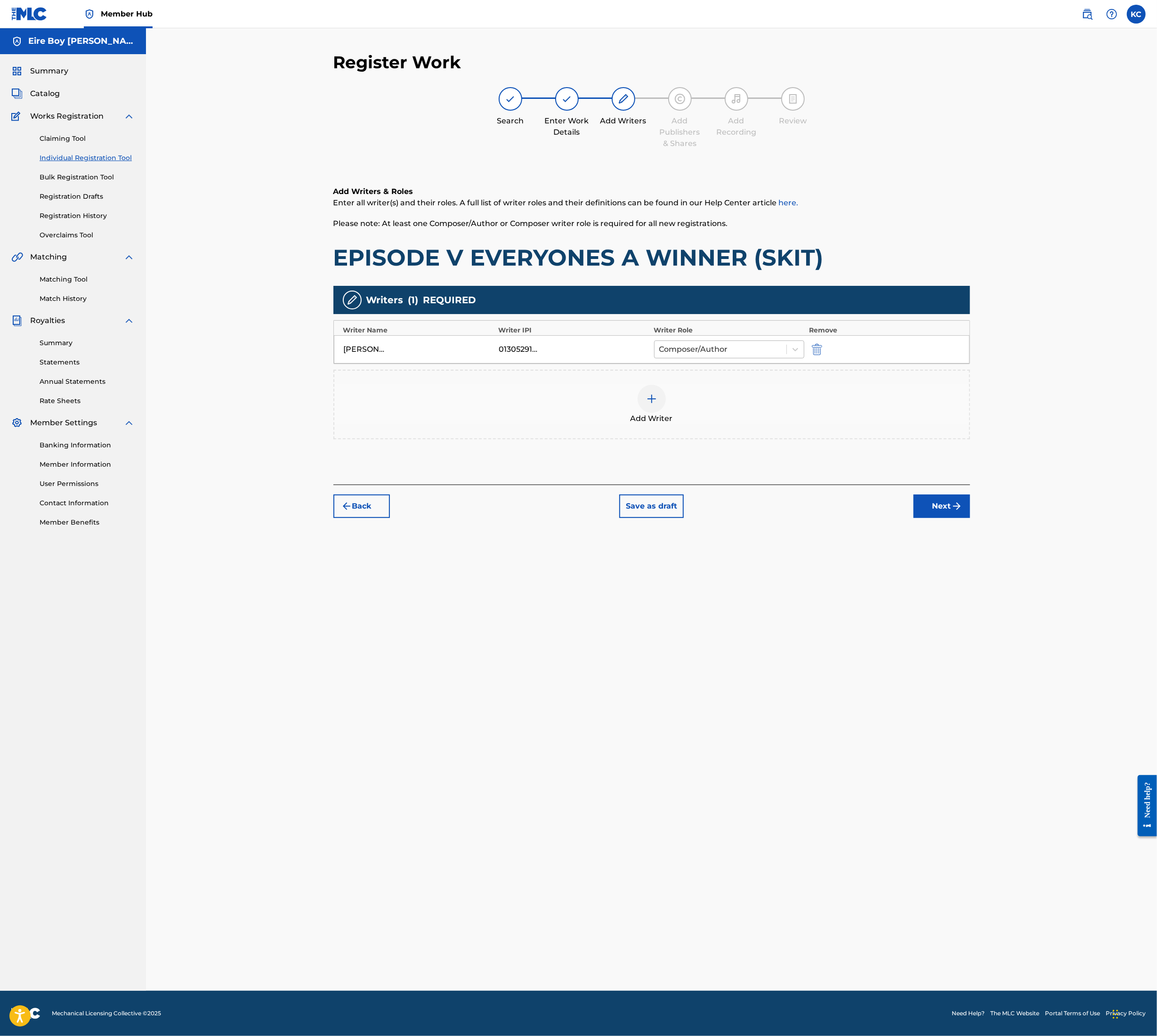
click at [717, 347] on div at bounding box center [721, 349] width 123 height 13
click at [717, 377] on div "Composer/Author" at bounding box center [729, 374] width 150 height 19
click at [943, 511] on button "Next" at bounding box center [942, 506] width 56 height 24
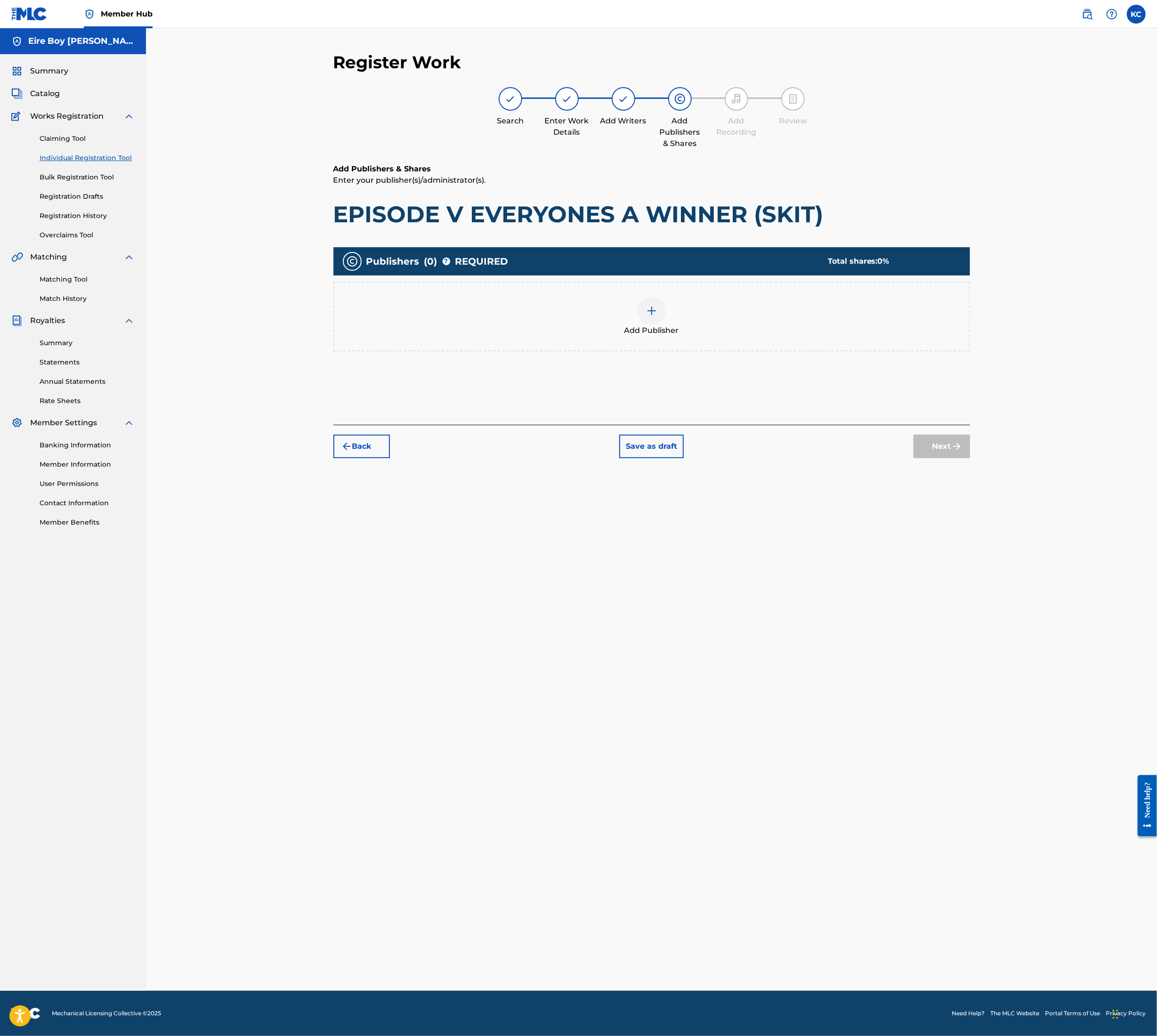
click at [651, 317] on div at bounding box center [652, 311] width 28 height 28
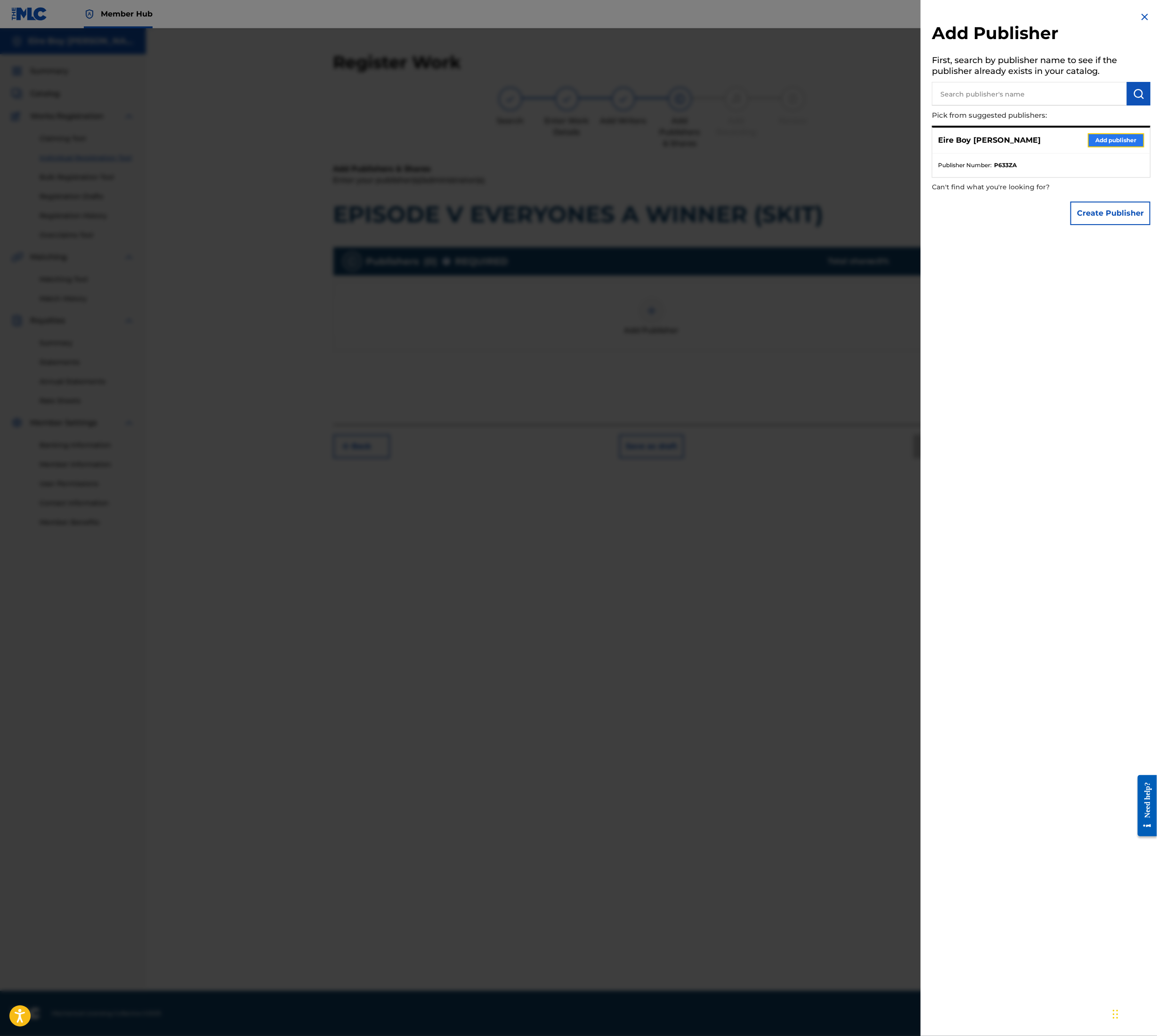
click at [1110, 138] on button "Add publisher" at bounding box center [1116, 140] width 56 height 14
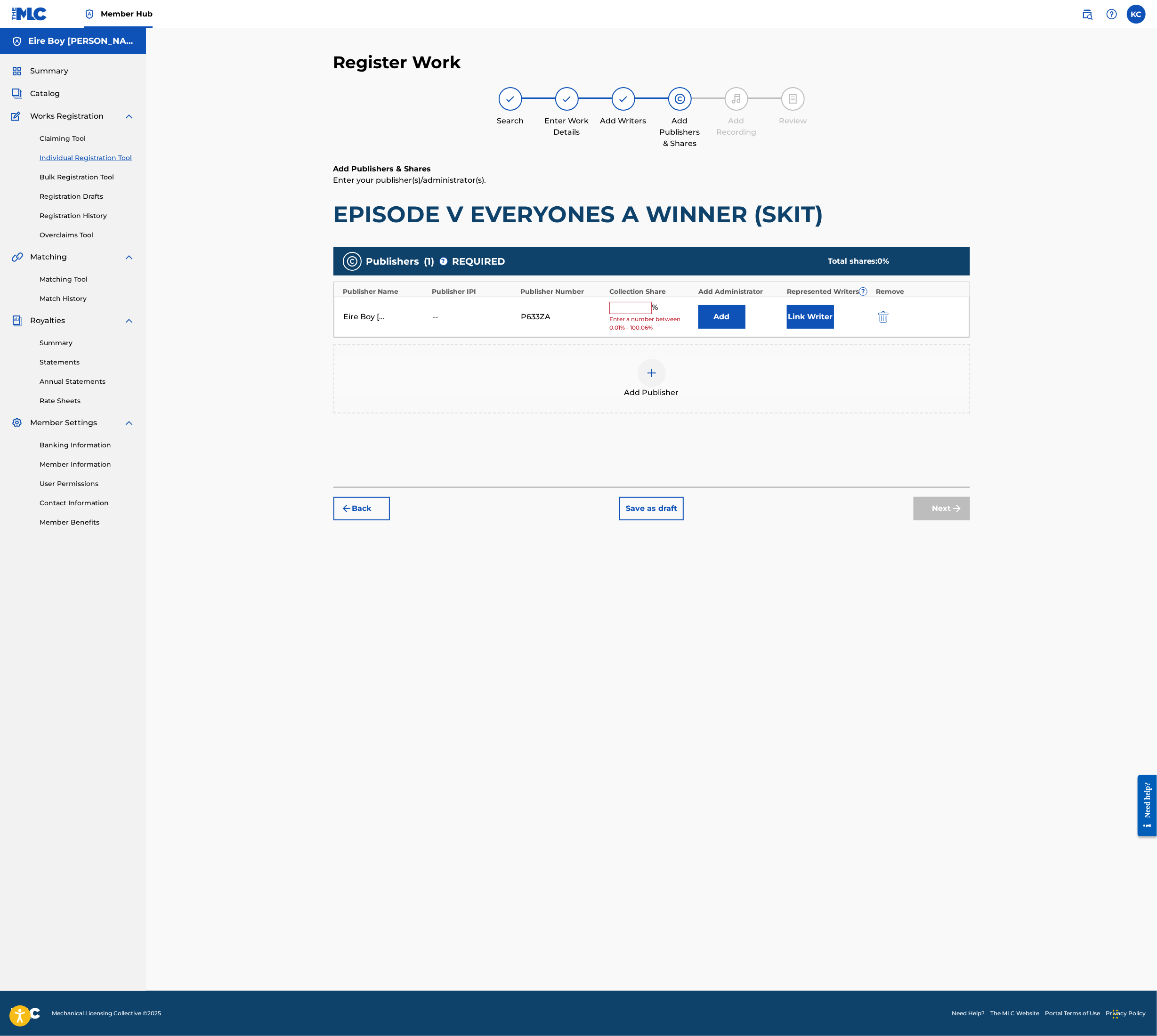
click at [621, 298] on div "Eire Boy [PERSON_NAME] -- P633ZA % Enter a number between 0.01% - 100.06% Add L…" at bounding box center [651, 317] width 636 height 41
drag, startPoint x: 621, startPoint y: 301, endPoint x: 635, endPoint y: 306, distance: 14.9
click at [621, 302] on input "text" at bounding box center [631, 308] width 42 height 12
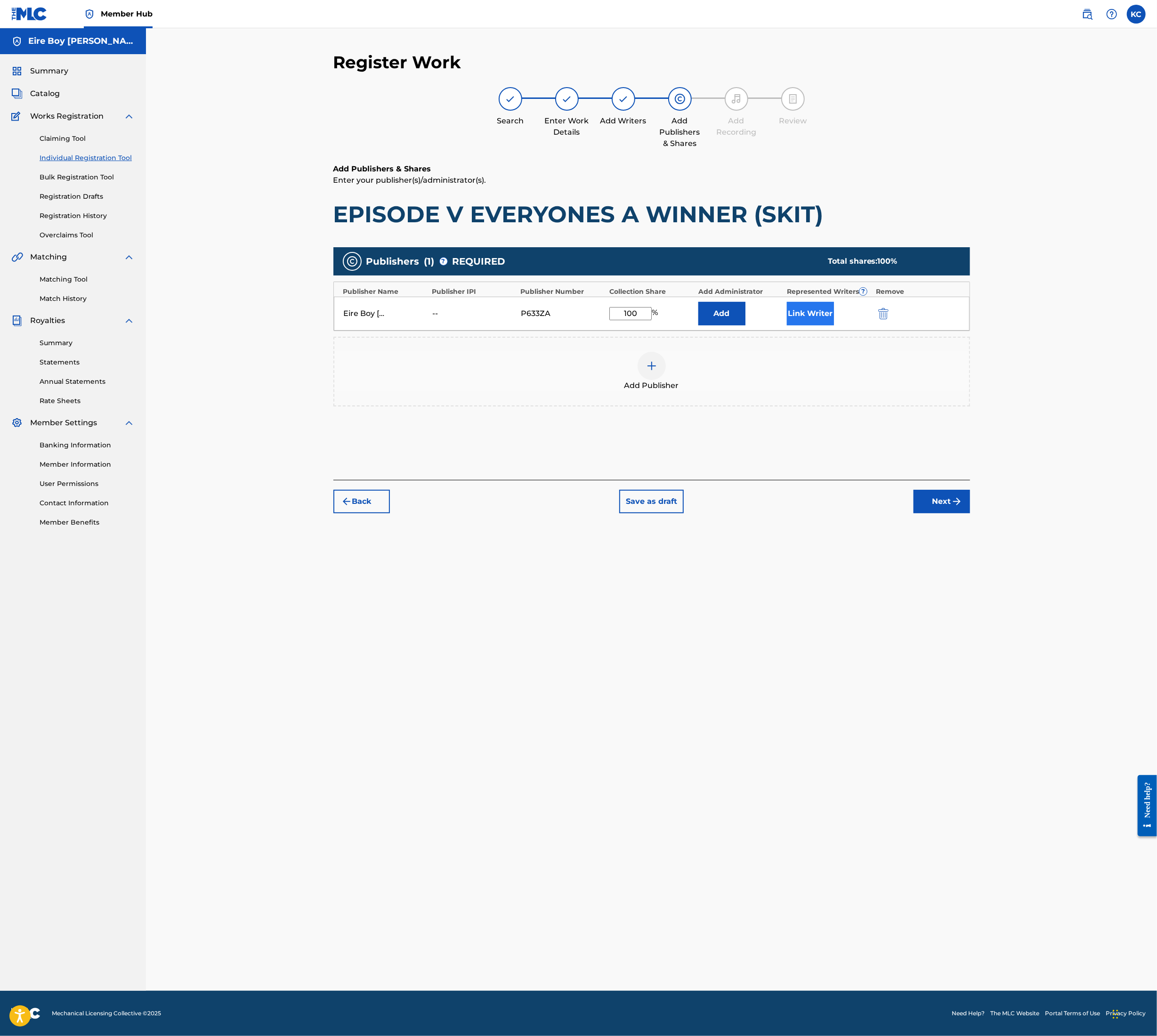
type input "100"
click at [812, 317] on button "Link Writer" at bounding box center [810, 314] width 47 height 24
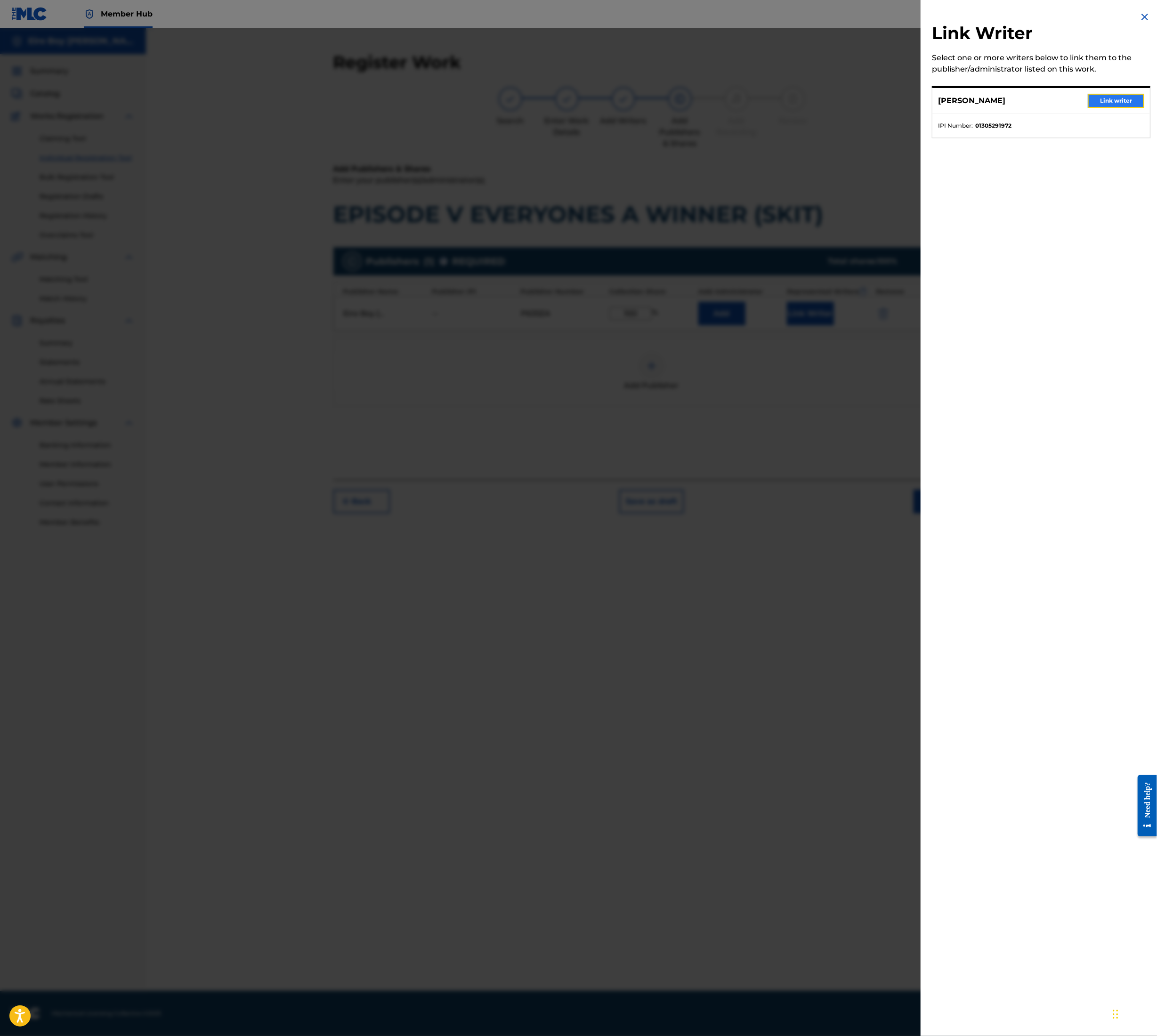
click at [1101, 99] on button "Link writer" at bounding box center [1116, 100] width 56 height 14
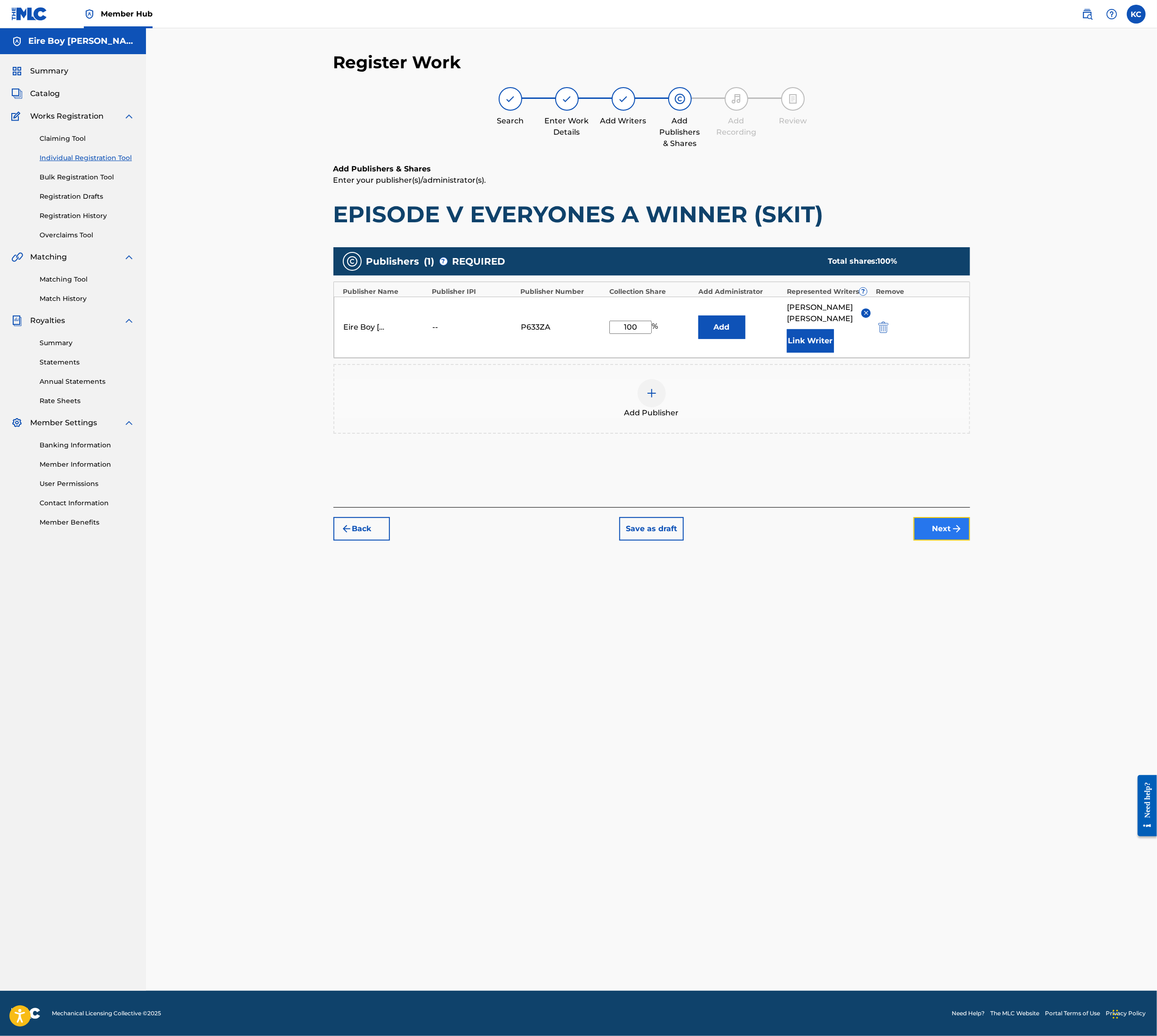
click at [945, 520] on button "Next" at bounding box center [942, 529] width 56 height 24
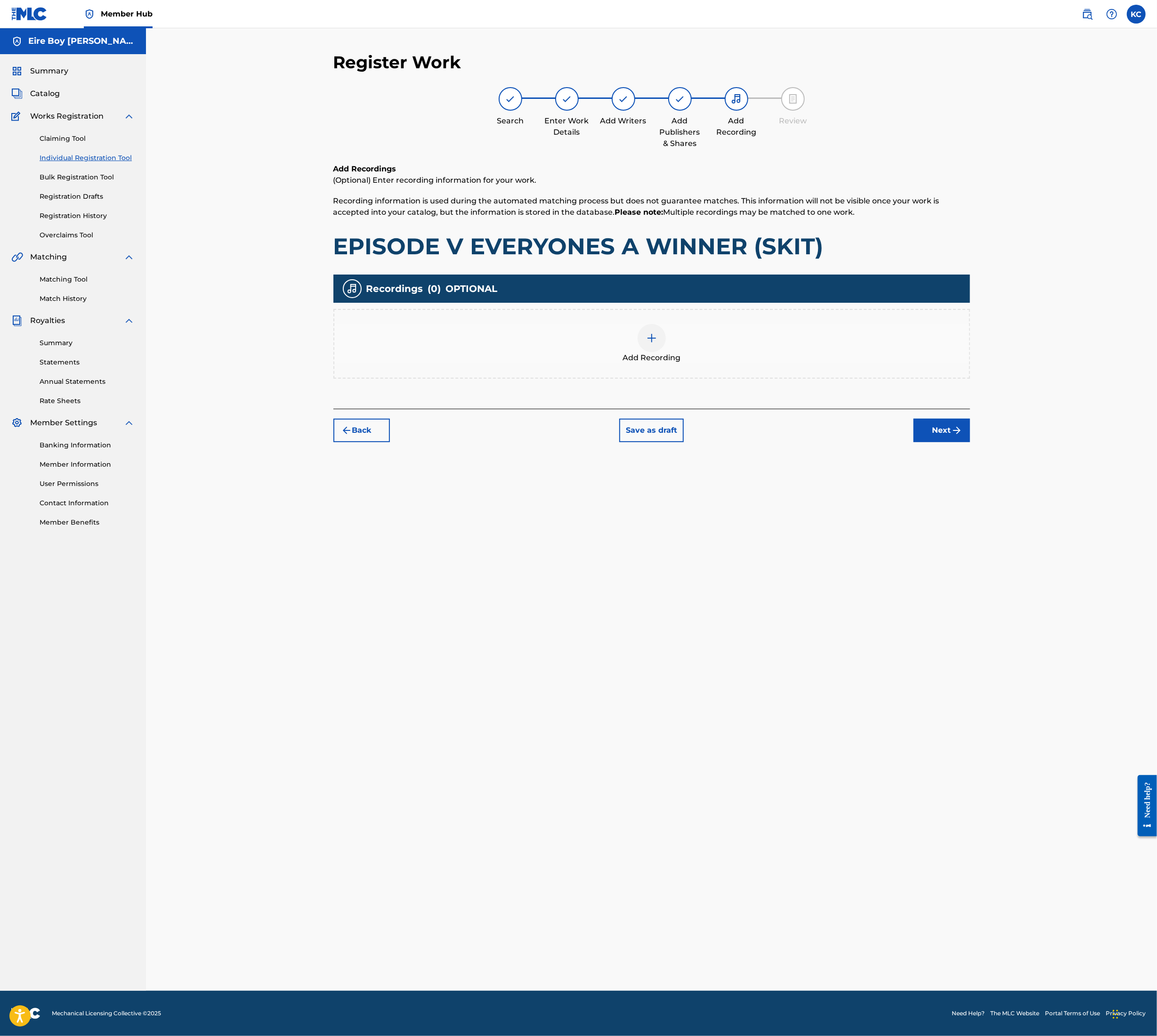
click at [657, 337] on div at bounding box center [652, 338] width 28 height 28
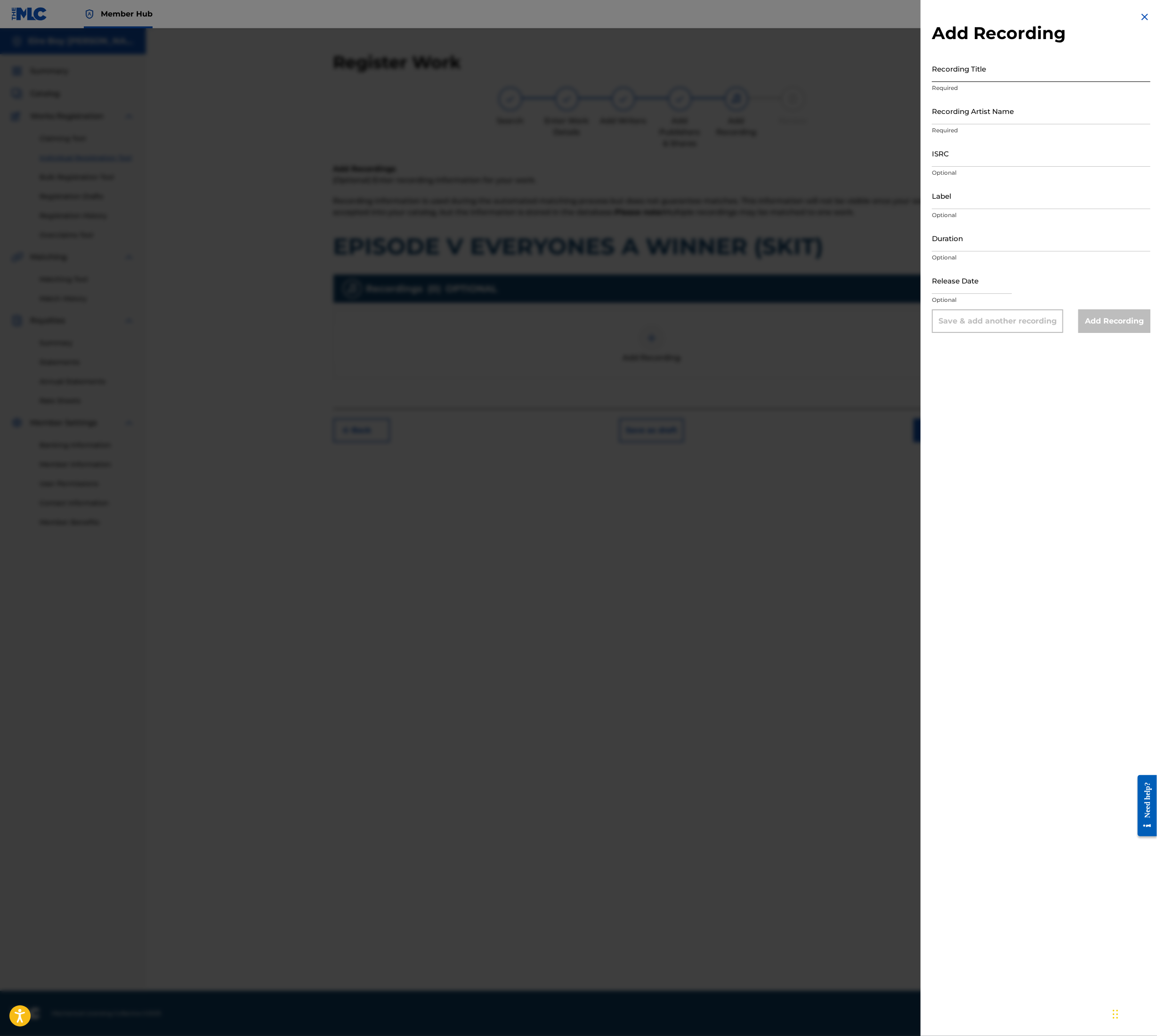
click at [941, 70] on input "Recording Title" at bounding box center [1041, 68] width 219 height 27
paste input "EPISODE V EVERYONES A WINNER (SKIT)"
type input "EPISODE V EVERYONES A WINNER (SKIT)"
click at [999, 115] on input "Recording Artist Name" at bounding box center [1041, 111] width 219 height 27
type input "MAL€K"
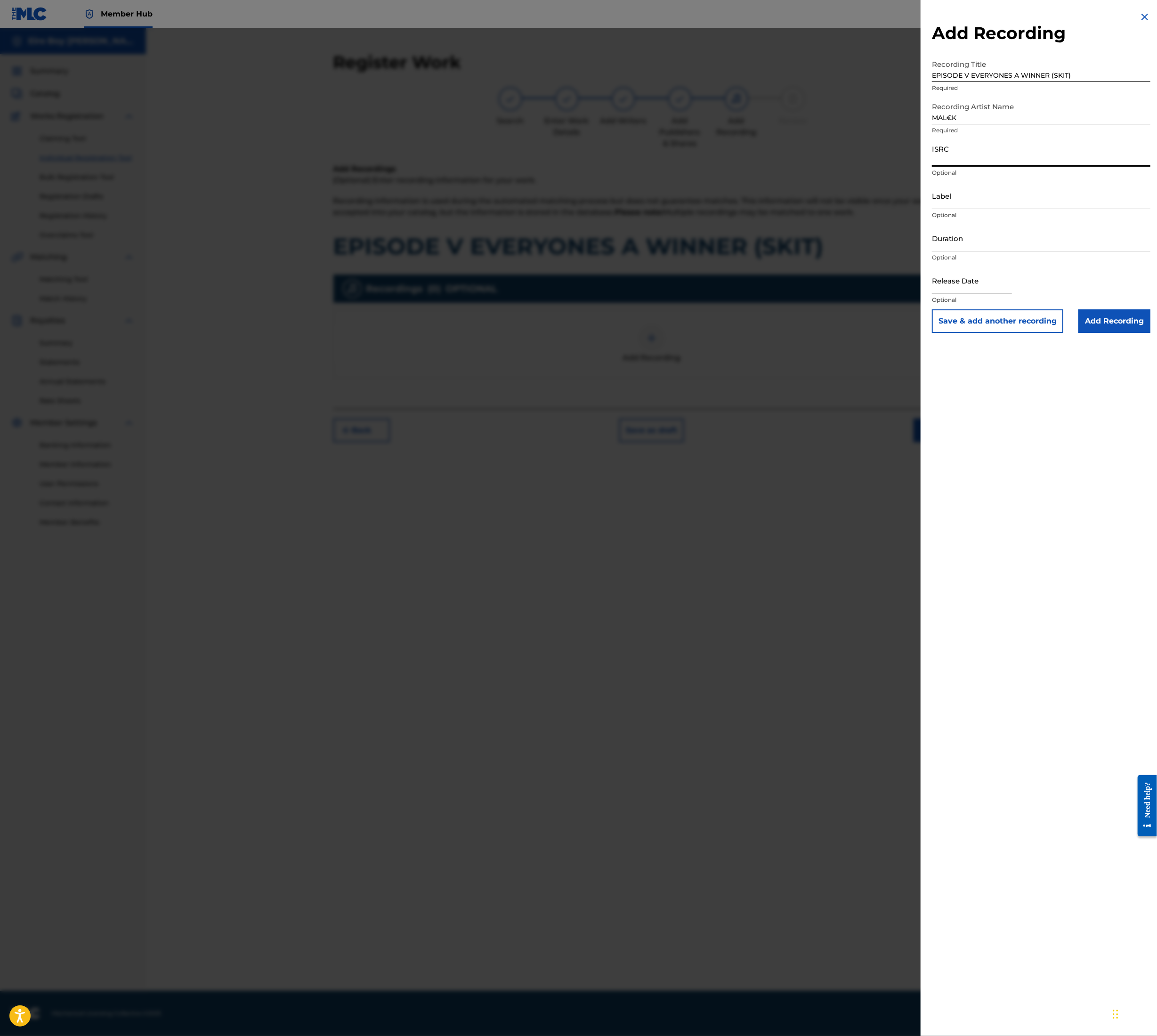
click at [950, 160] on input "ISRC" at bounding box center [1041, 153] width 219 height 27
paste input "QT3F22507186"
type input "QT3F22507186"
click at [1099, 320] on input "Add Recording" at bounding box center [1114, 321] width 72 height 24
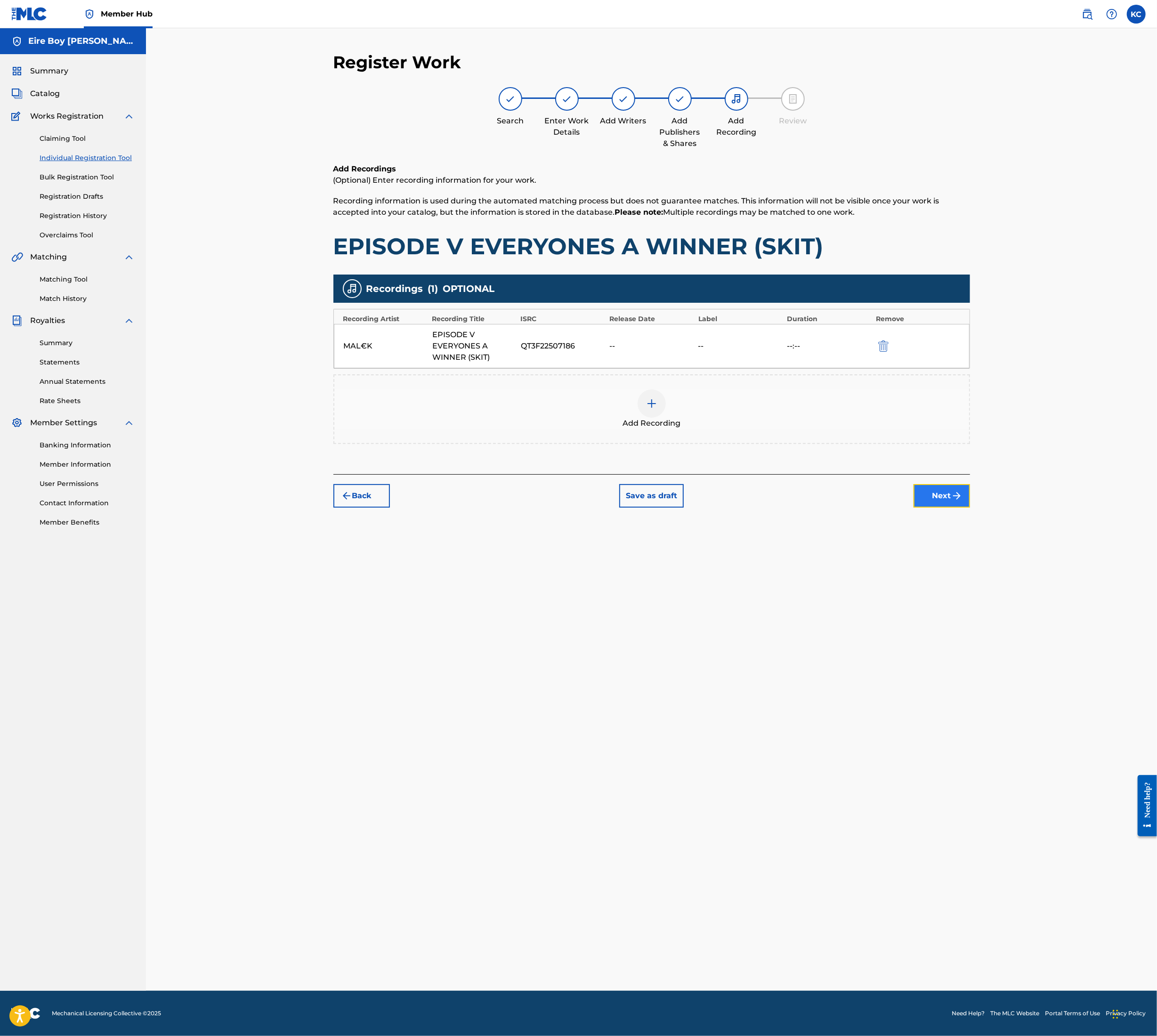
click at [939, 499] on button "Next" at bounding box center [942, 496] width 56 height 24
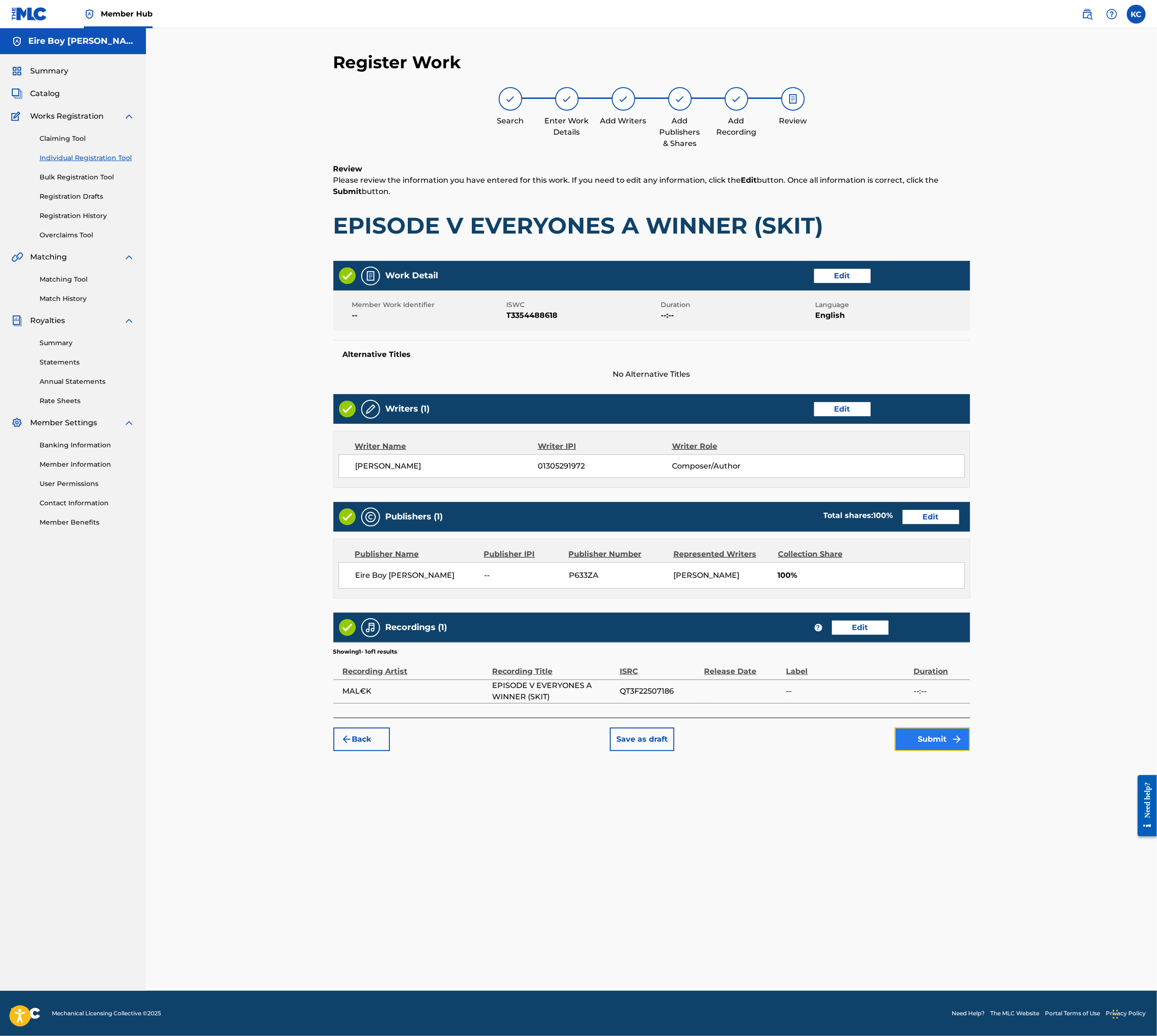
click at [935, 742] on button "Submit" at bounding box center [933, 740] width 76 height 24
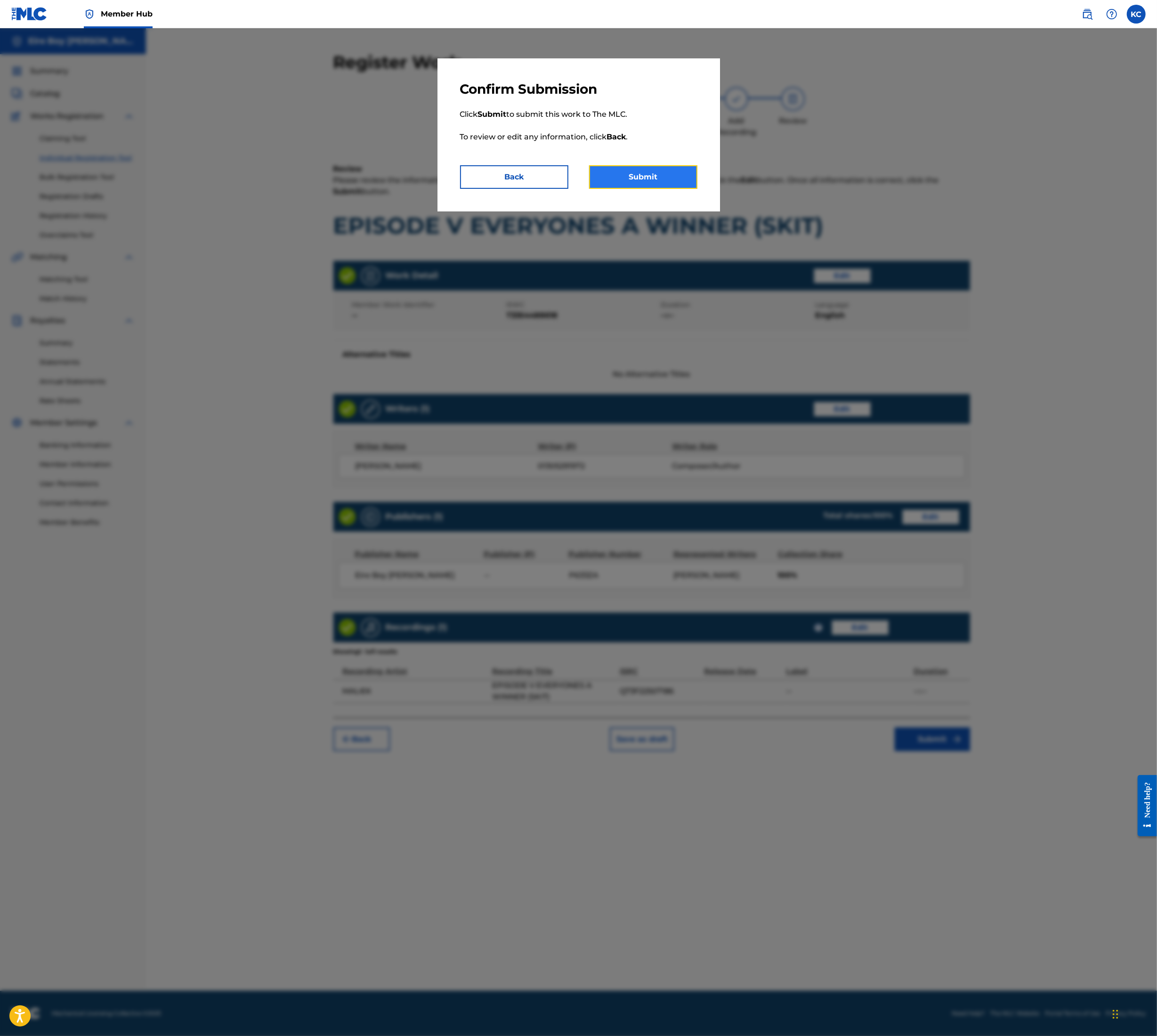
click at [625, 183] on button "Submit" at bounding box center [643, 177] width 108 height 24
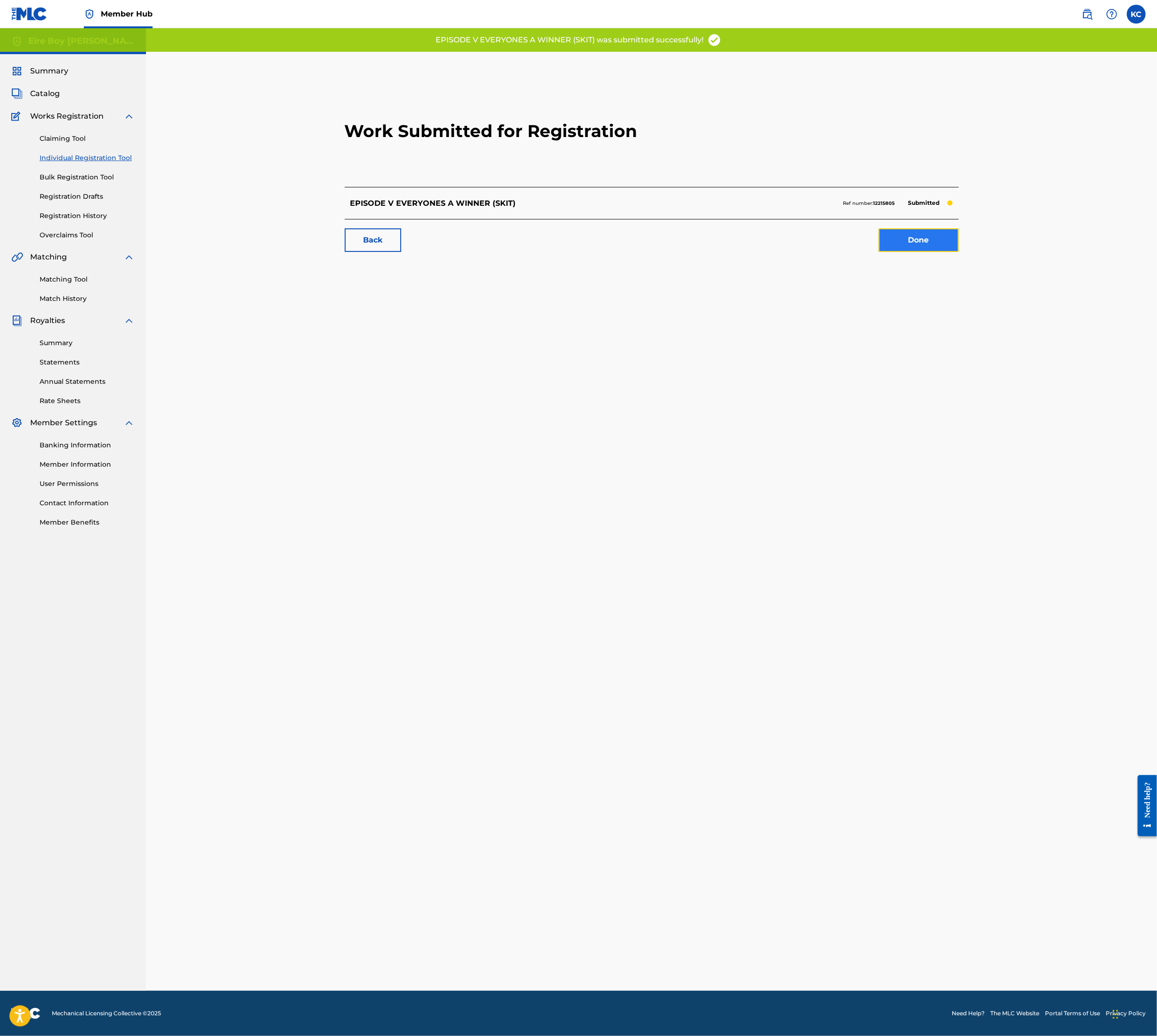
click at [948, 246] on link "Done" at bounding box center [919, 240] width 80 height 24
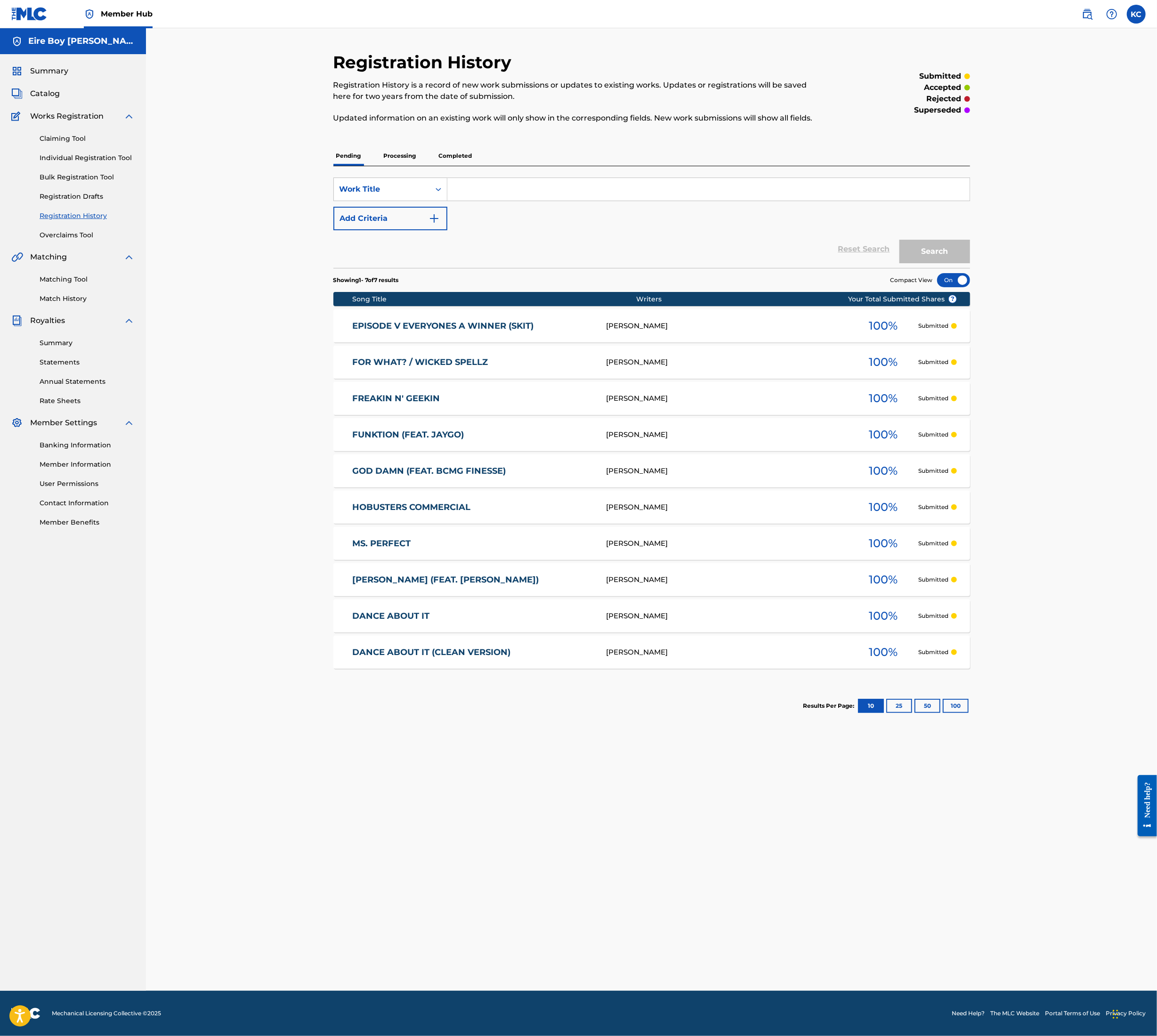
click at [507, 177] on div "SearchWithCriteriabe25b263-1622-48f6-87a8-90ddeddfb8d2 Work Title Add Criteria …" at bounding box center [652, 217] width 637 height 101
click at [500, 191] on input "Search Form" at bounding box center [709, 189] width 522 height 23
type input "v"
click at [498, 209] on div "SearchWithCriteriabe25b263-1622-48f6-87a8-90ddeddfb8d2 Work Title v Add Criteria" at bounding box center [652, 204] width 637 height 53
click at [503, 212] on div "SearchWithCriteriabe25b263-1622-48f6-87a8-90ddeddfb8d2 Work Title v Add Criteria" at bounding box center [652, 204] width 637 height 53
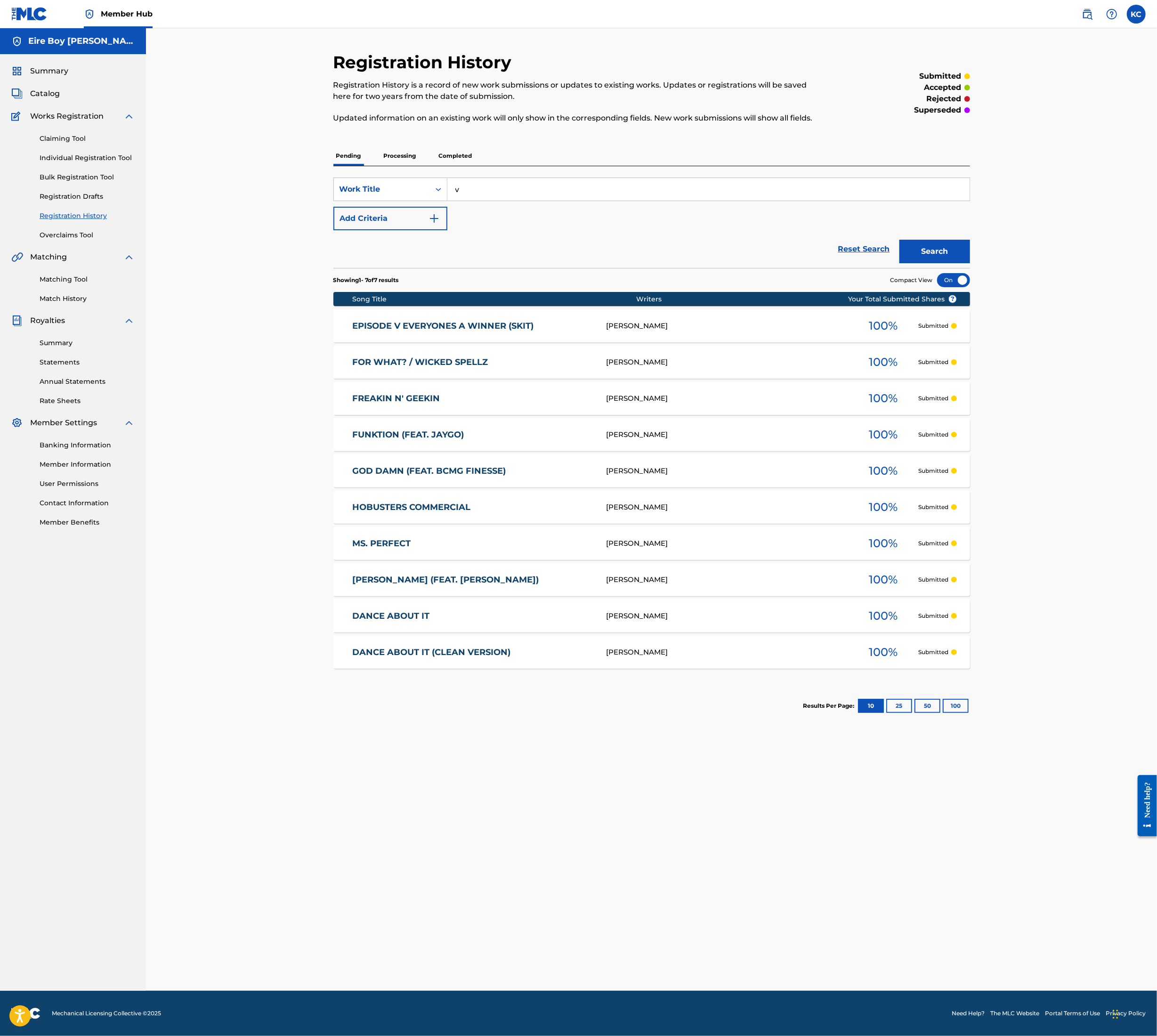
click at [508, 217] on div "SearchWithCriteriabe25b263-1622-48f6-87a8-90ddeddfb8d2 Work Title v Add Criteria" at bounding box center [652, 204] width 637 height 53
click at [498, 223] on div "SearchWithCriteriabe25b263-1622-48f6-87a8-90ddeddfb8d2 Work Title v Add Criteria" at bounding box center [652, 204] width 637 height 53
click at [513, 199] on div "v" at bounding box center [709, 189] width 523 height 24
click at [937, 255] on button "Search" at bounding box center [935, 251] width 71 height 24
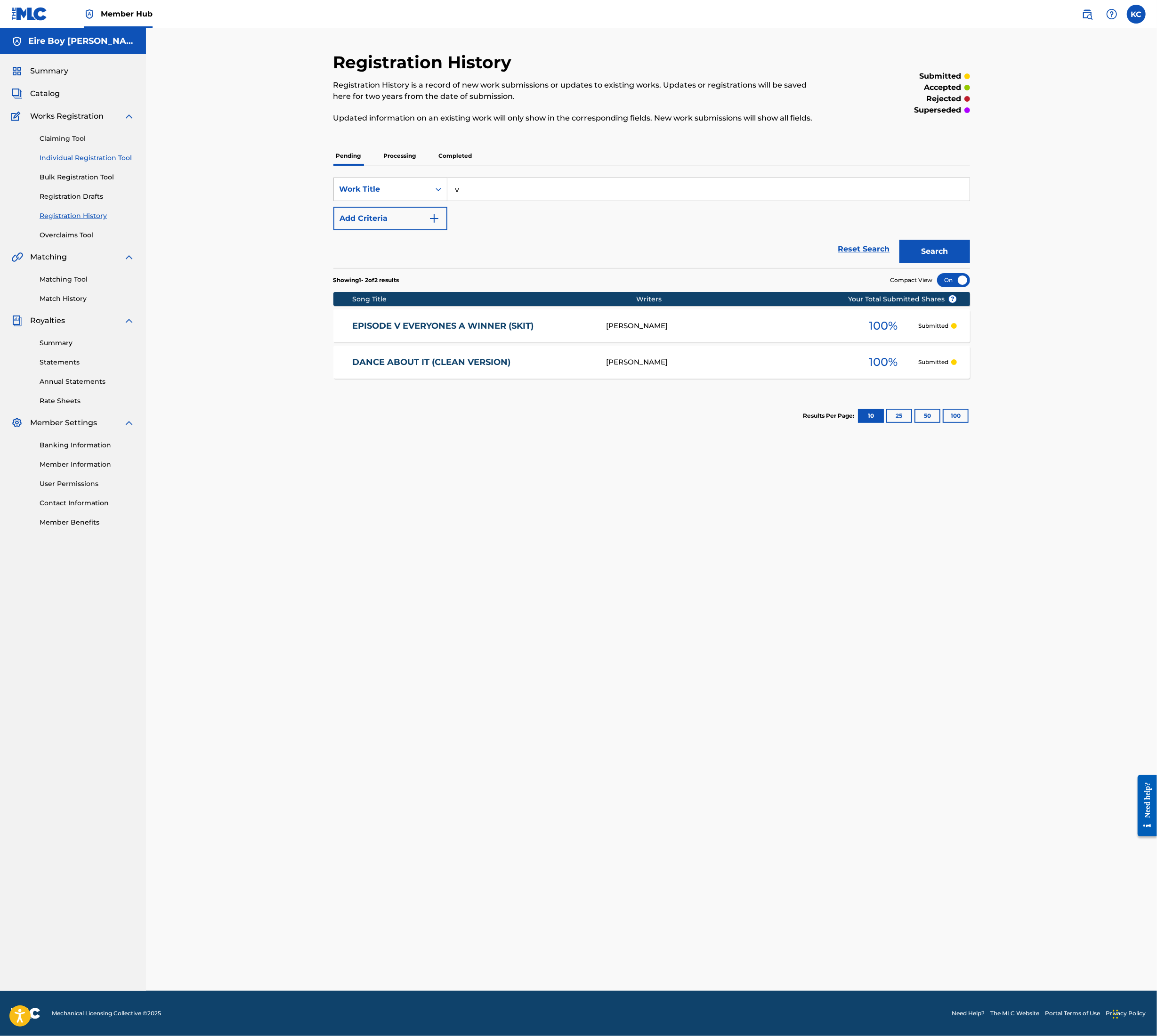
click at [96, 157] on link "Individual Registration Tool" at bounding box center [87, 158] width 95 height 10
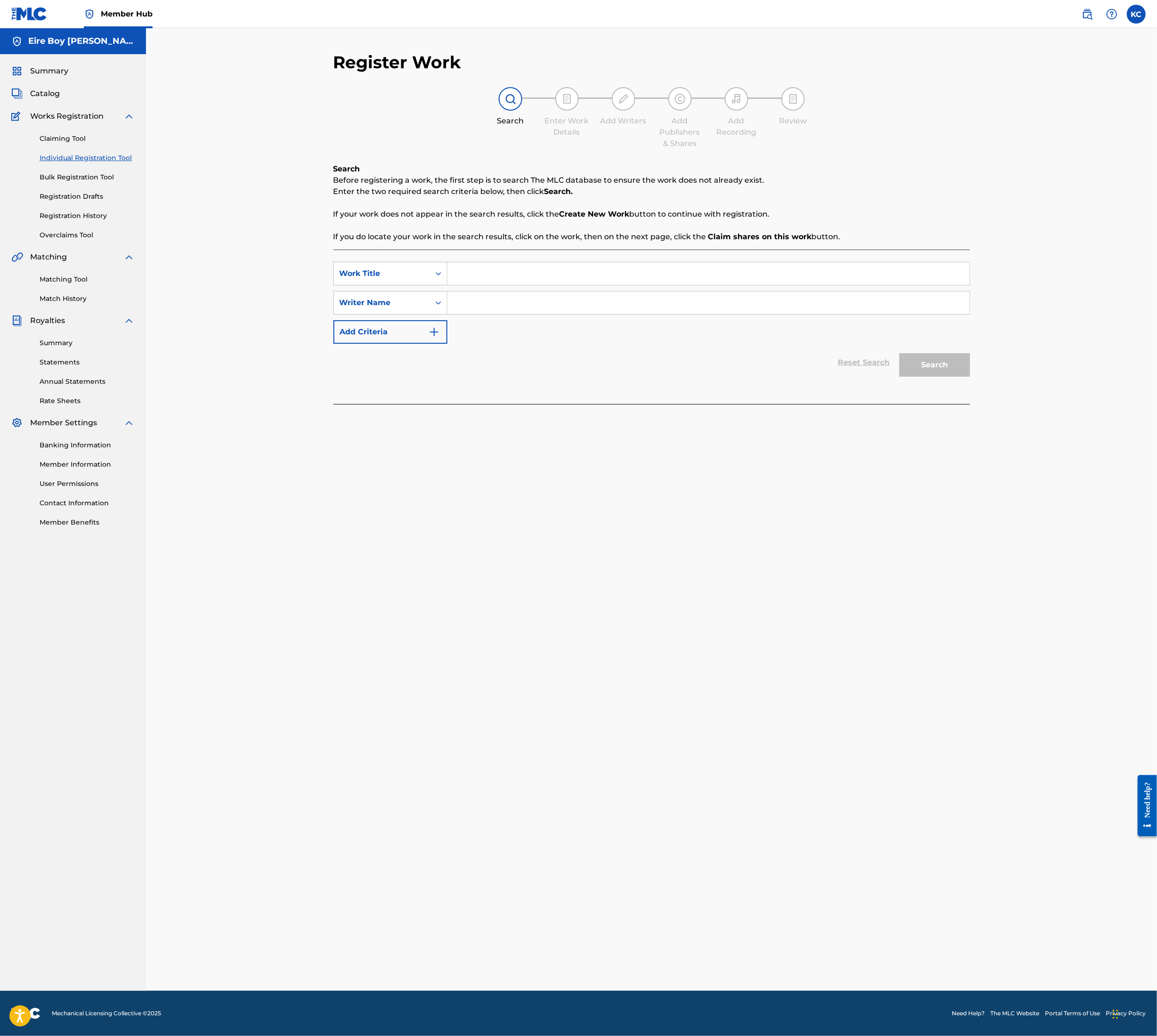
click at [503, 265] on input "Search Form" at bounding box center [709, 274] width 522 height 23
paste input "EPISODE IV EUPHORIC (SKIT)"
type input "EPISODE IV EUPHORIC (SKIT)"
click at [519, 301] on input "Search Form" at bounding box center [709, 303] width 522 height 23
paste input "EPISODE IV EUPHORIC (SKIT)"
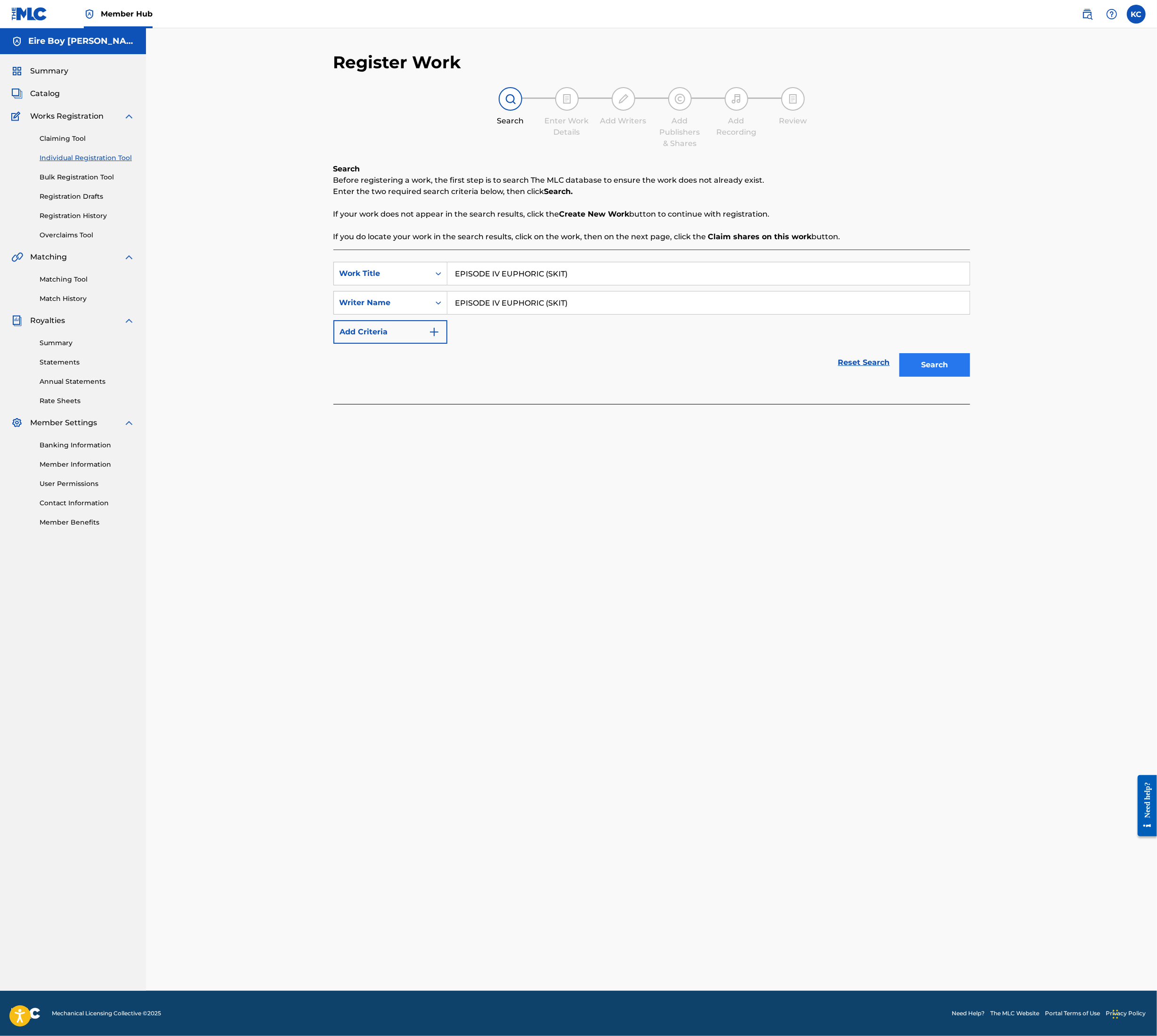
type input "EPISODE IV EUPHORIC (SKIT)"
click at [934, 357] on button "Search" at bounding box center [935, 365] width 71 height 24
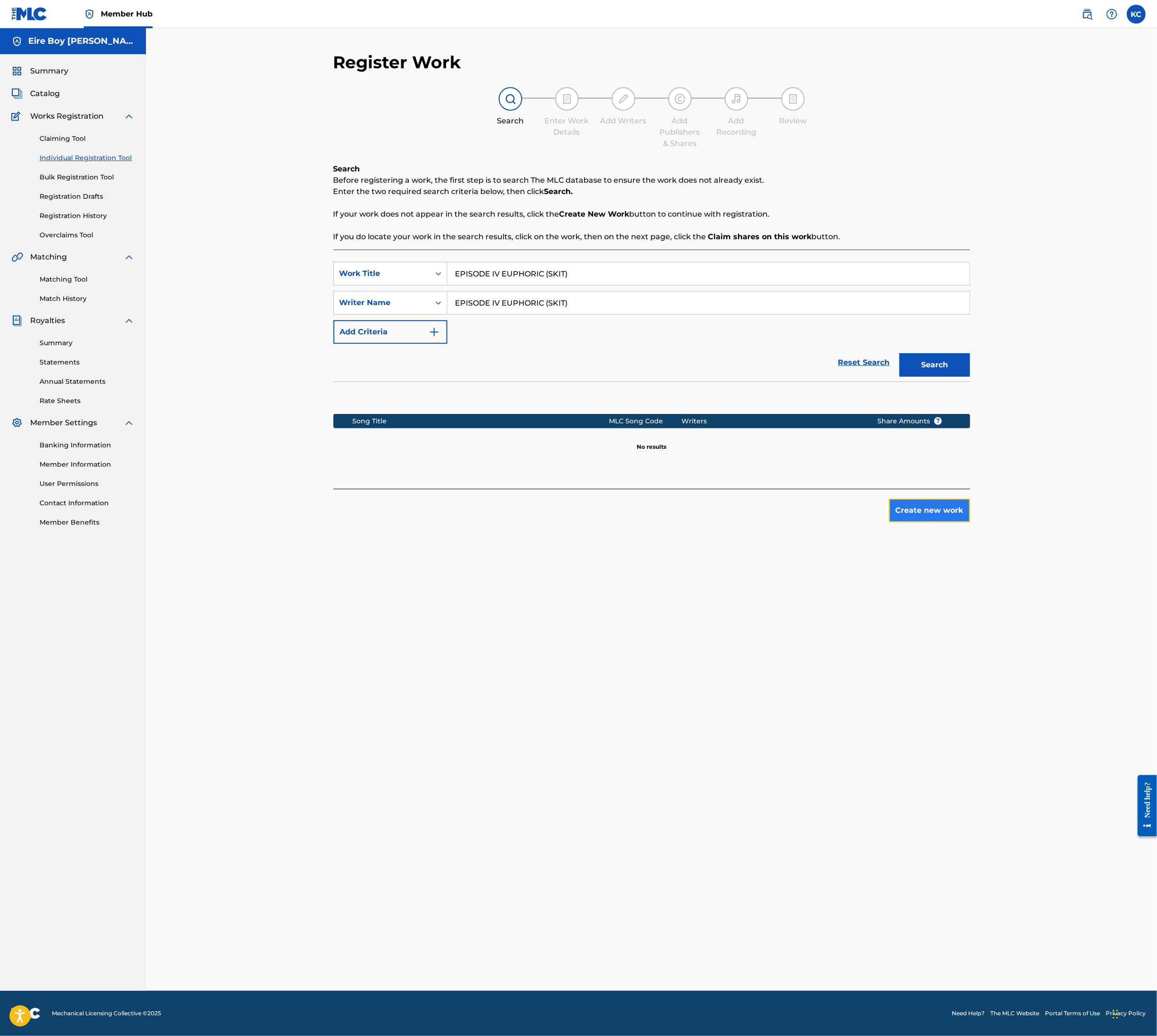
click at [933, 507] on button "Create new work" at bounding box center [930, 511] width 81 height 24
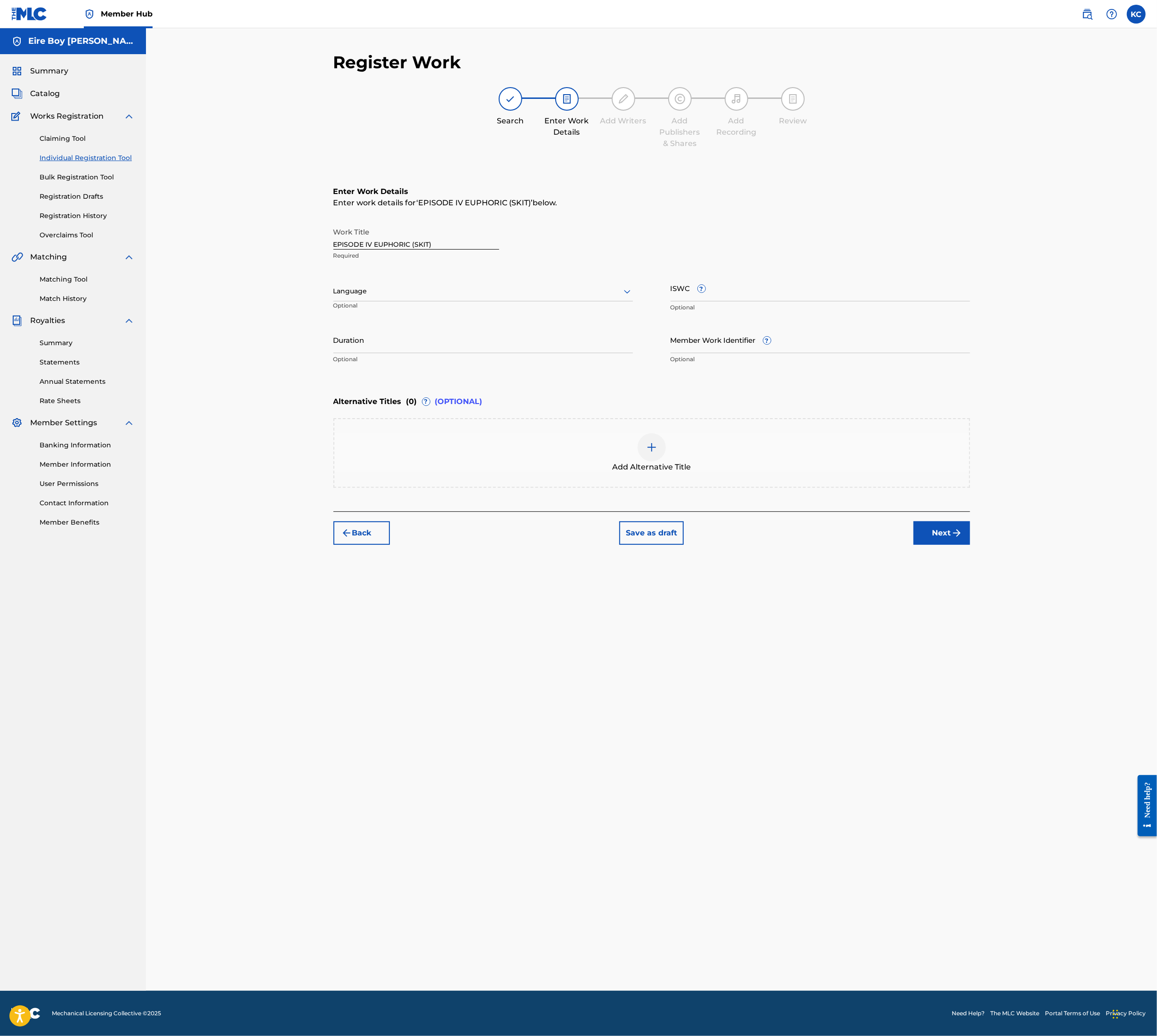
click at [410, 291] on div at bounding box center [483, 291] width 300 height 12
click at [401, 311] on div "English" at bounding box center [483, 312] width 298 height 21
click at [781, 278] on input "ISWC ?" at bounding box center [821, 288] width 300 height 27
paste input "T3354488436"
type input "T3354488436"
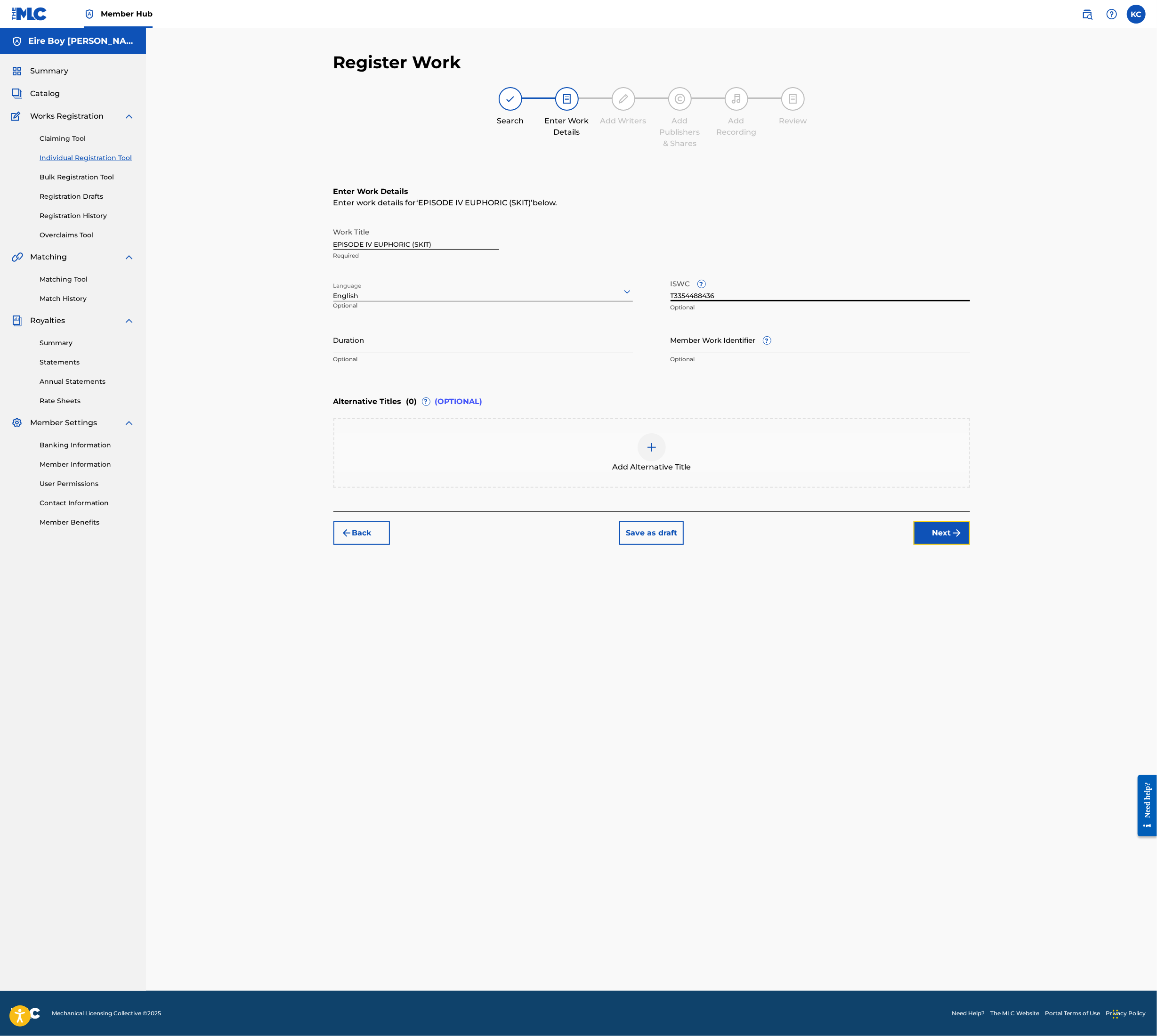
drag, startPoint x: 945, startPoint y: 520, endPoint x: 945, endPoint y: 525, distance: 5.0
click at [945, 522] on button "Next" at bounding box center [942, 533] width 56 height 24
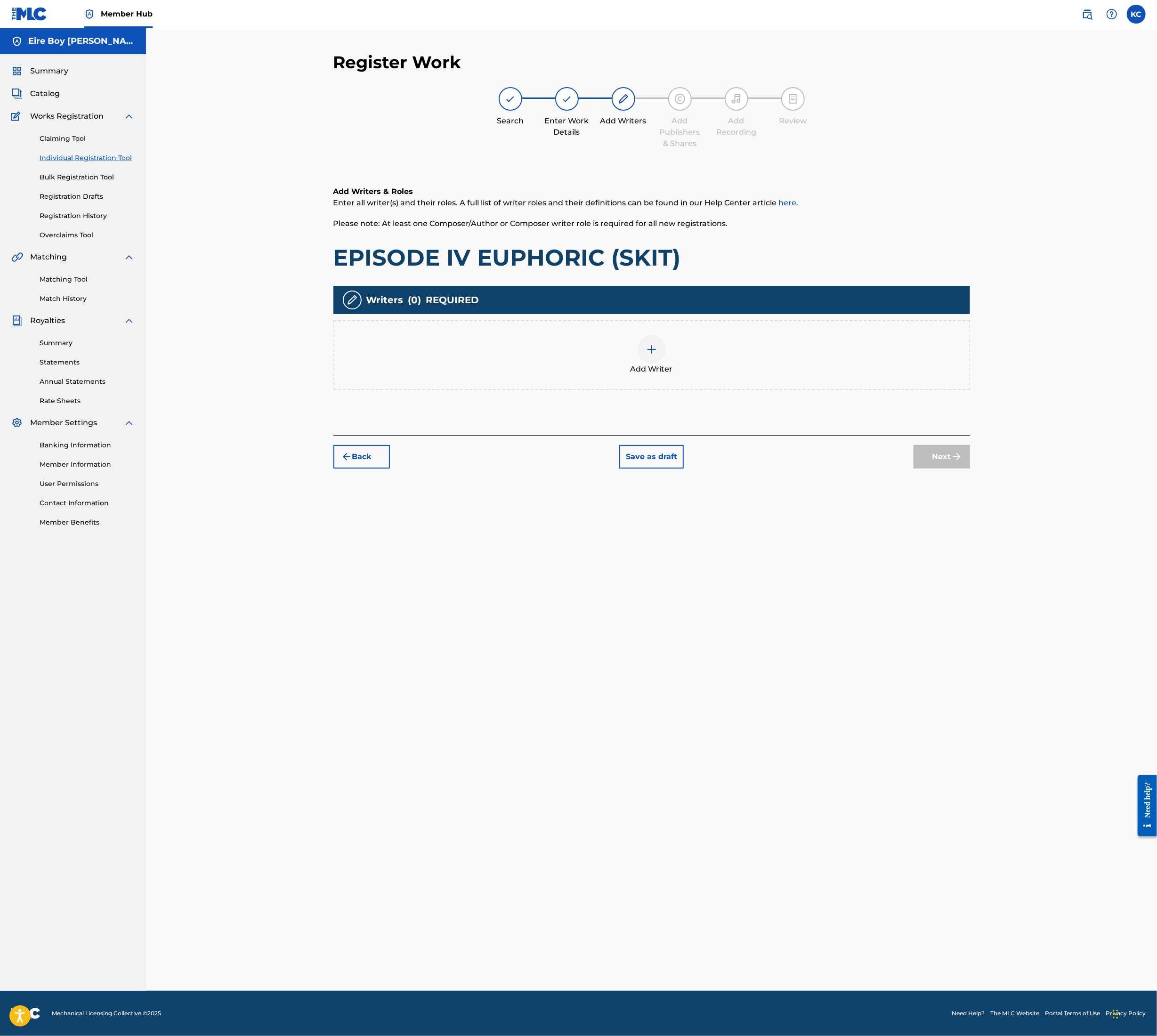
click at [649, 351] on img at bounding box center [652, 349] width 11 height 11
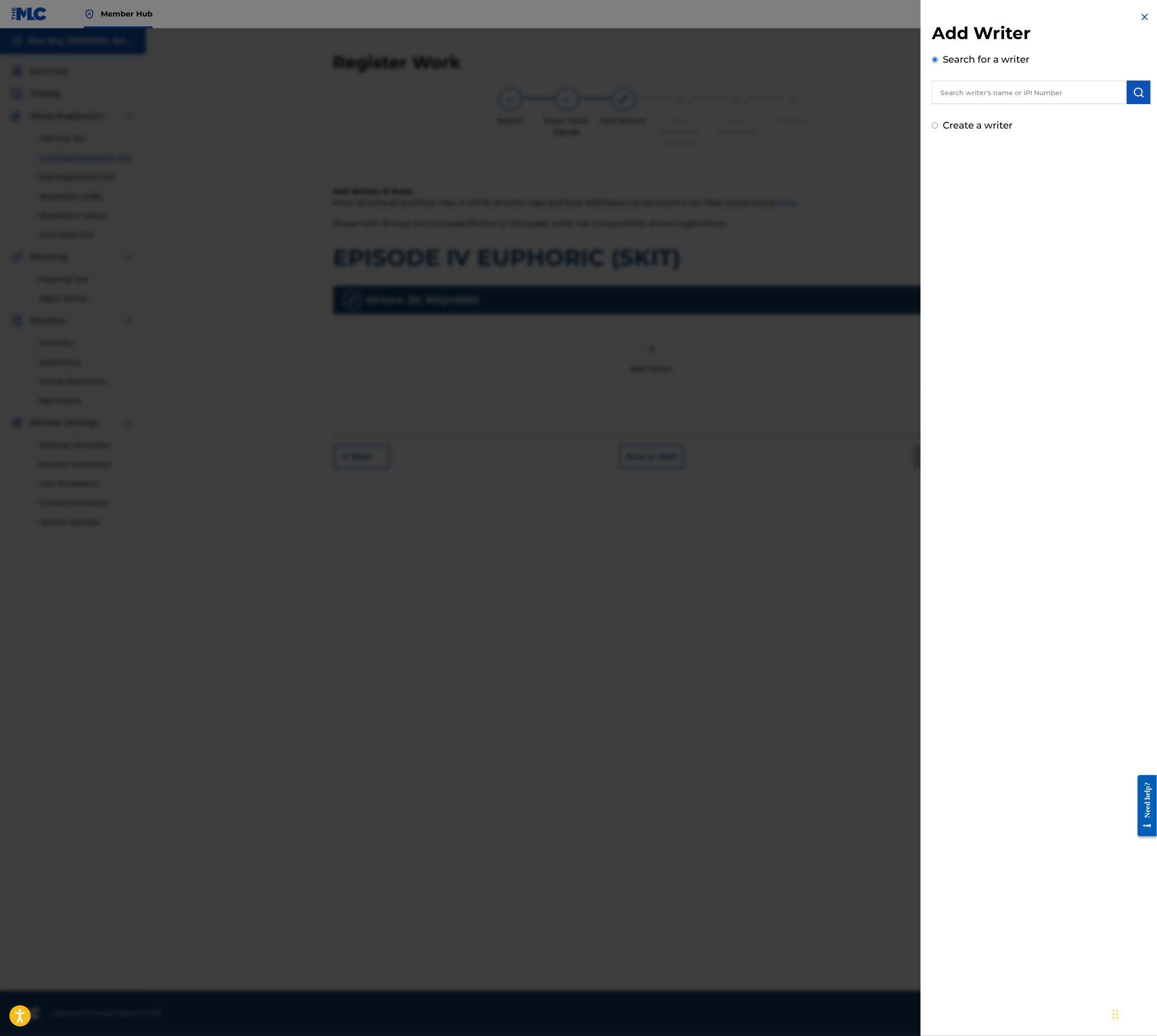
click at [998, 87] on input "text" at bounding box center [1029, 92] width 195 height 24
type input "[PERSON_NAME]"
drag, startPoint x: 1146, startPoint y: 90, endPoint x: 1151, endPoint y: 97, distance: 8.6
click at [1146, 92] on button "submit" at bounding box center [1139, 92] width 24 height 24
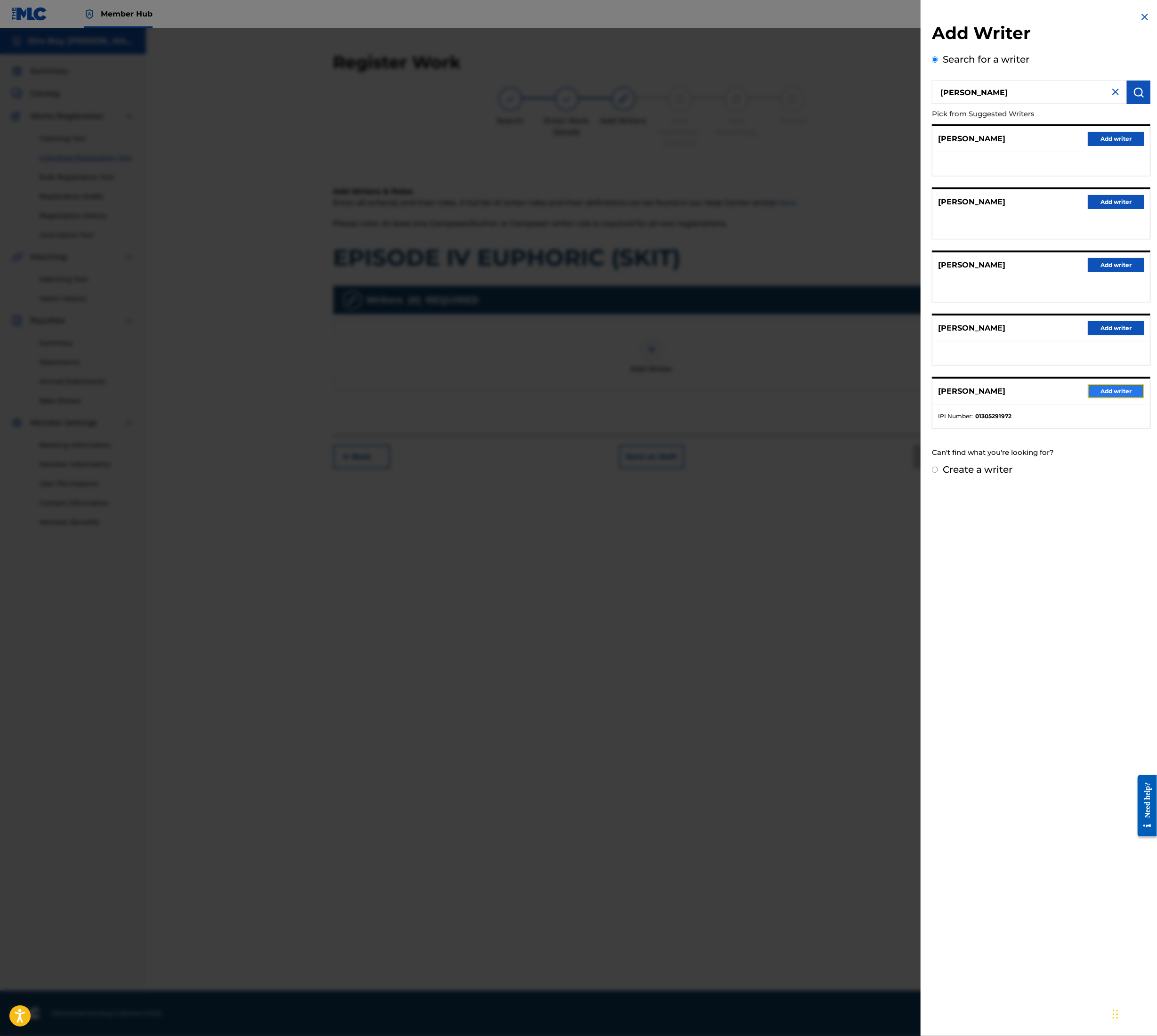
click at [1116, 391] on button "Add writer" at bounding box center [1116, 391] width 56 height 14
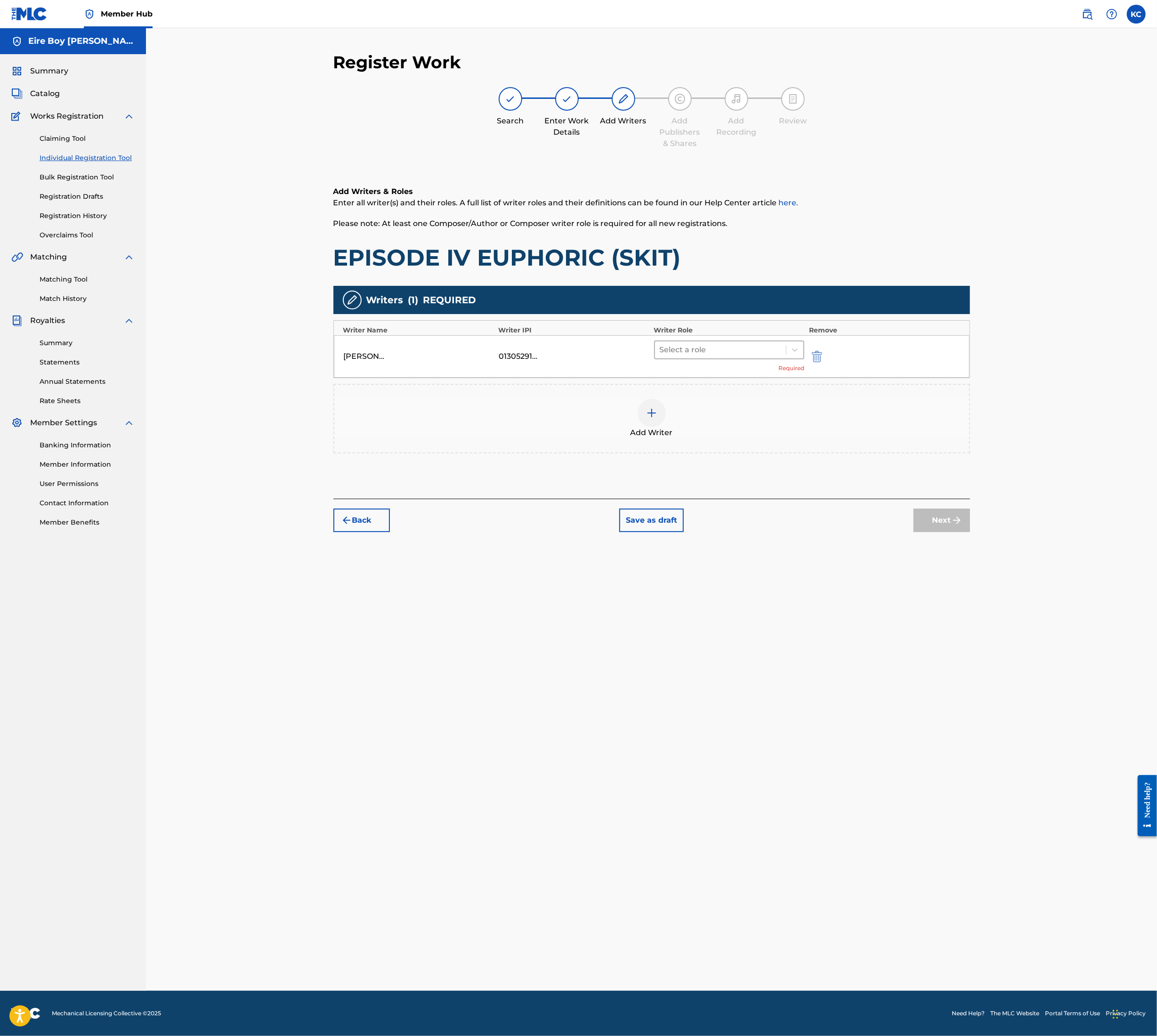
click at [730, 350] on div at bounding box center [721, 350] width 122 height 13
click at [713, 375] on div "Composer/Author" at bounding box center [729, 374] width 150 height 19
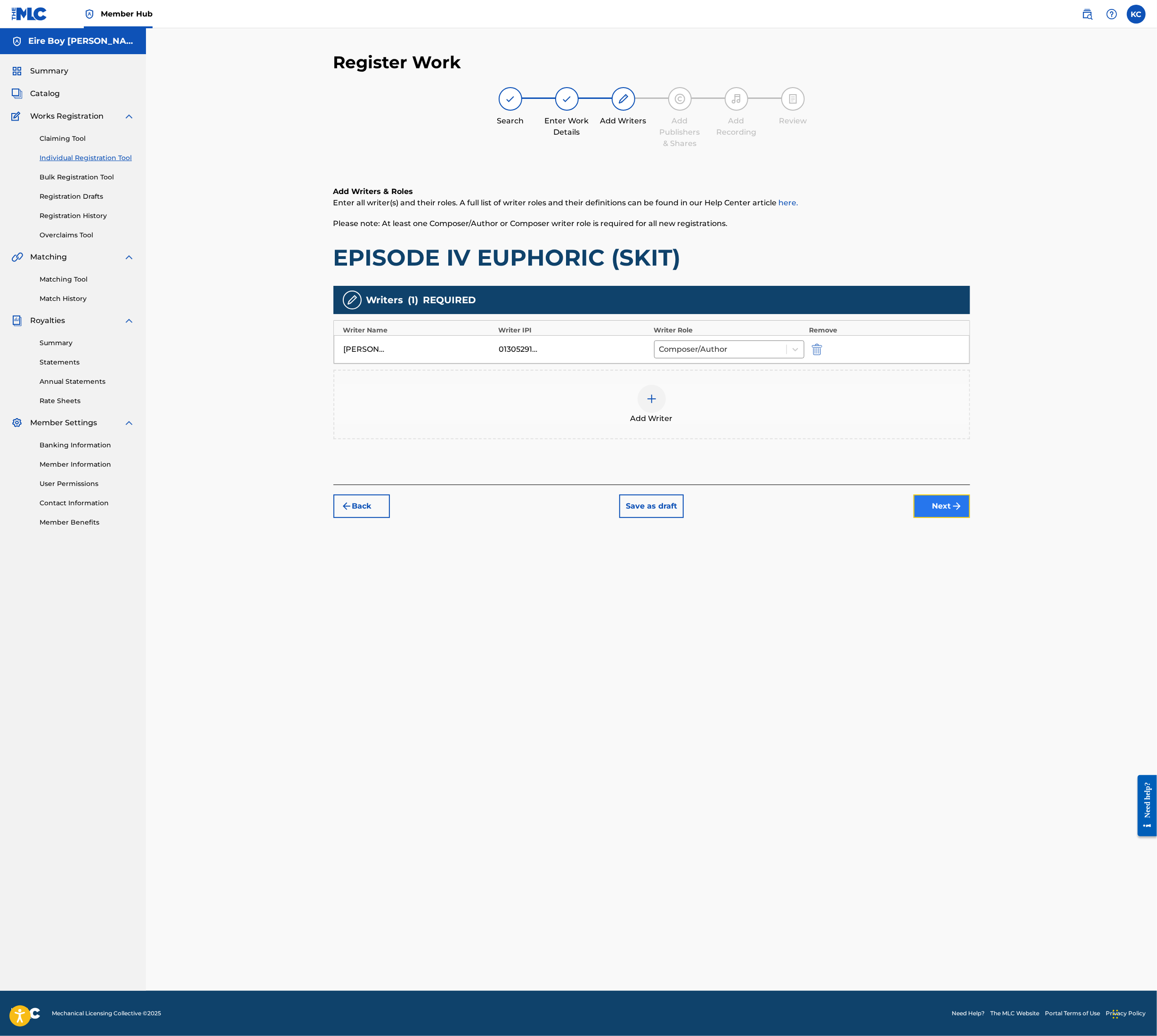
click at [961, 511] on img "submit" at bounding box center [957, 506] width 11 height 11
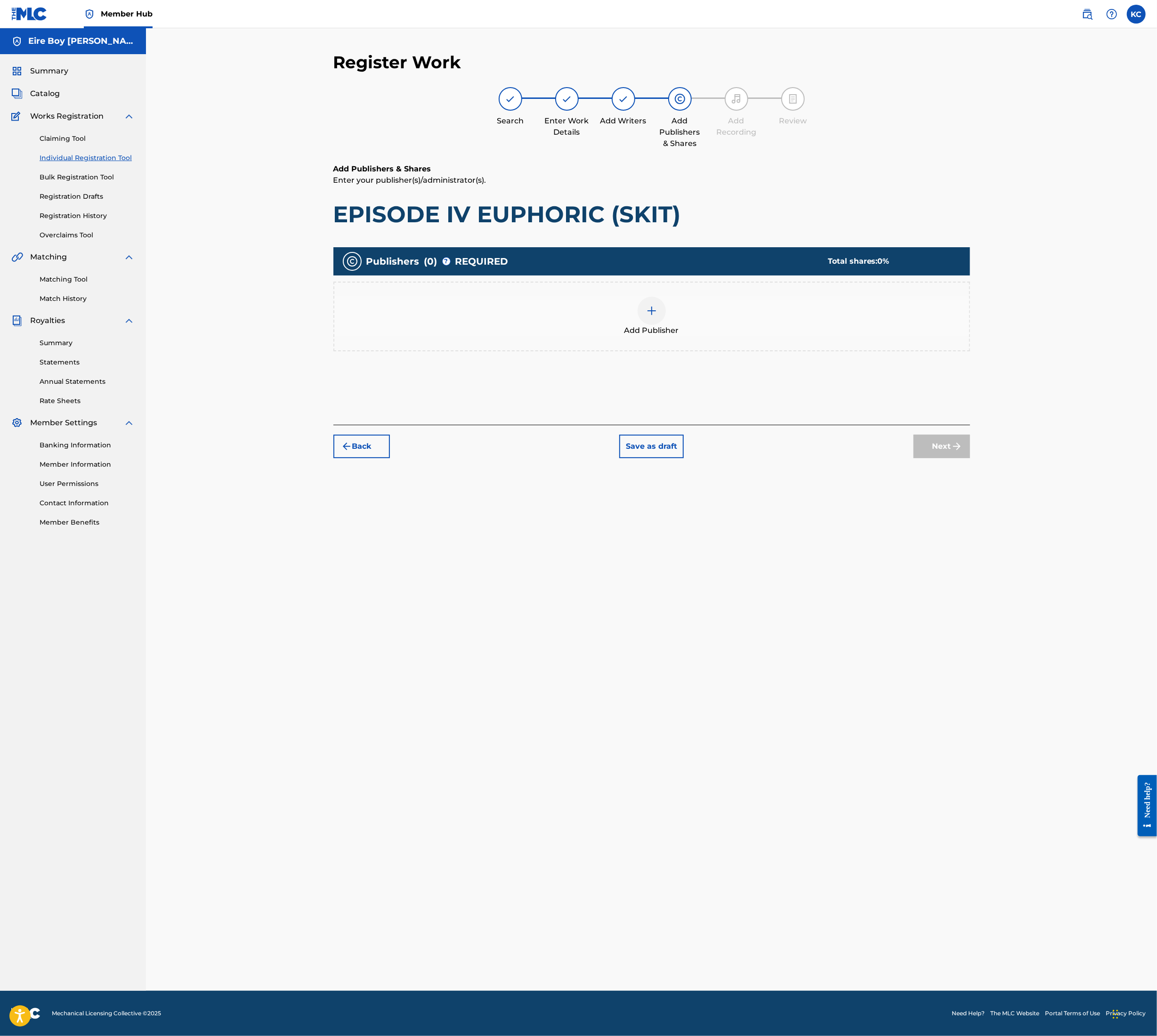
click at [644, 316] on div at bounding box center [652, 311] width 28 height 28
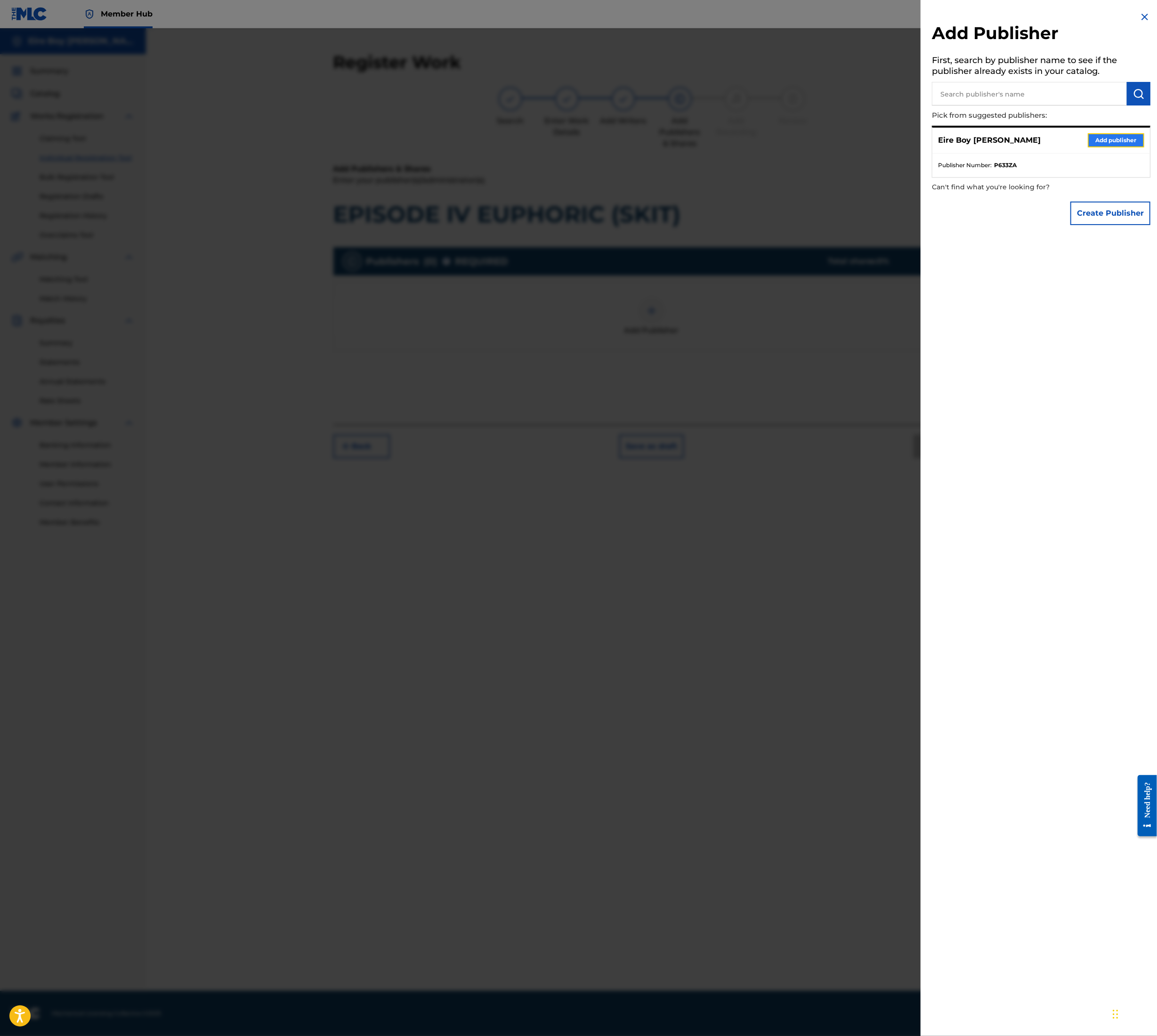
click at [1104, 141] on button "Add publisher" at bounding box center [1116, 140] width 56 height 14
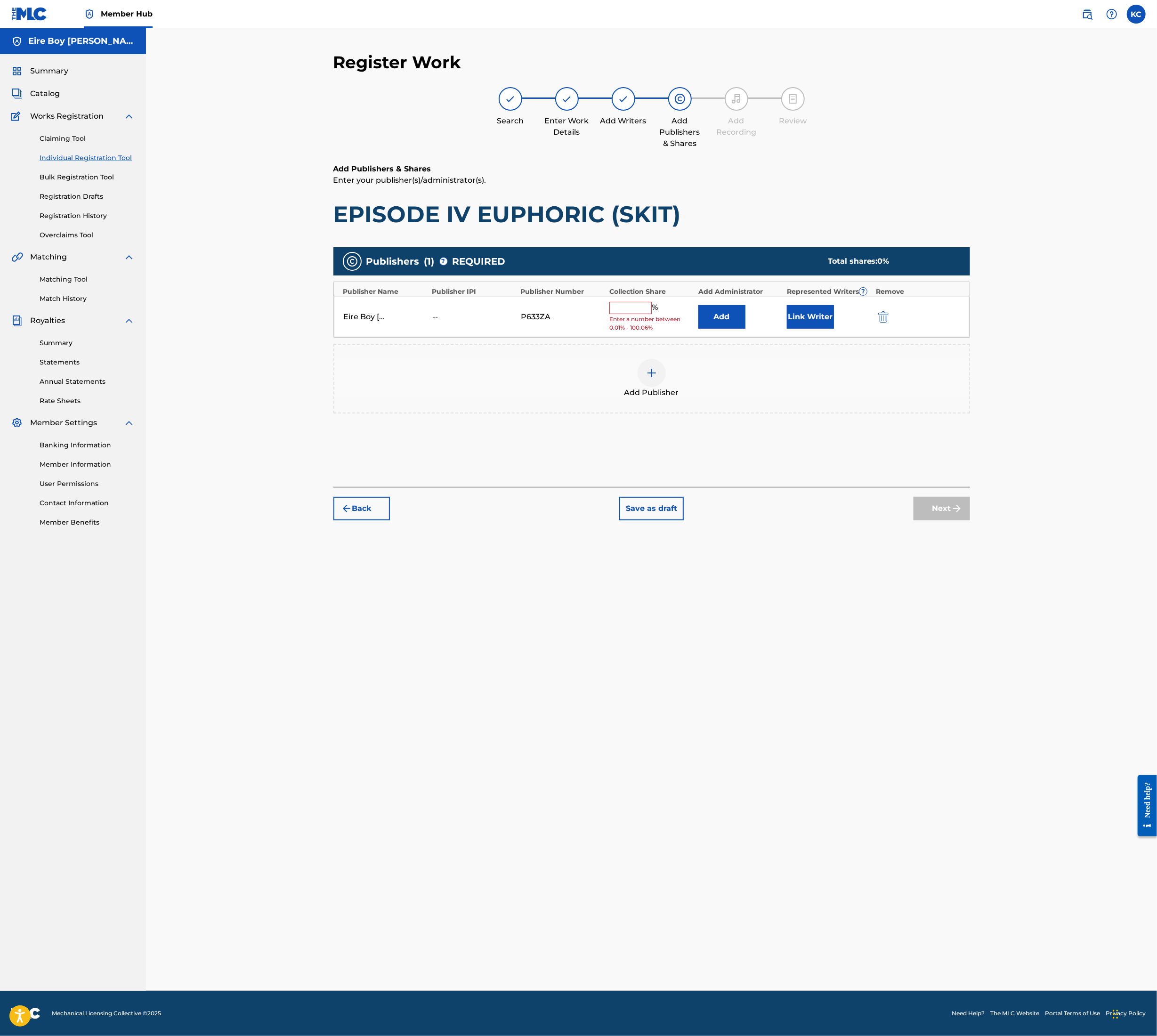
click at [615, 309] on input "text" at bounding box center [631, 308] width 42 height 12
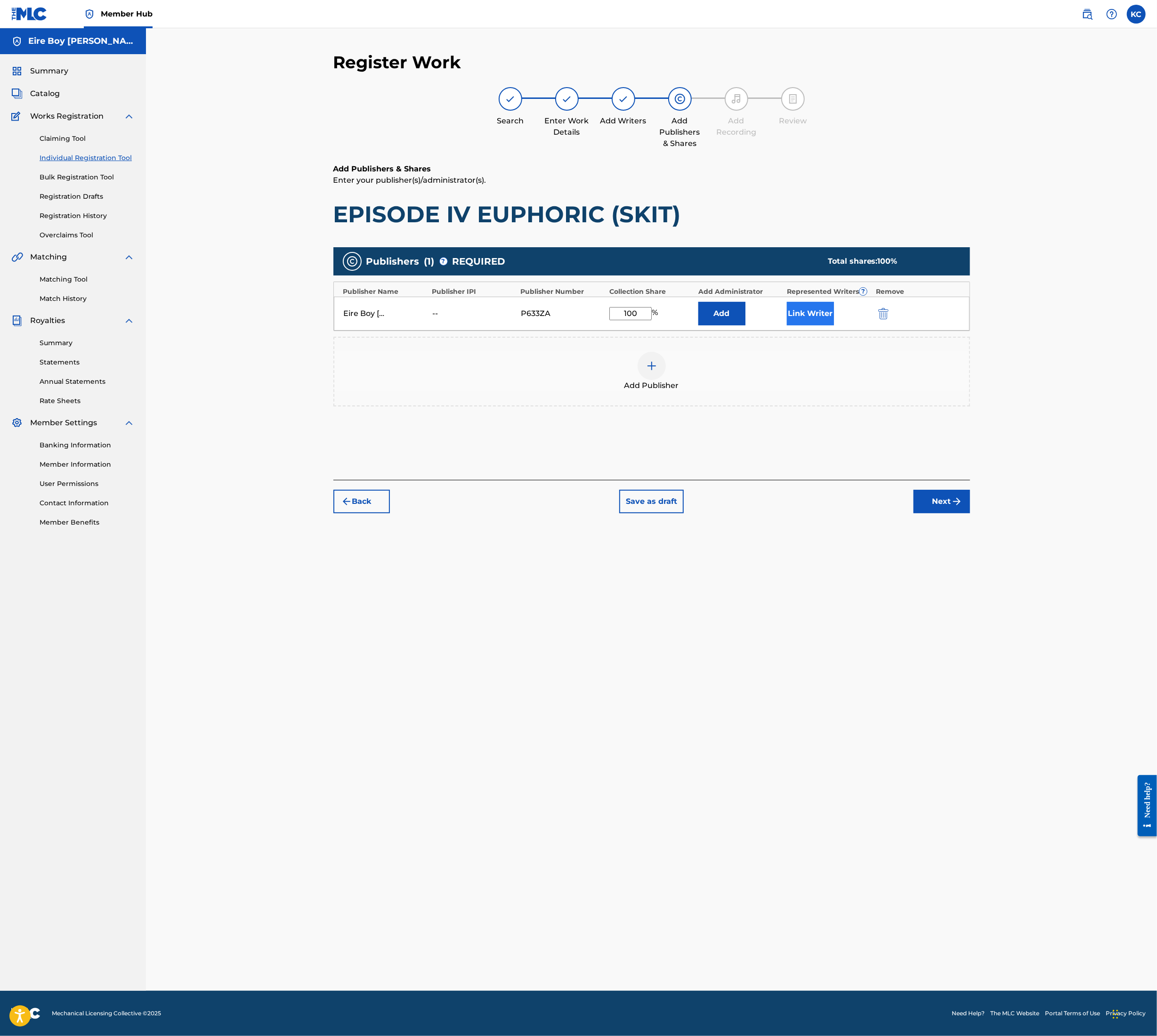
type input "100"
click at [808, 314] on button "Link Writer" at bounding box center [810, 314] width 47 height 24
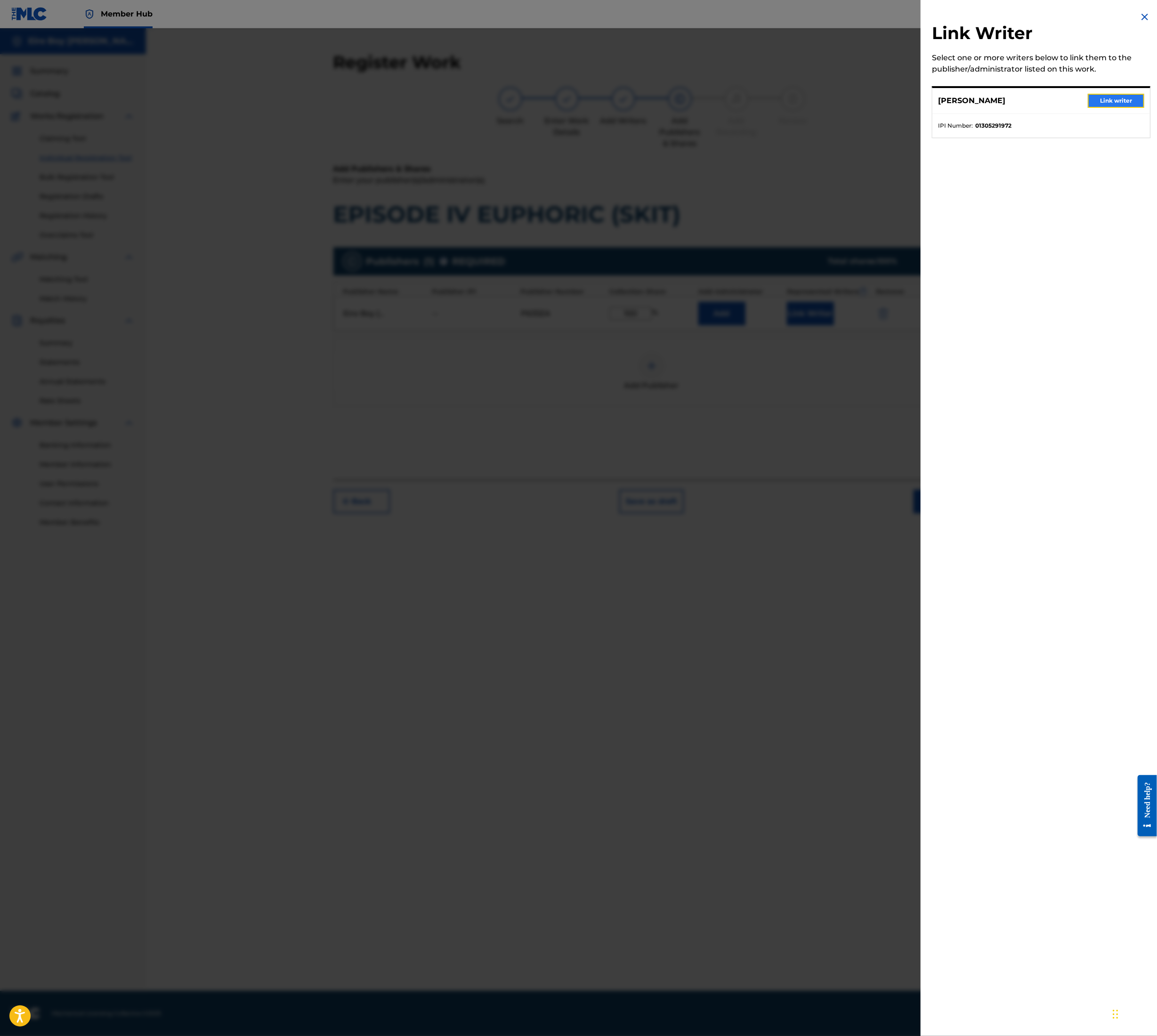
click at [1099, 97] on button "Link writer" at bounding box center [1116, 100] width 56 height 14
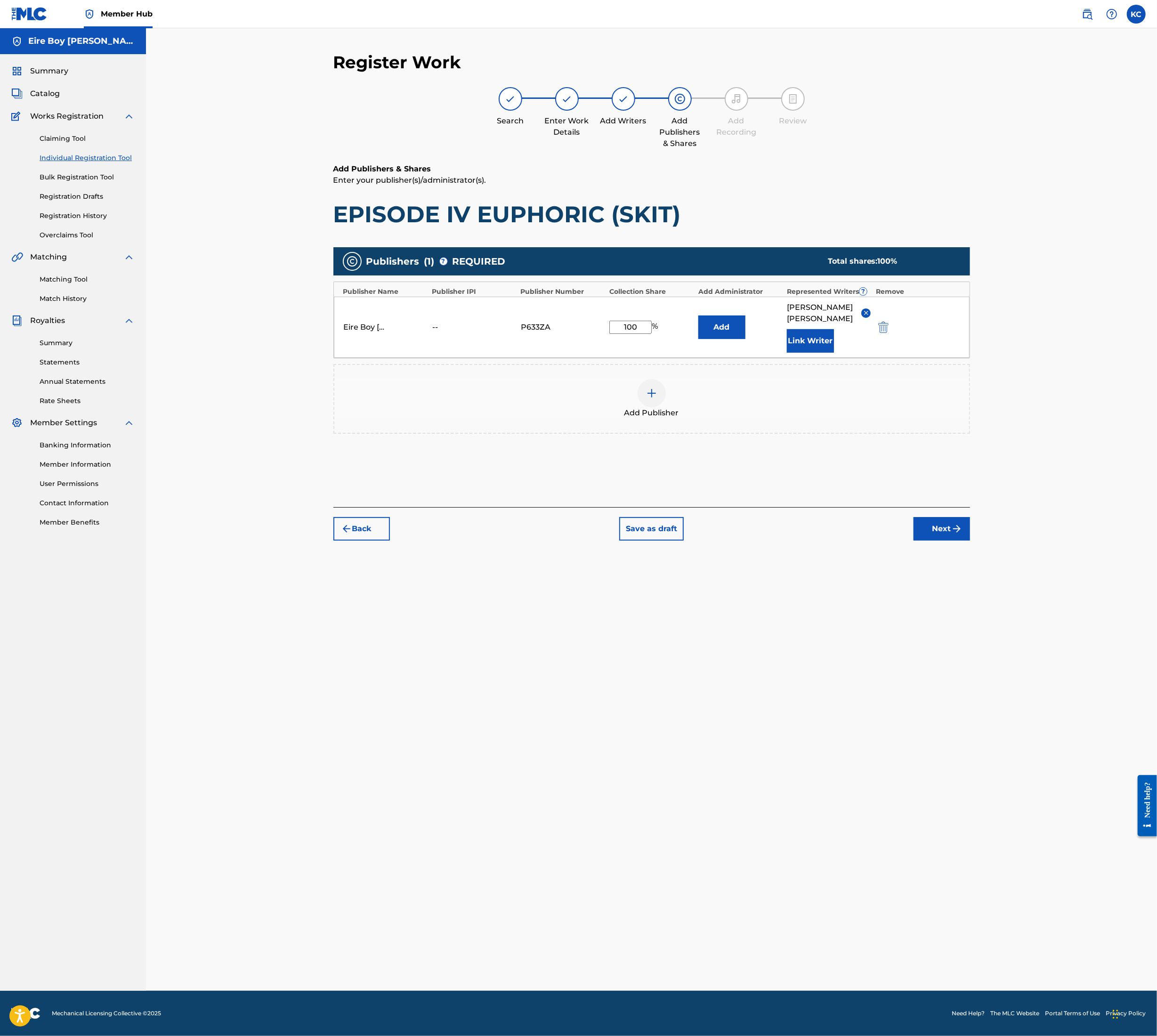
click at [933, 530] on div "Register Work Search Enter Work Details Add Writers Add Publishers & Shares Add…" at bounding box center [651, 521] width 659 height 939
click at [937, 517] on button "Next" at bounding box center [942, 529] width 56 height 24
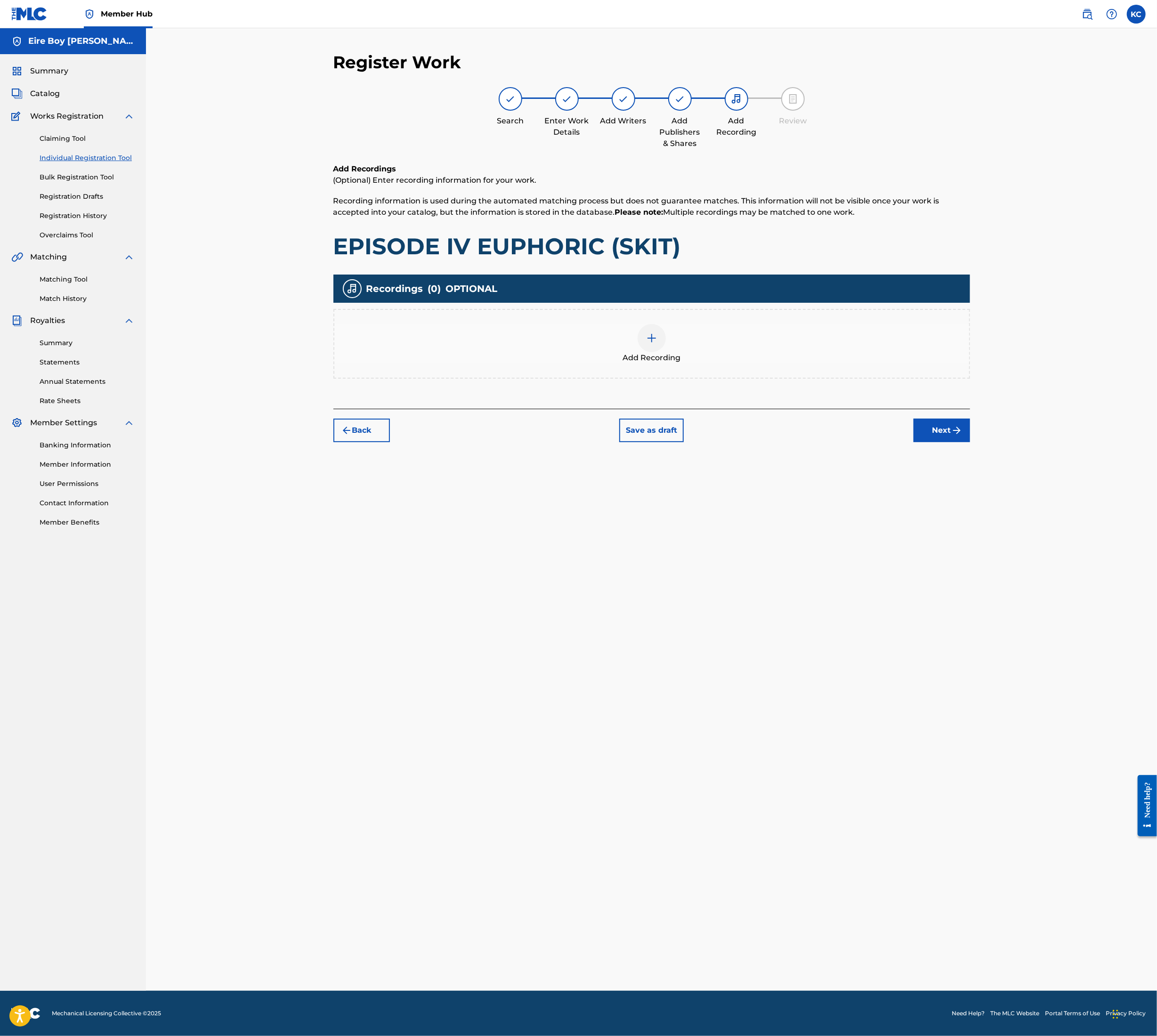
click at [646, 339] on img at bounding box center [652, 338] width 11 height 11
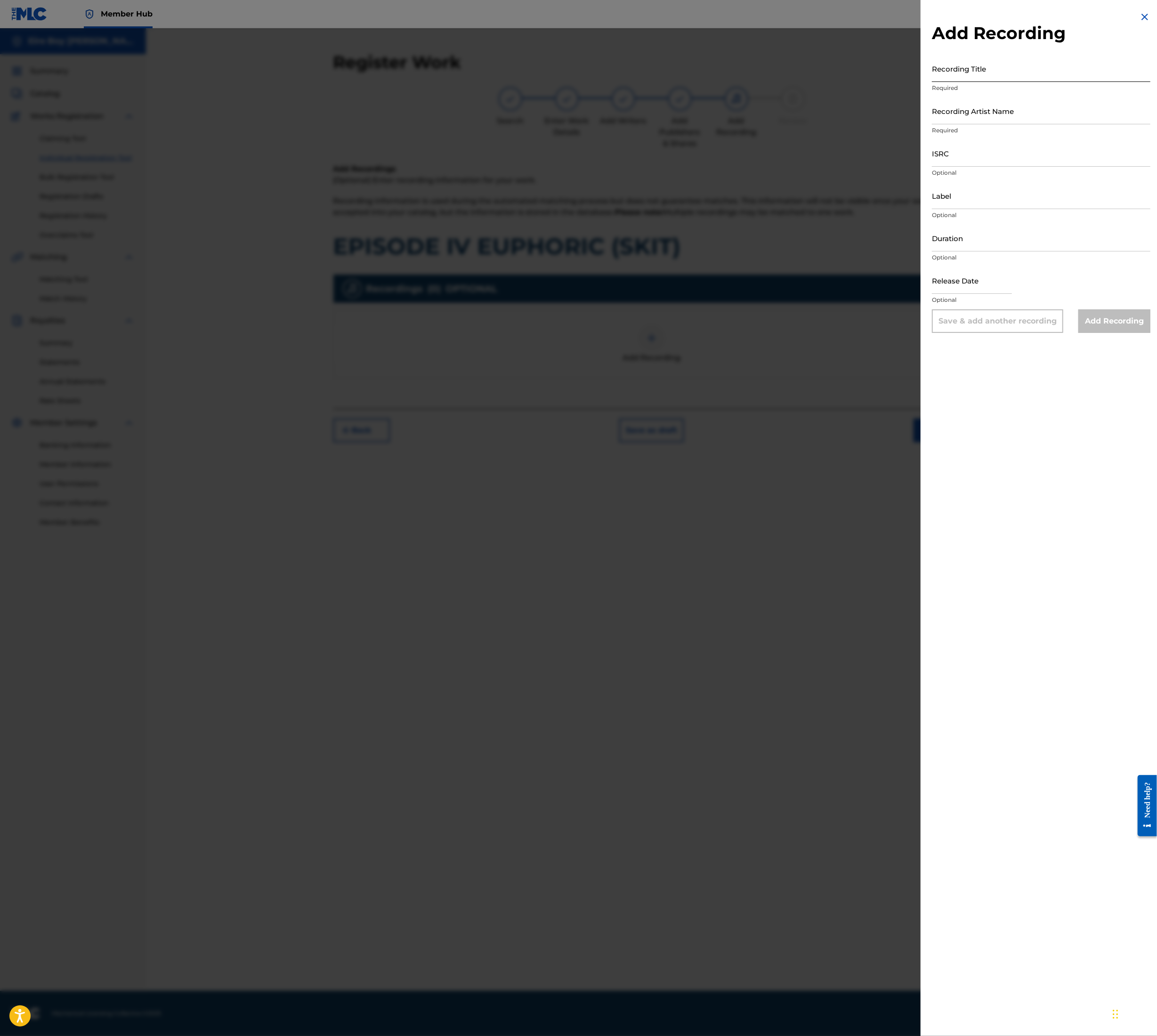
click at [969, 68] on input "Recording Title" at bounding box center [1041, 68] width 219 height 27
paste input "EPISODE IV EUPHORIC (SKIT)"
type input "EPISODE IV EUPHORIC (SKIT)"
click at [995, 108] on input "Recording Artist Name" at bounding box center [1041, 111] width 219 height 27
type input "MAL€K"
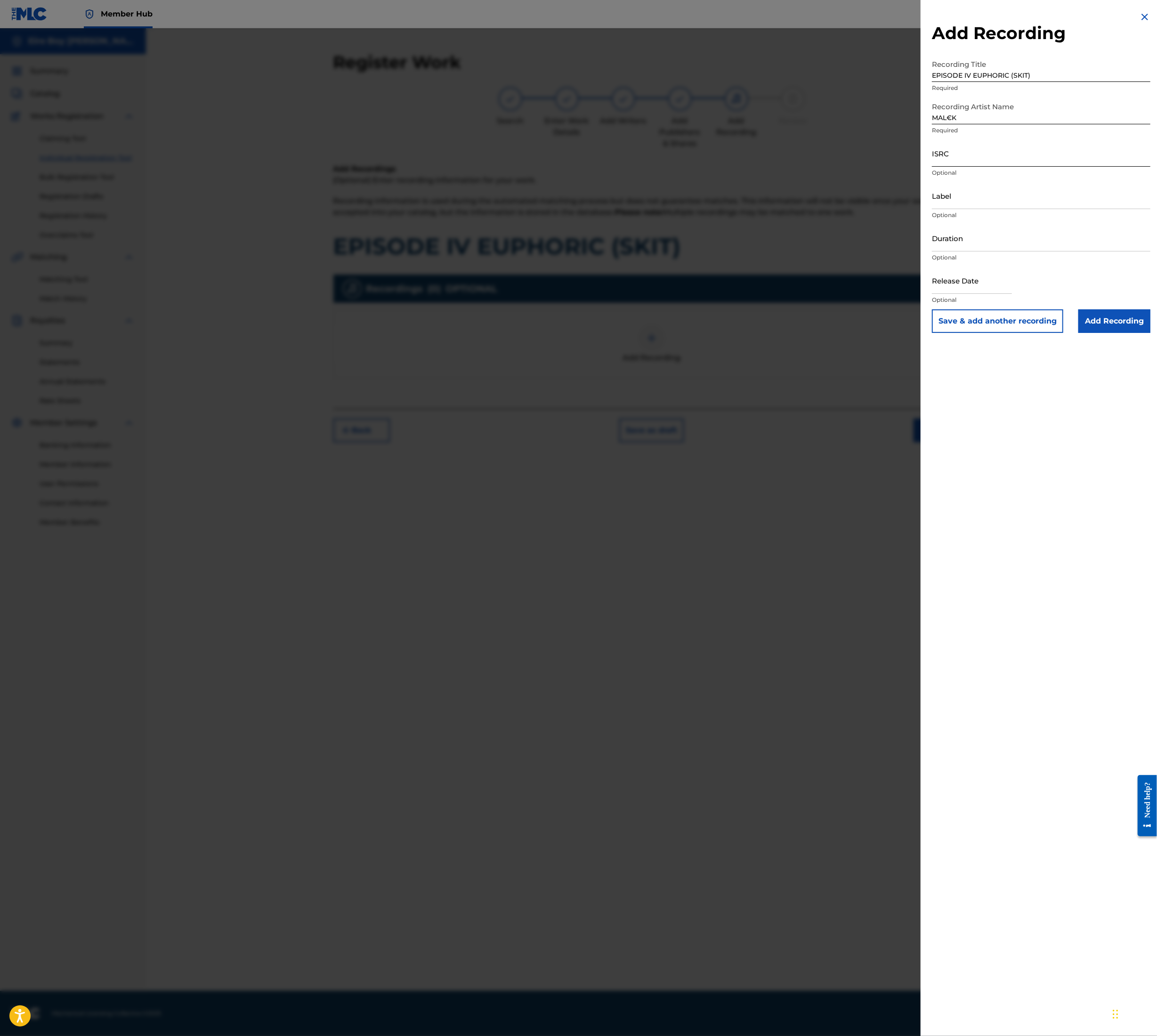
click at [974, 155] on input "ISRC" at bounding box center [1041, 153] width 219 height 27
paste input "QT3F22507184"
type input "QT3F22507184"
click at [1094, 318] on input "Add Recording" at bounding box center [1114, 321] width 72 height 24
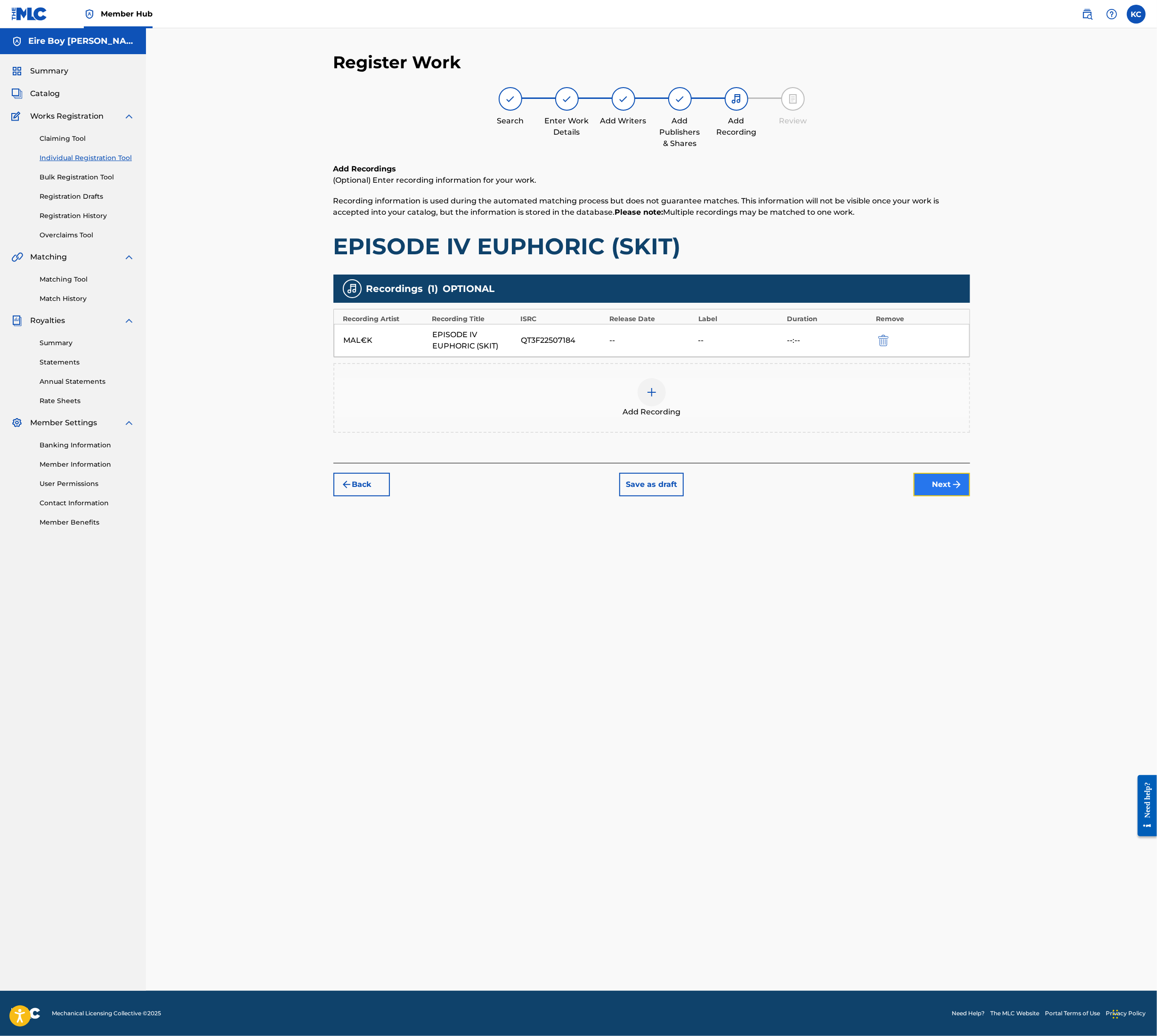
click at [948, 482] on button "Next" at bounding box center [942, 485] width 56 height 24
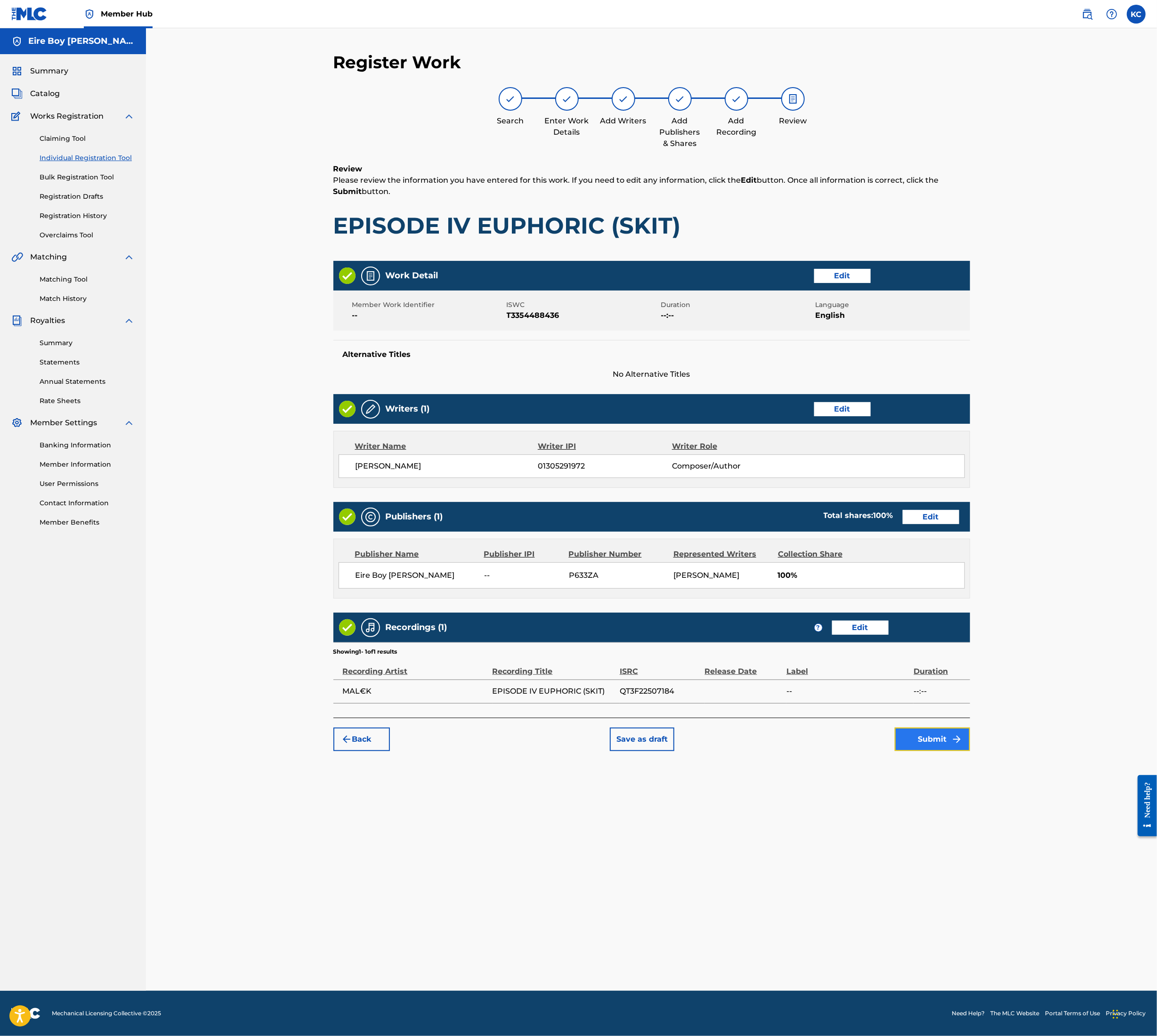
click at [920, 743] on button "Submit" at bounding box center [933, 740] width 76 height 24
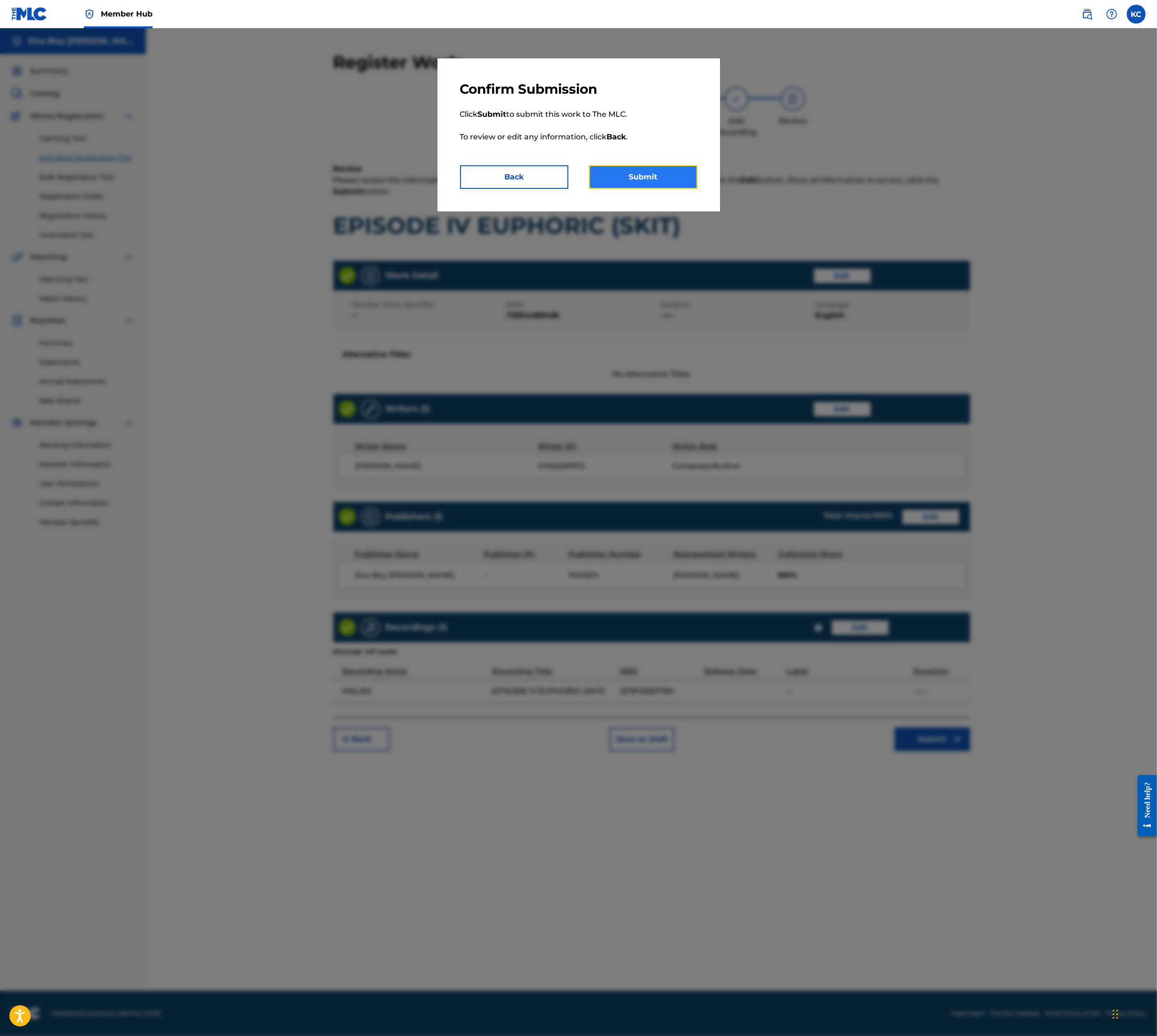
click at [645, 175] on button "Submit" at bounding box center [643, 177] width 108 height 24
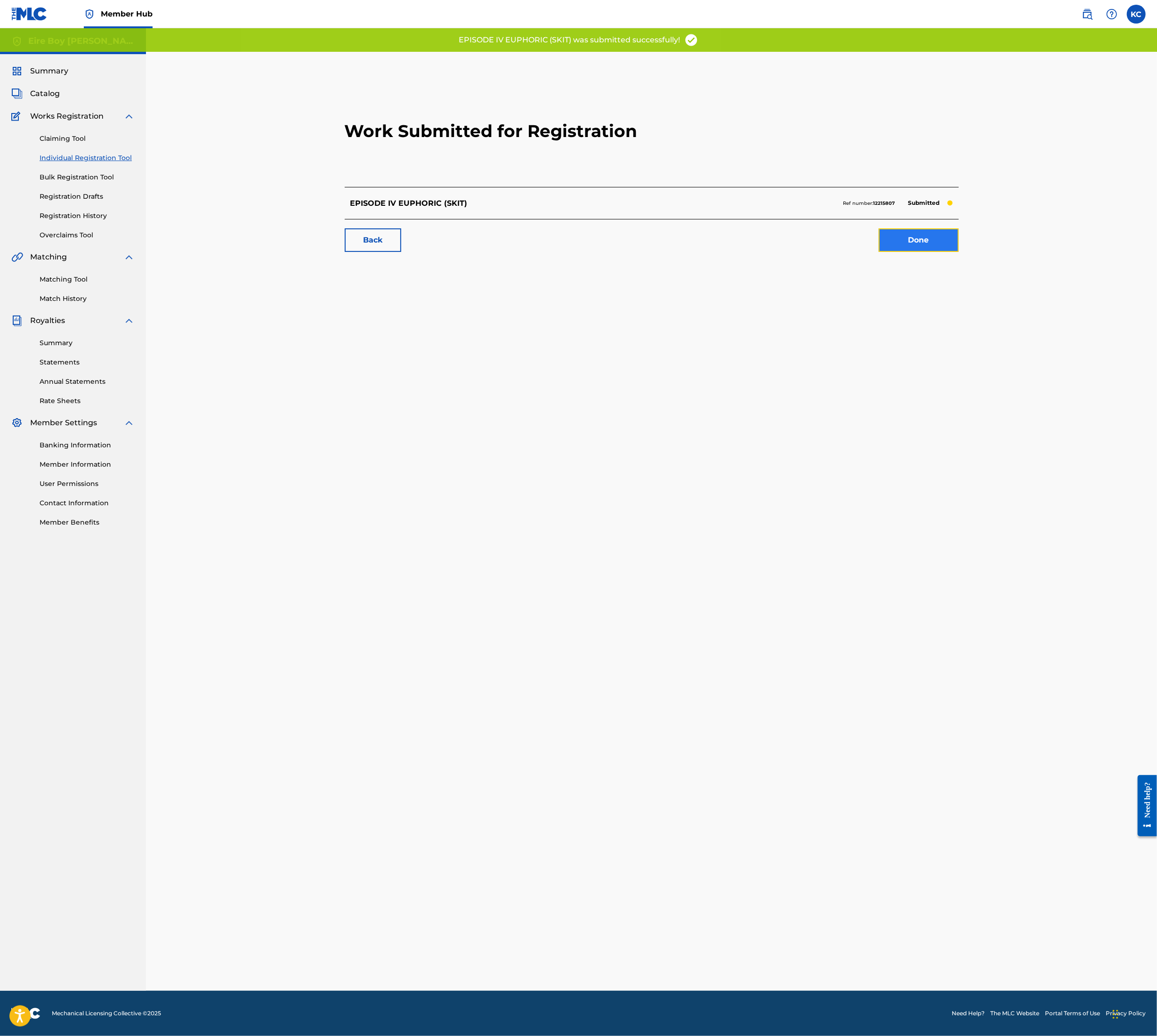
click at [927, 245] on link "Done" at bounding box center [919, 240] width 80 height 24
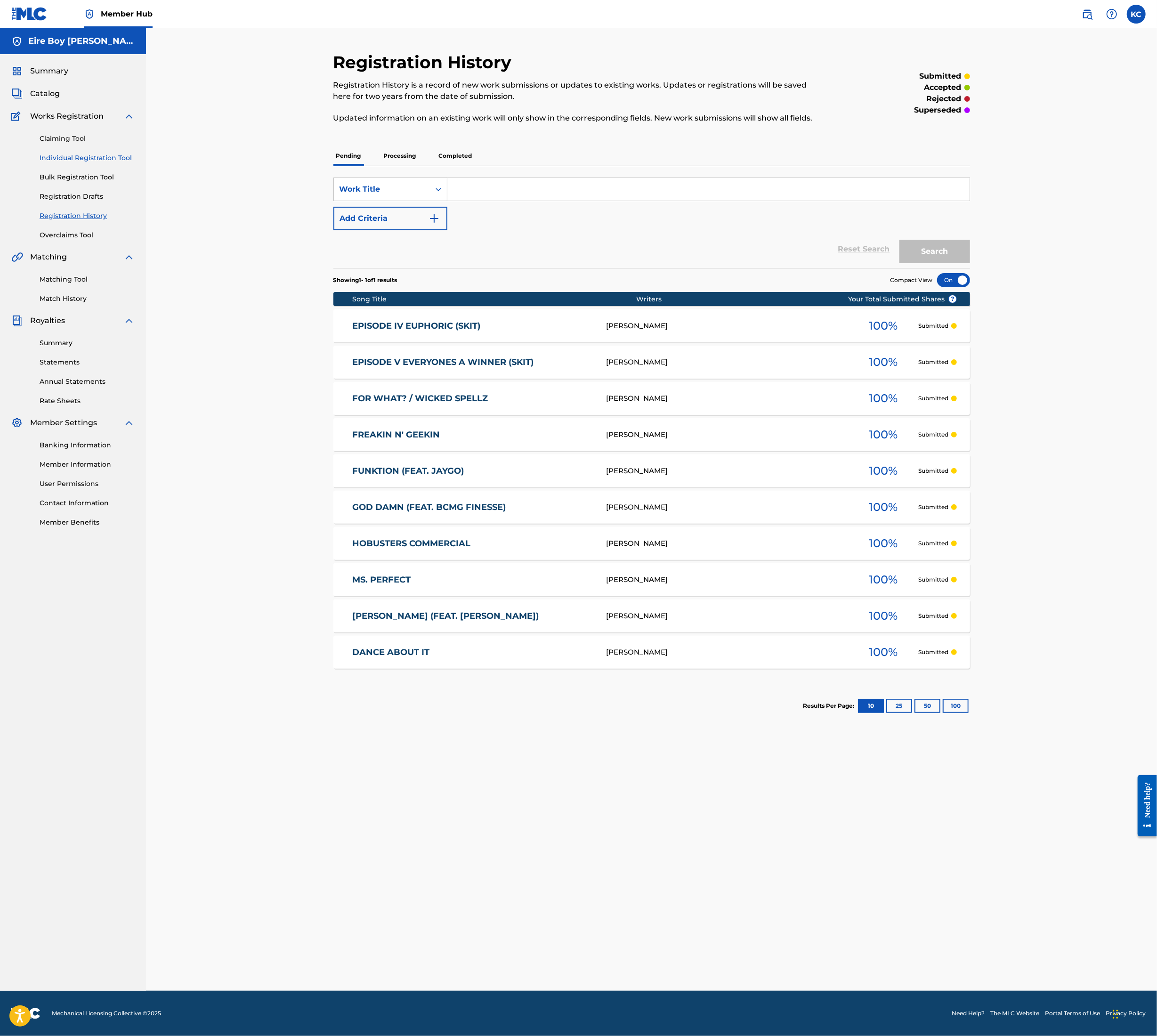
click at [85, 155] on link "Individual Registration Tool" at bounding box center [87, 158] width 95 height 10
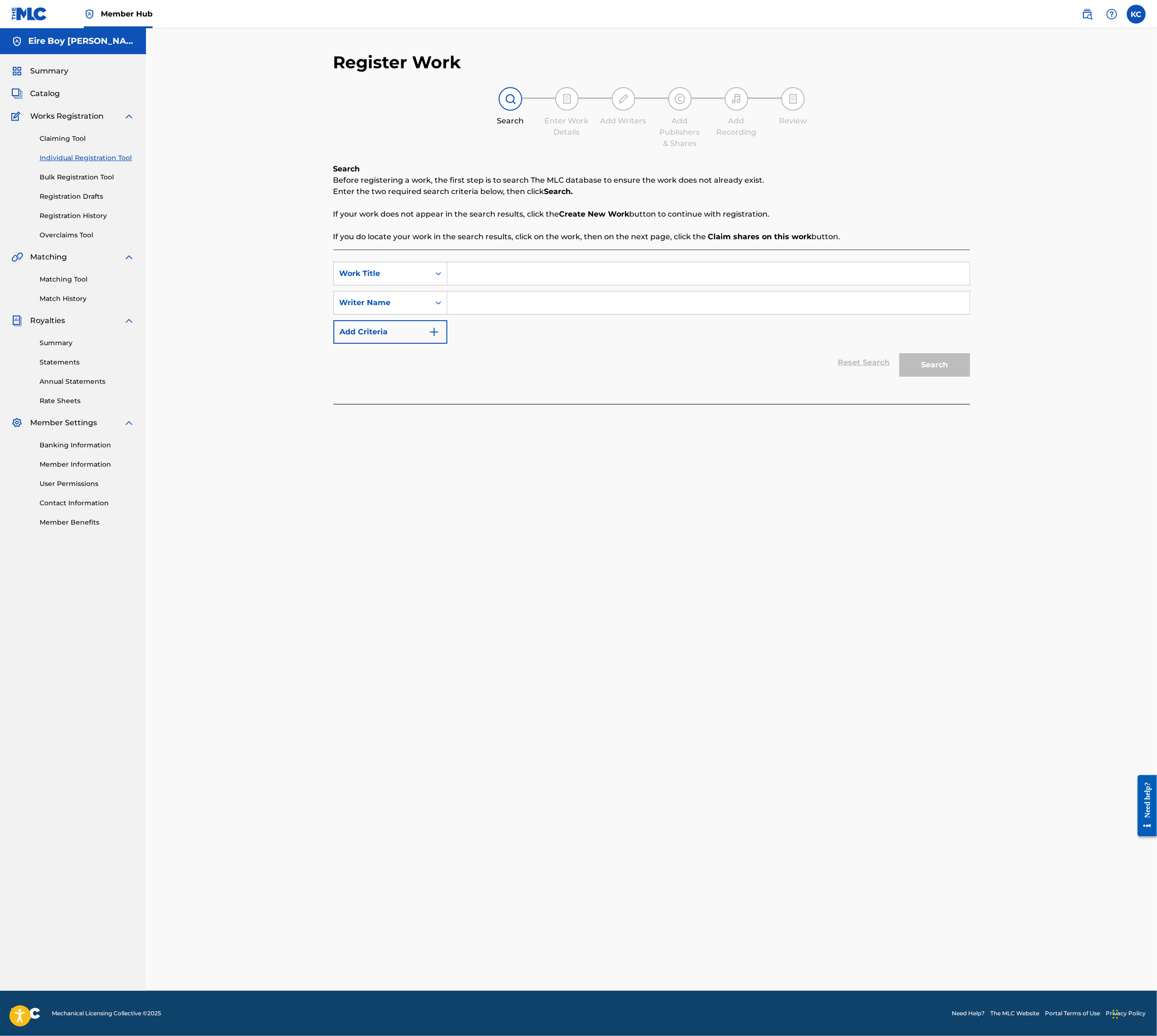
click at [538, 263] on input "Search Form" at bounding box center [709, 274] width 522 height 23
paste input "EPISODE III THE NIGHT I MET PHEBE (SKIT)"
type input "EPISODE III THE NIGHT I MET PHEBE (SKIT)"
drag, startPoint x: 515, startPoint y: 313, endPoint x: 545, endPoint y: 322, distance: 31.3
click at [514, 313] on input "Search Form" at bounding box center [709, 303] width 522 height 23
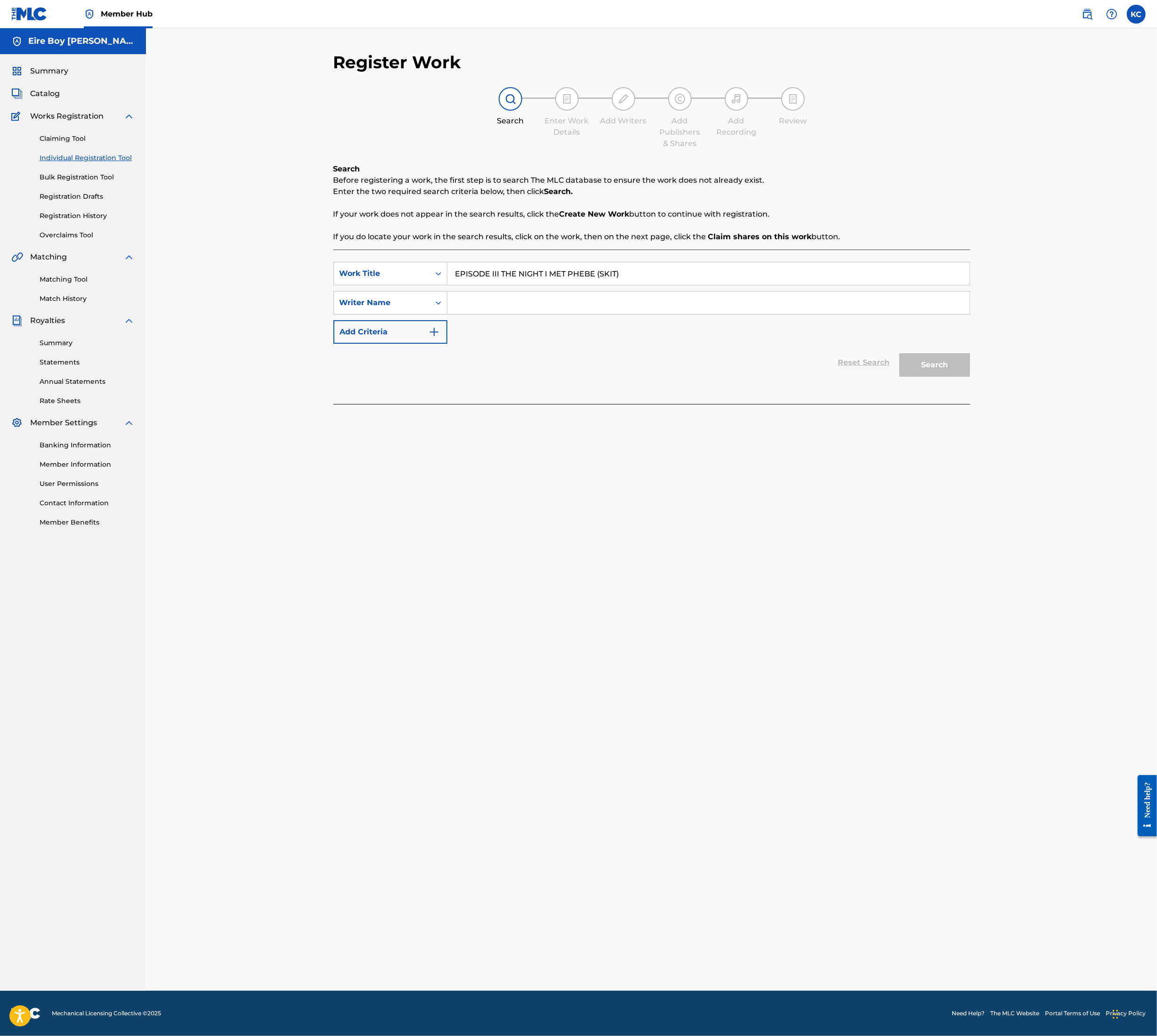
paste input "EPISODE III THE NIGHT I MET PHEBE (SKIT)"
type input "EPISODE III THE NIGHT I MET PHEBE (SKIT)"
click at [928, 375] on button "Search" at bounding box center [935, 365] width 71 height 24
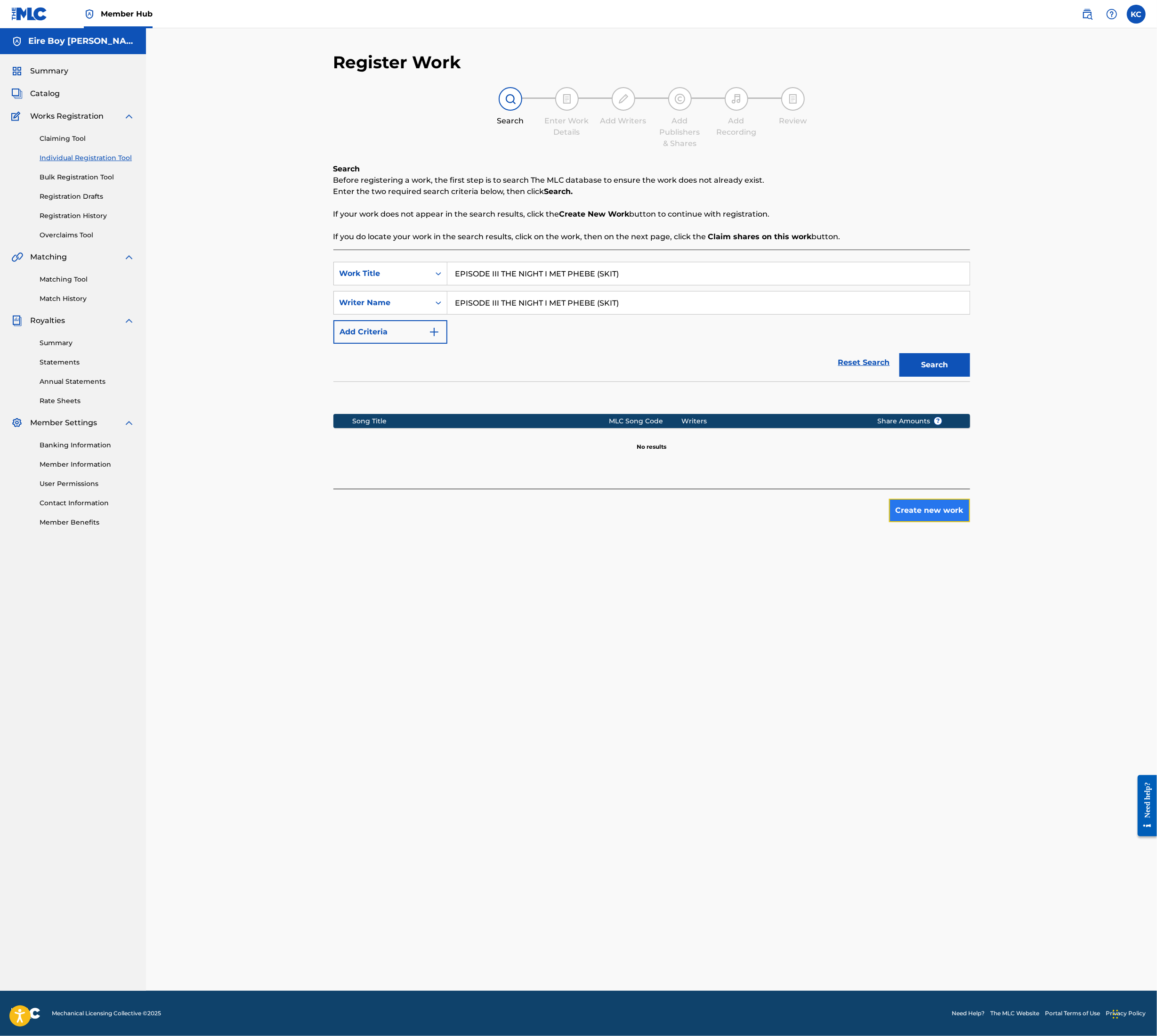
click at [912, 499] on button "Create new work" at bounding box center [930, 511] width 81 height 24
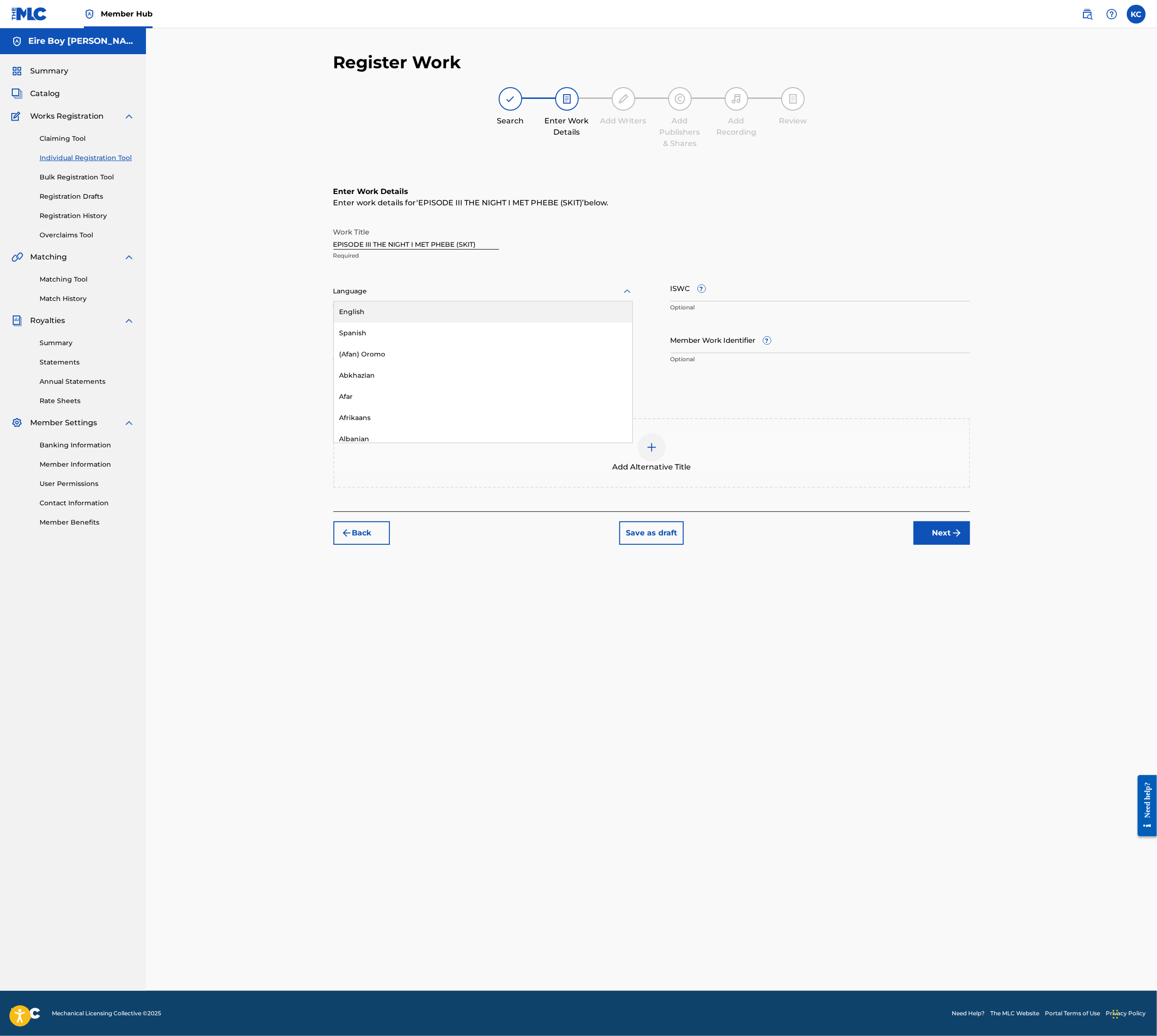
click at [444, 290] on div at bounding box center [483, 291] width 300 height 12
drag, startPoint x: 410, startPoint y: 312, endPoint x: 699, endPoint y: 308, distance: 289.0
click at [410, 311] on div "English" at bounding box center [483, 312] width 298 height 21
click at [775, 293] on input "ISWC ?" at bounding box center [821, 288] width 300 height 27
paste input "T3354488652"
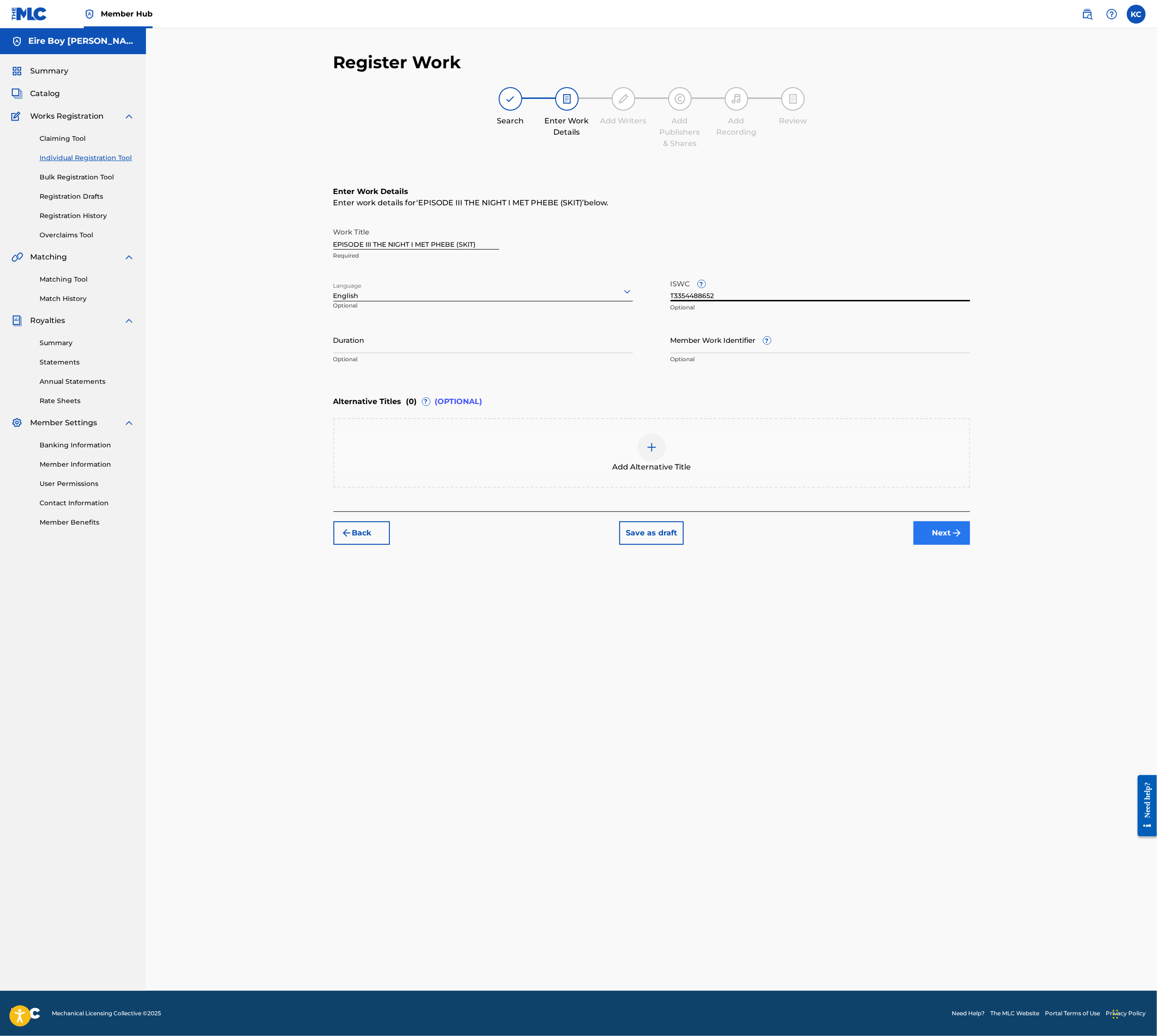
type input "T3354488652"
click at [937, 540] on button "Next" at bounding box center [942, 533] width 56 height 24
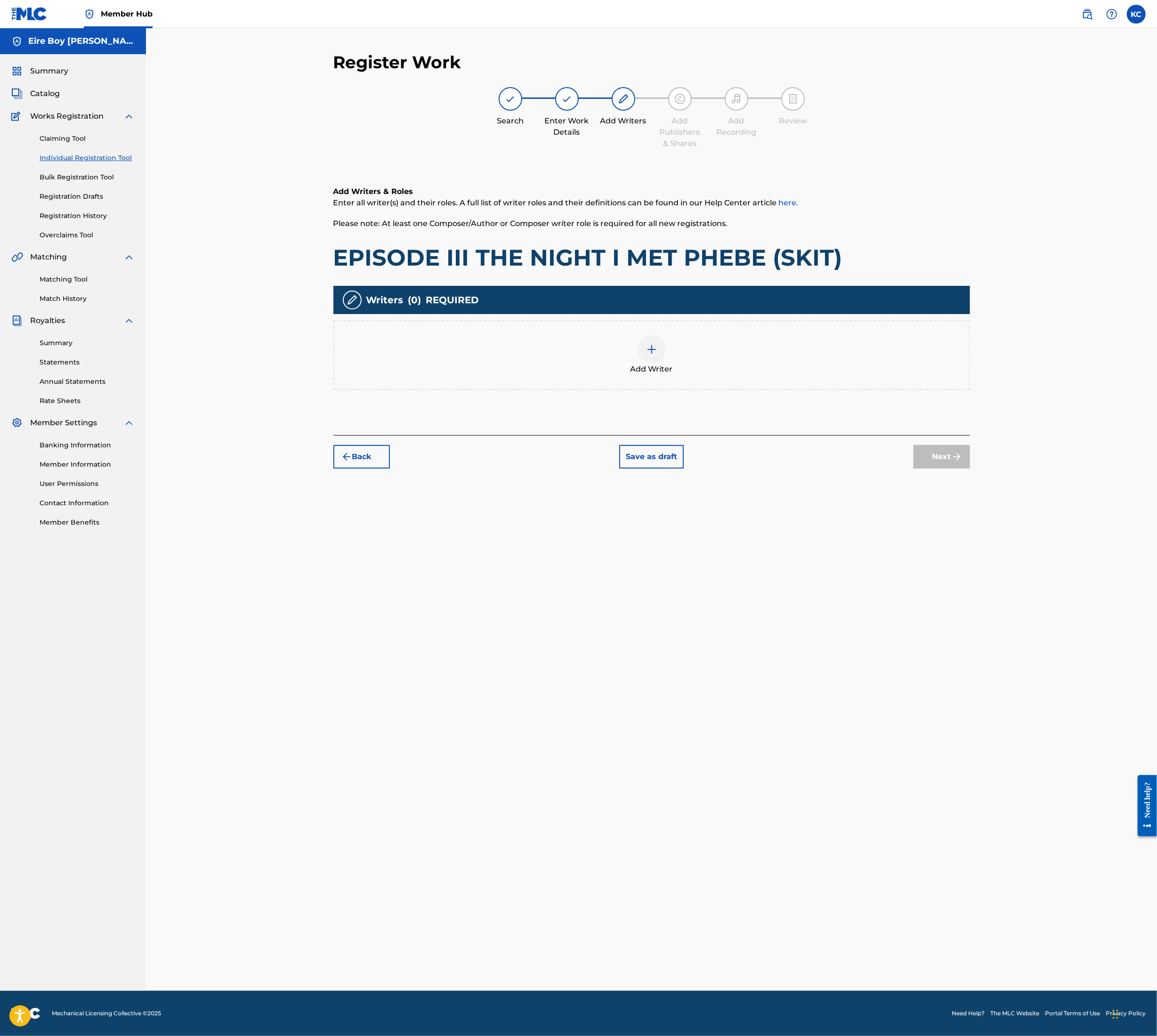
click at [661, 353] on div at bounding box center [652, 350] width 28 height 28
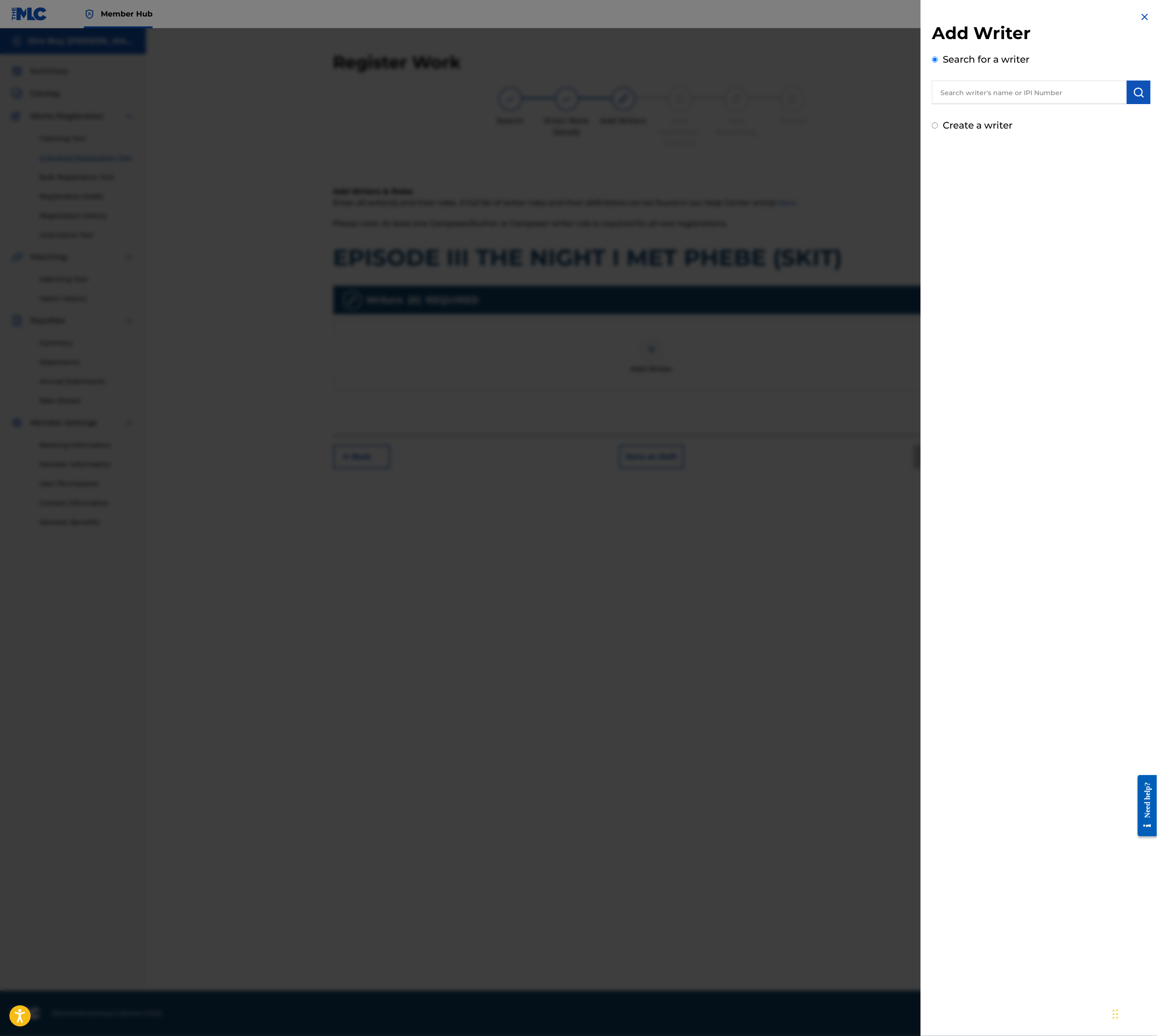
click at [965, 96] on input "text" at bounding box center [1029, 92] width 195 height 24
type input "[PERSON_NAME]"
click at [1129, 92] on button "submit" at bounding box center [1139, 92] width 24 height 24
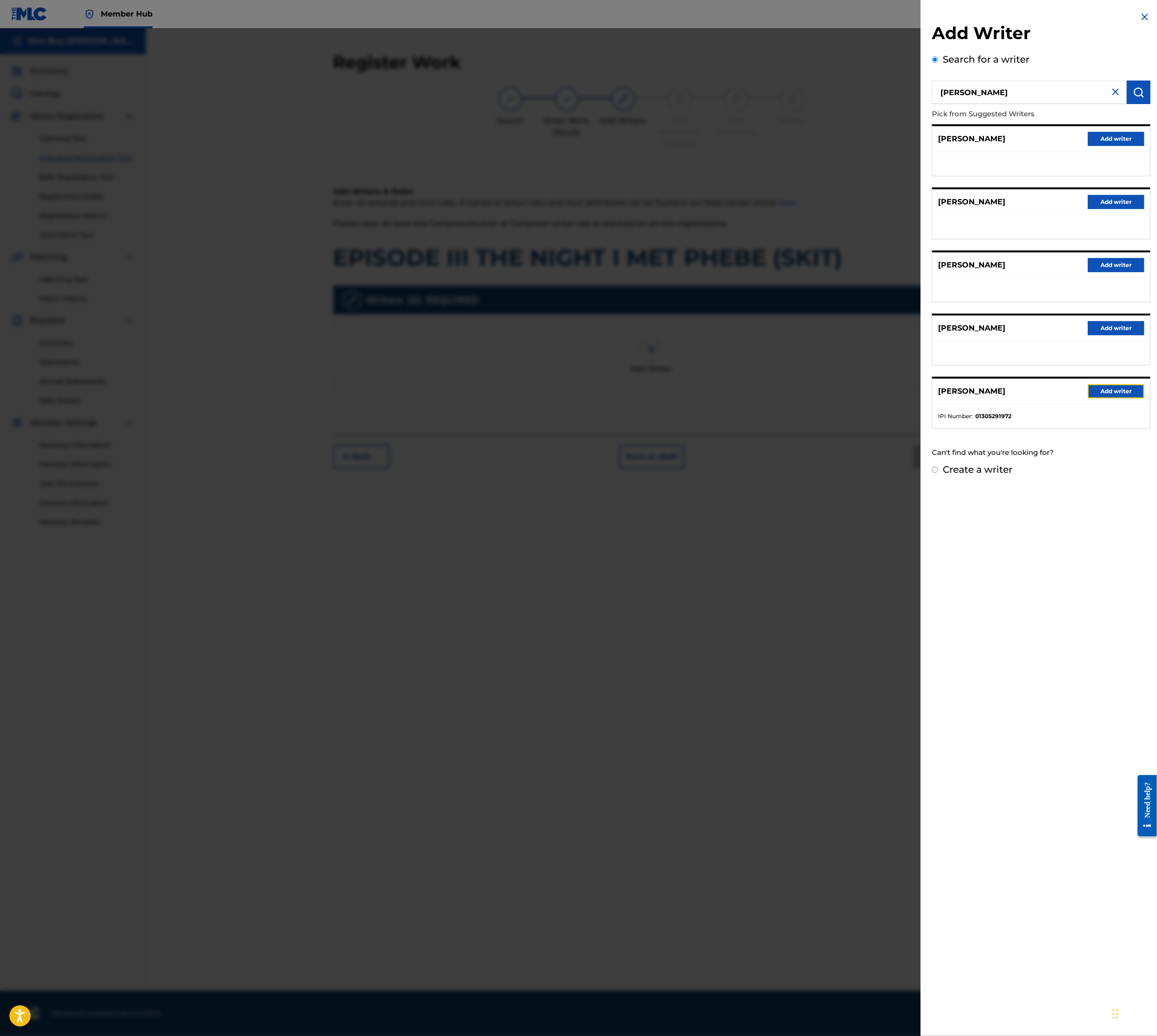
click at [1114, 389] on button "Add writer" at bounding box center [1116, 391] width 56 height 14
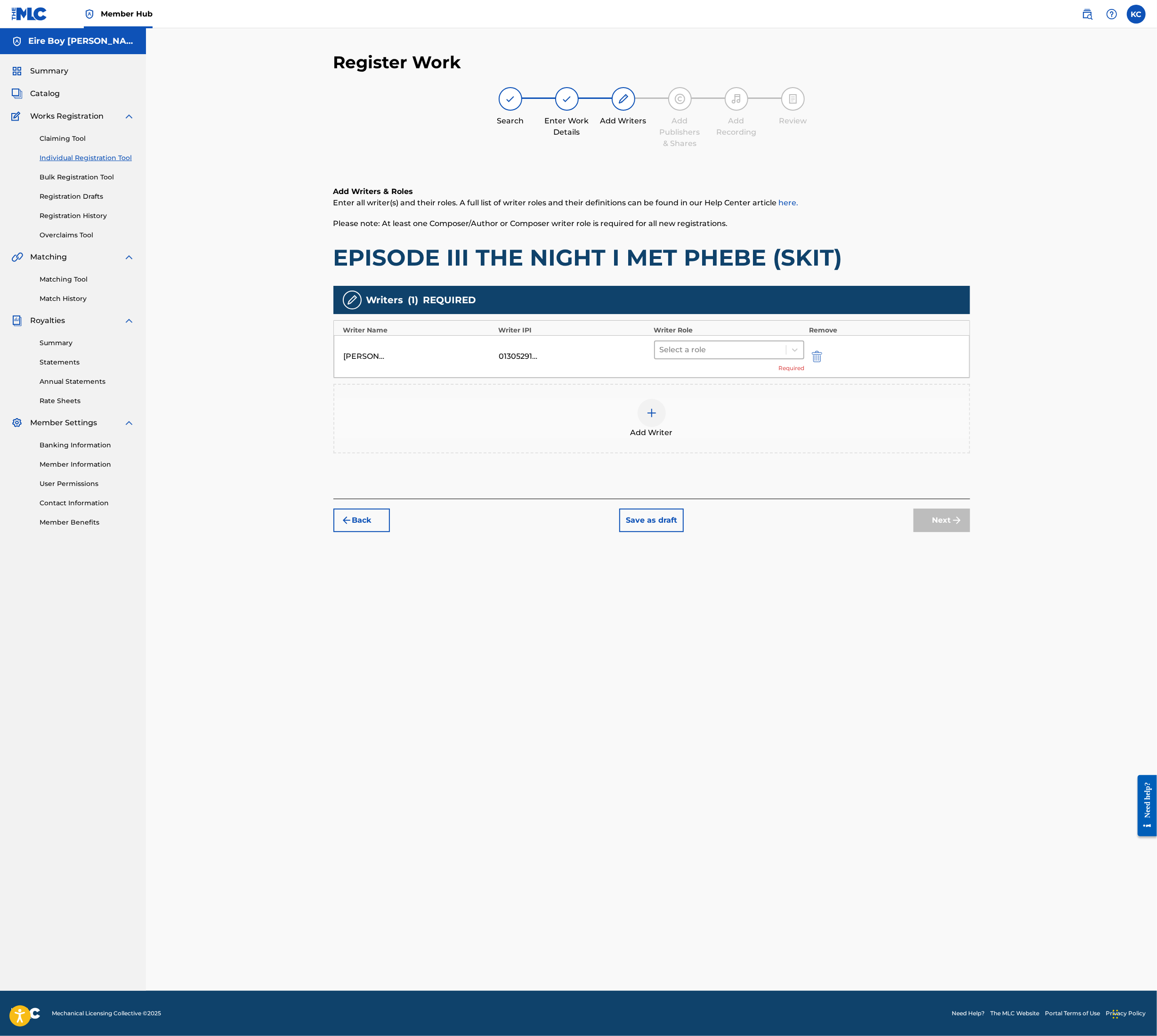
click at [703, 348] on div at bounding box center [721, 350] width 122 height 13
click at [698, 381] on div "Composer/Author" at bounding box center [729, 374] width 150 height 19
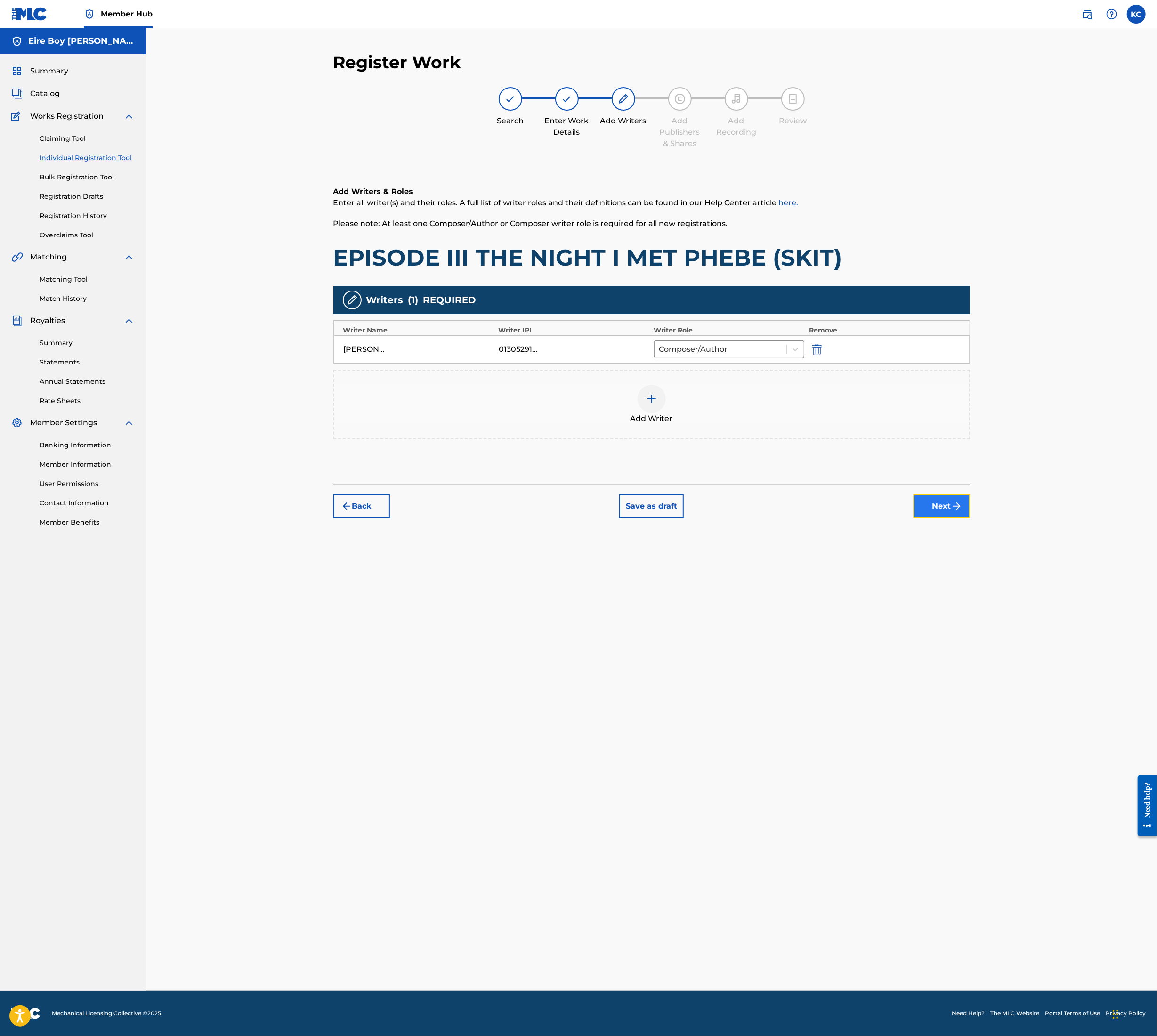
click at [943, 507] on button "Next" at bounding box center [942, 506] width 56 height 24
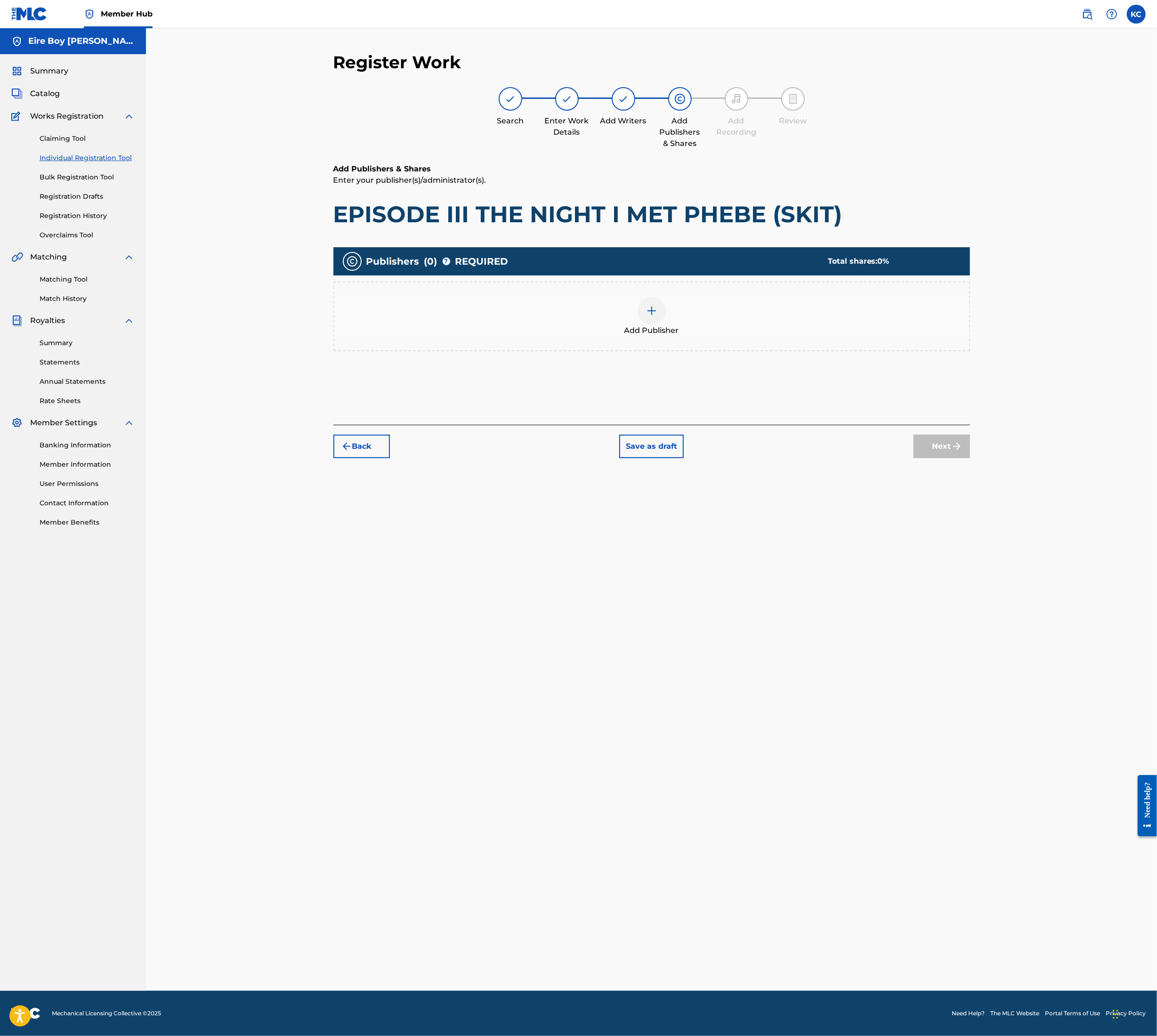
click at [659, 313] on div at bounding box center [652, 311] width 28 height 28
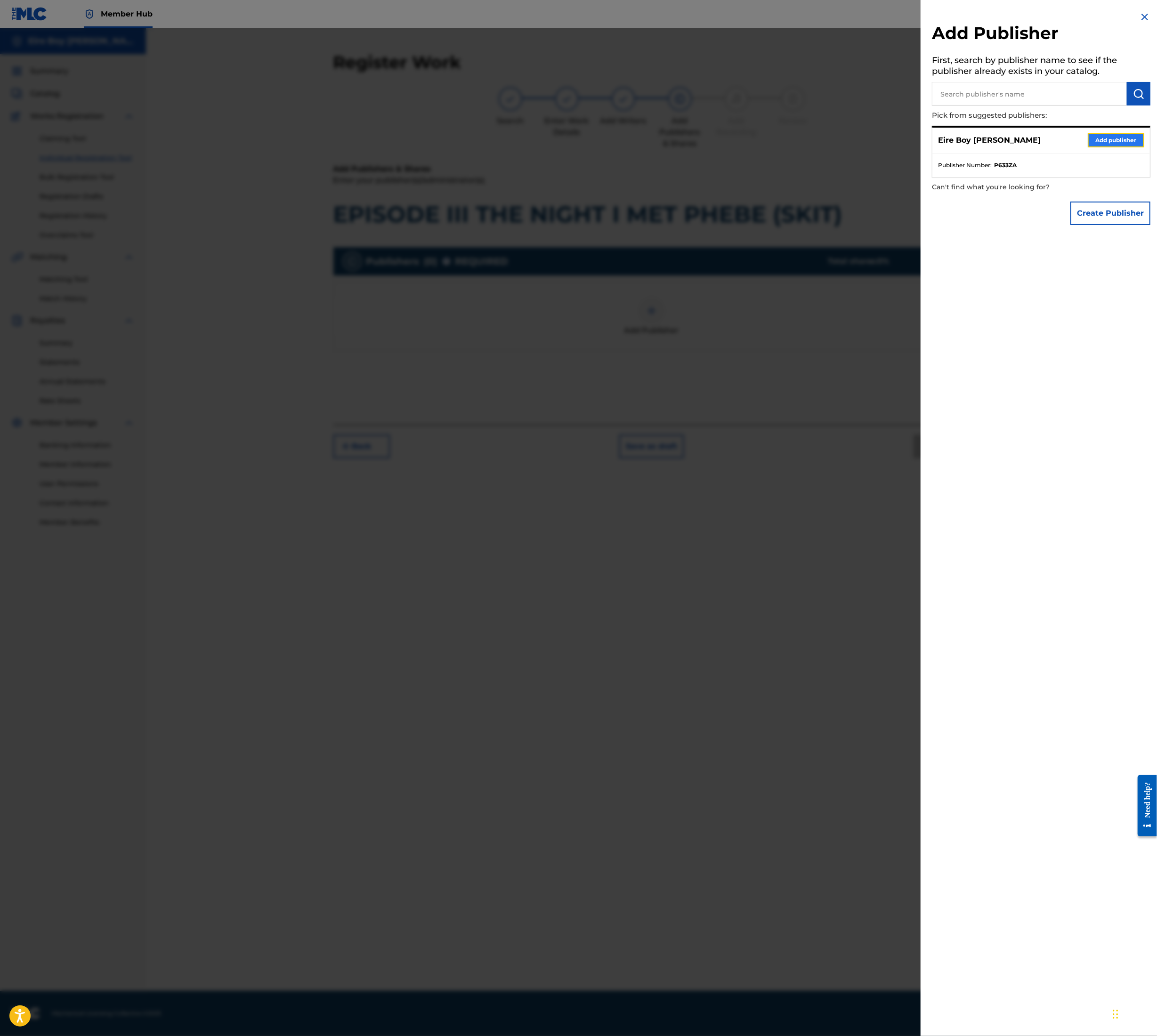
click at [1135, 138] on button "Add publisher" at bounding box center [1116, 140] width 56 height 14
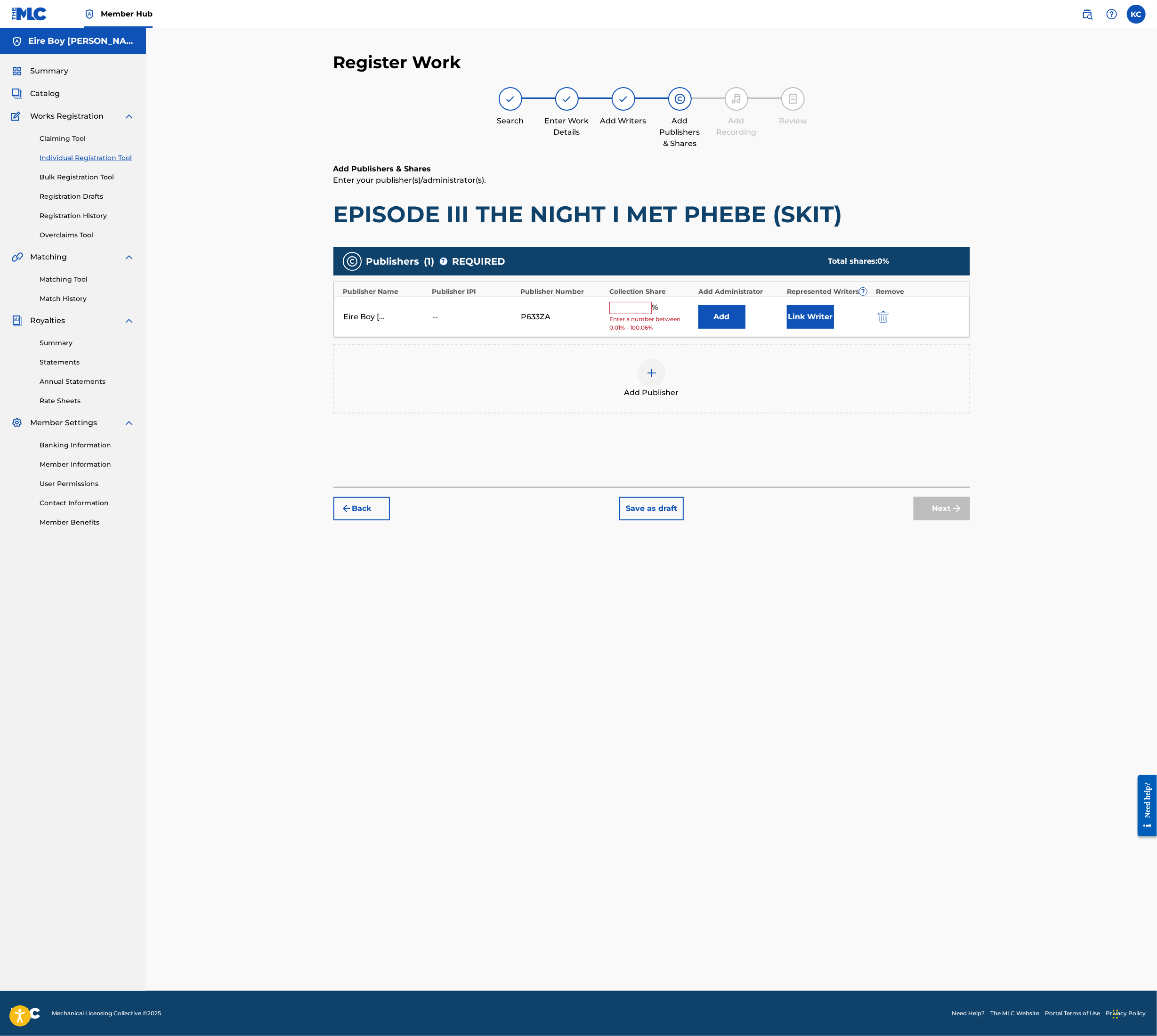
click at [609, 298] on div "Eire Boy [PERSON_NAME] -- P633ZA % Enter a number between 0.01% - 100.06% Add L…" at bounding box center [651, 317] width 636 height 41
click at [632, 302] on input "text" at bounding box center [631, 308] width 42 height 12
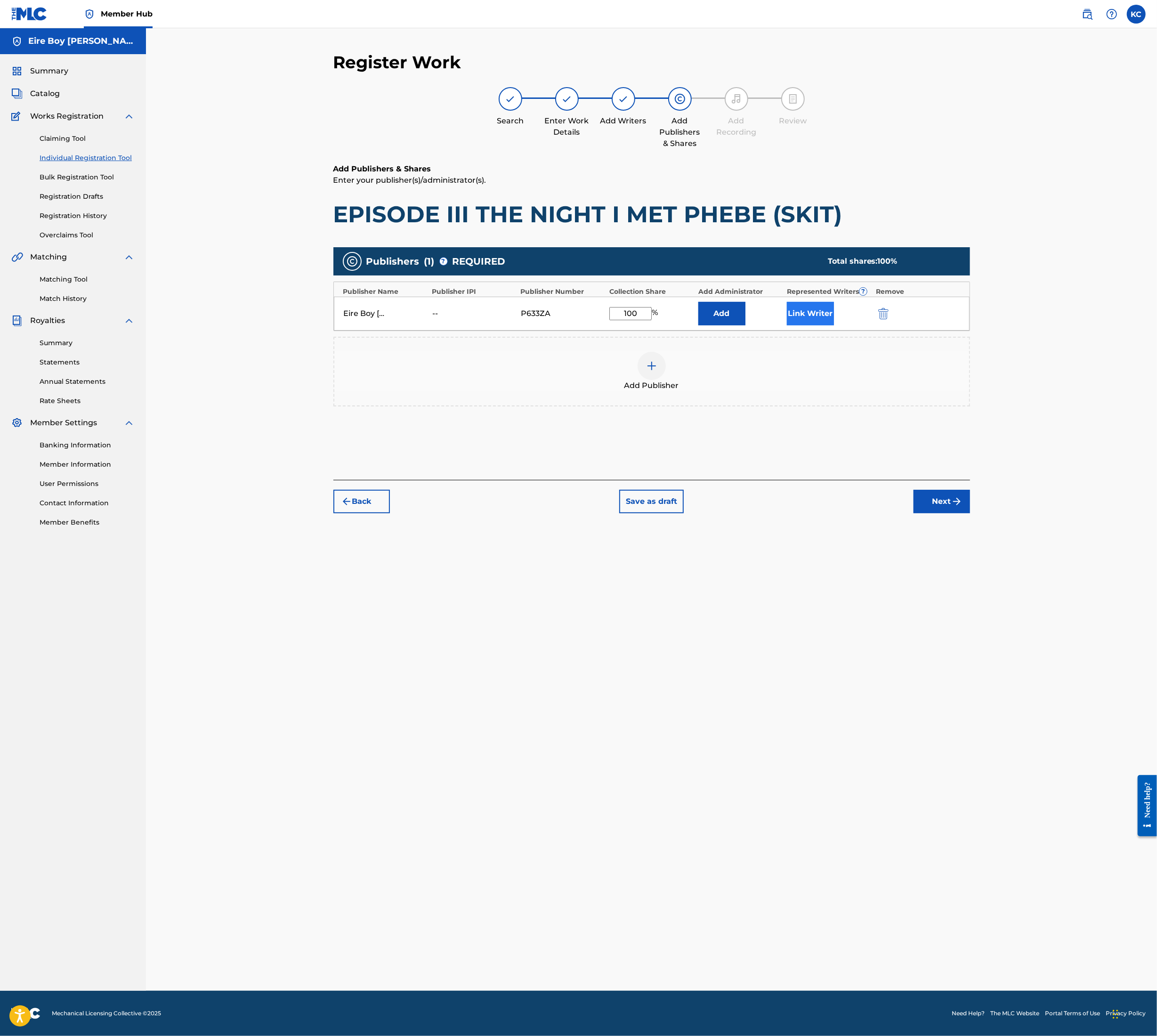
type input "100"
click at [820, 309] on button "Link Writer" at bounding box center [810, 314] width 47 height 24
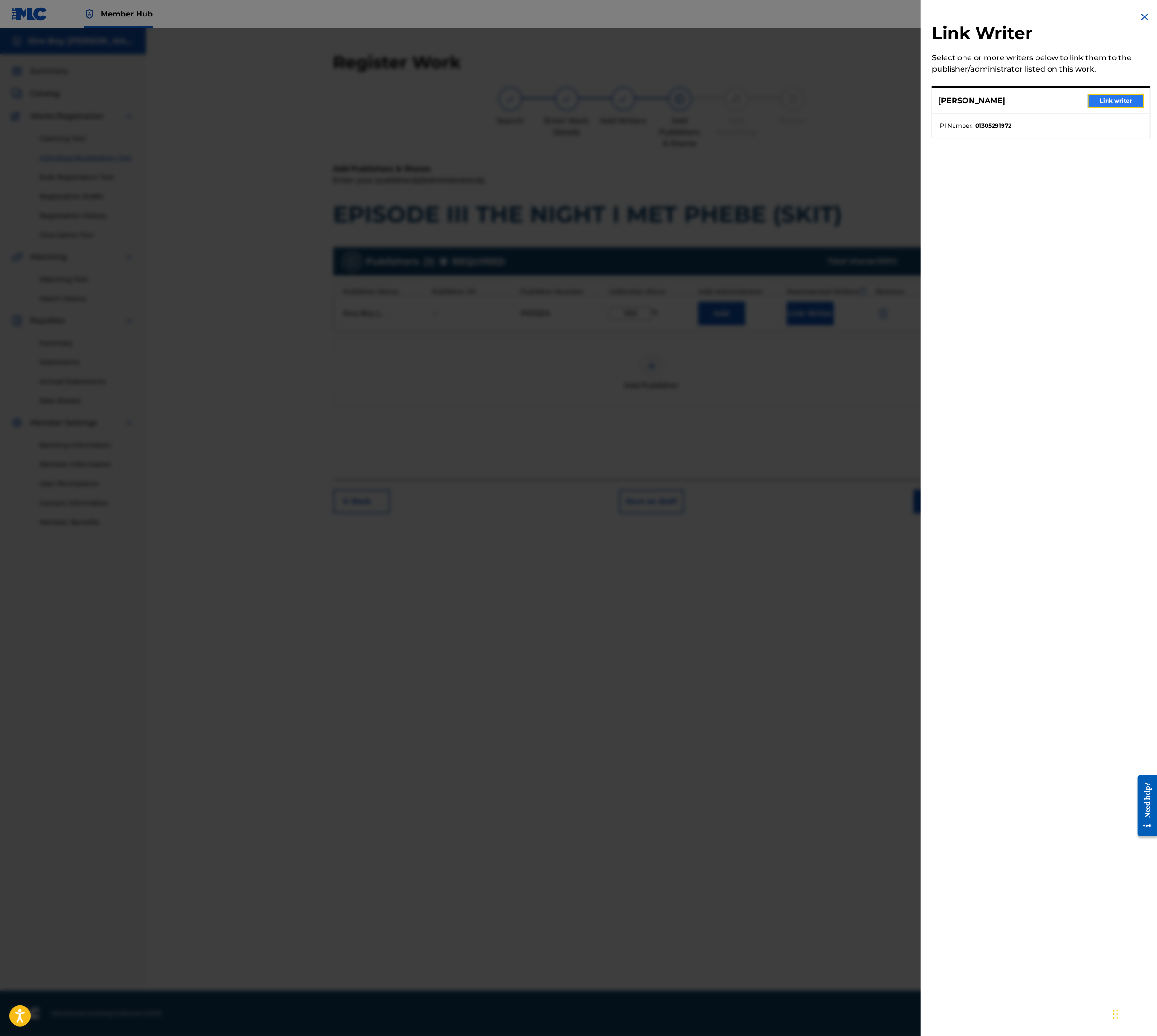
click at [1123, 100] on button "Link writer" at bounding box center [1116, 100] width 56 height 14
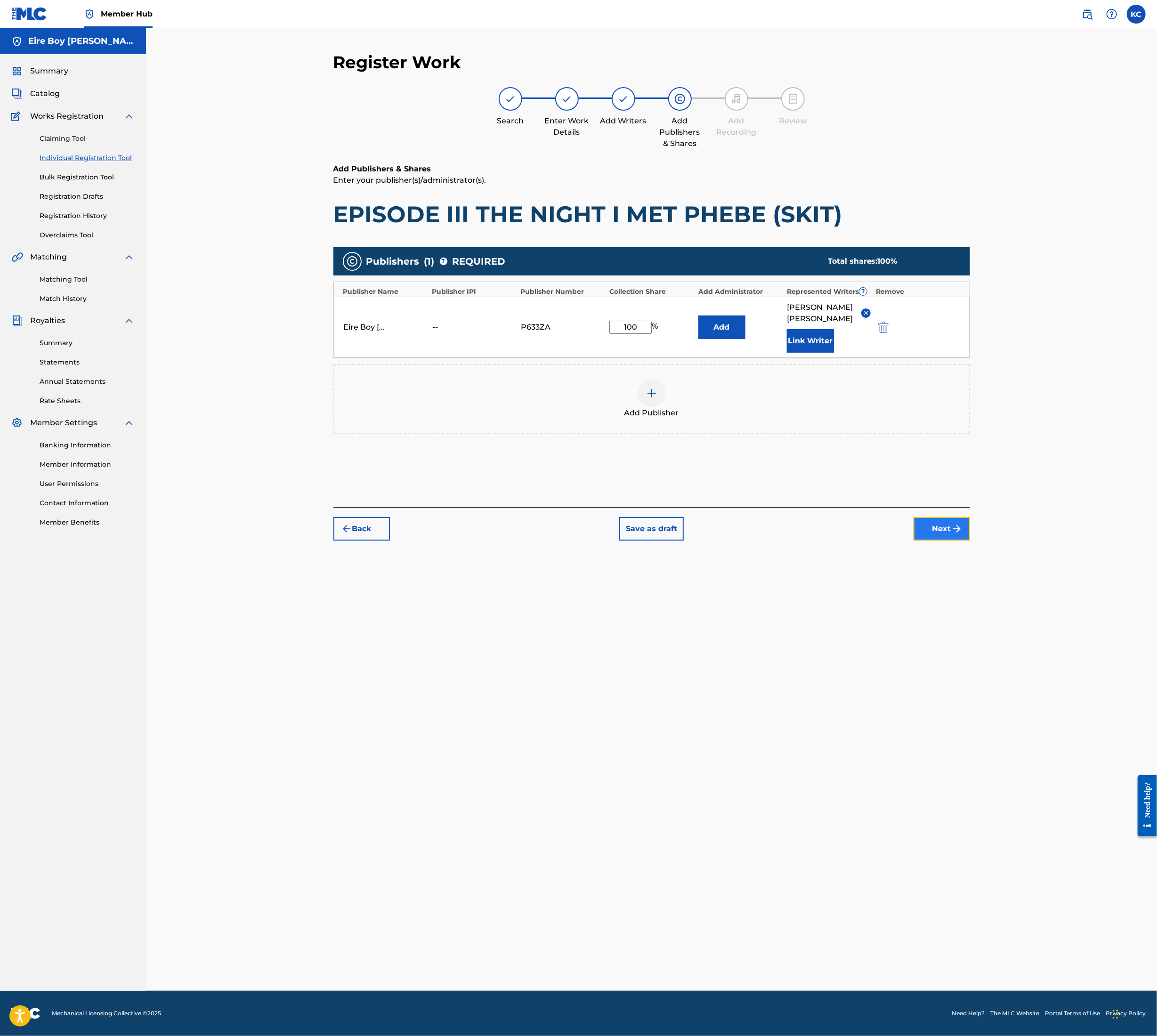
click at [951, 523] on img "submit" at bounding box center [957, 529] width 11 height 11
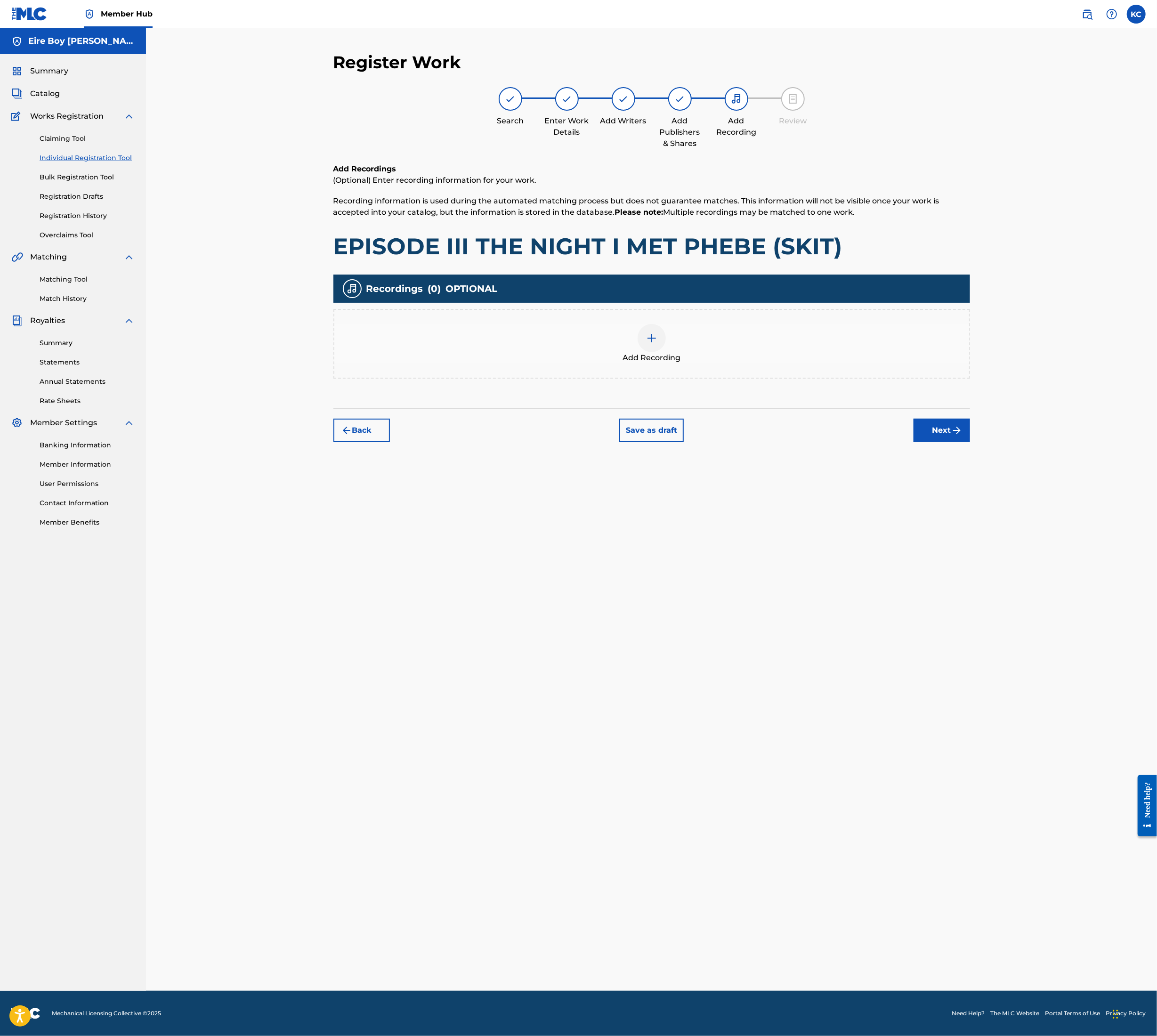
click at [646, 337] on img at bounding box center [652, 338] width 11 height 11
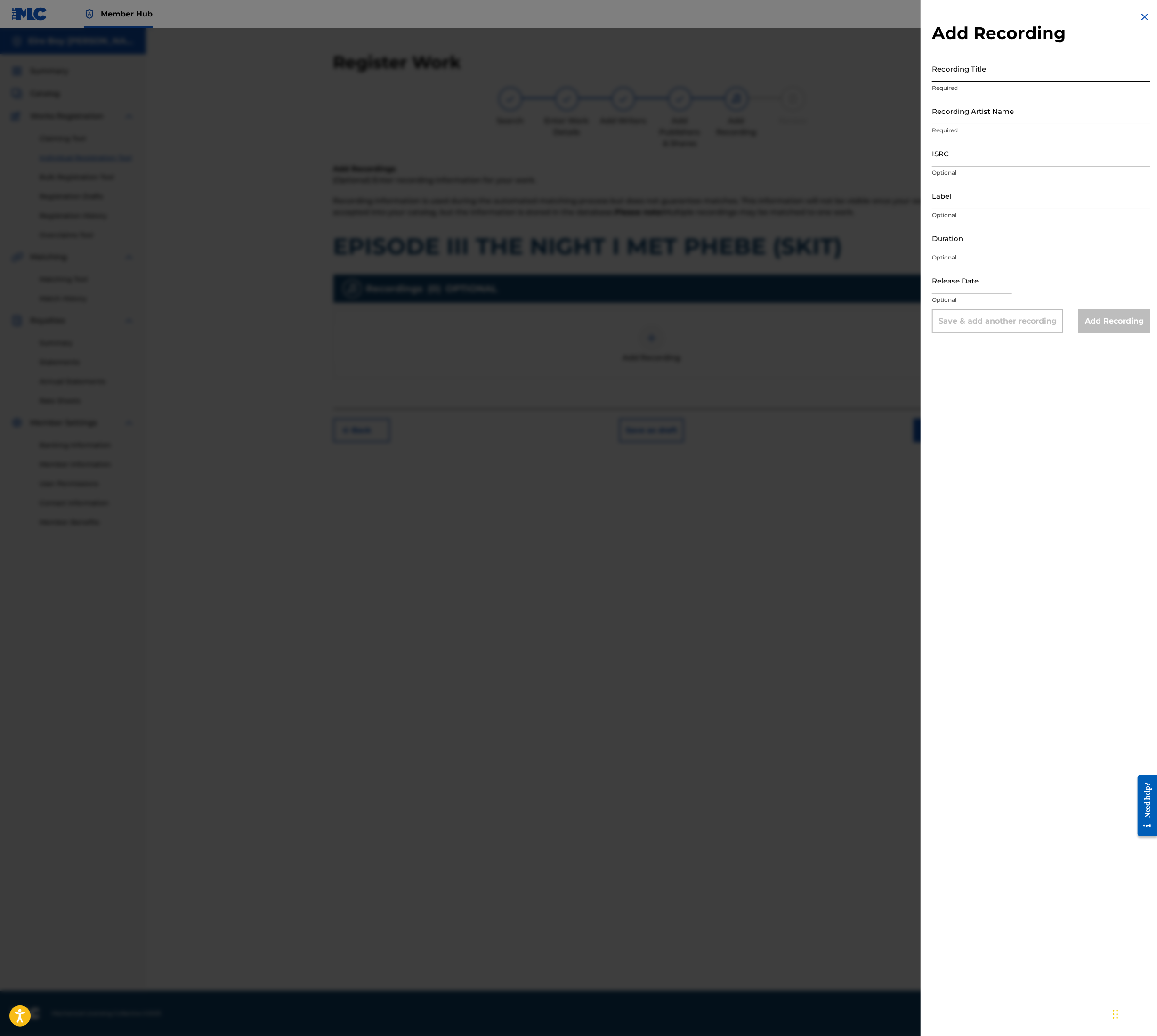
click at [1020, 64] on input "Recording Title" at bounding box center [1041, 68] width 219 height 27
paste input "EPISODE III THE NIGHT I MET PHEBE (SKIT)"
type input "EPISODE III THE NIGHT I MET PHEBE (SKIT)"
click at [1015, 113] on input "Recording Artist Name" at bounding box center [1041, 111] width 219 height 27
type input "MAL€K"
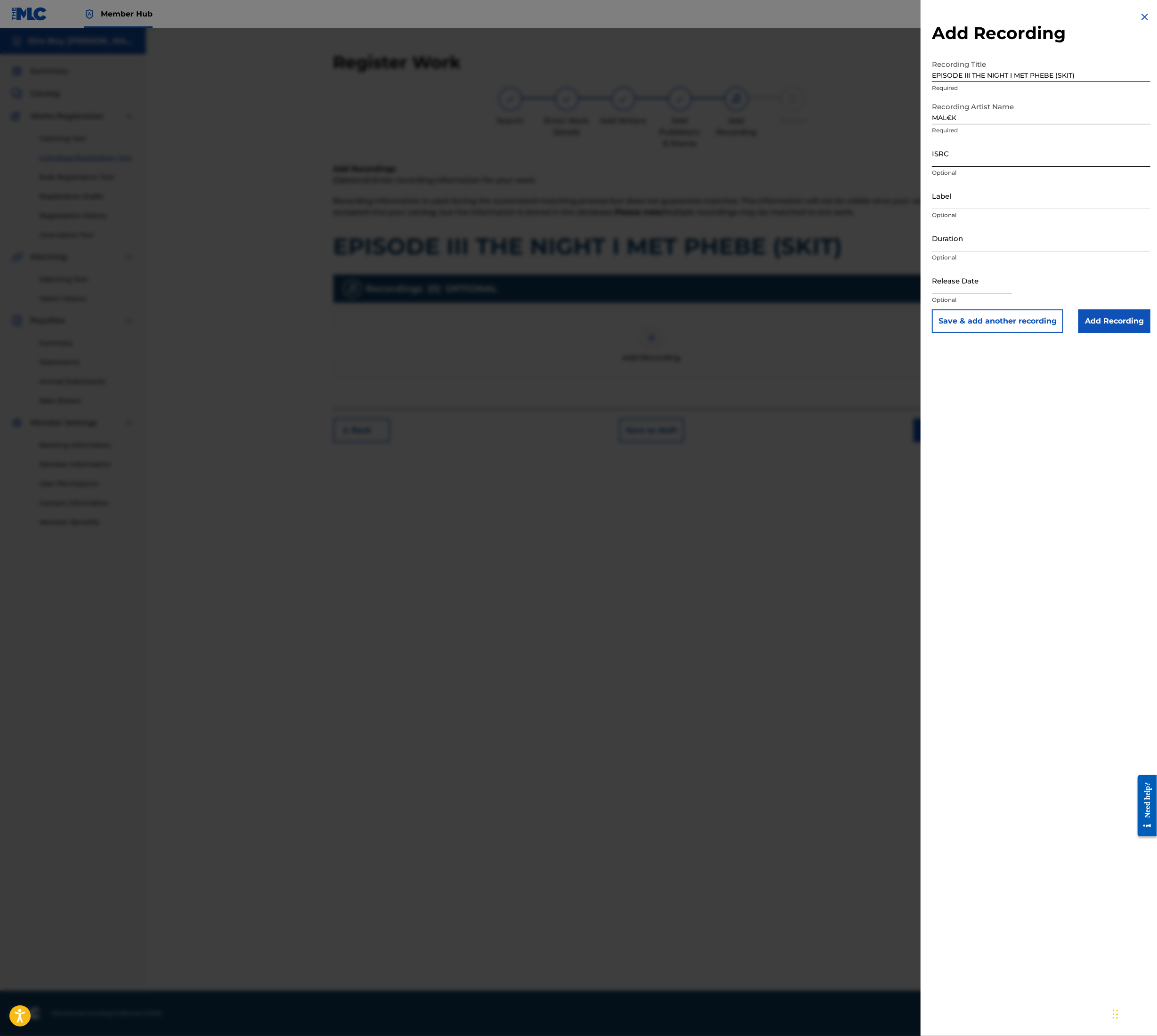
click at [984, 153] on input "ISRC" at bounding box center [1041, 153] width 219 height 27
paste input "QT3F22507182"
type input "QT3F22507182"
click at [1116, 325] on input "Add Recording" at bounding box center [1114, 321] width 72 height 24
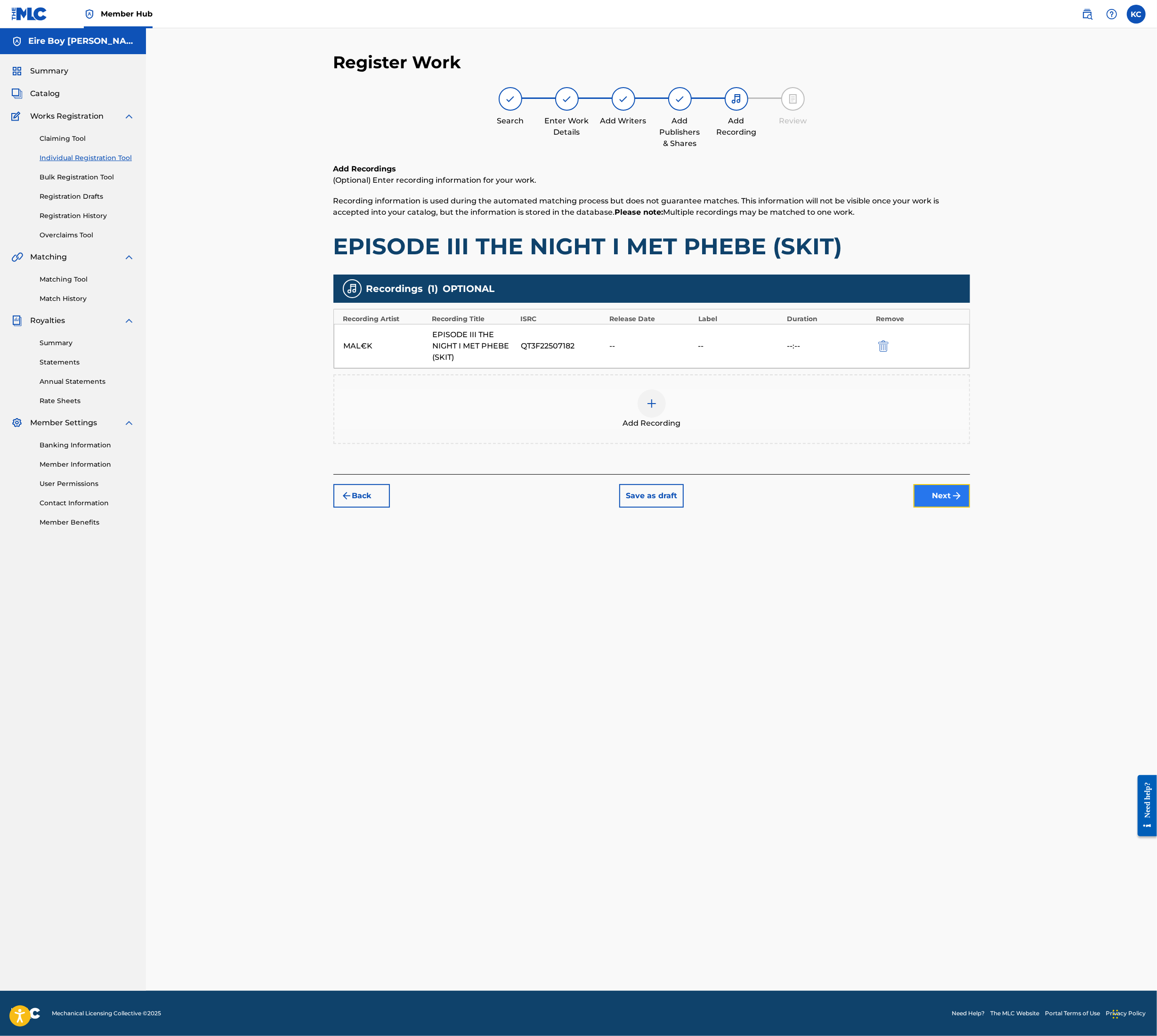
click at [941, 499] on button "Next" at bounding box center [942, 496] width 56 height 24
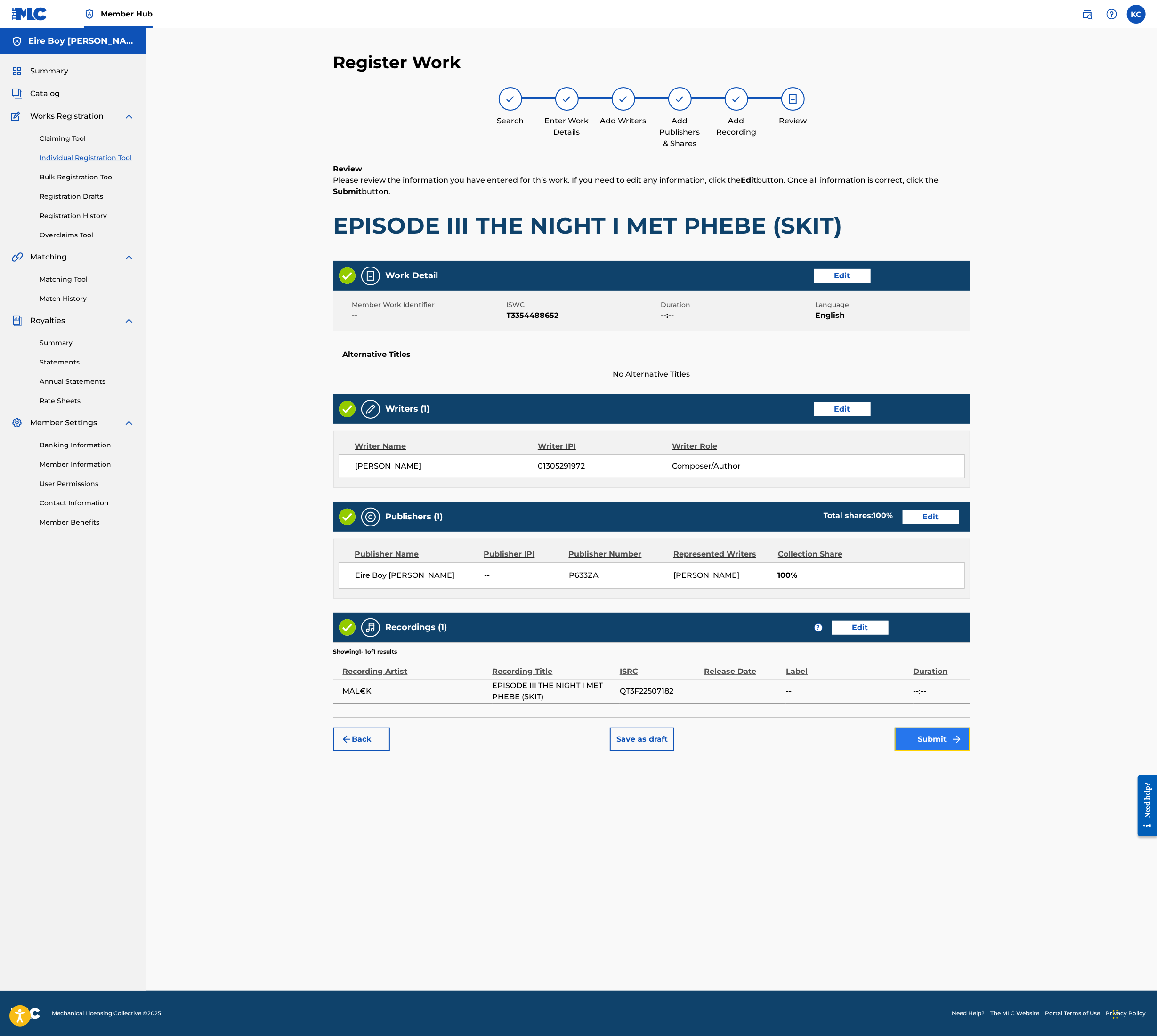
click at [932, 741] on button "Submit" at bounding box center [933, 740] width 76 height 24
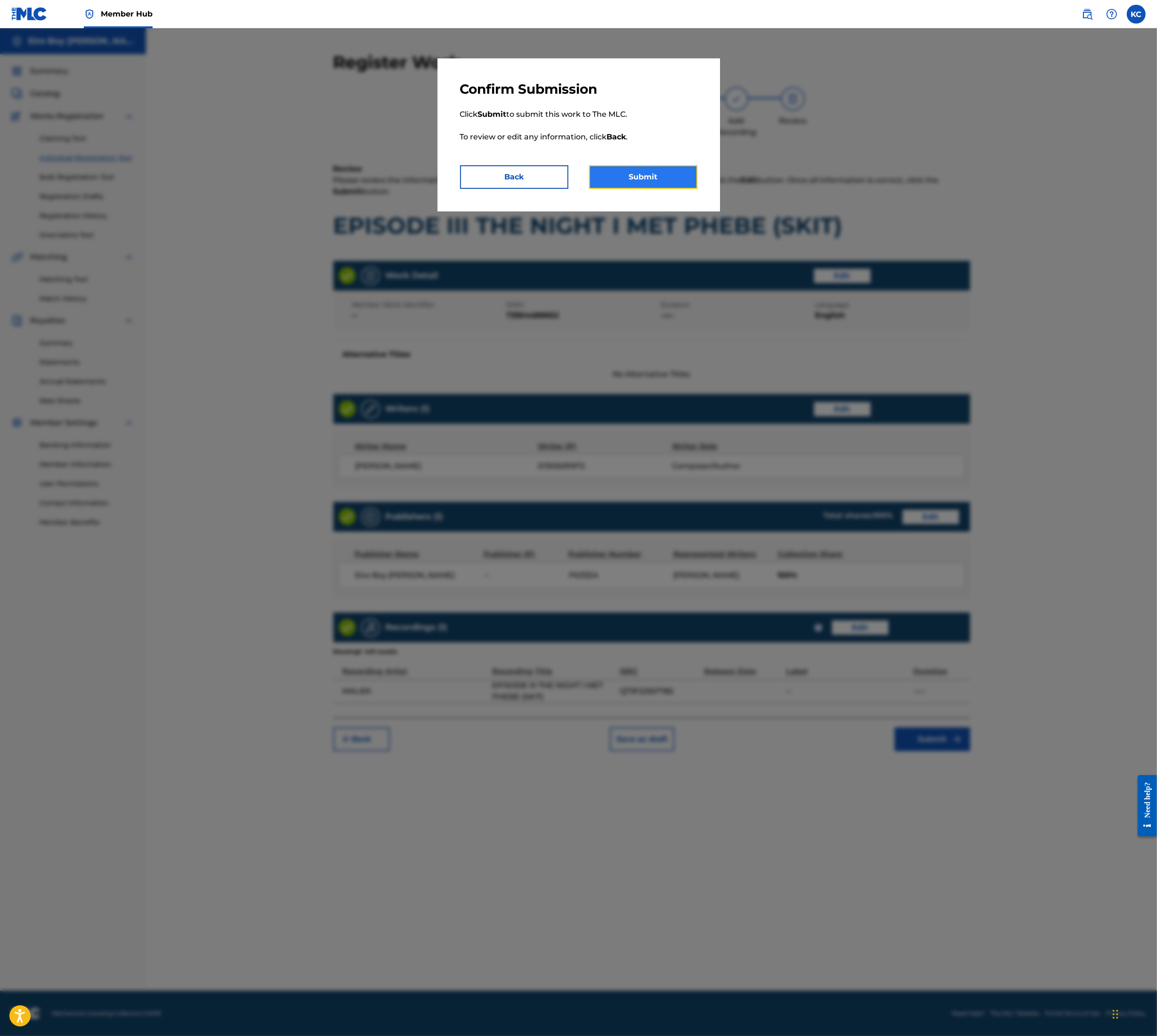
click at [622, 180] on button "Submit" at bounding box center [643, 177] width 108 height 24
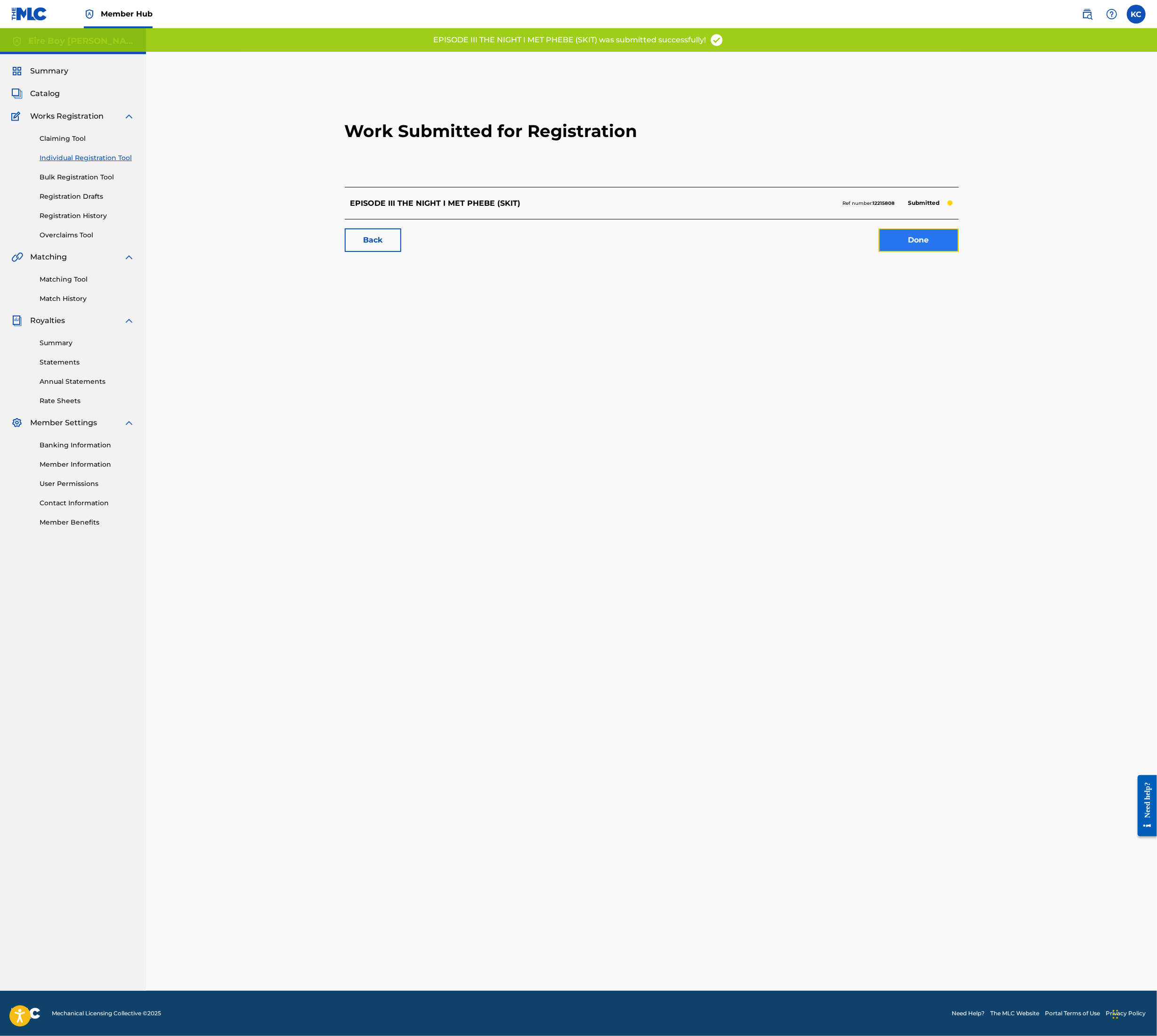
click at [926, 243] on link "Done" at bounding box center [919, 240] width 80 height 24
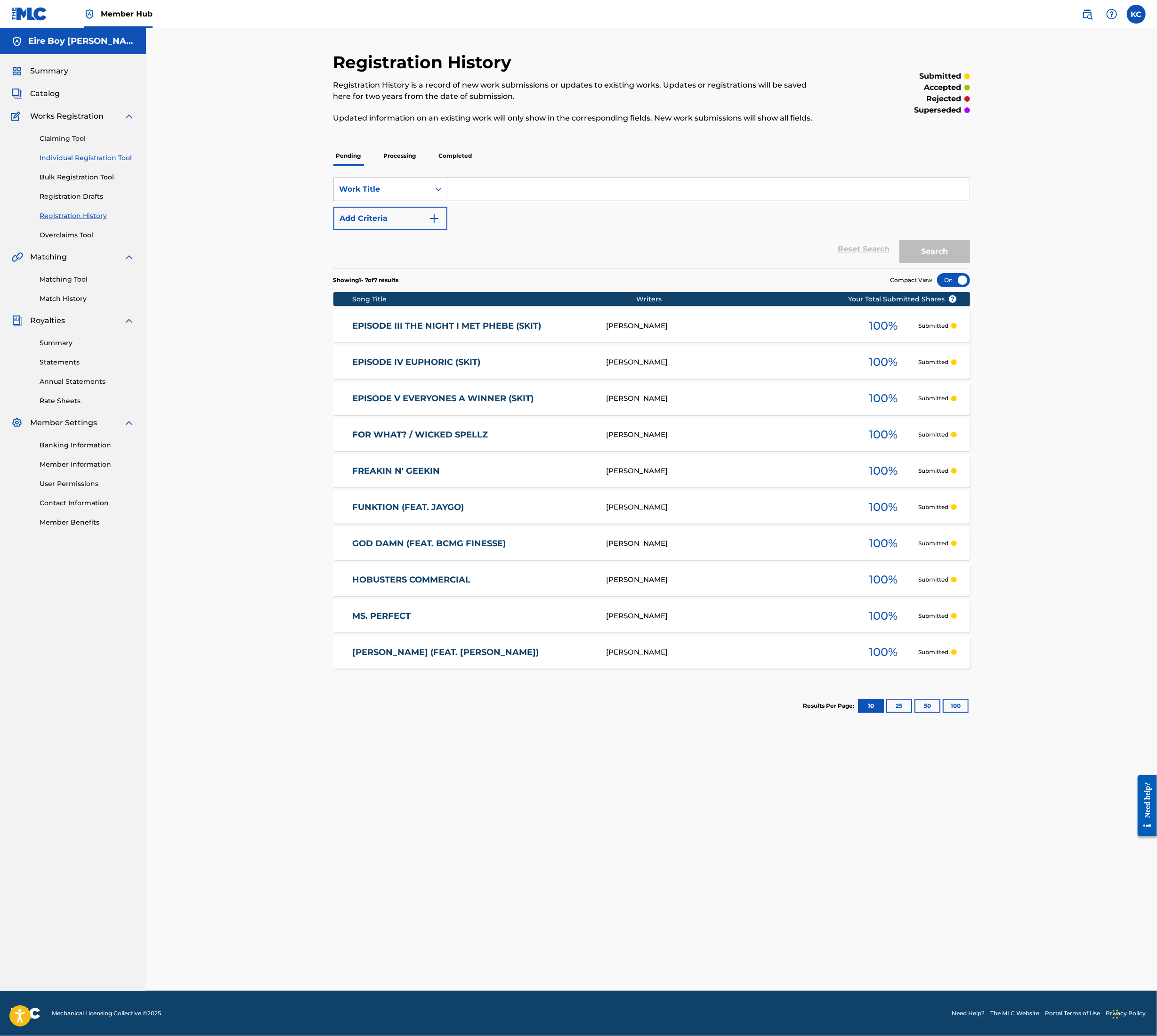
click at [74, 153] on link "Individual Registration Tool" at bounding box center [87, 158] width 95 height 10
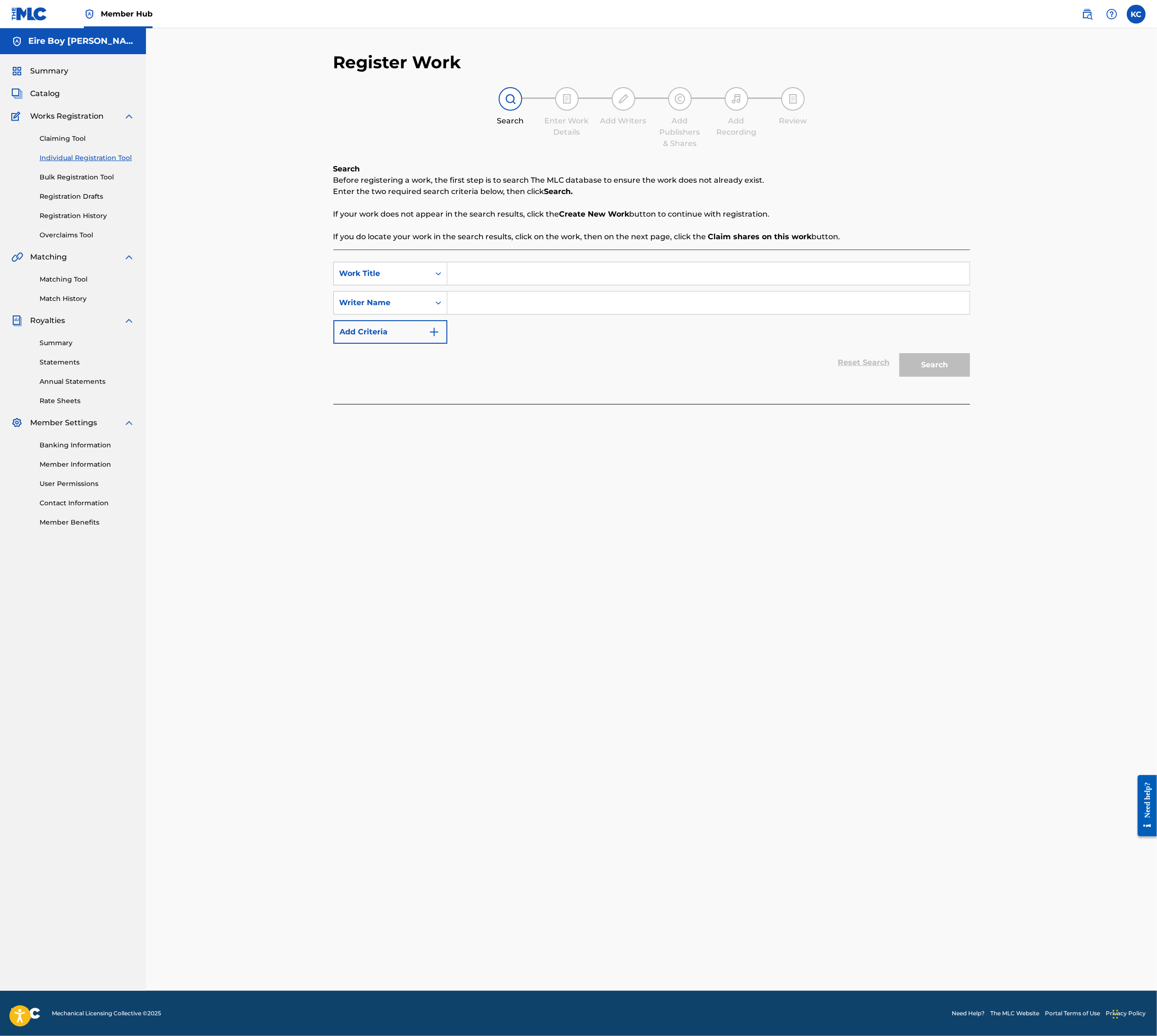
click at [482, 277] on input "Search Form" at bounding box center [709, 274] width 522 height 23
paste input "EPISODE II THE COSTUME PARTY (SKIT)"
type input "EPISODE II THE COSTUME PARTY (SKIT)"
click at [487, 308] on input "Search Form" at bounding box center [709, 303] width 522 height 23
paste input "EPISODE II THE COSTUME PARTY (SKIT)"
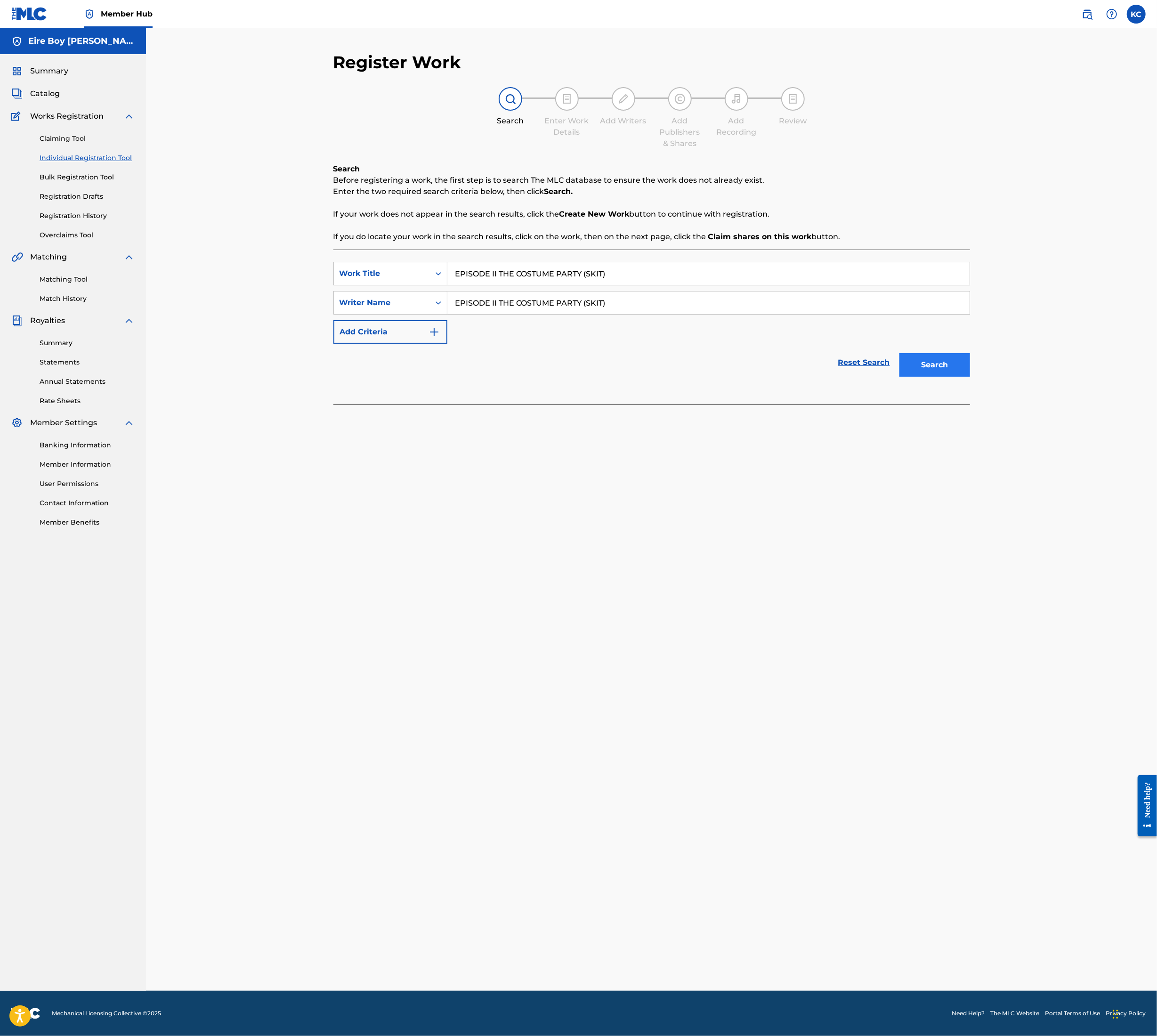
type input "EPISODE II THE COSTUME PARTY (SKIT)"
click at [932, 360] on button "Search" at bounding box center [935, 365] width 71 height 24
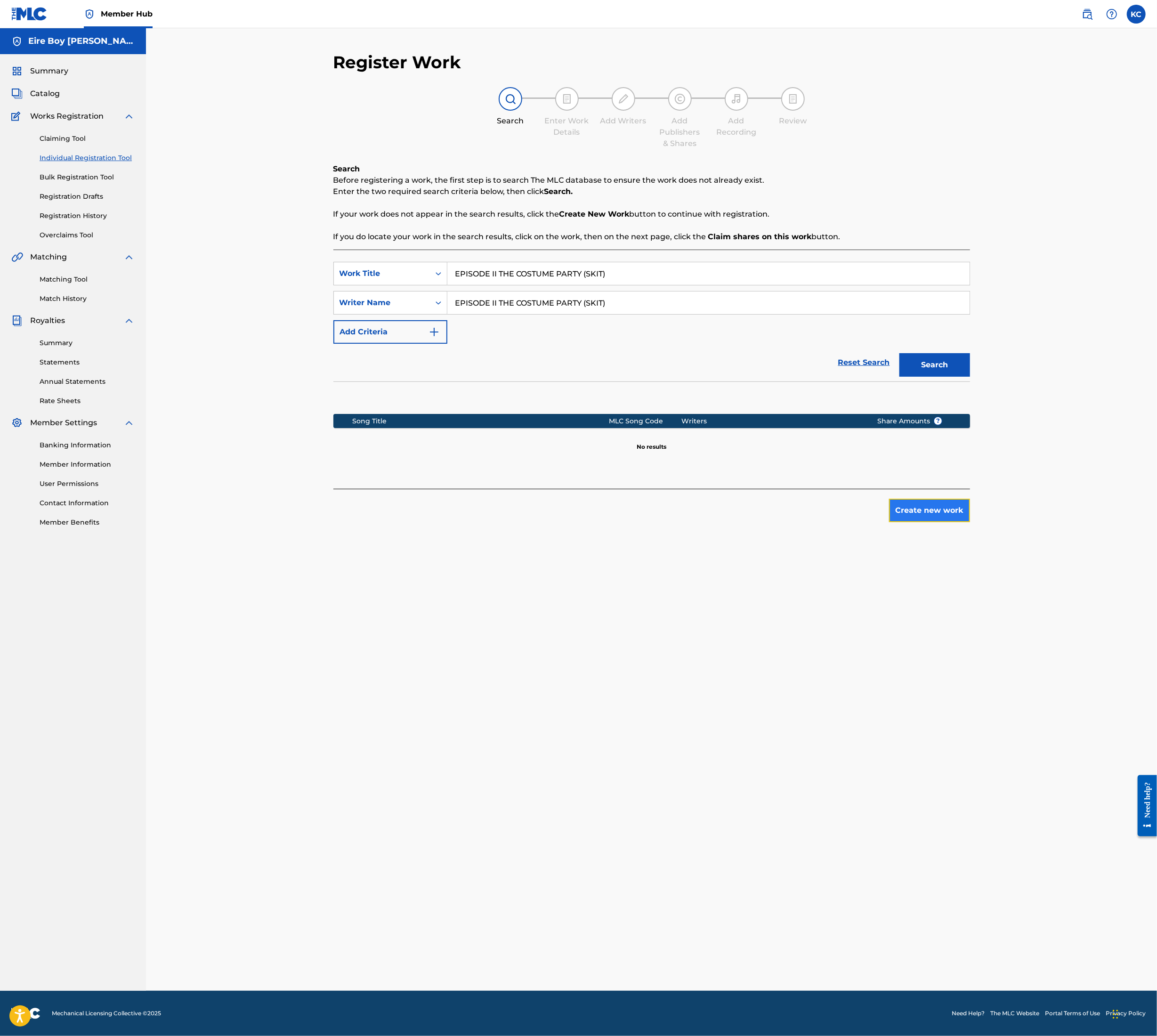
click at [937, 512] on button "Create new work" at bounding box center [930, 511] width 81 height 24
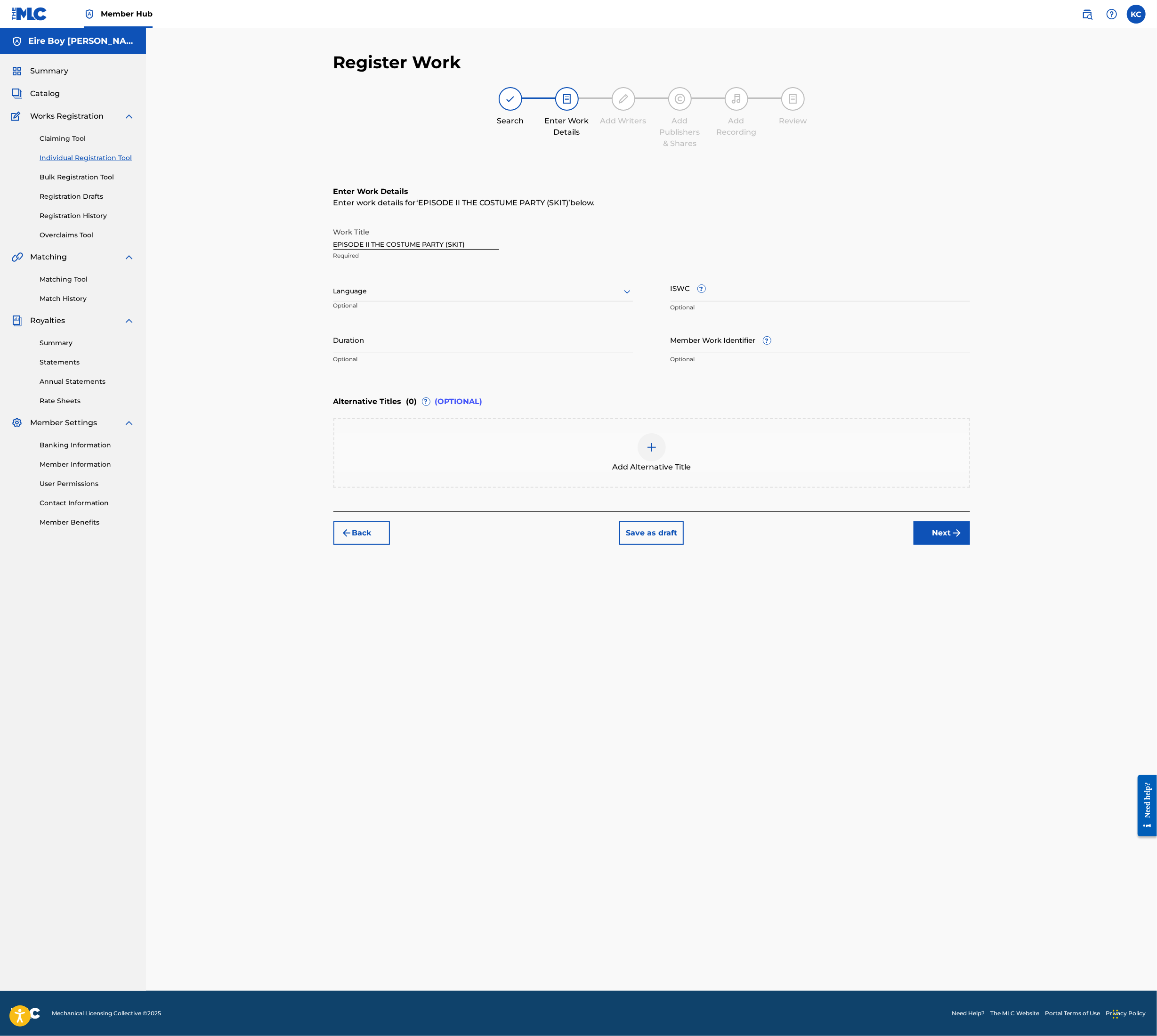
click at [408, 291] on div at bounding box center [483, 291] width 300 height 12
click at [396, 307] on div "English" at bounding box center [483, 312] width 298 height 21
click at [813, 295] on input "ISWC ?" at bounding box center [821, 288] width 300 height 27
paste input "T3354488594"
type input "T3354488594"
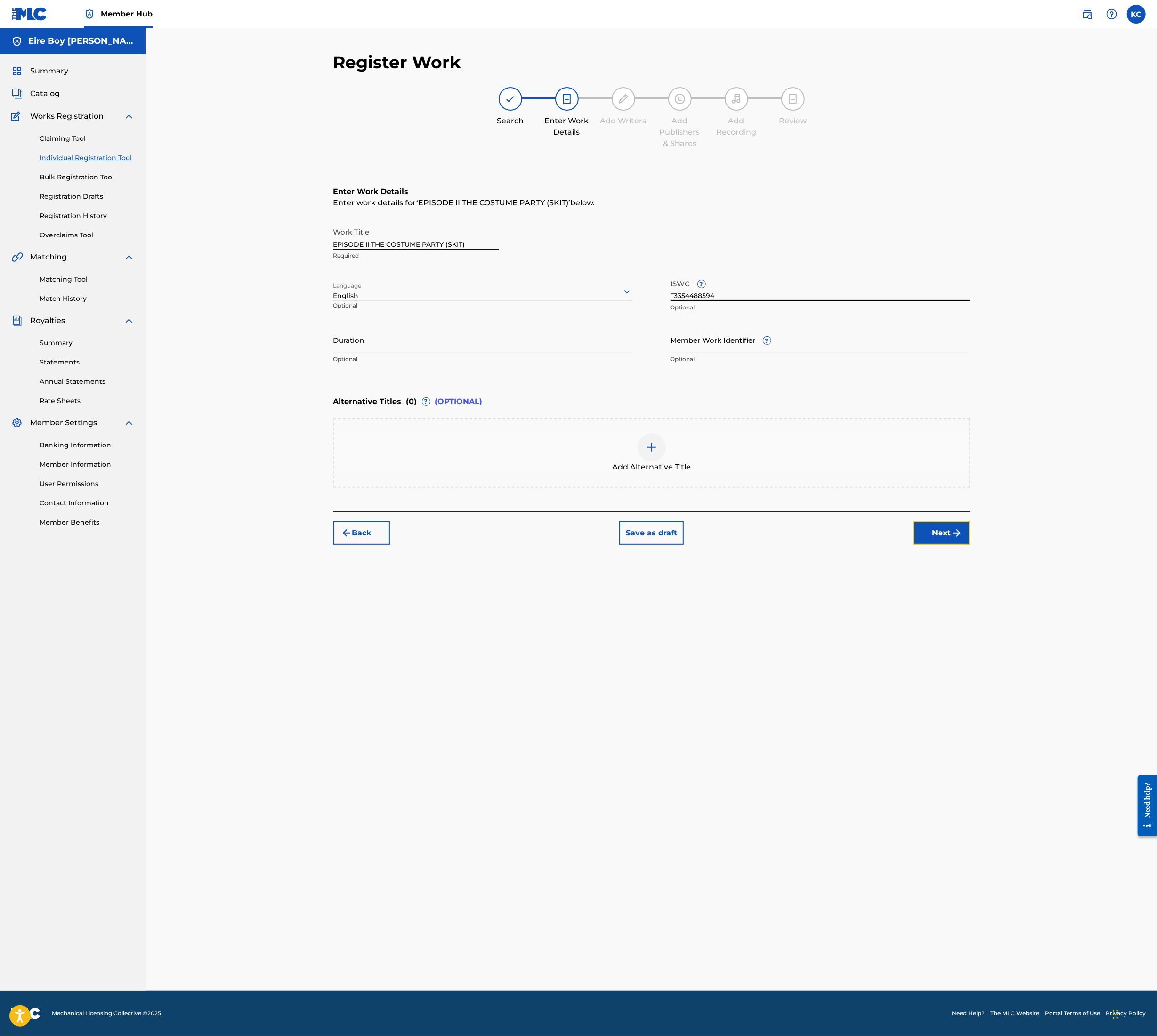
click at [943, 524] on button "Next" at bounding box center [942, 533] width 56 height 24
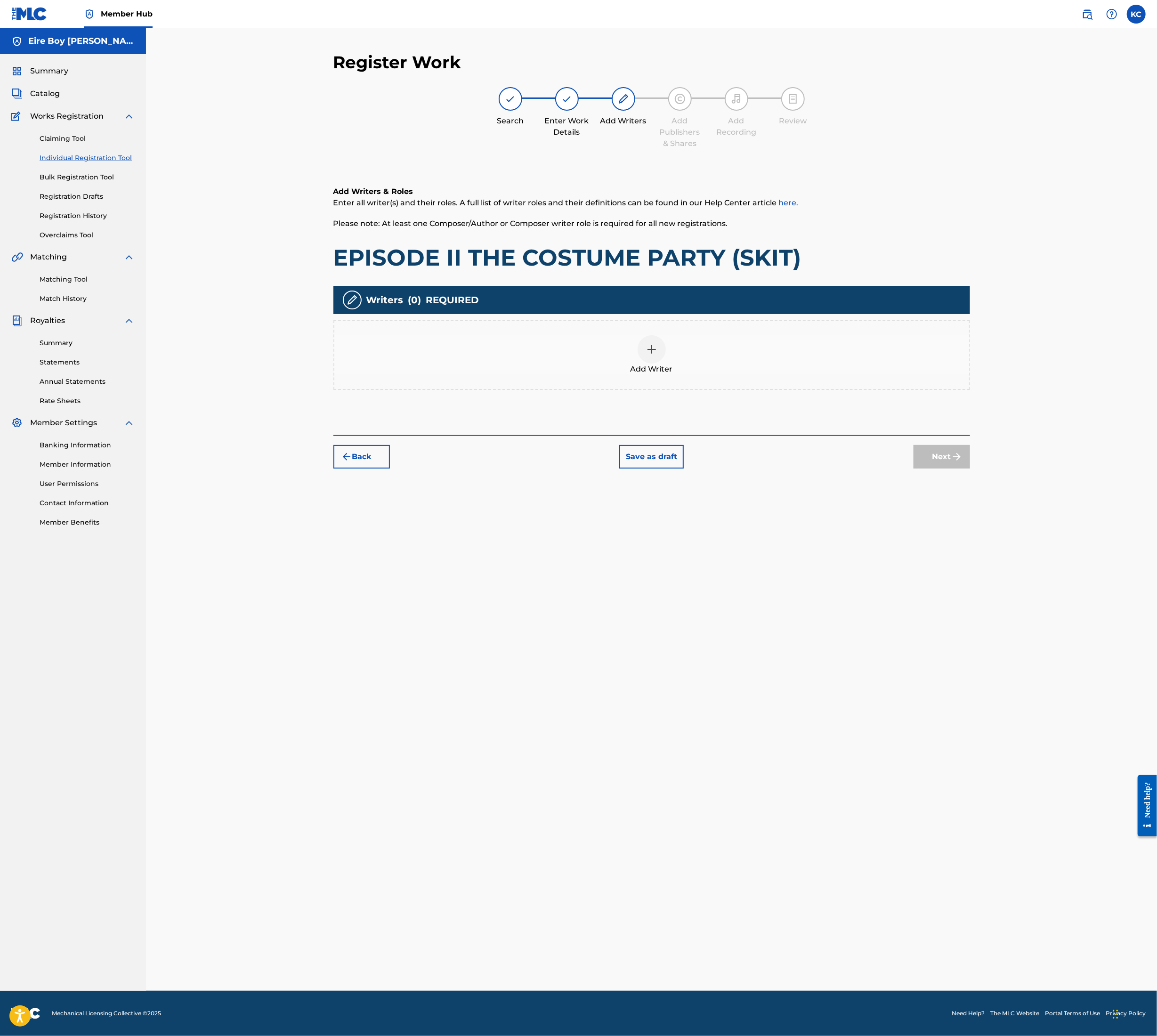
click at [654, 356] on div at bounding box center [652, 350] width 28 height 28
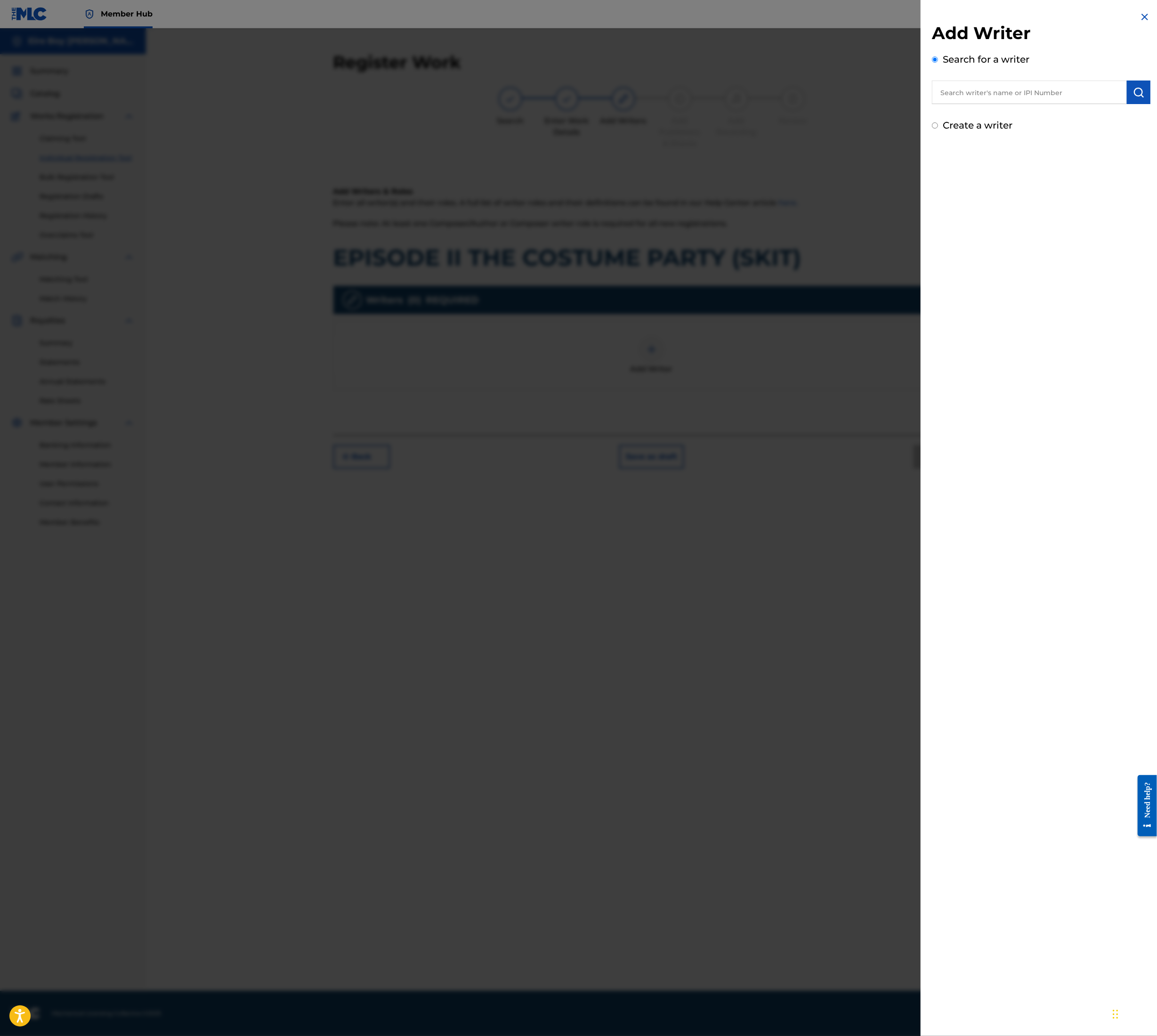
drag, startPoint x: 1015, startPoint y: 97, endPoint x: 1025, endPoint y: 102, distance: 11.2
click at [1015, 98] on input "text" at bounding box center [1029, 92] width 195 height 24
type input "[PERSON_NAME]"
drag, startPoint x: 1137, startPoint y: 105, endPoint x: 1135, endPoint y: 90, distance: 15.1
click at [1134, 95] on div "Add Writer Search for a writer [PERSON_NAME] Create a writer" at bounding box center [1041, 77] width 219 height 110
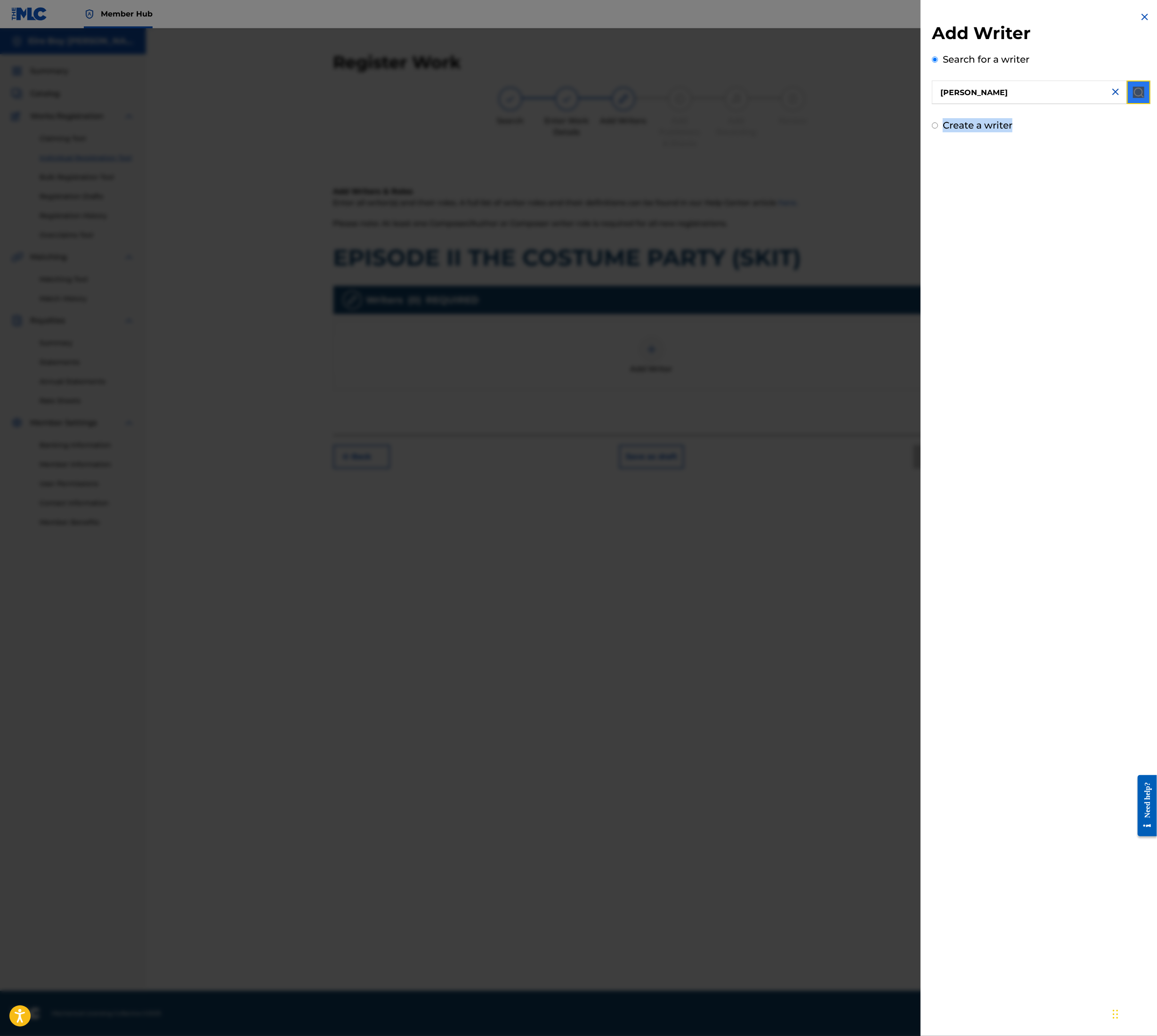
click at [1138, 87] on img "submit" at bounding box center [1139, 92] width 11 height 11
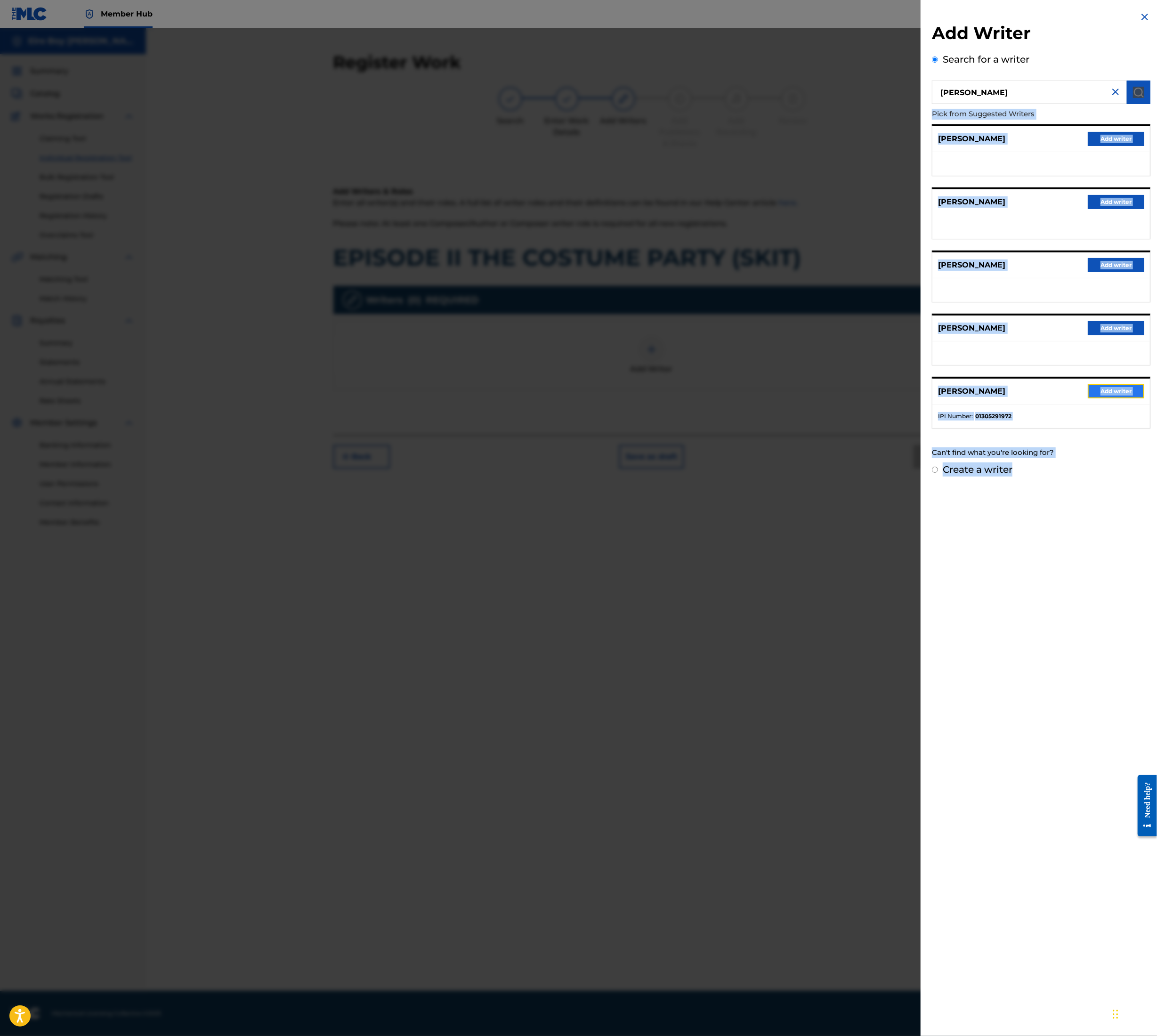
click at [1121, 388] on button "Add writer" at bounding box center [1116, 391] width 56 height 14
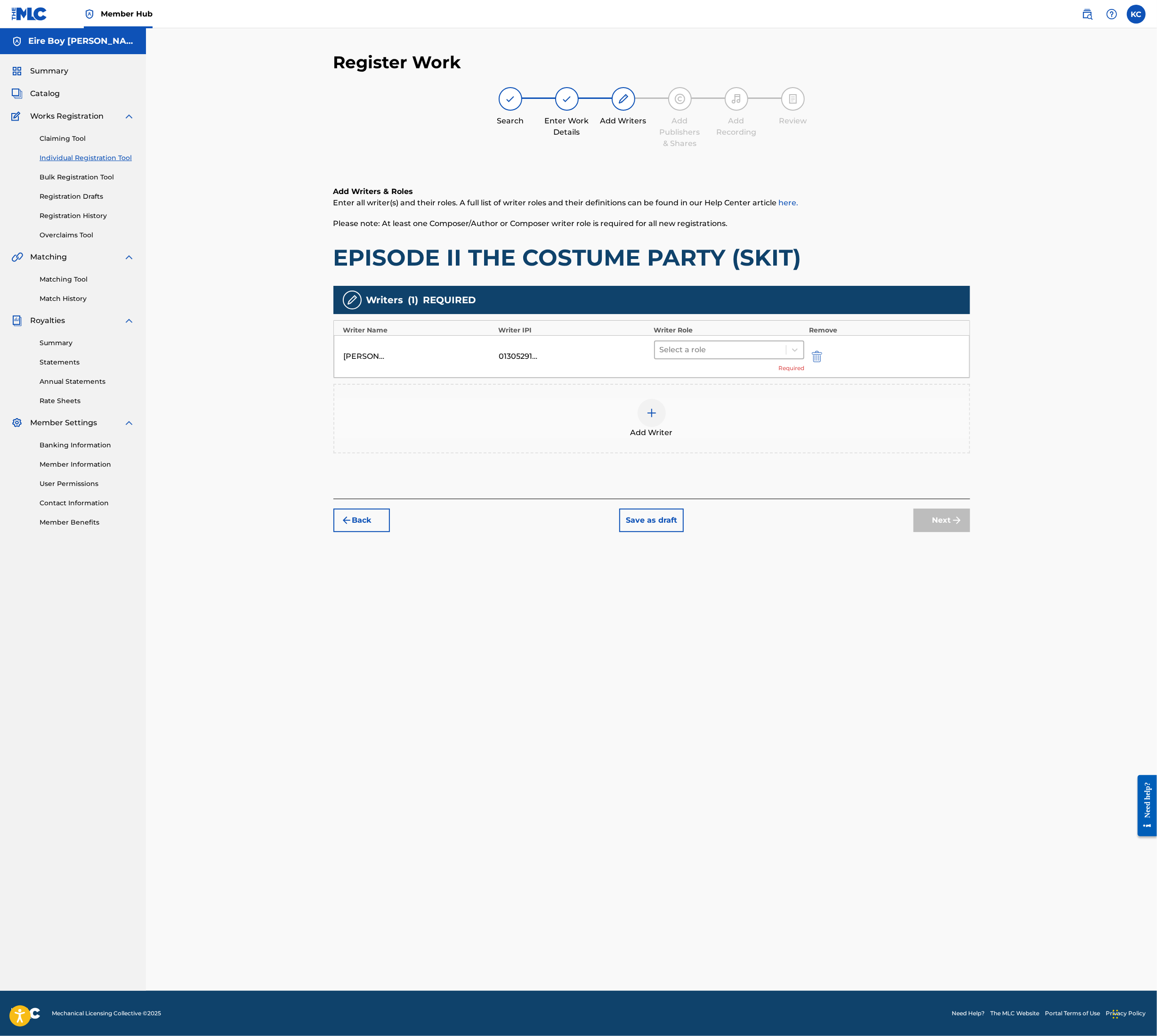
click at [714, 356] on div "Select a role" at bounding box center [721, 350] width 131 height 17
click at [698, 377] on div "Composer/Author" at bounding box center [729, 374] width 150 height 19
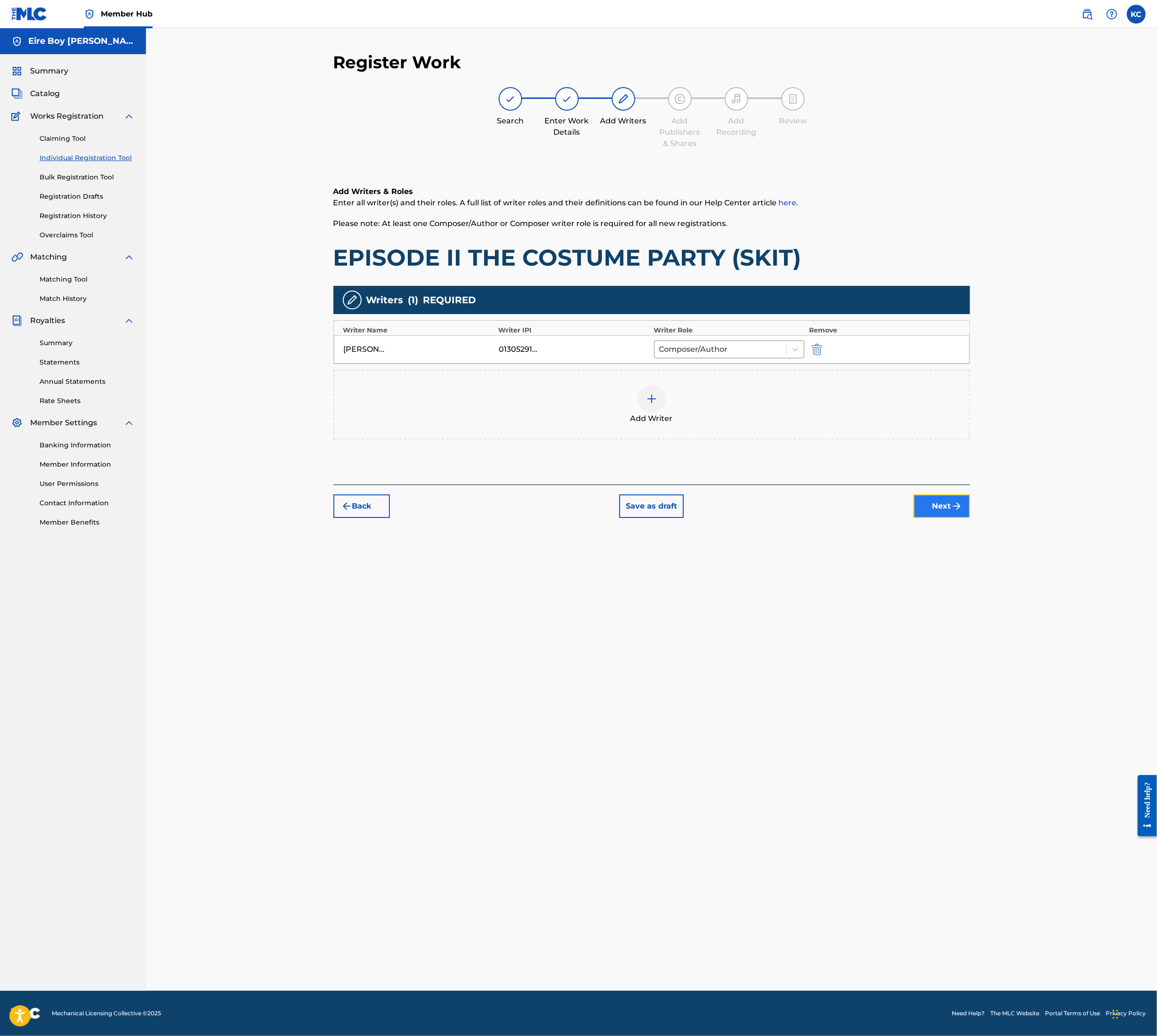
click at [917, 512] on button "Next" at bounding box center [942, 506] width 56 height 24
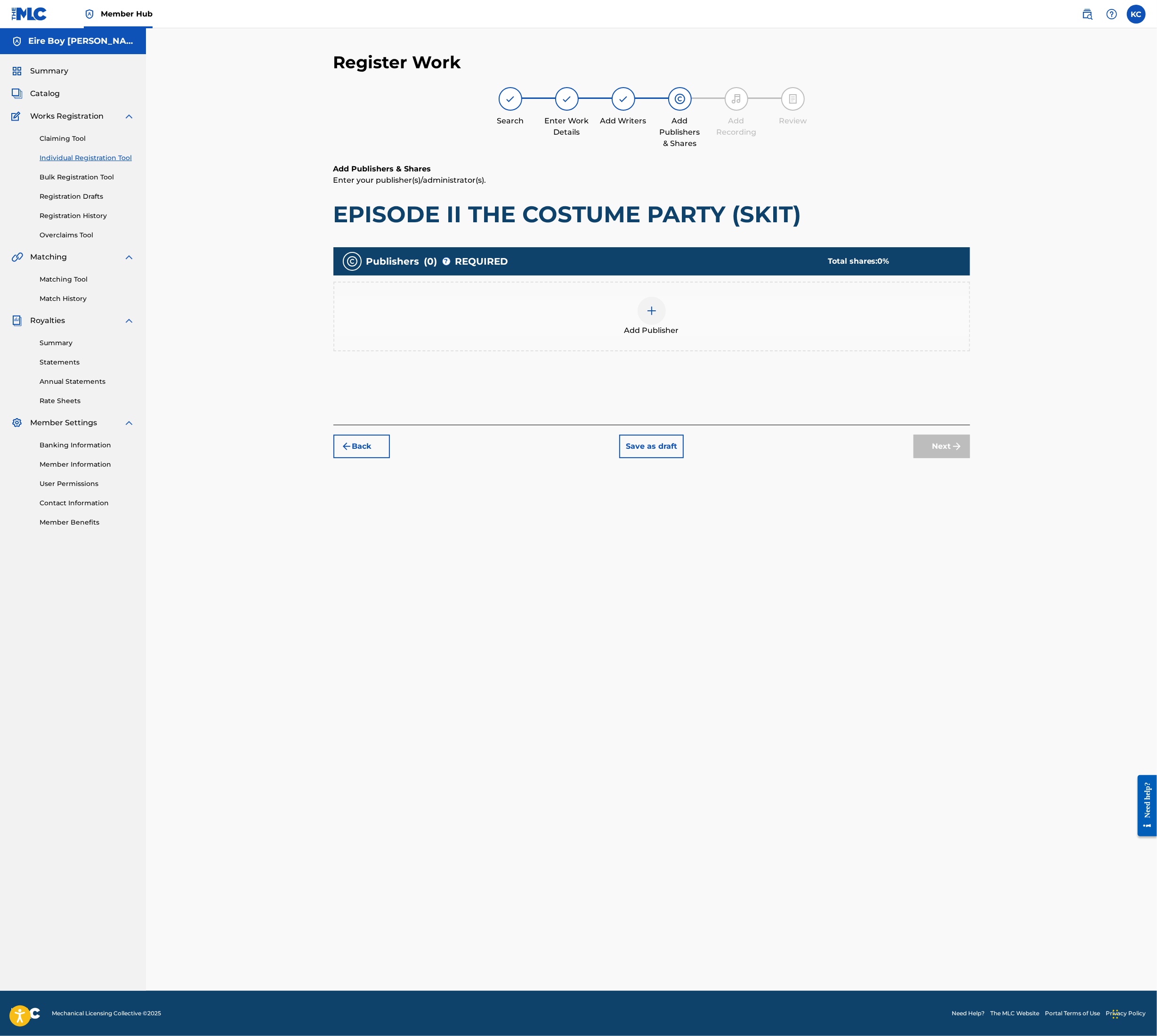
click at [662, 311] on div at bounding box center [652, 311] width 28 height 28
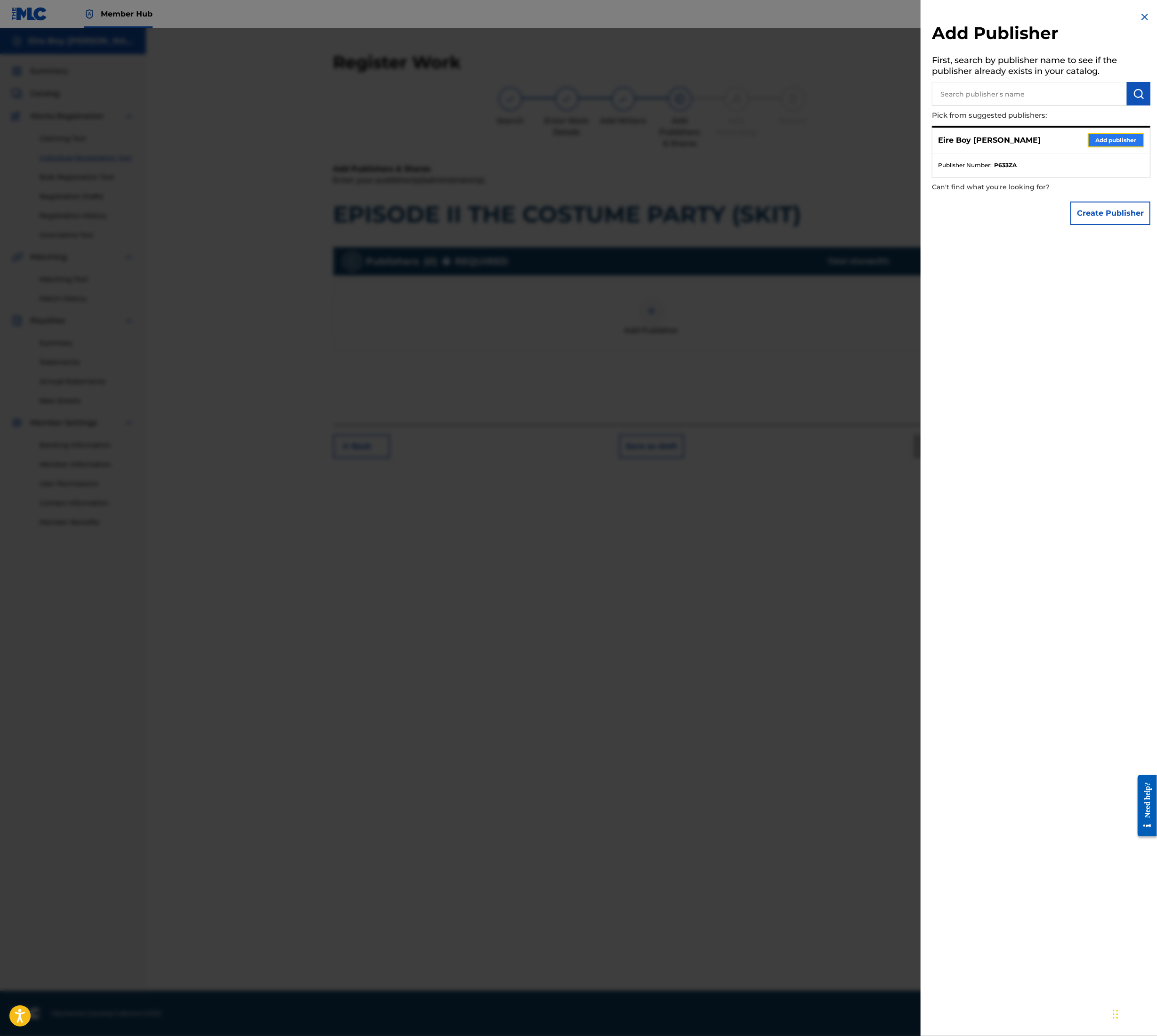
click at [1111, 144] on button "Add publisher" at bounding box center [1116, 140] width 56 height 14
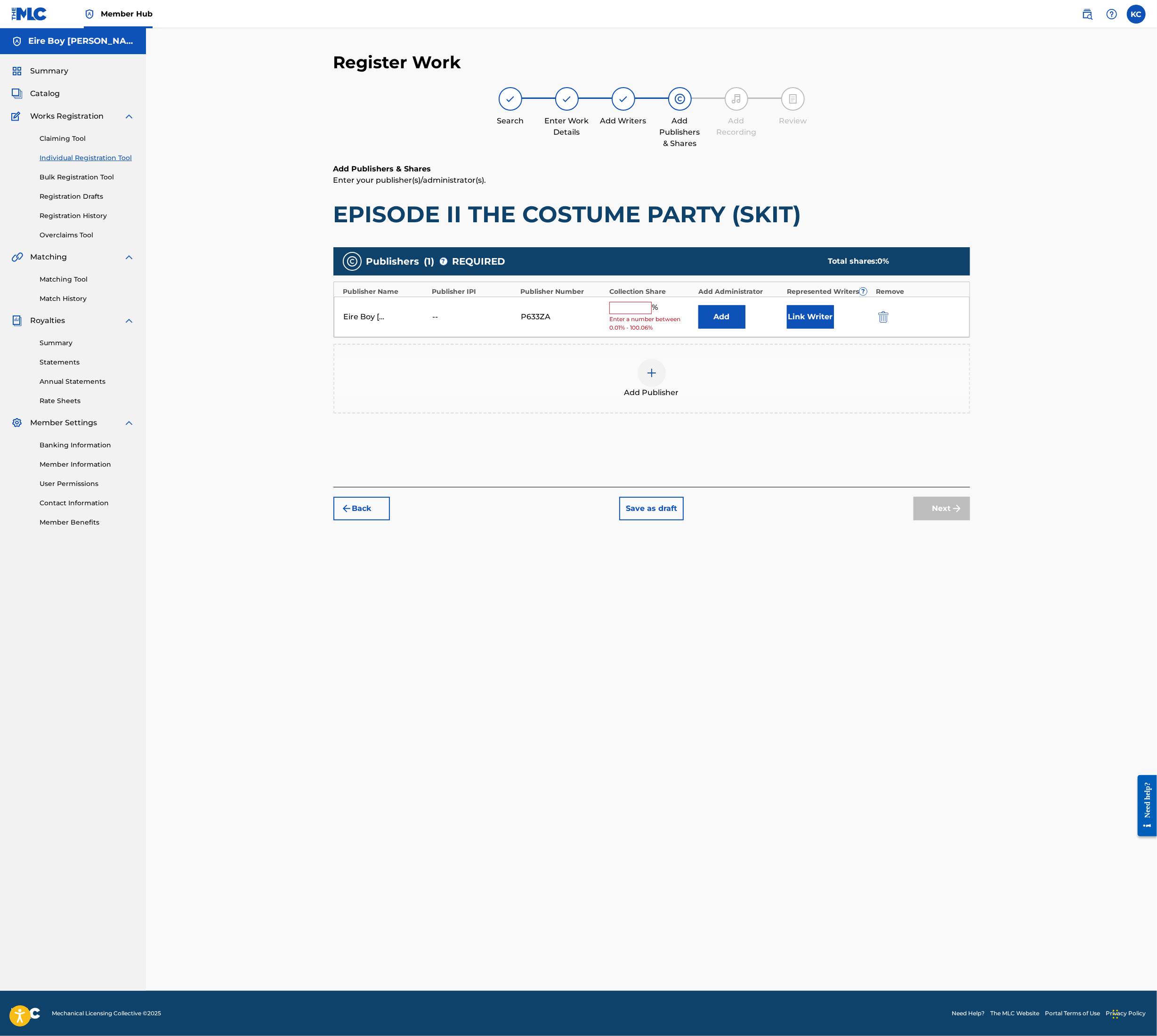
click at [633, 311] on input "text" at bounding box center [631, 308] width 42 height 12
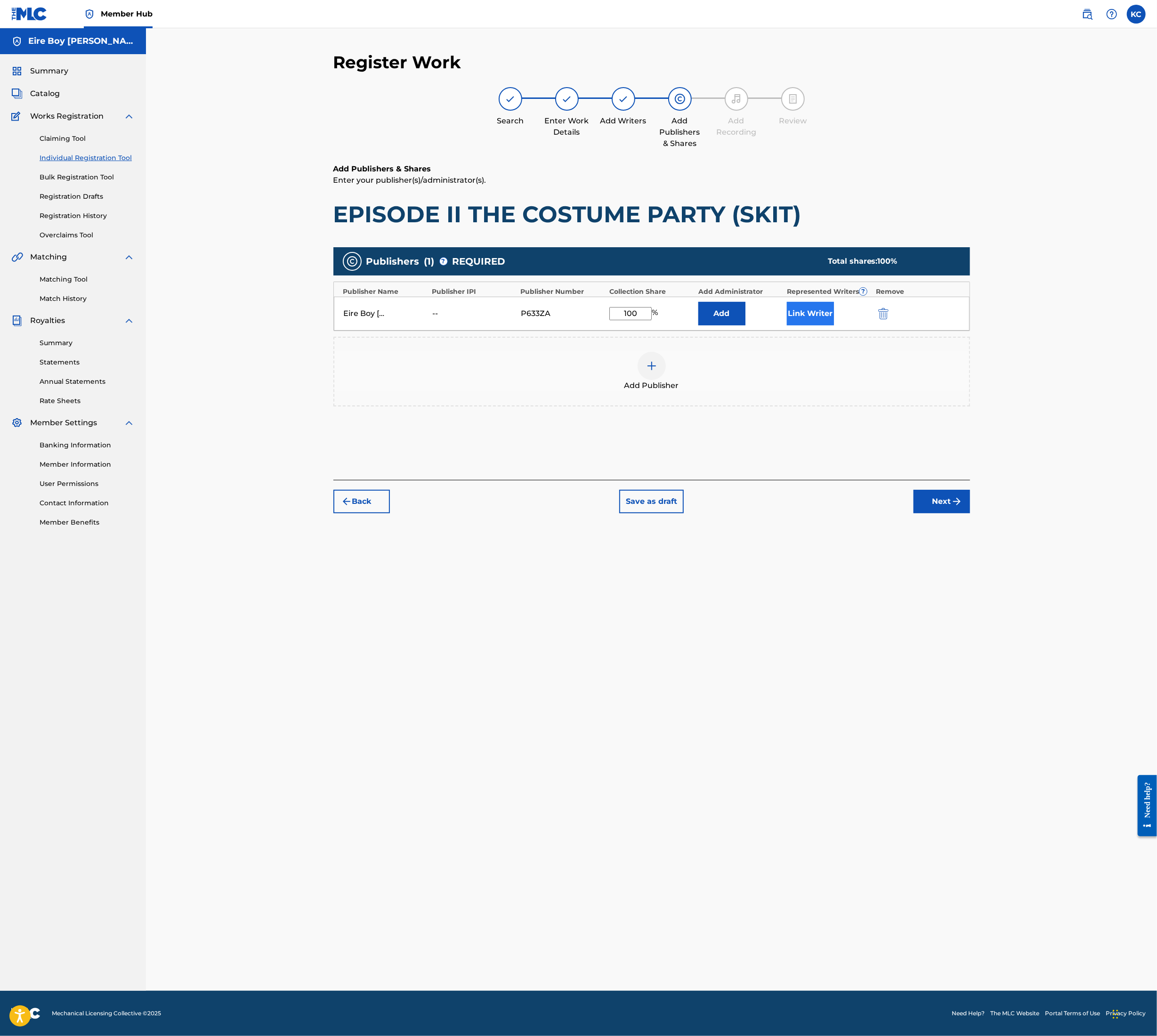
type input "100"
drag, startPoint x: 825, startPoint y: 311, endPoint x: 818, endPoint y: 311, distance: 7.0
click at [818, 311] on button "Link Writer" at bounding box center [810, 314] width 47 height 24
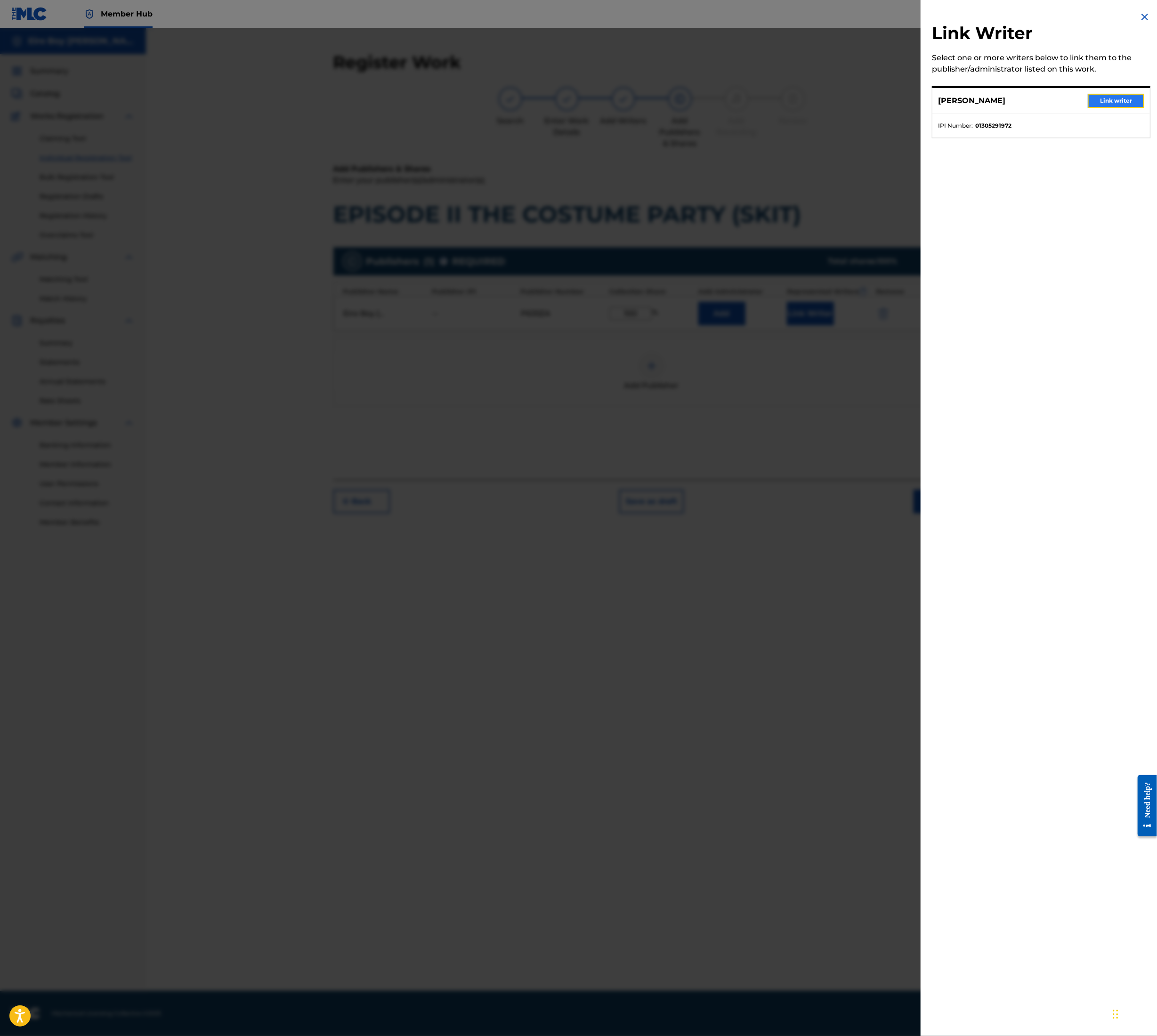
drag, startPoint x: 1125, startPoint y: 99, endPoint x: 1124, endPoint y: 106, distance: 7.1
click at [1125, 100] on button "Link writer" at bounding box center [1116, 100] width 56 height 14
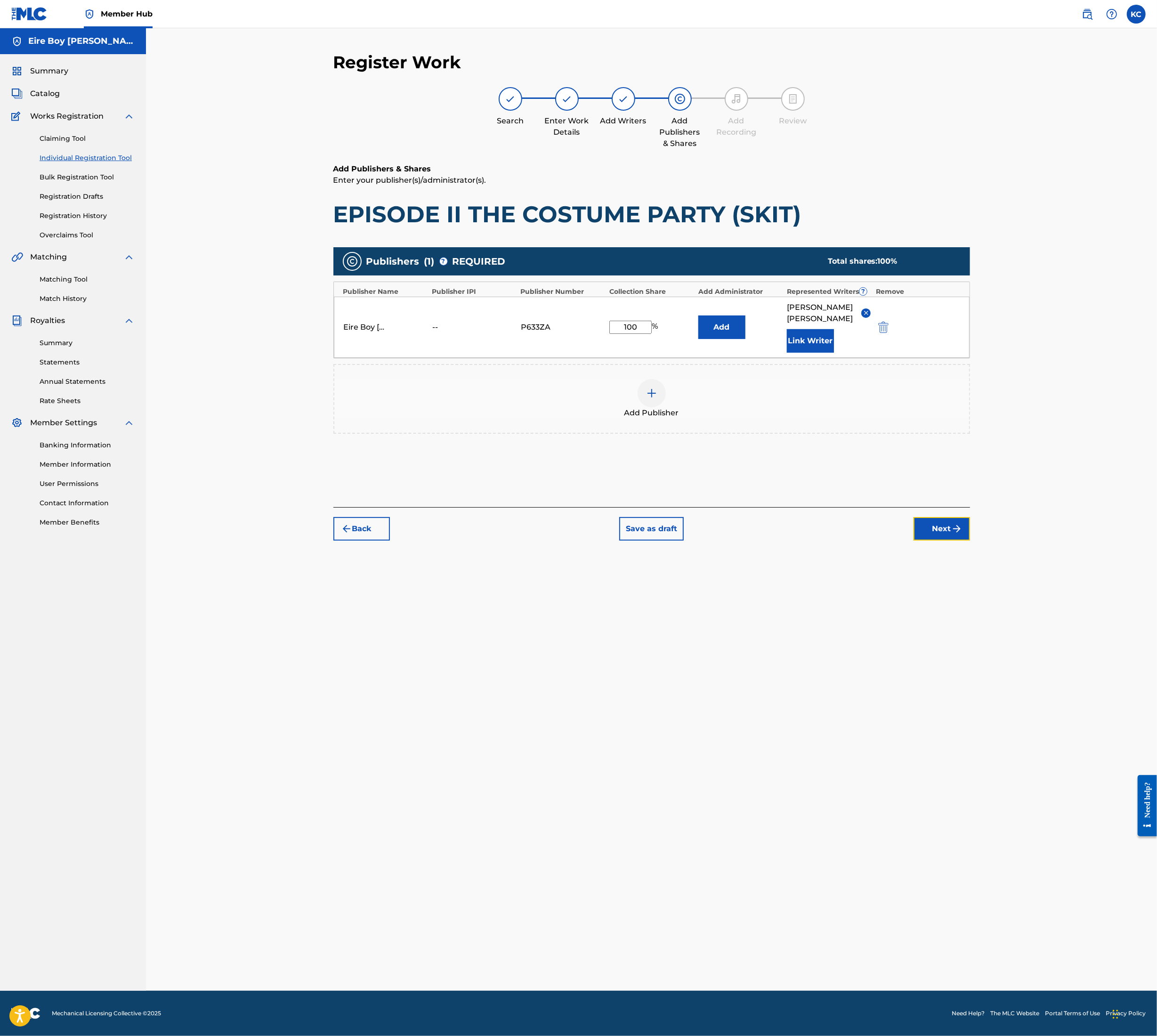
click at [937, 517] on button "Next" at bounding box center [942, 529] width 56 height 24
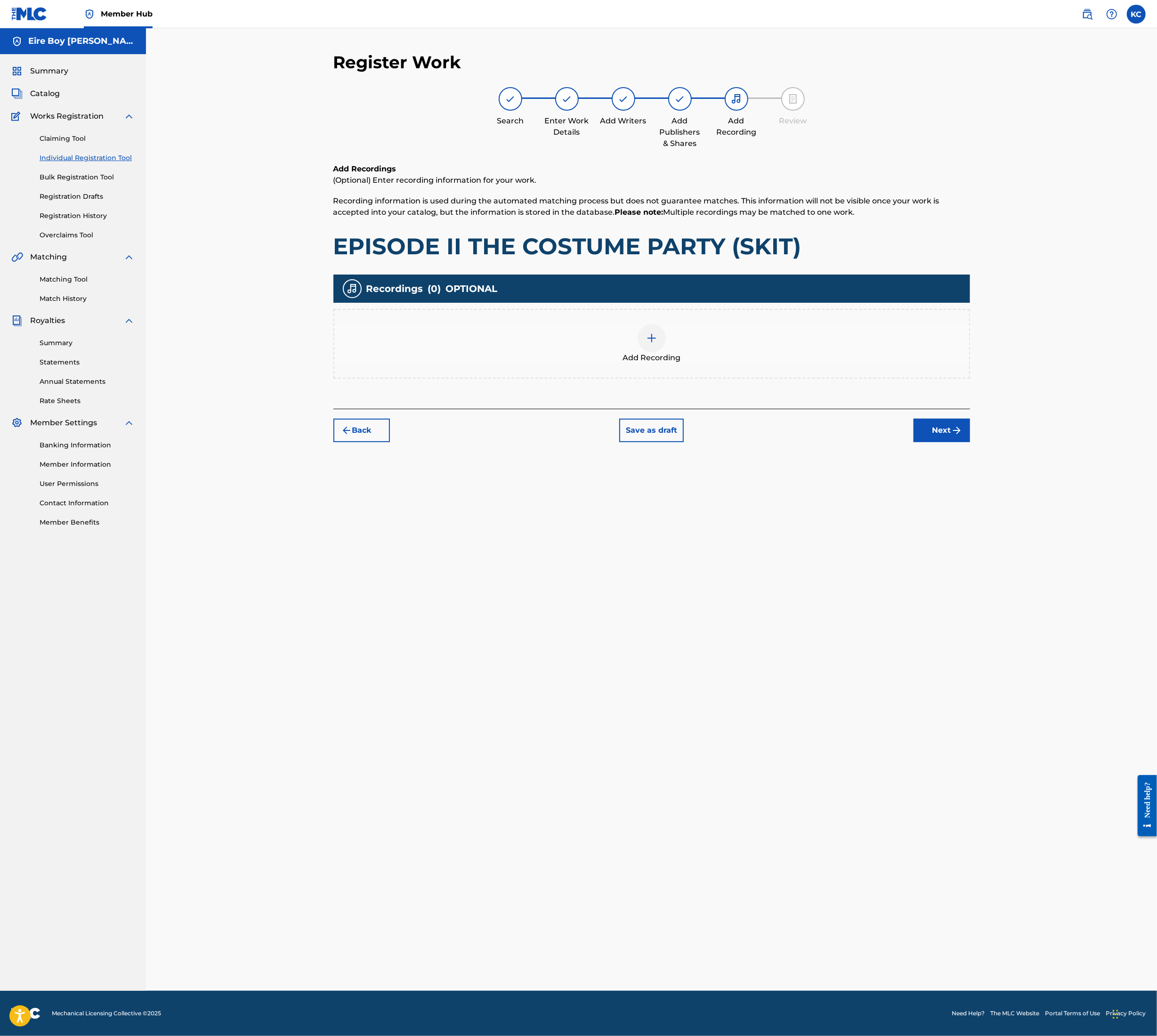
click at [646, 342] on img at bounding box center [652, 338] width 11 height 11
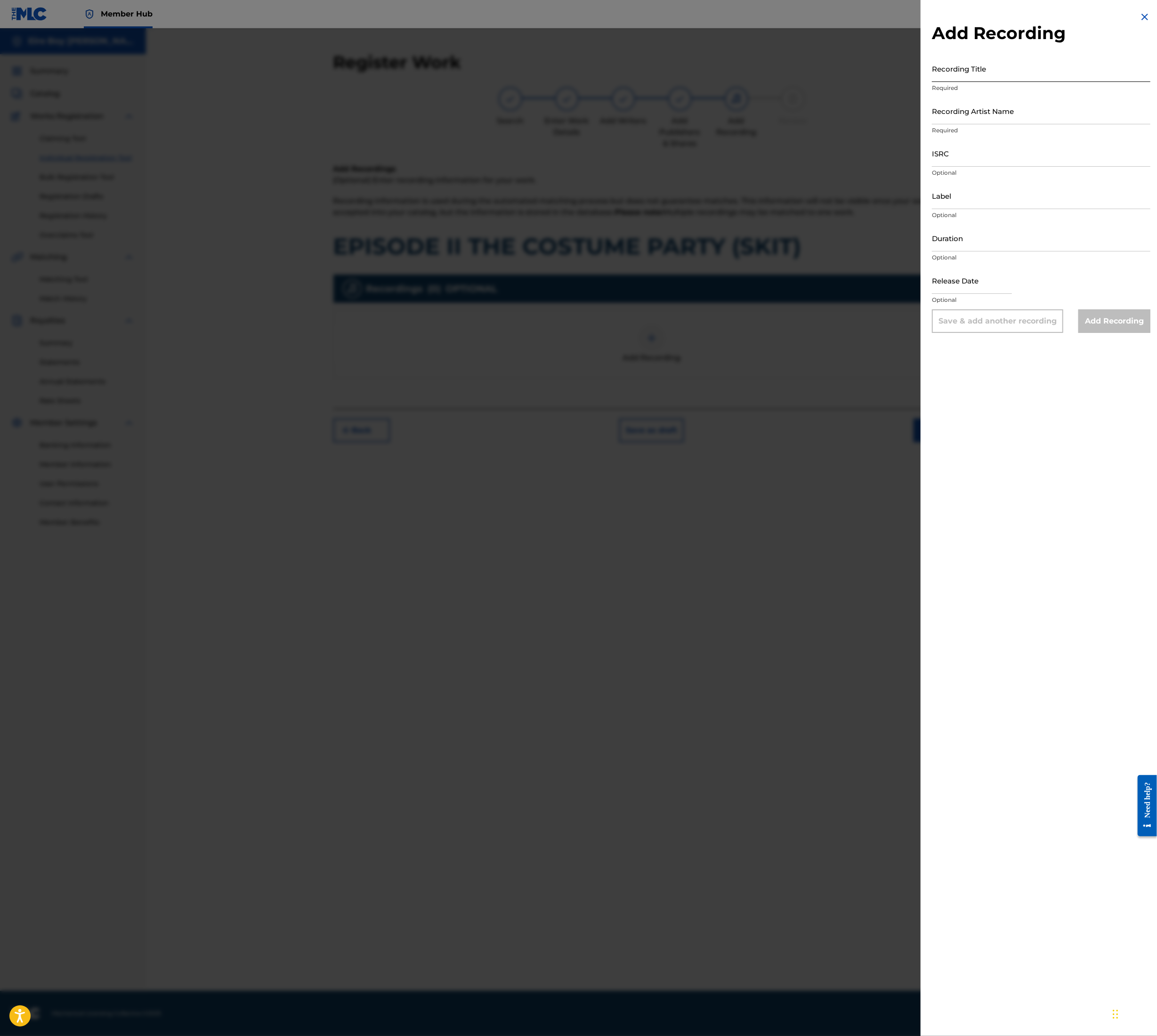
click at [991, 66] on input "Recording Title" at bounding box center [1041, 68] width 219 height 27
paste input "EPISODE II THE COSTUME PARTY (SKIT)"
type input "EPISODE II THE COSTUME PARTY (SKIT)"
click at [993, 113] on input "Recording Artist Name" at bounding box center [1041, 111] width 219 height 27
type input "MAL€K"
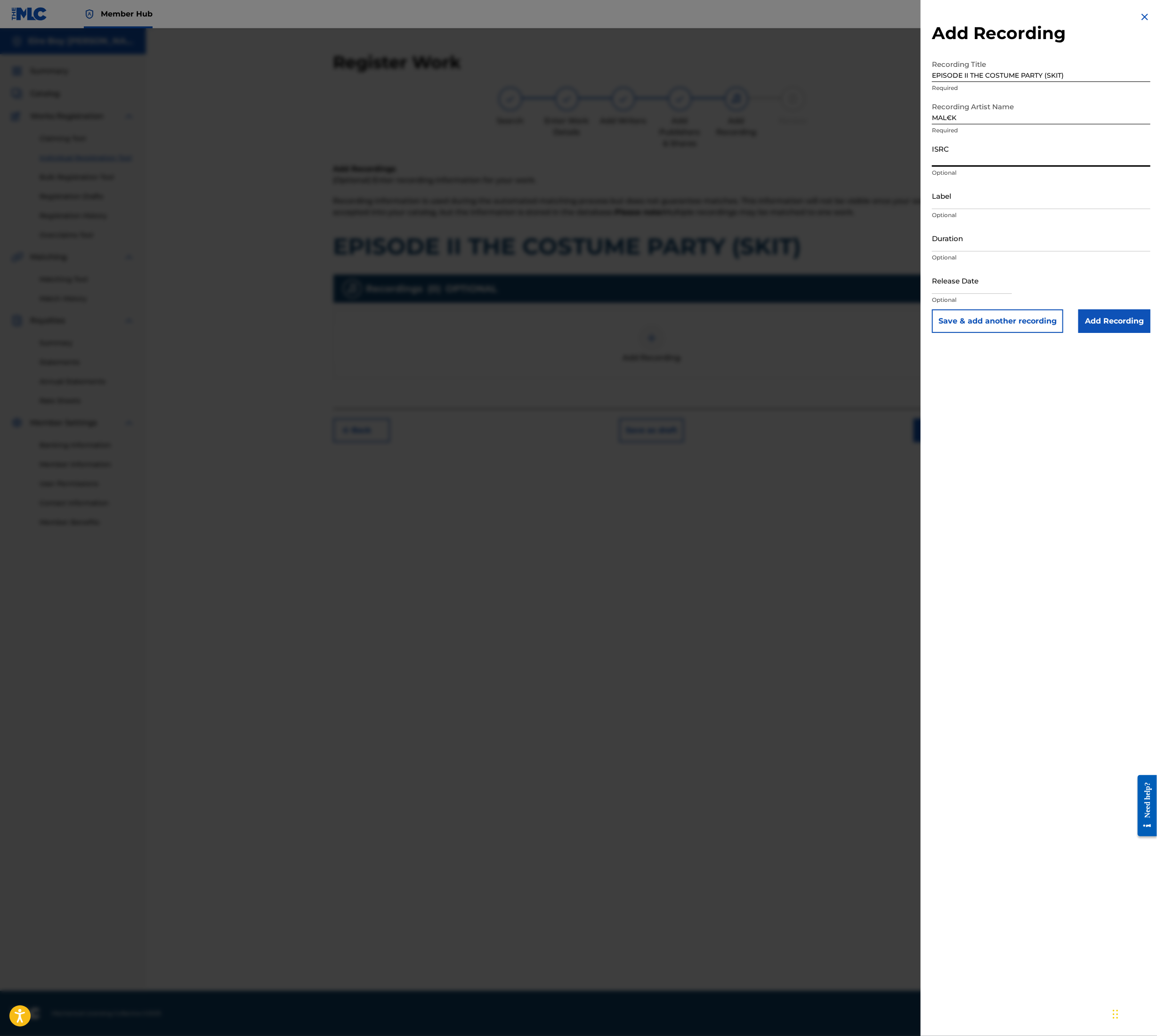
click at [972, 149] on input "ISRC" at bounding box center [1041, 153] width 219 height 27
paste input "QT3F22507179"
type input "QT3F22507179"
click at [1133, 311] on input "Add Recording" at bounding box center [1114, 321] width 72 height 24
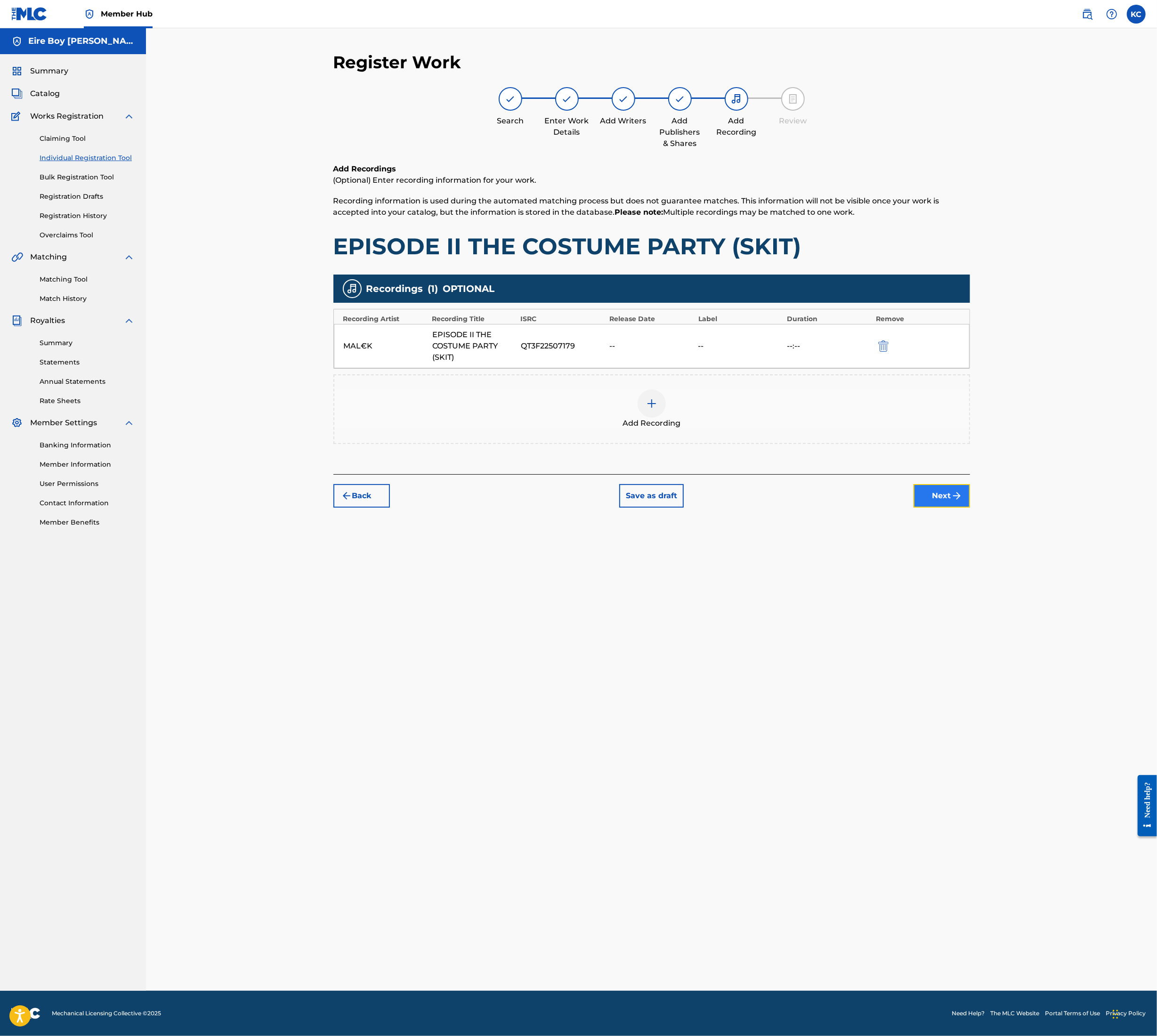
click at [963, 490] on img "submit" at bounding box center [957, 496] width 11 height 11
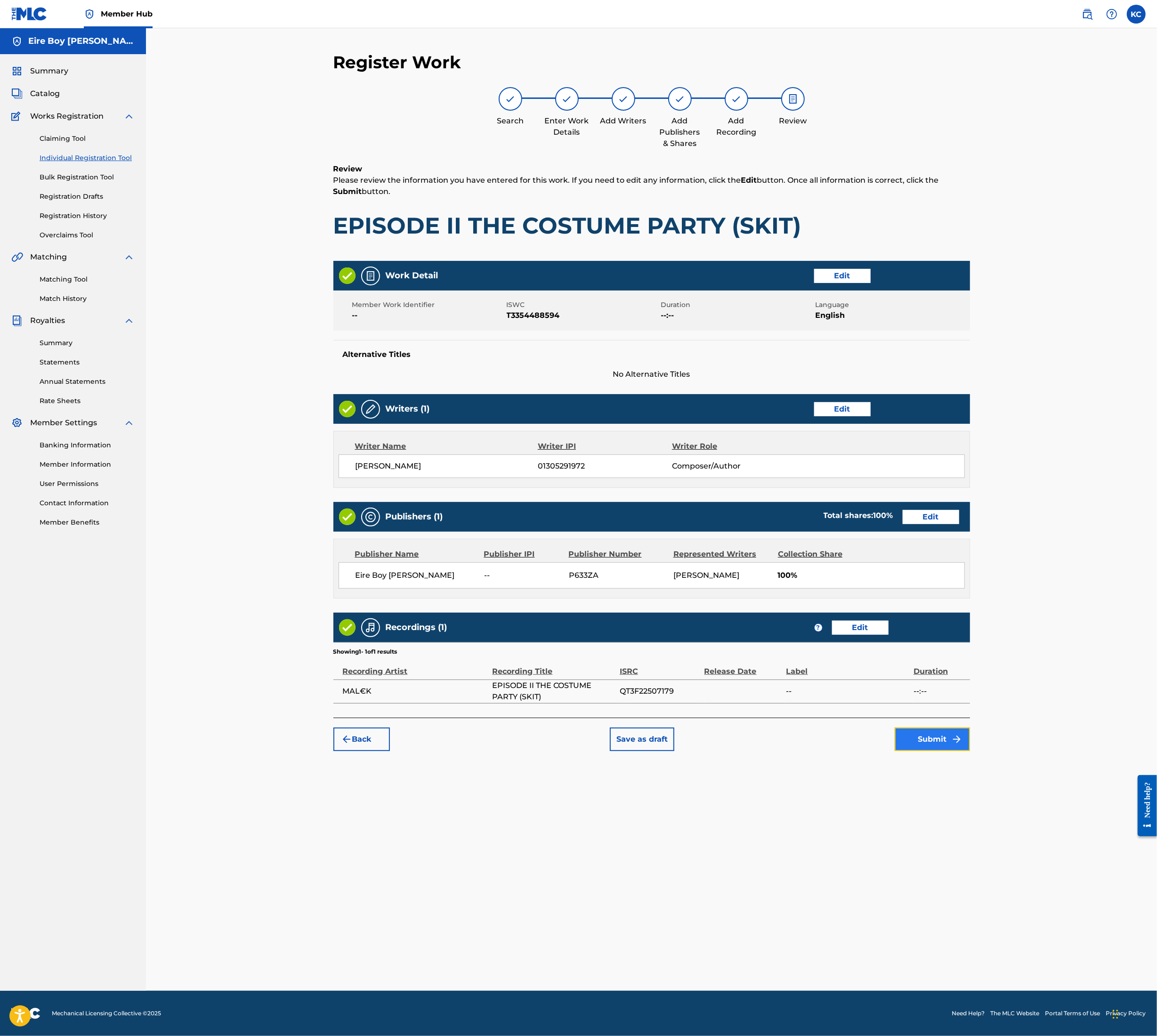
click at [935, 746] on button "Submit" at bounding box center [933, 740] width 76 height 24
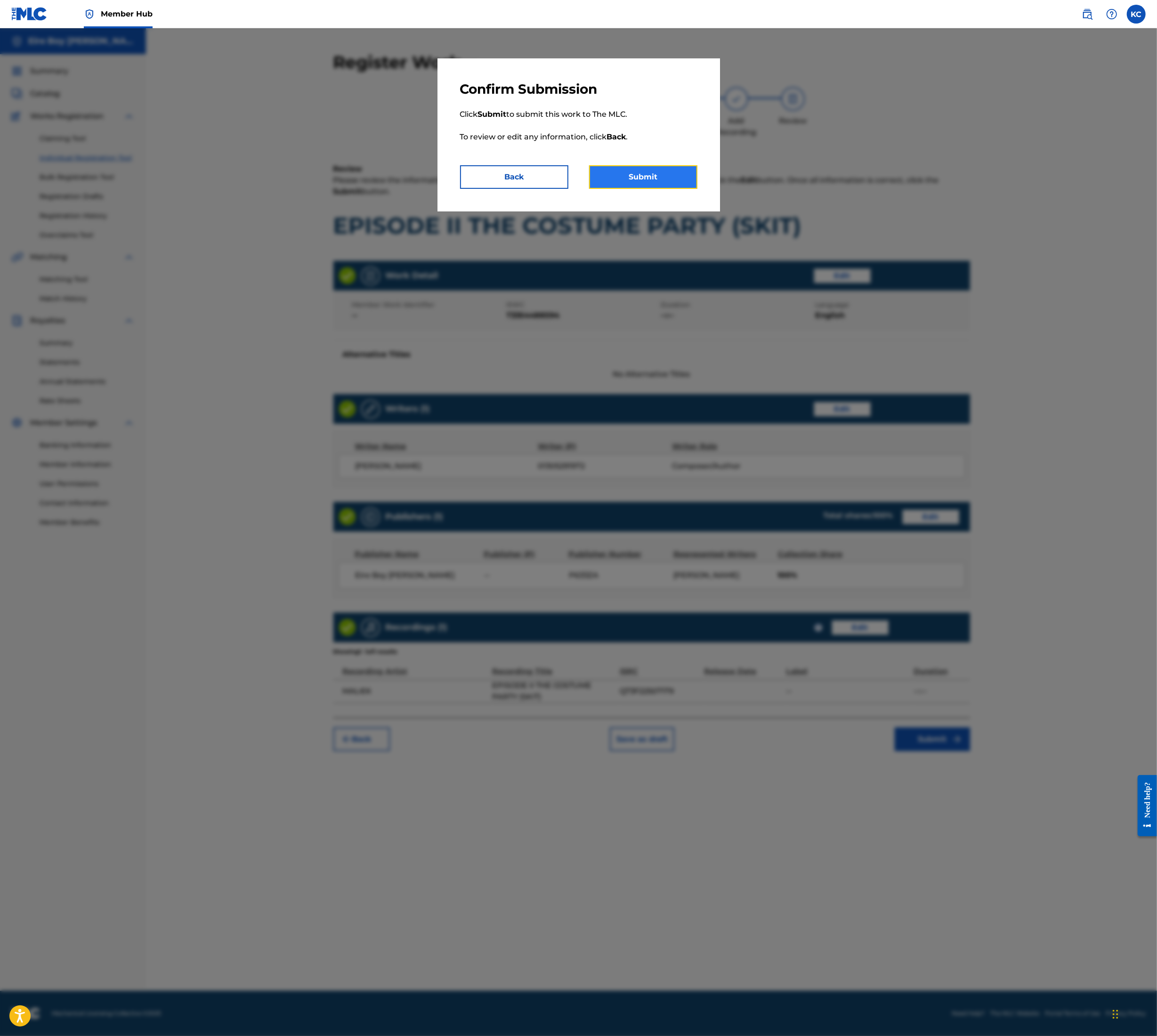
click at [628, 183] on button "Submit" at bounding box center [643, 177] width 108 height 24
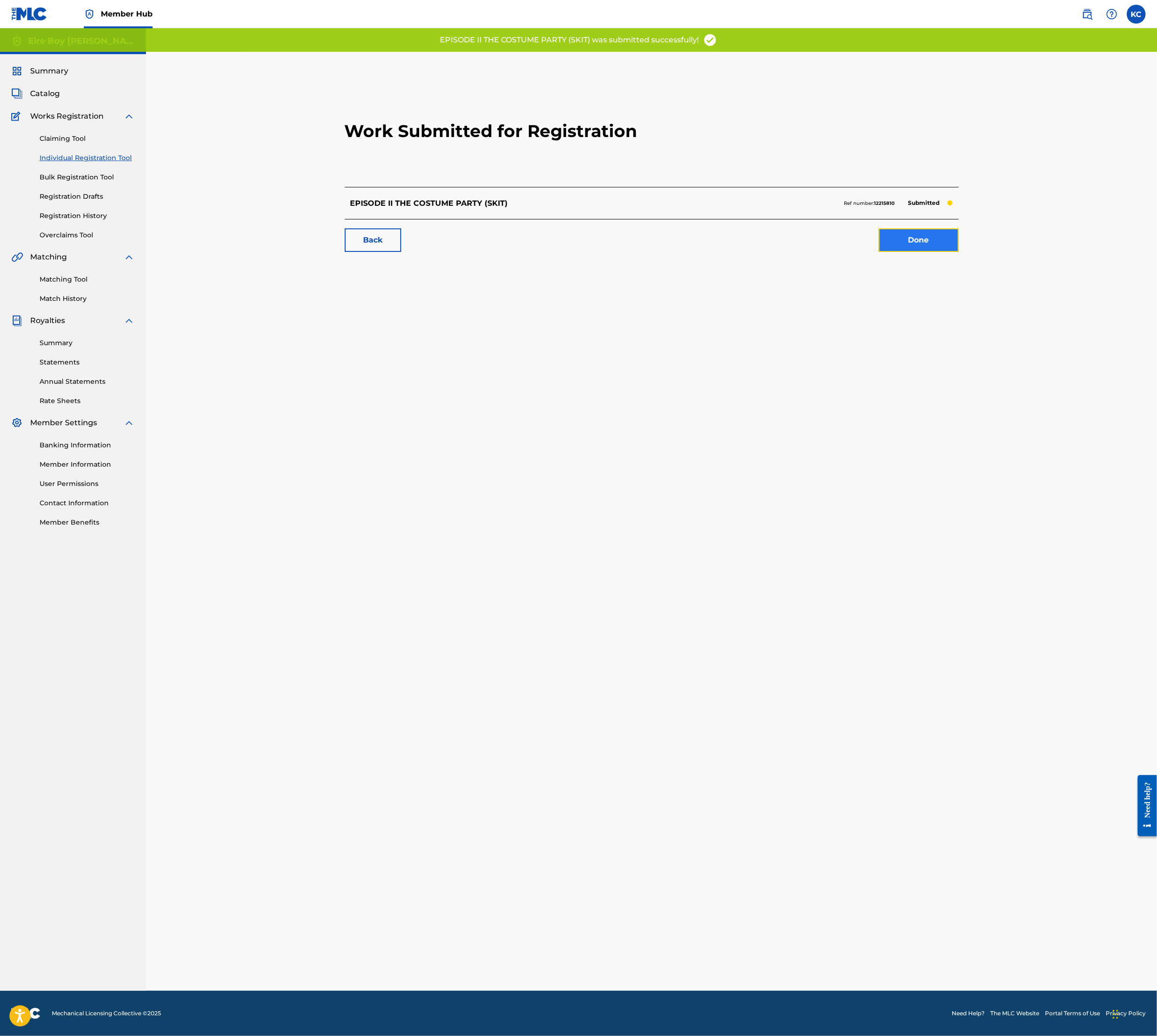
click at [903, 249] on link "Done" at bounding box center [919, 240] width 80 height 24
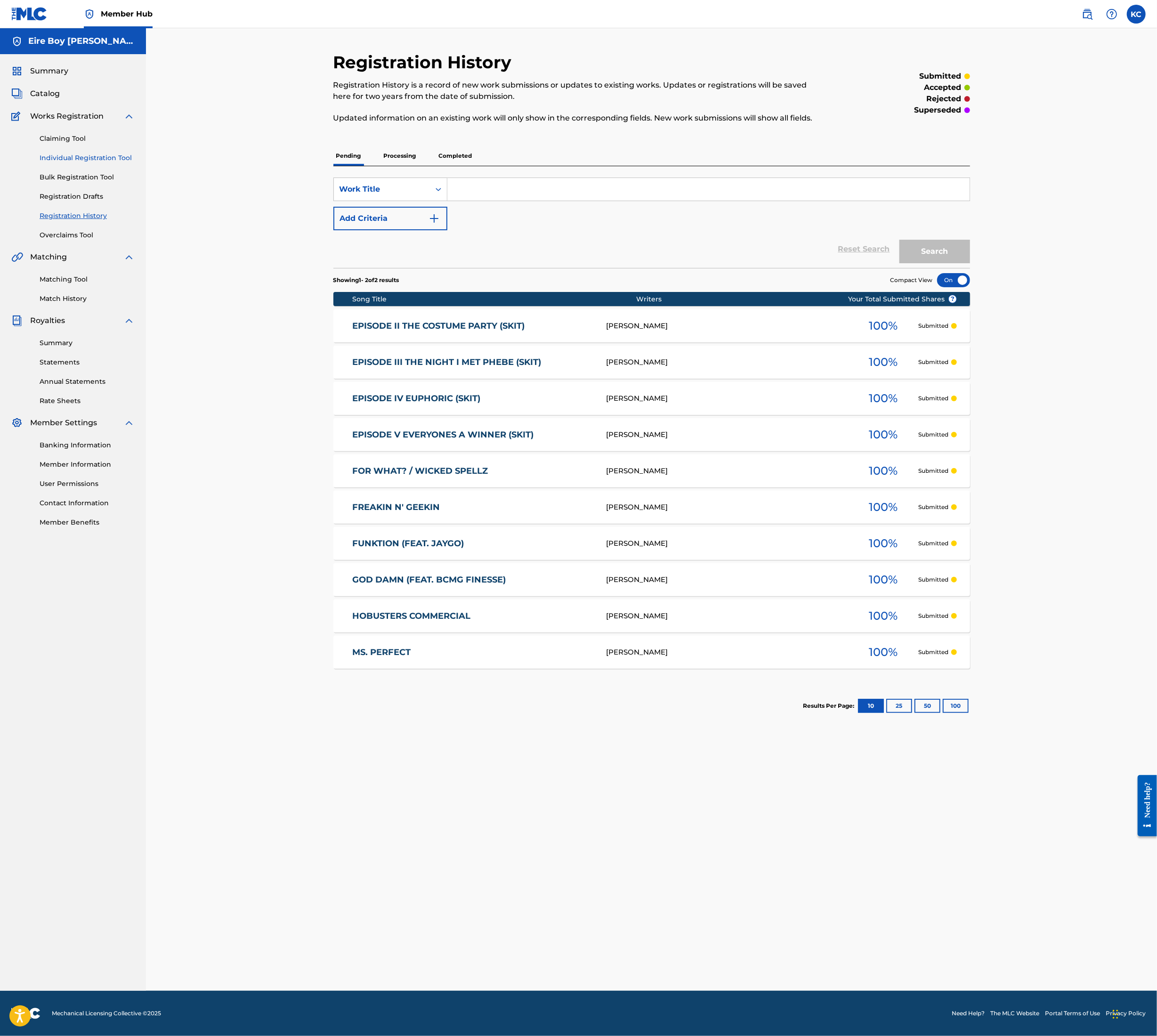
click at [76, 157] on link "Individual Registration Tool" at bounding box center [87, 158] width 95 height 10
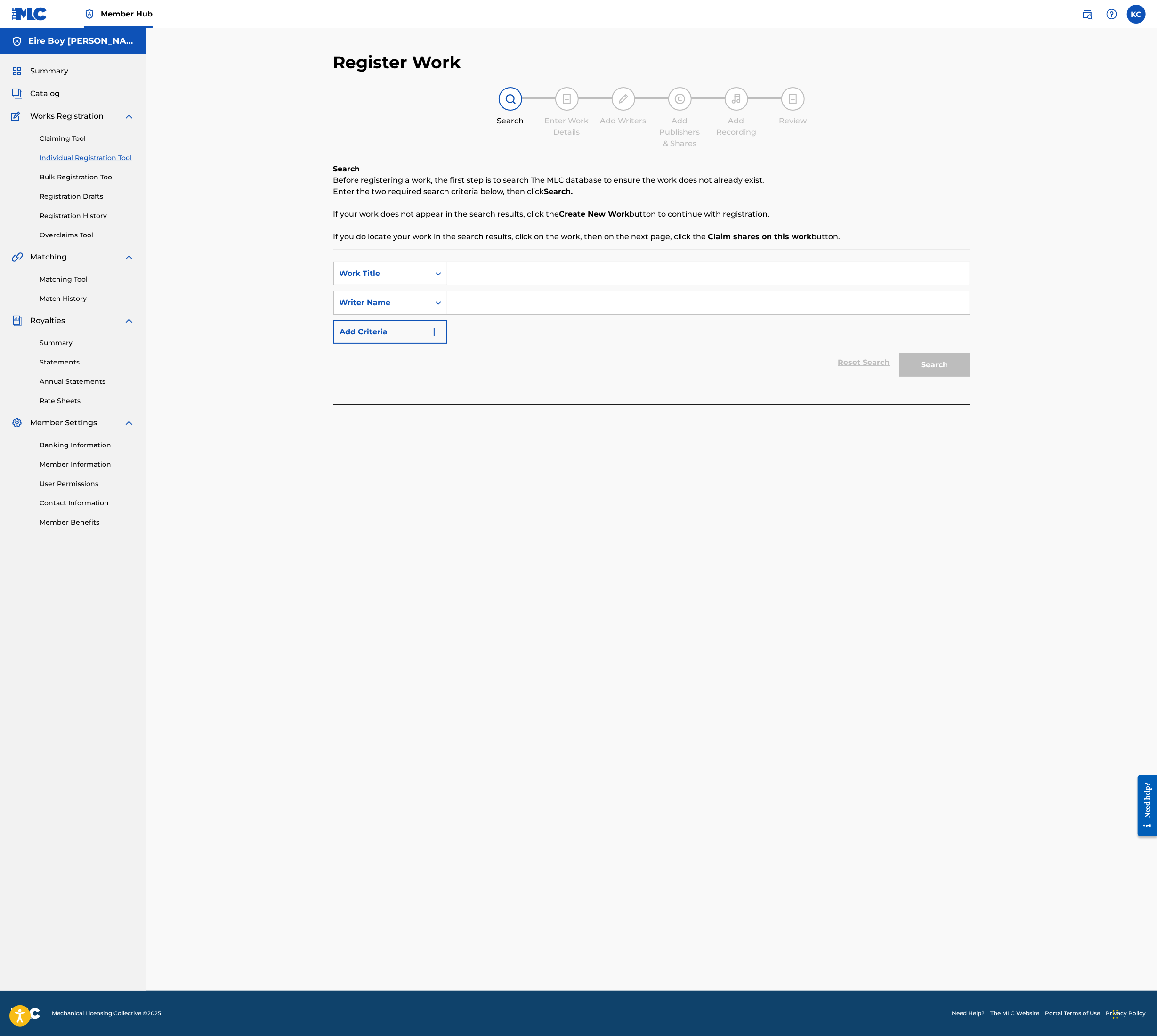
click at [475, 268] on input "Search Form" at bounding box center [709, 274] width 522 height 23
paste input "EPISODE I FUNKY TOWN (SKIT)"
type input "EPISODE I FUNKY TOWN (SKIT)"
click at [511, 316] on div "SearchWithCriteria763fbc1b-9dd3-4e22-a349-25e2545d64de Work Title EPISODE I FUN…" at bounding box center [652, 303] width 637 height 82
click at [508, 312] on input "Search Form" at bounding box center [709, 303] width 522 height 23
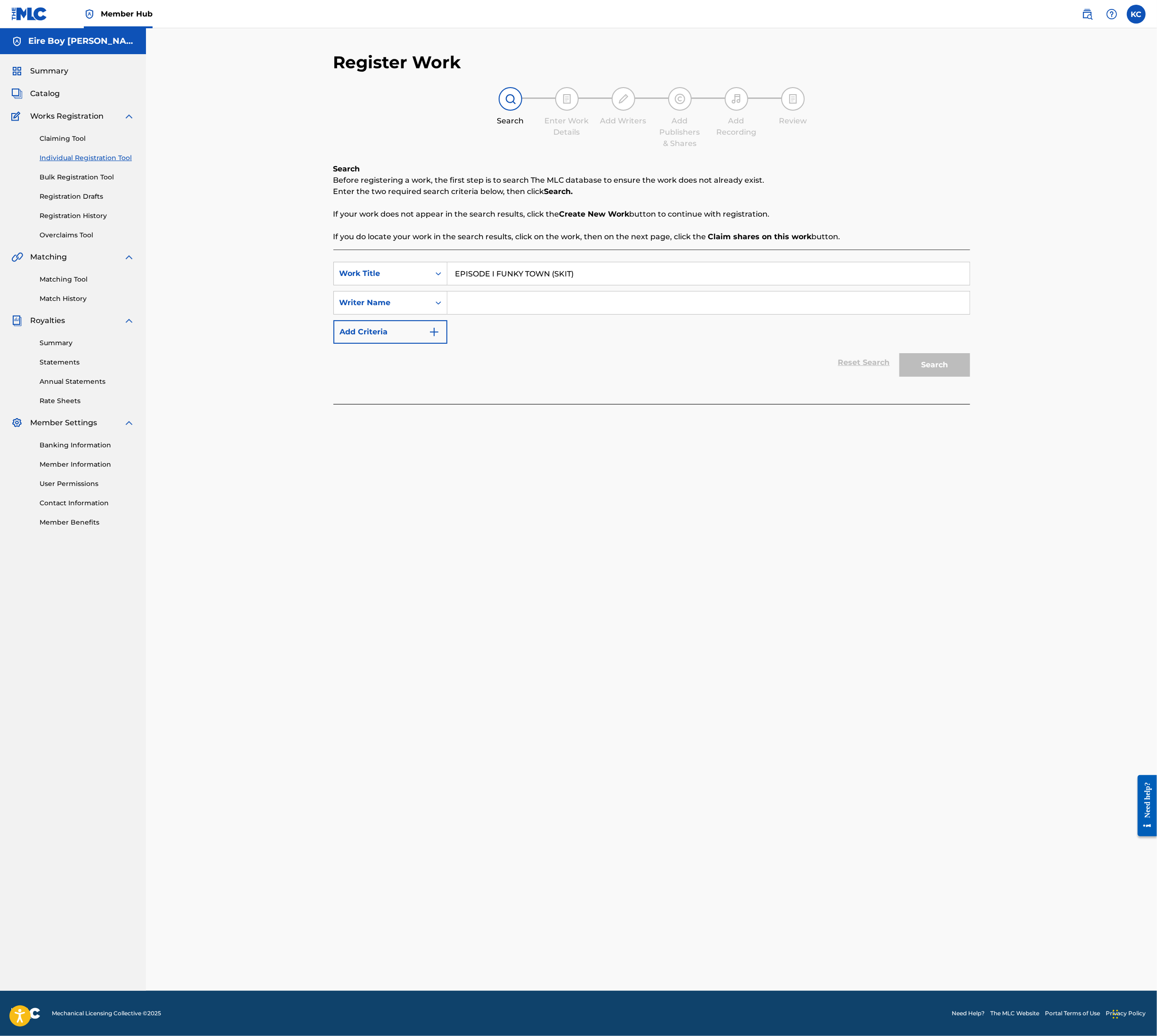
paste input "EPISODE I FUNKY TOWN (SKIT)"
type input "EPISODE I FUNKY TOWN (SKIT)"
drag, startPoint x: 945, startPoint y: 365, endPoint x: 935, endPoint y: 363, distance: 10.2
click at [945, 363] on button "Search" at bounding box center [935, 365] width 71 height 24
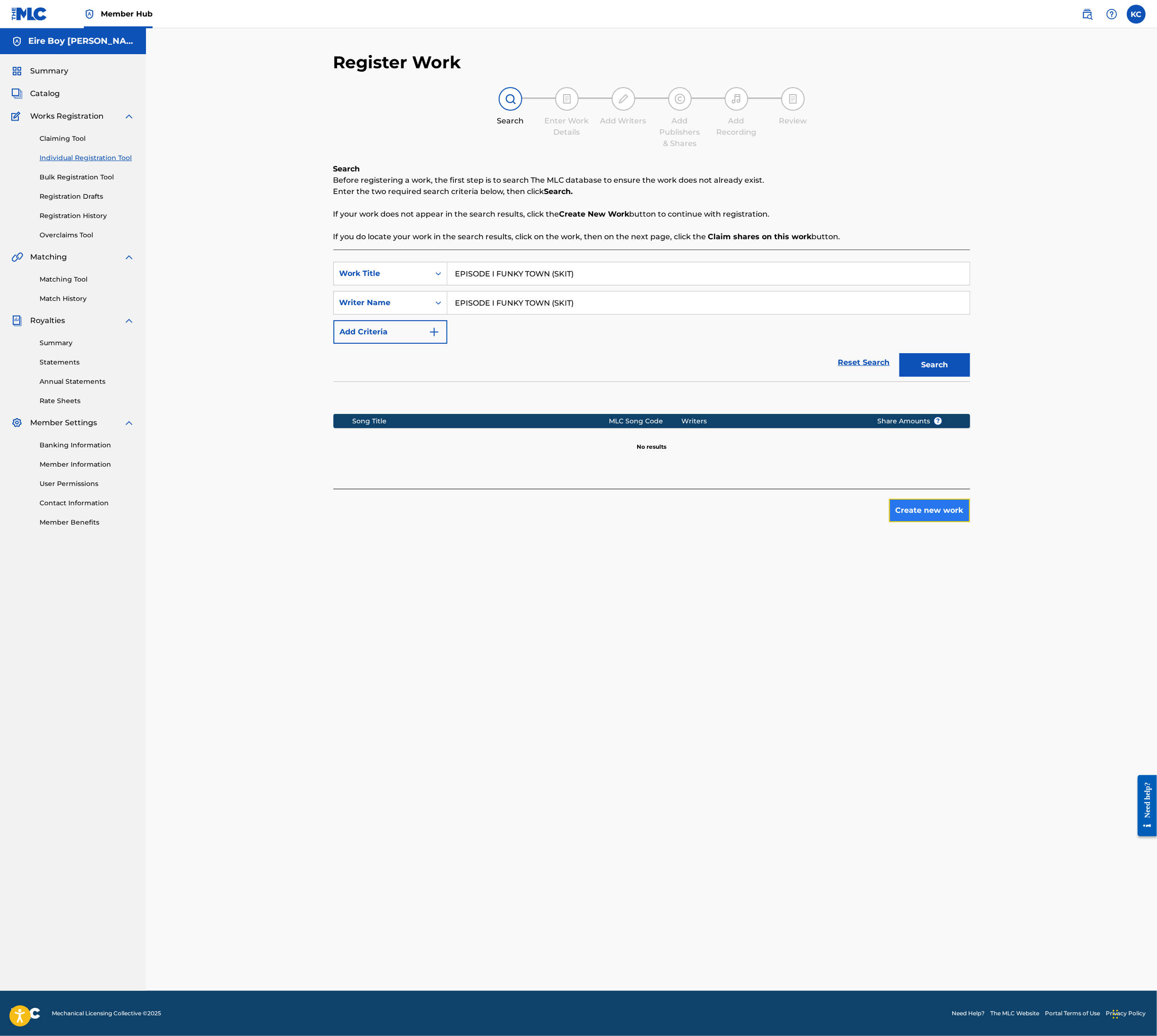
click at [935, 511] on button "Create new work" at bounding box center [930, 511] width 81 height 24
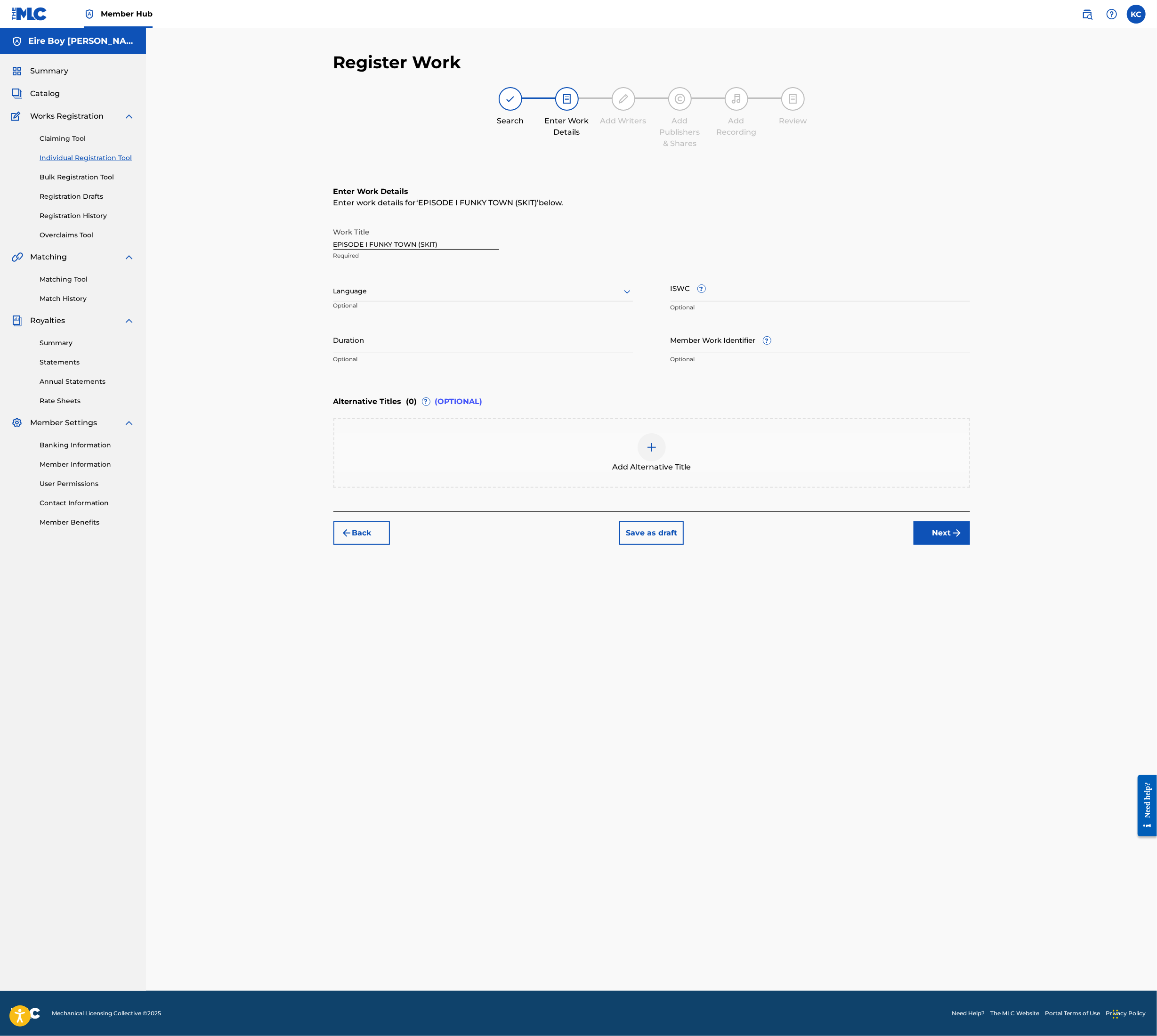
click at [381, 282] on div "Language" at bounding box center [483, 291] width 300 height 20
click at [385, 309] on div "English" at bounding box center [483, 312] width 298 height 21
click at [768, 291] on input "ISWC ?" at bounding box center [821, 288] width 300 height 27
paste input "T3354488641"
type input "T3354488641"
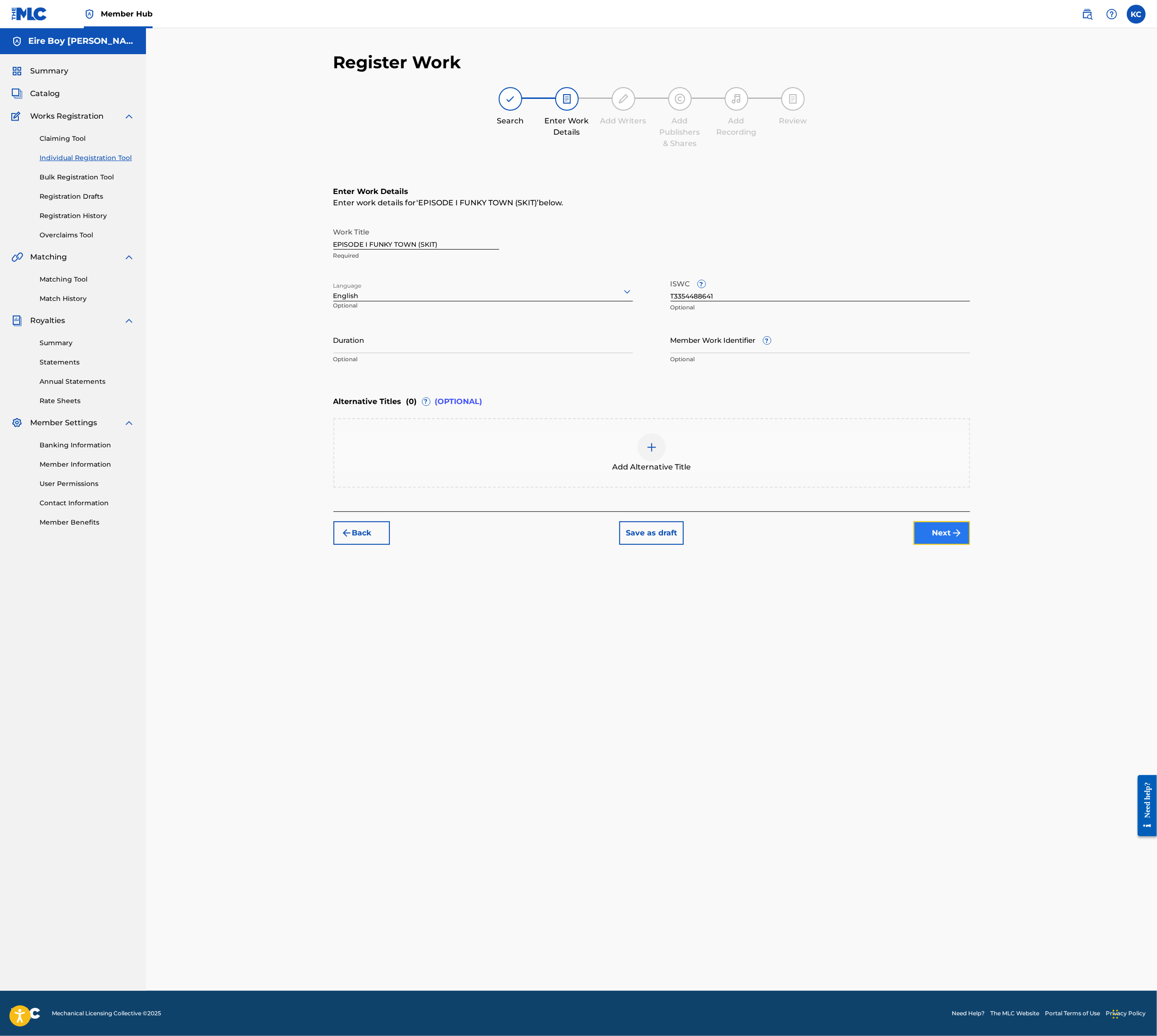
click at [948, 524] on button "Next" at bounding box center [942, 533] width 56 height 24
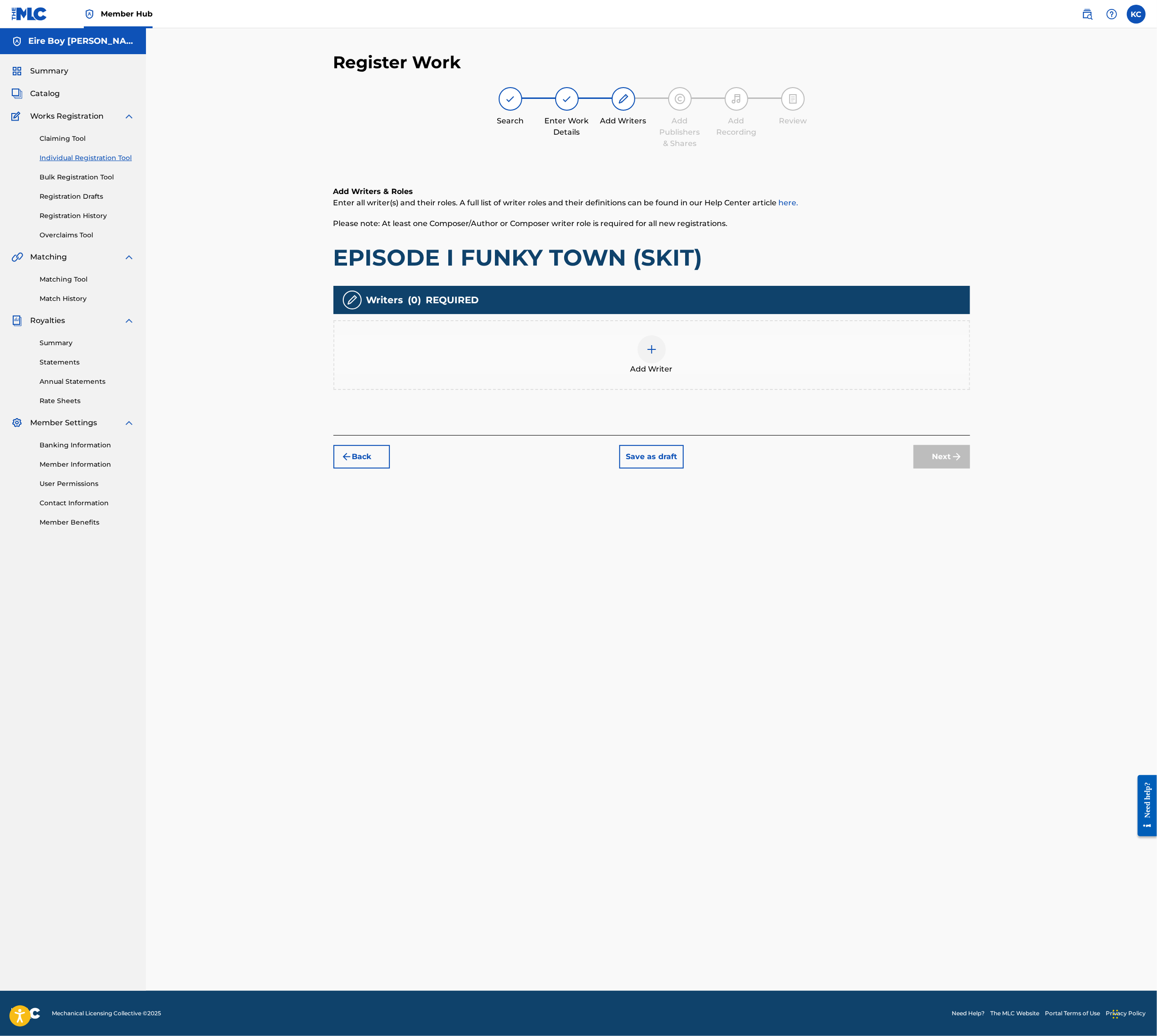
click at [658, 353] on div at bounding box center [652, 350] width 28 height 28
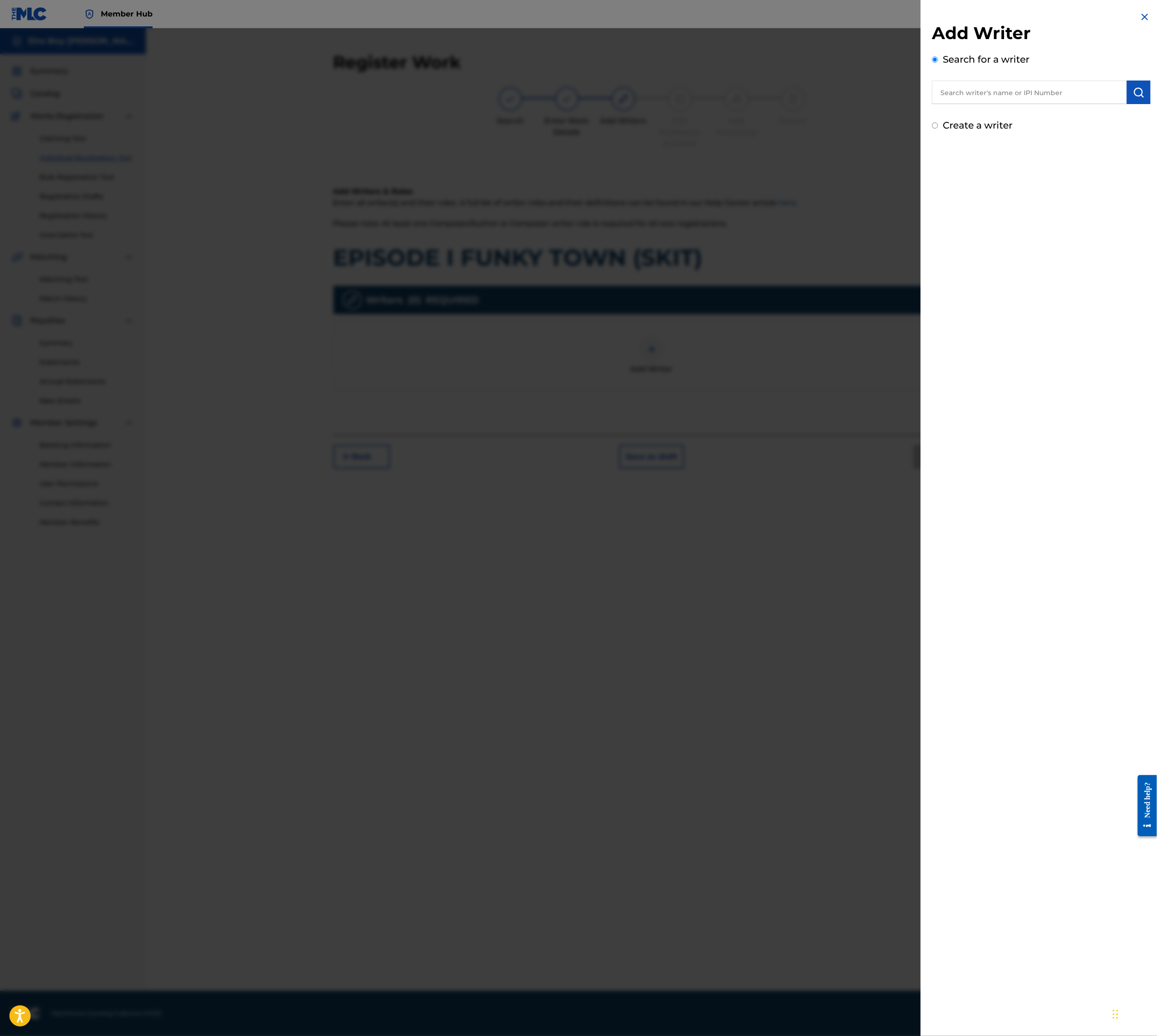
click at [957, 95] on input "text" at bounding box center [1029, 92] width 195 height 24
type input "[PERSON_NAME]"
click at [1148, 93] on div "Add Writer Search for a writer [PERSON_NAME] [PERSON_NAME] Create a writer" at bounding box center [1042, 72] width 241 height 144
click at [1133, 92] on img "submit" at bounding box center [1139, 92] width 11 height 11
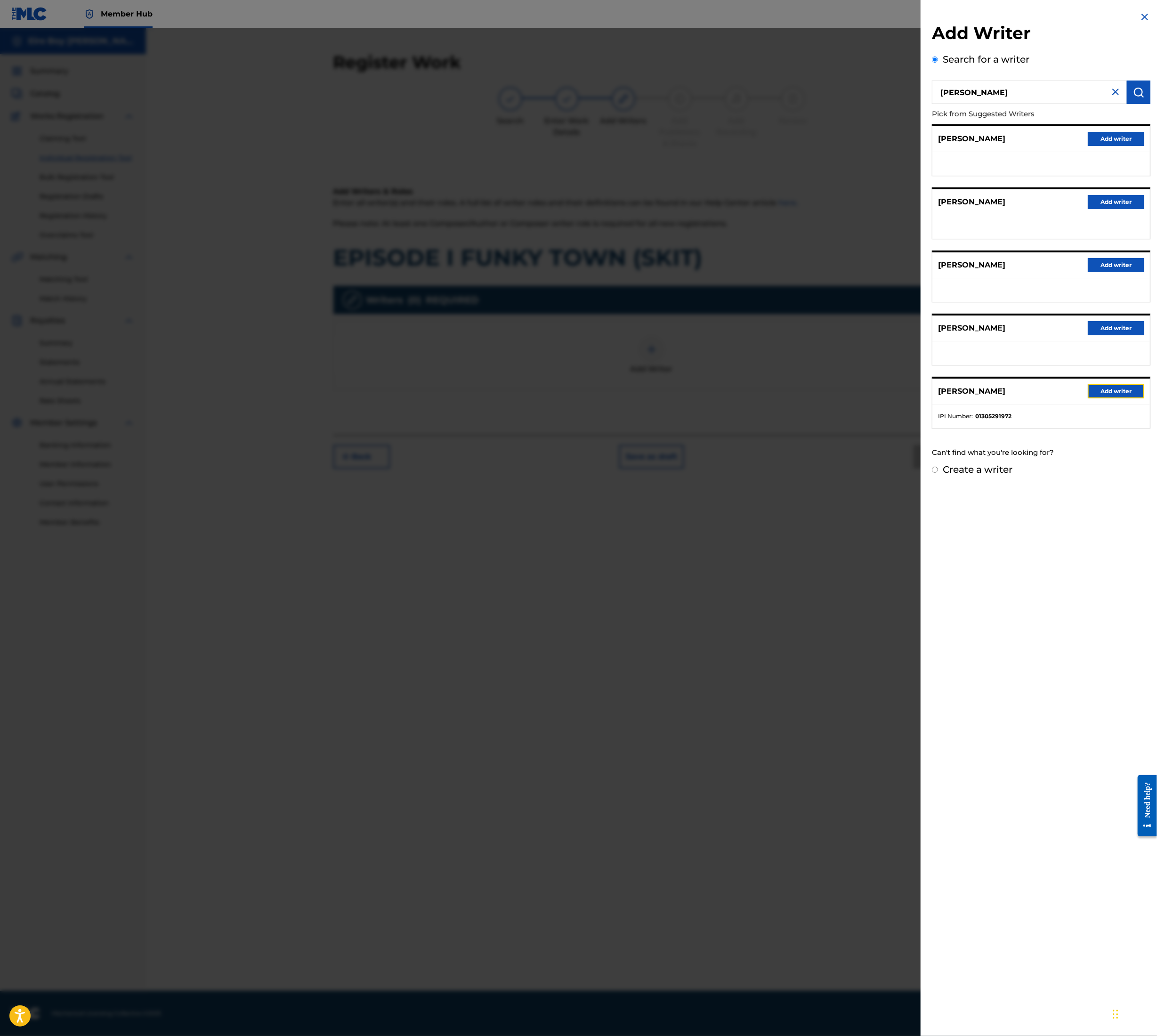
drag, startPoint x: 1110, startPoint y: 400, endPoint x: 1107, endPoint y: 395, distance: 5.8
click at [1110, 398] on button "Add writer" at bounding box center [1116, 391] width 56 height 14
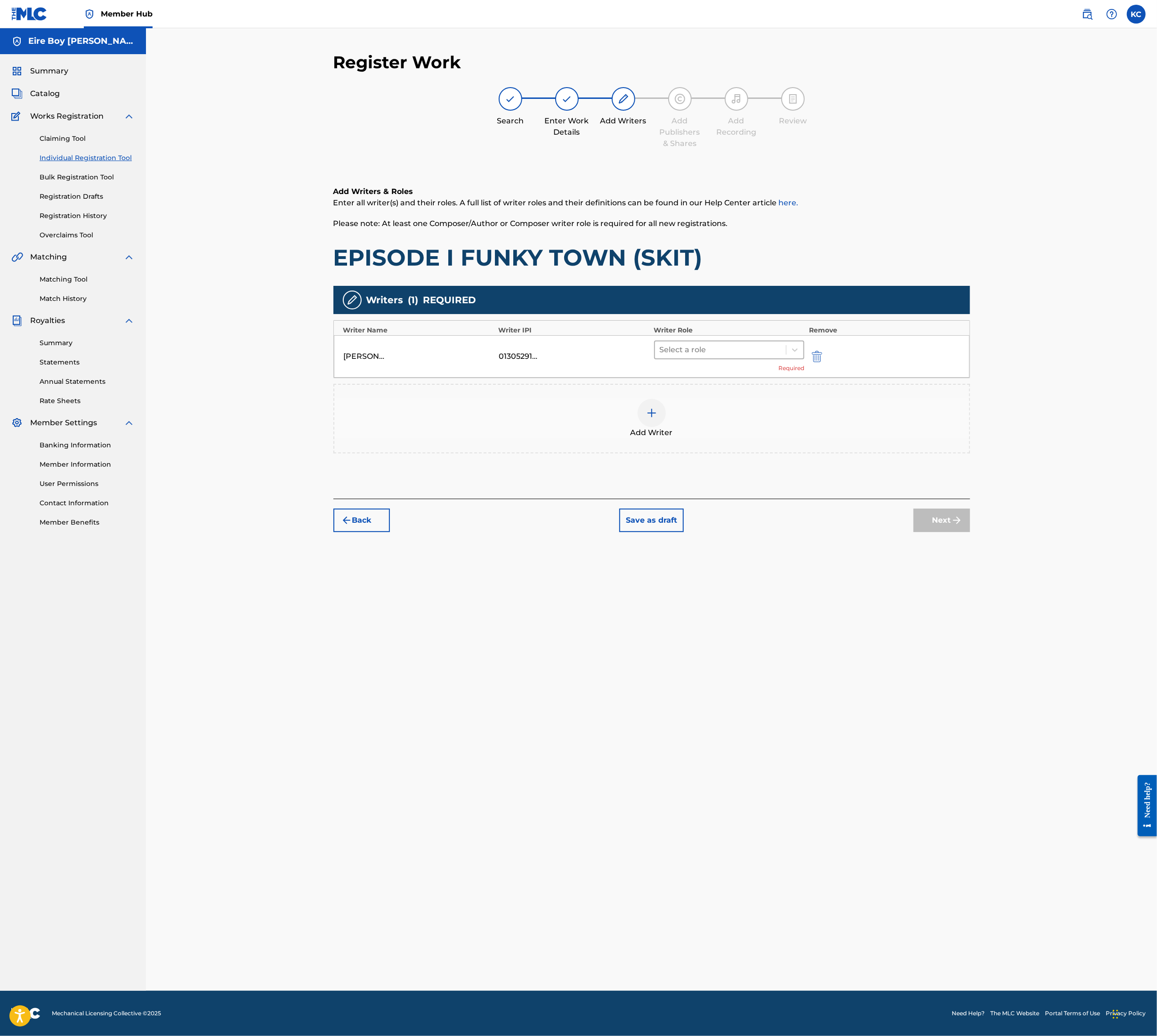
click at [724, 357] on div "Select a role" at bounding box center [721, 350] width 131 height 17
click at [714, 375] on div "Composer/Author" at bounding box center [729, 374] width 150 height 19
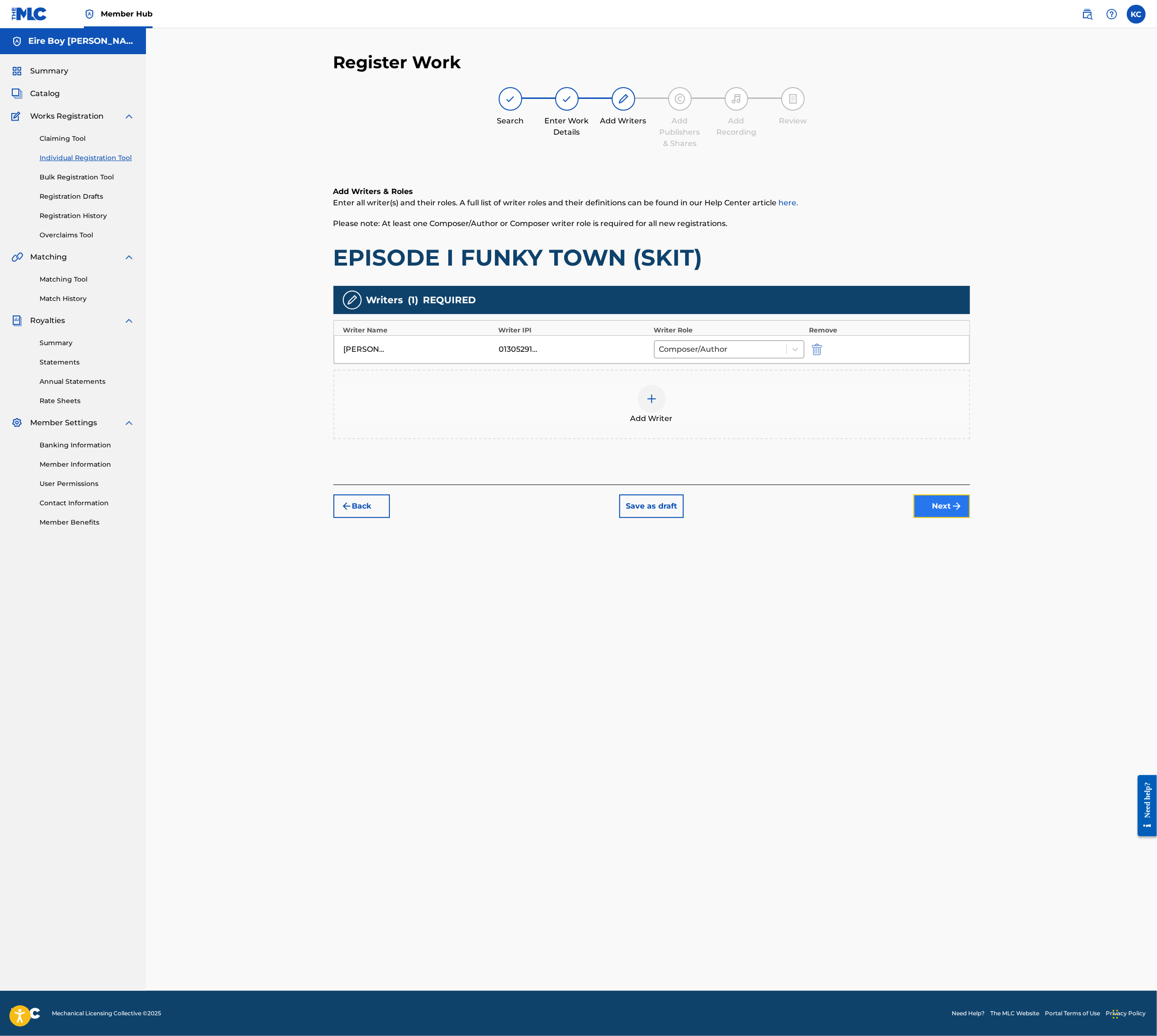
click at [931, 514] on button "Next" at bounding box center [942, 506] width 56 height 24
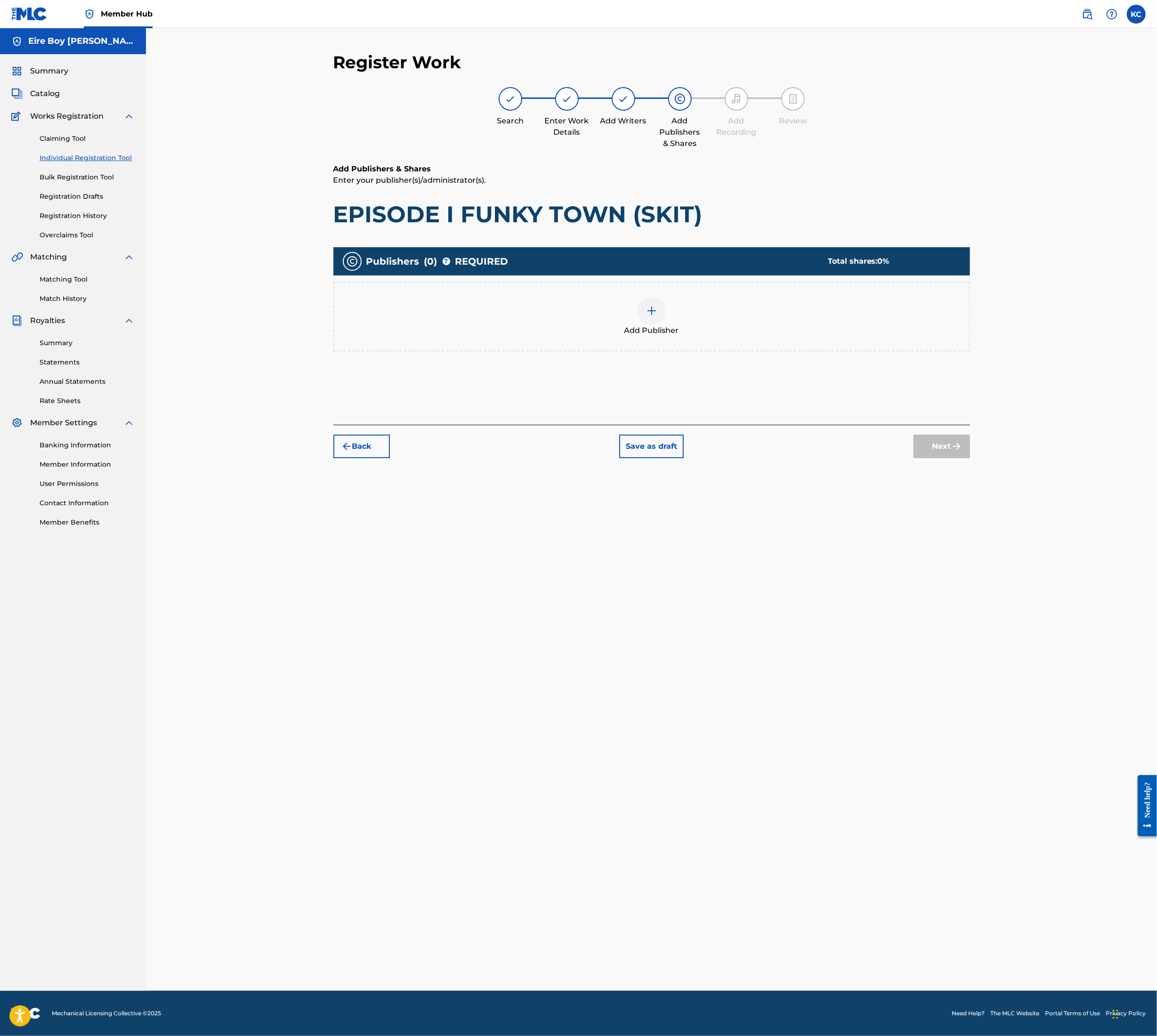
click at [651, 311] on img at bounding box center [652, 311] width 11 height 11
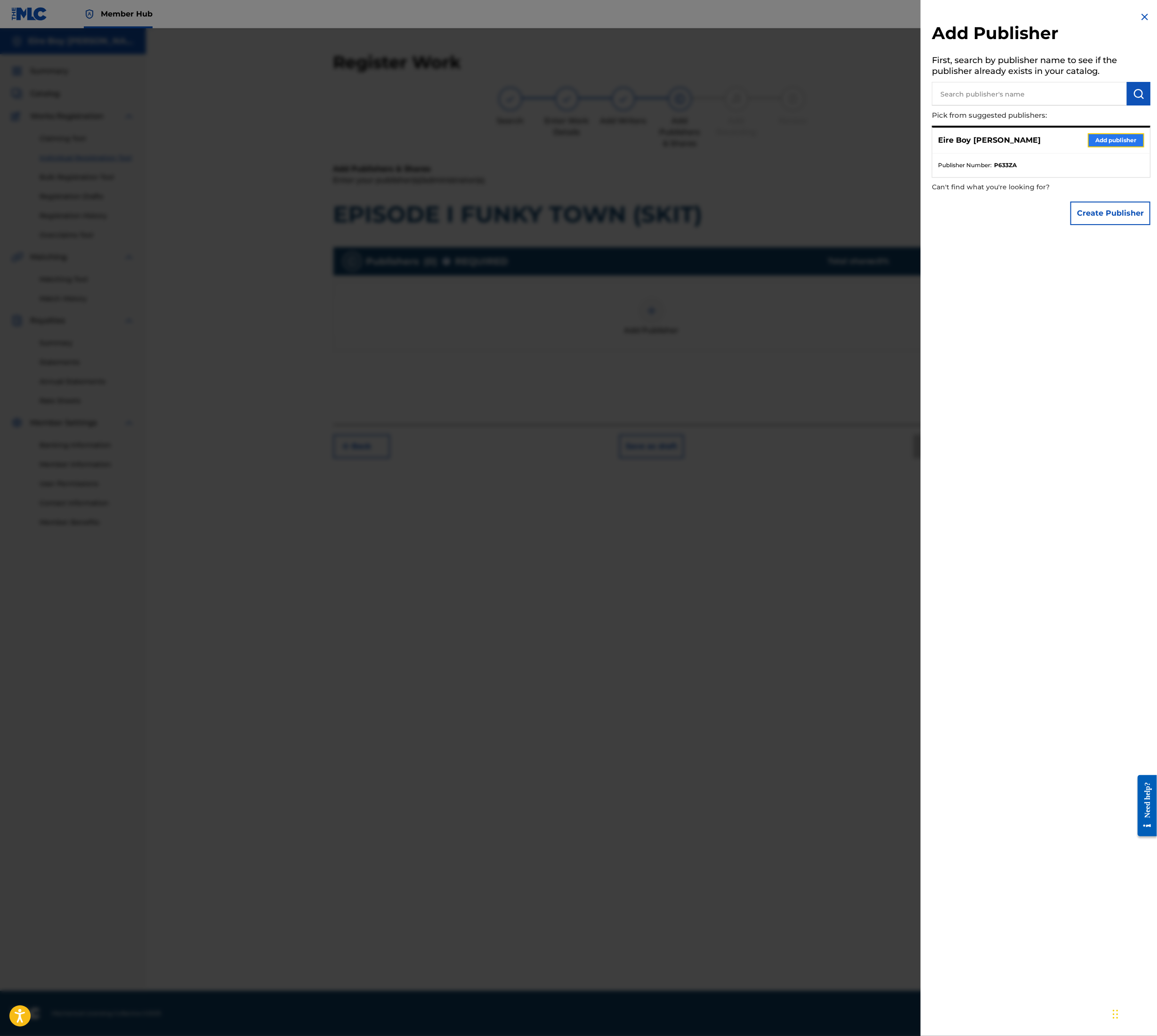
click at [1101, 140] on button "Add publisher" at bounding box center [1116, 140] width 56 height 14
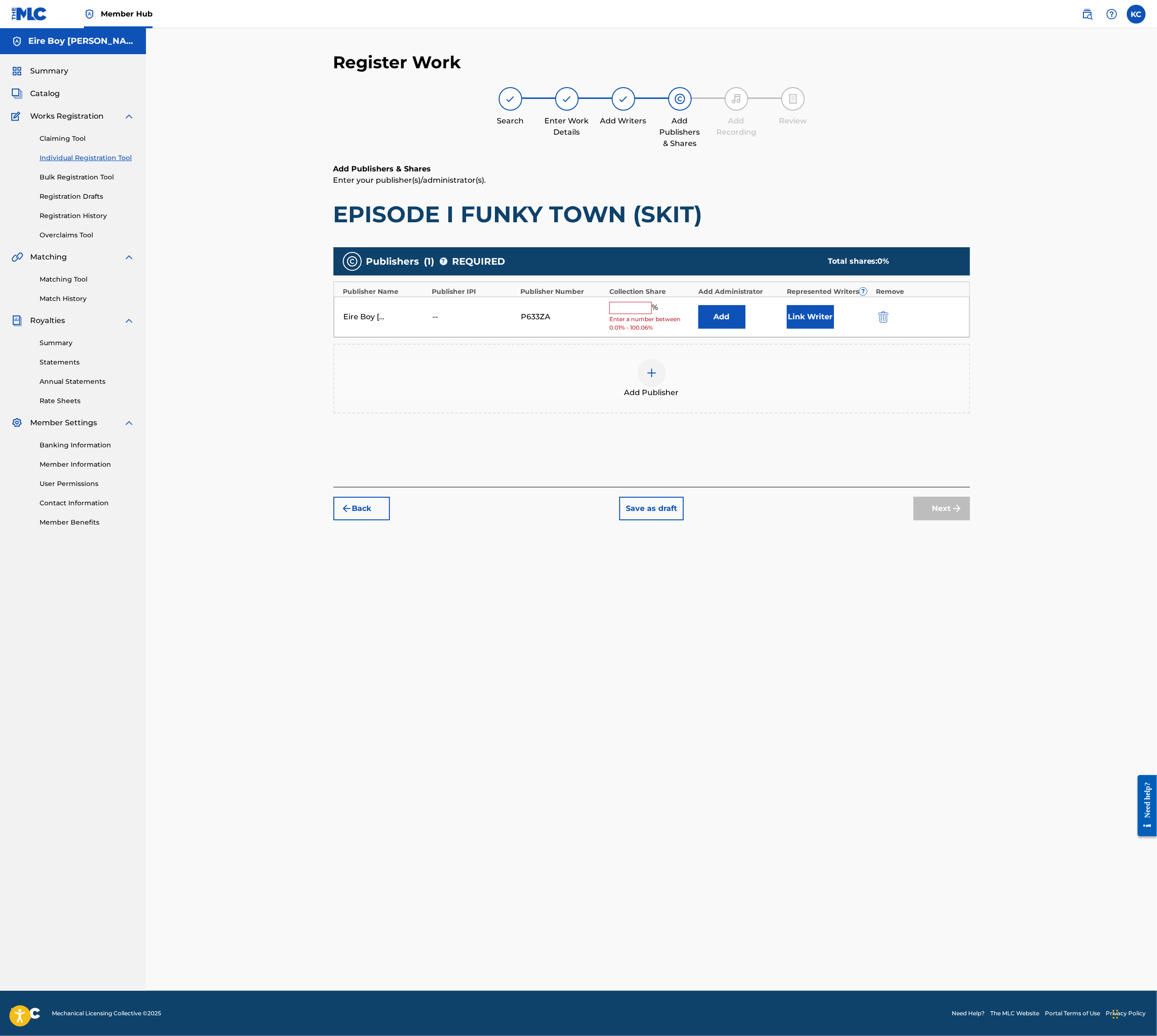
click at [624, 310] on input "text" at bounding box center [631, 308] width 42 height 12
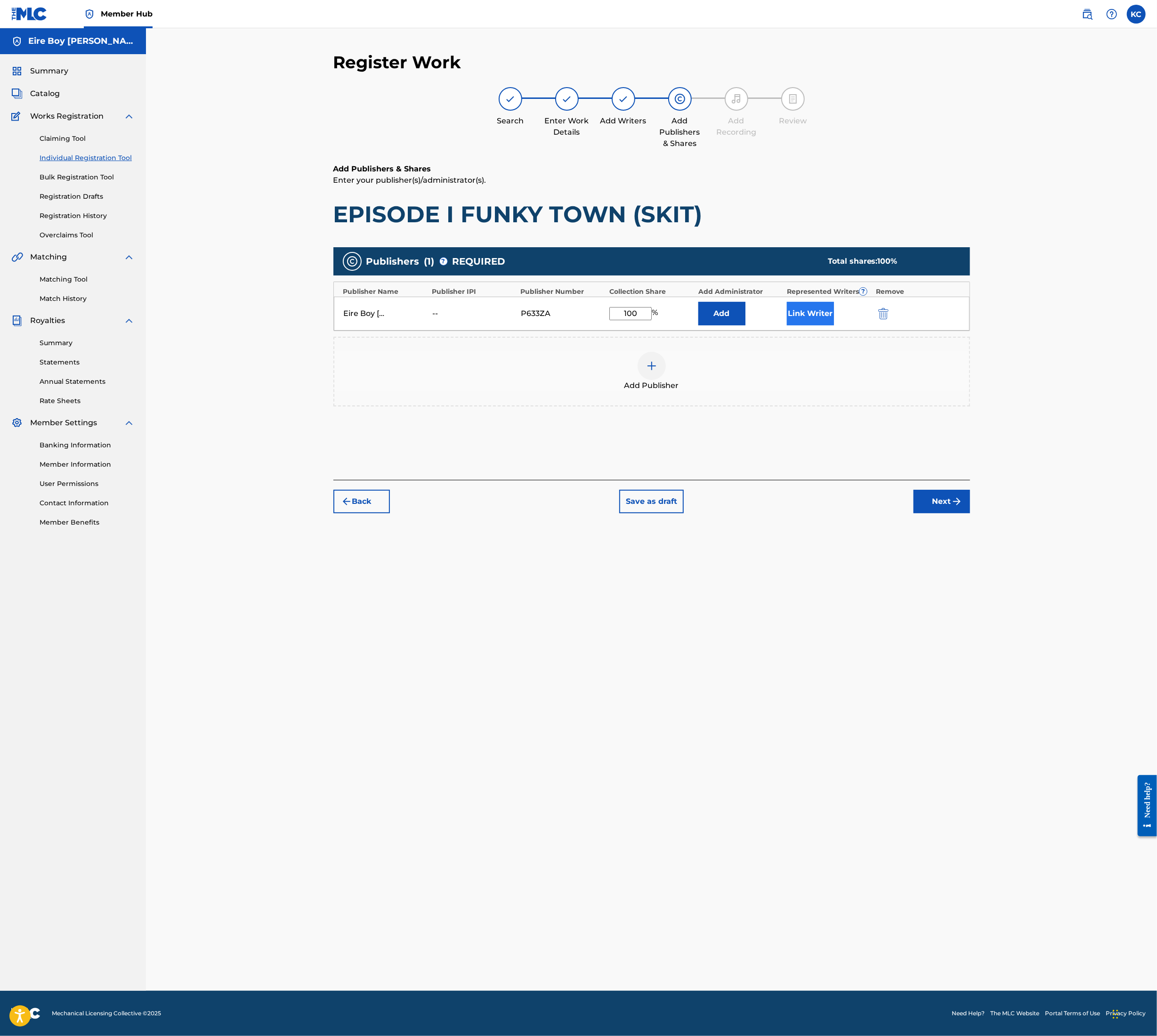
type input "100"
click at [820, 309] on button "Link Writer" at bounding box center [810, 314] width 47 height 24
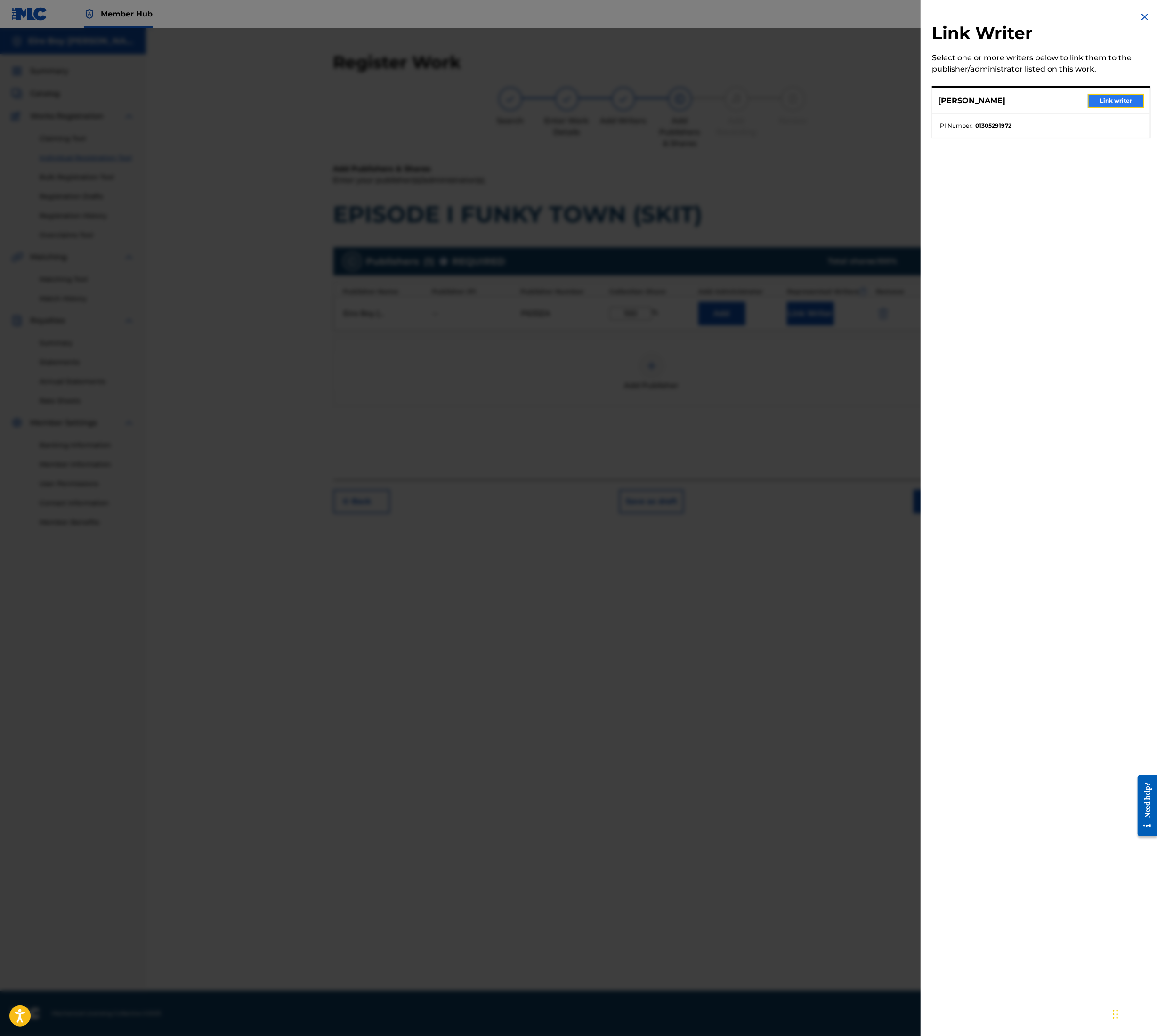
click at [1111, 99] on button "Link writer" at bounding box center [1116, 100] width 56 height 14
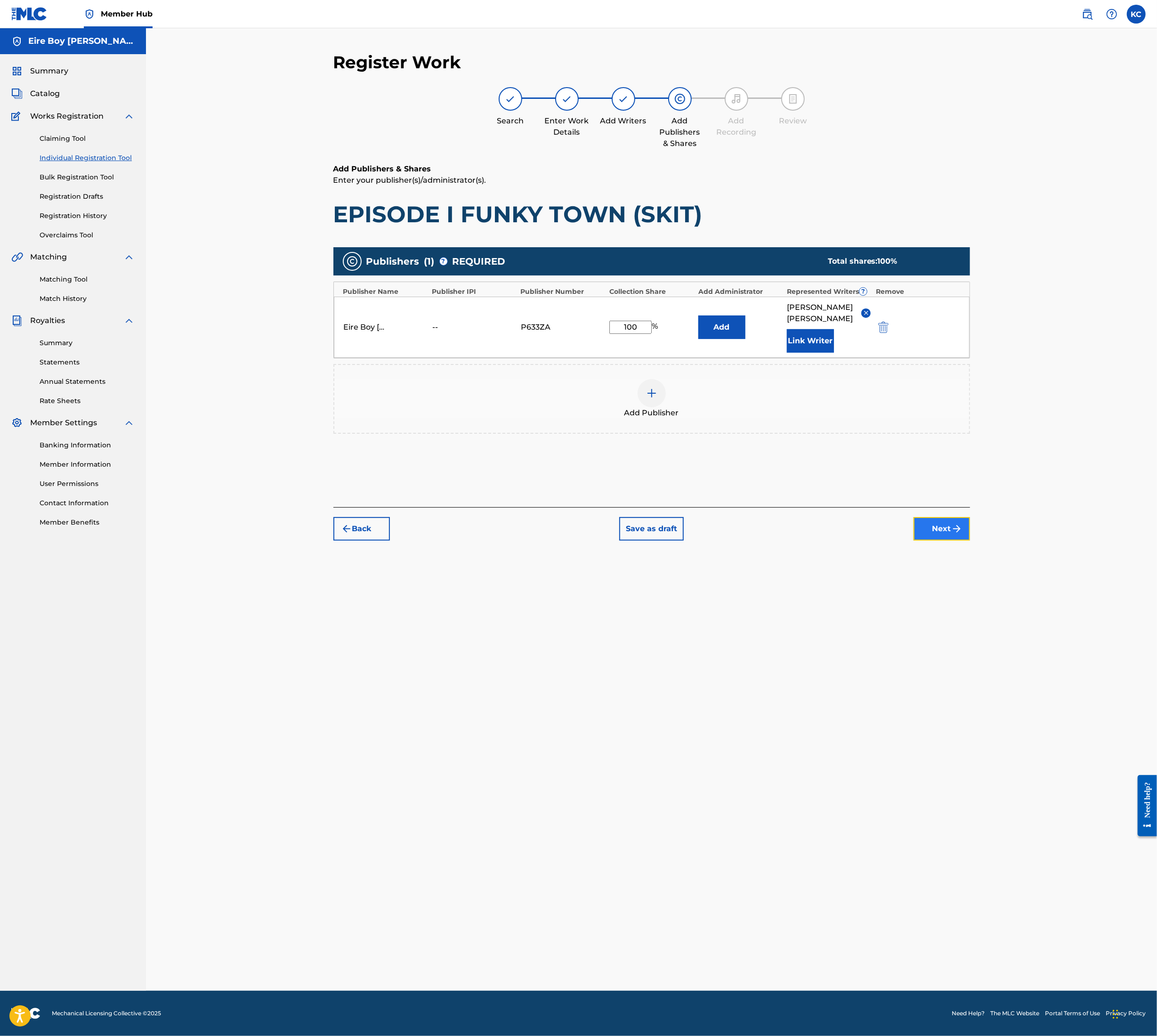
click at [939, 517] on button "Next" at bounding box center [942, 529] width 56 height 24
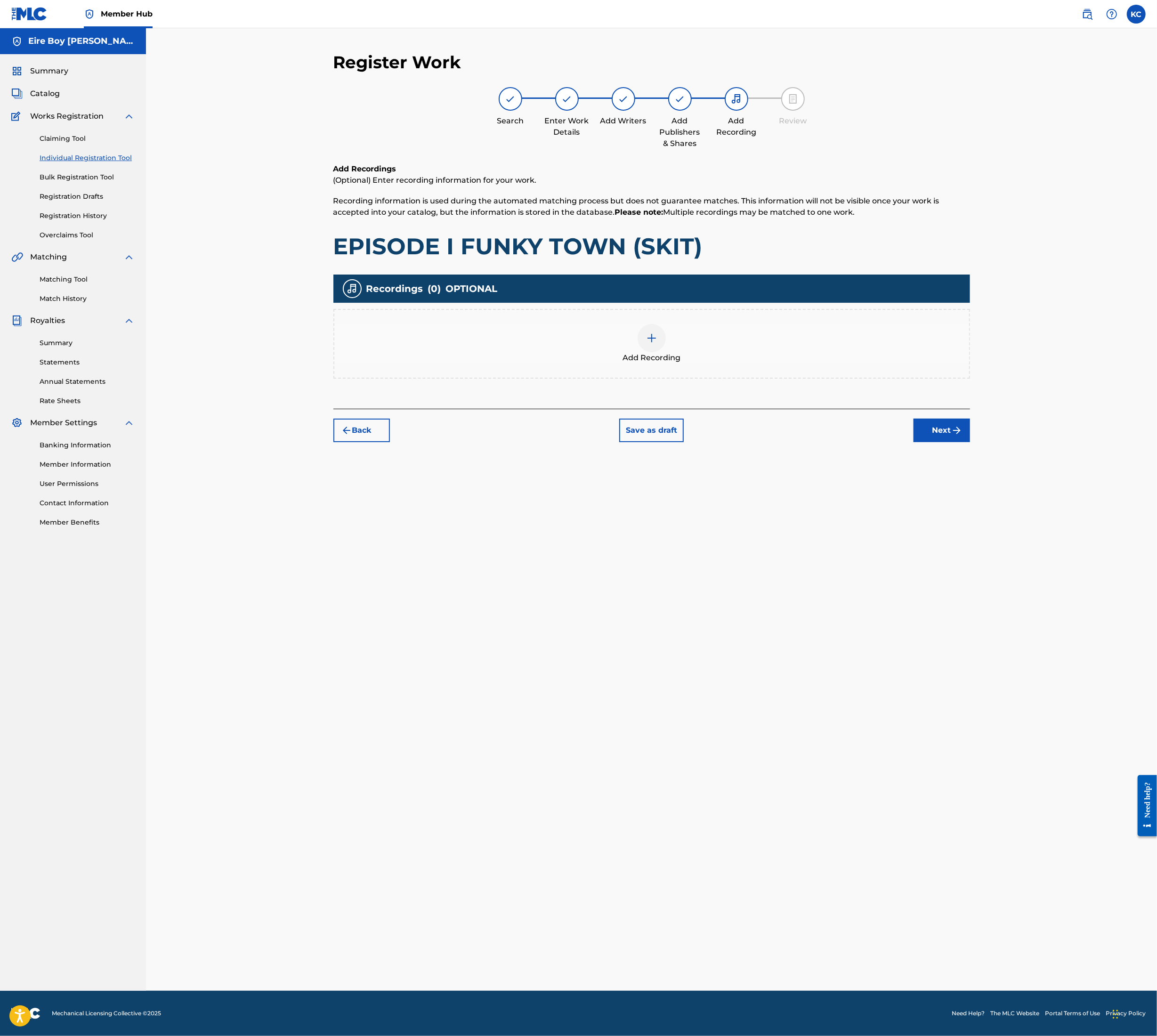
click at [660, 337] on div at bounding box center [652, 338] width 28 height 28
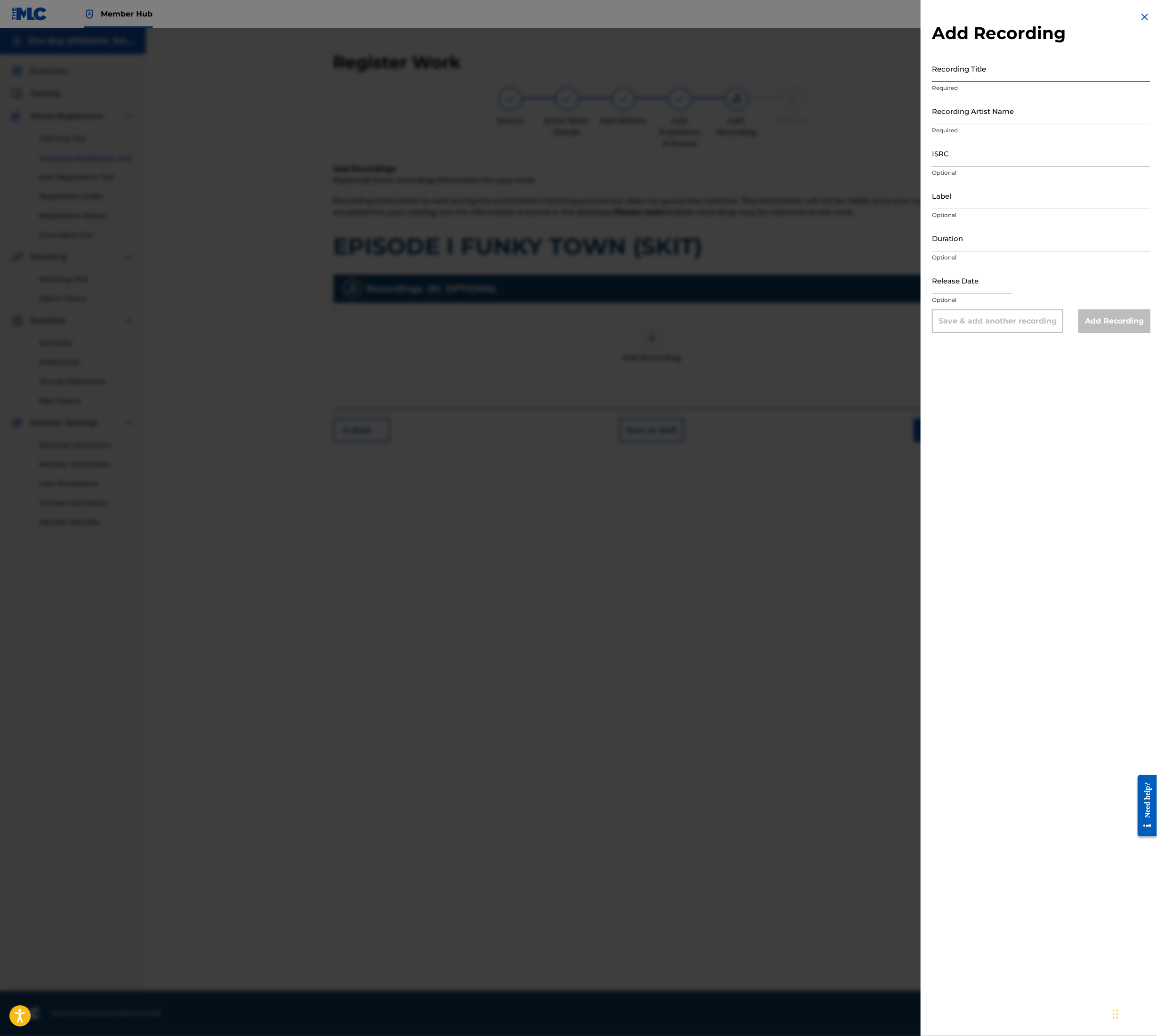
click at [1011, 65] on input "Recording Title" at bounding box center [1041, 68] width 219 height 27
paste input "EPISODE I FUNKY TOWN (SKIT)"
type input "EPISODE I FUNKY TOWN (SKIT)"
drag, startPoint x: 997, startPoint y: 110, endPoint x: 995, endPoint y: 117, distance: 7.3
click at [997, 110] on input "Recording Artist Name" at bounding box center [1041, 111] width 219 height 27
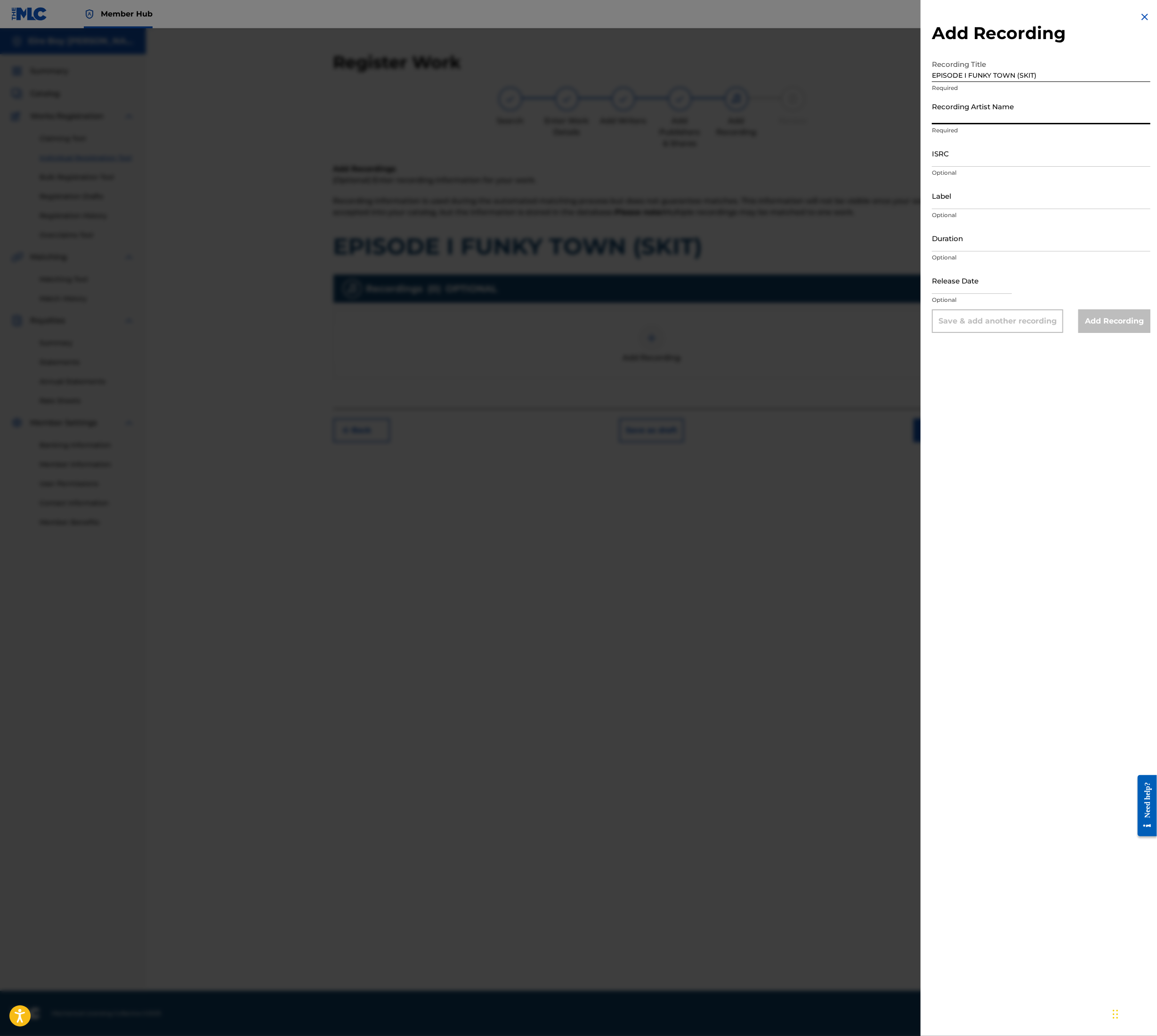
type input "MAL€K"
click at [955, 155] on input "ISRC" at bounding box center [1041, 153] width 219 height 27
paste input "QT3F22507177"
type input "QT3F22507177"
click at [1096, 319] on input "Add Recording" at bounding box center [1114, 321] width 72 height 24
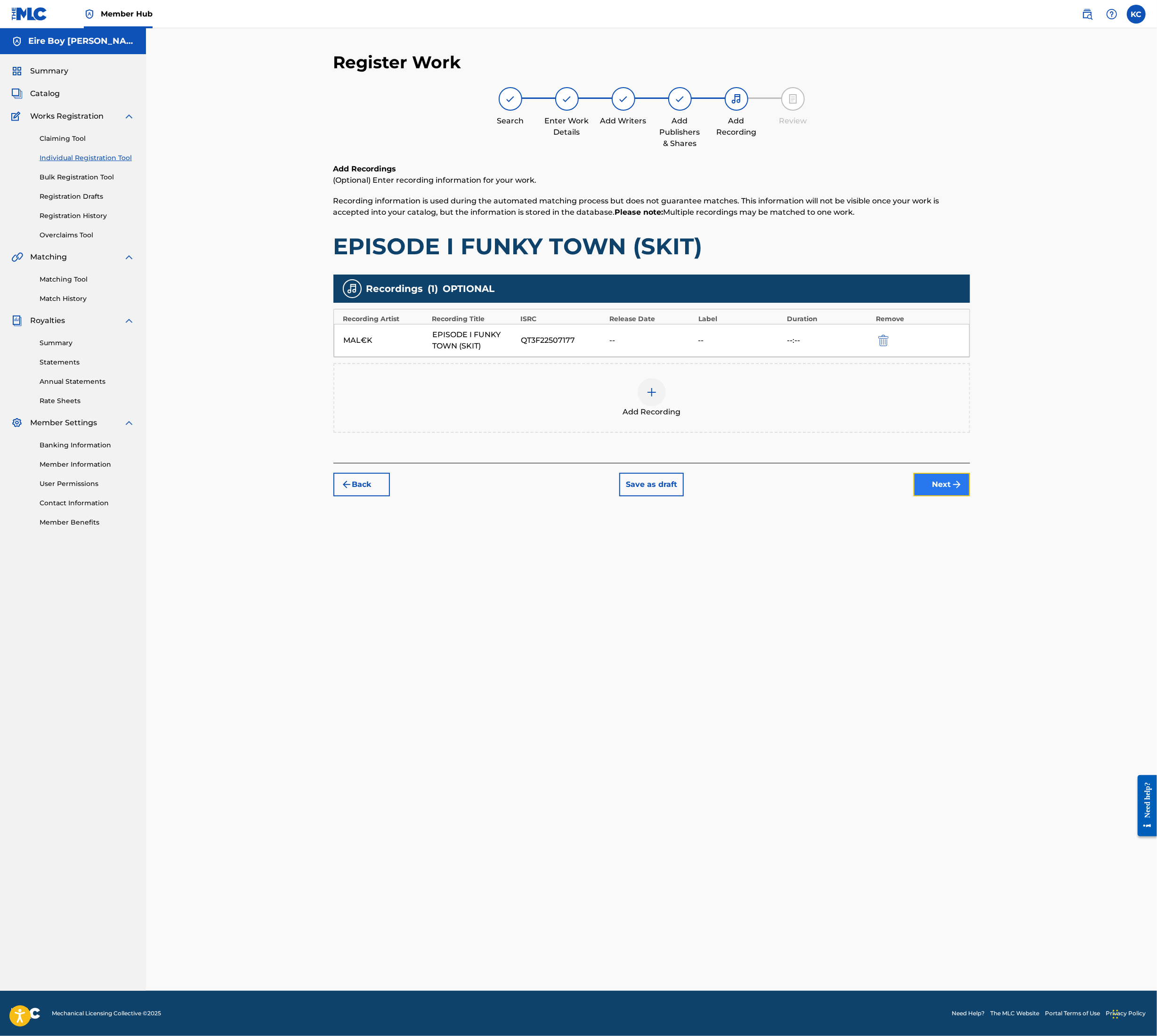
click at [948, 488] on button "Next" at bounding box center [942, 485] width 56 height 24
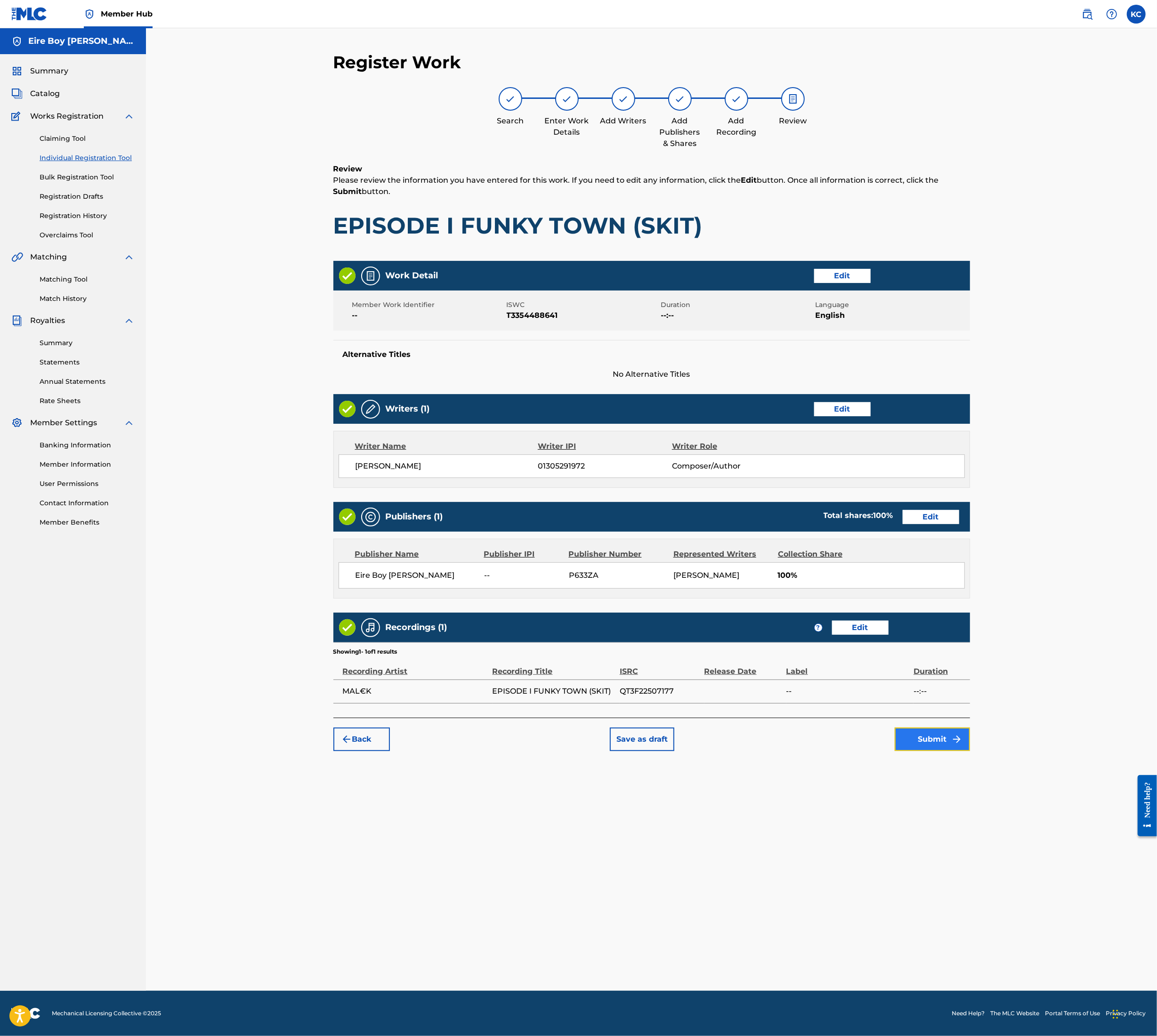
click at [940, 735] on button "Submit" at bounding box center [933, 740] width 76 height 24
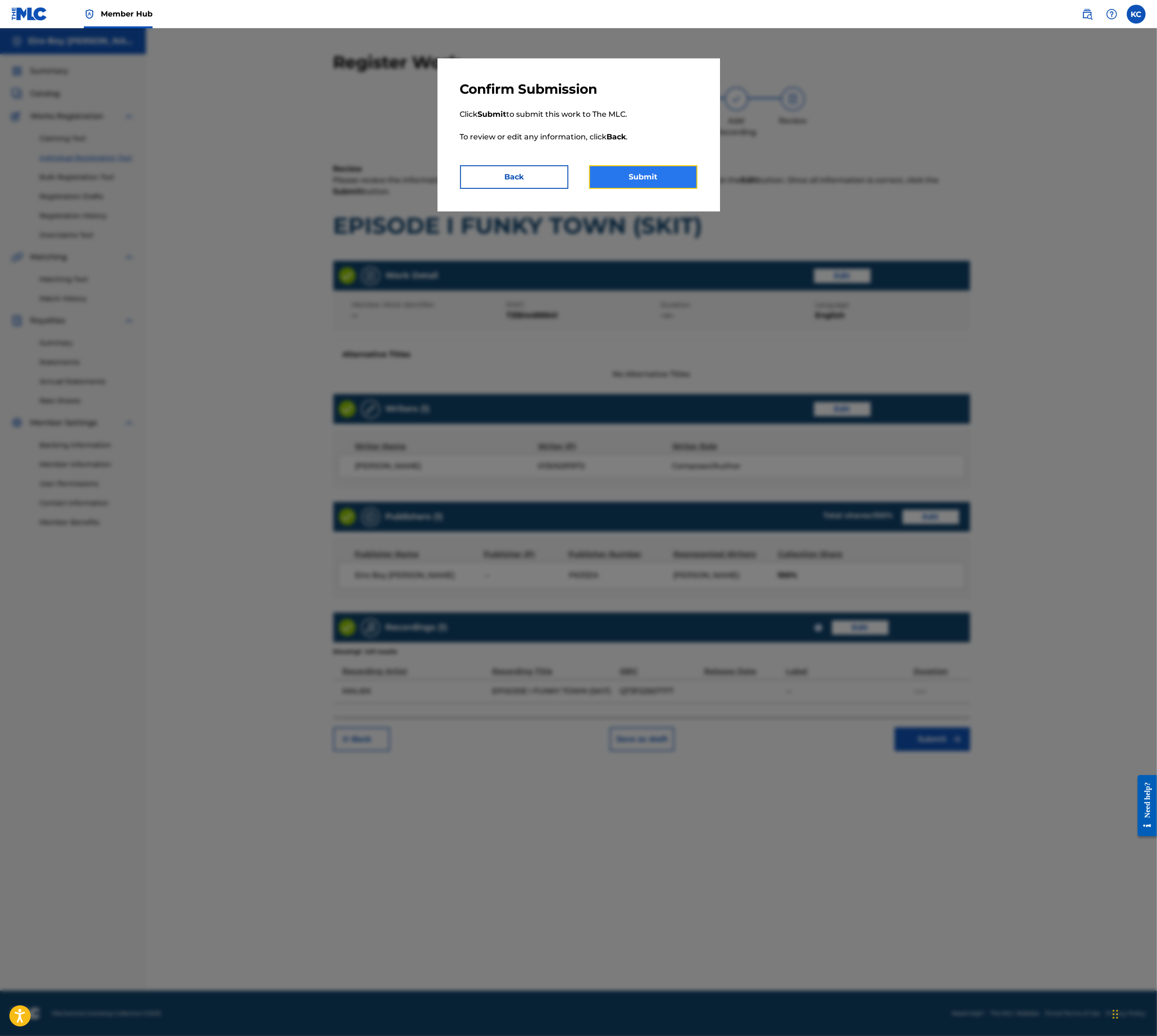
click at [643, 168] on button "Submit" at bounding box center [643, 177] width 108 height 24
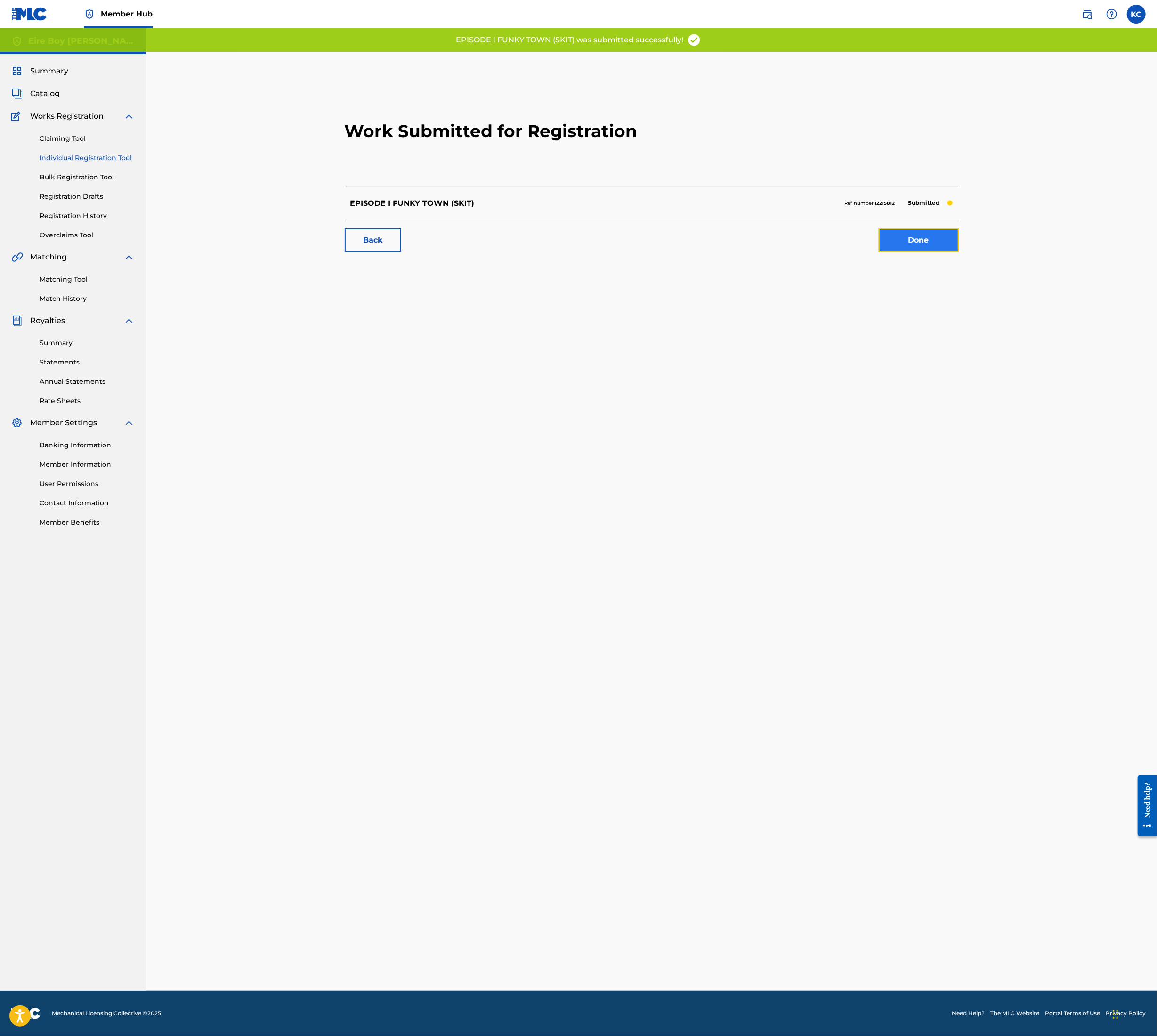
click at [896, 248] on link "Done" at bounding box center [919, 240] width 80 height 24
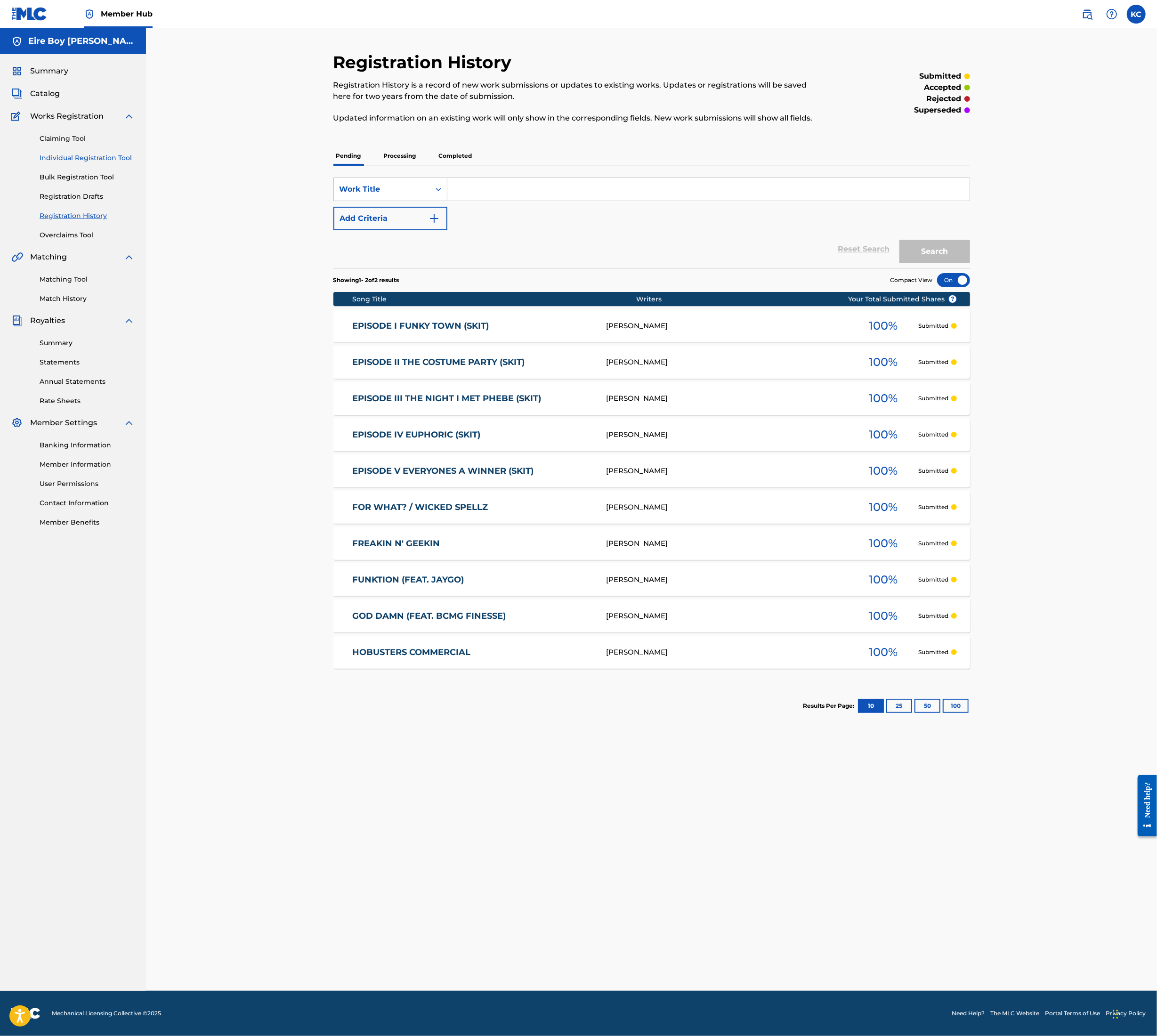
click at [106, 157] on link "Individual Registration Tool" at bounding box center [87, 158] width 95 height 10
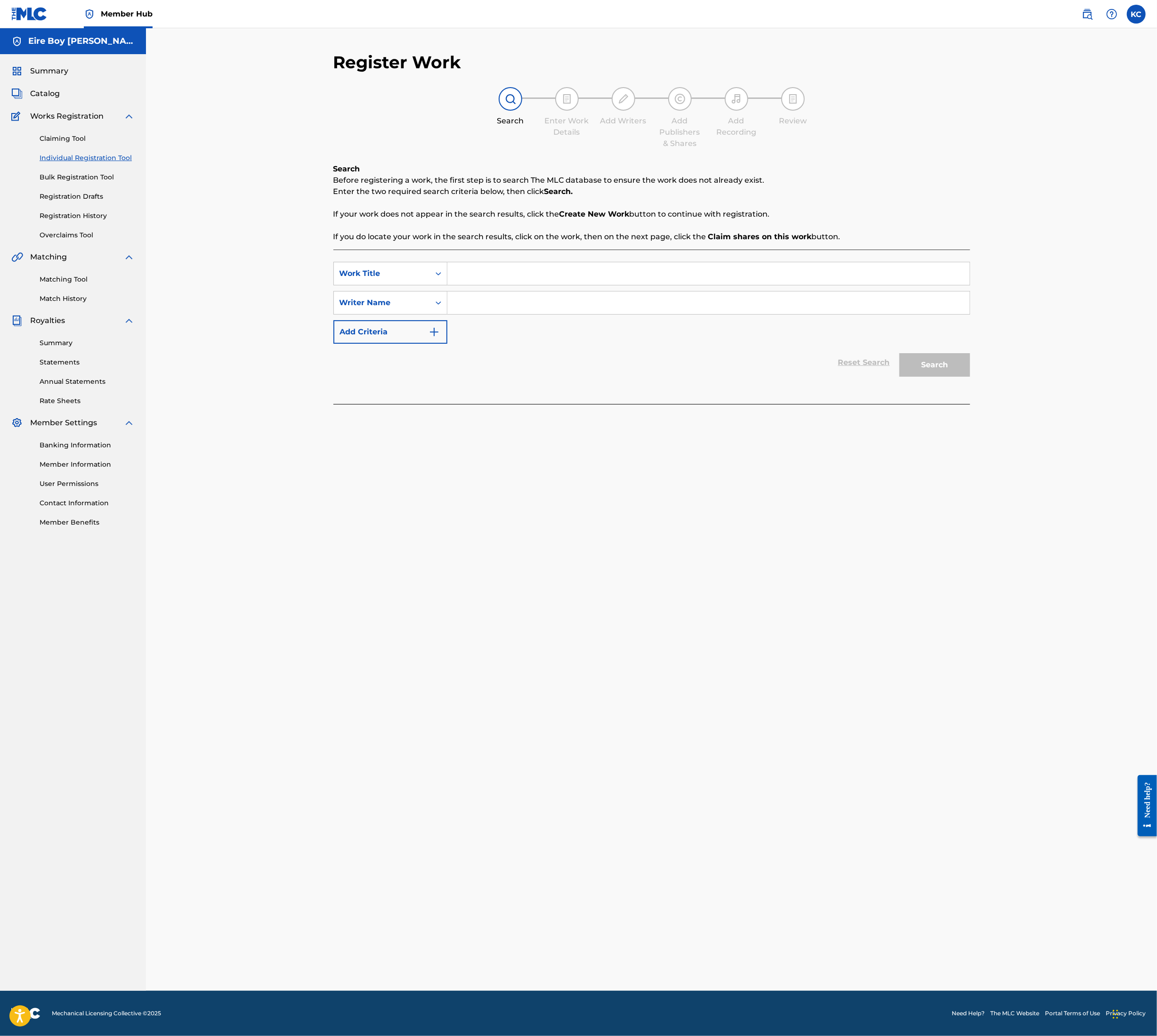
click at [513, 270] on input "Search Form" at bounding box center [709, 274] width 522 height 23
paste input "ENTANGELMENTS"
type input "ENTANGELMENTS"
click at [492, 304] on input "Search Form" at bounding box center [709, 303] width 522 height 23
paste input "ENTANGELMENTS"
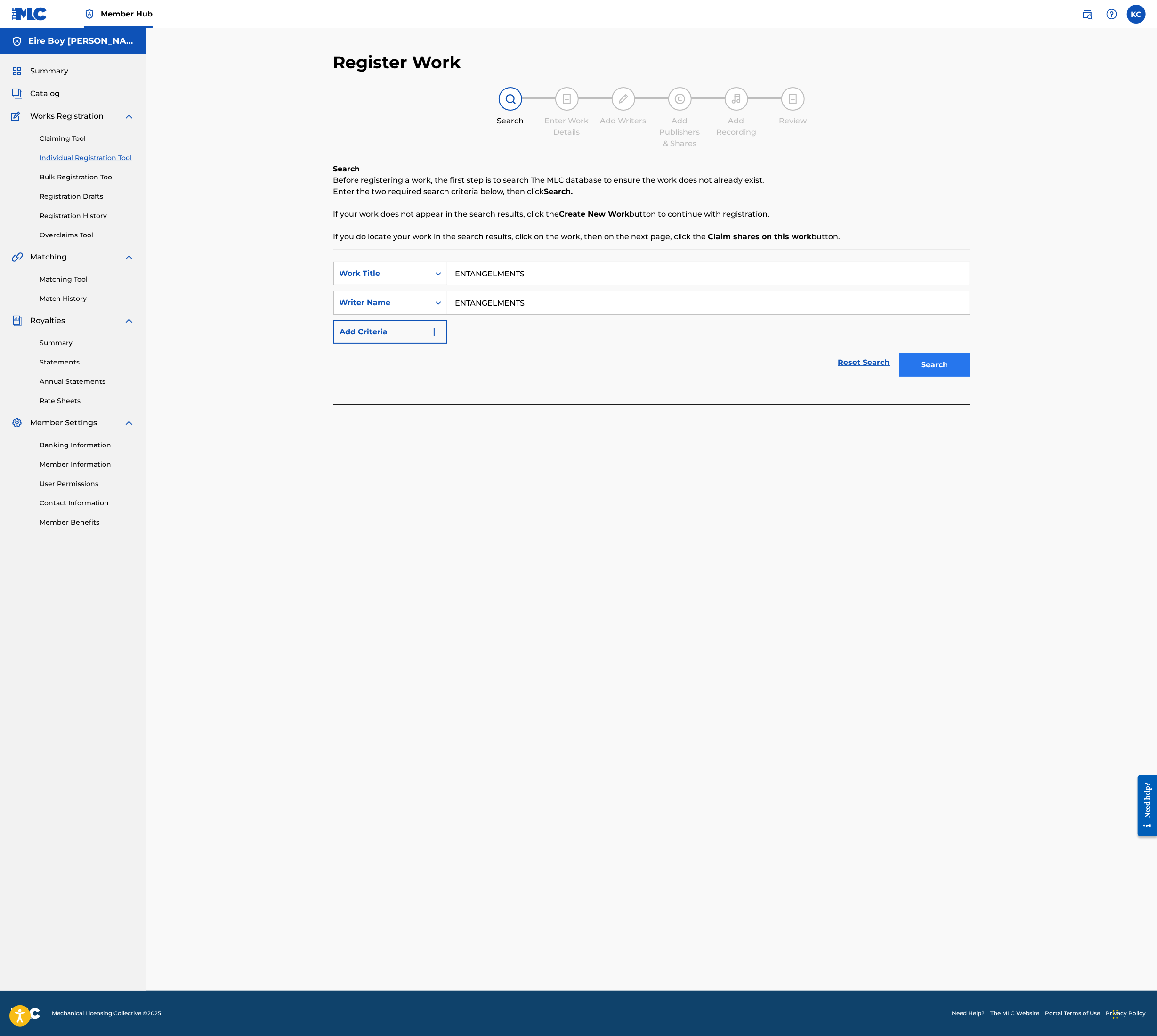
type input "ENTANGELMENTS"
click at [940, 360] on button "Search" at bounding box center [935, 365] width 71 height 24
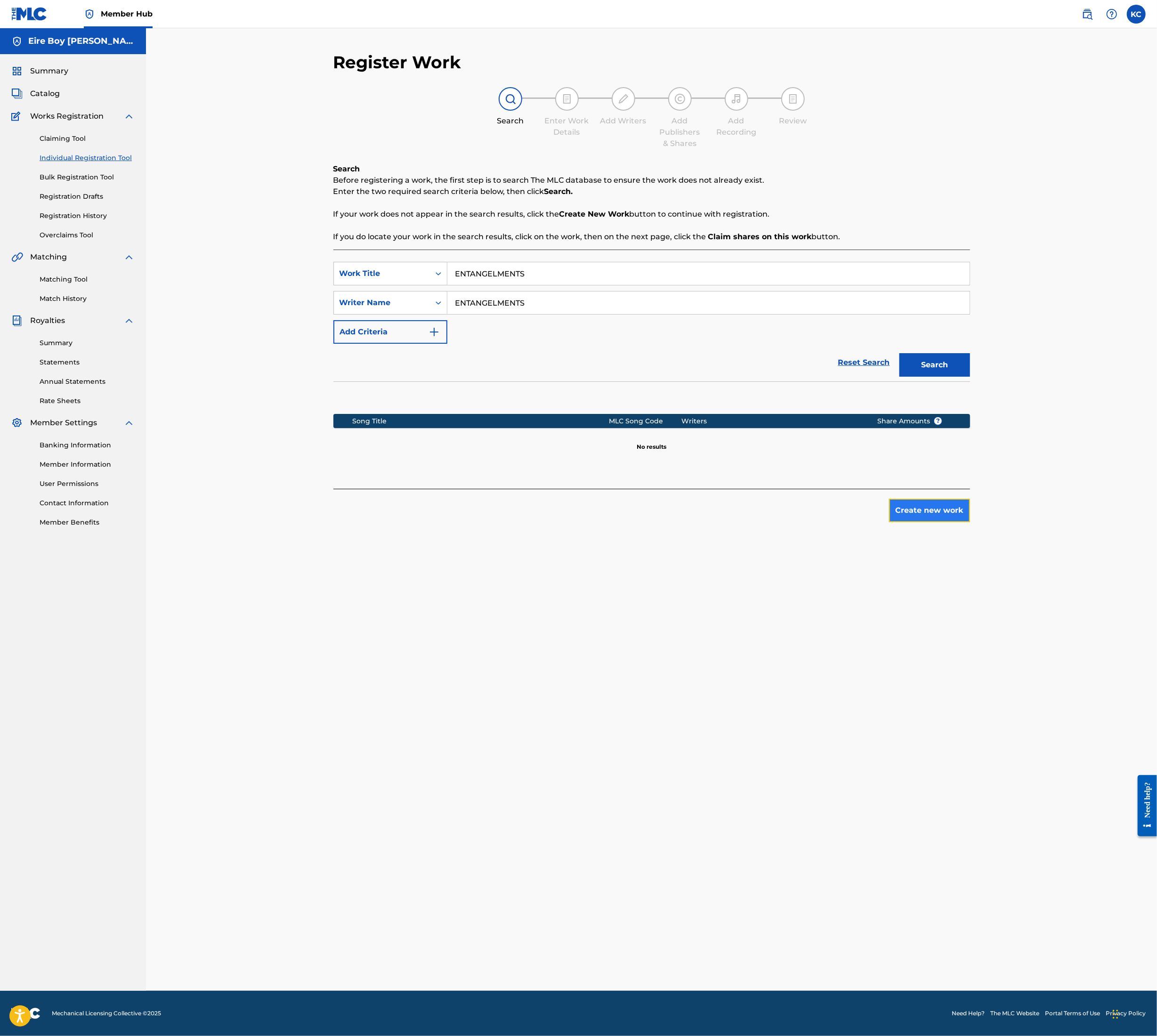
click at [910, 501] on button "Create new work" at bounding box center [930, 511] width 81 height 24
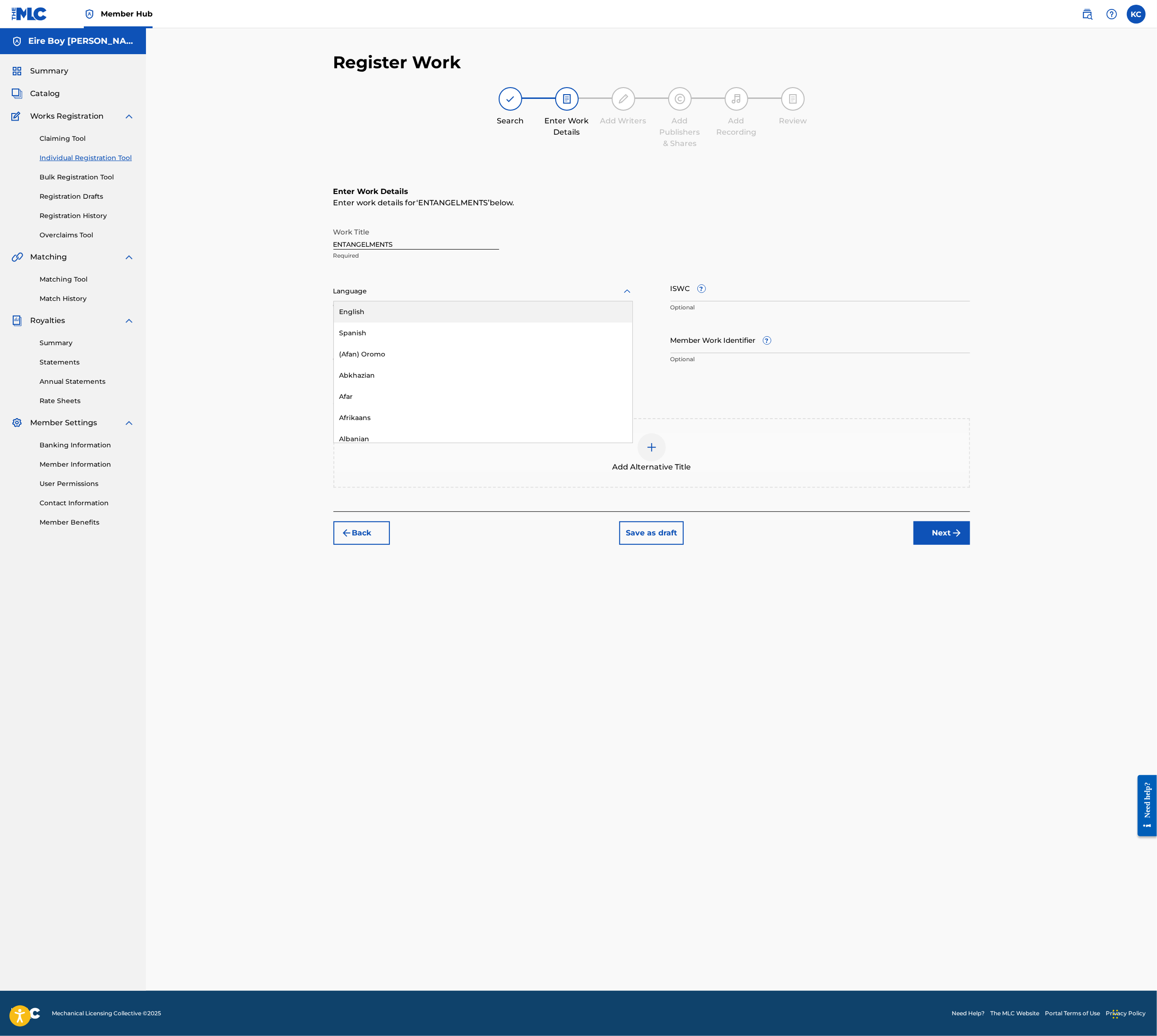
click at [394, 295] on div at bounding box center [483, 291] width 300 height 12
click at [391, 318] on div "English" at bounding box center [483, 312] width 298 height 21
click at [799, 295] on input "ISWC ?" at bounding box center [821, 288] width 300 height 27
paste input "T3354488356"
type input "T3354488356"
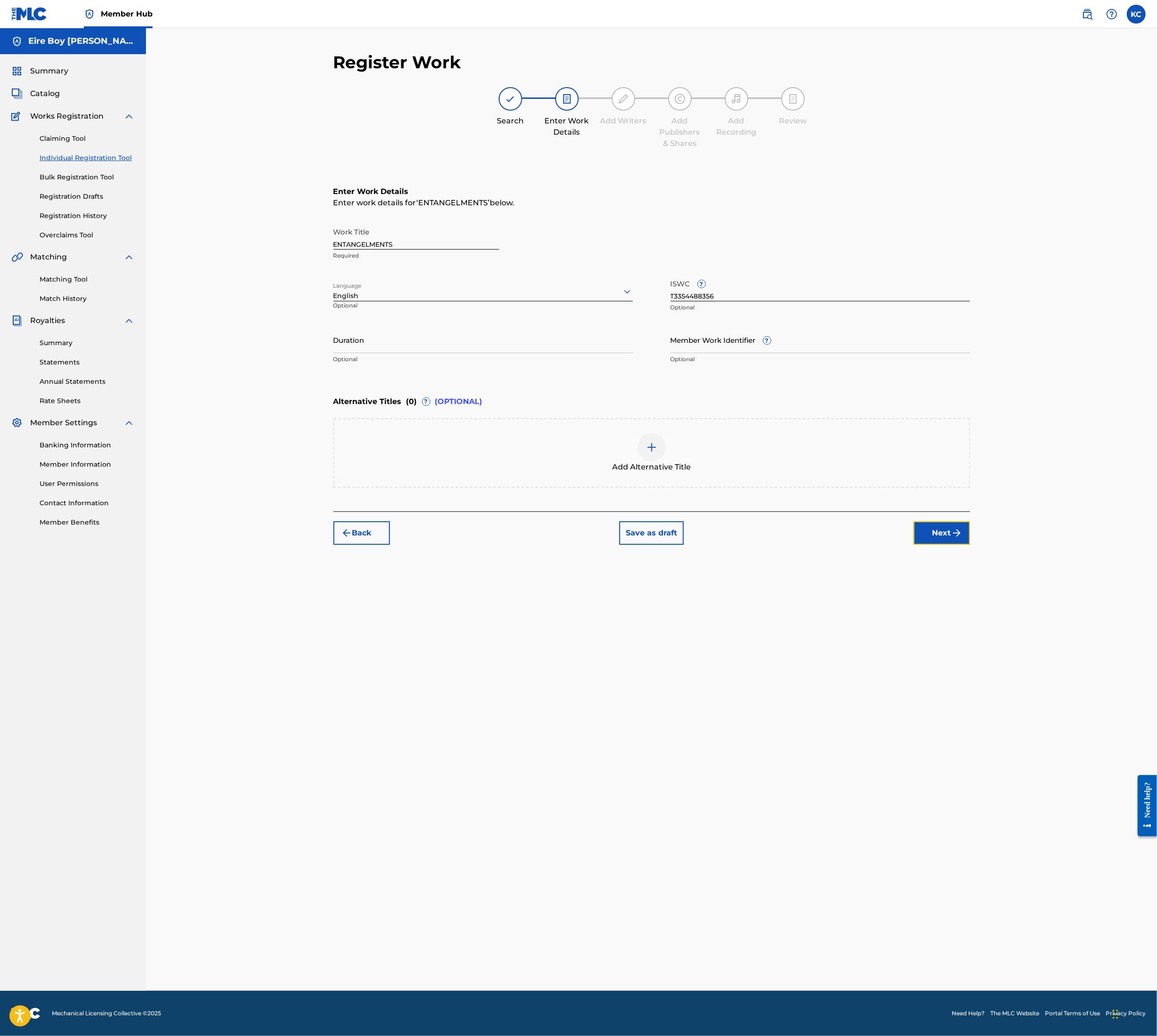
drag, startPoint x: 947, startPoint y: 527, endPoint x: 939, endPoint y: 527, distance: 8.0
click at [946, 527] on button "Next" at bounding box center [942, 533] width 56 height 24
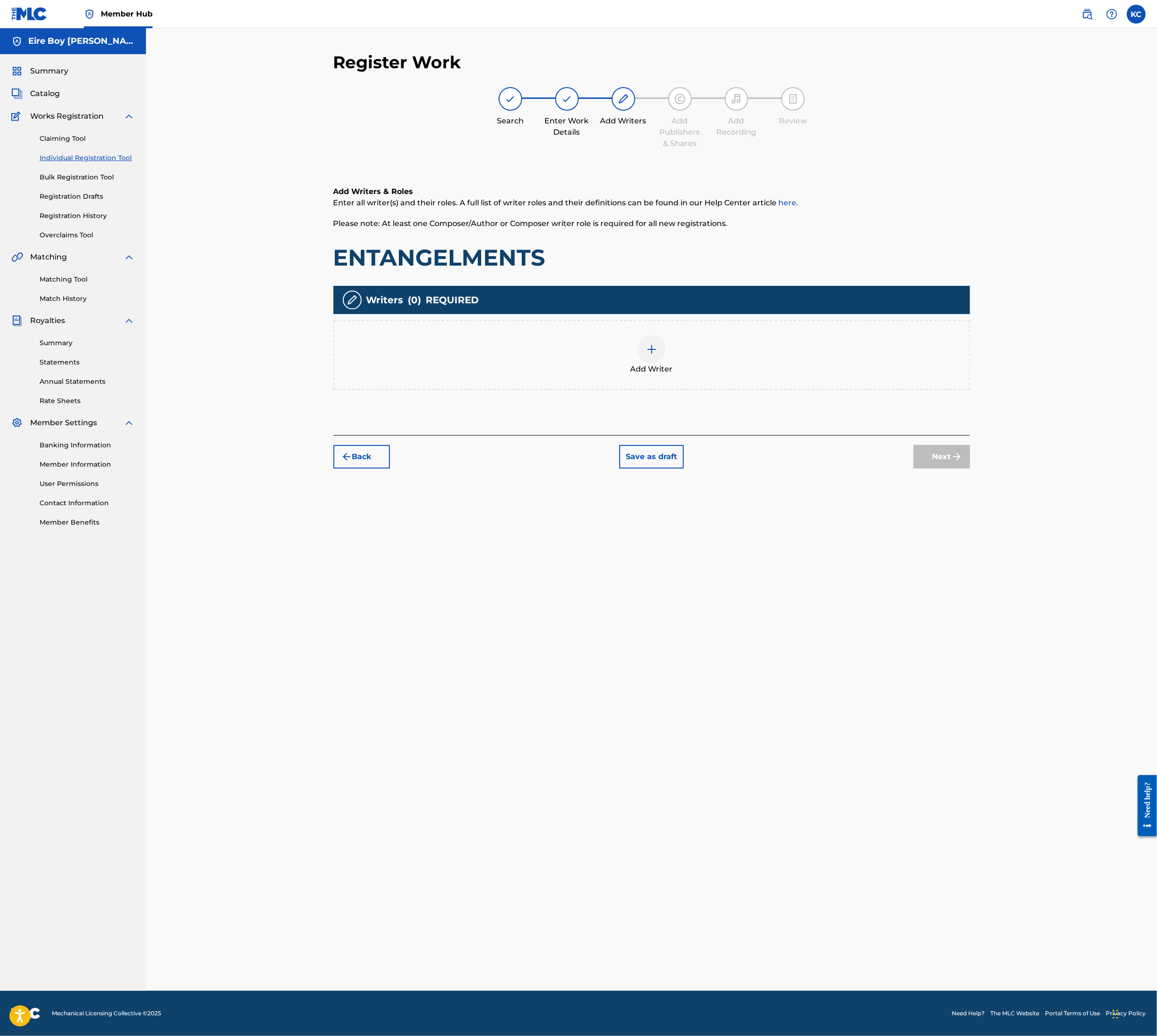
click at [646, 350] on img at bounding box center [652, 349] width 11 height 11
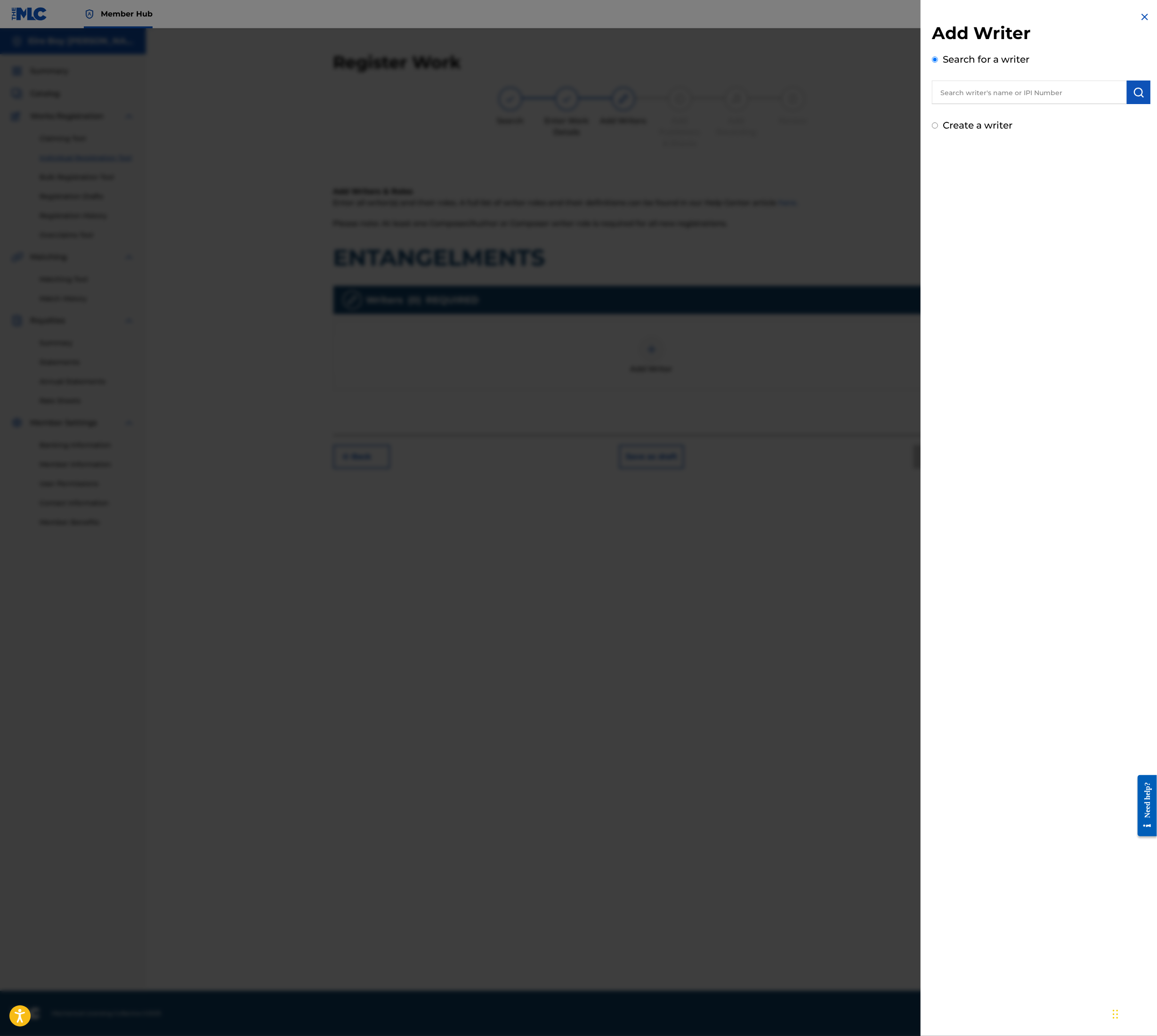
click at [1018, 87] on input "text" at bounding box center [1029, 92] width 195 height 24
type input "[PERSON_NAME]"
click at [1146, 89] on button "submit" at bounding box center [1139, 92] width 24 height 24
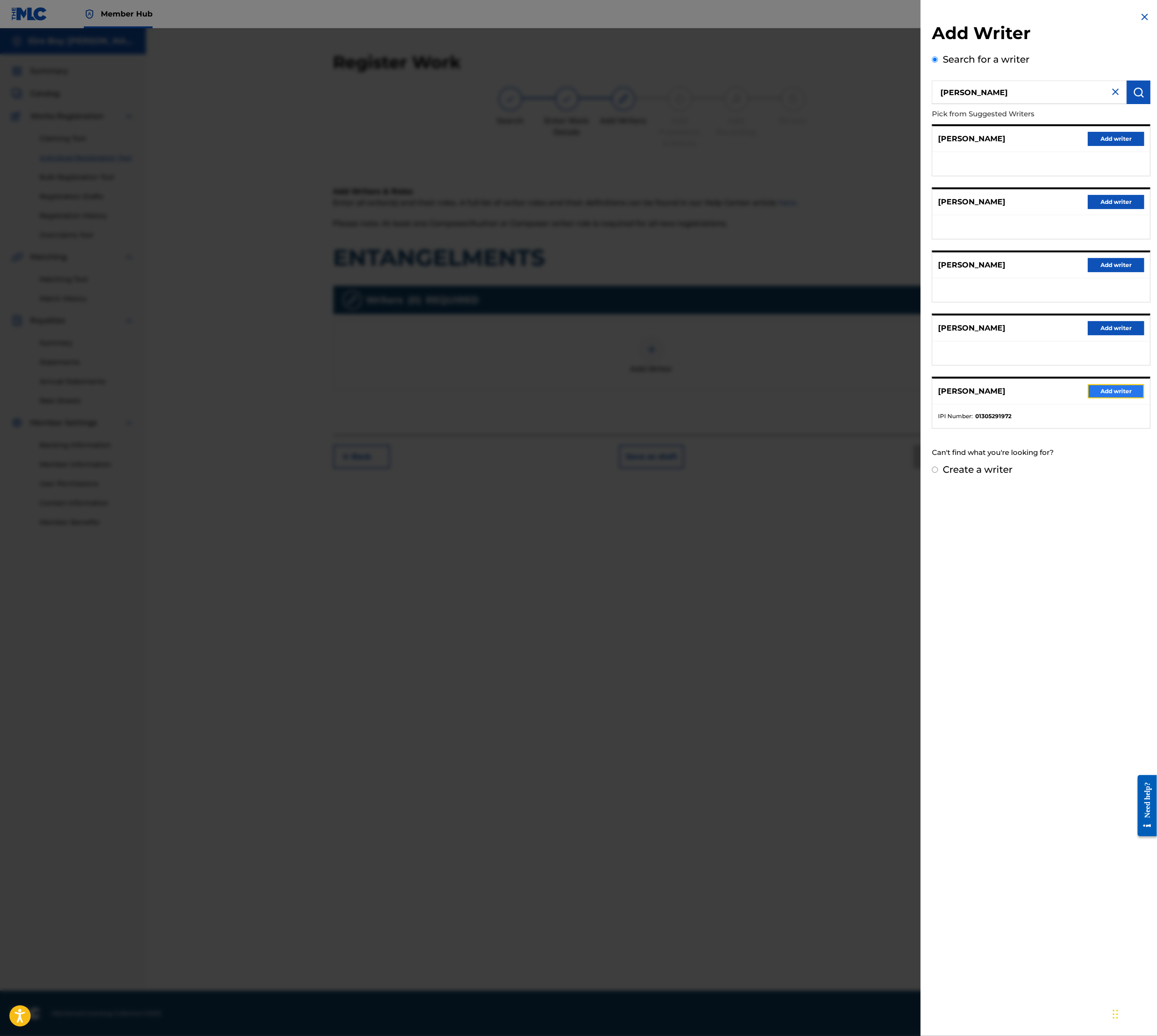
click at [1118, 387] on button "Add writer" at bounding box center [1116, 391] width 56 height 14
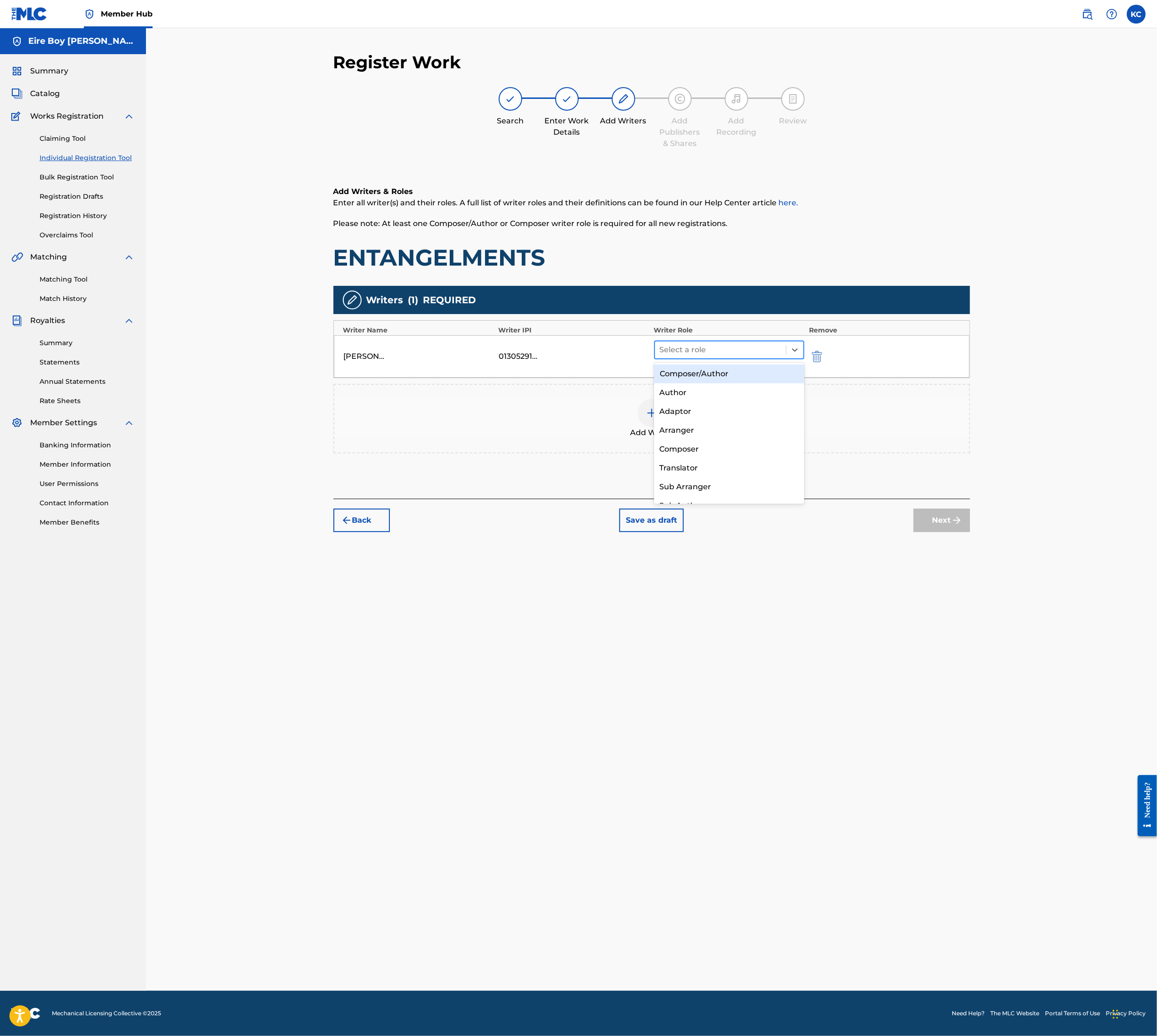
click at [705, 352] on div at bounding box center [721, 350] width 122 height 13
click at [704, 374] on div "Composer/Author" at bounding box center [729, 374] width 150 height 19
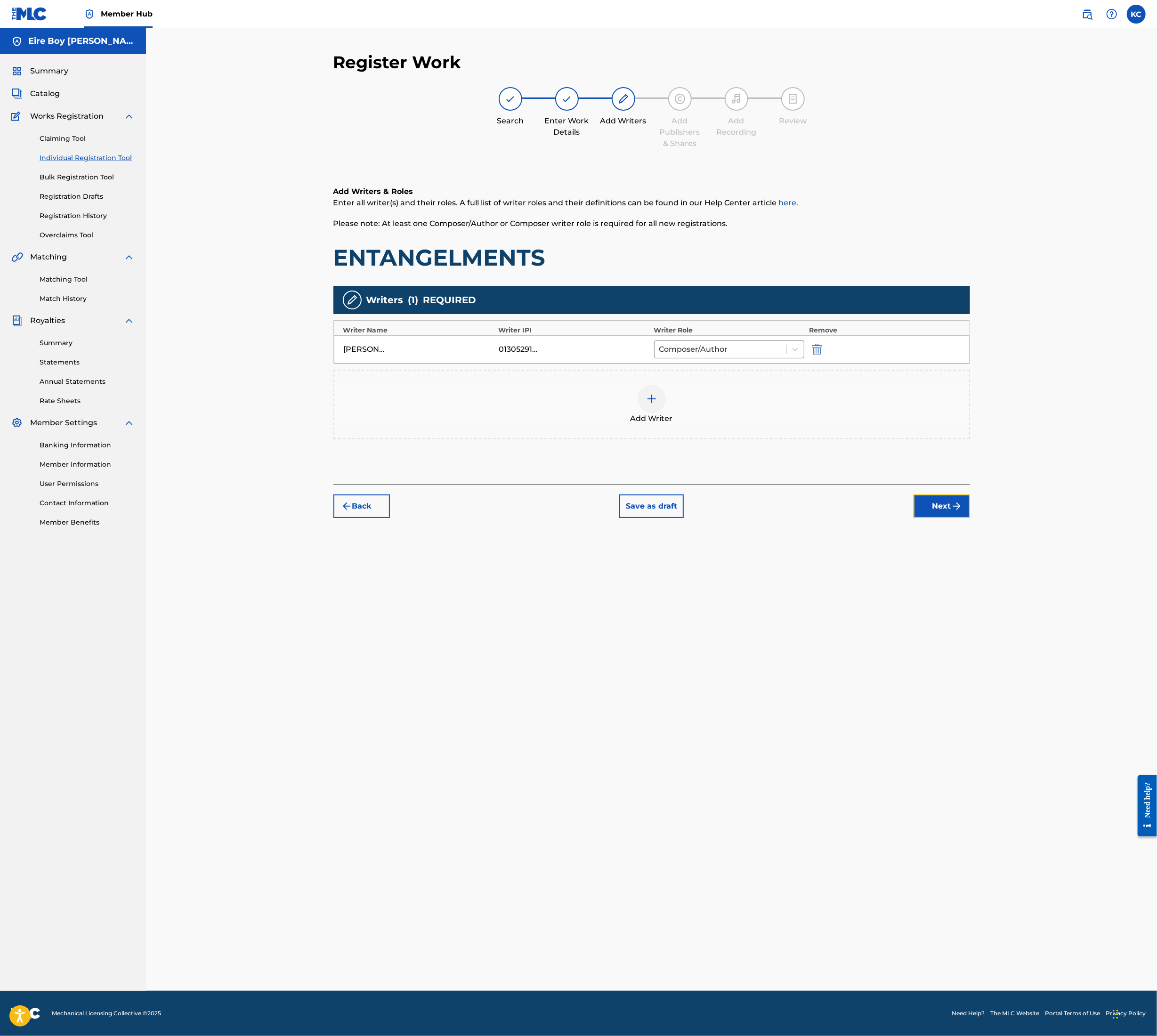
click at [947, 506] on button "Next" at bounding box center [942, 506] width 56 height 24
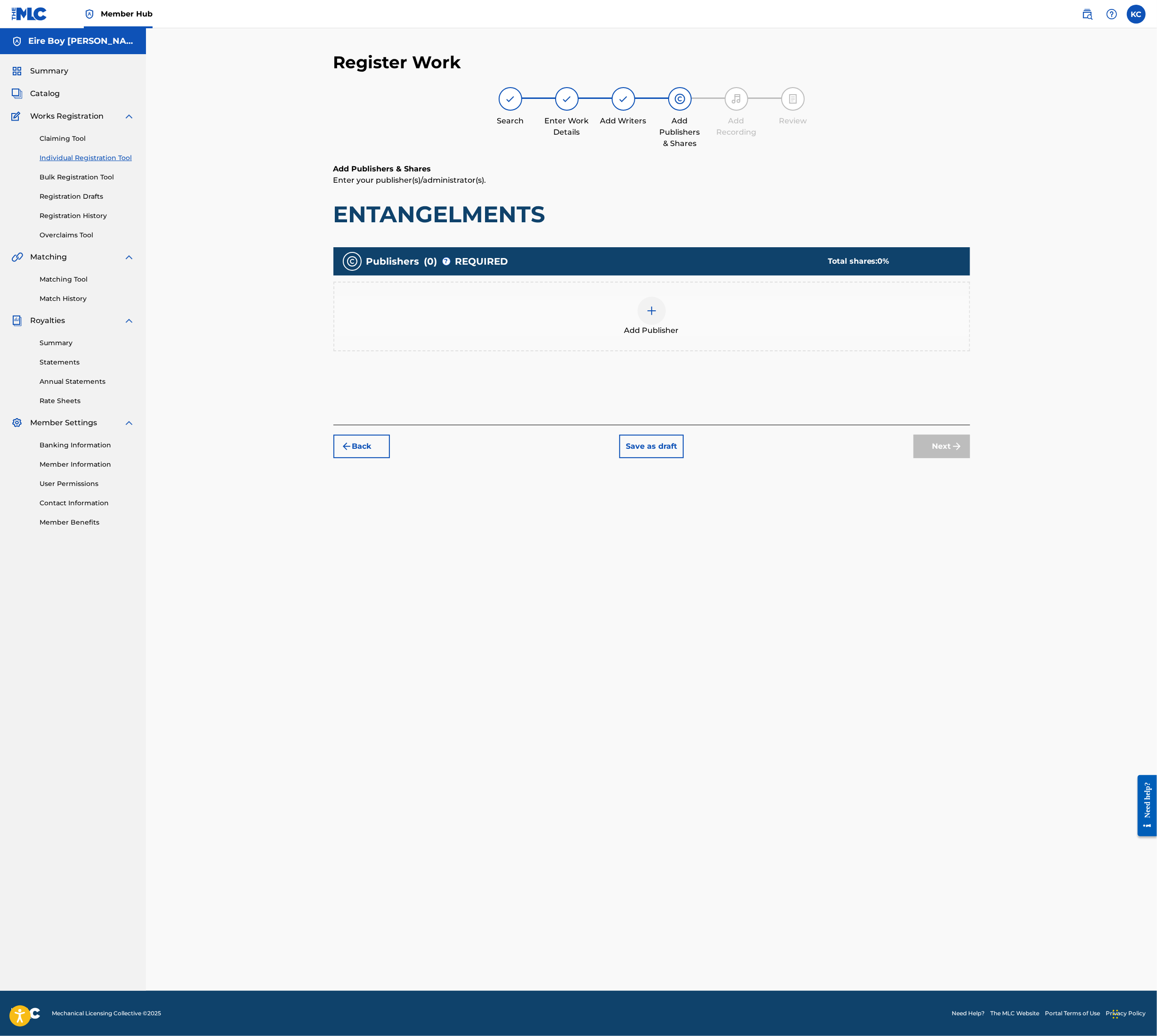
click at [655, 312] on img at bounding box center [652, 311] width 11 height 11
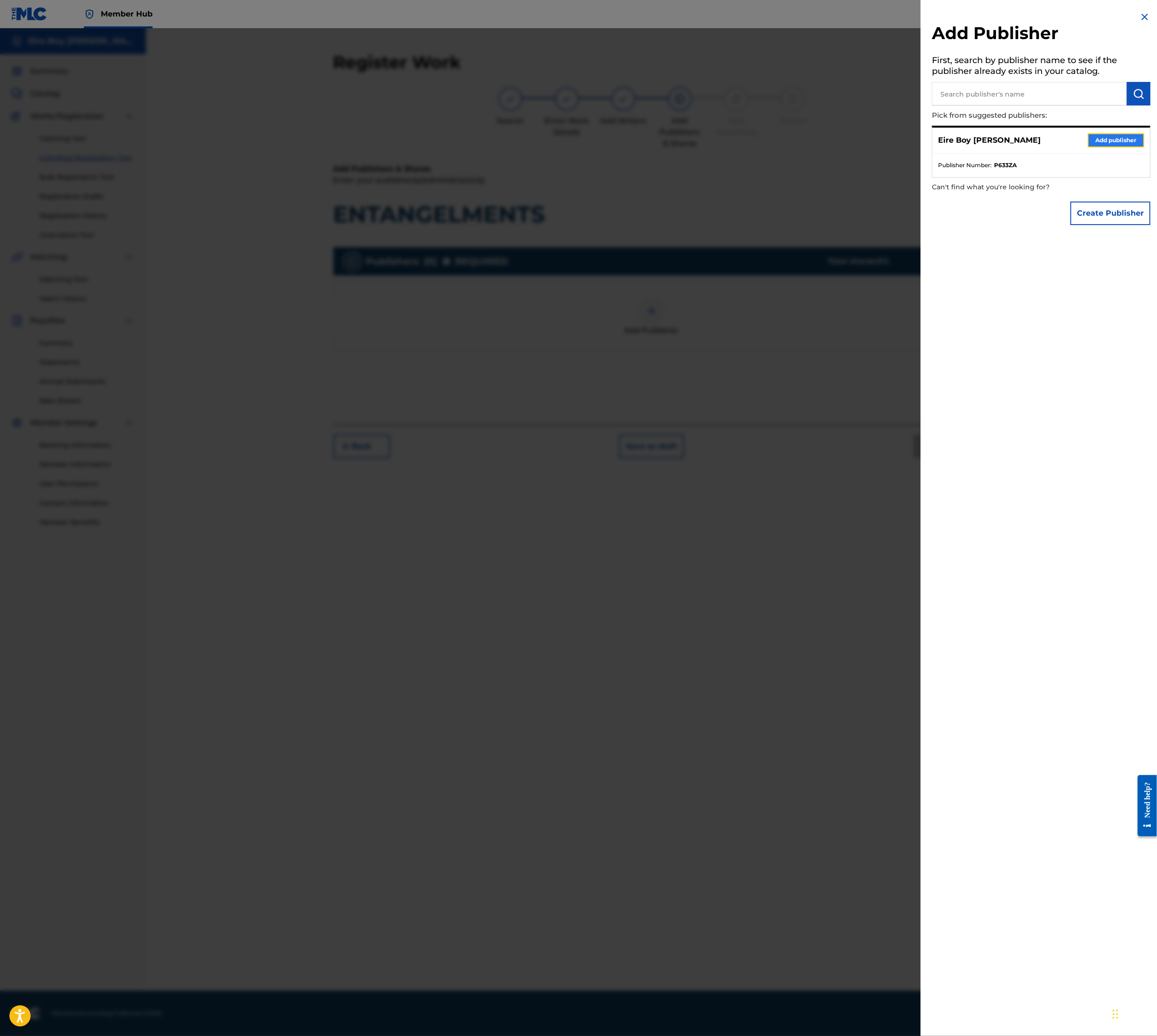
click at [1116, 133] on button "Add publisher" at bounding box center [1116, 140] width 56 height 14
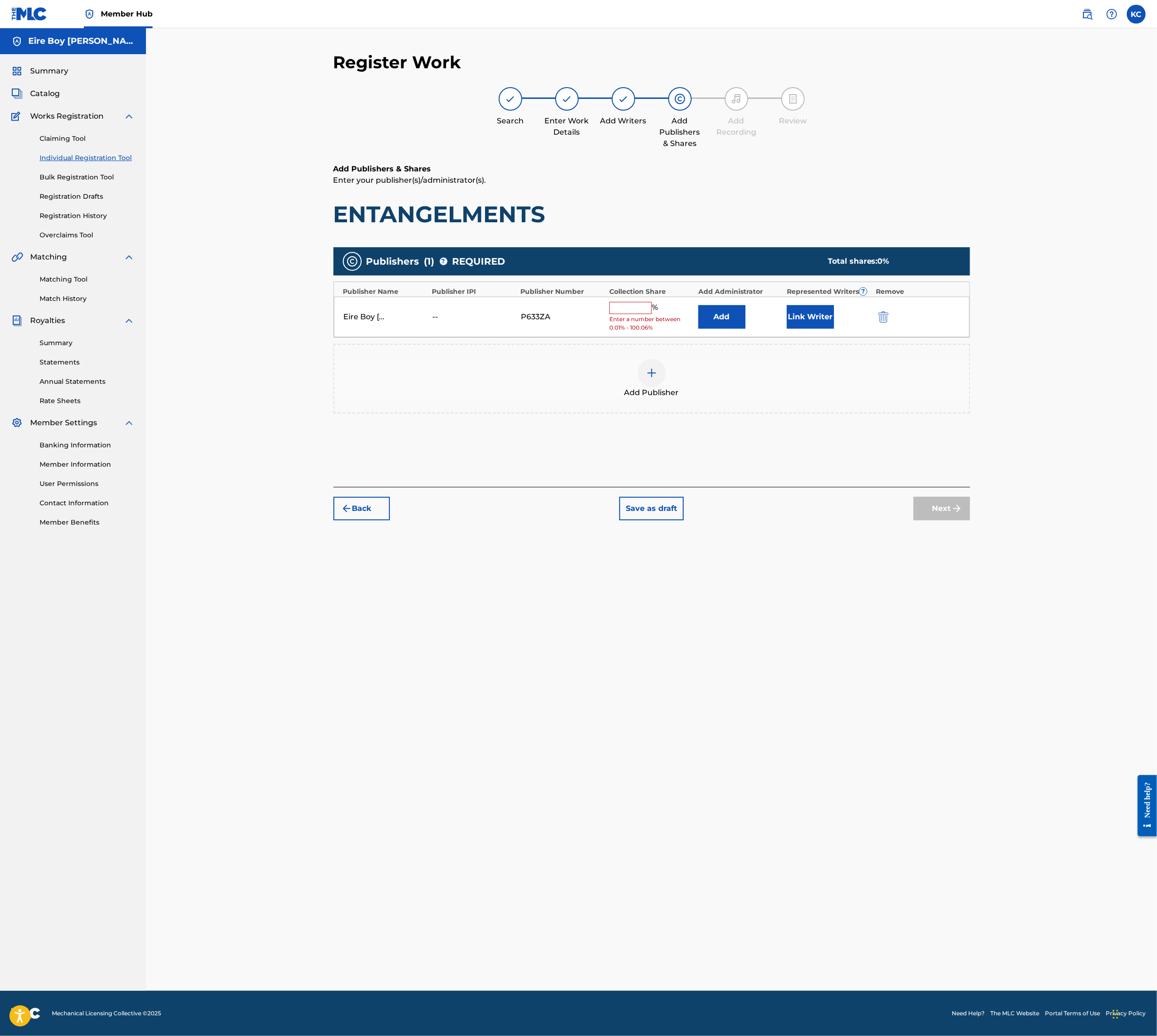
click at [636, 302] on input "text" at bounding box center [631, 308] width 42 height 12
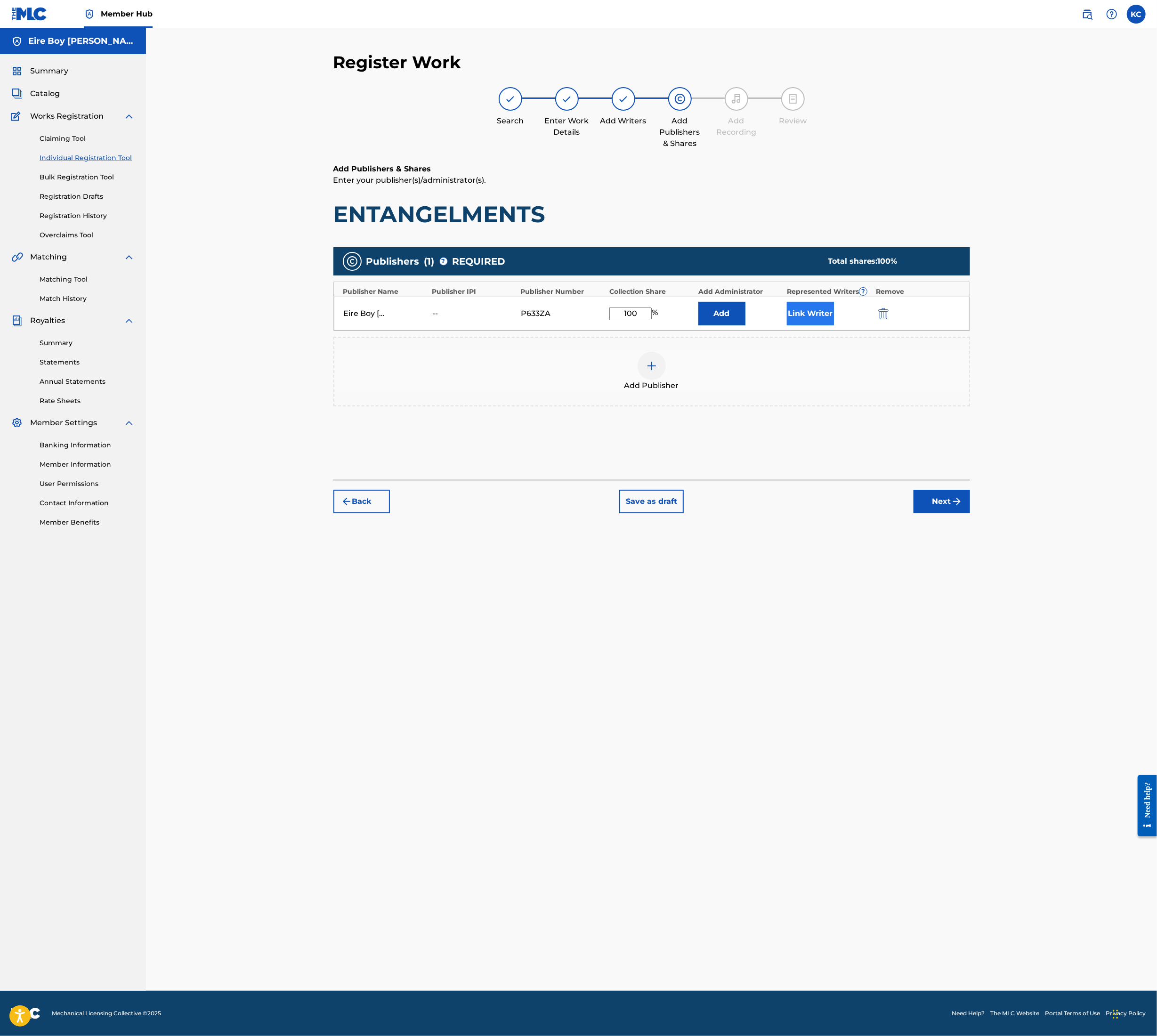
type input "100"
click at [810, 314] on button "Link Writer" at bounding box center [810, 314] width 47 height 24
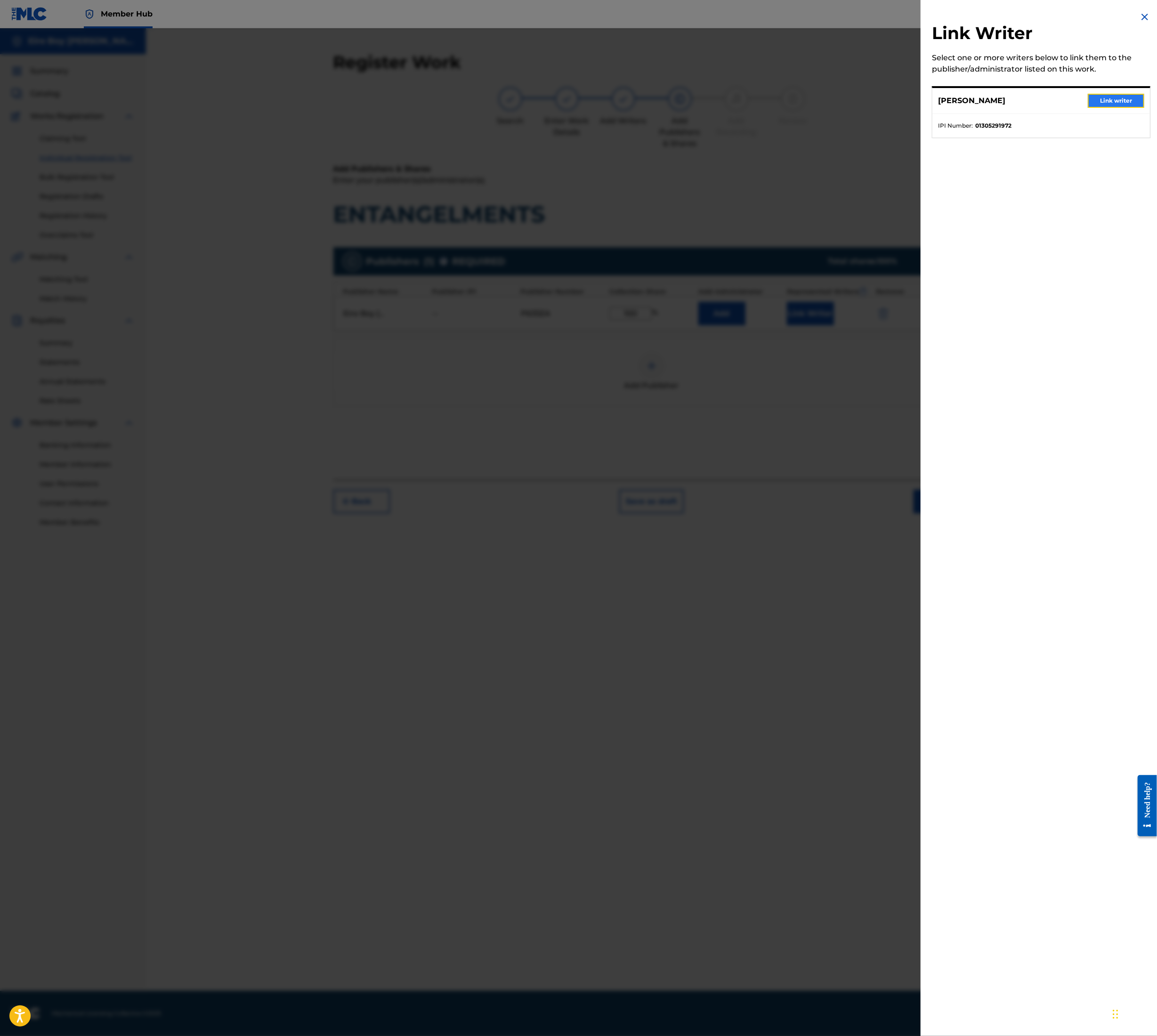
click at [1101, 101] on button "Link writer" at bounding box center [1116, 100] width 56 height 14
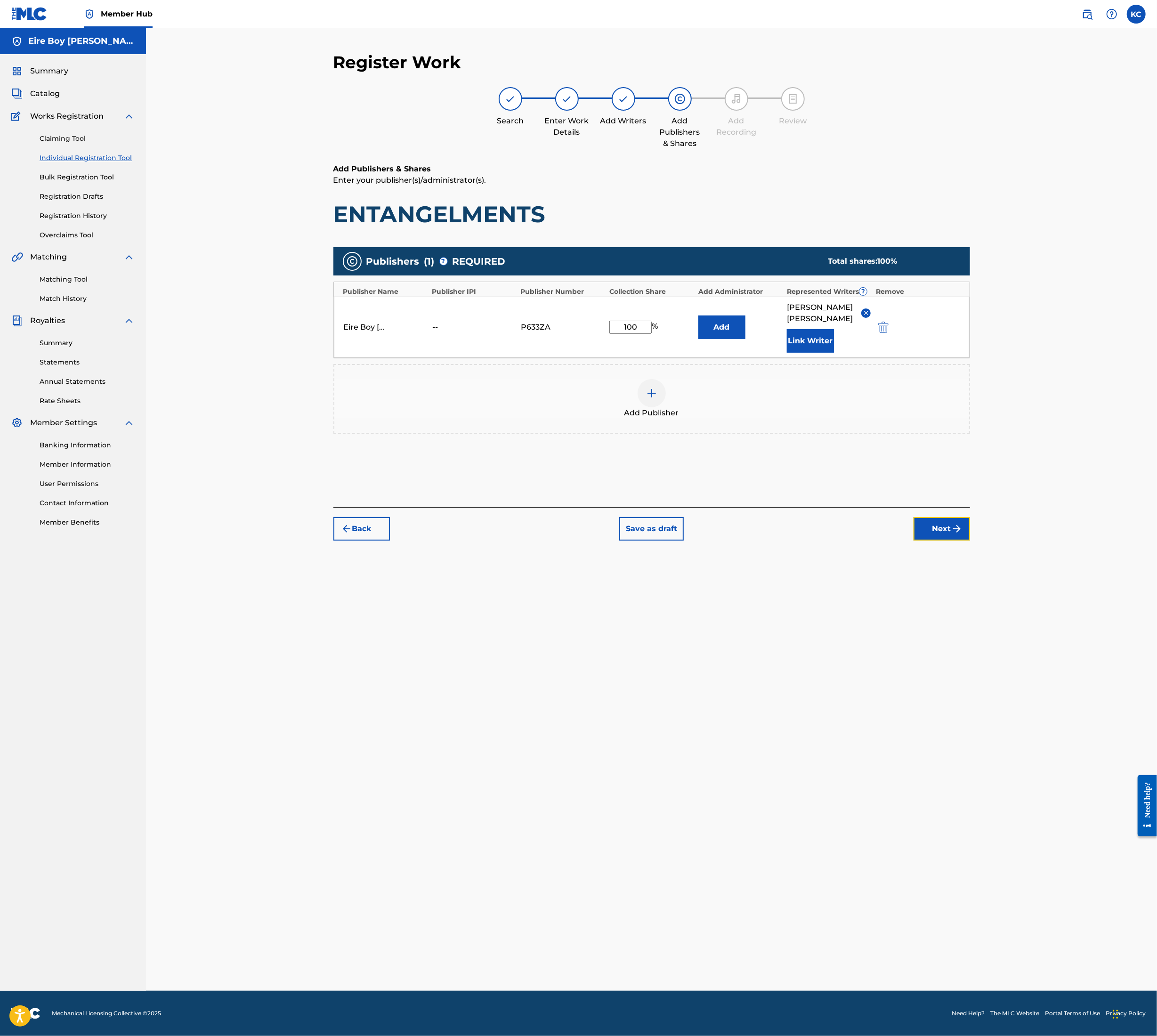
click at [937, 519] on button "Next" at bounding box center [942, 529] width 56 height 24
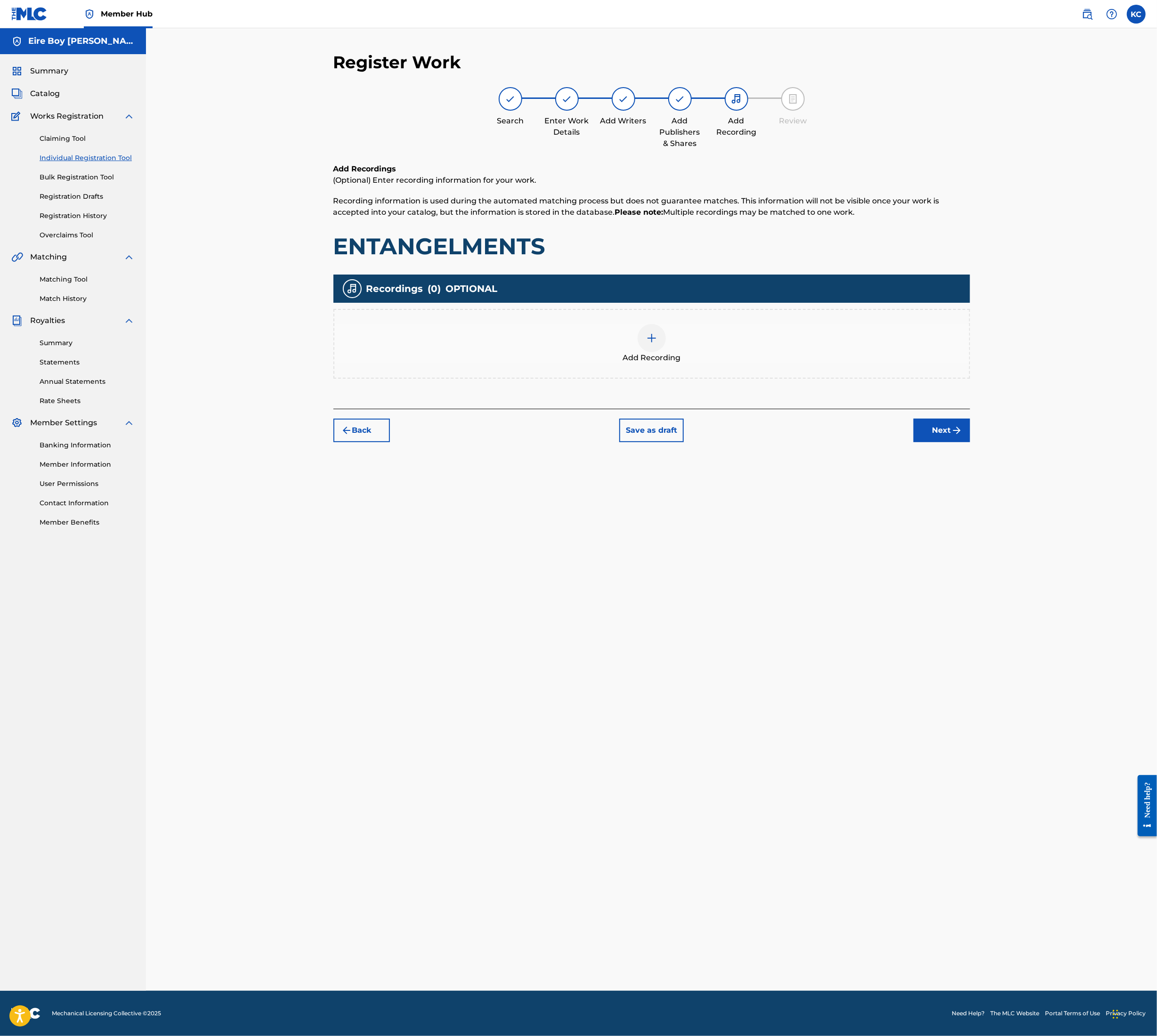
click at [653, 334] on img at bounding box center [652, 338] width 11 height 11
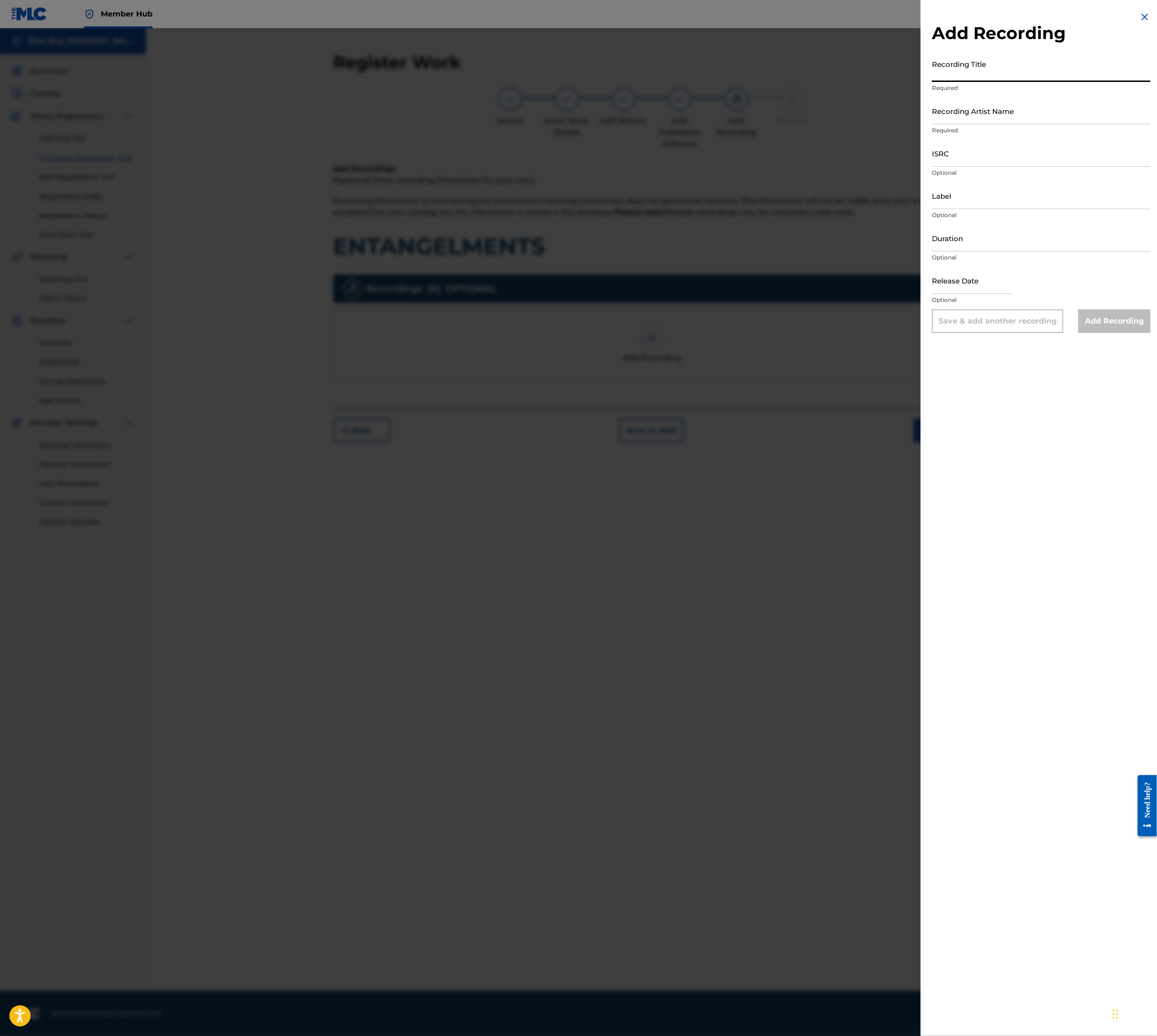
click at [1033, 63] on input "Recording Title" at bounding box center [1041, 68] width 219 height 27
paste input "ENTANGELMENTS"
type input "ENTANGELMENTS"
click at [1029, 108] on input "Recording Artist Name" at bounding box center [1041, 111] width 219 height 27
type input "MAL€K"
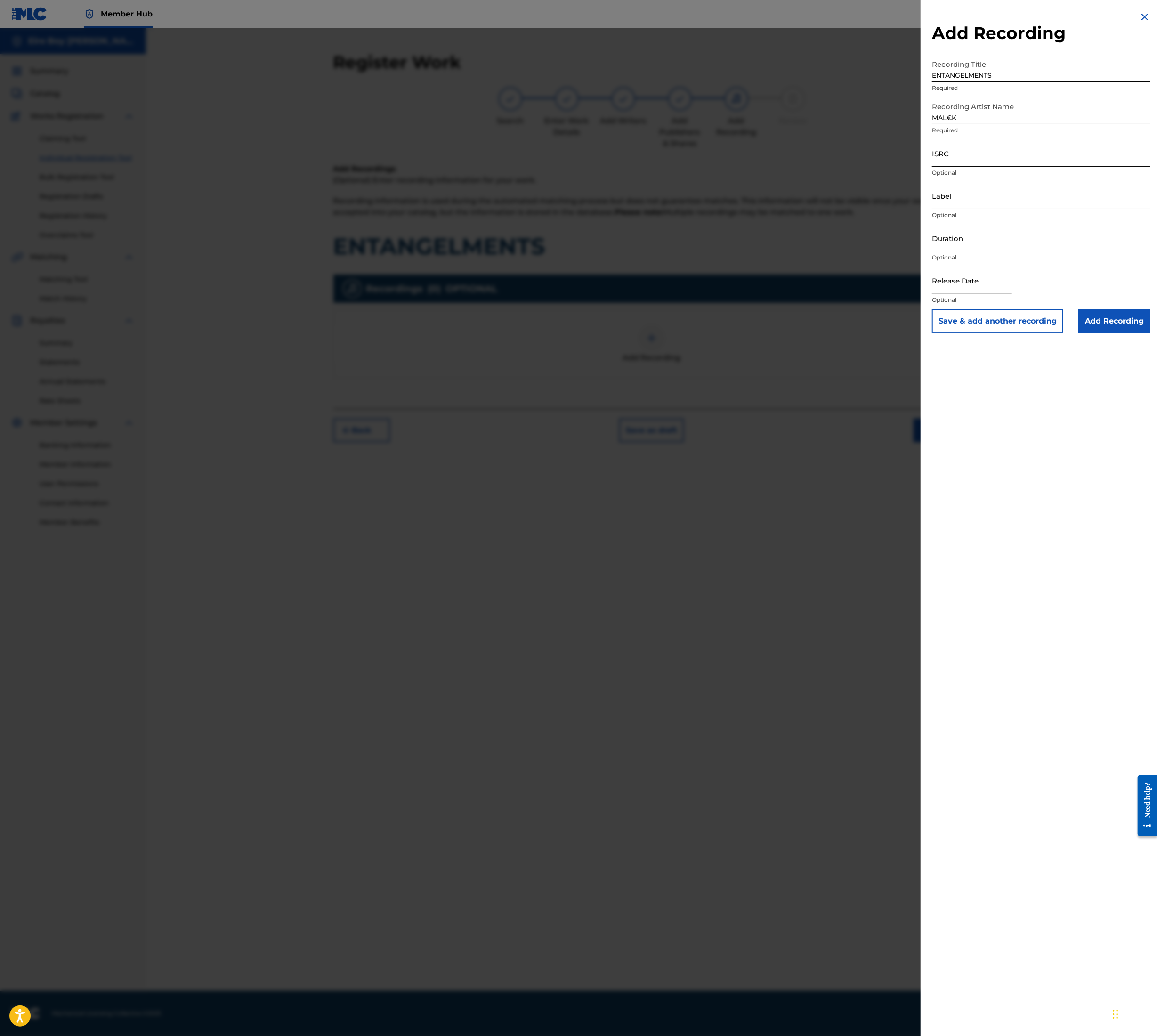
click at [992, 157] on input "ISRC" at bounding box center [1041, 153] width 219 height 27
paste input "QT3F22507188"
type input "QT3F22507188"
click at [1110, 306] on div "Release Date Optional" at bounding box center [1041, 288] width 219 height 42
click at [1100, 326] on input "Add Recording" at bounding box center [1114, 321] width 72 height 24
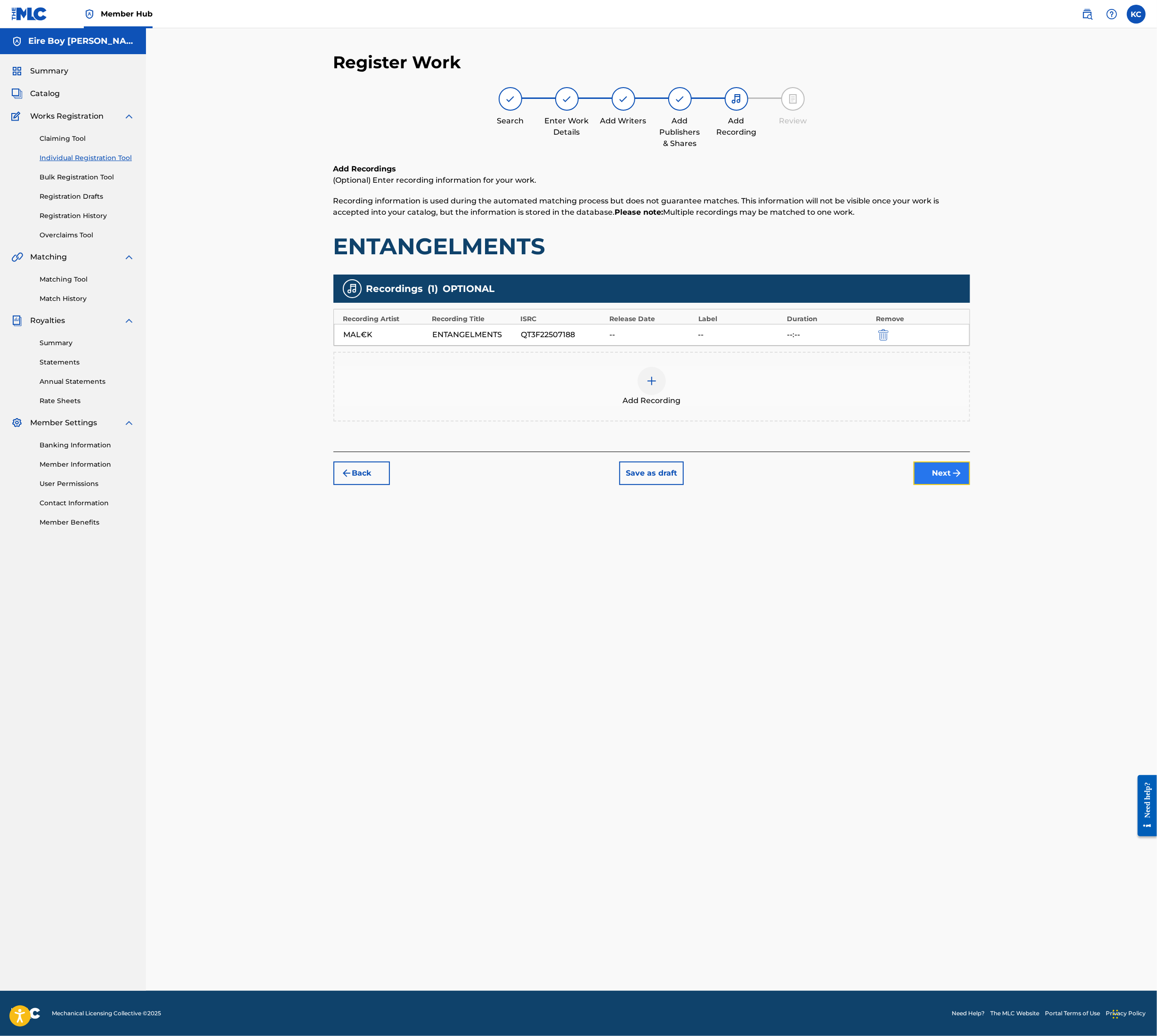
click at [943, 473] on button "Next" at bounding box center [942, 473] width 56 height 24
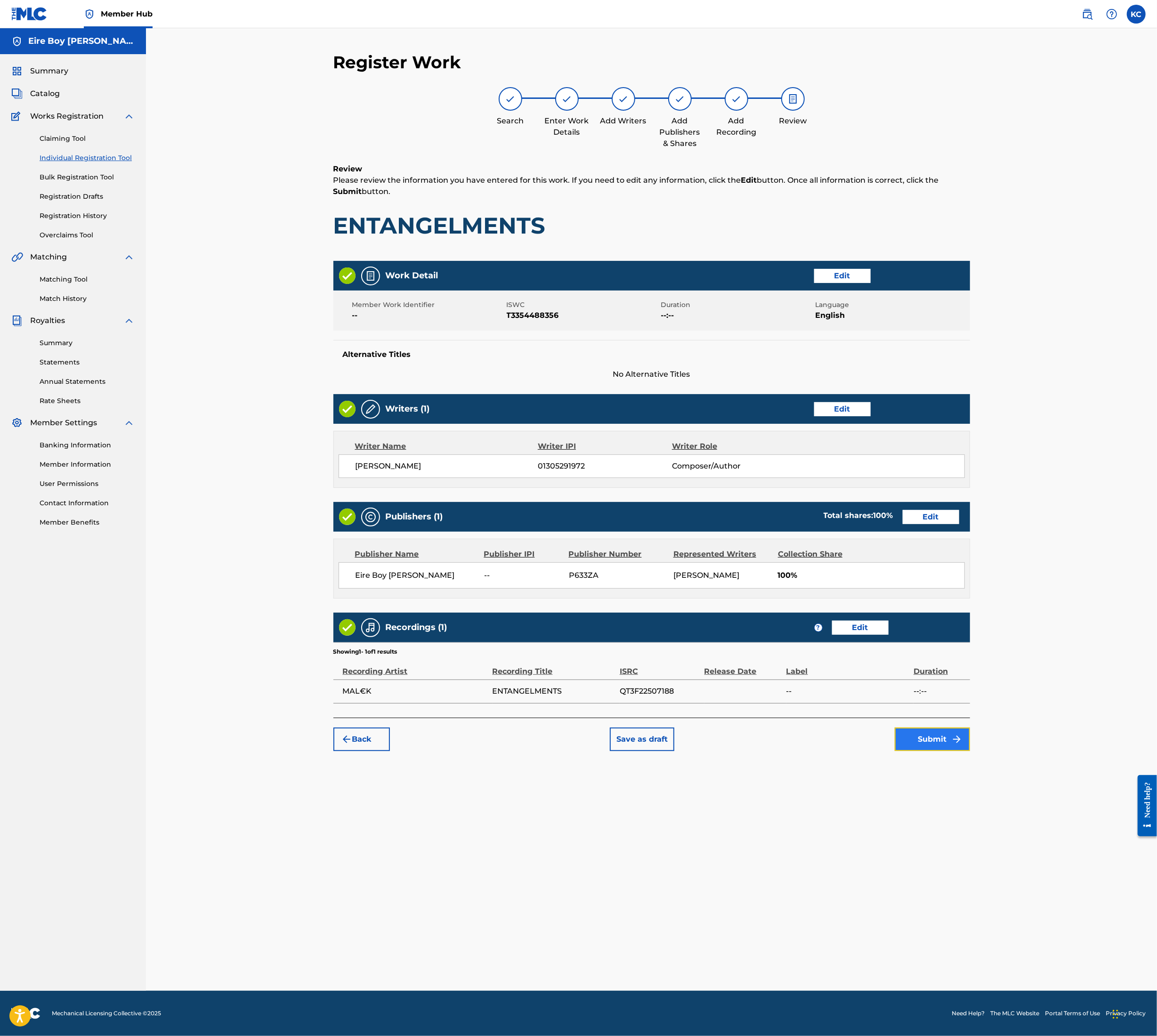
click at [959, 749] on button "Submit" at bounding box center [933, 740] width 76 height 24
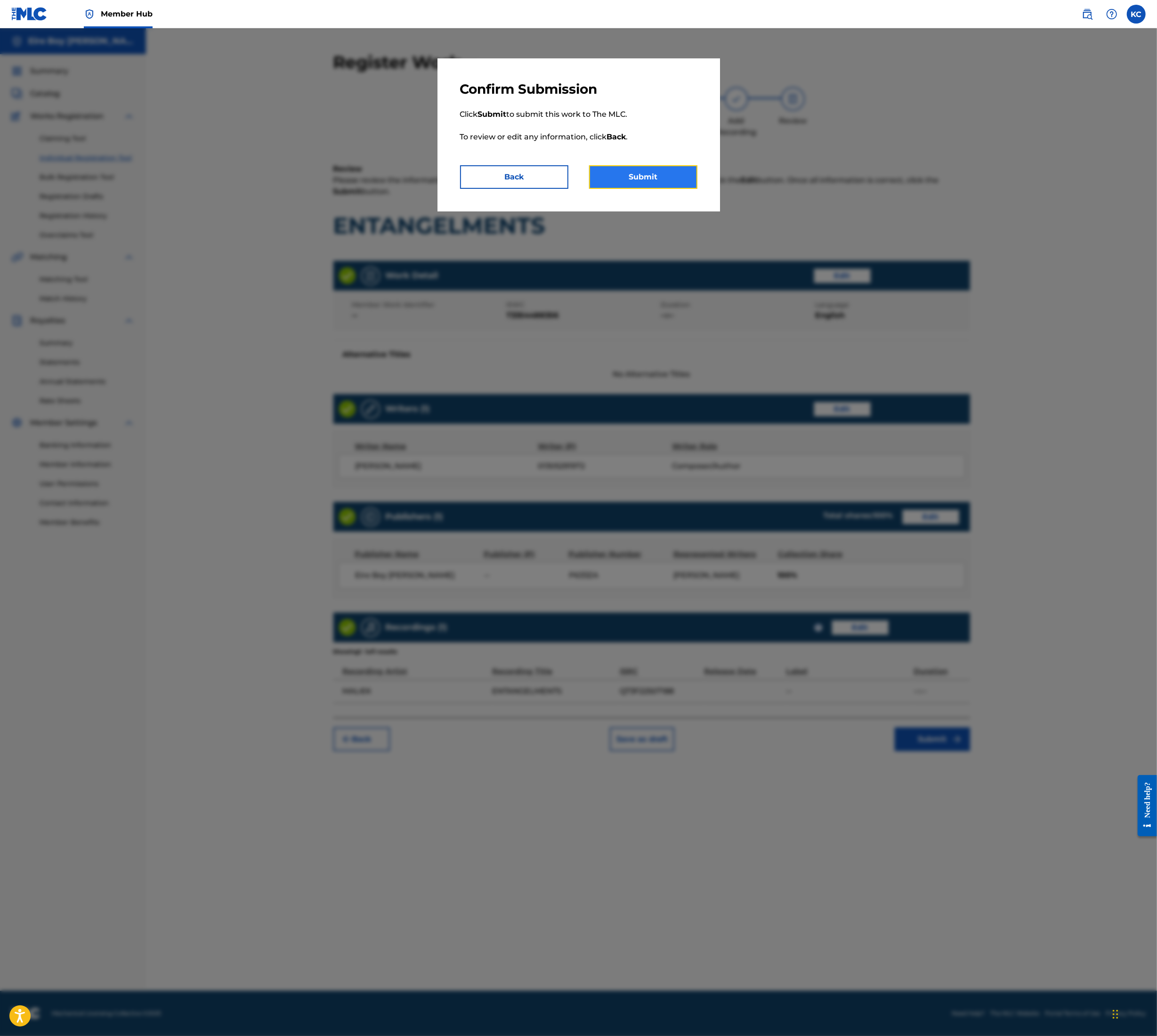
click at [646, 176] on button "Submit" at bounding box center [643, 177] width 108 height 24
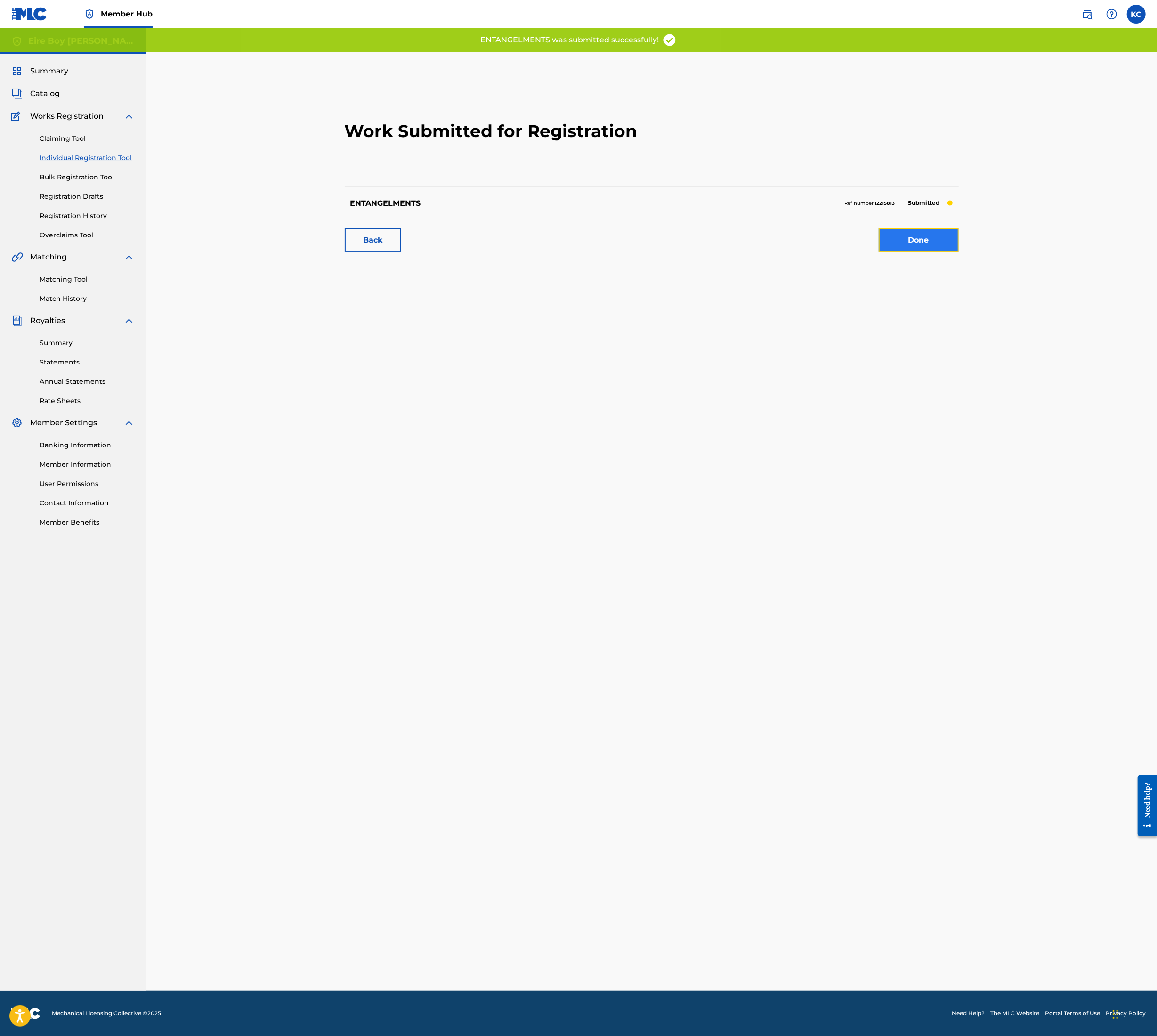
click at [909, 234] on link "Done" at bounding box center [919, 240] width 80 height 24
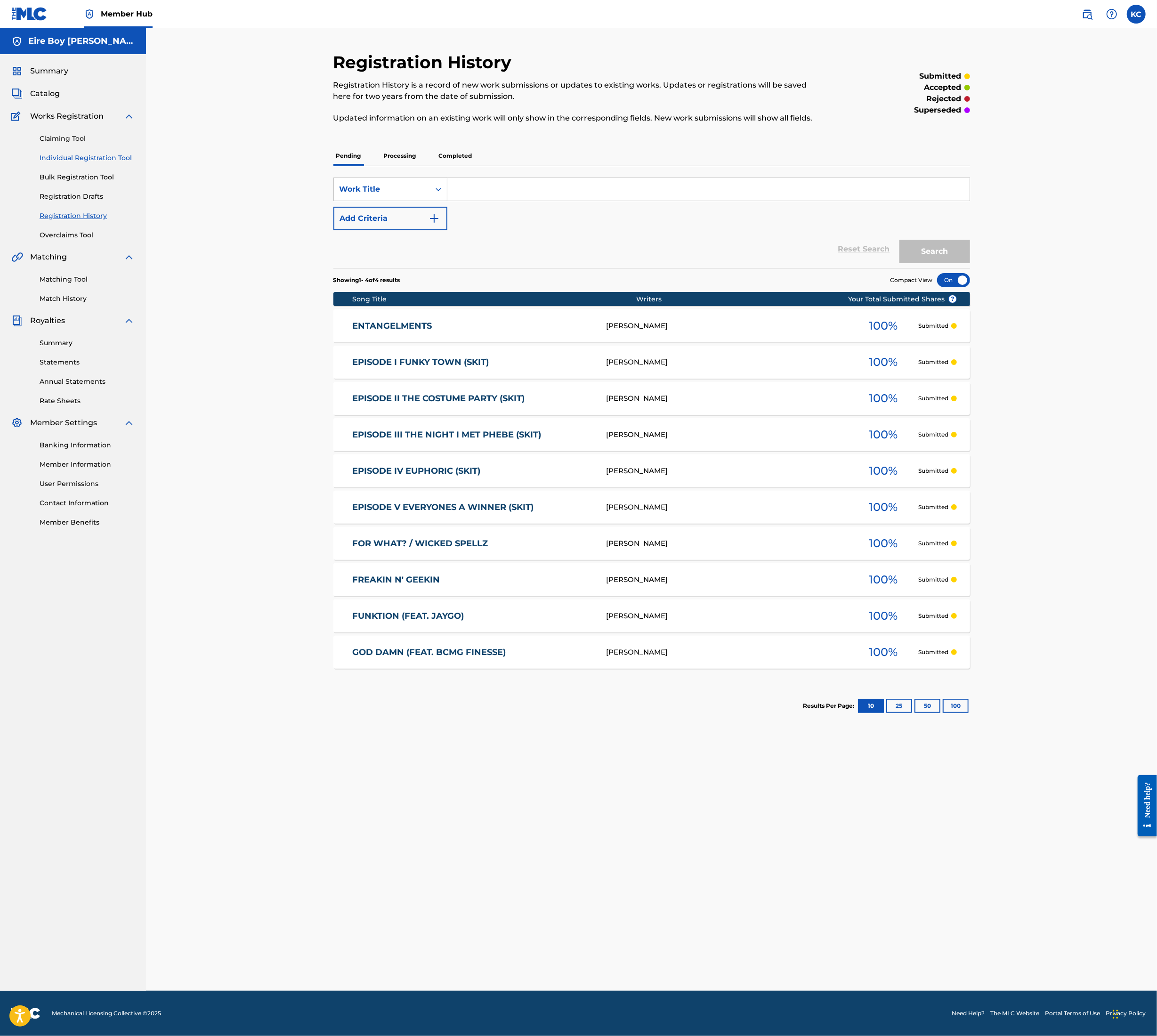
click at [76, 155] on link "Individual Registration Tool" at bounding box center [87, 158] width 95 height 10
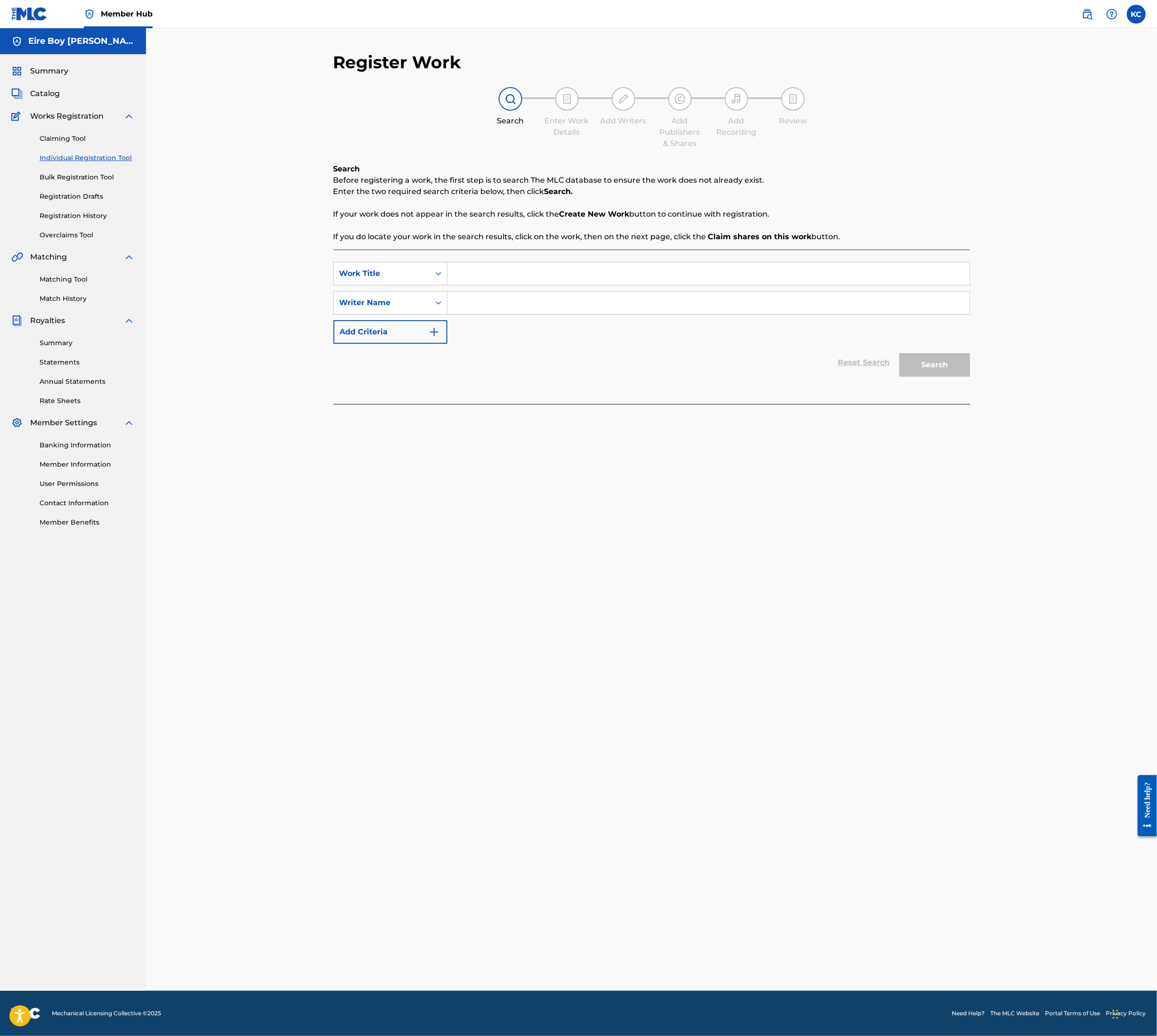
click at [500, 272] on input "Search Form" at bounding box center [709, 274] width 522 height 23
paste input "DANCE WITH THE DEVIL (OUTRO)"
type input "DANCE WITH THE DEVIL (OUTRO)"
click at [513, 298] on input "Search Form" at bounding box center [709, 303] width 522 height 23
paste input "DANCE WITH THE DEVIL (OUTRO)"
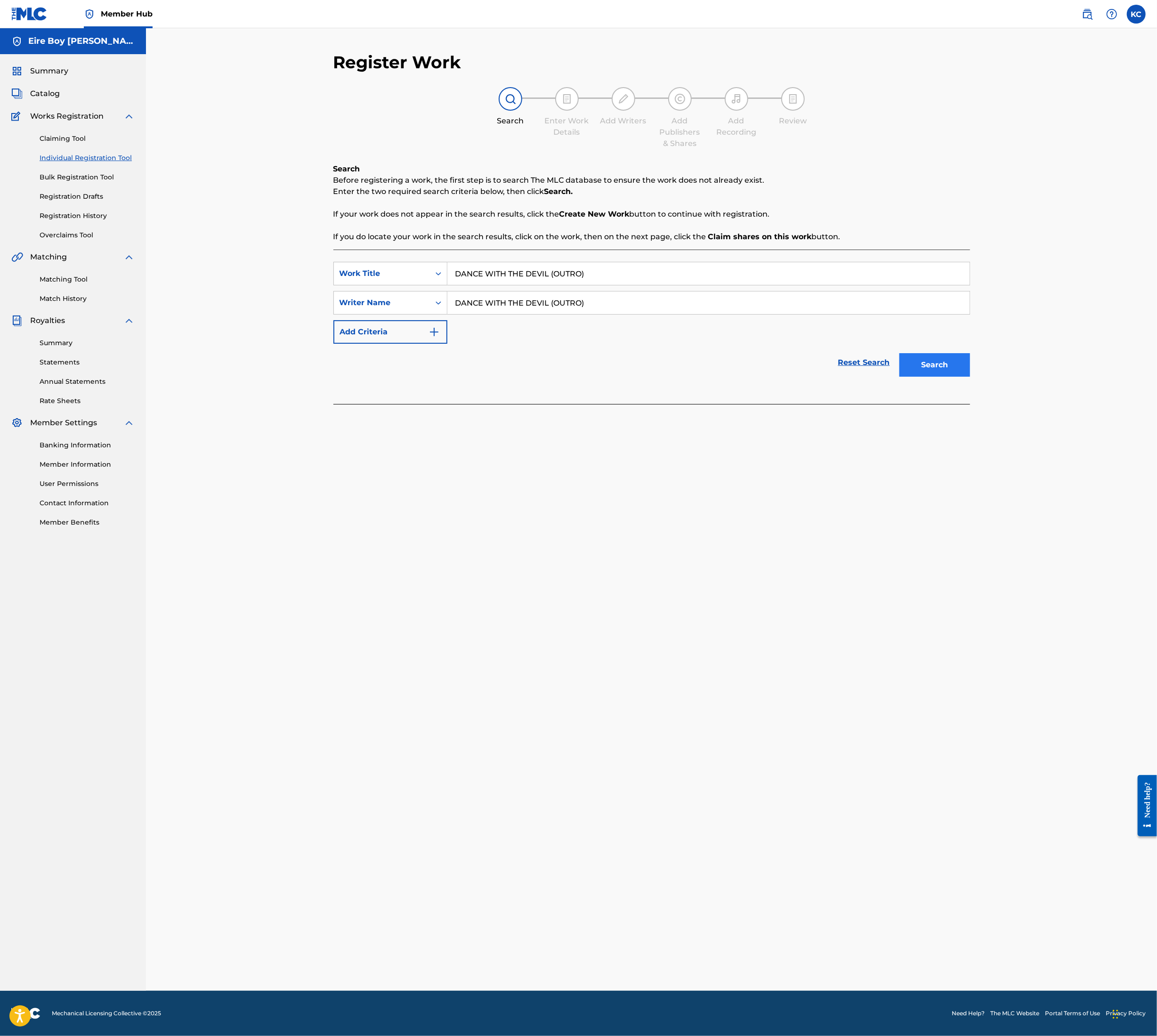
type input "DANCE WITH THE DEVIL (OUTRO)"
click at [928, 359] on button "Search" at bounding box center [935, 365] width 71 height 24
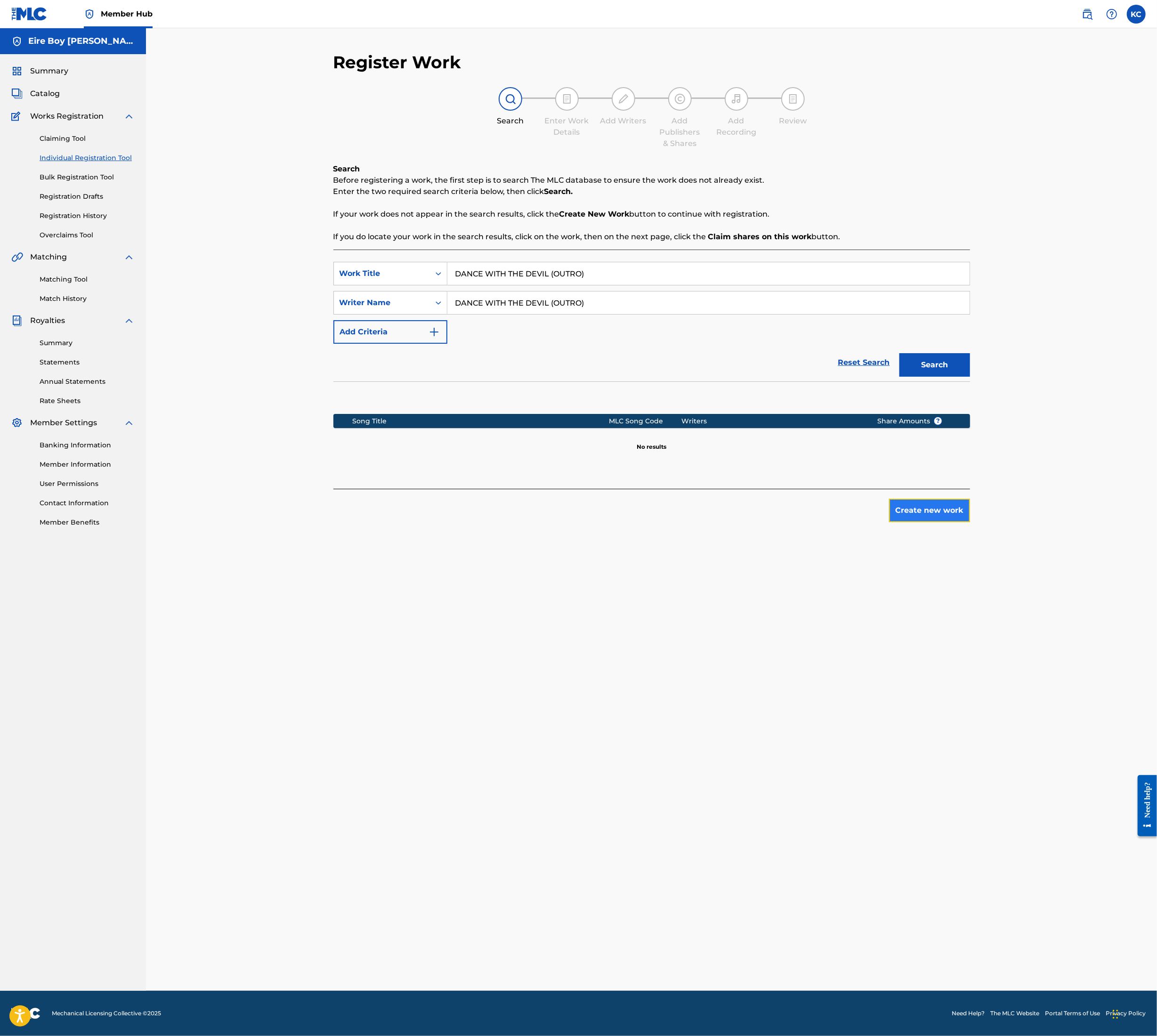
click at [919, 507] on button "Create new work" at bounding box center [930, 511] width 81 height 24
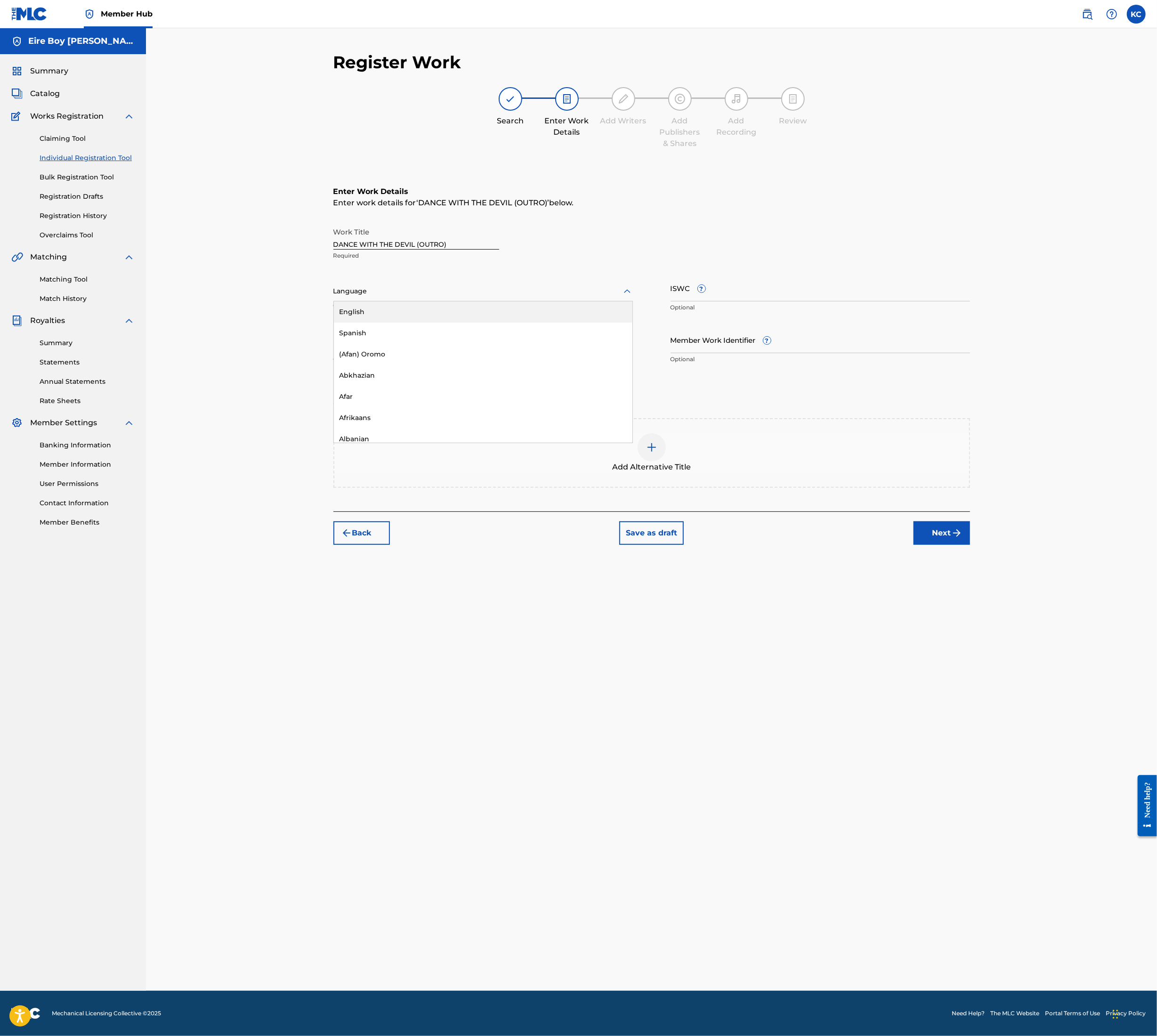
click at [370, 285] on div at bounding box center [483, 291] width 300 height 12
click at [373, 317] on div "English" at bounding box center [483, 312] width 298 height 21
click at [790, 296] on input "ISWC ?" at bounding box center [821, 288] width 300 height 27
paste input "T3354488301"
type input "T3354488301"
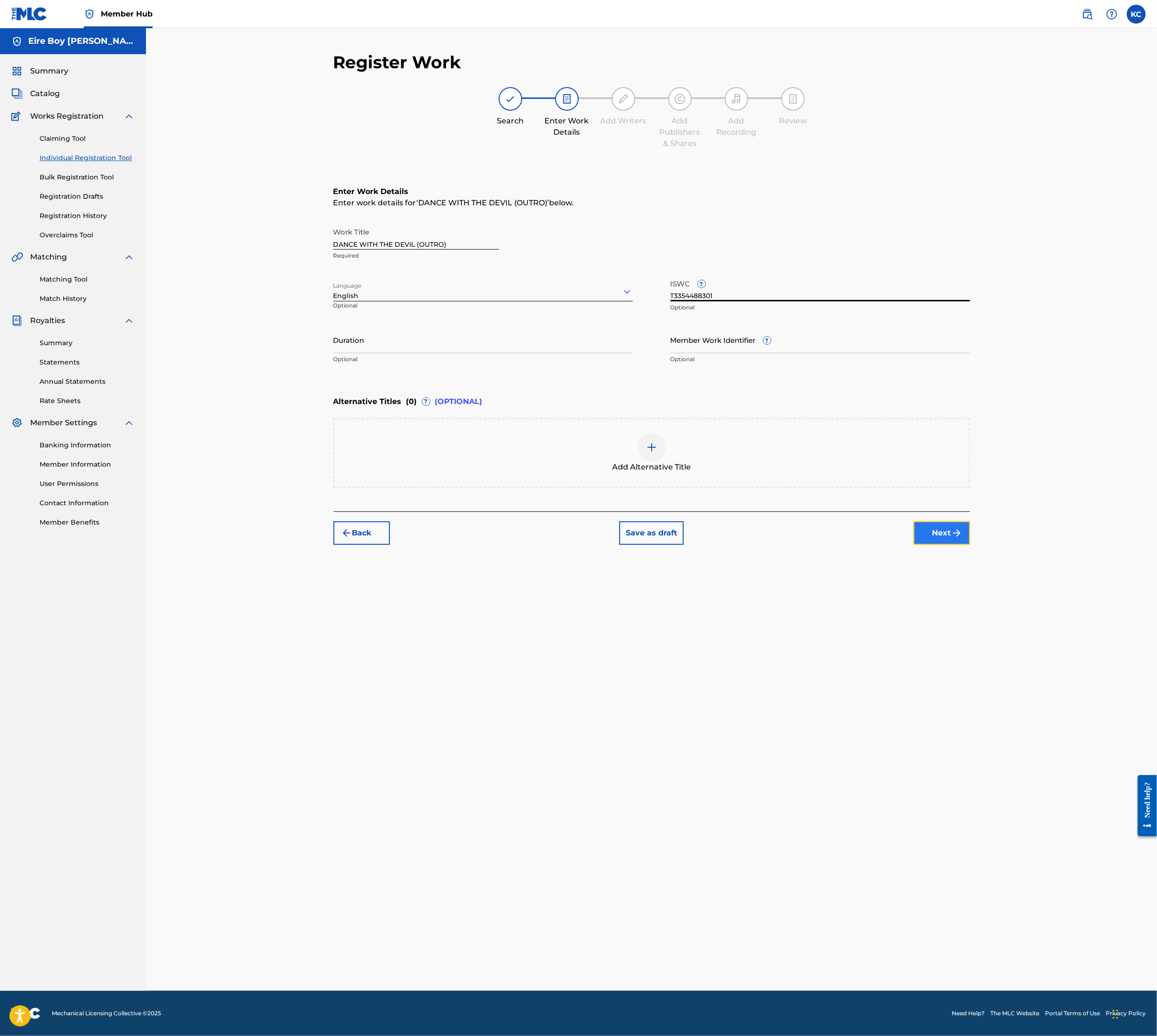
click at [943, 541] on button "Next" at bounding box center [942, 533] width 56 height 24
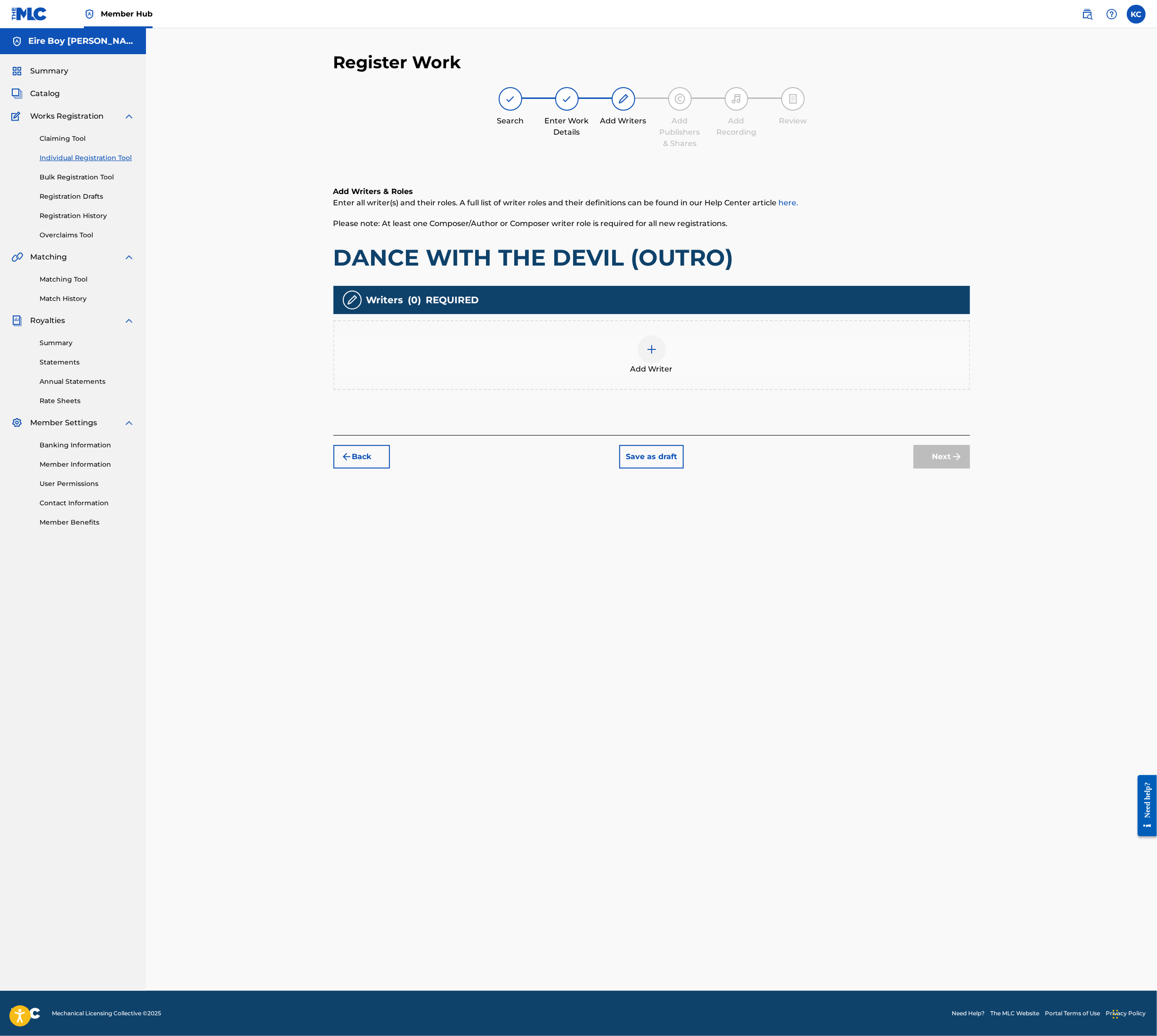
click at [634, 343] on div "Add Writer" at bounding box center [652, 355] width 635 height 40
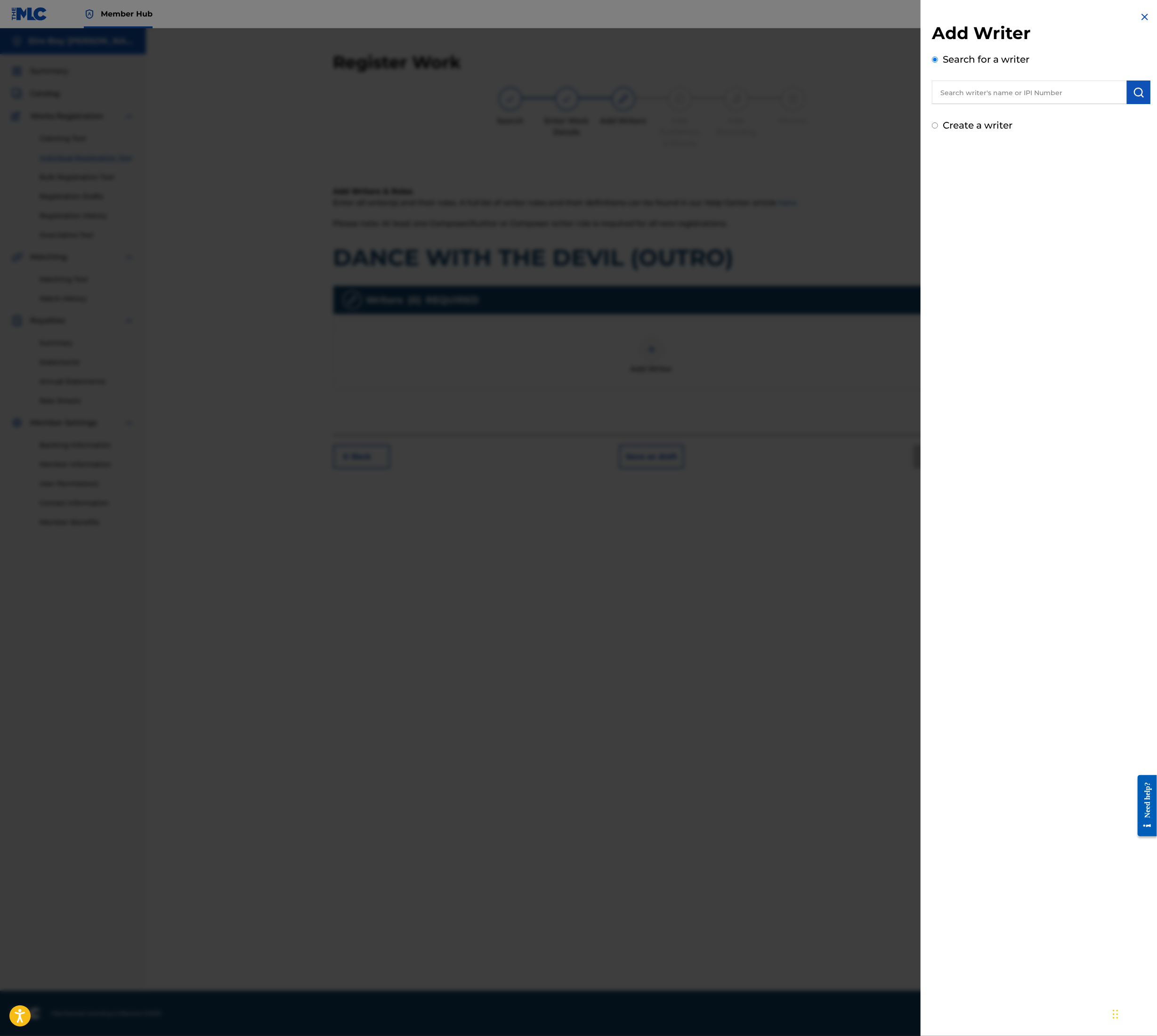
drag, startPoint x: 1002, startPoint y: 97, endPoint x: 1004, endPoint y: 111, distance: 14.1
click at [1002, 96] on input "text" at bounding box center [1029, 92] width 195 height 24
type input "[PERSON_NAME]"
click at [1143, 93] on button "submit" at bounding box center [1139, 92] width 24 height 24
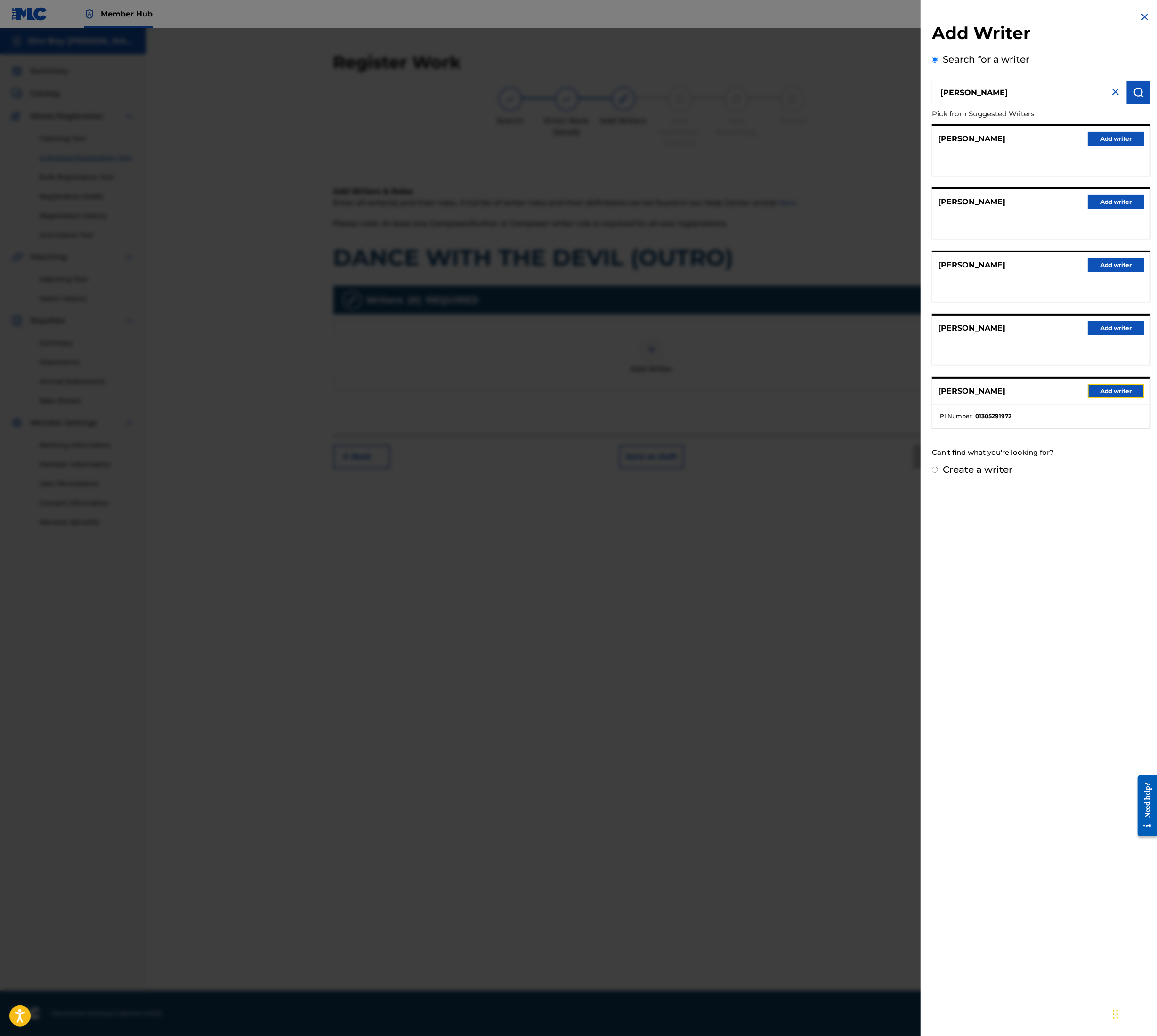
click at [1127, 397] on button "Add writer" at bounding box center [1116, 391] width 56 height 14
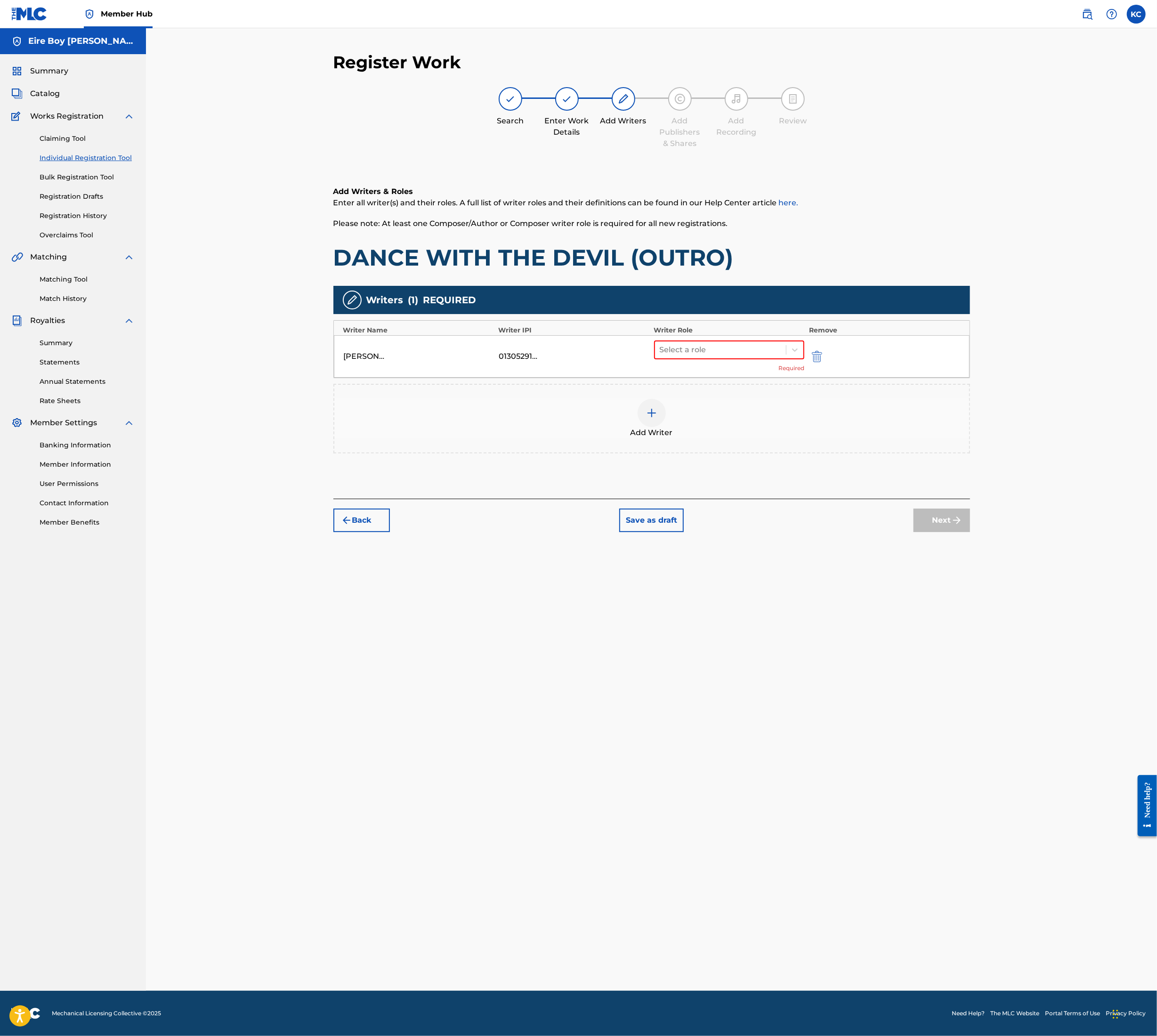
click at [698, 339] on div "[PERSON_NAME] 01305291972 Select a role Required" at bounding box center [651, 356] width 636 height 42
drag, startPoint x: 702, startPoint y: 359, endPoint x: 696, endPoint y: 352, distance: 9.2
click at [698, 356] on div "Select a role Required" at bounding box center [729, 356] width 150 height 32
click at [696, 350] on div at bounding box center [721, 350] width 122 height 13
click at [703, 372] on div "Composer/Author" at bounding box center [729, 374] width 150 height 19
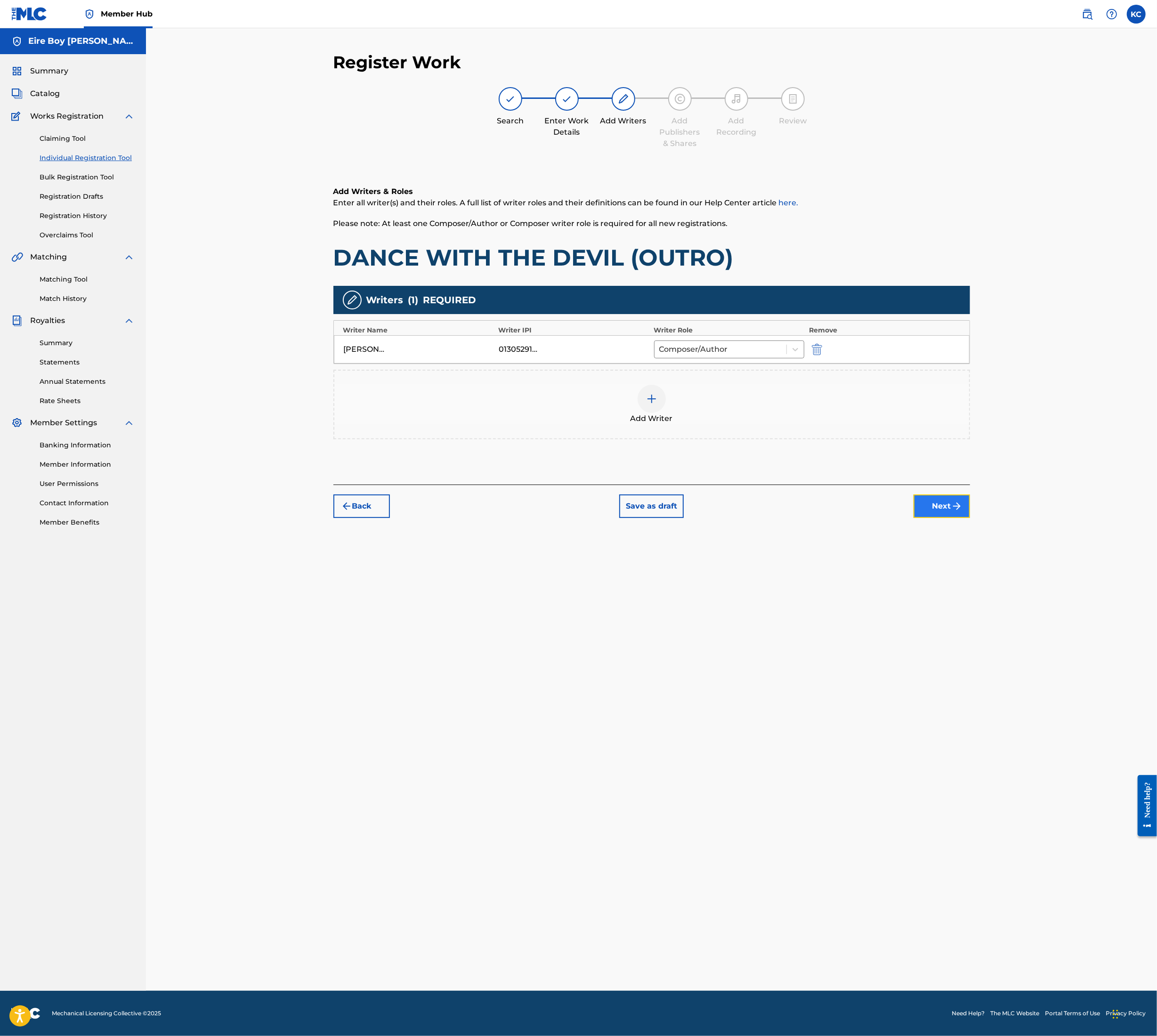
click at [935, 513] on button "Next" at bounding box center [942, 506] width 56 height 24
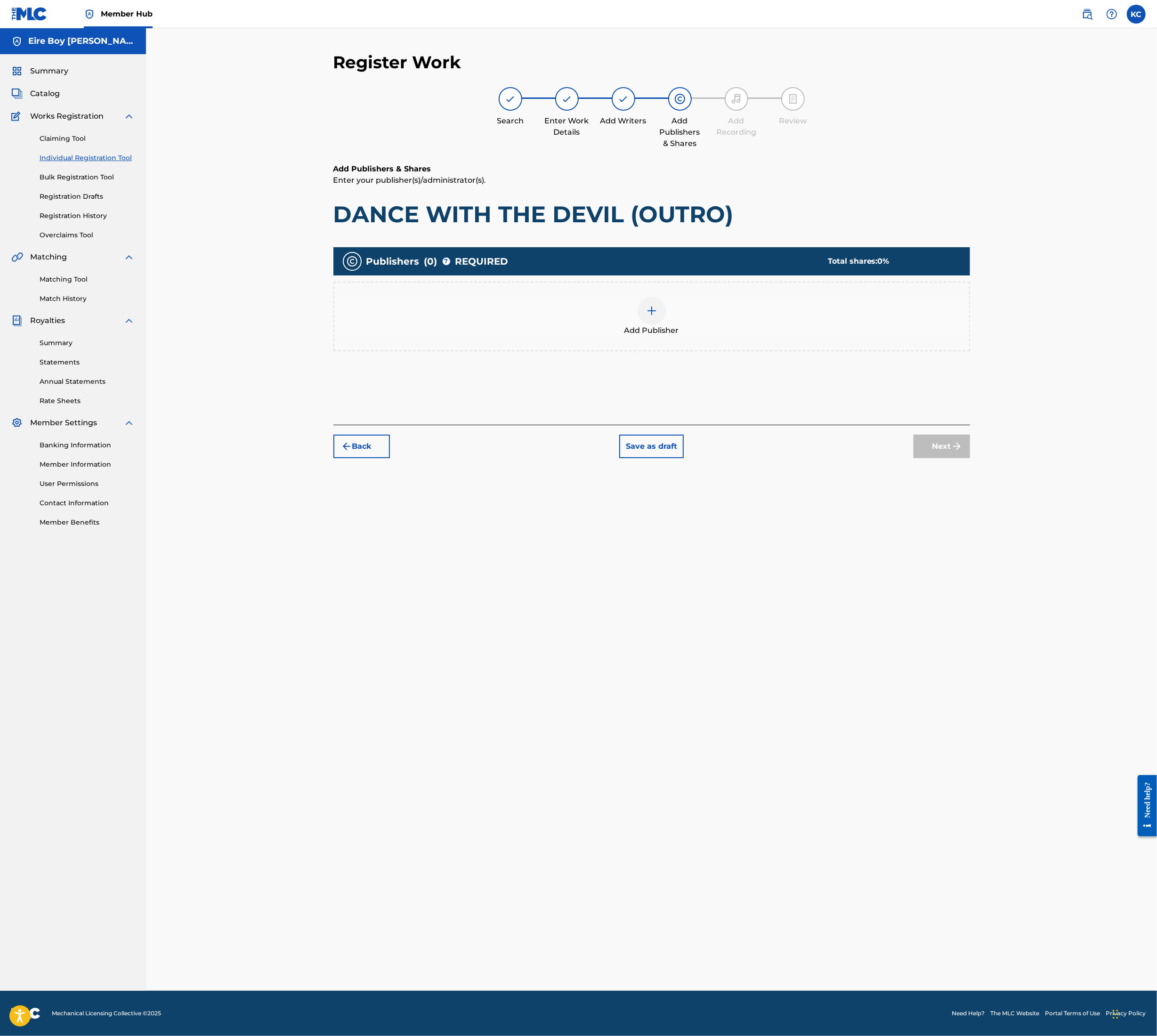
click at [655, 308] on img at bounding box center [652, 311] width 11 height 11
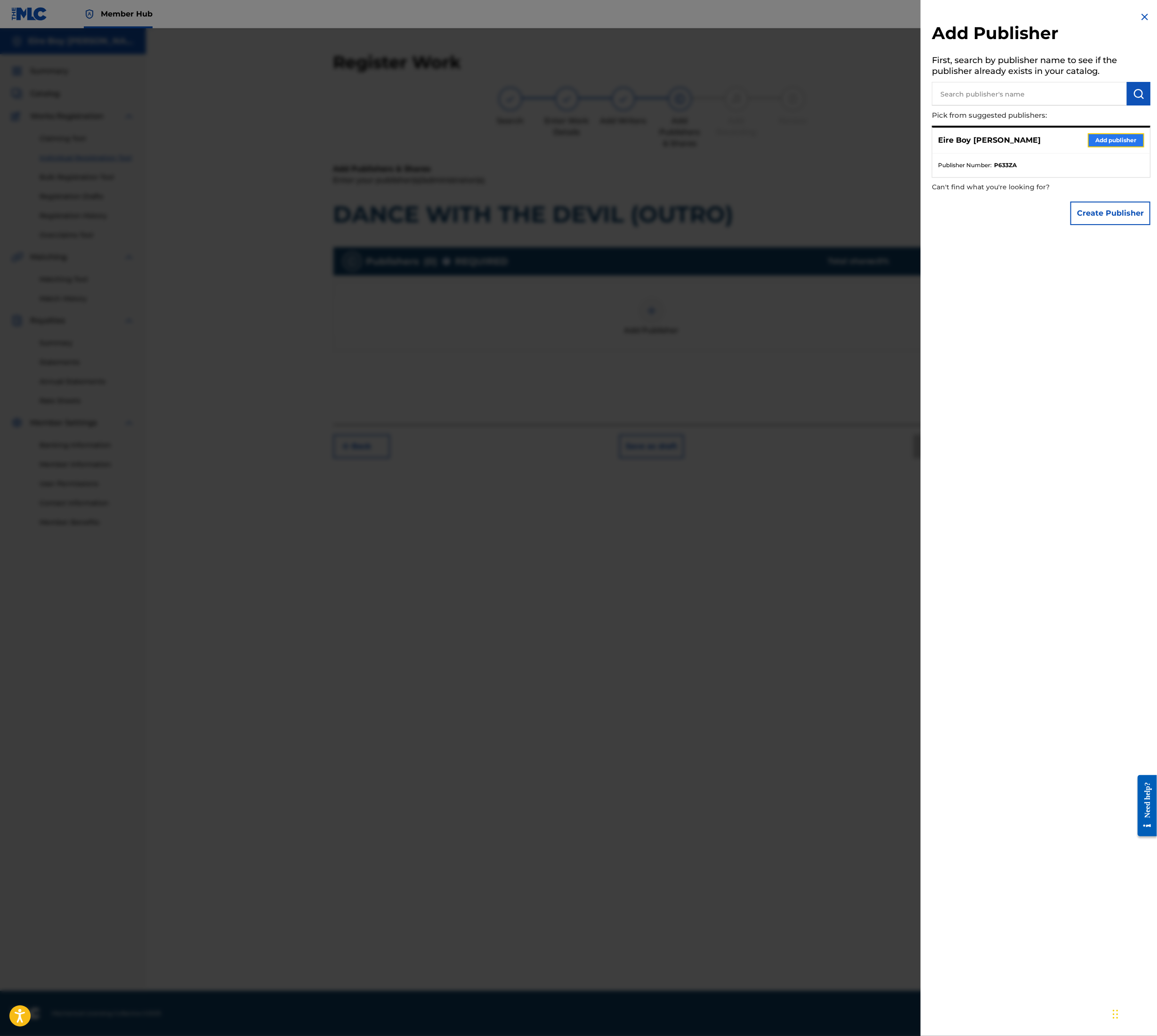
click at [1133, 137] on button "Add publisher" at bounding box center [1116, 140] width 56 height 14
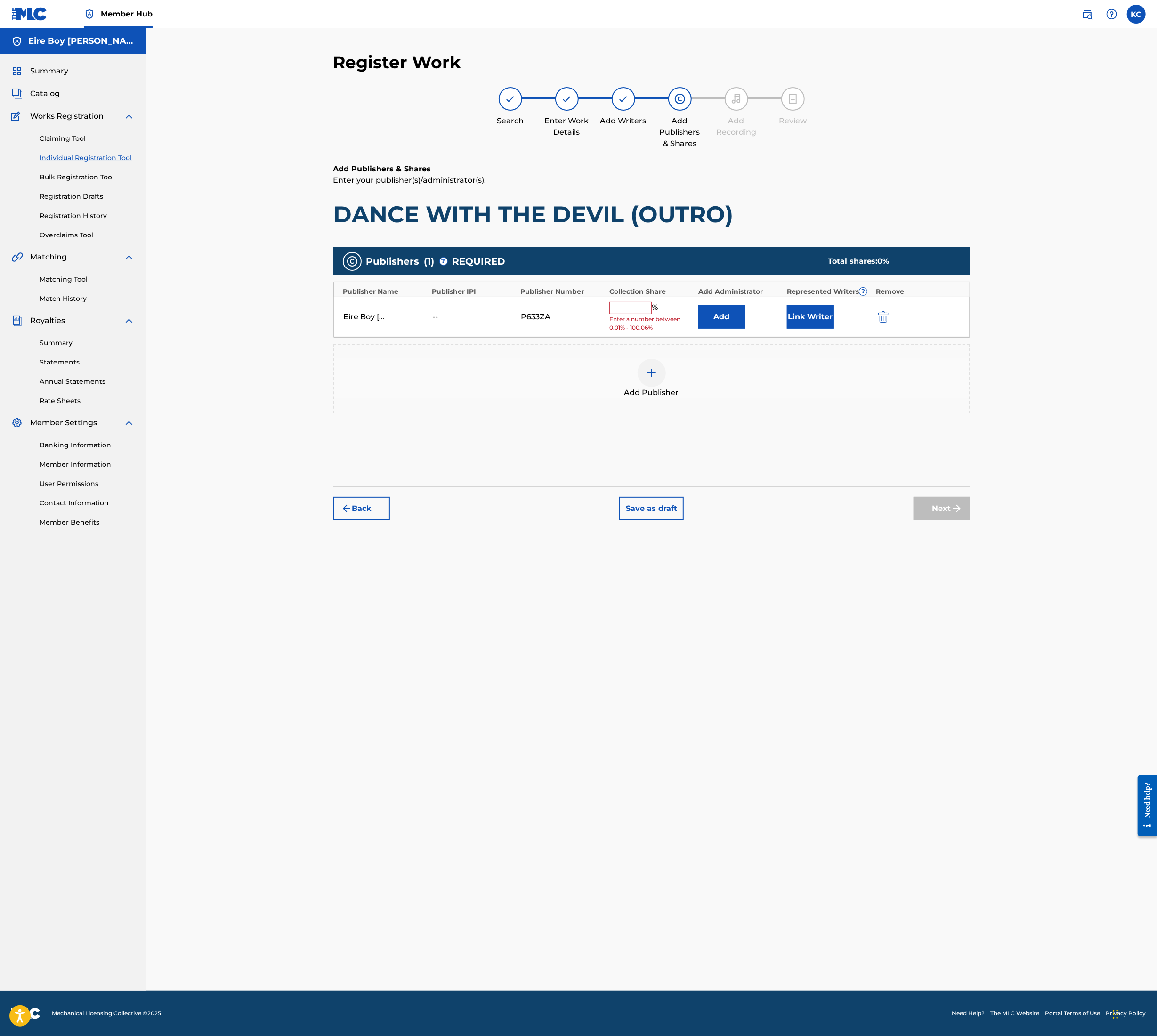
click at [634, 302] on input "text" at bounding box center [631, 308] width 42 height 12
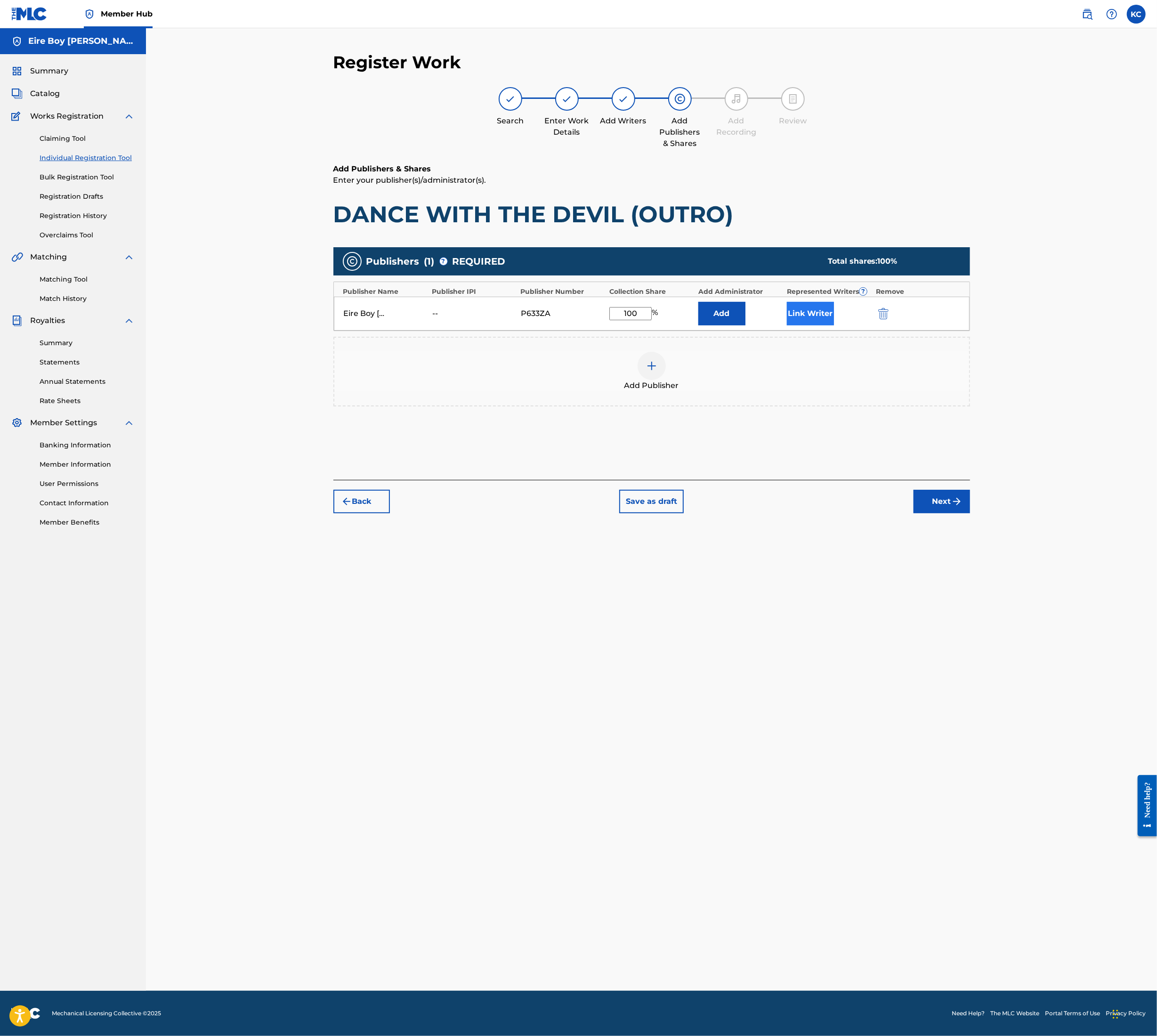
type input "100"
click at [820, 306] on button "Link Writer" at bounding box center [810, 314] width 47 height 24
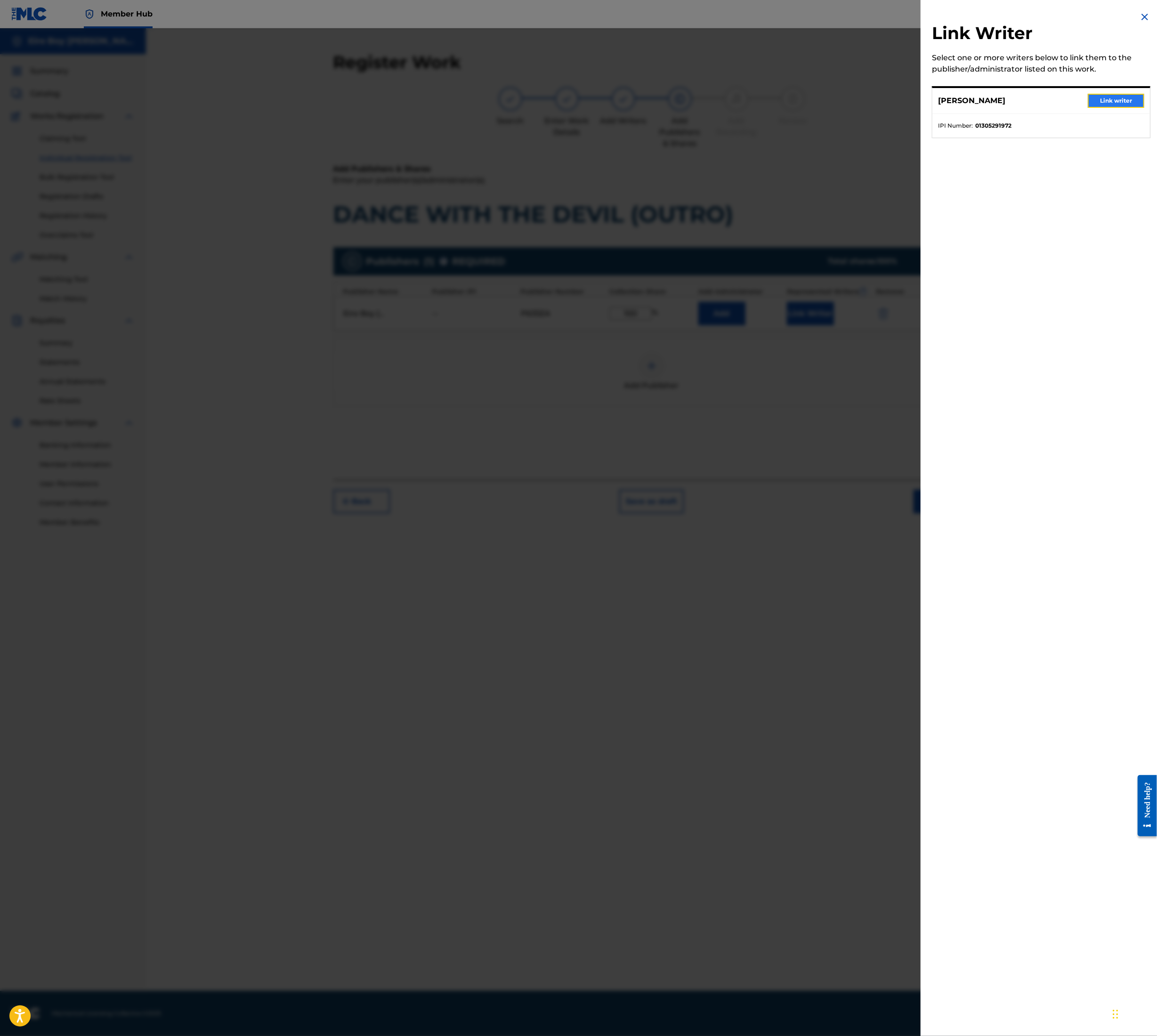
click at [1116, 97] on button "Link writer" at bounding box center [1116, 100] width 56 height 14
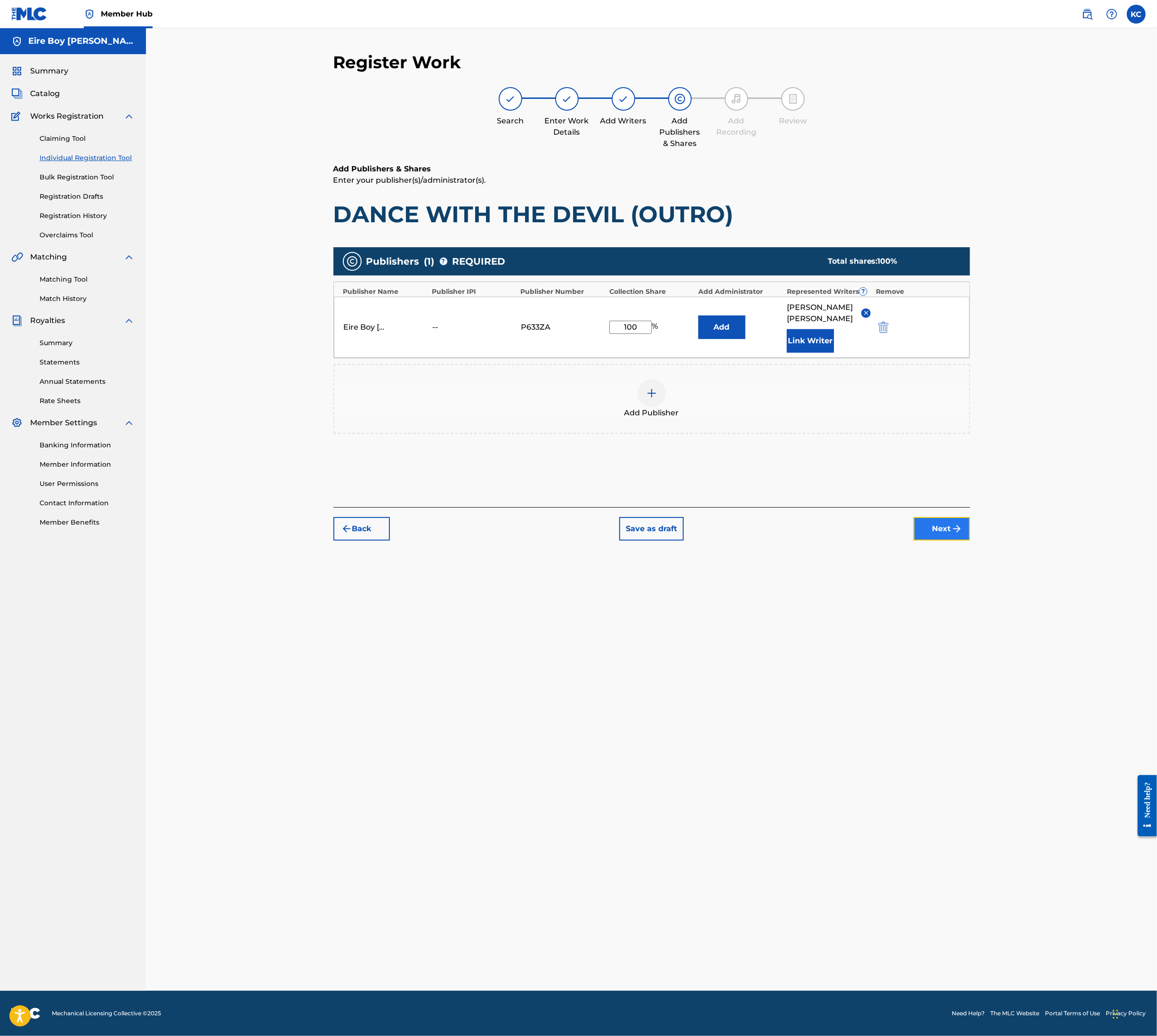
click at [948, 527] on button "Next" at bounding box center [942, 529] width 56 height 24
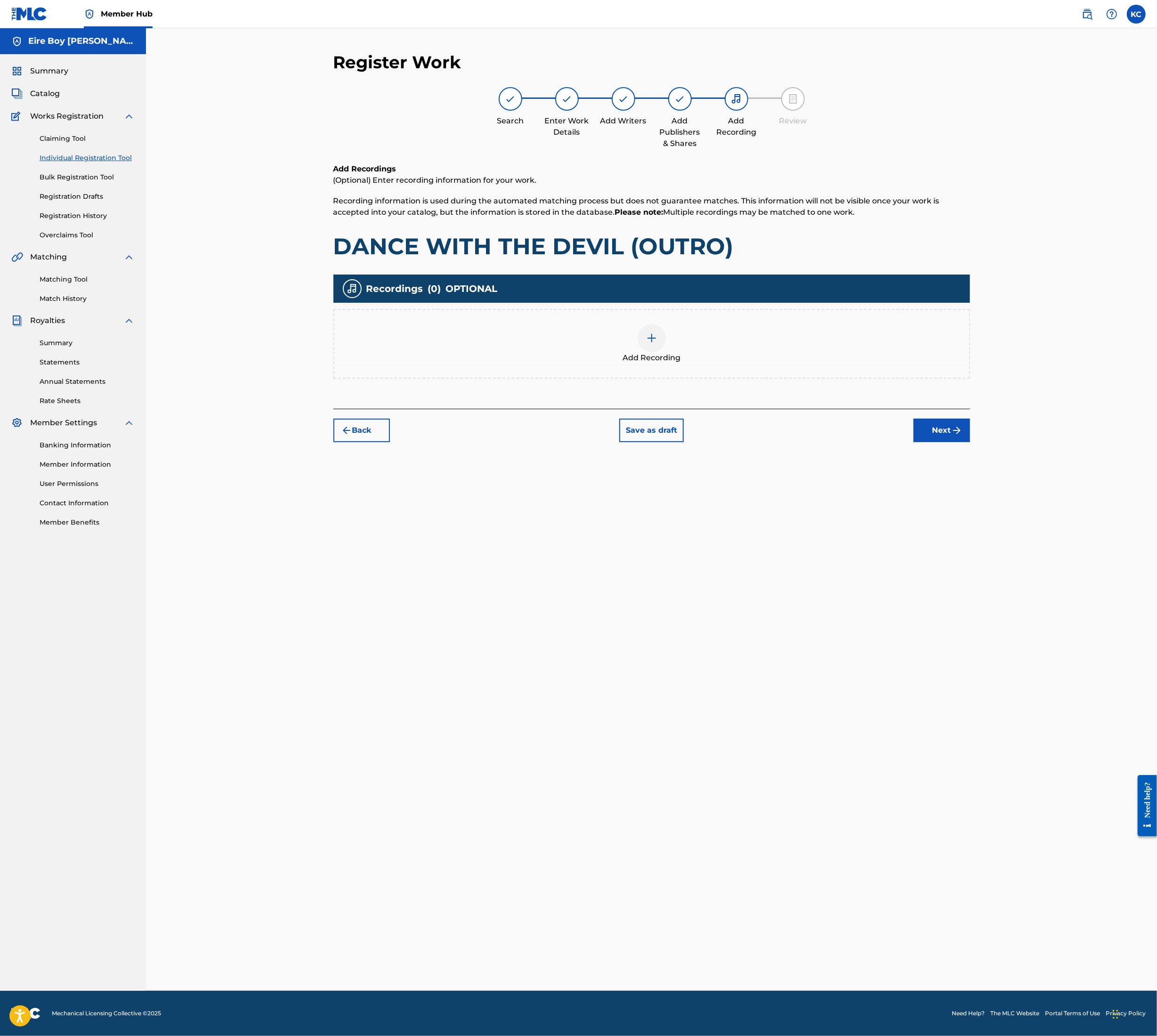
click at [667, 334] on div "Add Recording" at bounding box center [652, 343] width 635 height 40
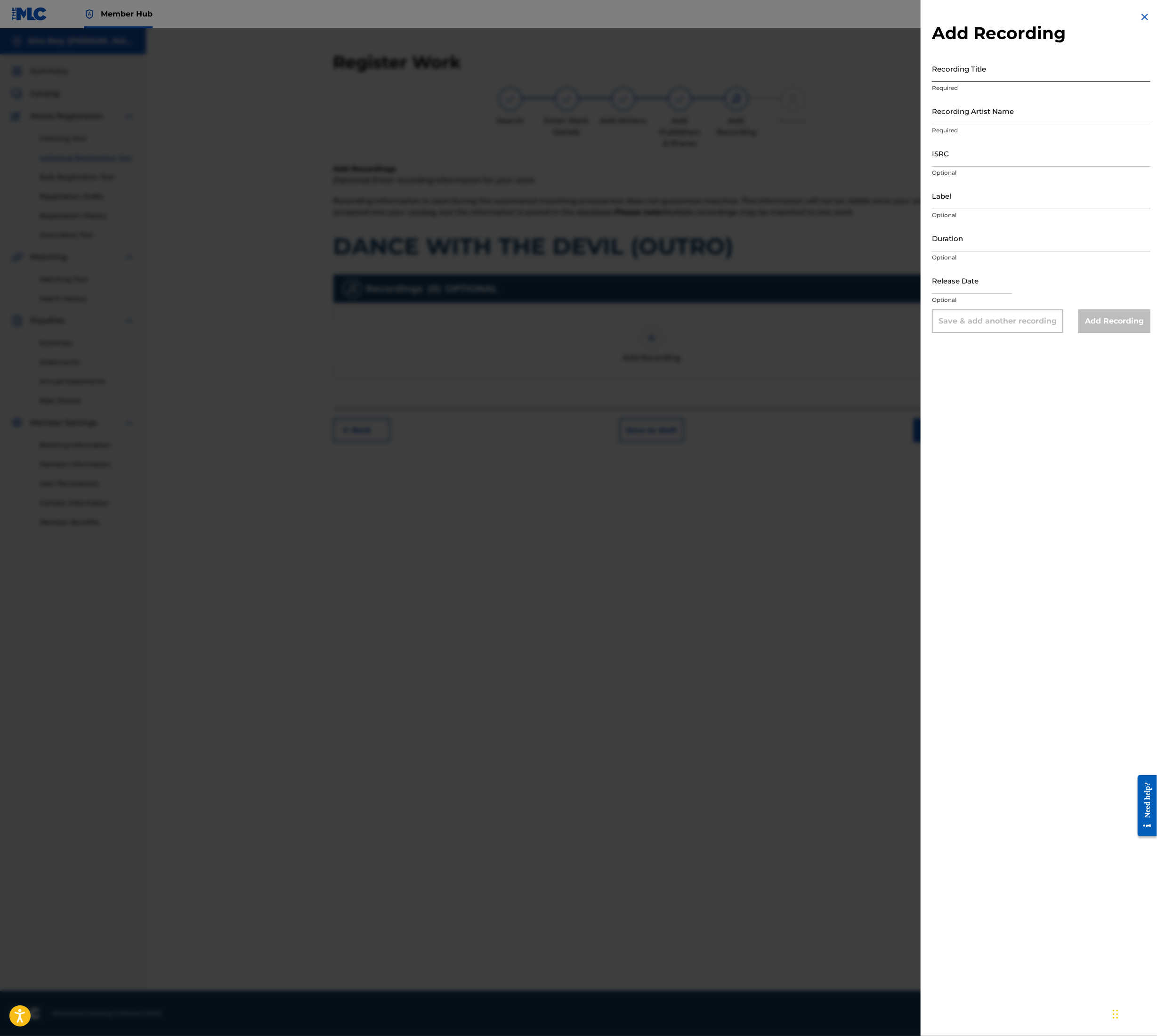
drag, startPoint x: 995, startPoint y: 58, endPoint x: 994, endPoint y: 70, distance: 12.0
click at [994, 66] on input "Recording Title" at bounding box center [1041, 68] width 219 height 27
paste input "DANCE WITH THE DEVIL (OUTRO)"
type input "DANCE WITH THE DEVIL (OUTRO)"
click at [988, 108] on input "Recording Artist Name" at bounding box center [1041, 111] width 219 height 27
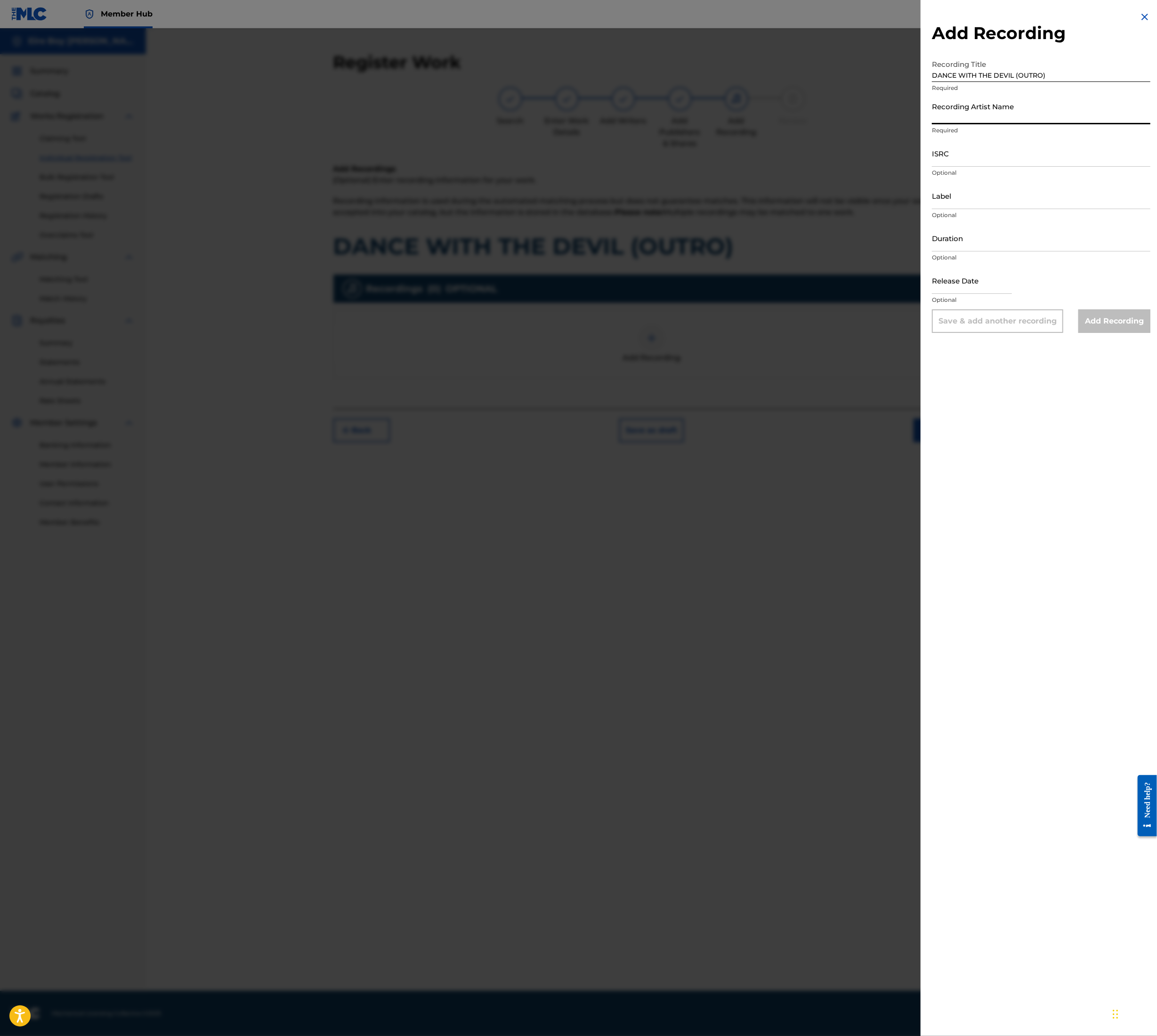
type input "MAL€K"
click at [969, 150] on input "ISRC" at bounding box center [1041, 153] width 219 height 27
paste input "QT3F22507189"
type input "QT3F22507189"
click at [1126, 320] on input "Add Recording" at bounding box center [1114, 321] width 72 height 24
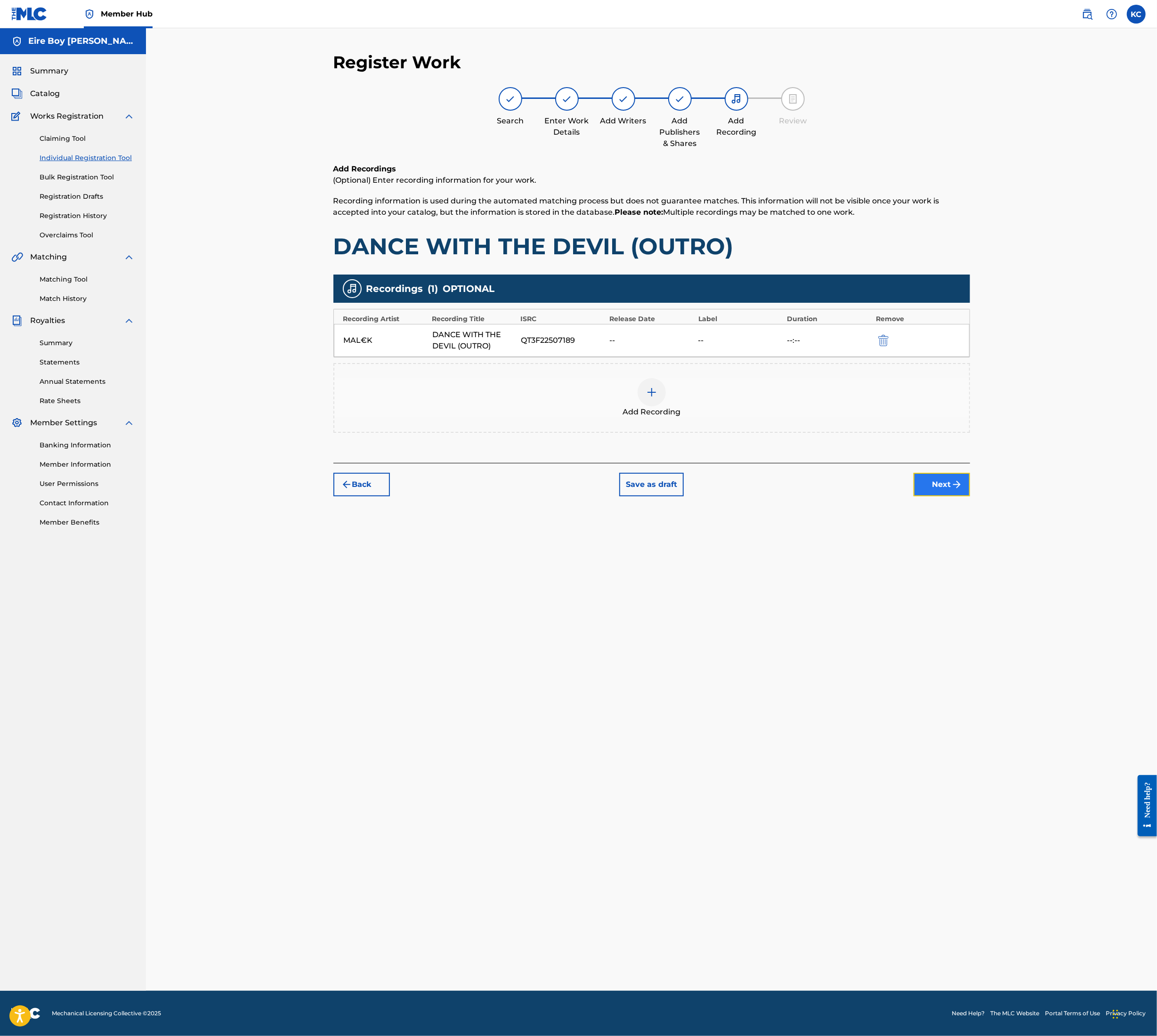
click at [950, 475] on button "Next" at bounding box center [942, 485] width 56 height 24
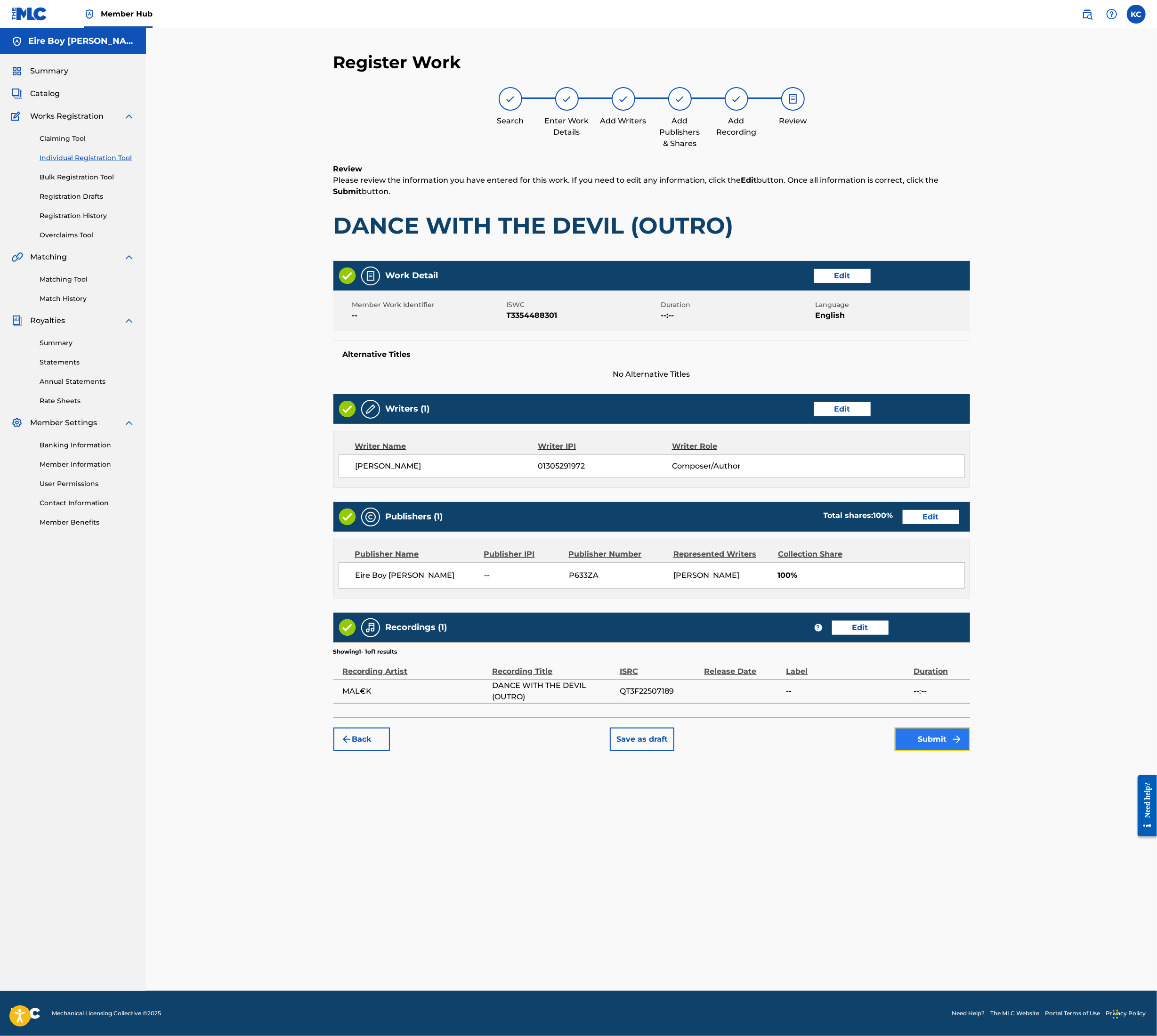
click at [912, 745] on button "Submit" at bounding box center [933, 740] width 76 height 24
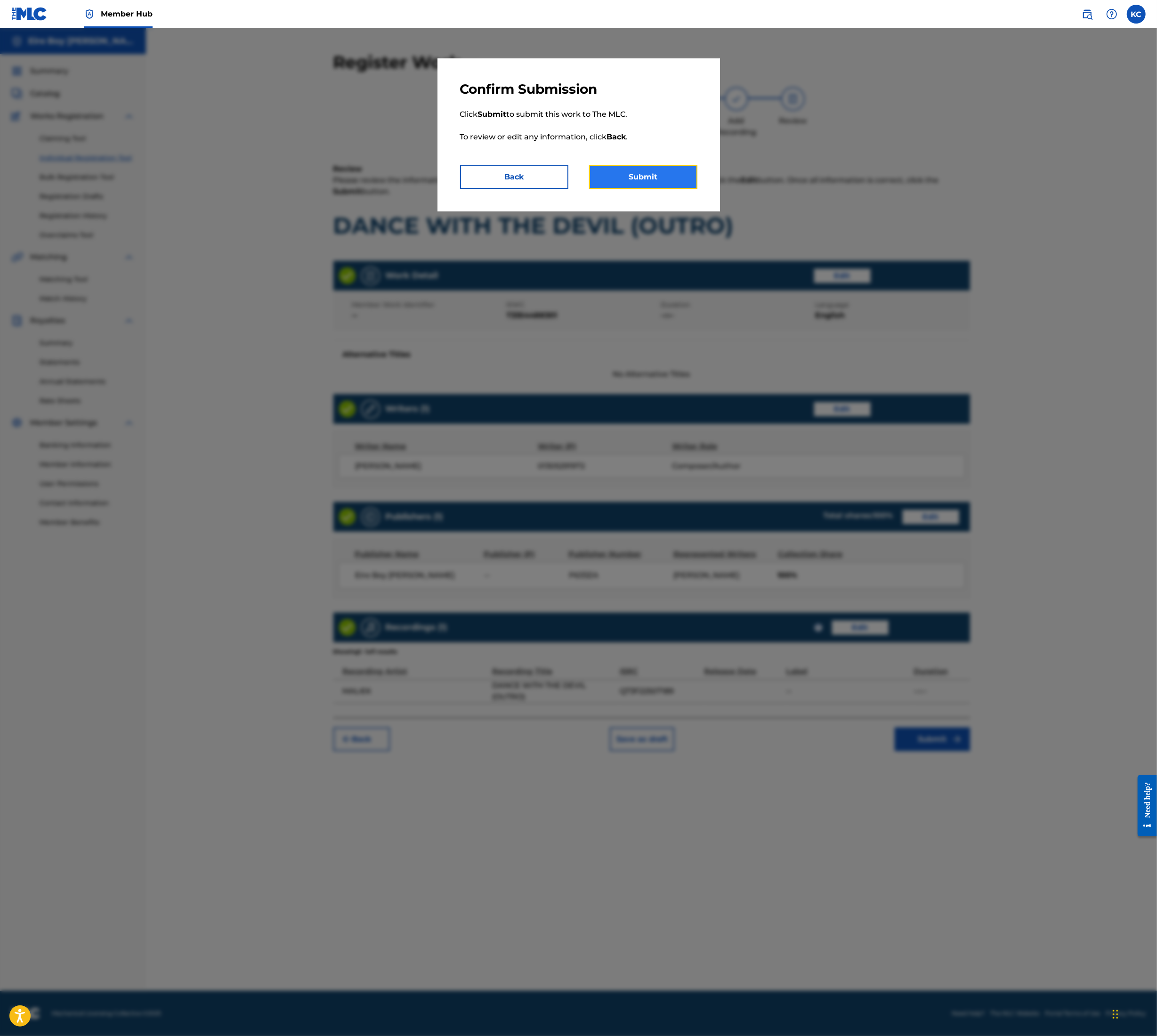
click at [641, 178] on button "Submit" at bounding box center [643, 177] width 108 height 24
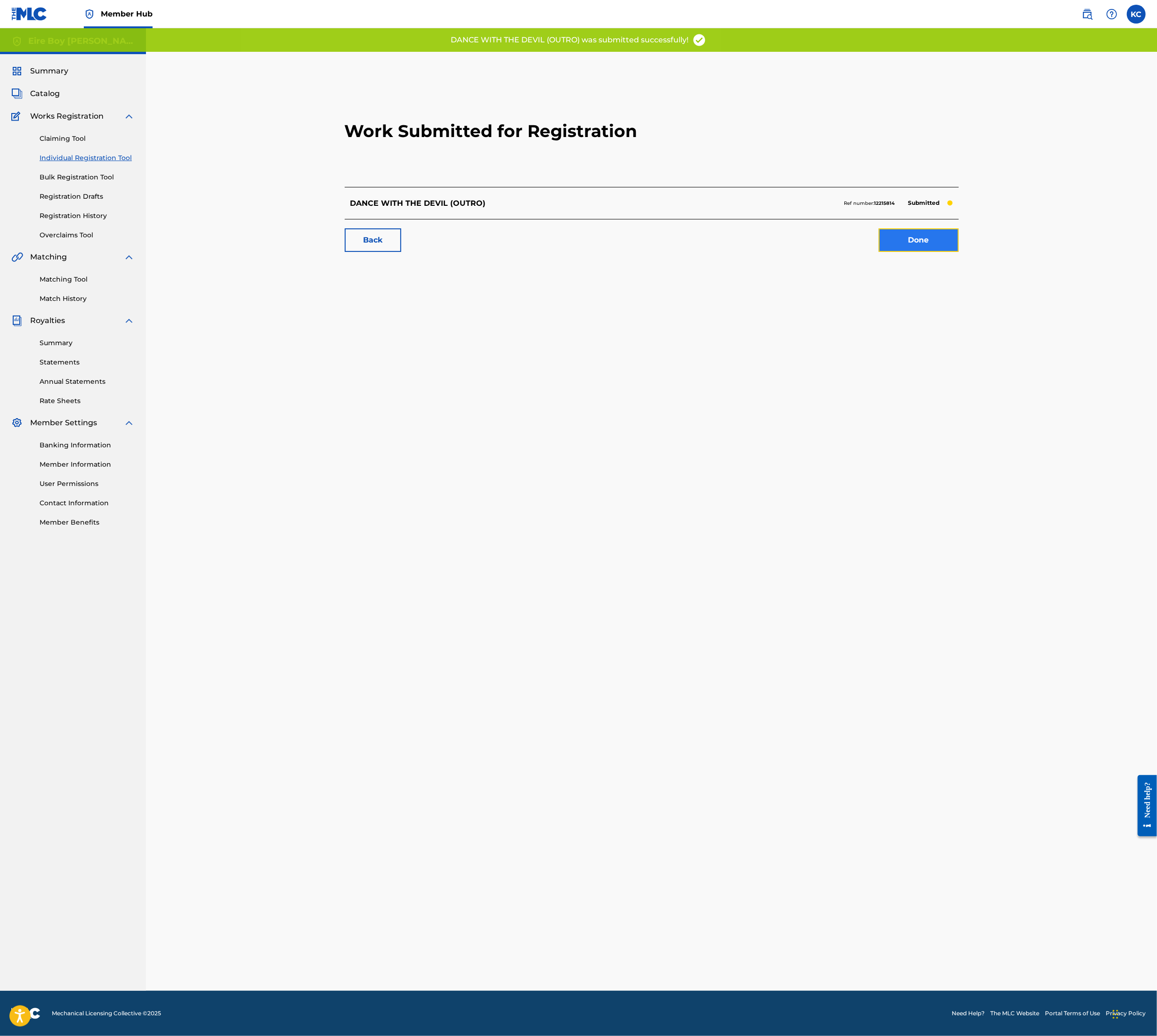
click at [896, 241] on link "Done" at bounding box center [919, 240] width 80 height 24
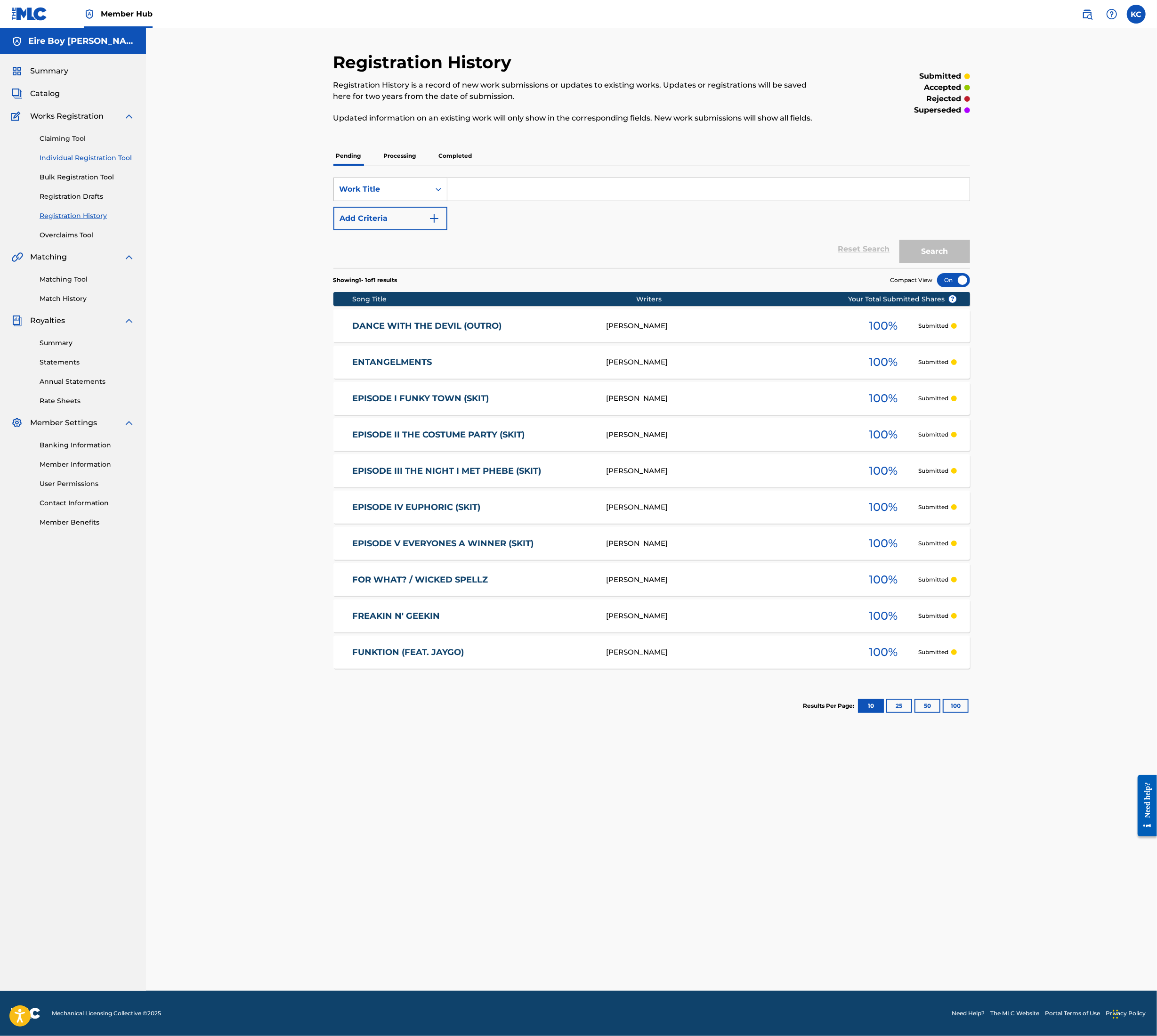
click at [105, 157] on link "Individual Registration Tool" at bounding box center [87, 158] width 95 height 10
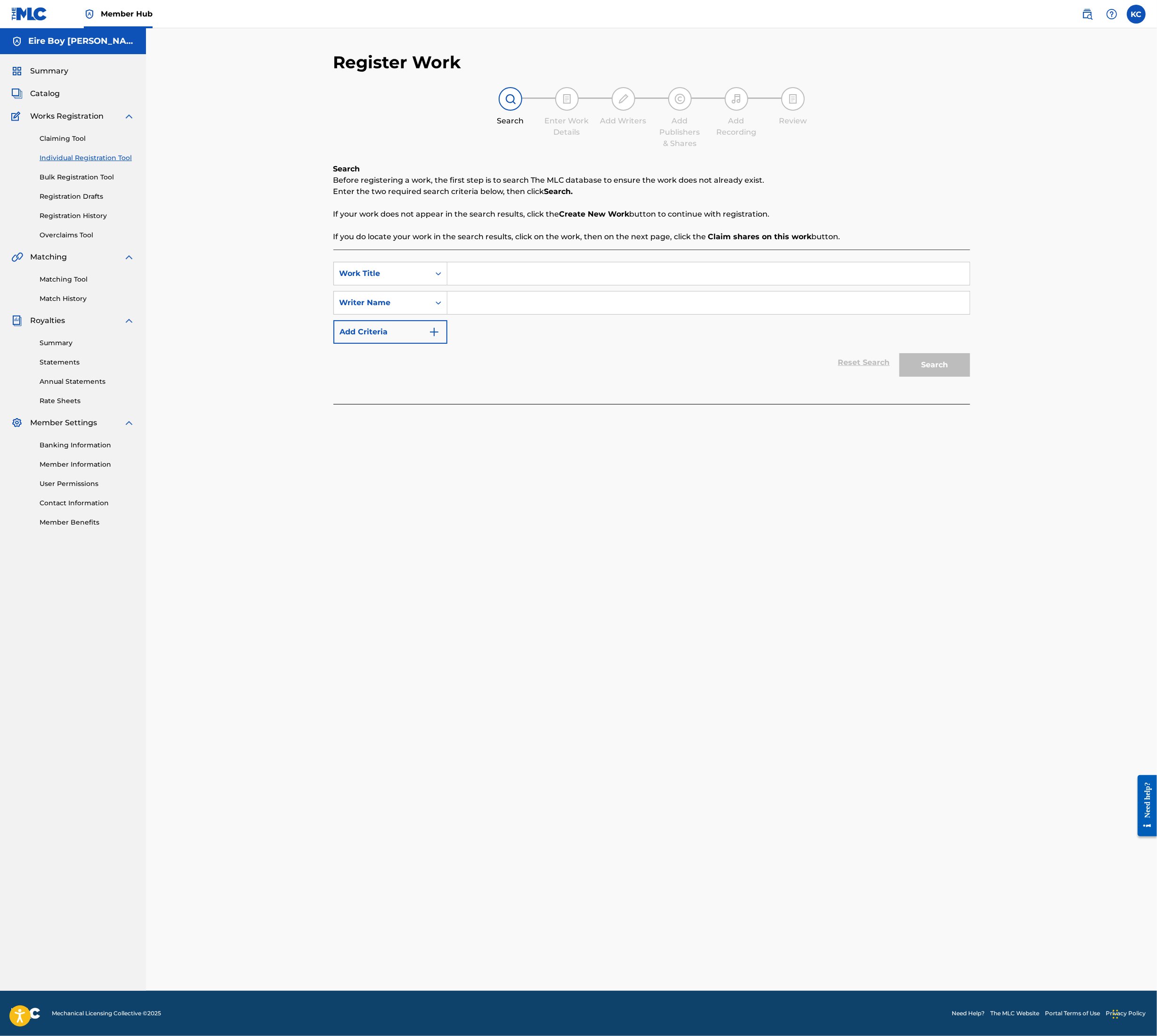
click at [509, 272] on input "Search Form" at bounding box center [709, 274] width 522 height 23
paste input "COMPANY (FEAT. [PERSON_NAME])"
type input "COMPANY (FEAT. [PERSON_NAME])"
click at [509, 298] on input "Search Form" at bounding box center [709, 303] width 522 height 23
paste input "COMPANY (FEAT. [PERSON_NAME])"
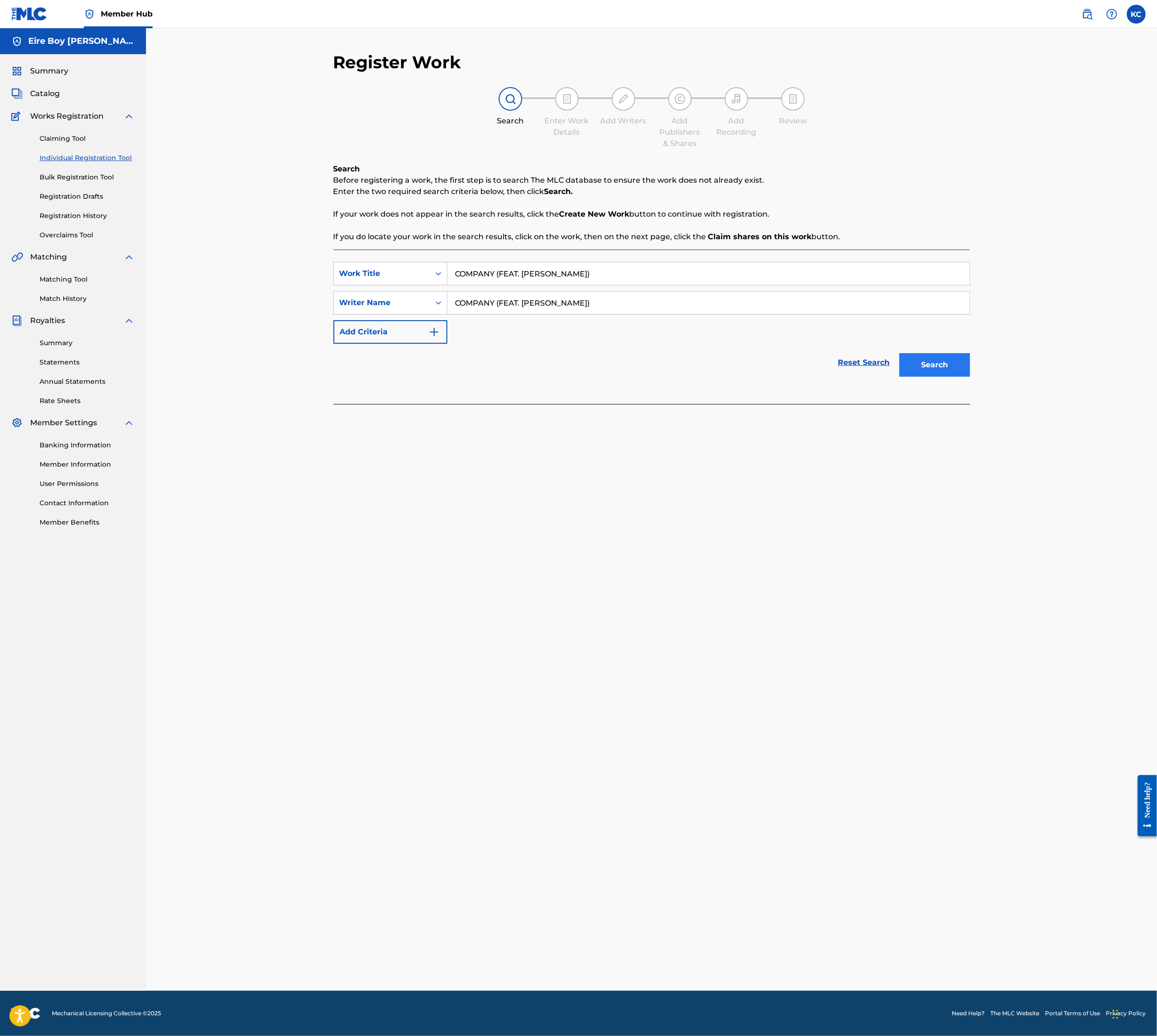
type input "COMPANY (FEAT. [PERSON_NAME])"
click at [939, 360] on button "Search" at bounding box center [935, 365] width 71 height 24
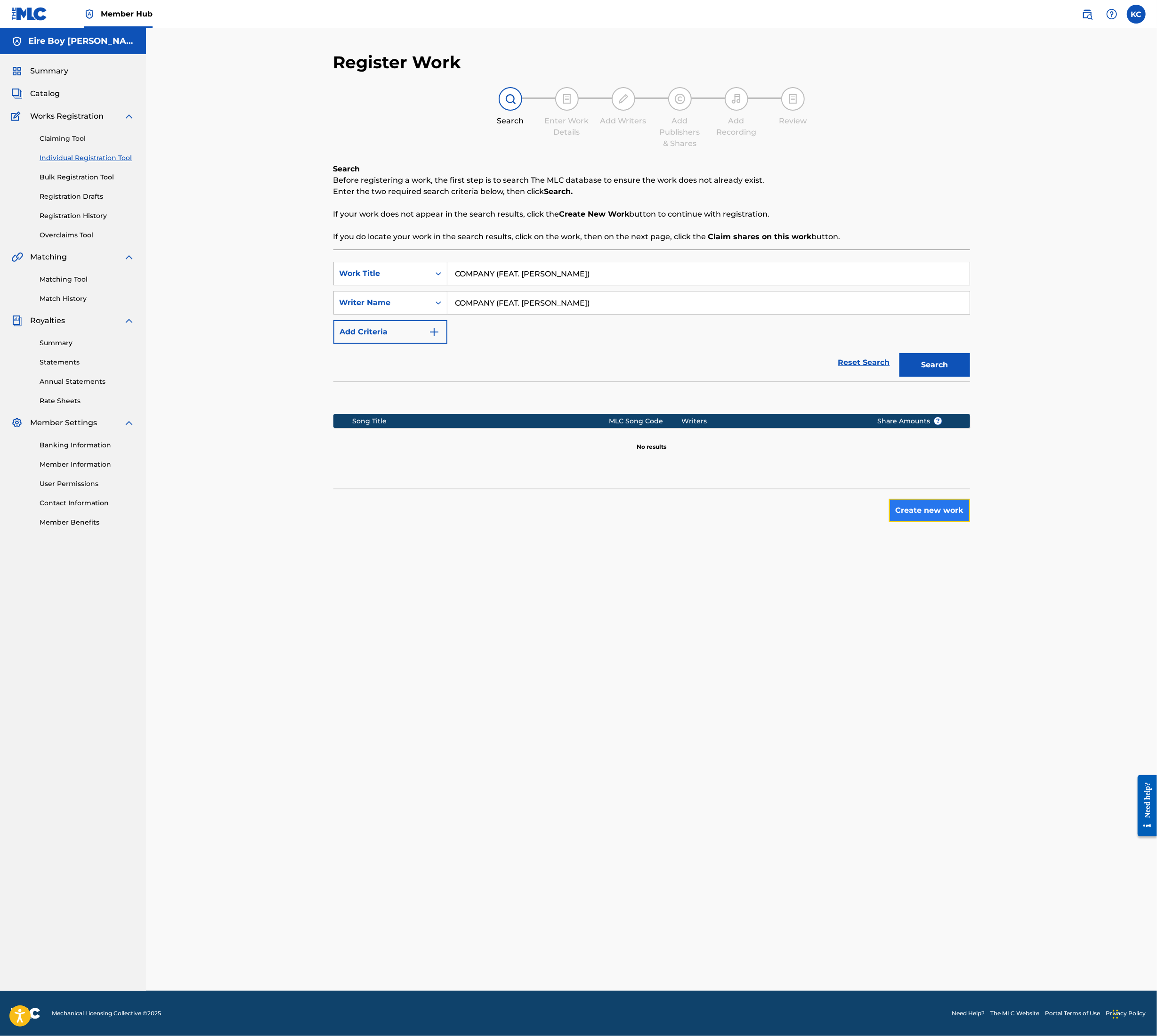
click at [943, 511] on button "Create new work" at bounding box center [930, 511] width 81 height 24
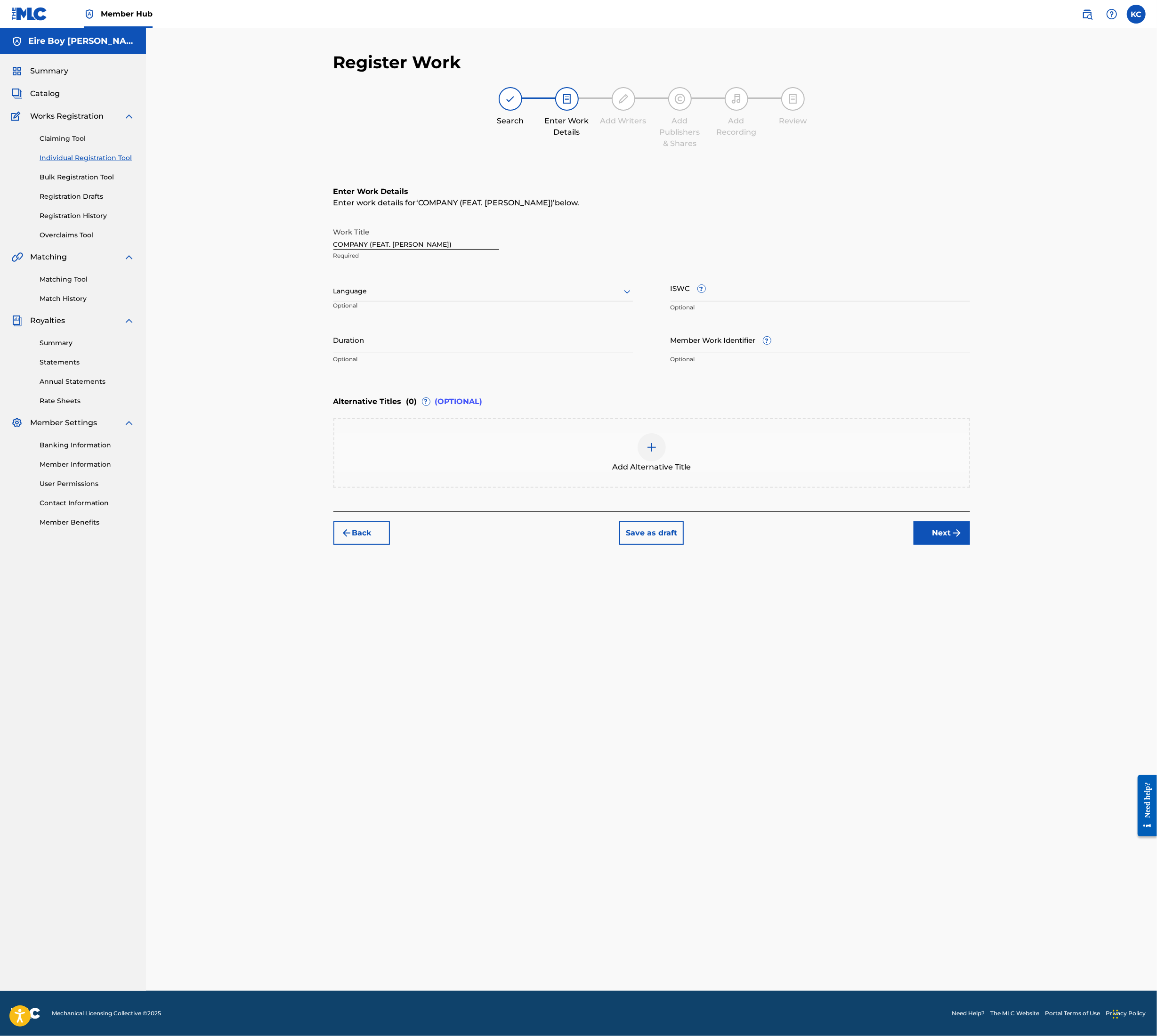
click at [388, 287] on div at bounding box center [483, 291] width 300 height 12
click at [394, 312] on div "English" at bounding box center [483, 312] width 298 height 21
drag, startPoint x: 764, startPoint y: 293, endPoint x: 769, endPoint y: 300, distance: 8.6
click at [763, 293] on input "ISWC ?" at bounding box center [821, 288] width 300 height 27
paste input "T3354488696"
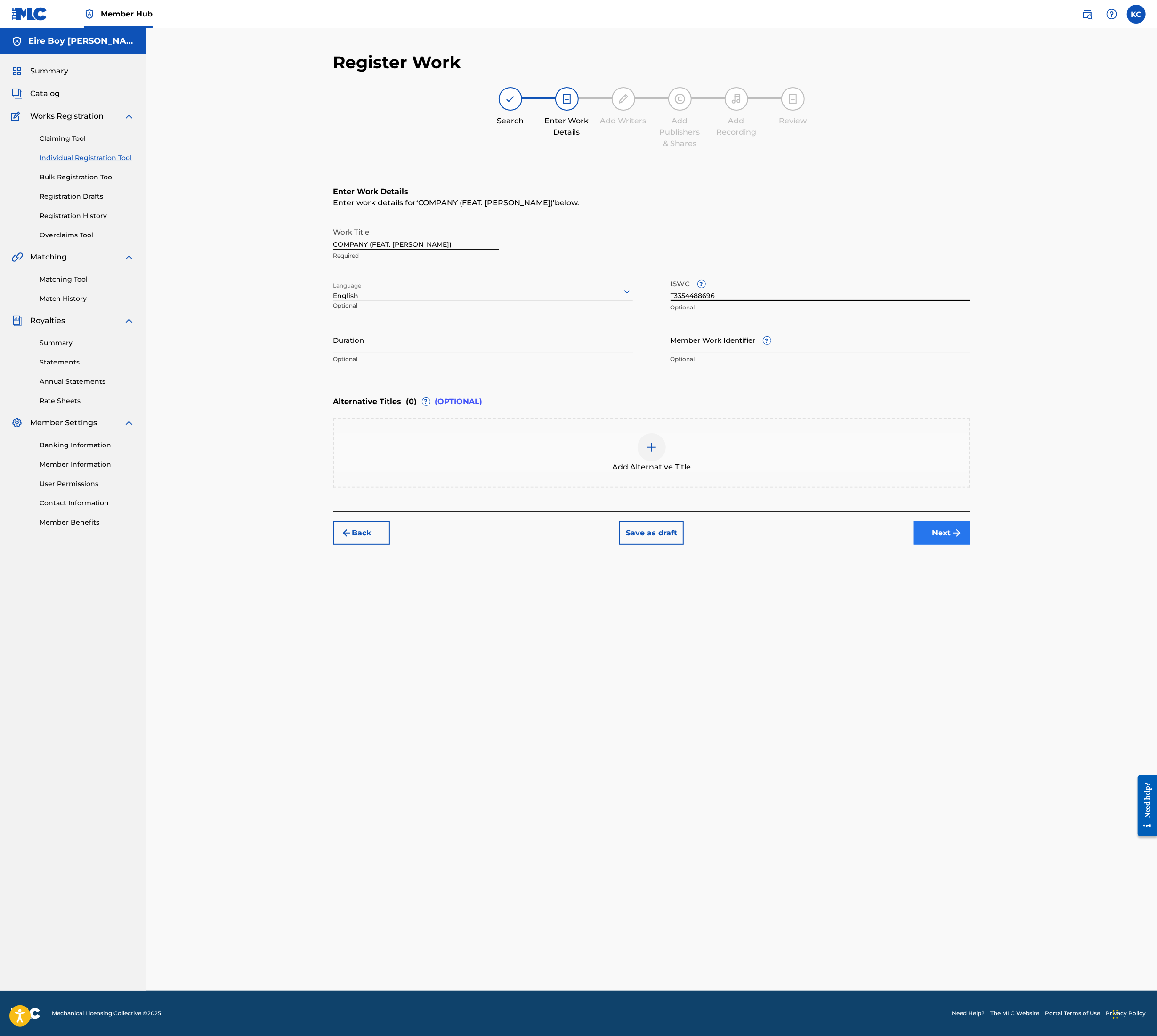
type input "T3354488696"
click at [937, 523] on button "Next" at bounding box center [942, 533] width 56 height 24
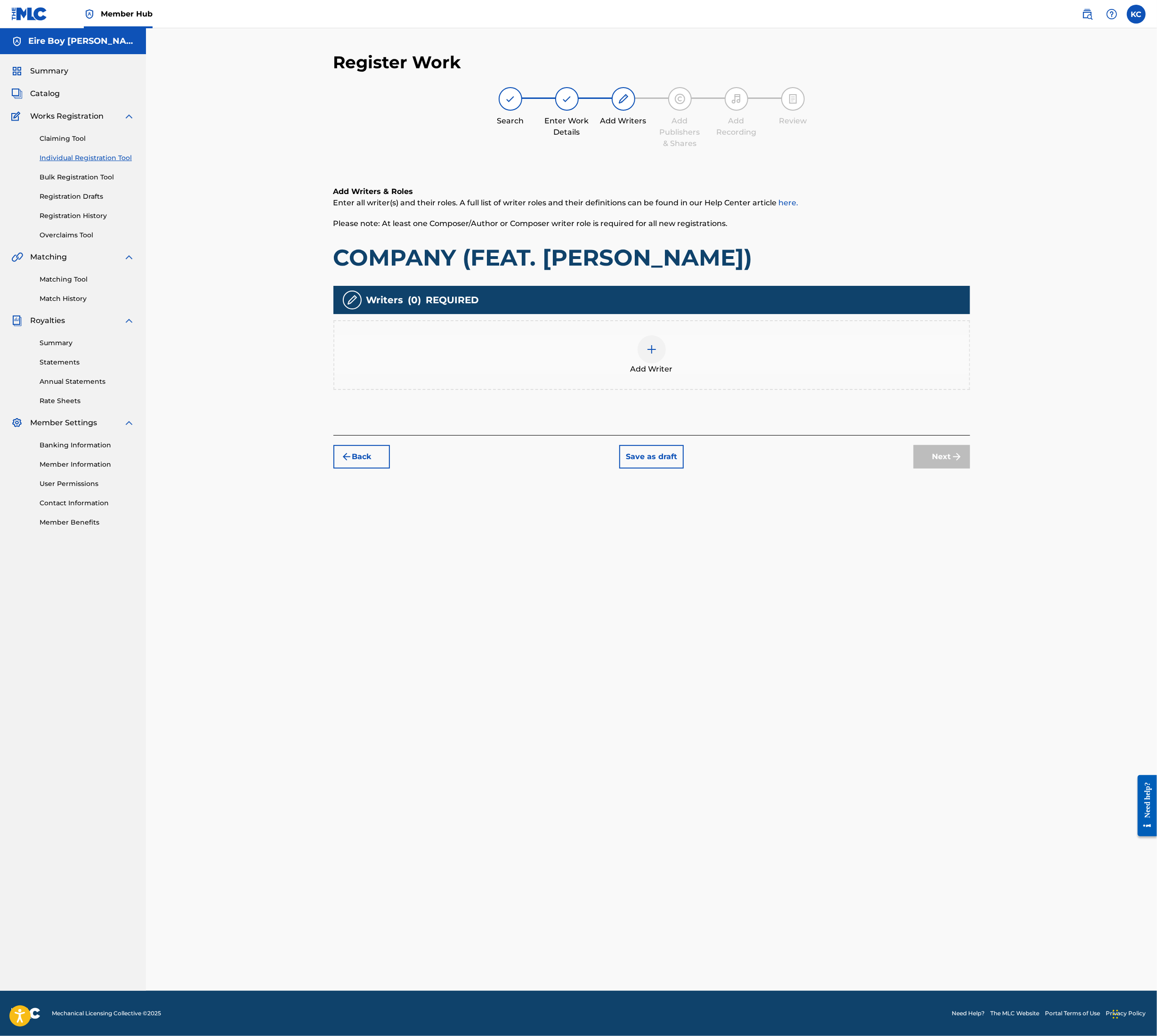
click at [644, 341] on div at bounding box center [652, 350] width 28 height 28
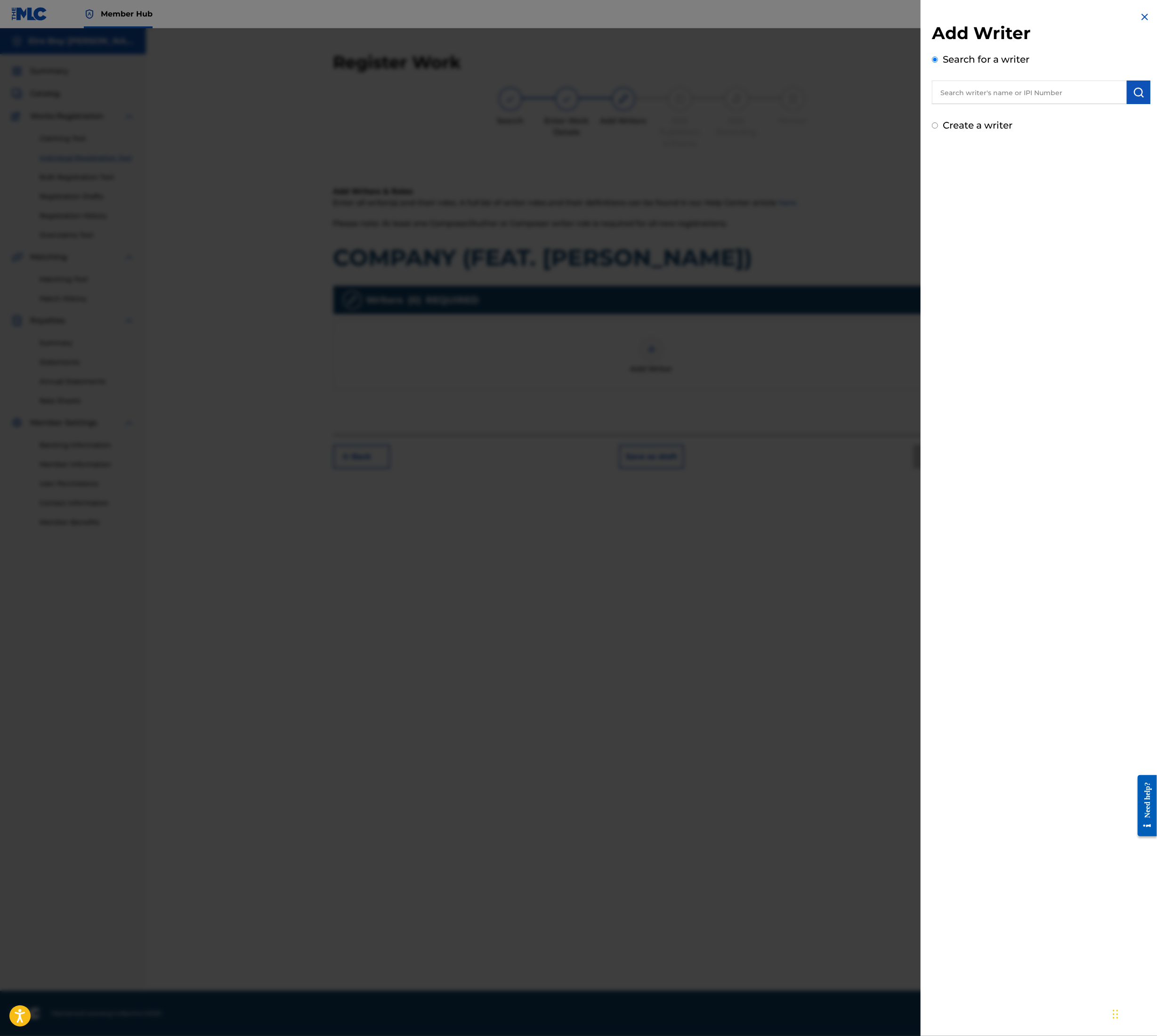
click at [1042, 95] on input "text" at bounding box center [1029, 92] width 195 height 24
type input "[PERSON_NAME]"
click at [1130, 88] on button "submit" at bounding box center [1139, 92] width 24 height 24
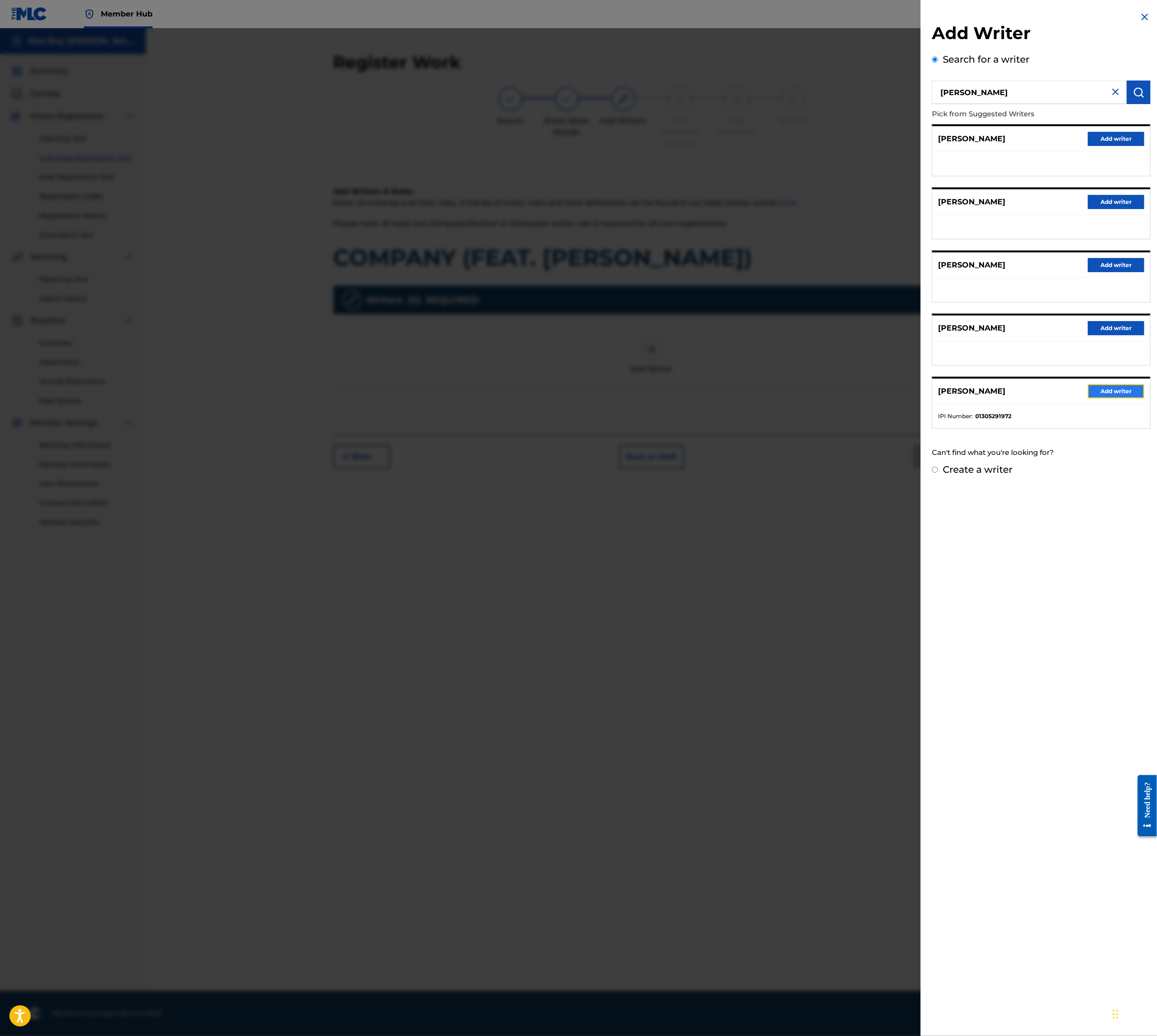
click at [1106, 387] on button "Add writer" at bounding box center [1116, 391] width 56 height 14
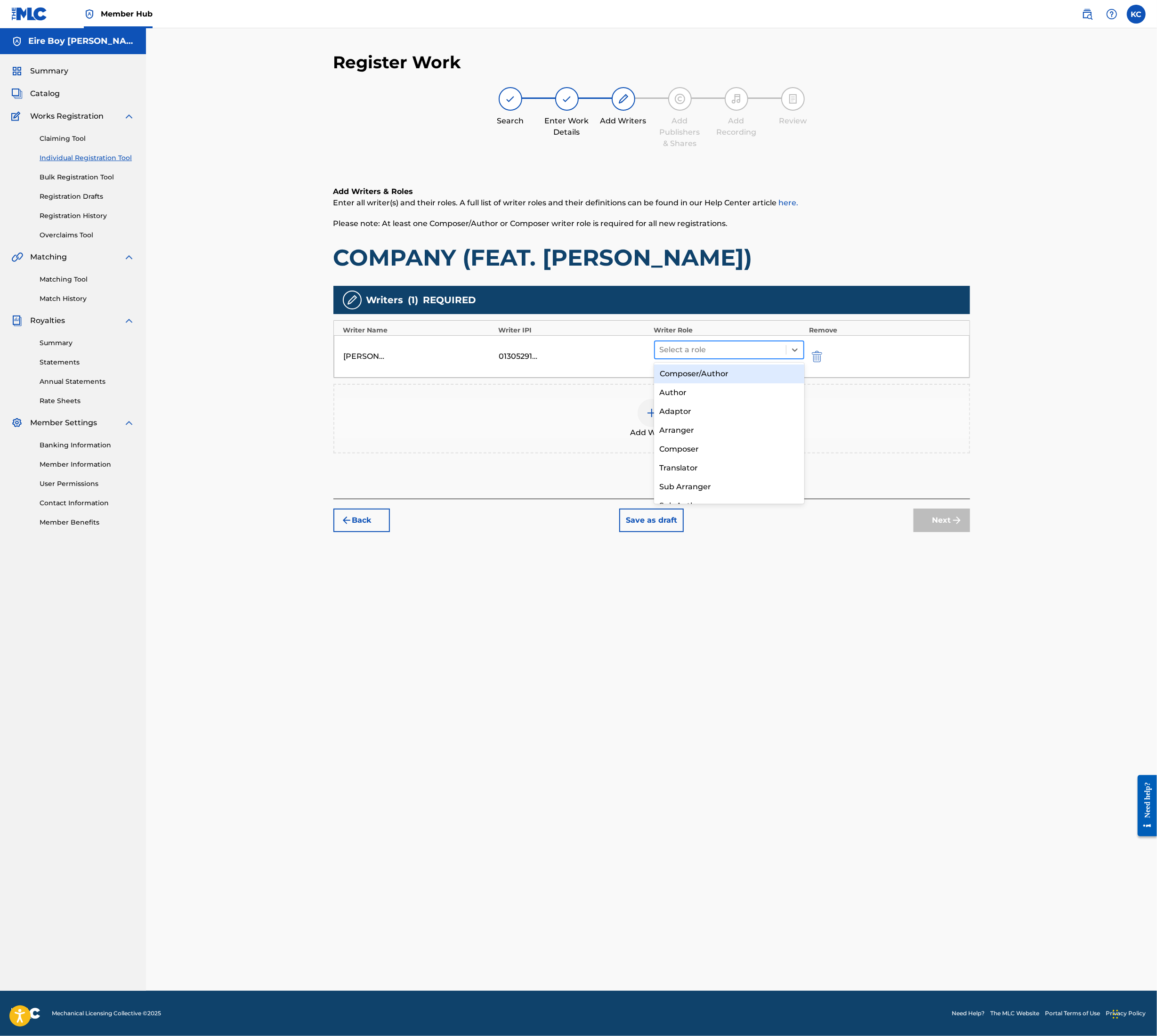
click at [701, 347] on div at bounding box center [721, 350] width 122 height 13
click at [692, 371] on div "Composer/Author" at bounding box center [729, 374] width 150 height 19
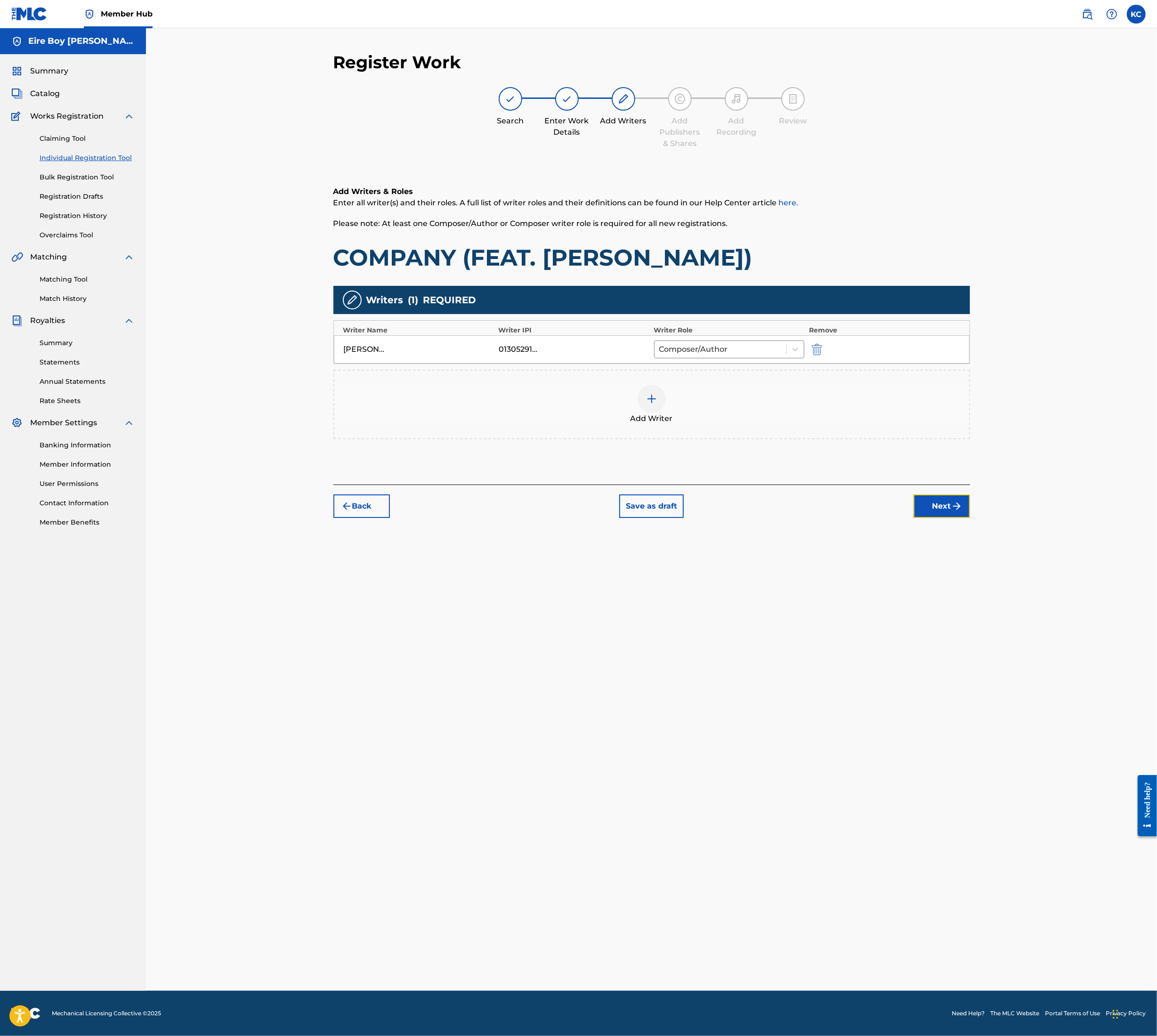
drag, startPoint x: 950, startPoint y: 507, endPoint x: 966, endPoint y: 497, distance: 18.9
click at [950, 507] on button "Next" at bounding box center [942, 506] width 56 height 24
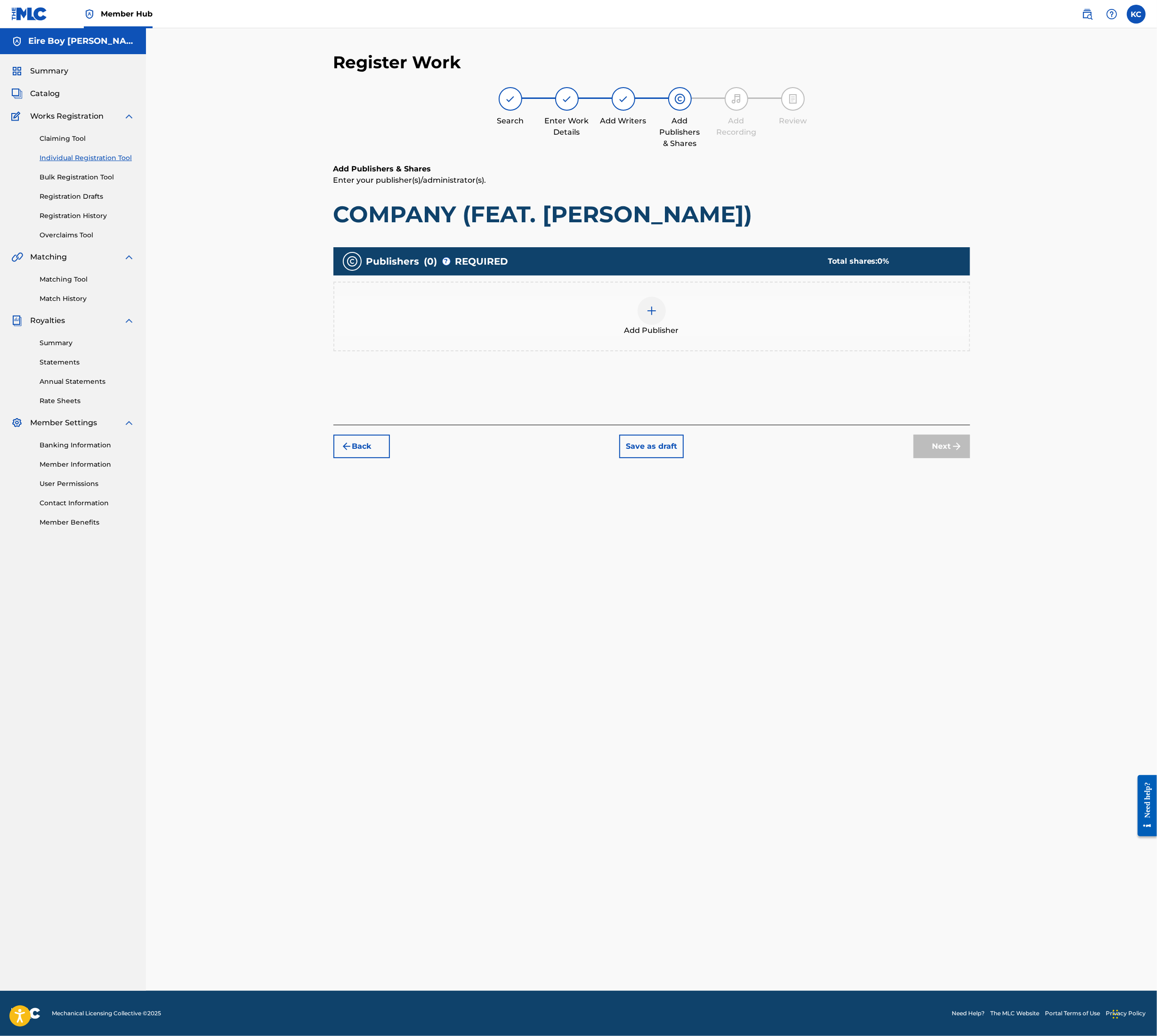
click at [659, 310] on div at bounding box center [652, 311] width 28 height 28
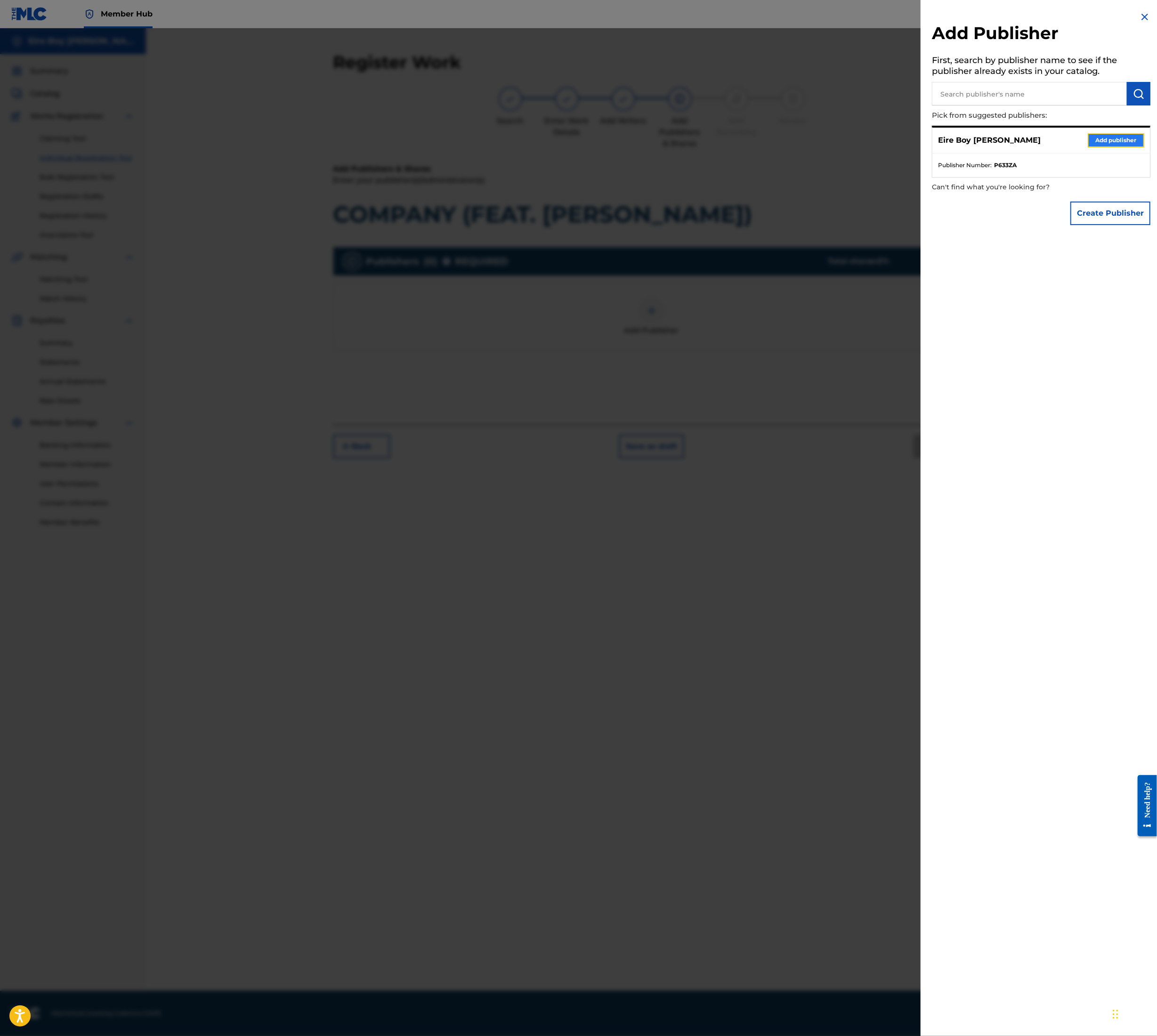
click at [1098, 146] on button "Add publisher" at bounding box center [1116, 140] width 56 height 14
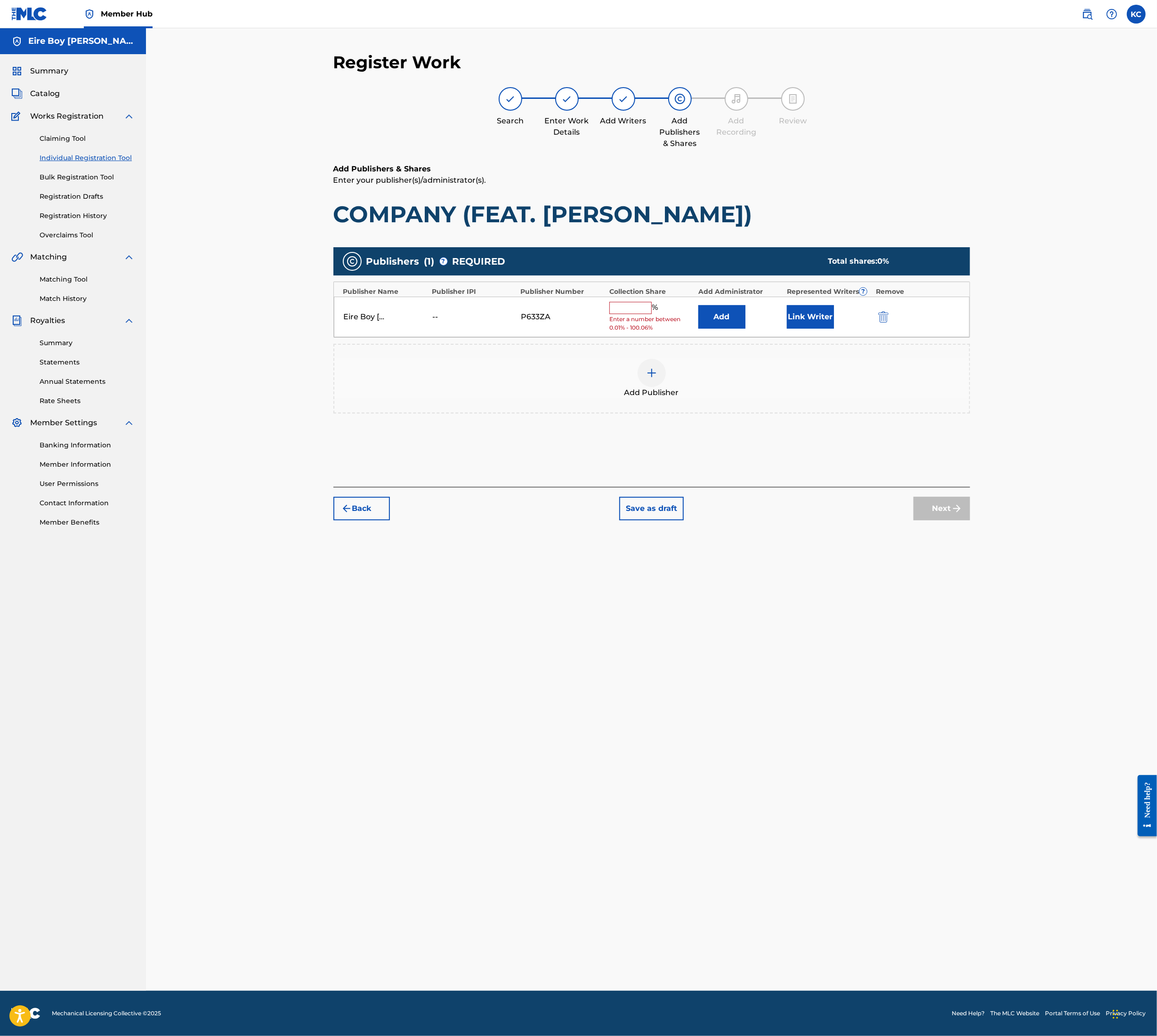
click at [623, 300] on div "Eire Boy [PERSON_NAME] -- P633ZA % Enter a number between 0.01% - 100.06% Add L…" at bounding box center [651, 317] width 636 height 41
click at [623, 303] on input "text" at bounding box center [631, 308] width 42 height 12
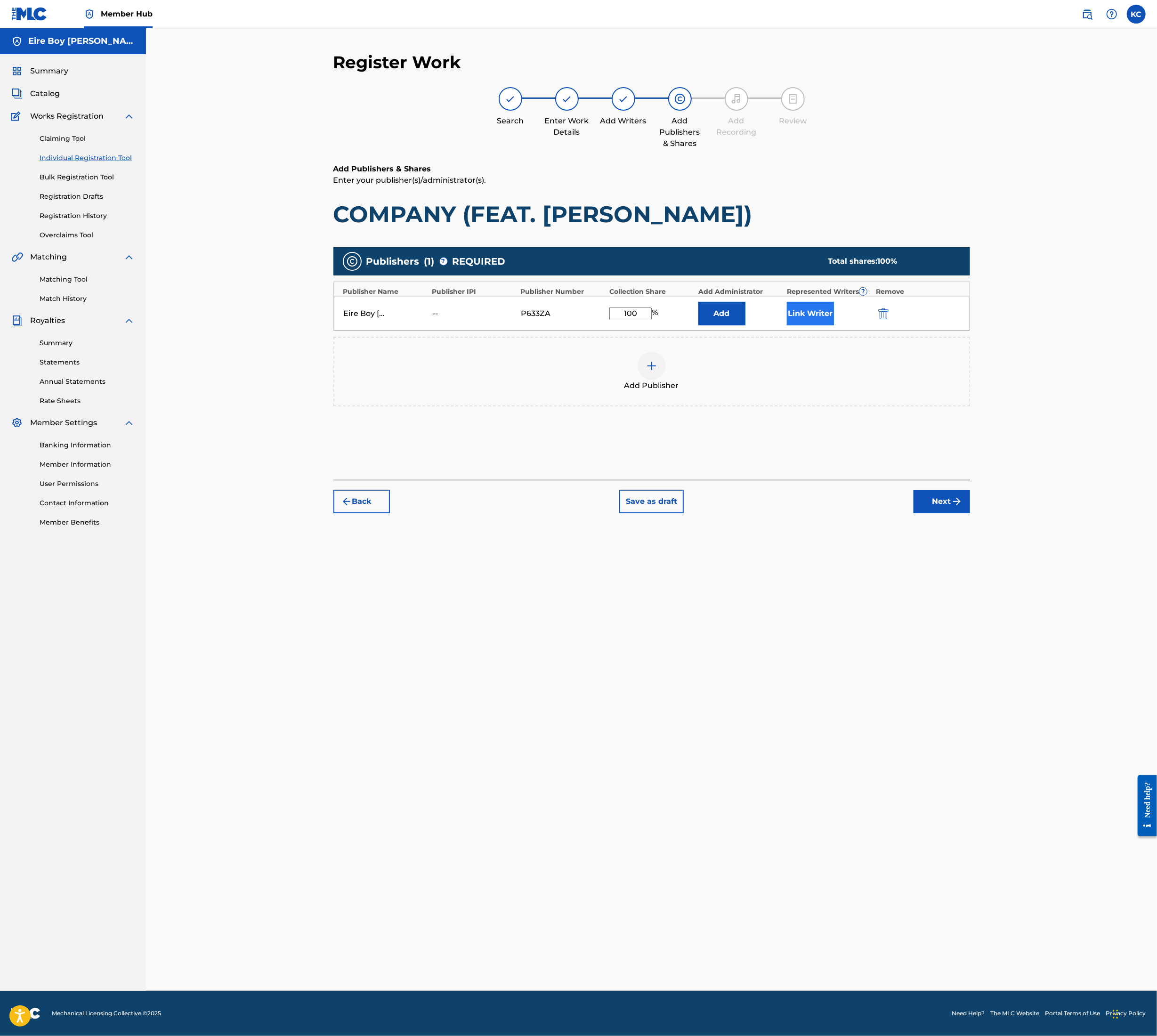
type input "100"
click at [807, 319] on button "Link Writer" at bounding box center [810, 314] width 47 height 24
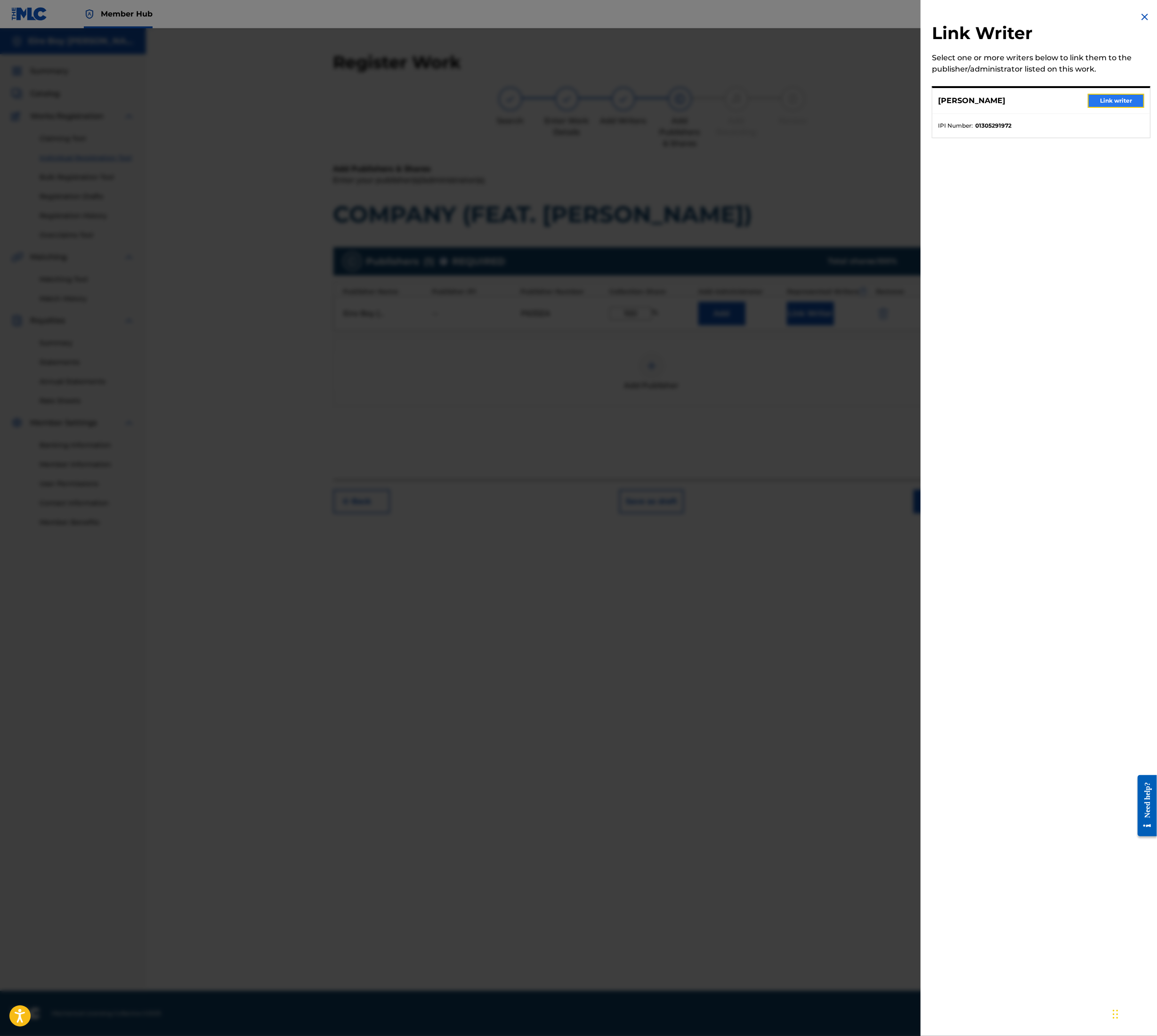
click at [1112, 105] on button "Link writer" at bounding box center [1116, 100] width 56 height 14
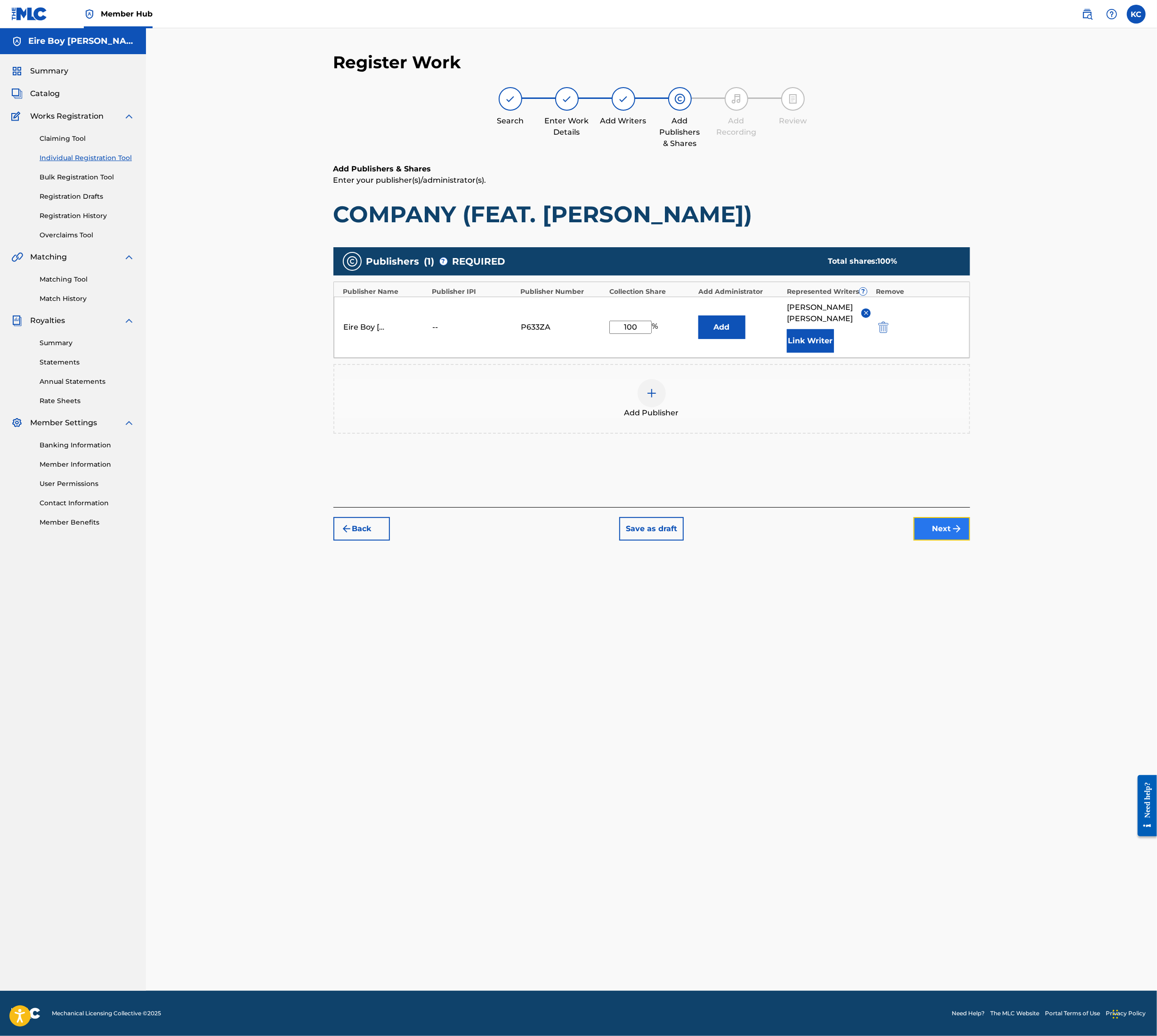
click at [947, 517] on button "Next" at bounding box center [942, 529] width 56 height 24
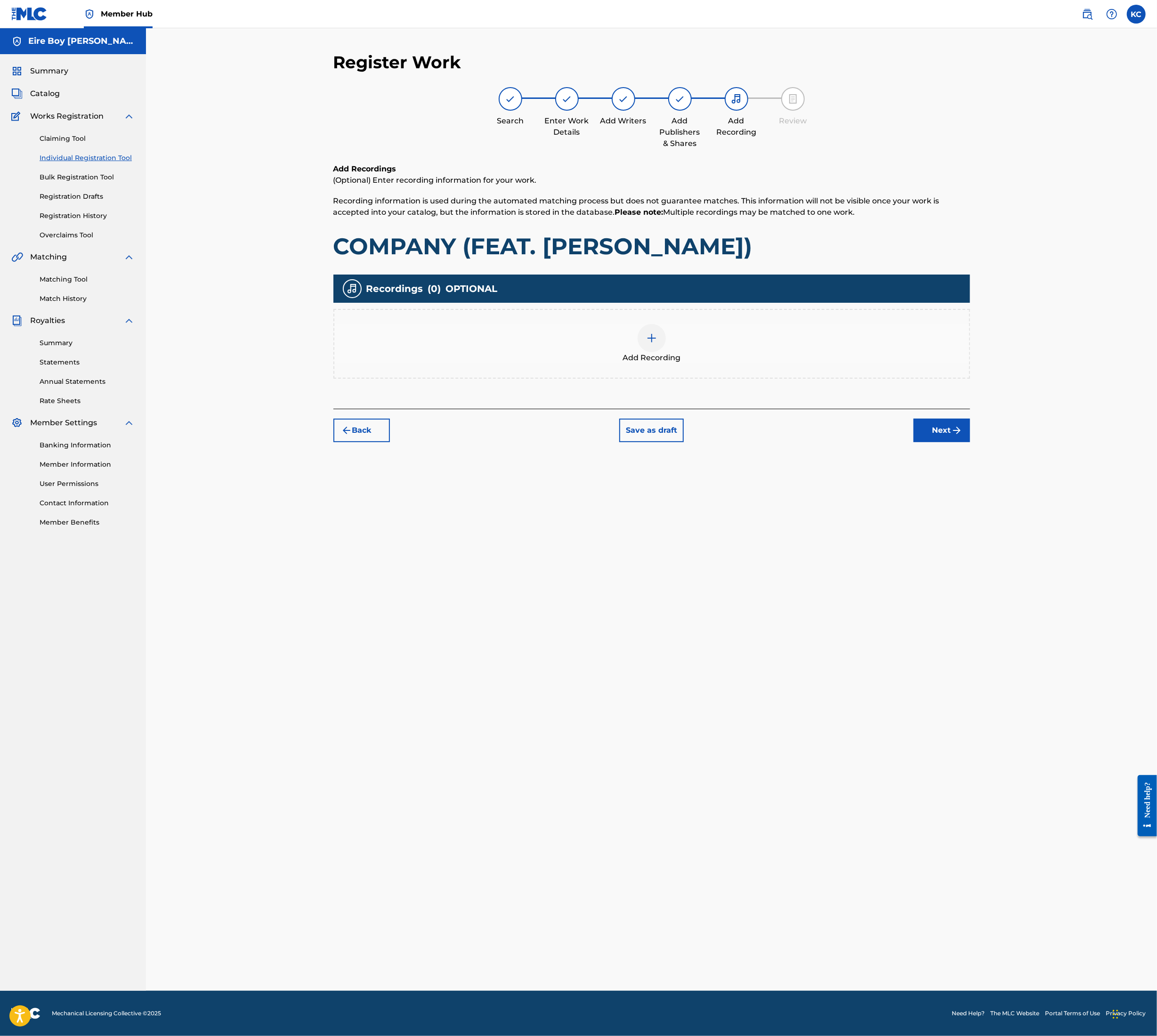
click at [652, 340] on img at bounding box center [652, 338] width 11 height 11
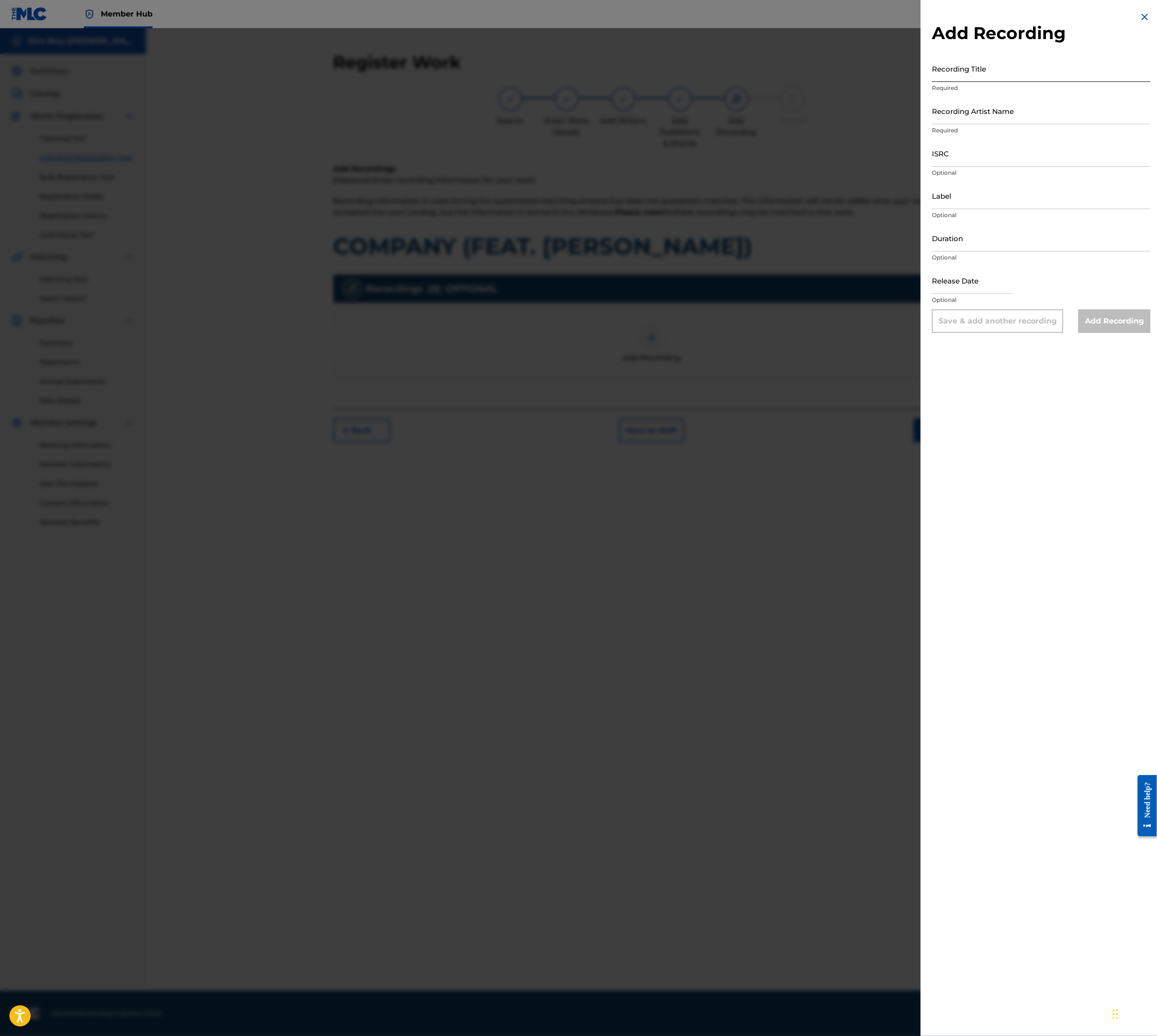
click at [1012, 74] on input "Recording Title" at bounding box center [1041, 68] width 219 height 27
paste input "COMPANY (FEAT. [PERSON_NAME])"
type input "COMPANY (FEAT. [PERSON_NAME])"
click at [1006, 110] on input "Recording Artist Name" at bounding box center [1041, 111] width 219 height 27
type input "MAL€K"
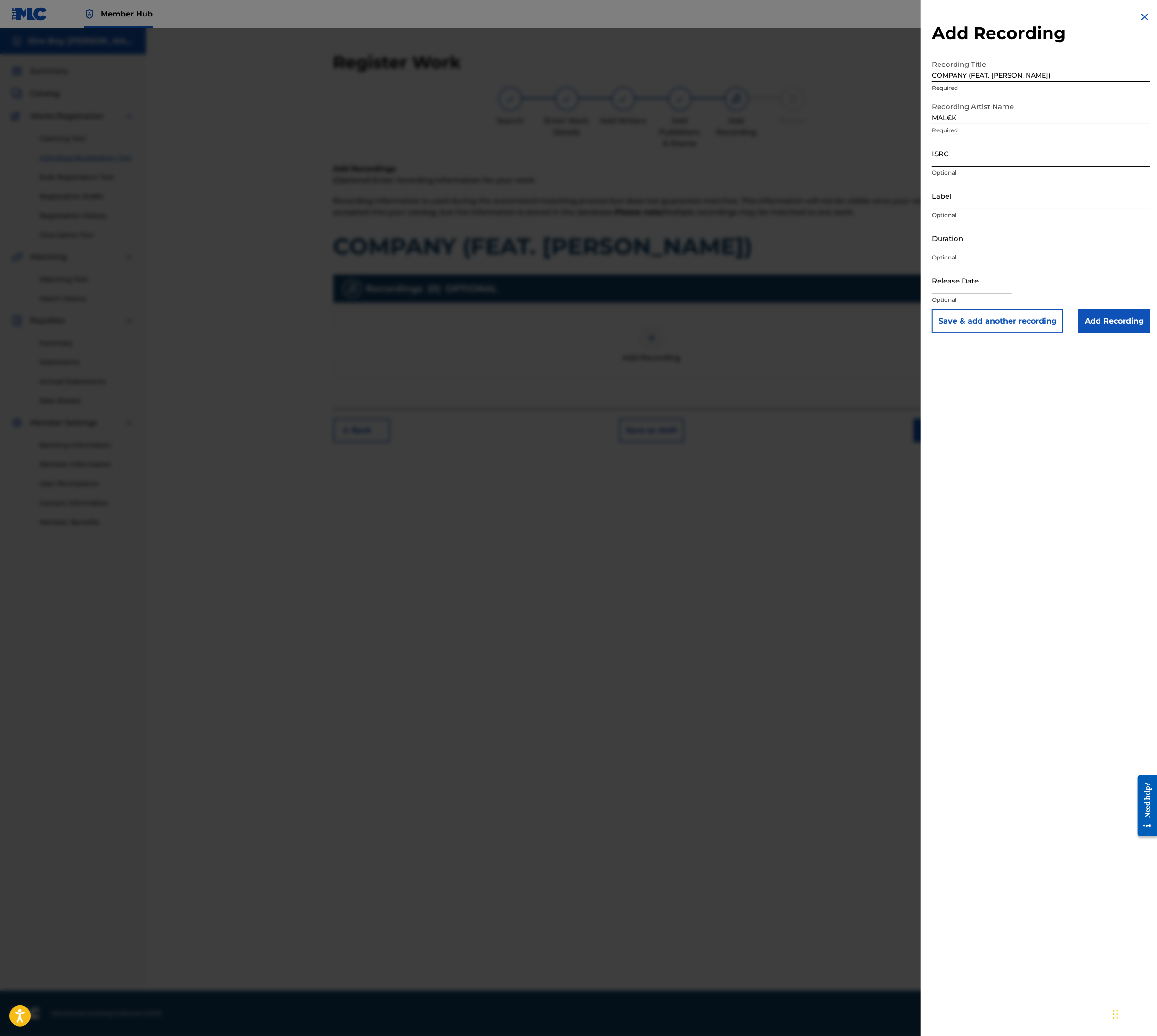
click at [971, 153] on input "ISRC" at bounding box center [1041, 153] width 219 height 27
paste input "QT3F22507185"
type input "QT3F22507185"
click at [1117, 319] on input "Add Recording" at bounding box center [1114, 321] width 72 height 24
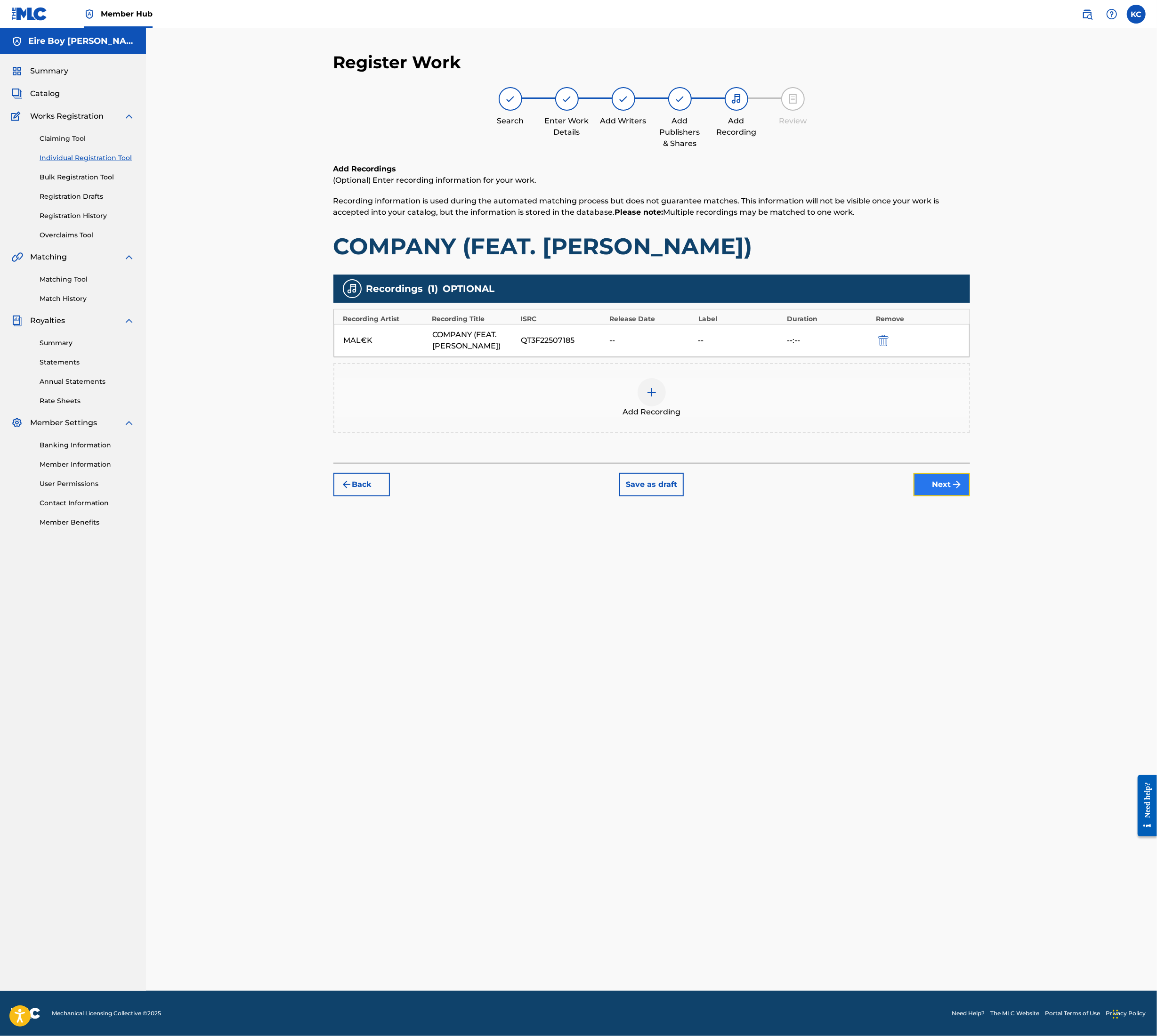
click at [948, 485] on button "Next" at bounding box center [942, 485] width 56 height 24
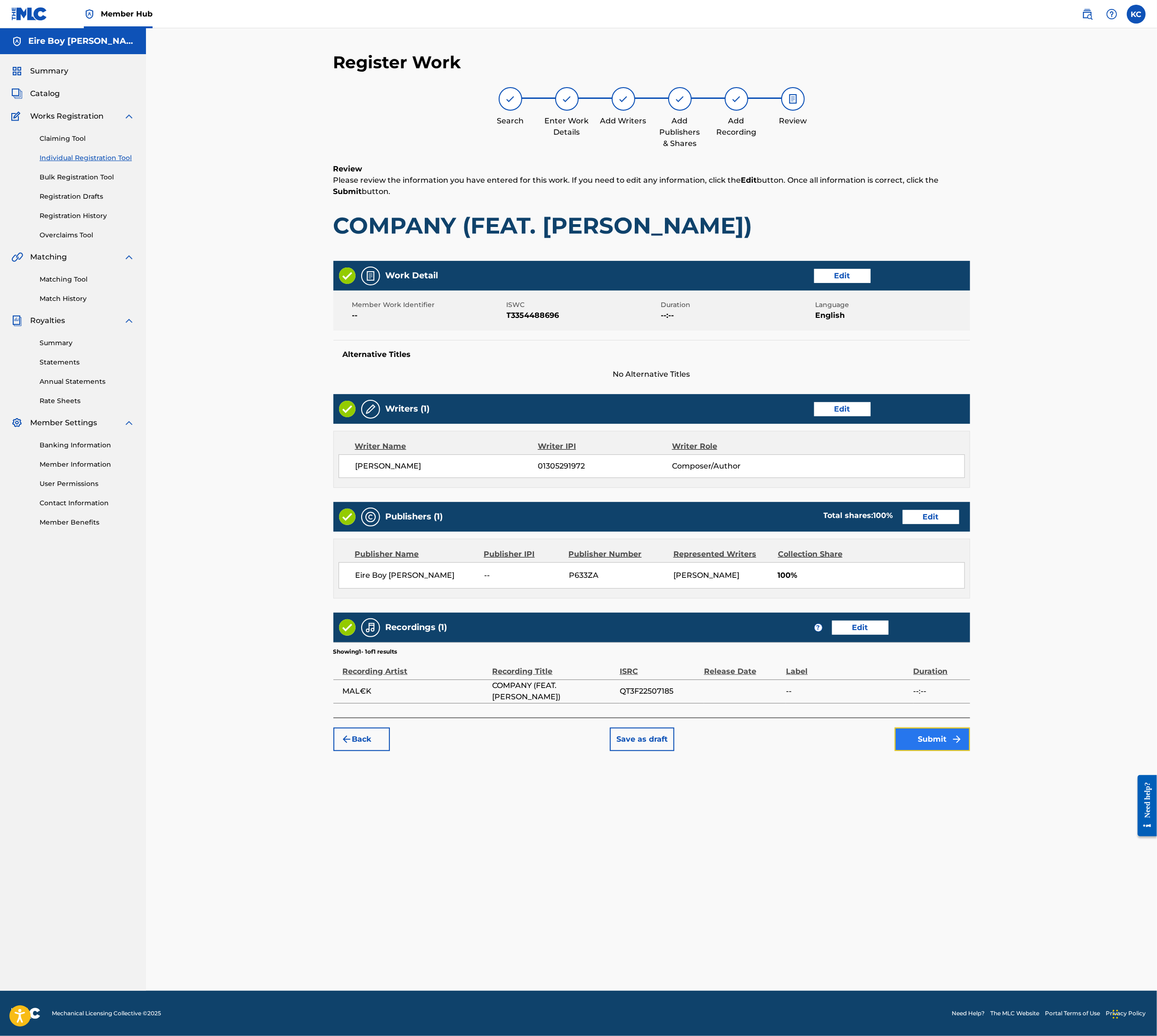
click at [931, 746] on button "Submit" at bounding box center [933, 740] width 76 height 24
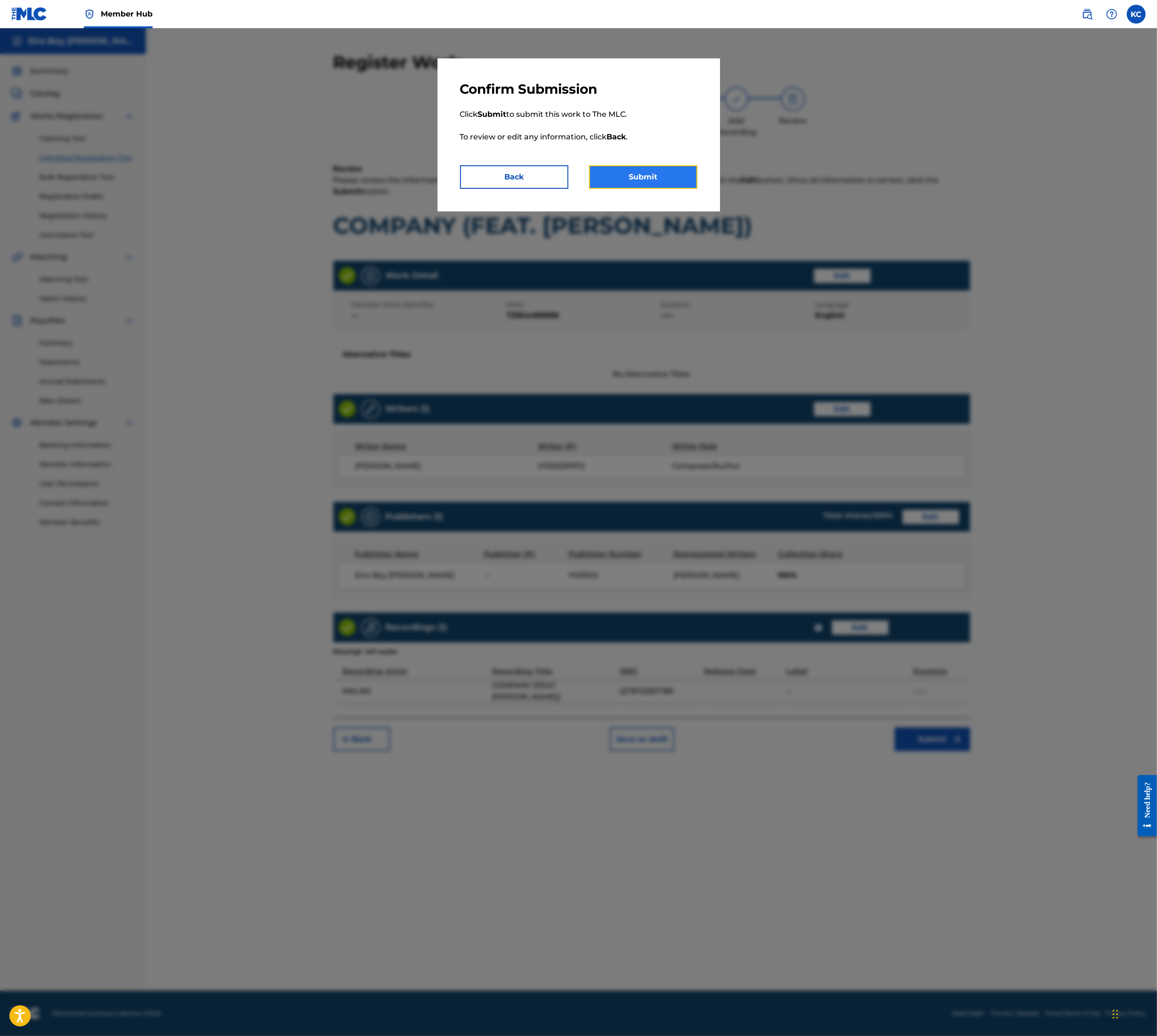
click at [662, 184] on button "Submit" at bounding box center [643, 177] width 108 height 24
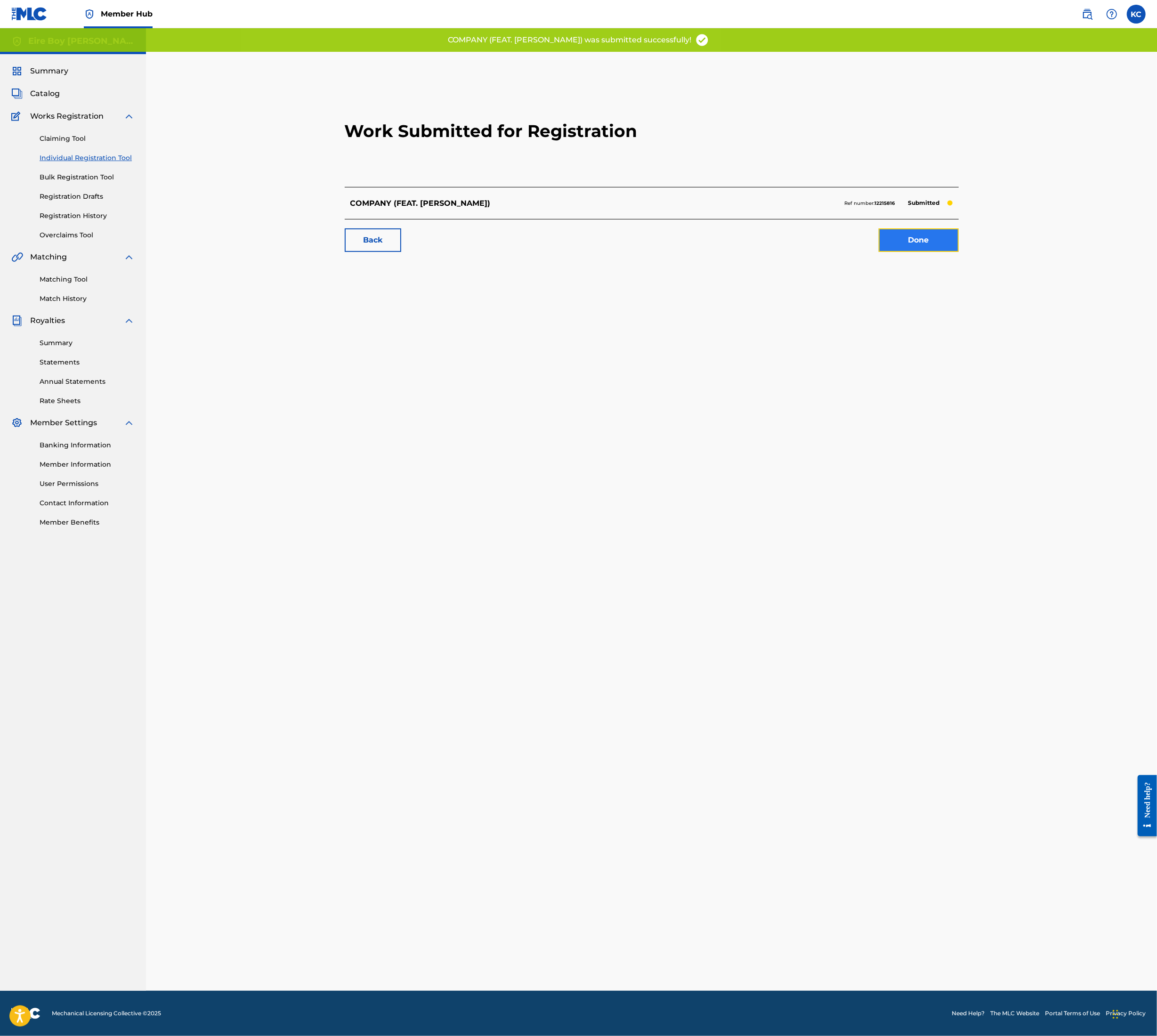
click at [905, 243] on link "Done" at bounding box center [919, 240] width 80 height 24
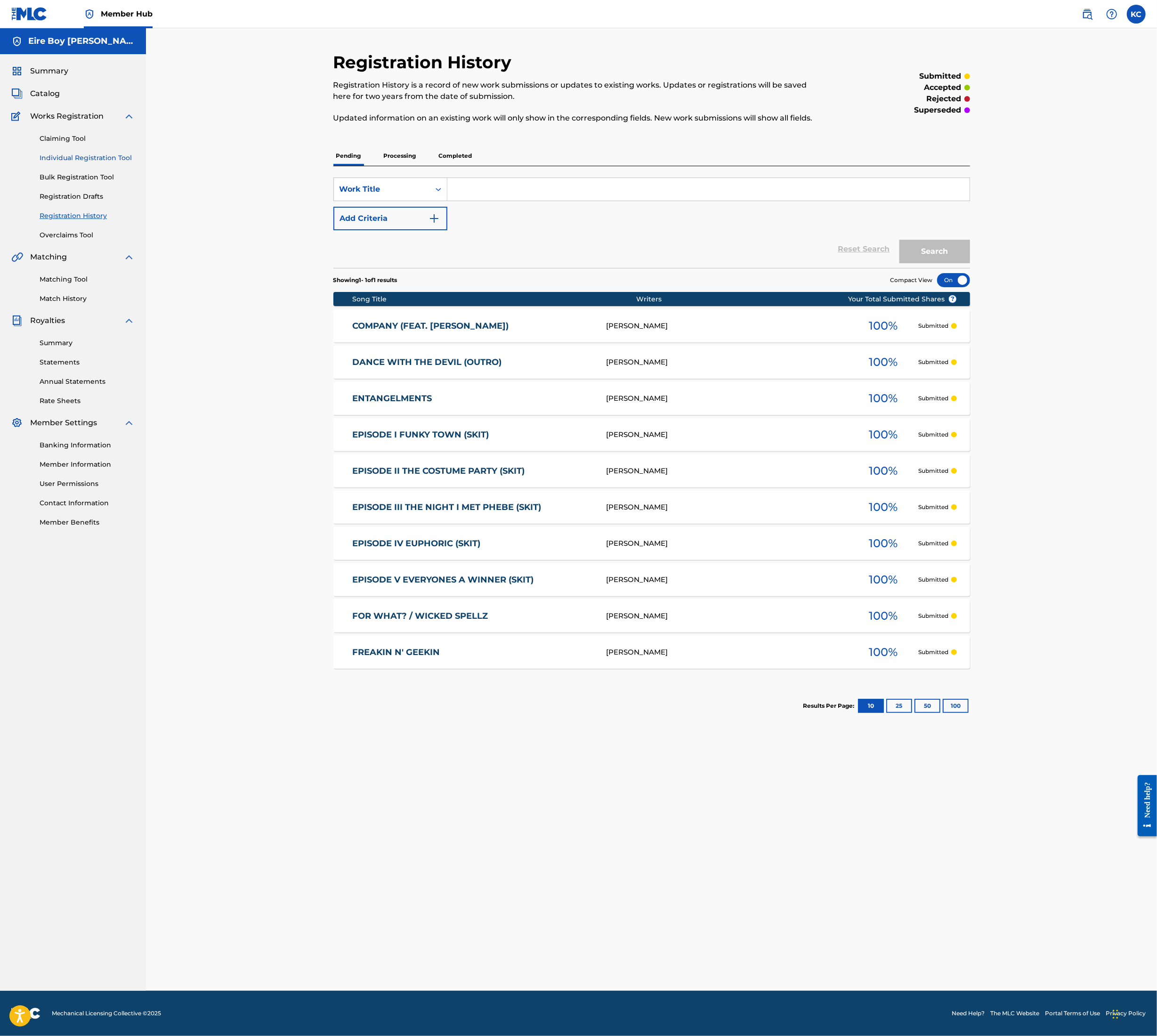
click at [76, 155] on link "Individual Registration Tool" at bounding box center [87, 158] width 95 height 10
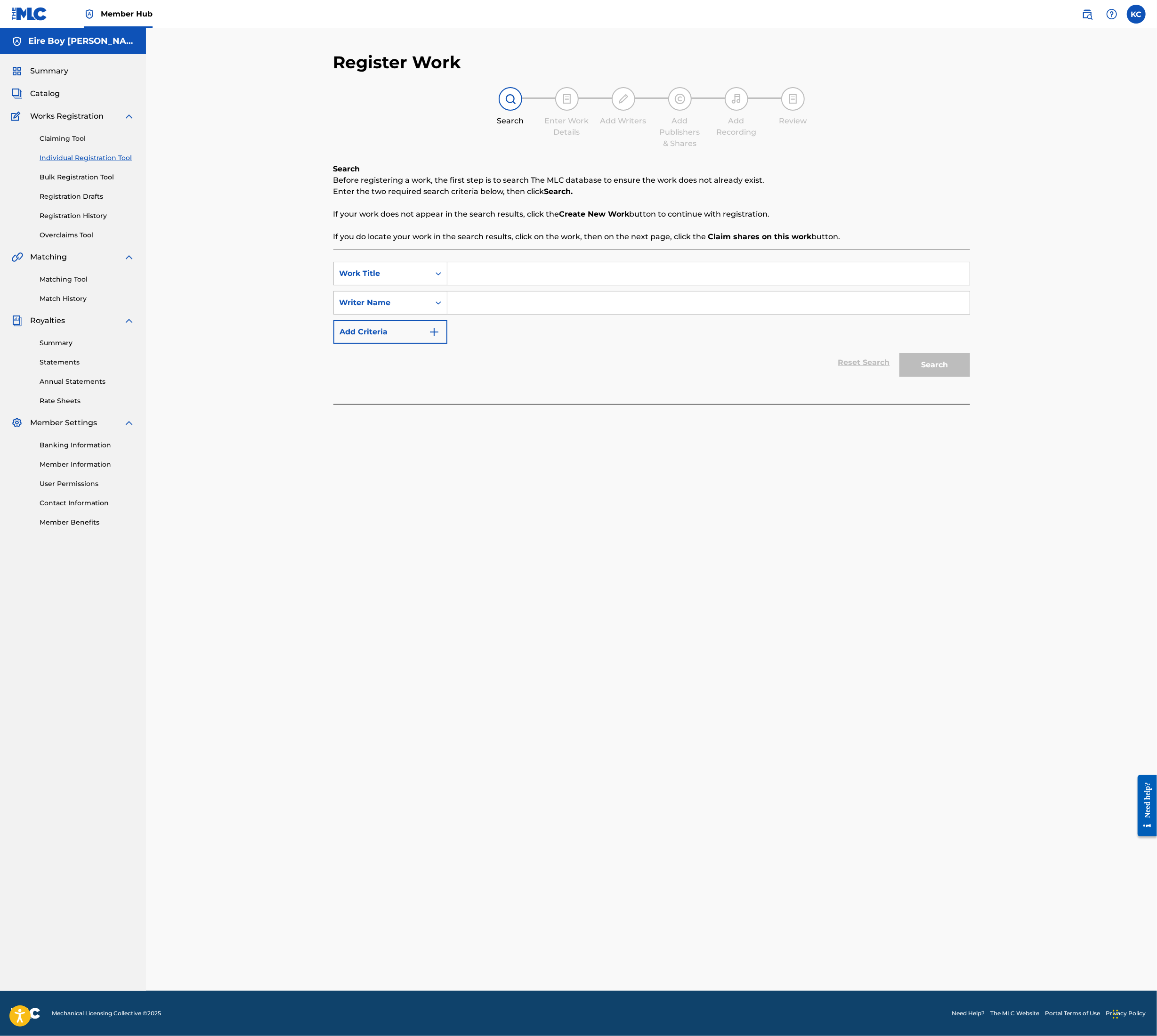
click at [481, 269] on input "Search Form" at bounding box center [709, 274] width 522 height 23
paste input "BACK STROKE (FEAT. OX)"
type input "BACK STROKE (FEAT. OX)"
click at [530, 311] on input "Search Form" at bounding box center [709, 303] width 522 height 23
paste input "BACK STROKE (FEAT. OX)"
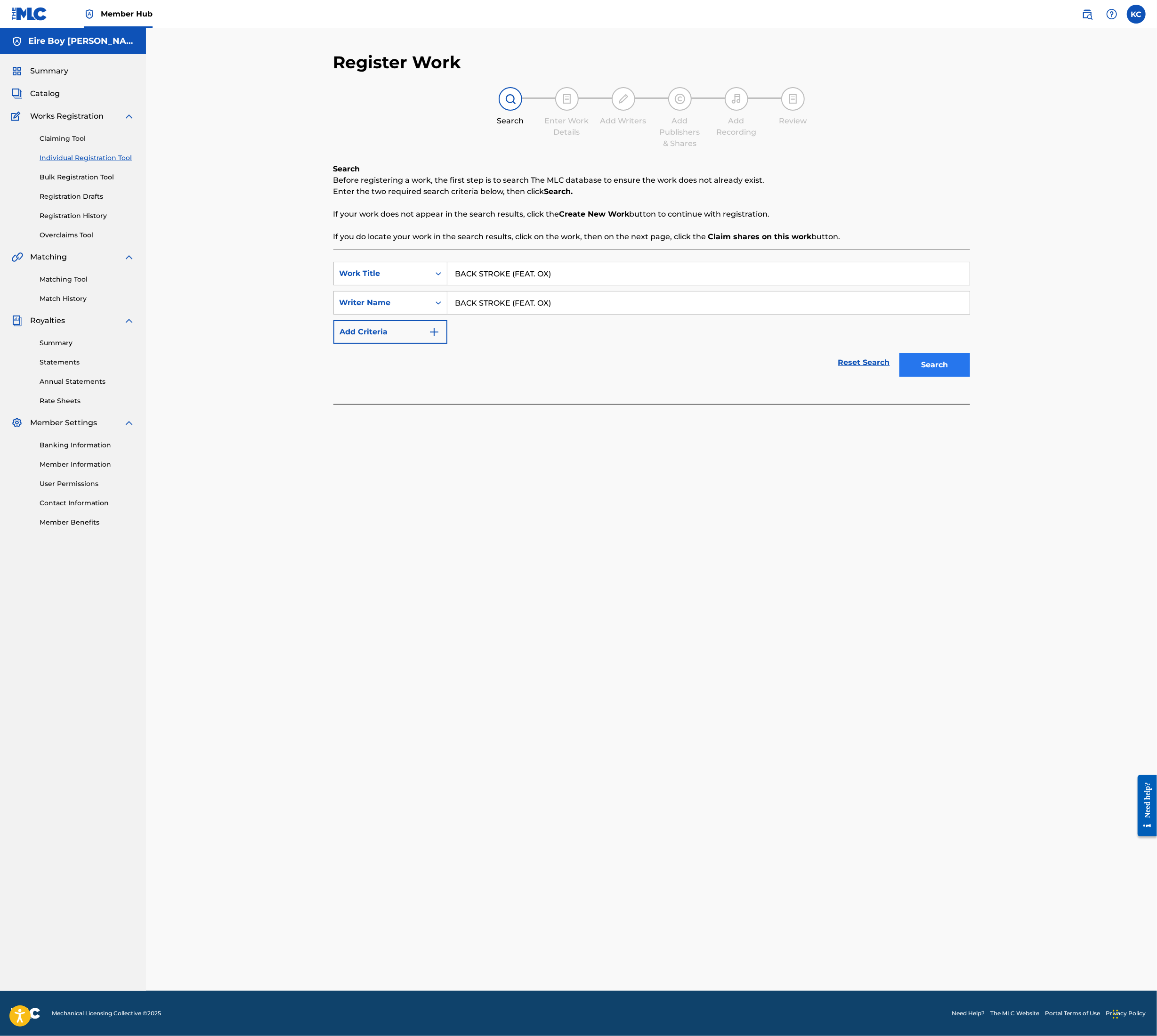
type input "BACK STROKE (FEAT. OX)"
click at [937, 366] on button "Search" at bounding box center [935, 365] width 71 height 24
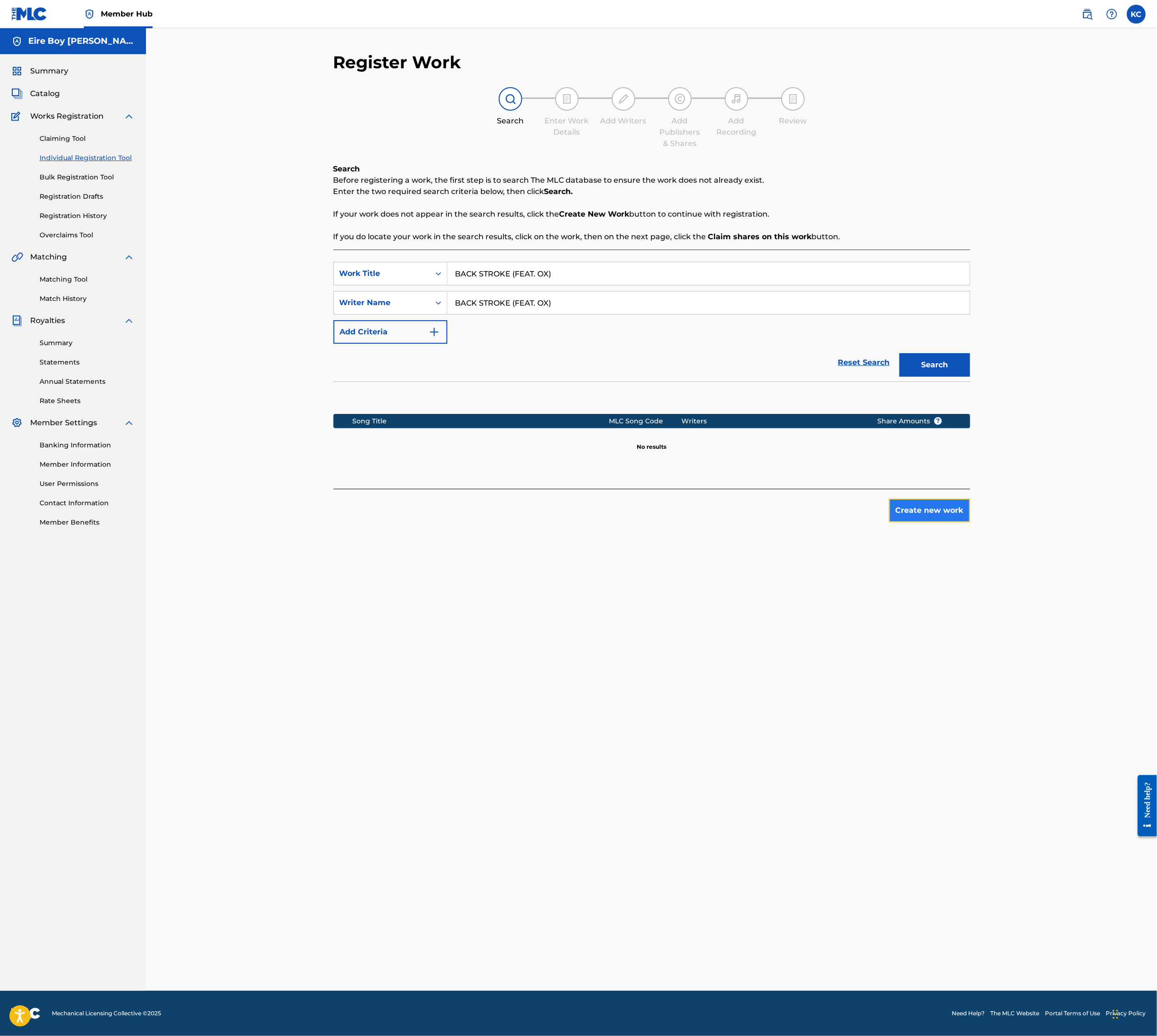
click at [934, 509] on button "Create new work" at bounding box center [930, 511] width 81 height 24
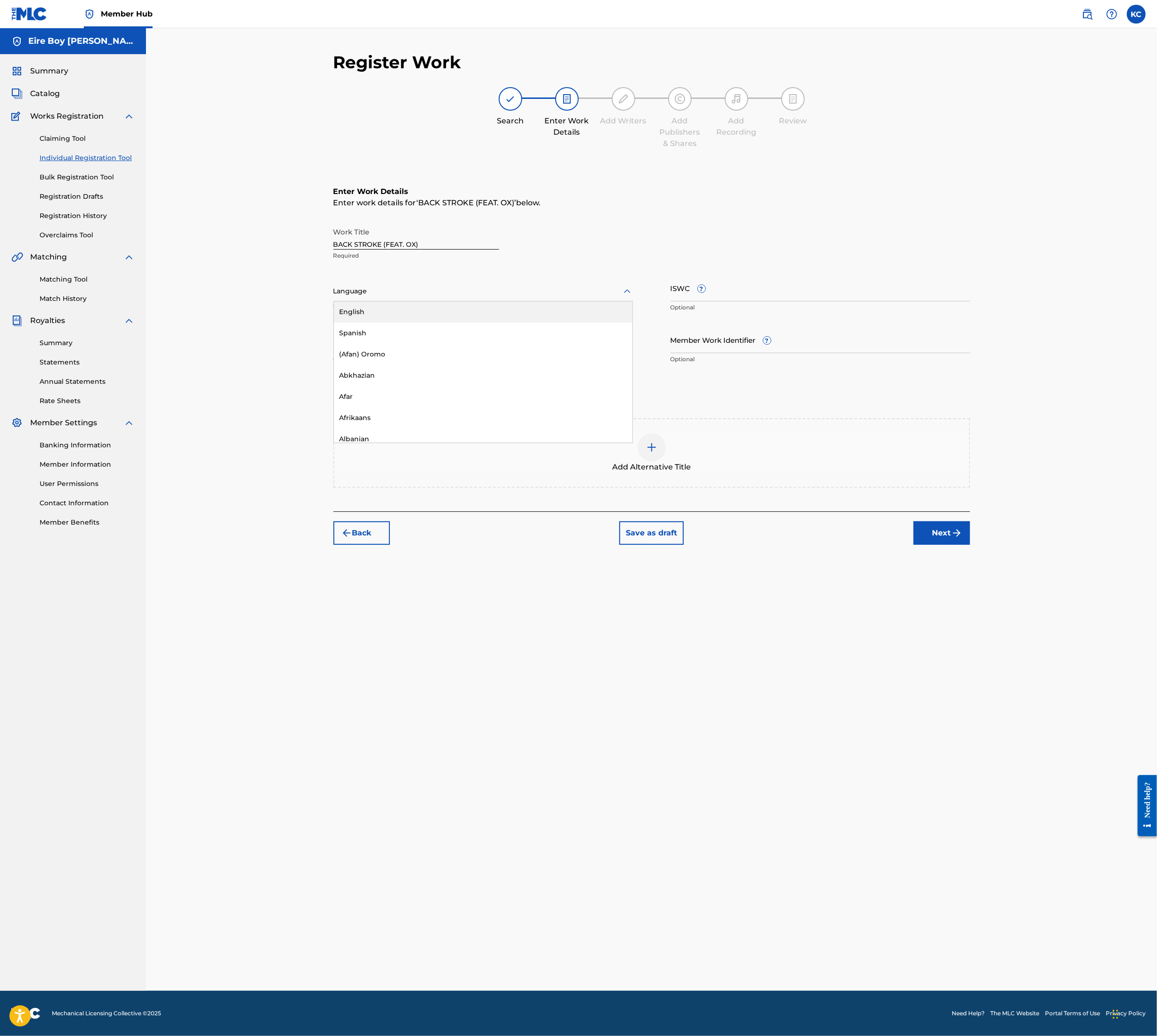
click at [392, 298] on div "Language" at bounding box center [483, 291] width 300 height 20
click at [392, 314] on div "English" at bounding box center [483, 312] width 298 height 21
click at [752, 293] on input "ISWC ?" at bounding box center [821, 288] width 300 height 27
paste input "T3354488516"
type input "T3354488516"
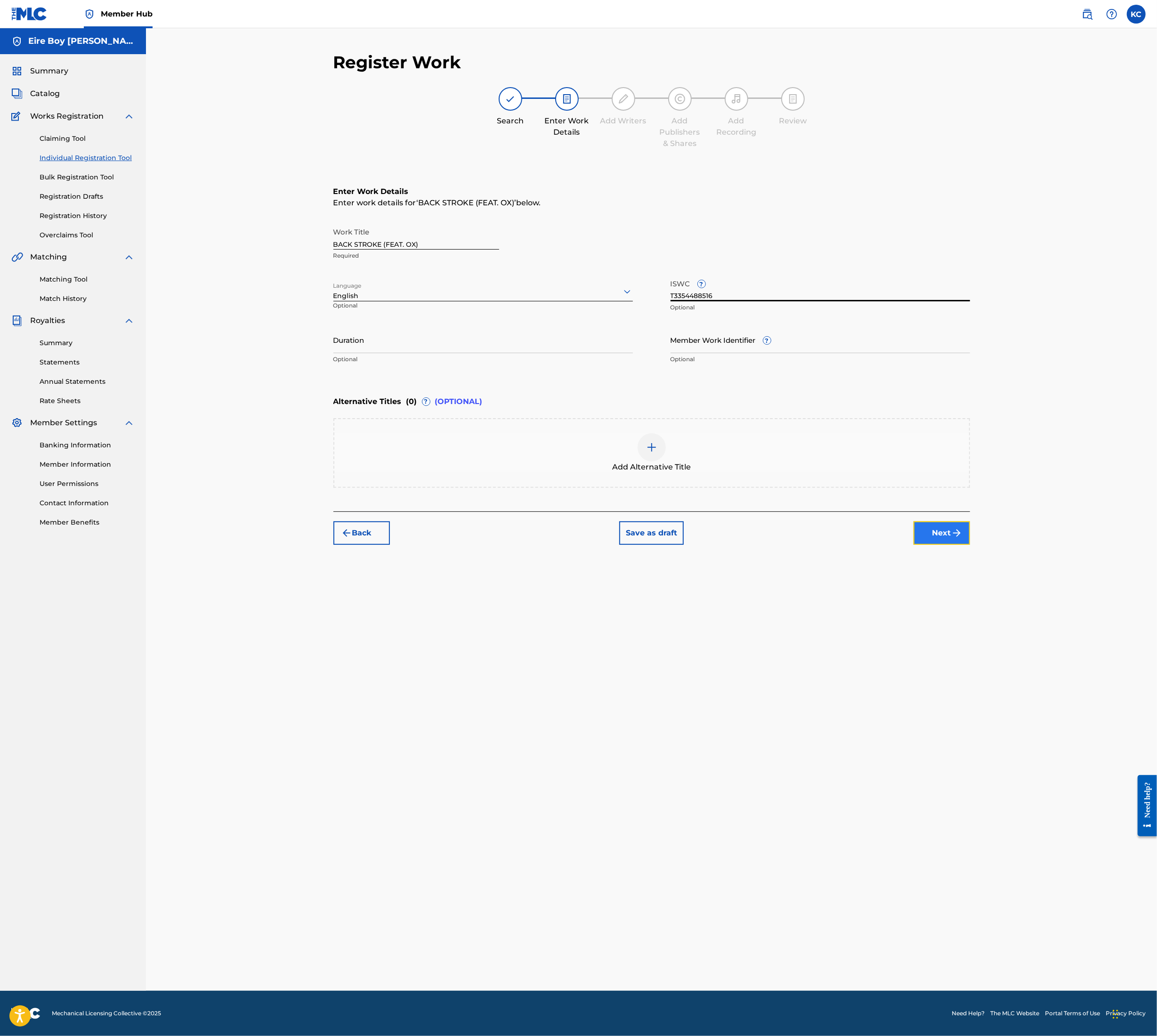
click at [940, 535] on button "Next" at bounding box center [942, 533] width 56 height 24
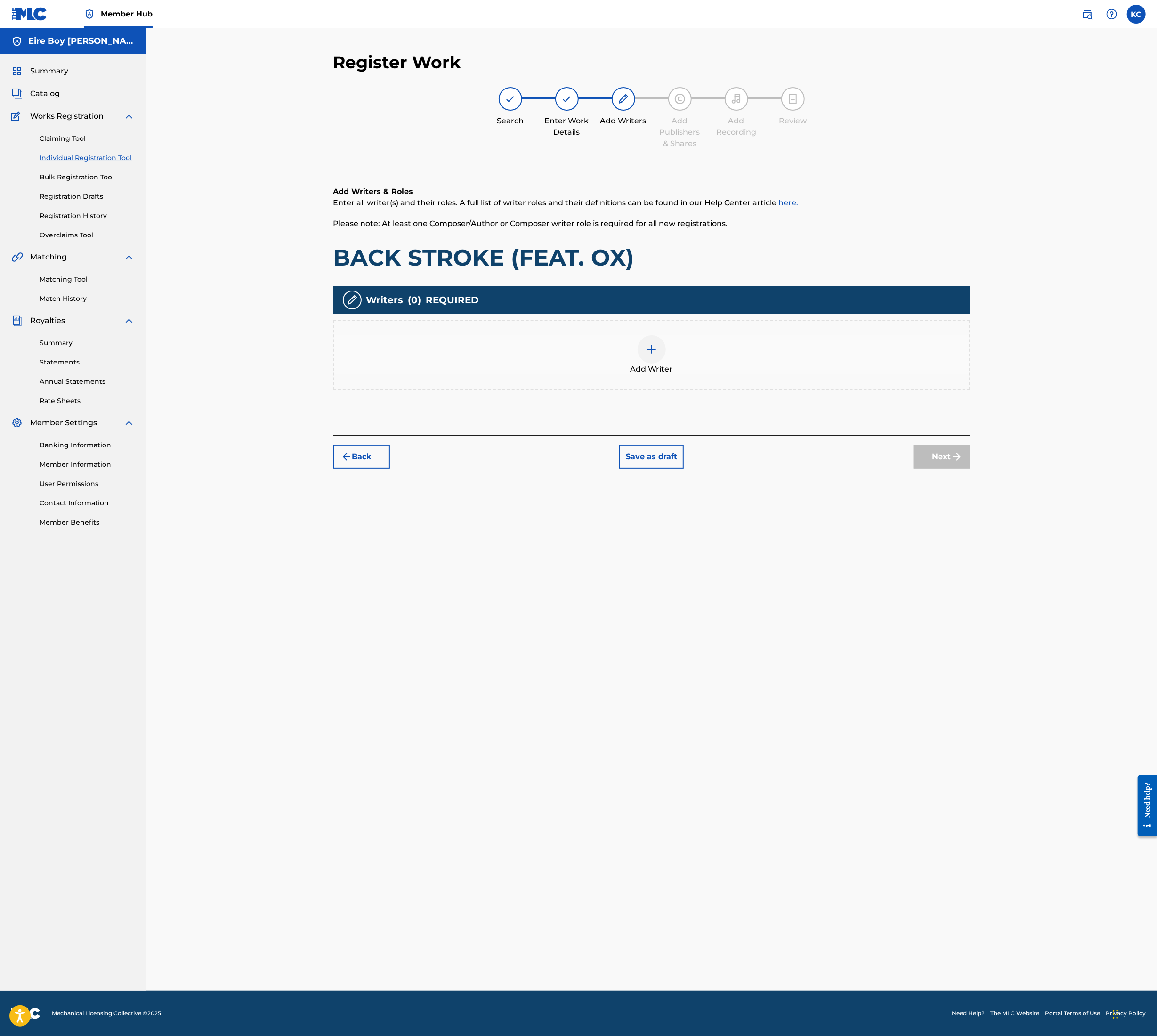
click at [649, 360] on div at bounding box center [652, 350] width 28 height 28
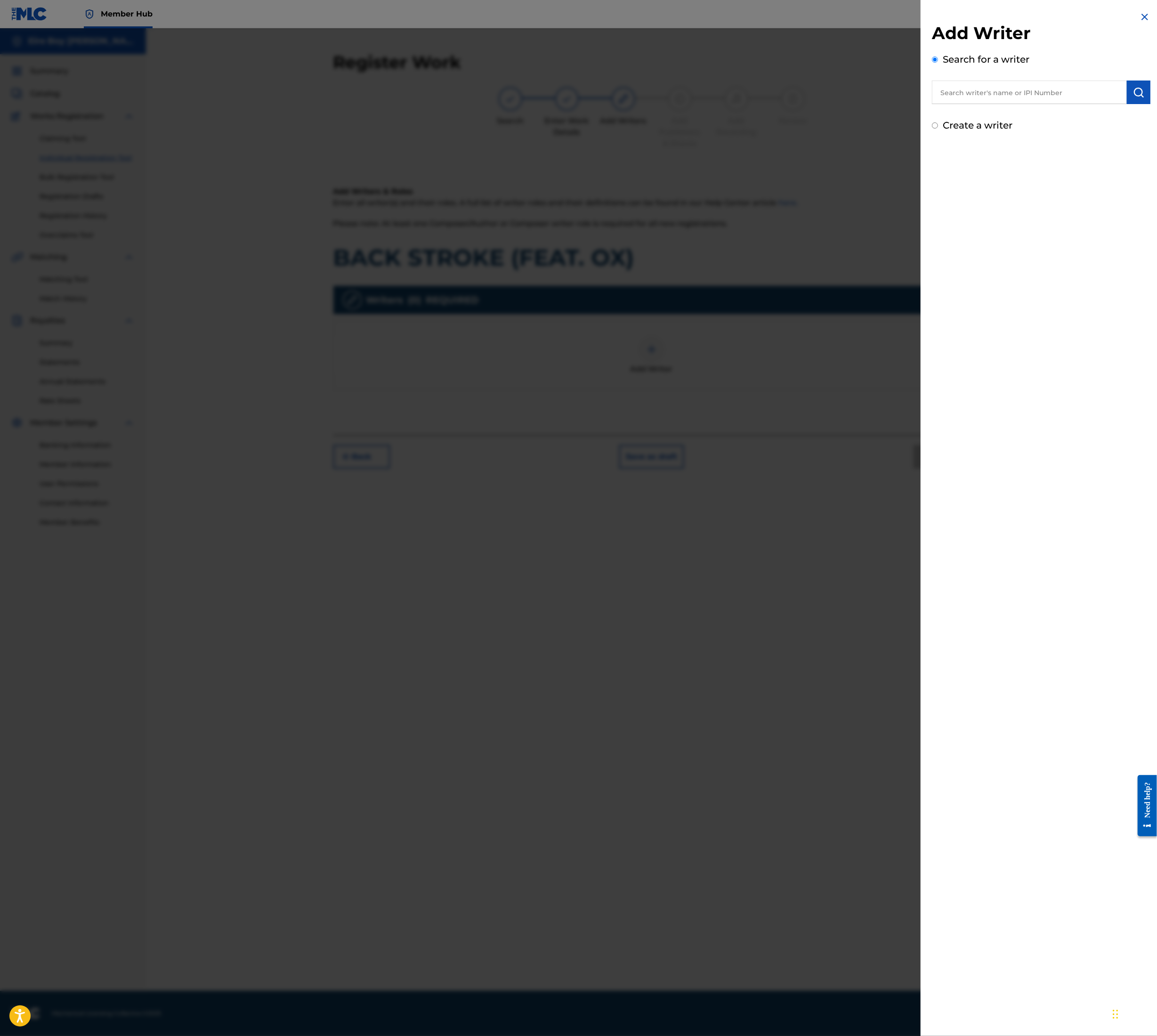
click at [1039, 92] on input "text" at bounding box center [1029, 92] width 195 height 24
type input "[PERSON_NAME]"
click at [1139, 87] on img "submit" at bounding box center [1139, 92] width 11 height 11
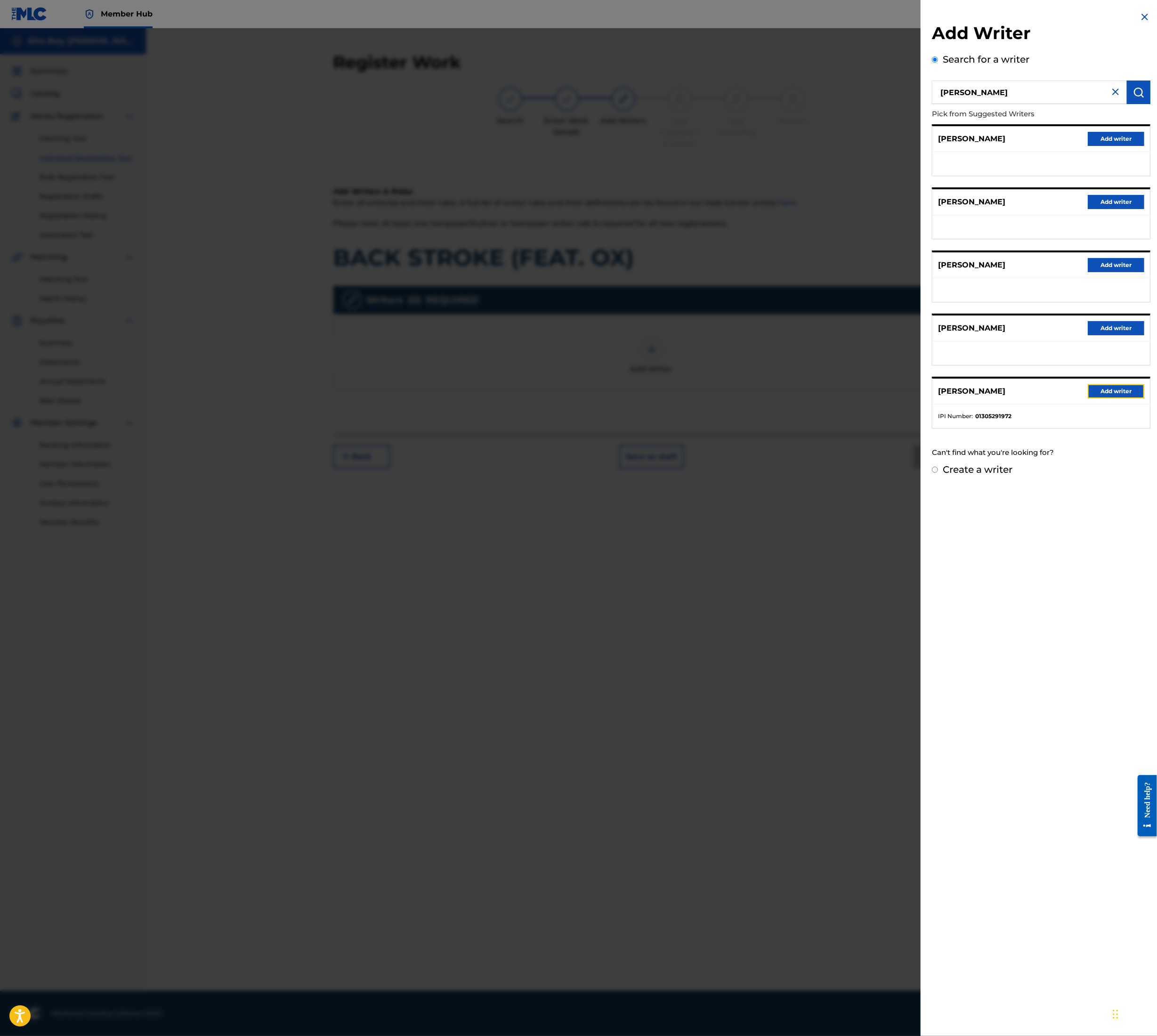
drag, startPoint x: 1104, startPoint y: 392, endPoint x: 1096, endPoint y: 392, distance: 8.0
click at [1104, 392] on button "Add writer" at bounding box center [1116, 391] width 56 height 14
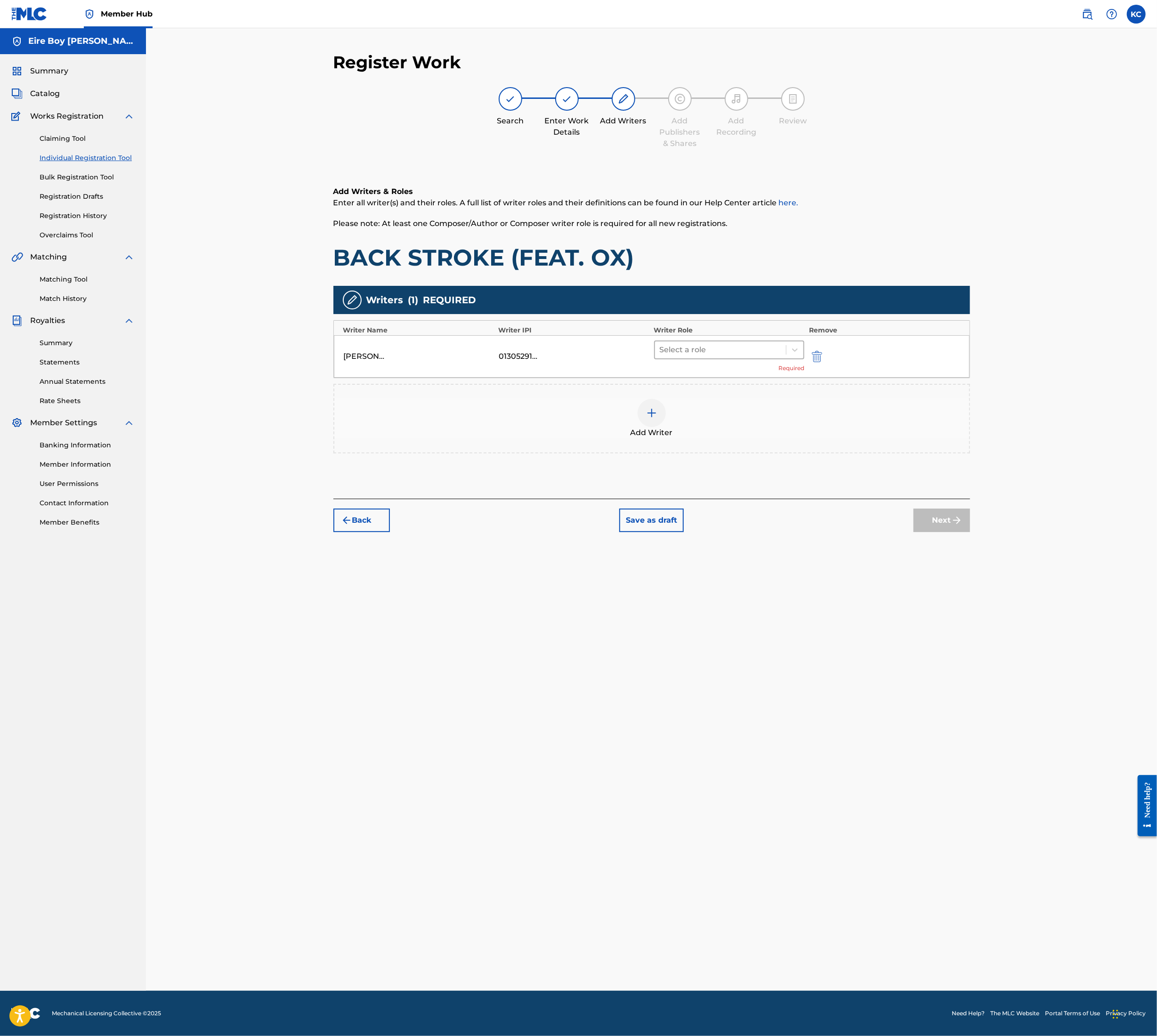
click at [735, 348] on div at bounding box center [721, 350] width 122 height 13
click at [727, 381] on div "Composer/Author" at bounding box center [729, 374] width 150 height 19
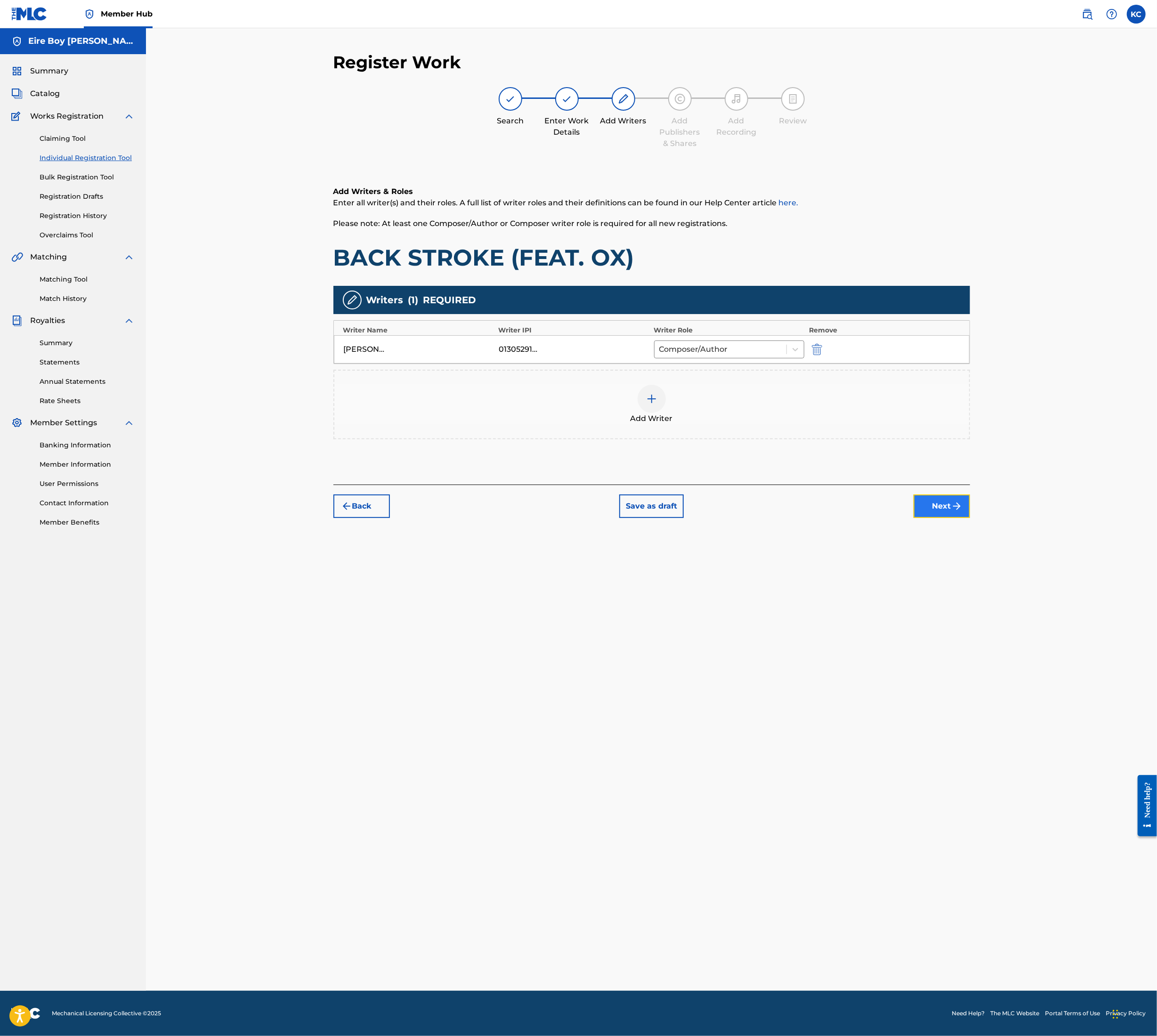
click at [922, 511] on button "Next" at bounding box center [942, 506] width 56 height 24
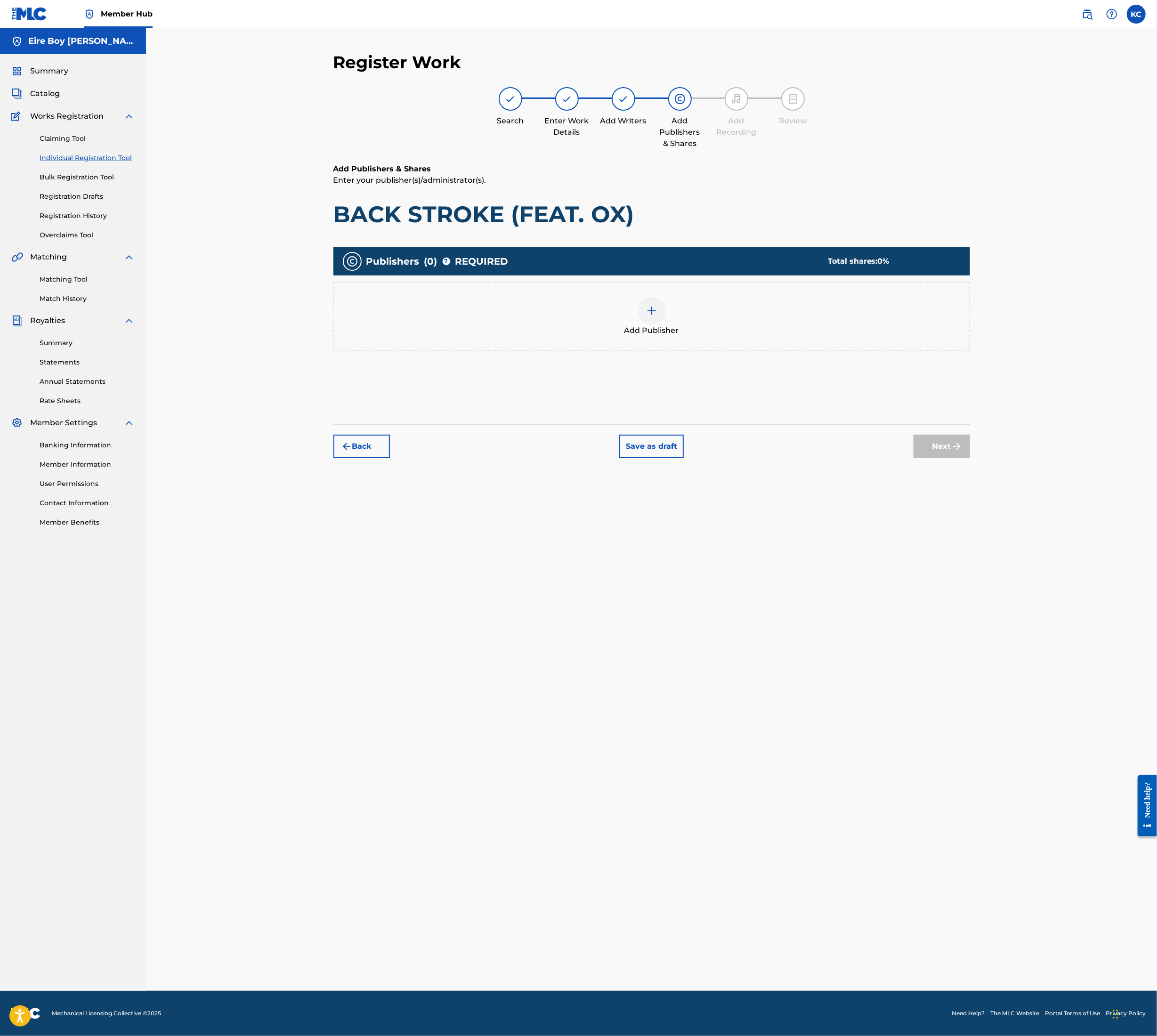
click at [649, 314] on img at bounding box center [652, 311] width 11 height 11
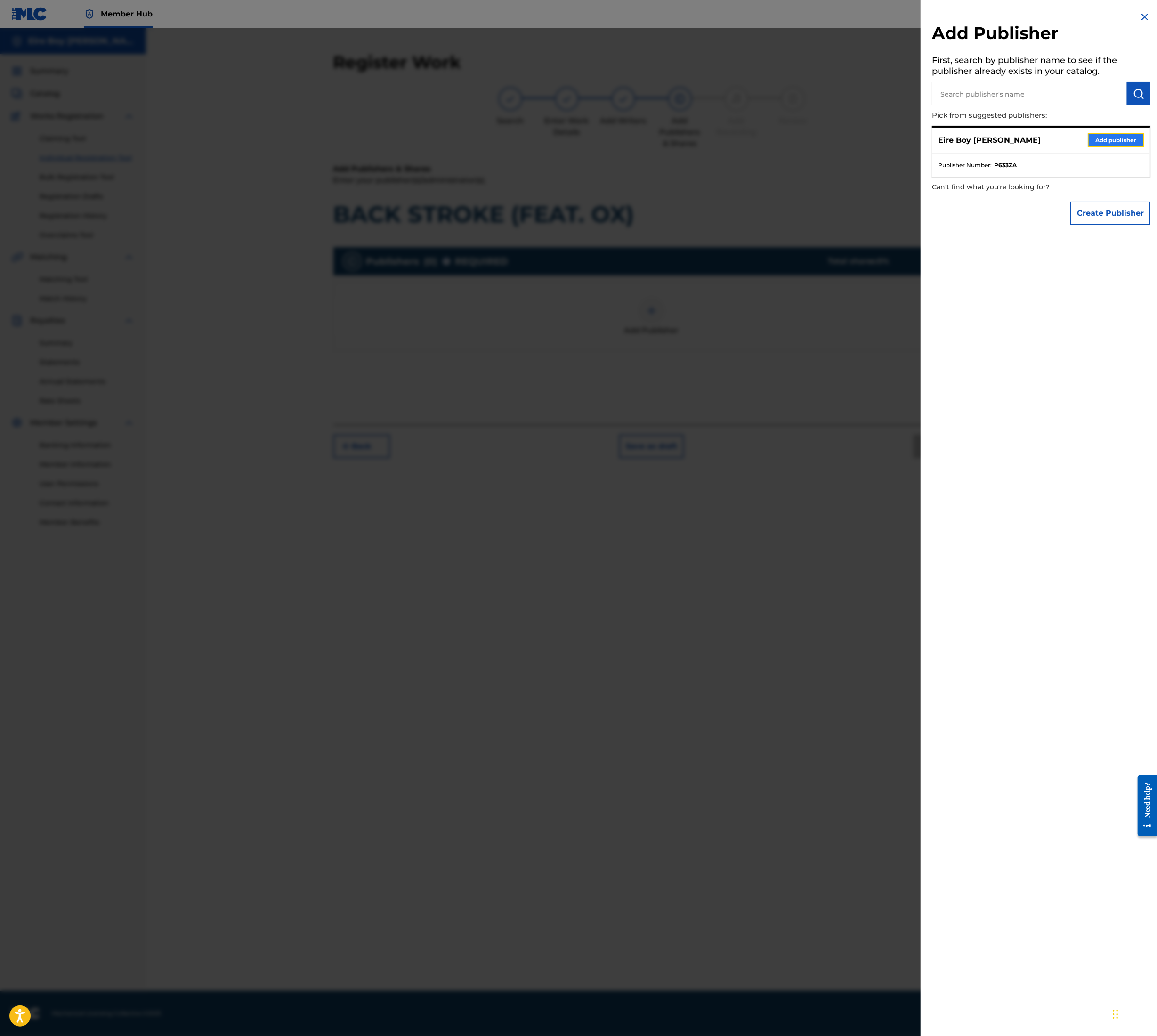
click at [1096, 144] on button "Add publisher" at bounding box center [1116, 140] width 56 height 14
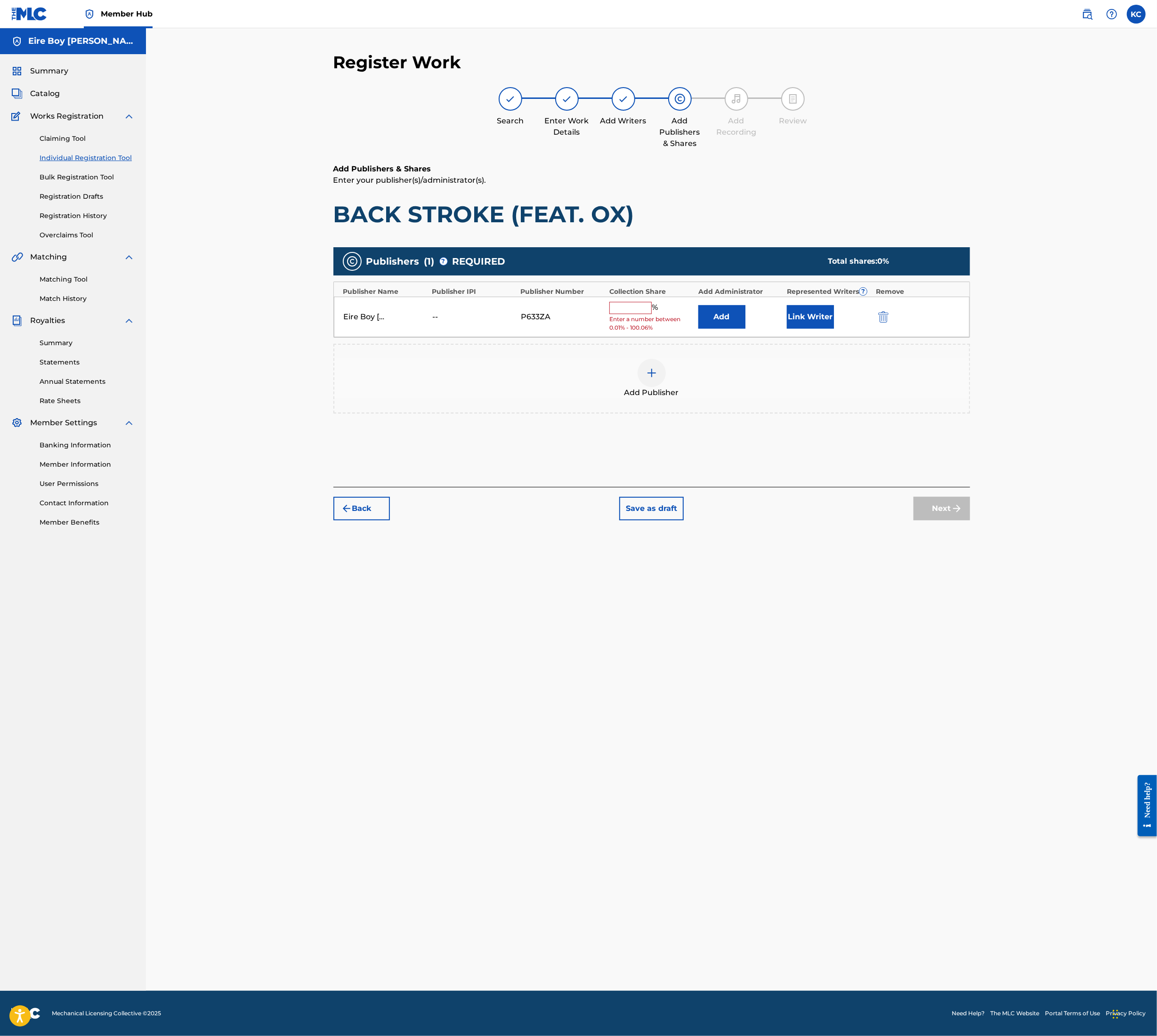
click at [634, 307] on input "text" at bounding box center [631, 308] width 42 height 12
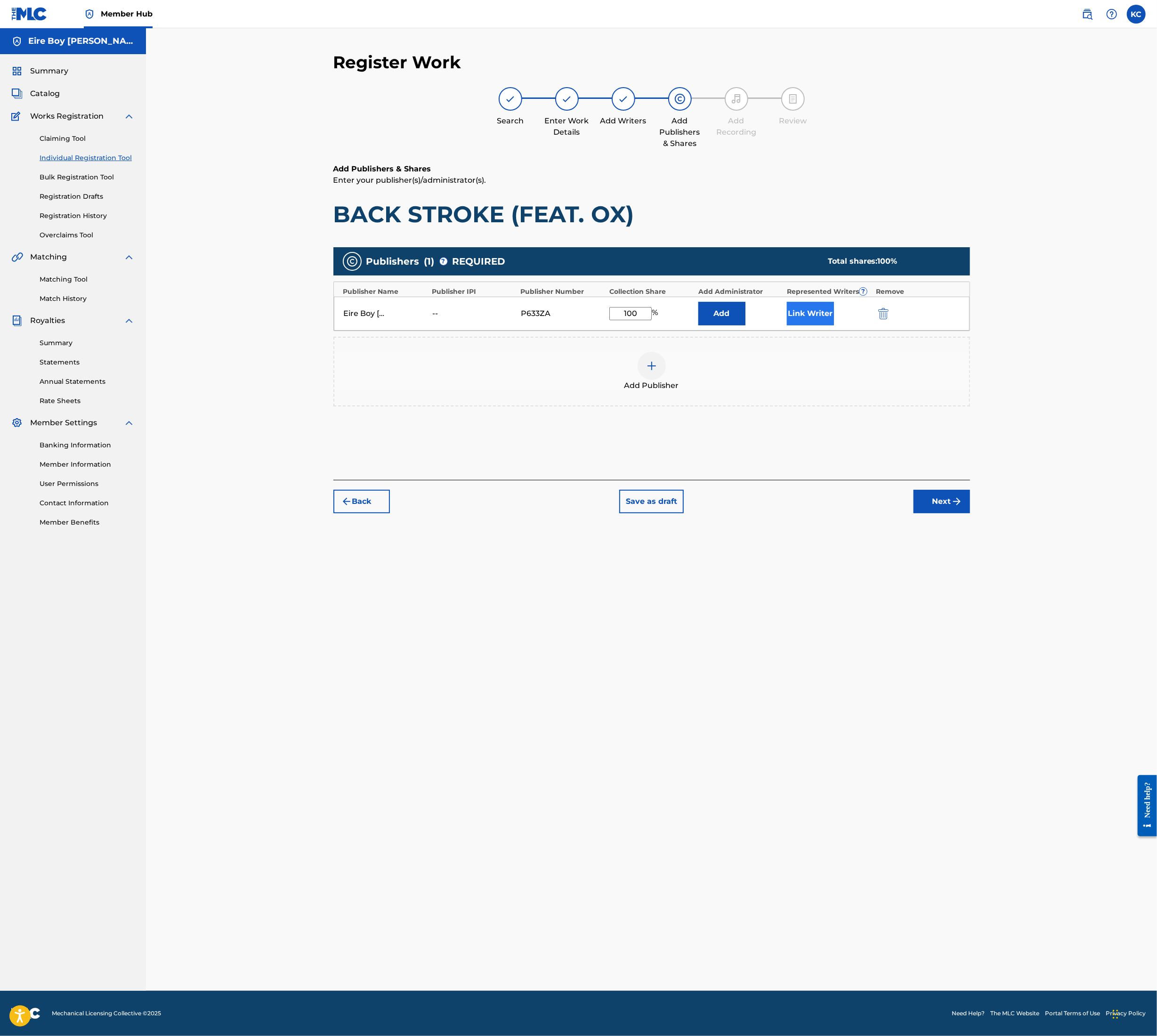
type input "100"
click at [799, 316] on button "Link Writer" at bounding box center [810, 314] width 47 height 24
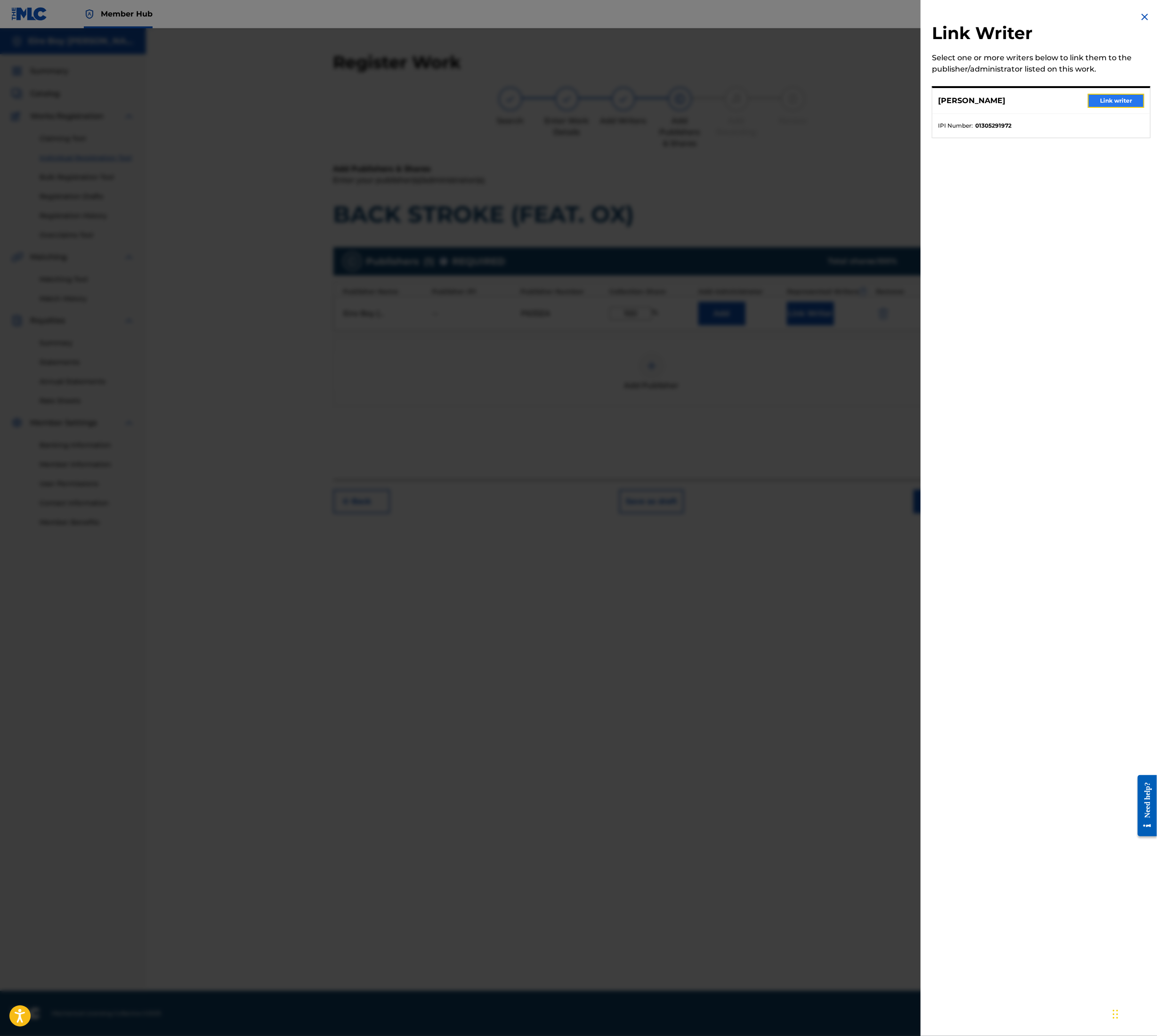
click at [1103, 106] on button "Link writer" at bounding box center [1116, 100] width 56 height 14
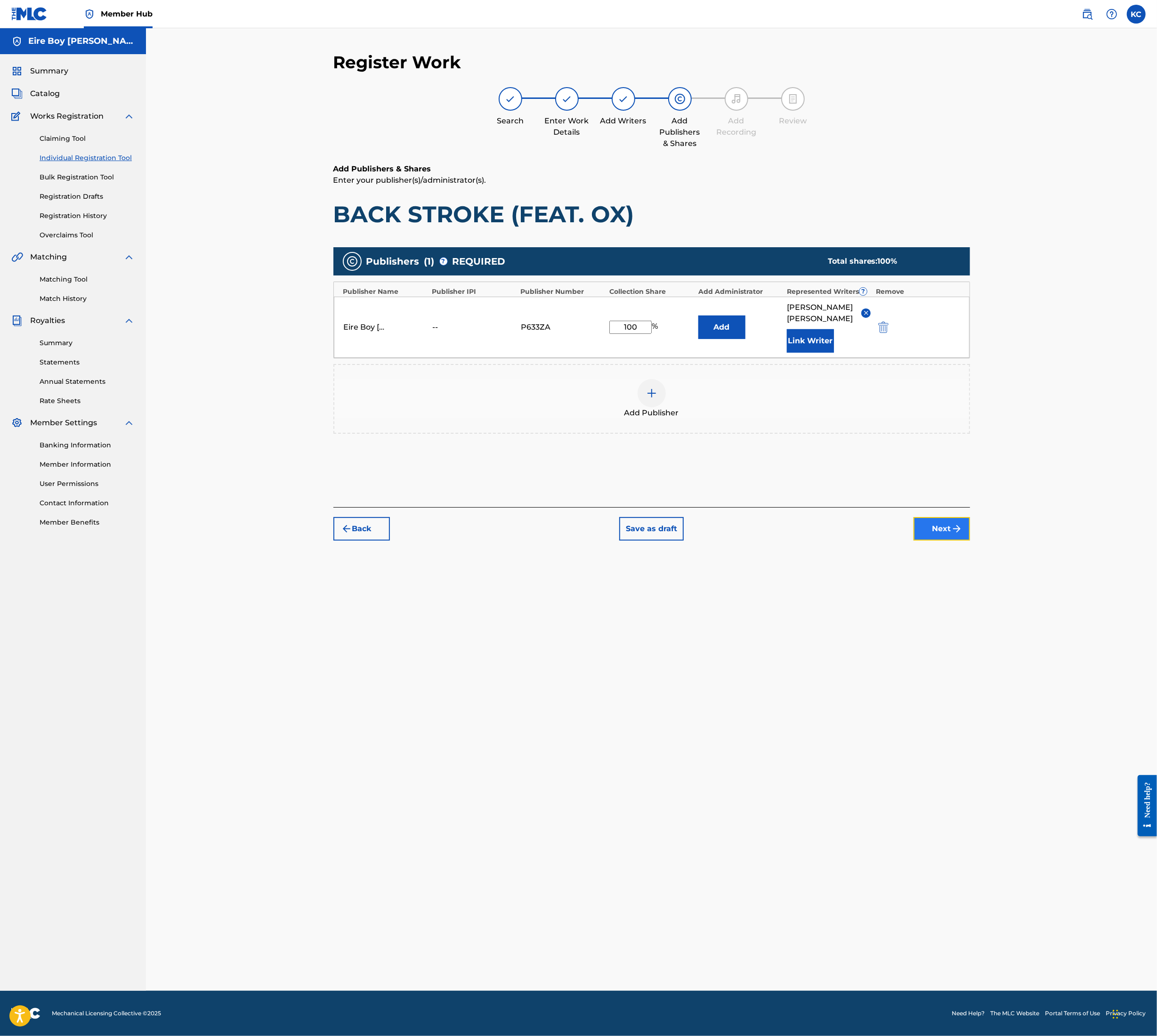
click at [940, 517] on button "Next" at bounding box center [942, 529] width 56 height 24
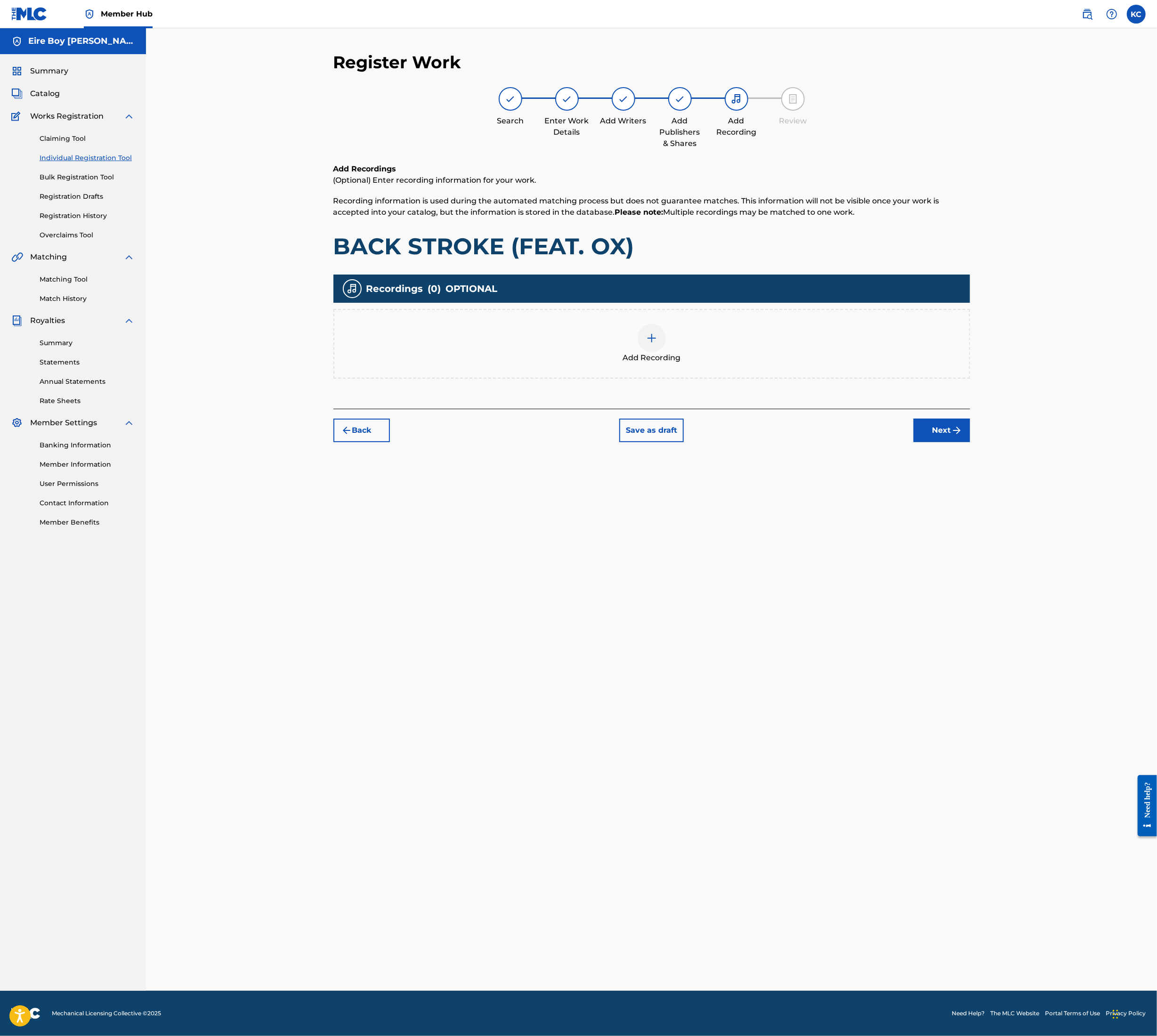
click at [656, 339] on img at bounding box center [652, 338] width 11 height 11
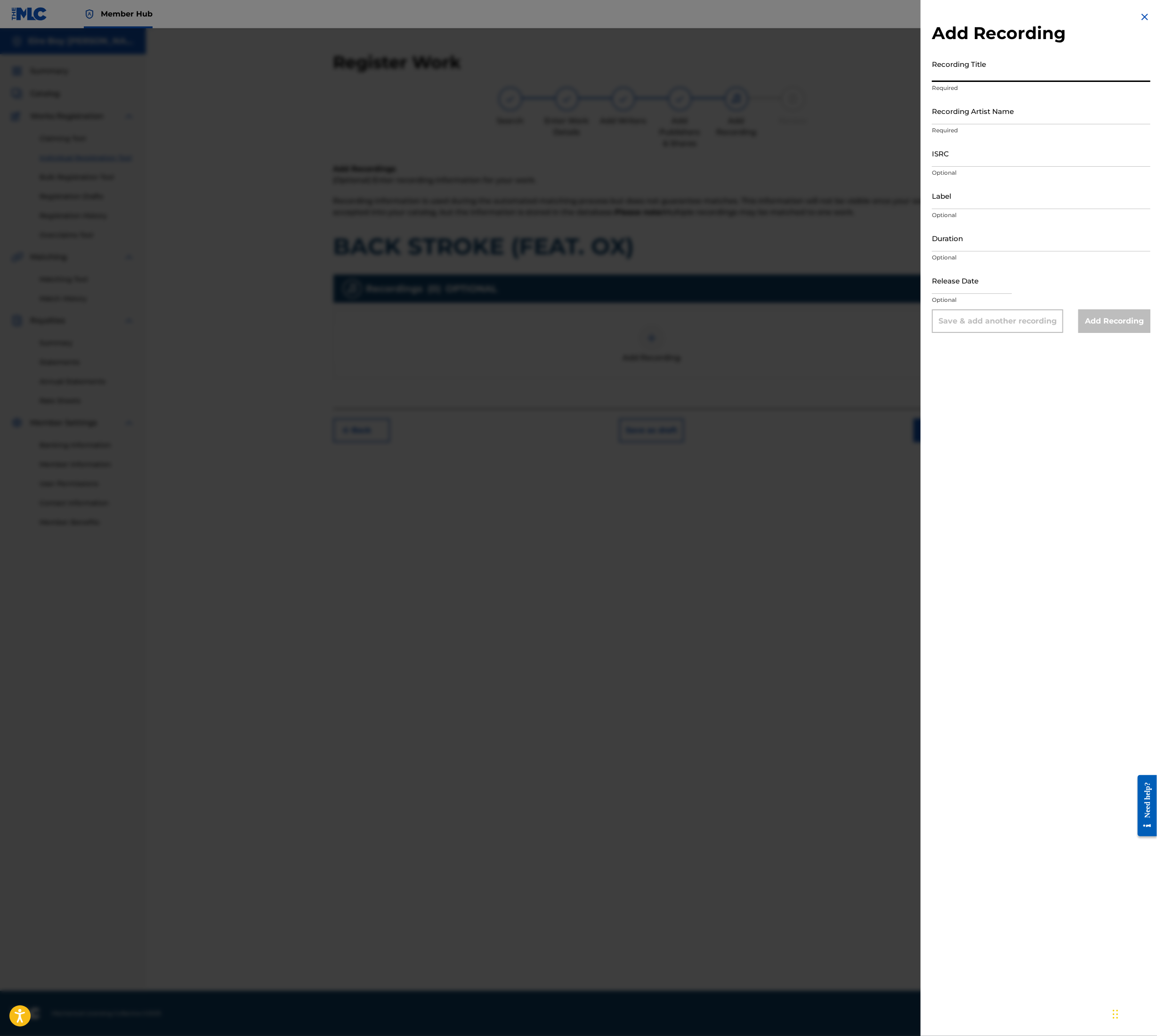
click at [975, 74] on input "Recording Title" at bounding box center [1041, 68] width 219 height 27
paste input "BACK STROKE (FEAT. OX)"
type input "BACK STROKE (FEAT. OX)"
click at [982, 118] on input "Recording Artist Name" at bounding box center [1041, 111] width 219 height 27
type input "MAL€K"
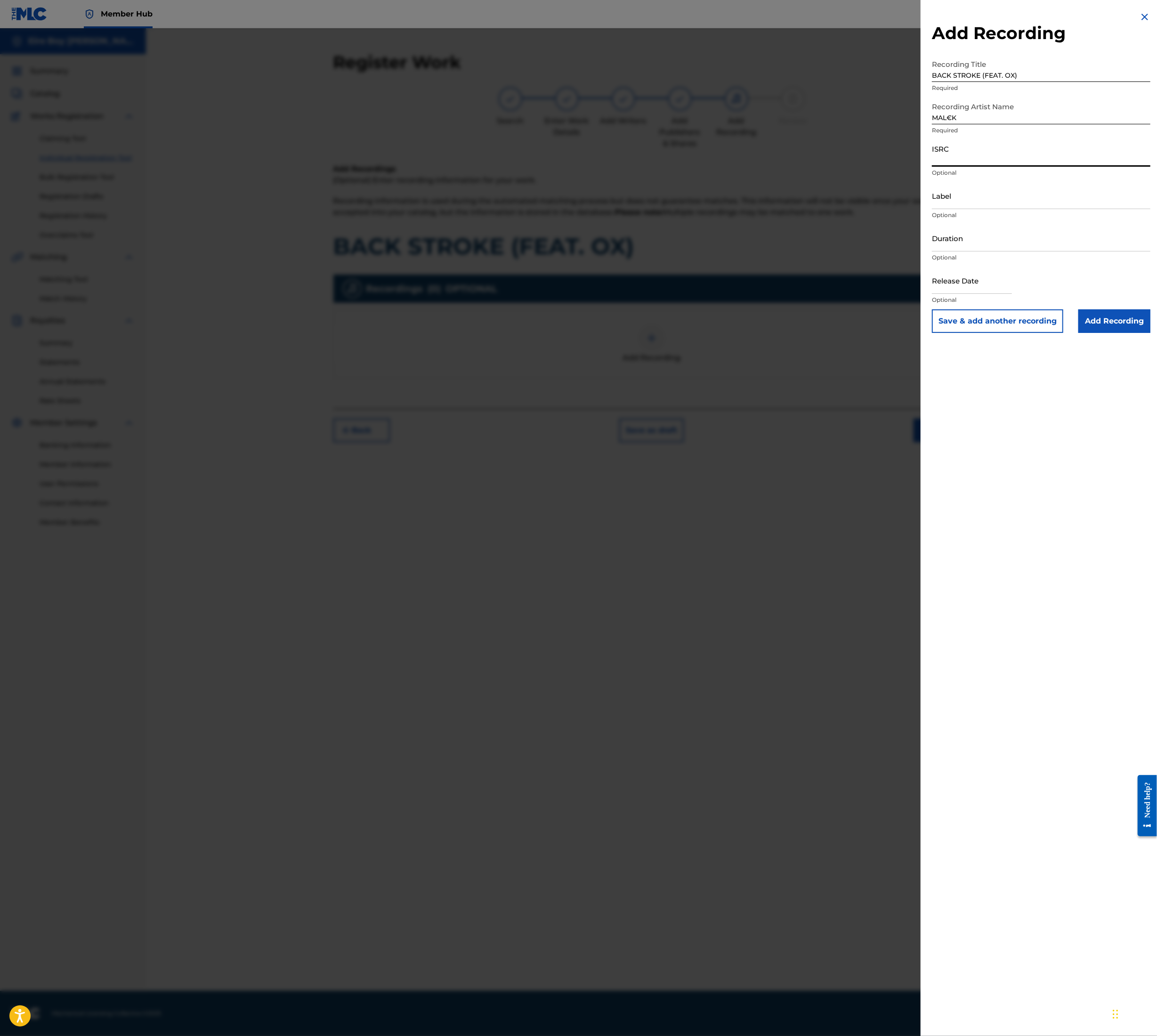
click at [973, 160] on input "ISRC" at bounding box center [1041, 153] width 219 height 27
paste input "QT3F22507183"
type input "QT3F22507183"
click at [1124, 317] on input "Add Recording" at bounding box center [1114, 321] width 72 height 24
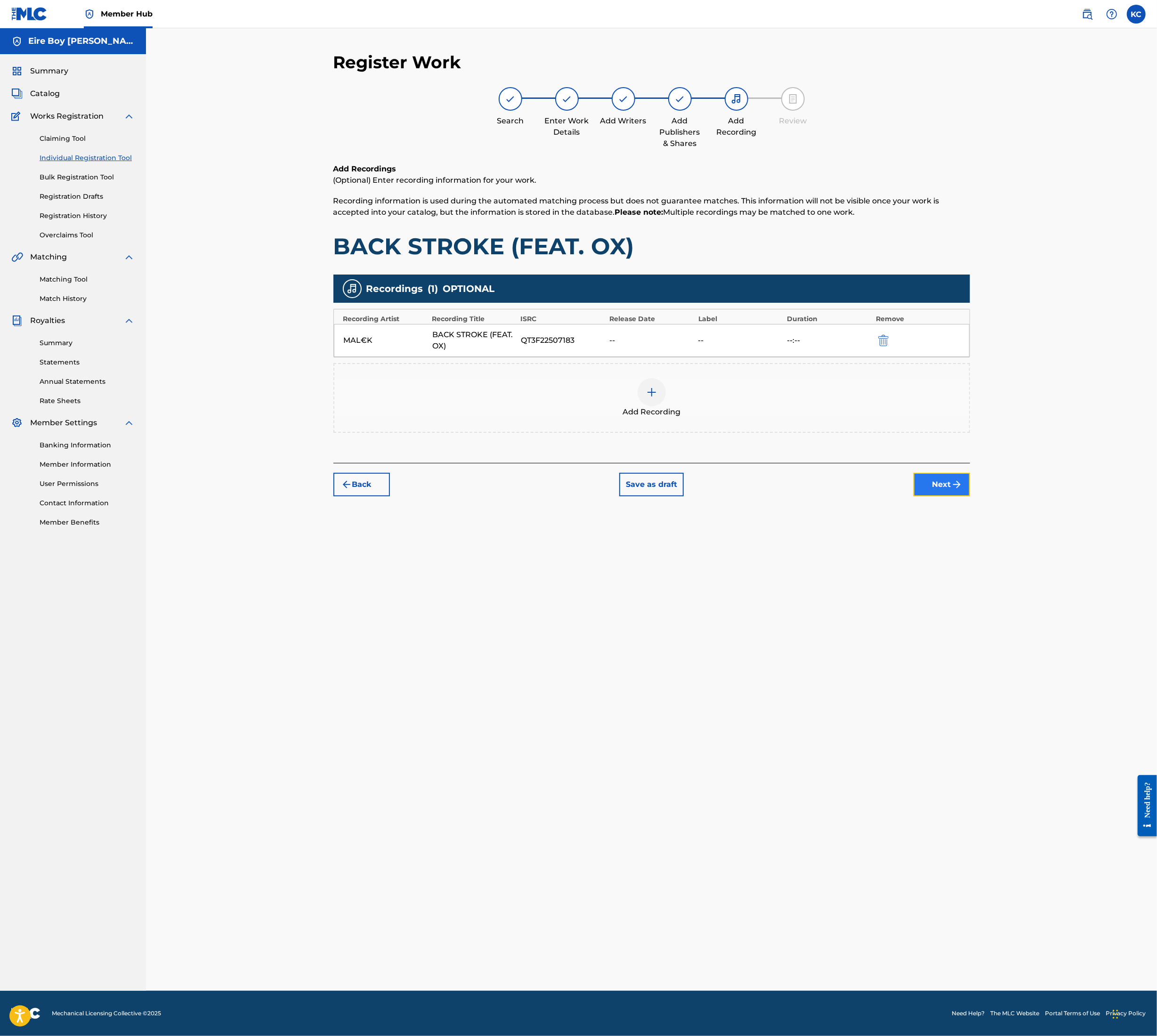
click at [950, 488] on button "Next" at bounding box center [942, 485] width 56 height 24
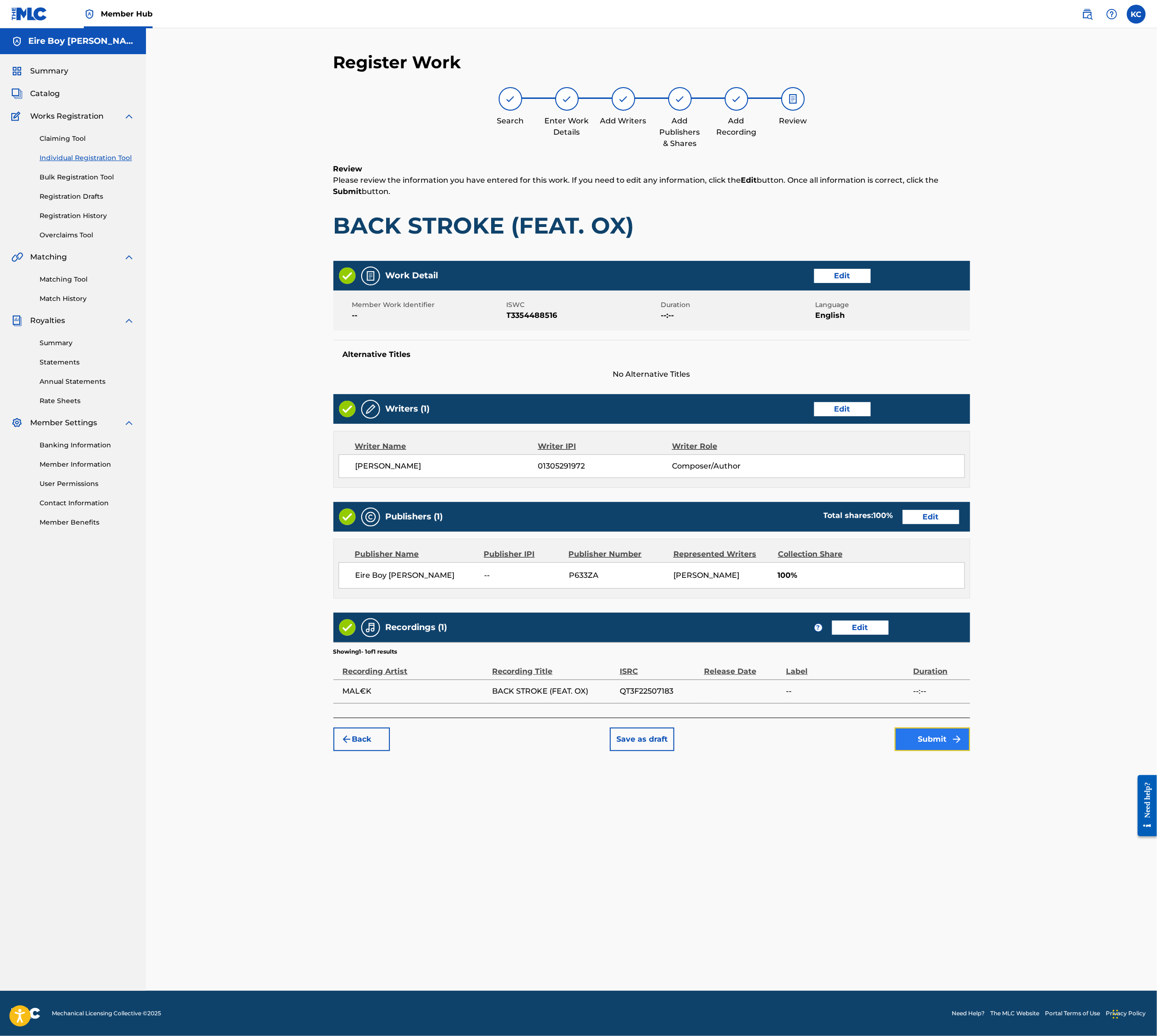
click at [945, 738] on button "Submit" at bounding box center [933, 740] width 76 height 24
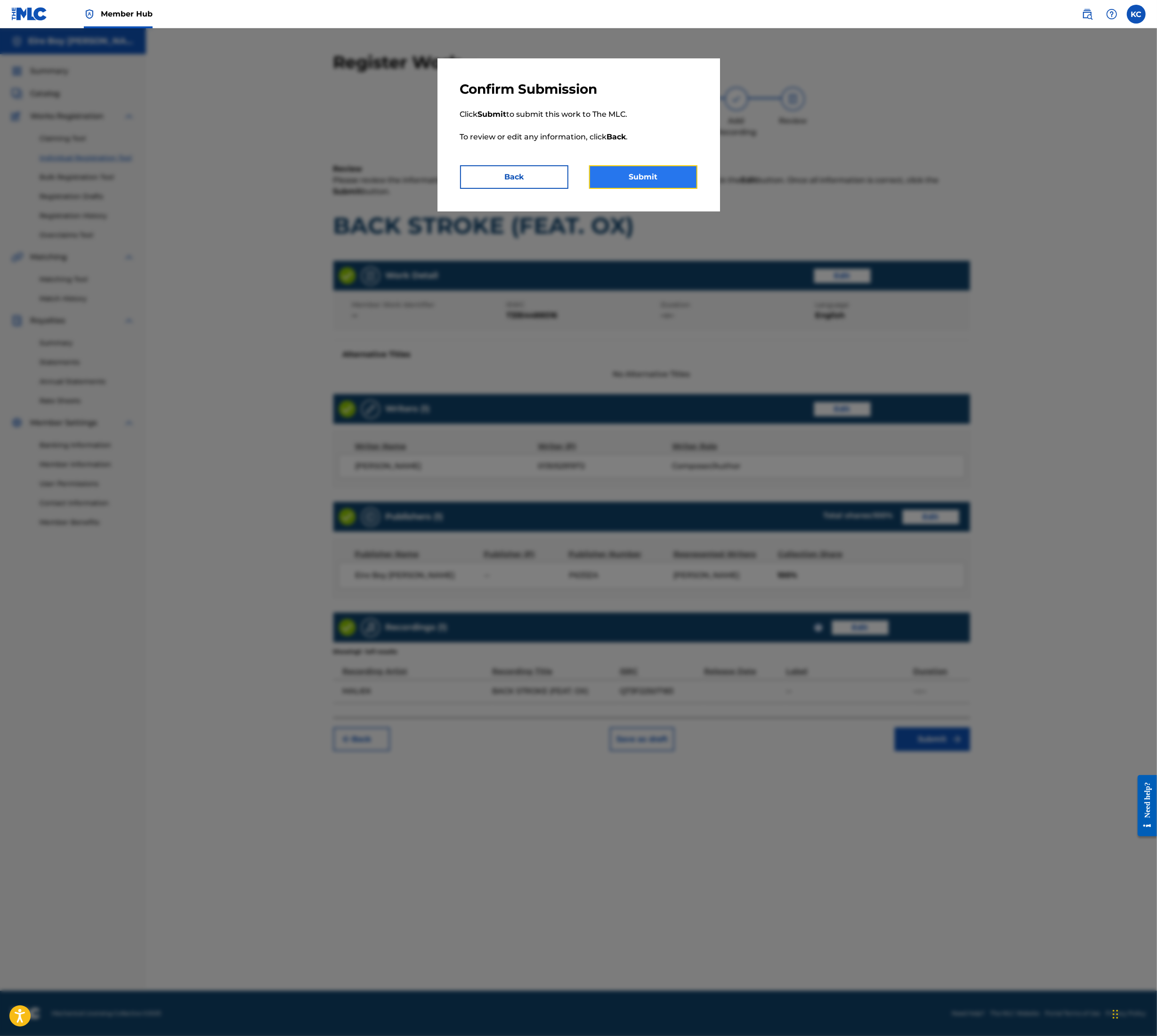
click at [652, 184] on button "Submit" at bounding box center [643, 177] width 108 height 24
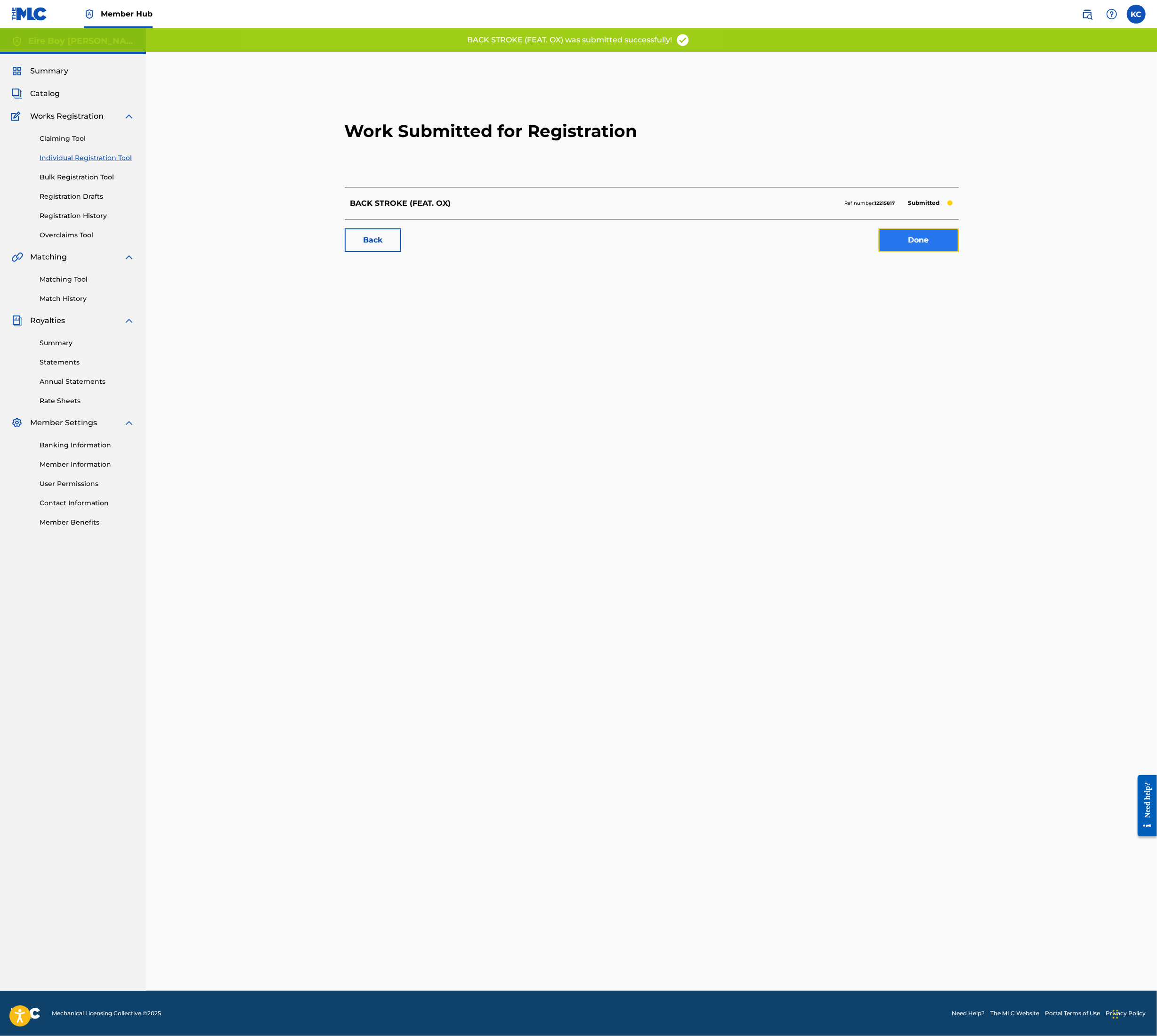
click at [931, 242] on link "Done" at bounding box center [919, 240] width 80 height 24
